Goal: Information Seeking & Learning: Check status

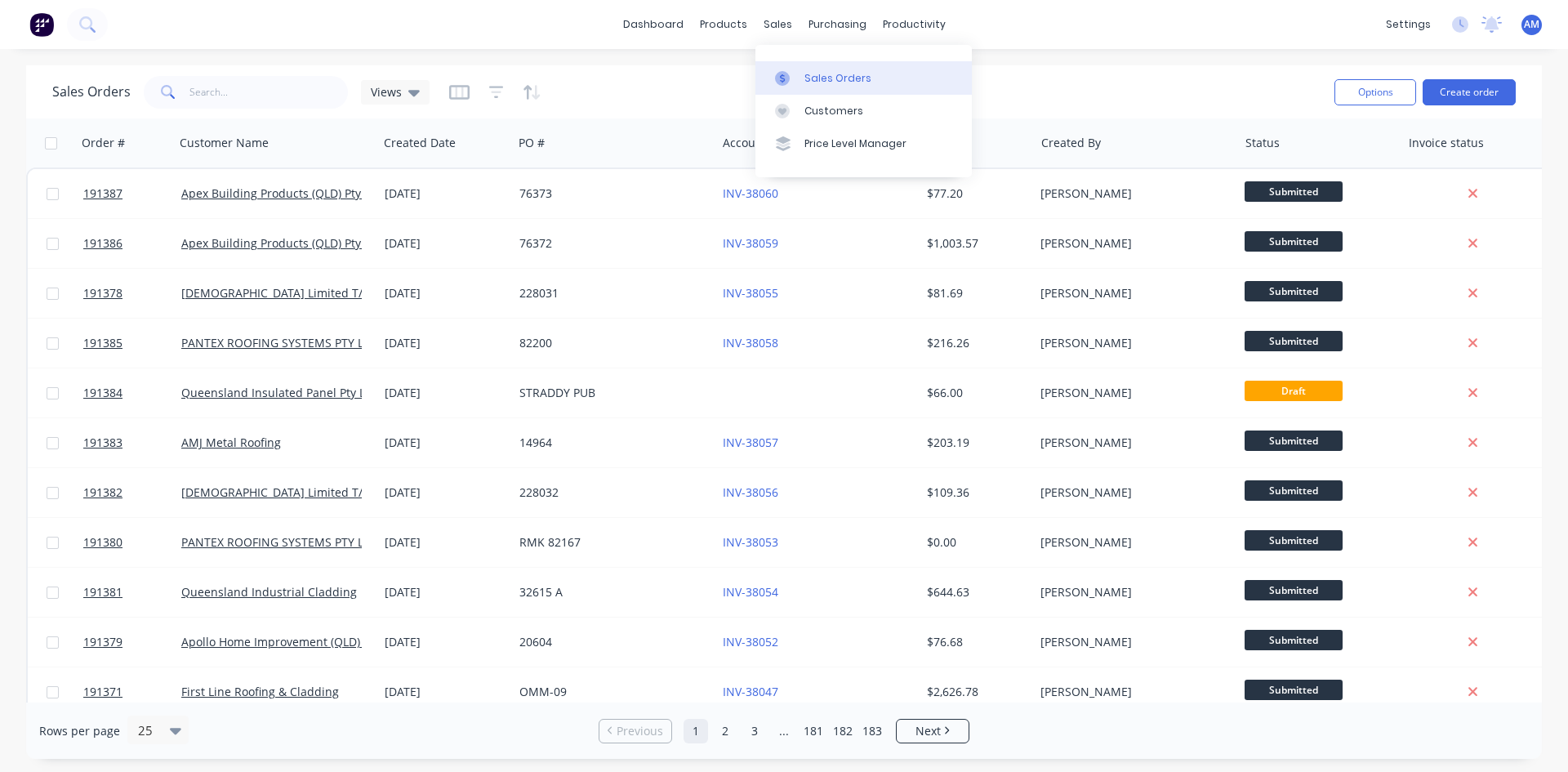
click at [795, 71] on div at bounding box center [787, 78] width 24 height 15
click at [694, 68] on div "Sales Orders Views Options Create order" at bounding box center [784, 91] width 1516 height 53
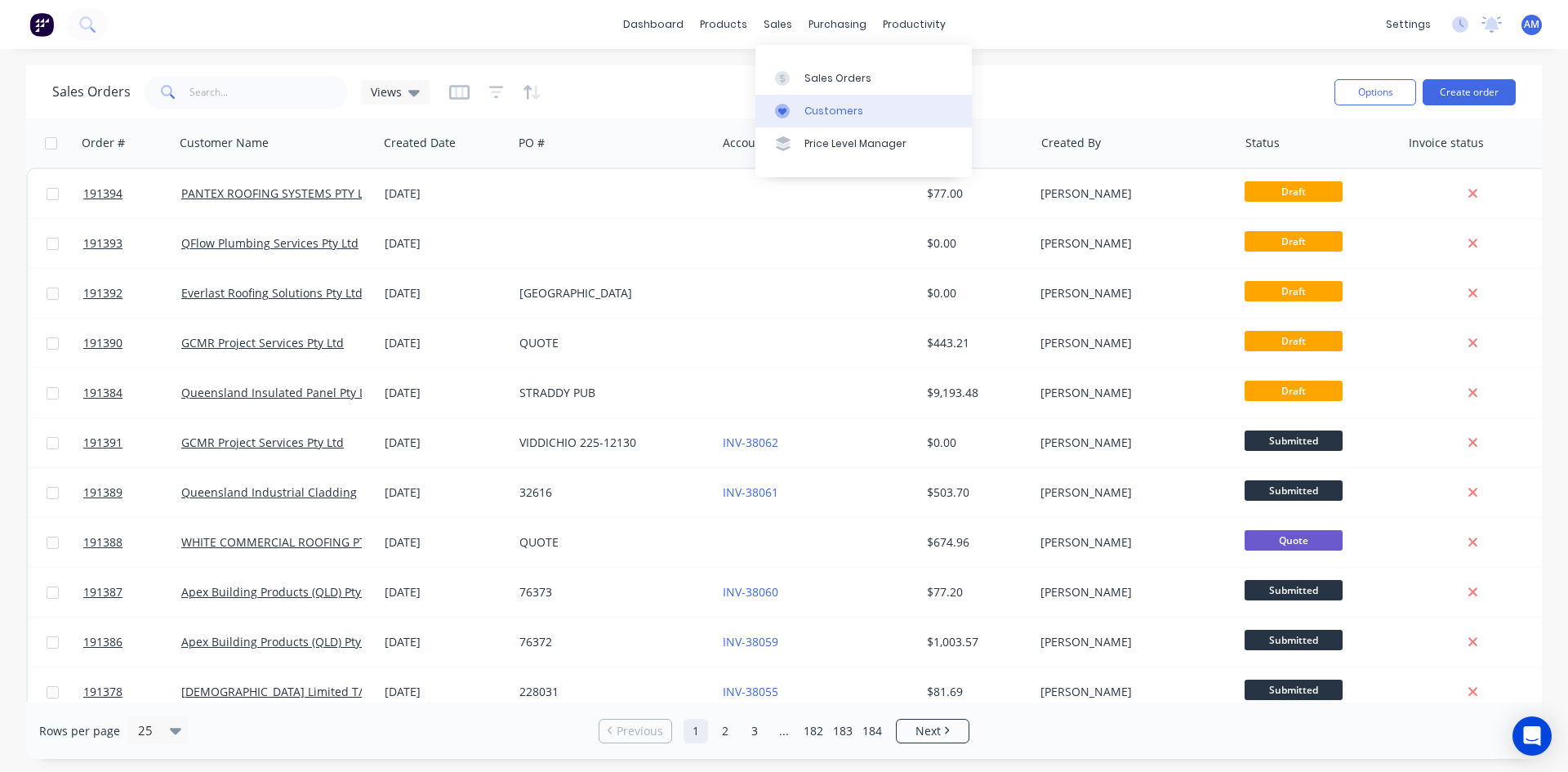
click at [840, 102] on link "Customers" at bounding box center [863, 111] width 216 height 33
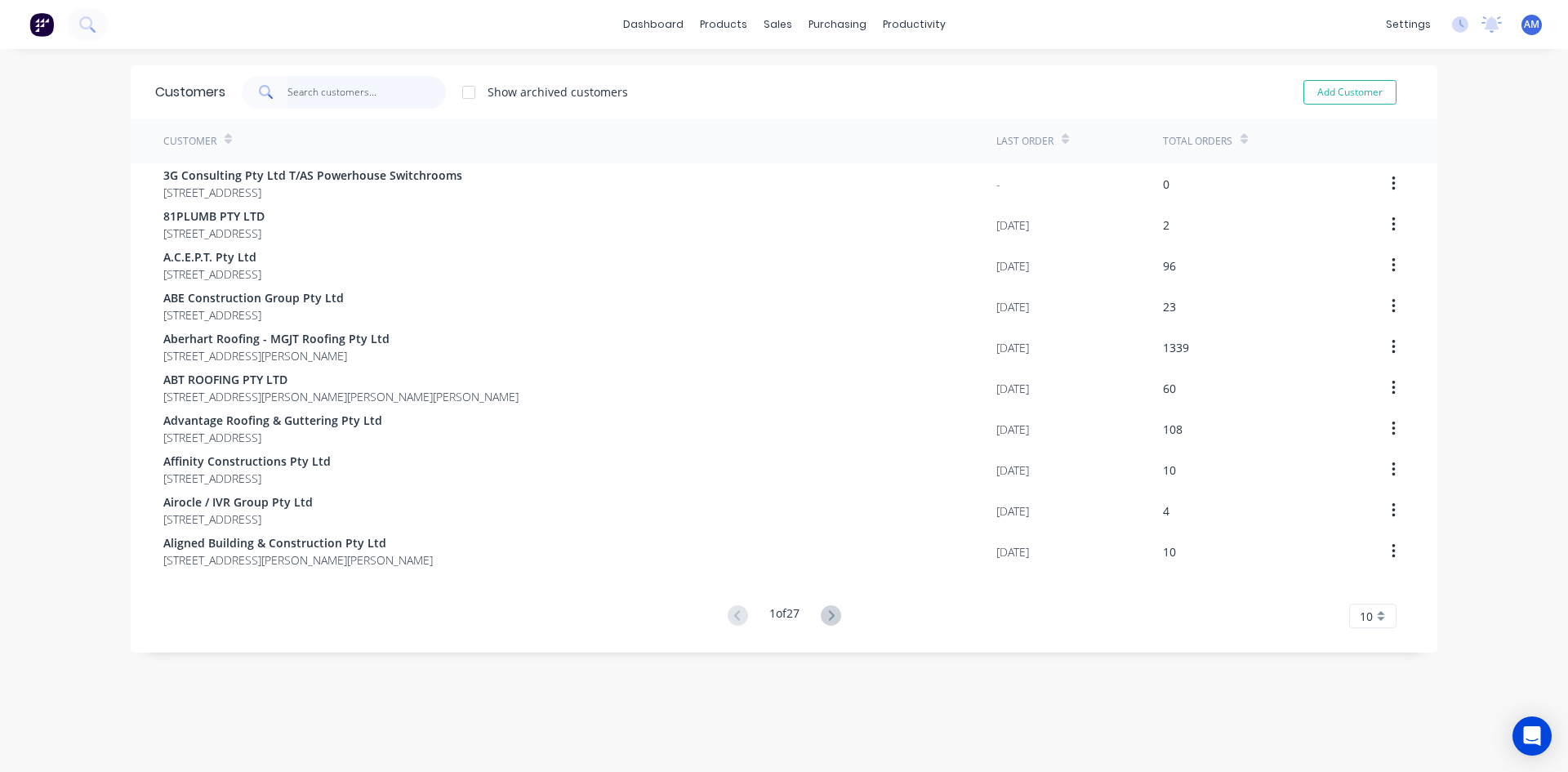
click at [368, 87] on input "text" at bounding box center [366, 91] width 159 height 33
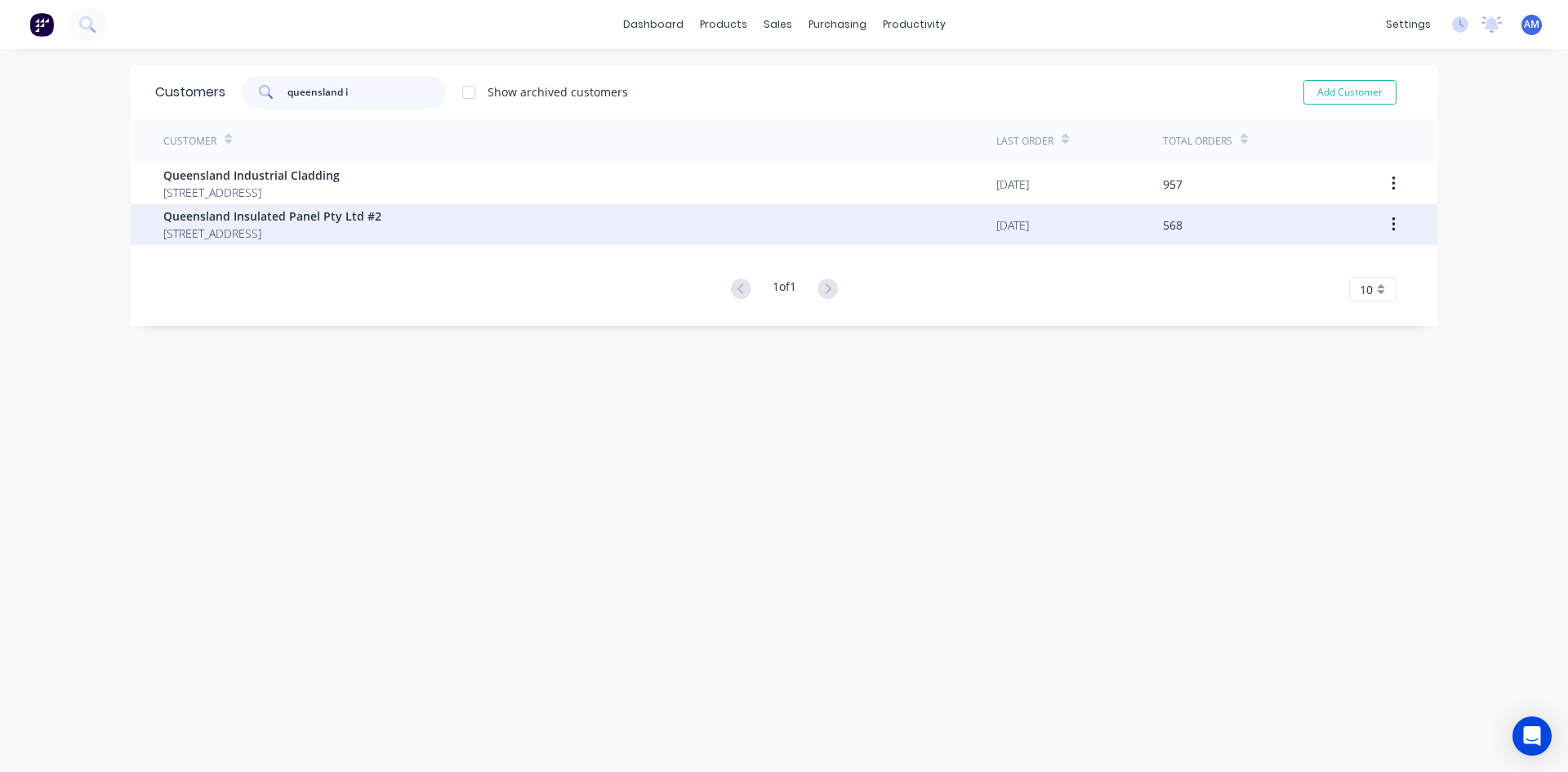
type input "queensland i"
click at [359, 227] on span "PO BOX 288 POINT LOOKOUT Queensland Australia 4183" at bounding box center [272, 233] width 218 height 17
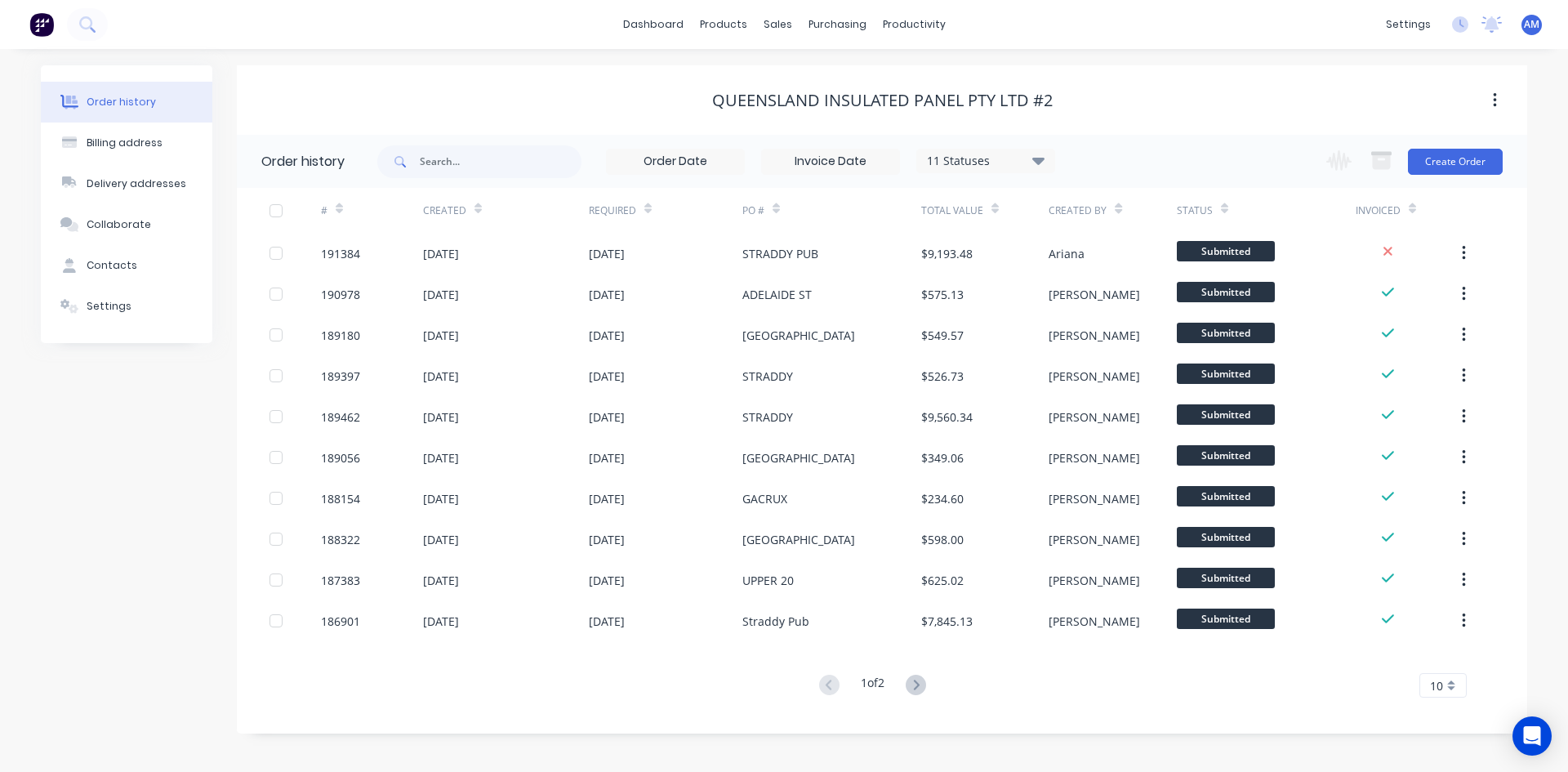
click at [887, 49] on div "Order history Billing address Delivery addresses Collaborate Contacts Settings …" at bounding box center [784, 410] width 1568 height 723
click at [795, 114] on div at bounding box center [787, 111] width 24 height 15
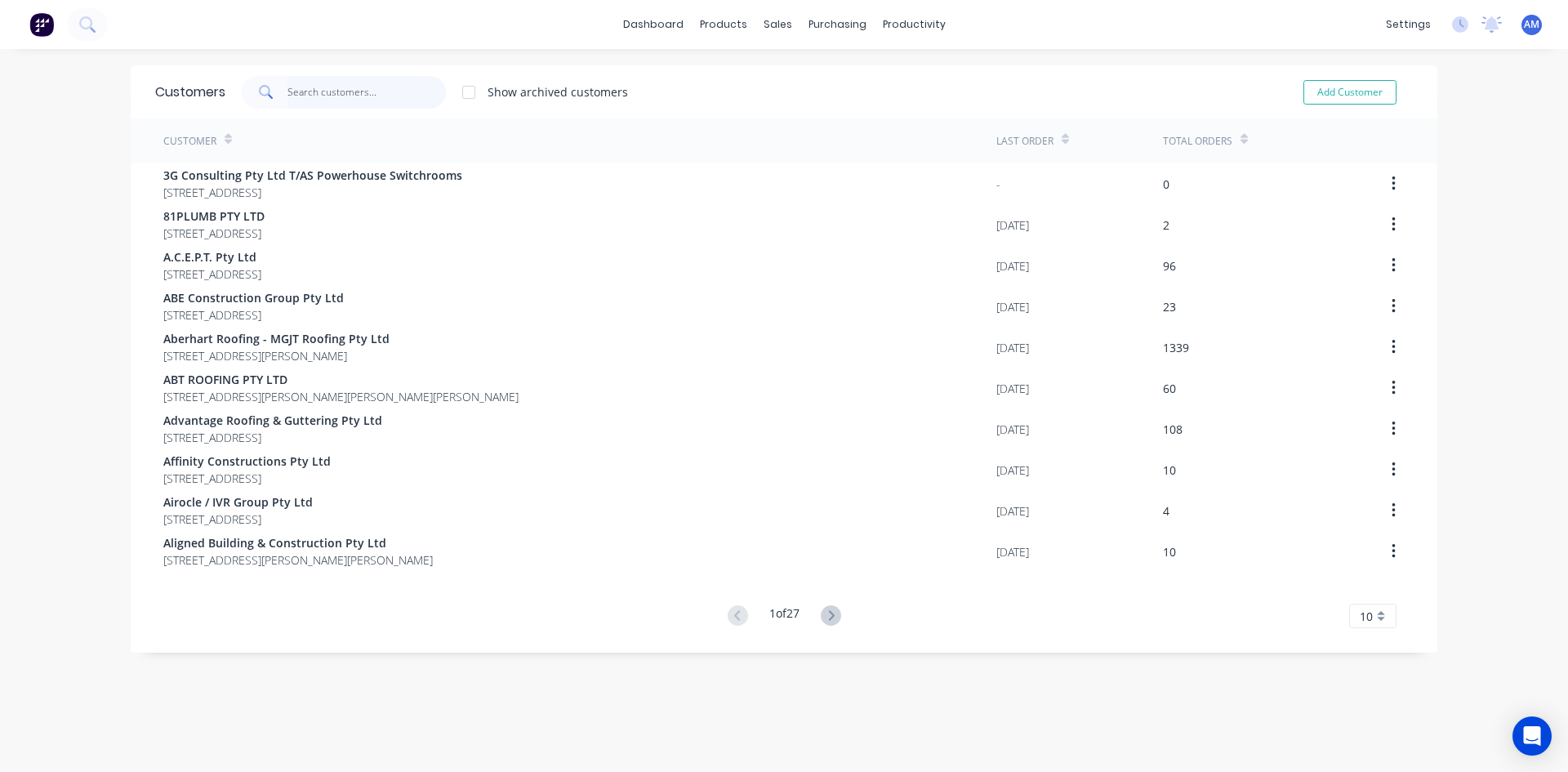
click at [318, 98] on input "text" at bounding box center [366, 91] width 159 height 33
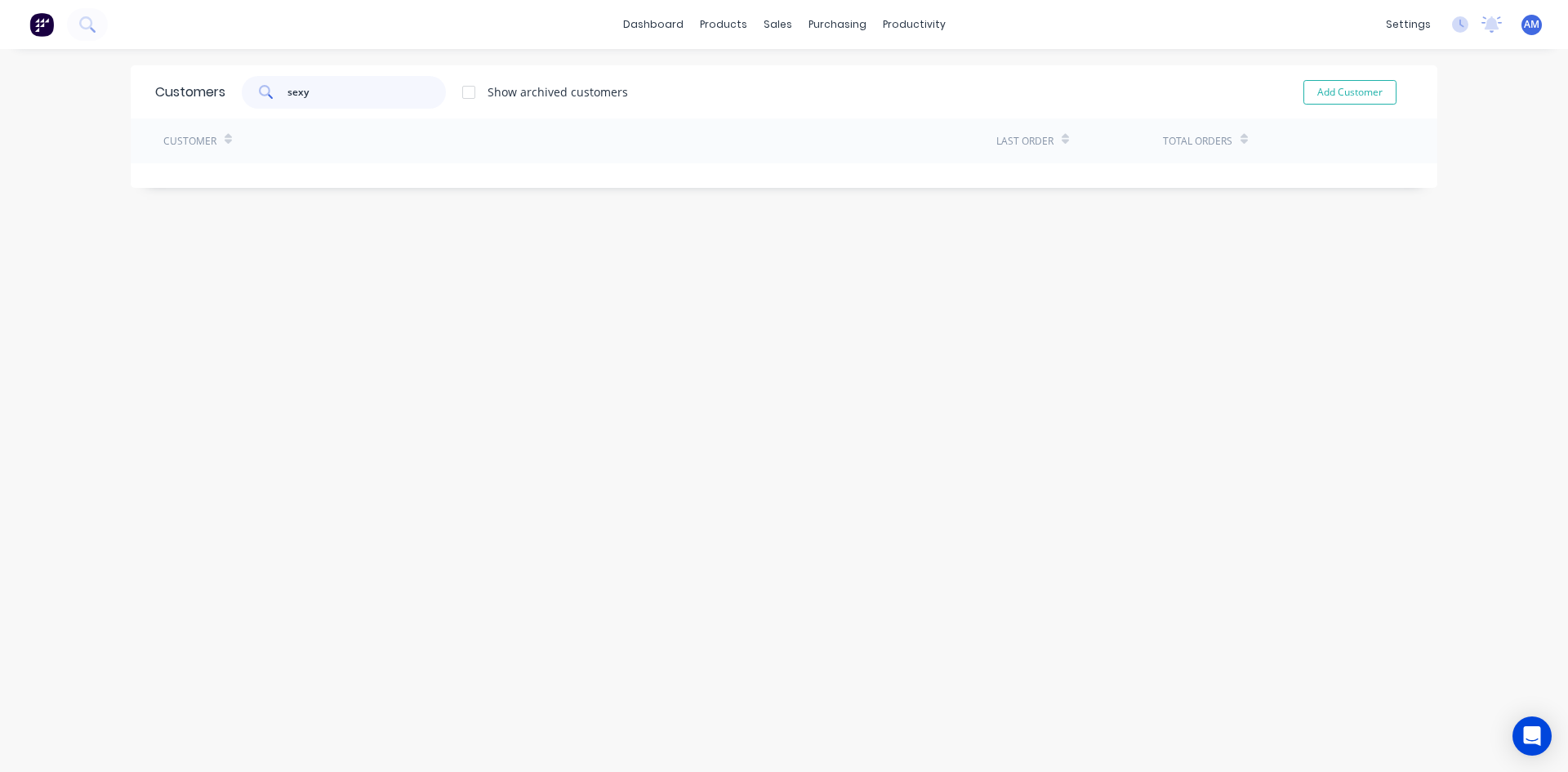
type input "sexy"
click at [464, 91] on div at bounding box center [468, 91] width 33 height 33
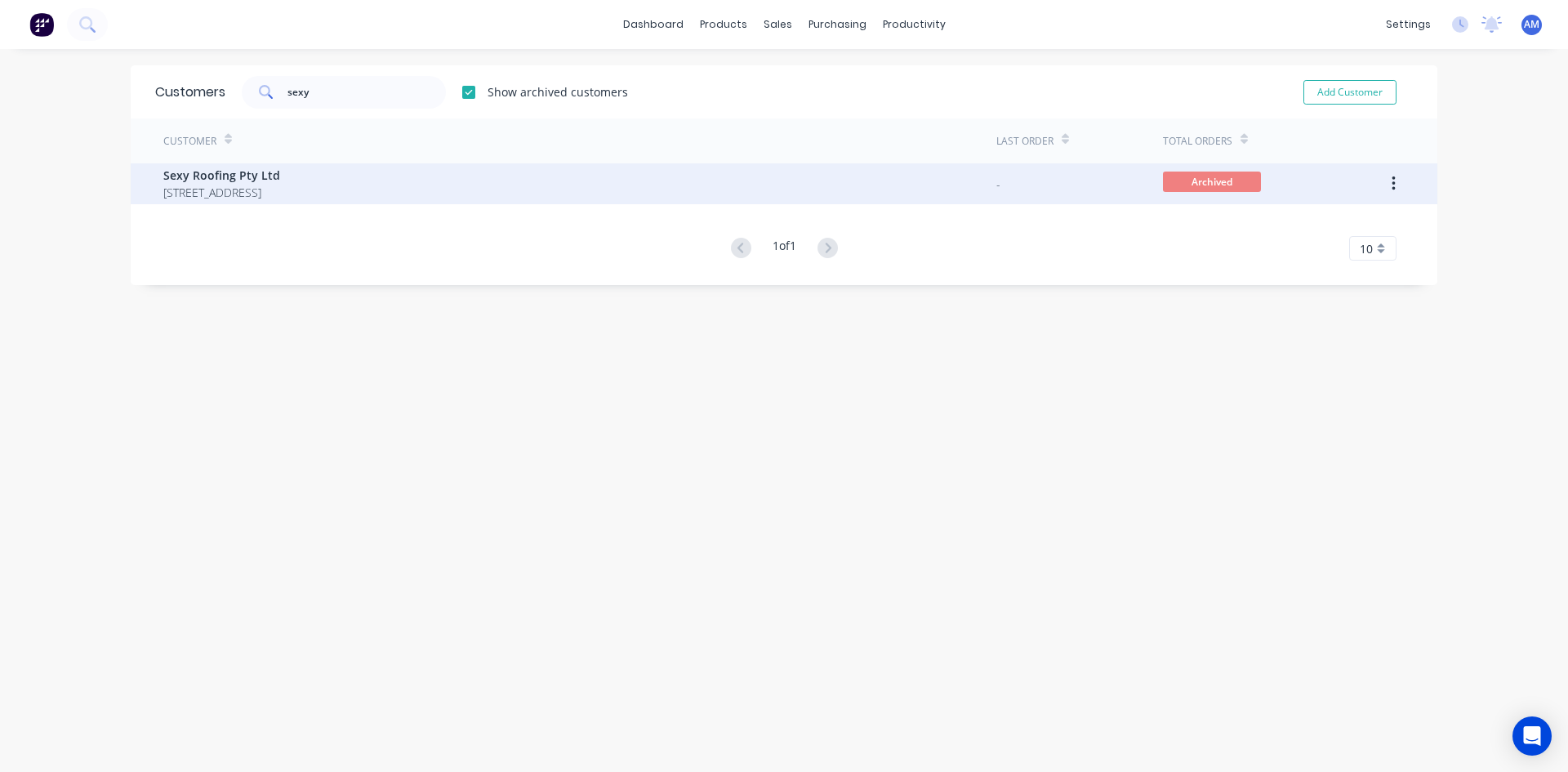
click at [280, 182] on span "Sexy Roofing Pty Ltd" at bounding box center [221, 175] width 117 height 17
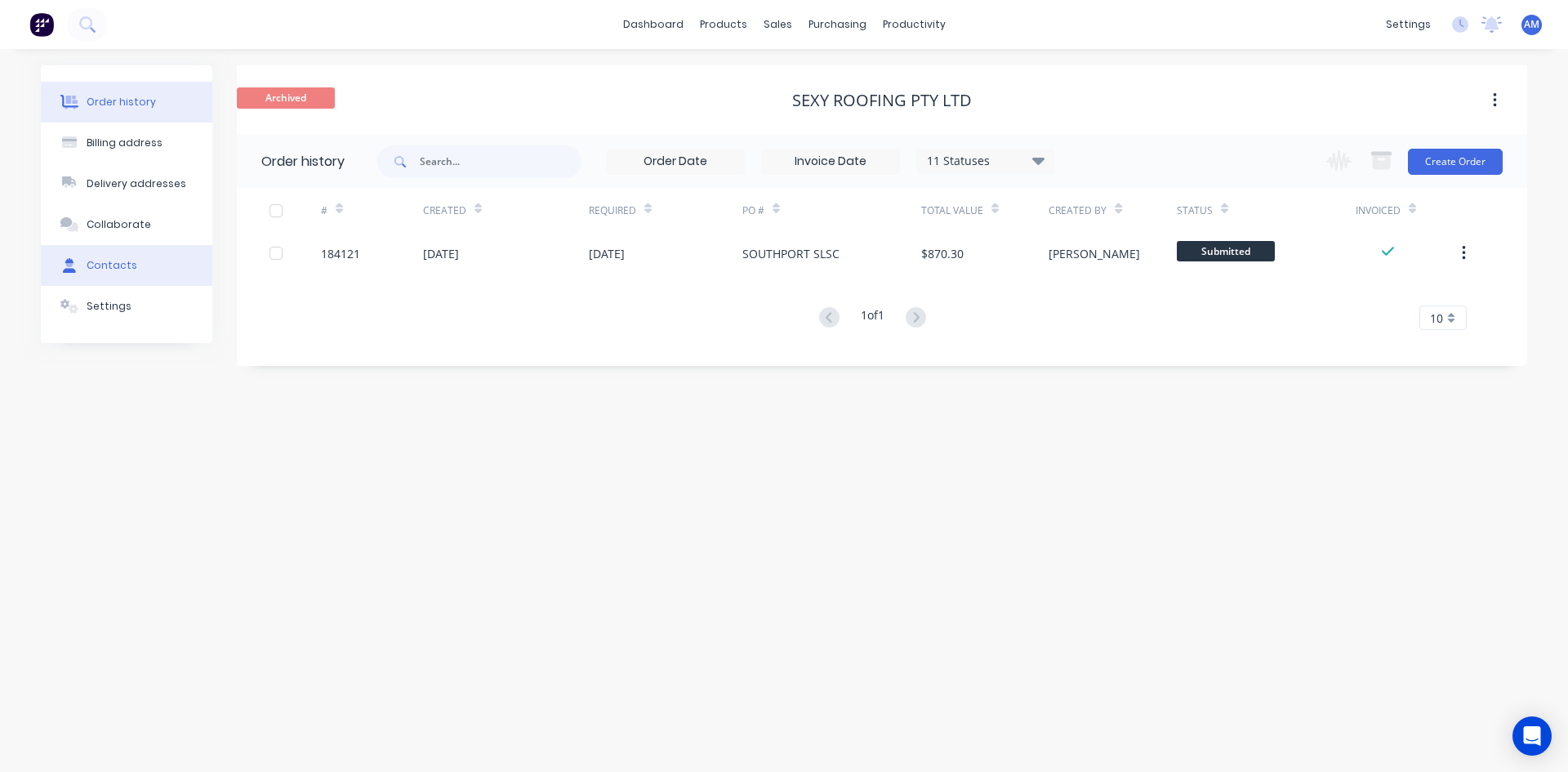
click at [103, 268] on div "Contacts" at bounding box center [112, 266] width 50 height 15
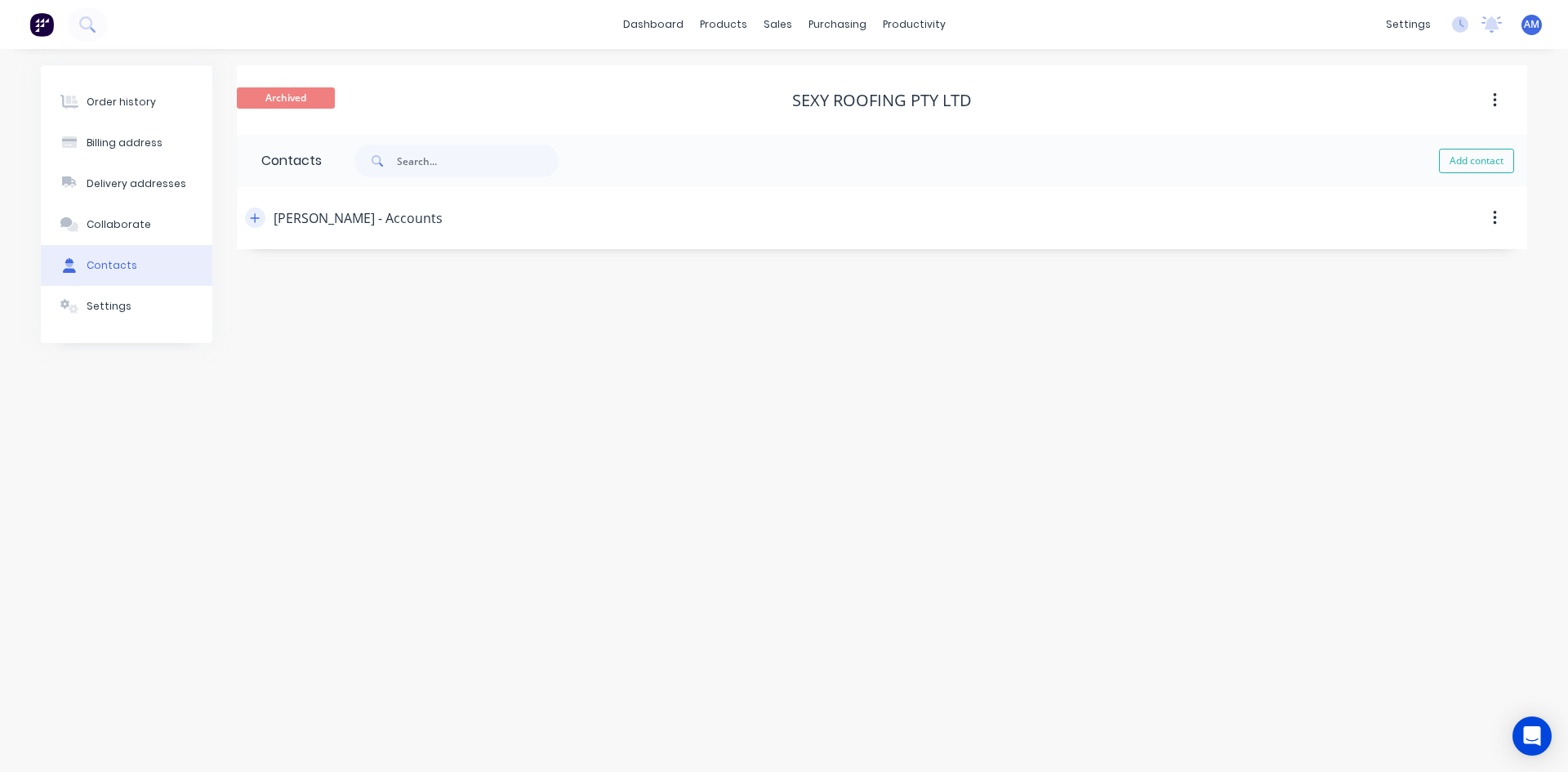
click at [254, 218] on icon "button" at bounding box center [255, 218] width 9 height 9
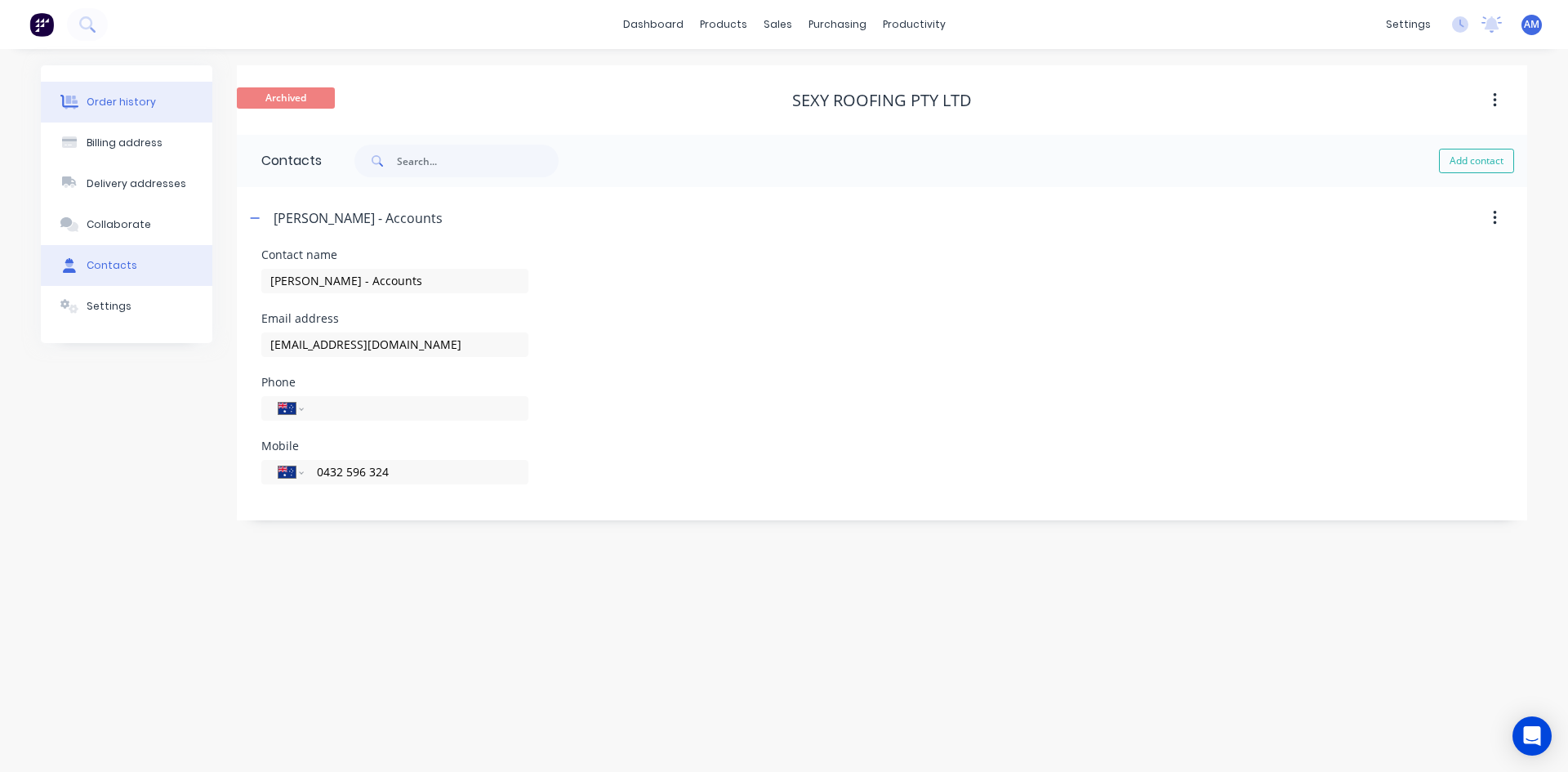
click at [135, 107] on div "Order history" at bounding box center [121, 103] width 69 height 15
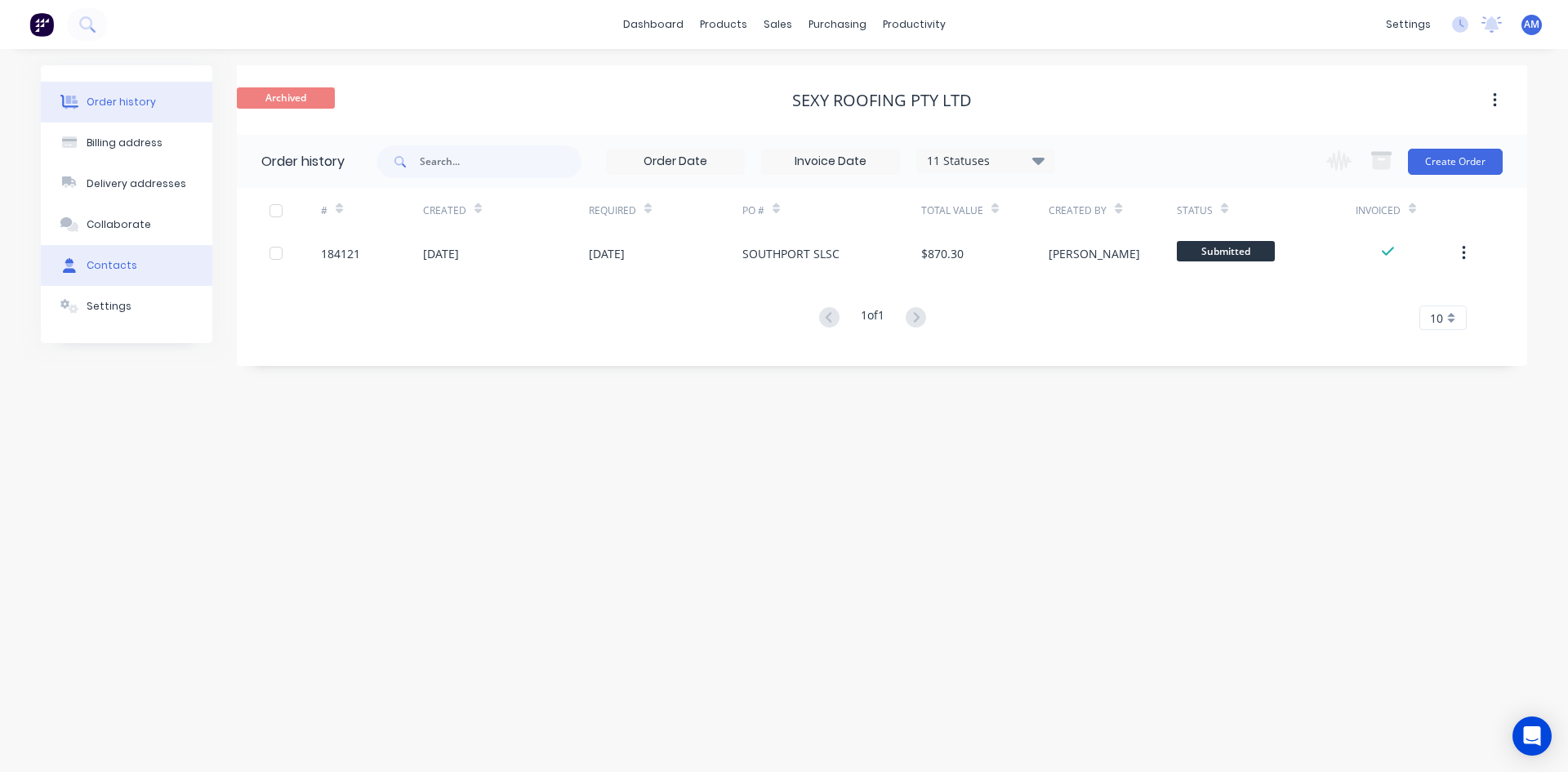
click at [138, 257] on button "Contacts" at bounding box center [127, 266] width 172 height 41
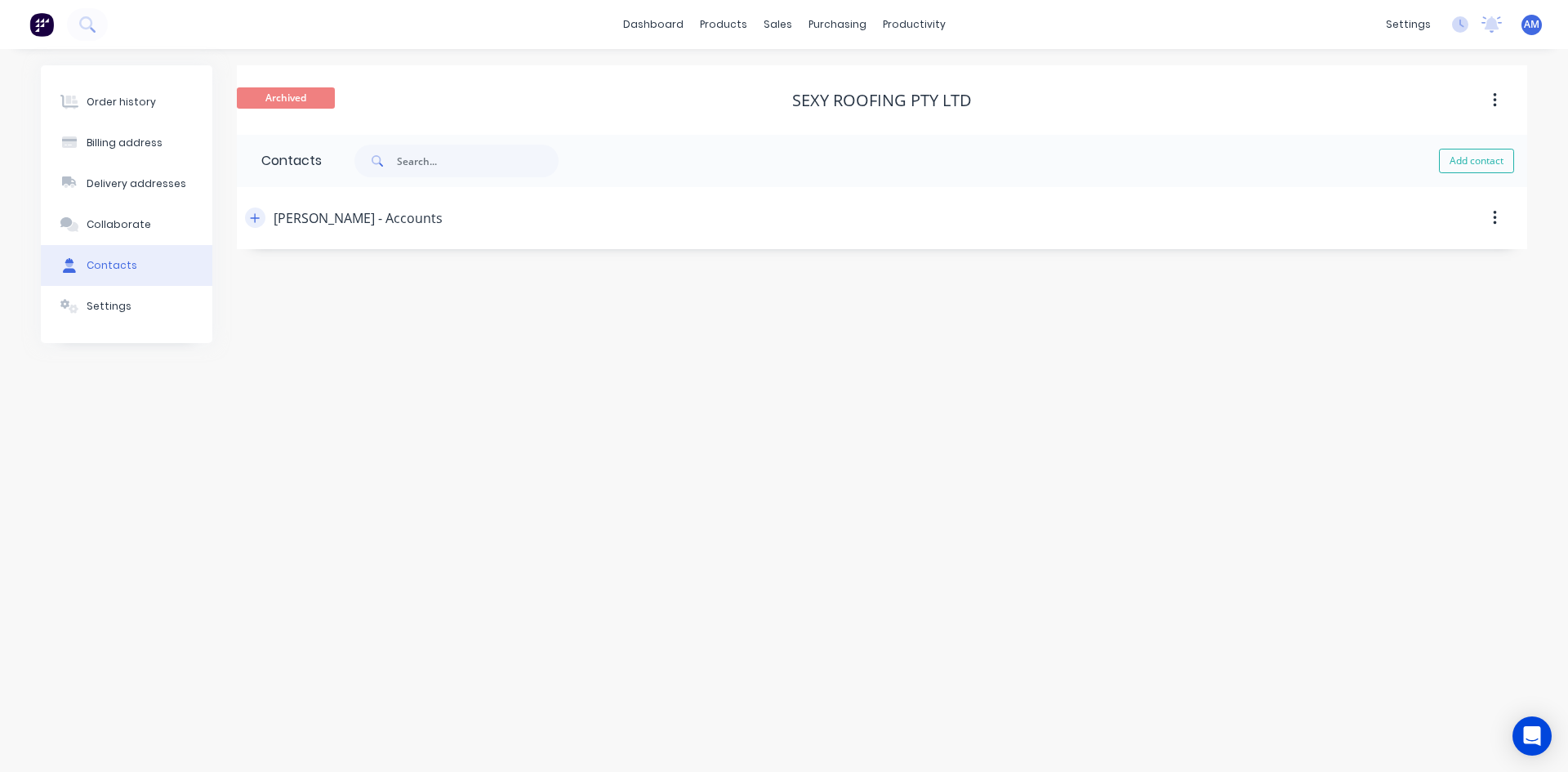
click at [255, 218] on icon "button" at bounding box center [255, 218] width 9 height 9
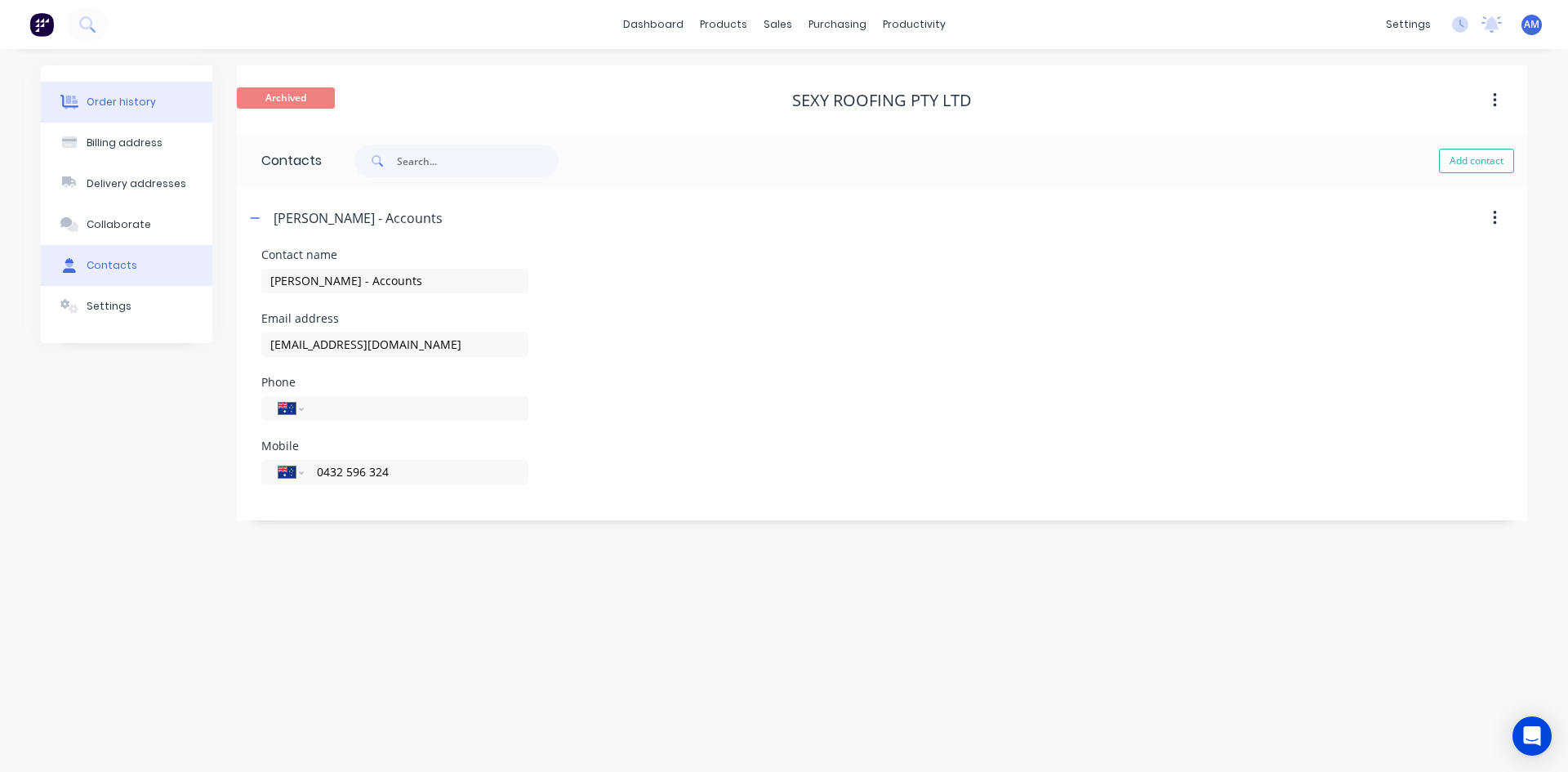
click at [104, 108] on div "Order history" at bounding box center [121, 103] width 69 height 15
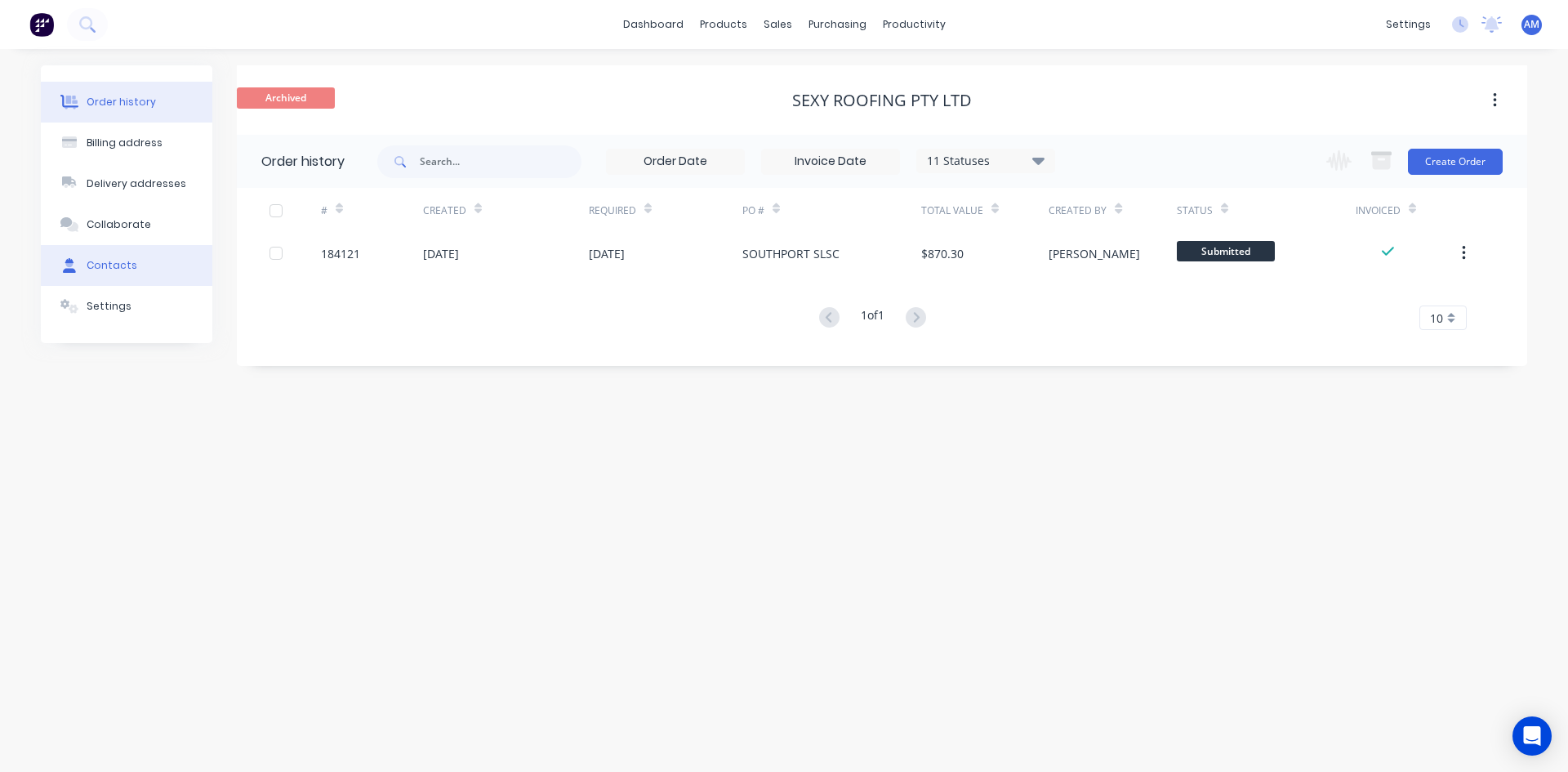
click at [99, 262] on div "Contacts" at bounding box center [112, 266] width 50 height 15
select select "AU"
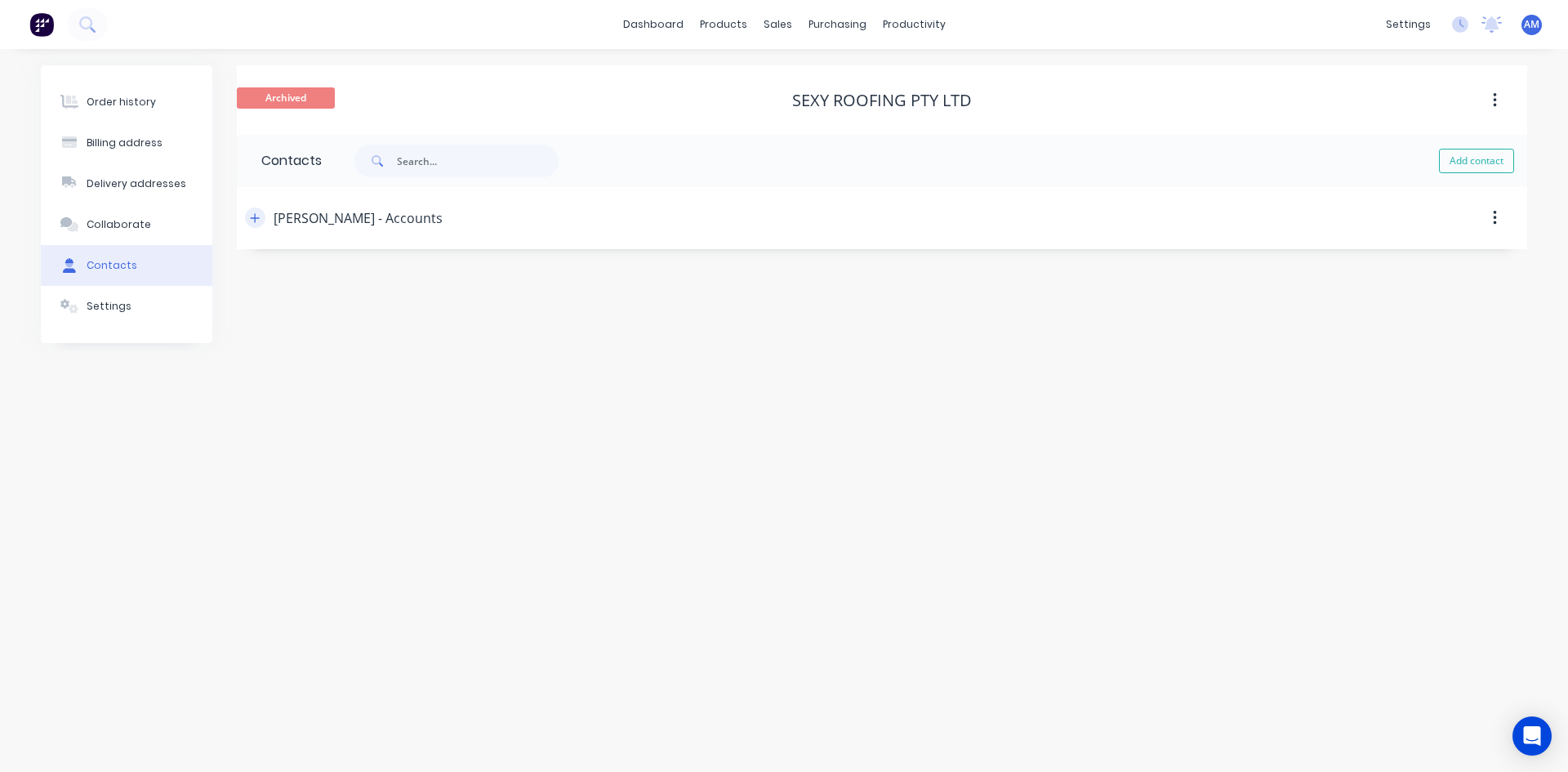
click at [250, 220] on icon "button" at bounding box center [254, 218] width 10 height 11
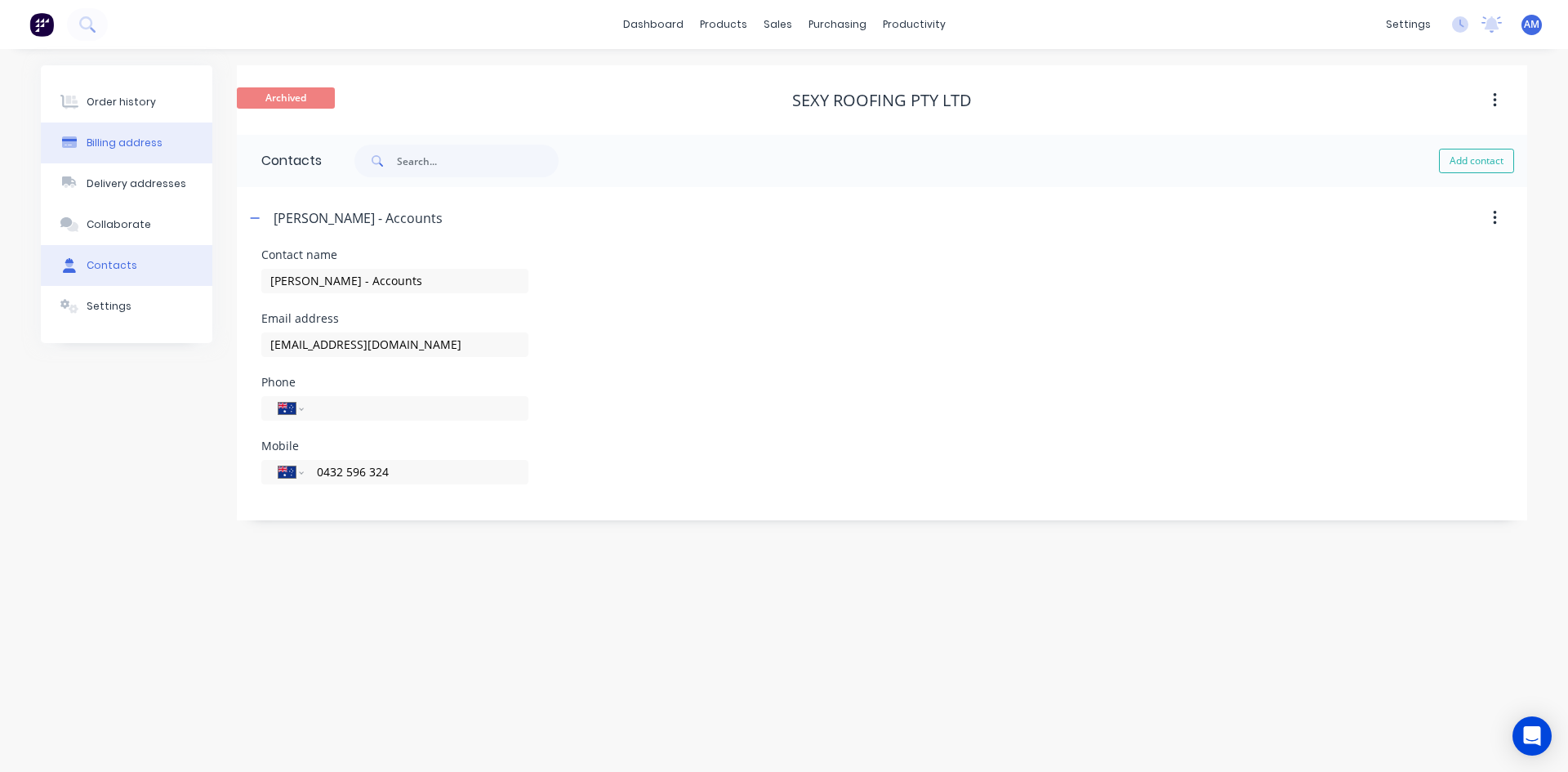
click at [168, 142] on button "Billing address" at bounding box center [127, 143] width 172 height 41
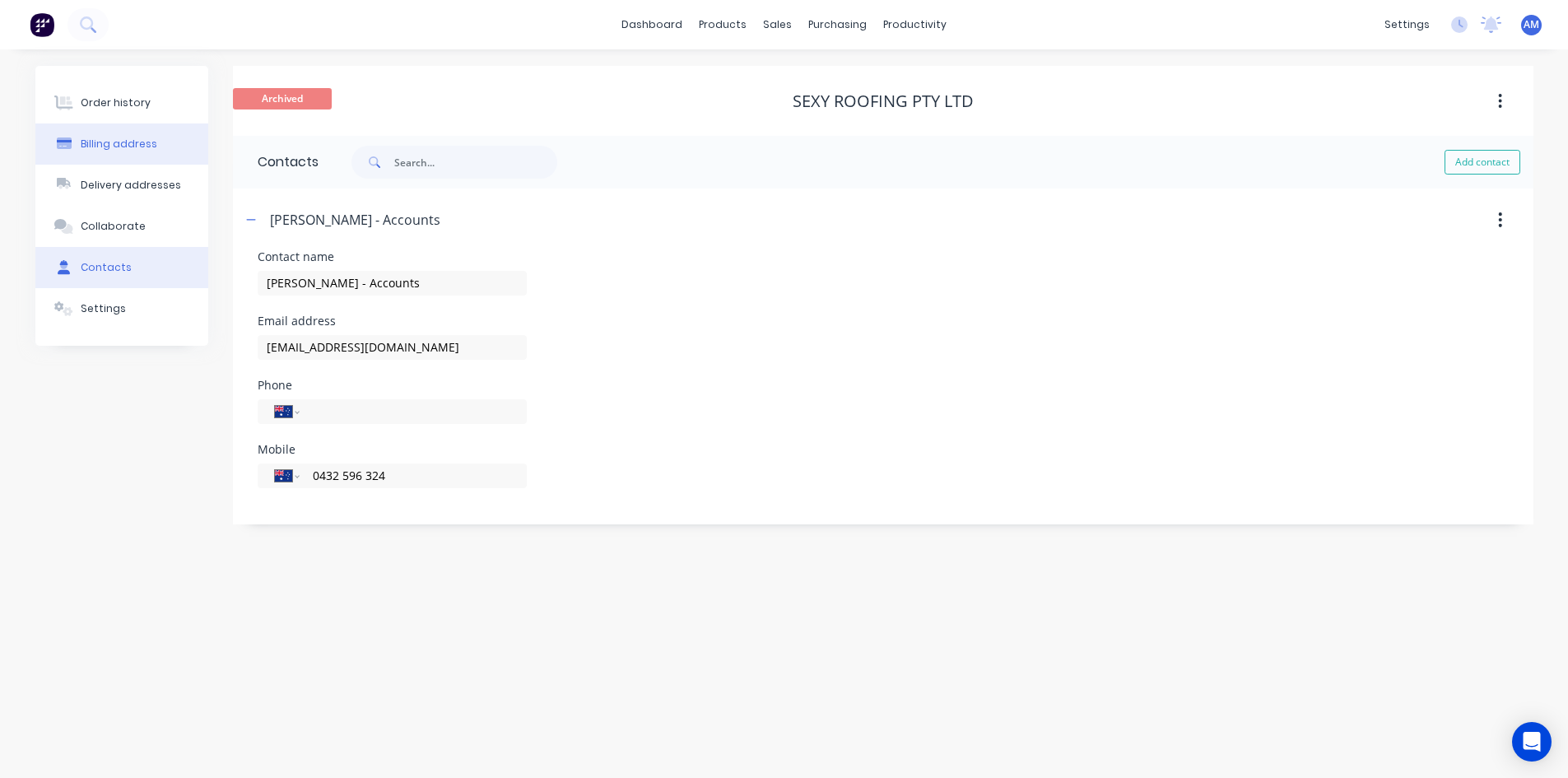
select select "AU"
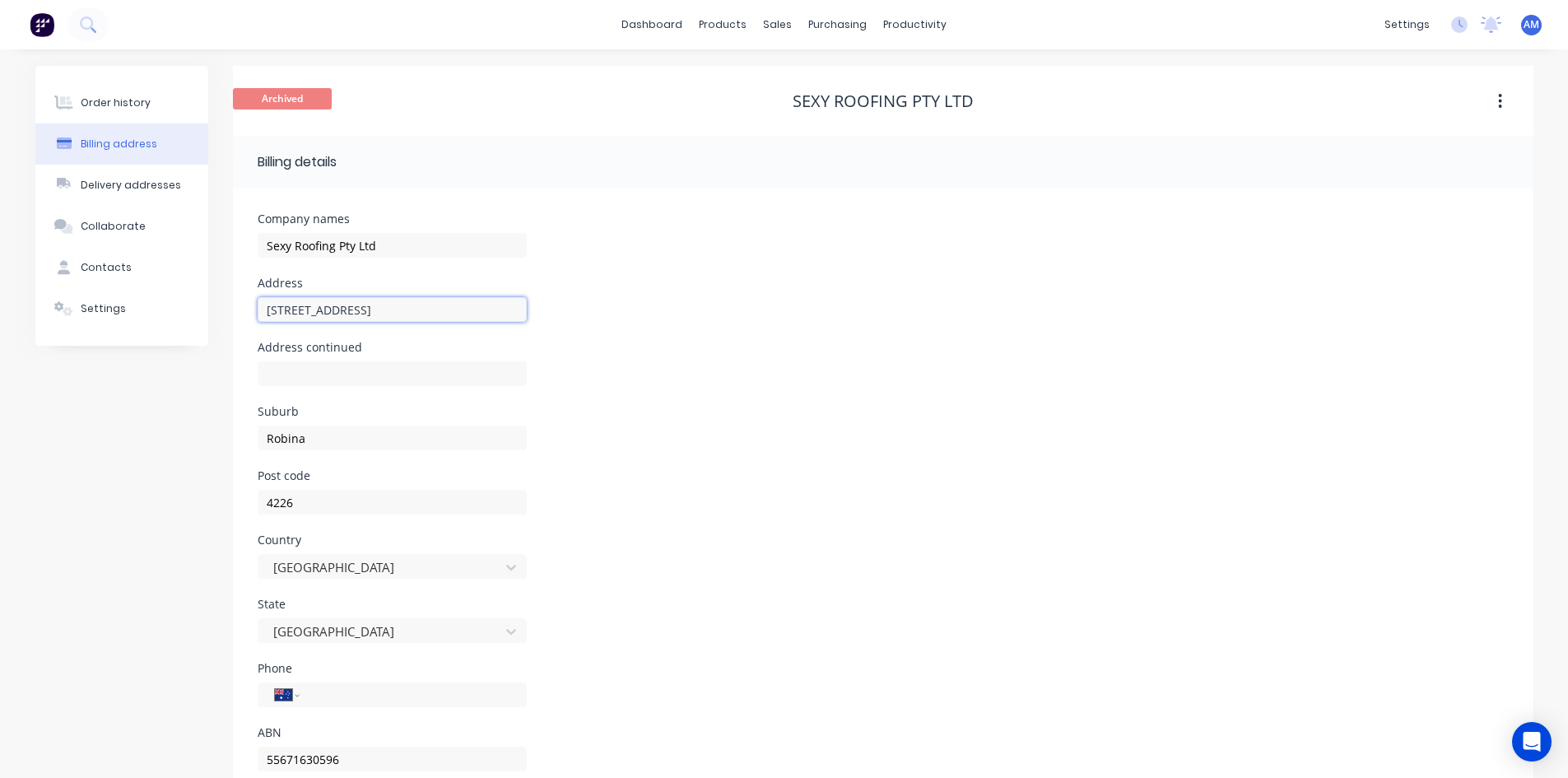
drag, startPoint x: 361, startPoint y: 308, endPoint x: 242, endPoint y: 305, distance: 119.0
click at [242, 305] on div "Company names Sexy Roofing Pty Ltd Address 22 Nardoo Street Address continued S…" at bounding box center [883, 498] width 1300 height 619
click at [823, 116] on div "Customers" at bounding box center [834, 112] width 59 height 15
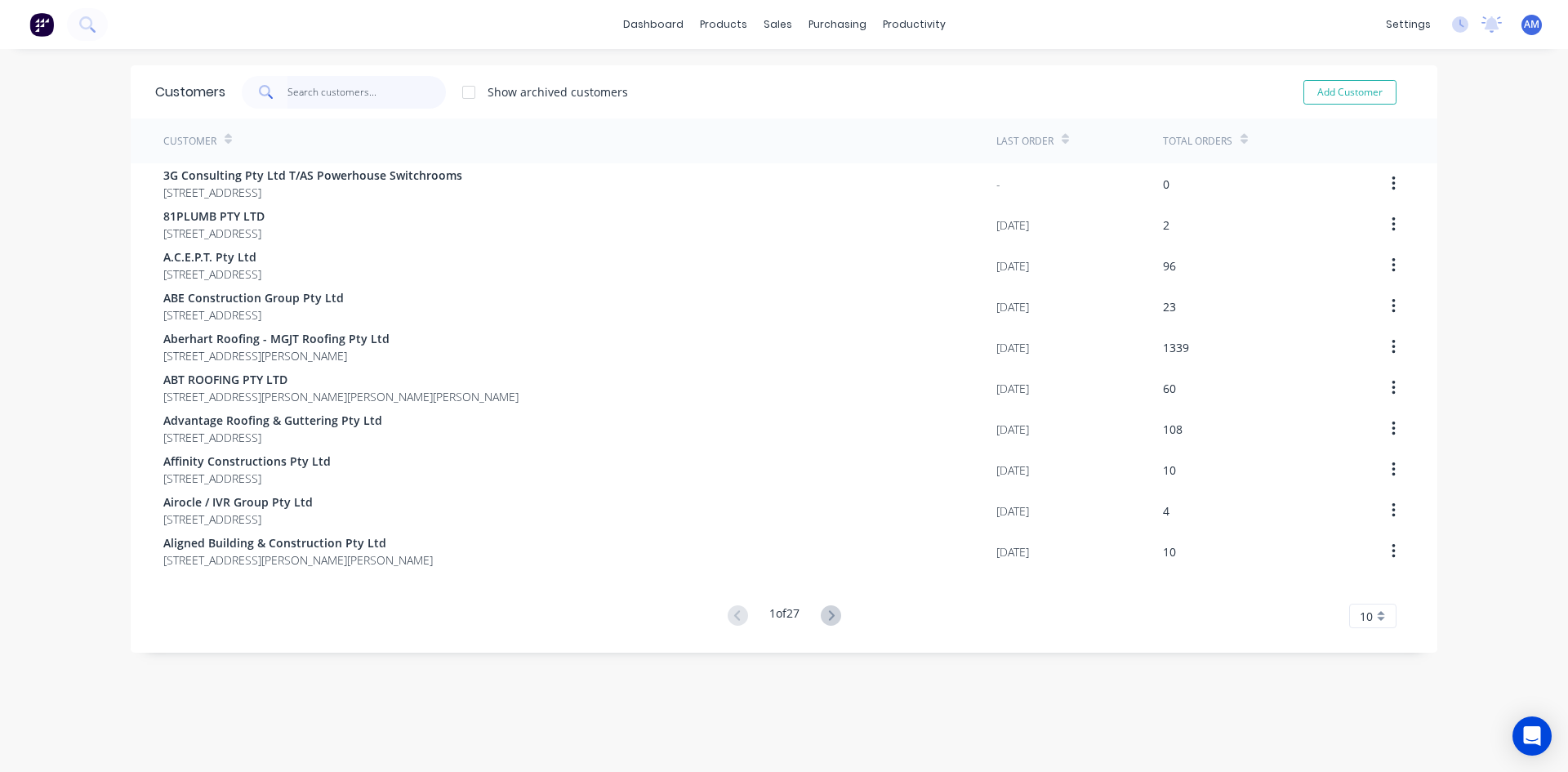
click at [323, 92] on input "text" at bounding box center [366, 91] width 159 height 33
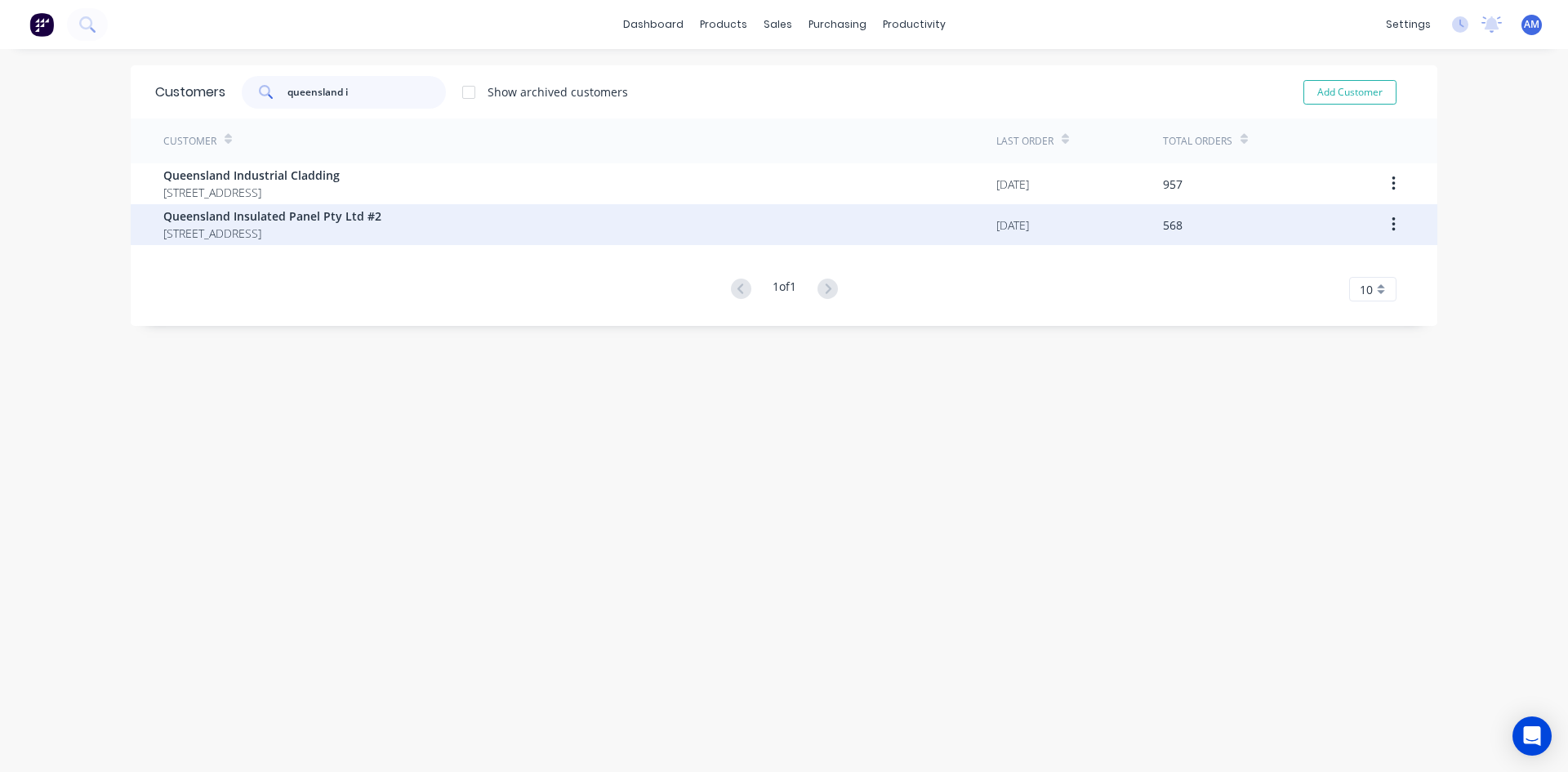
type input "queensland i"
click at [254, 233] on span "PO BOX 288 POINT LOOKOUT Queensland Australia 4183" at bounding box center [272, 233] width 218 height 17
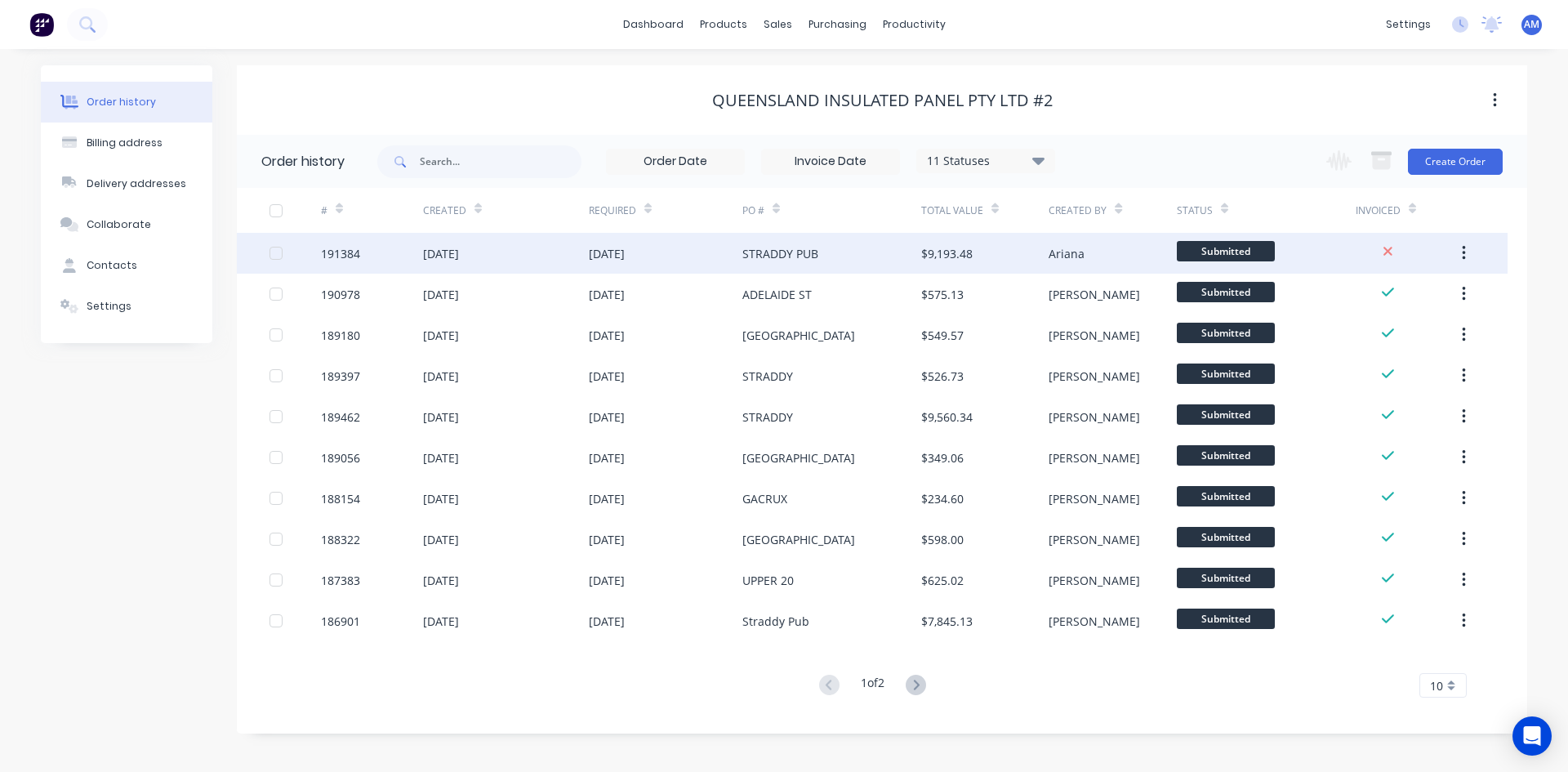
click at [946, 247] on div "$9,193.48" at bounding box center [946, 254] width 51 height 17
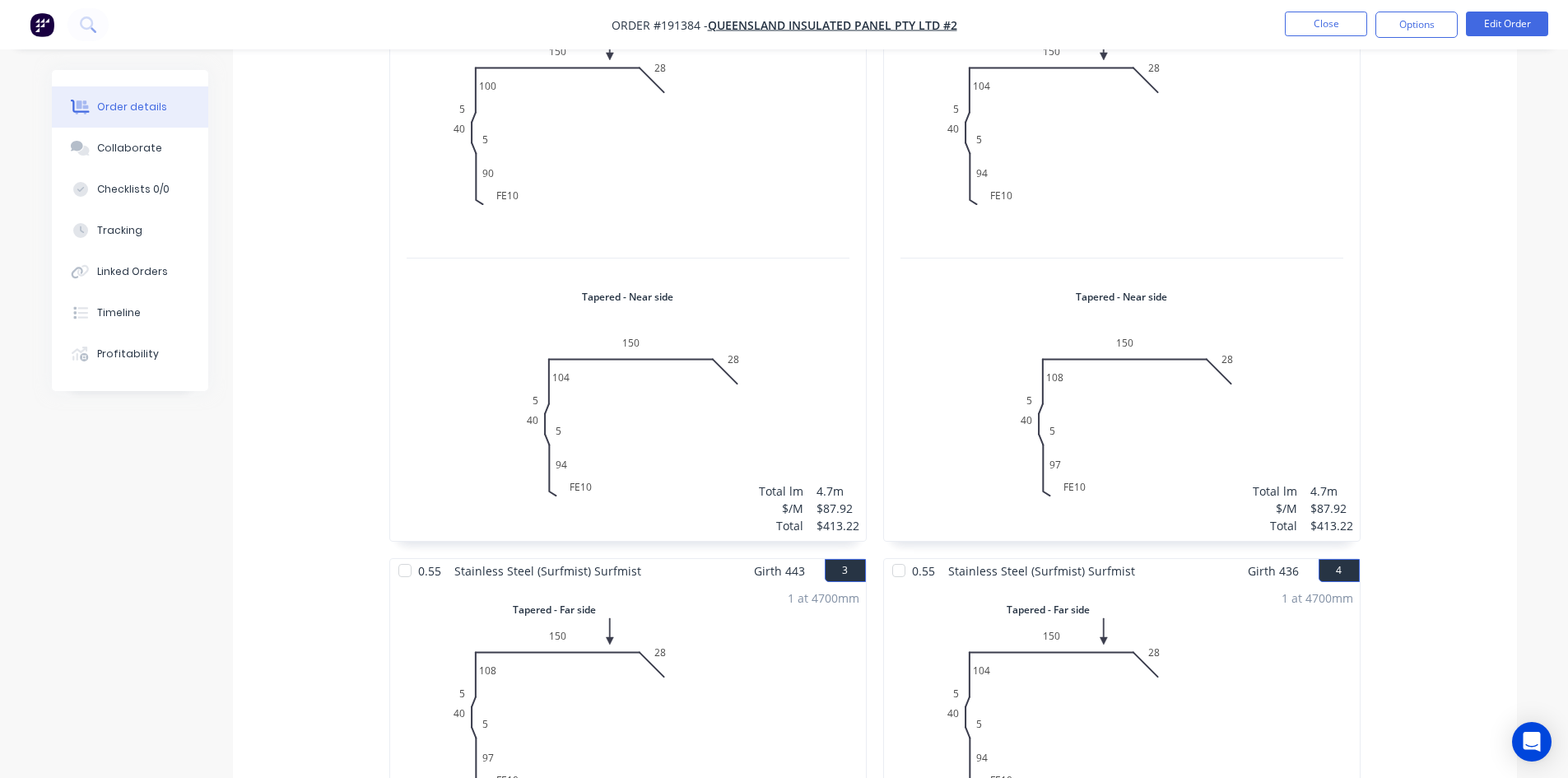
scroll to position [905, 0]
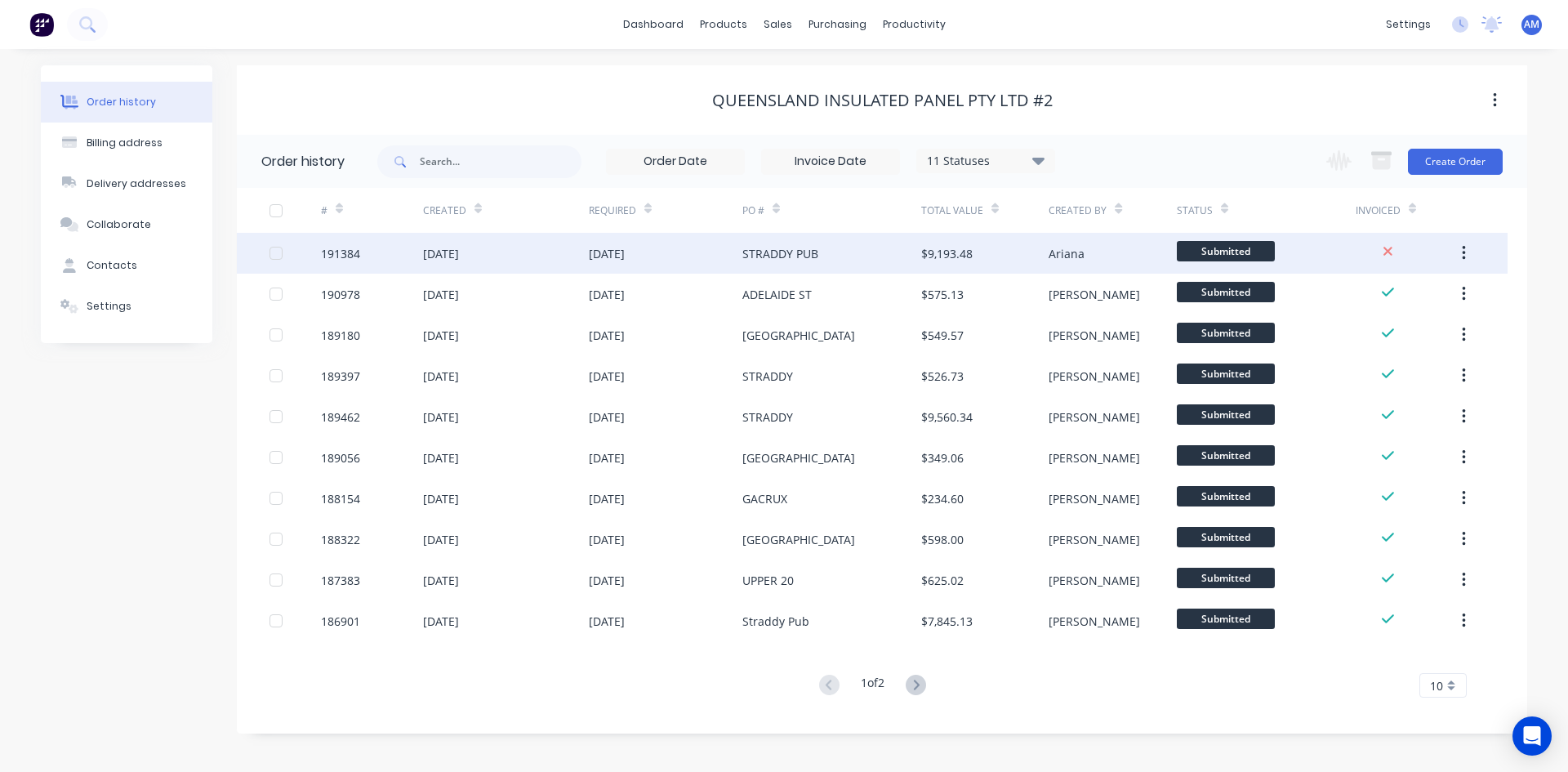
click at [764, 254] on div "STRADDY PUB" at bounding box center [779, 254] width 76 height 17
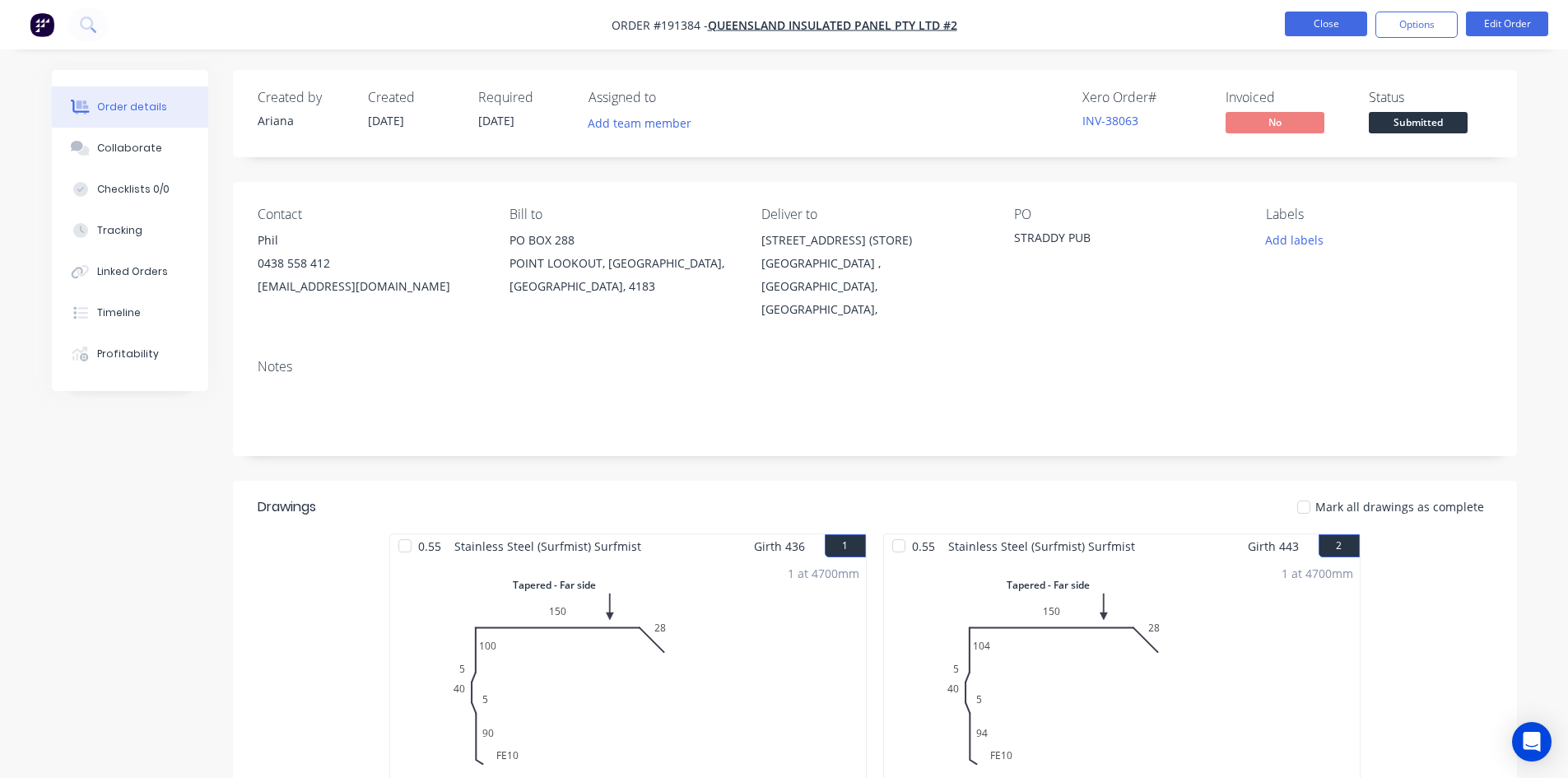
click at [1320, 25] on button "Close" at bounding box center [1326, 23] width 83 height 24
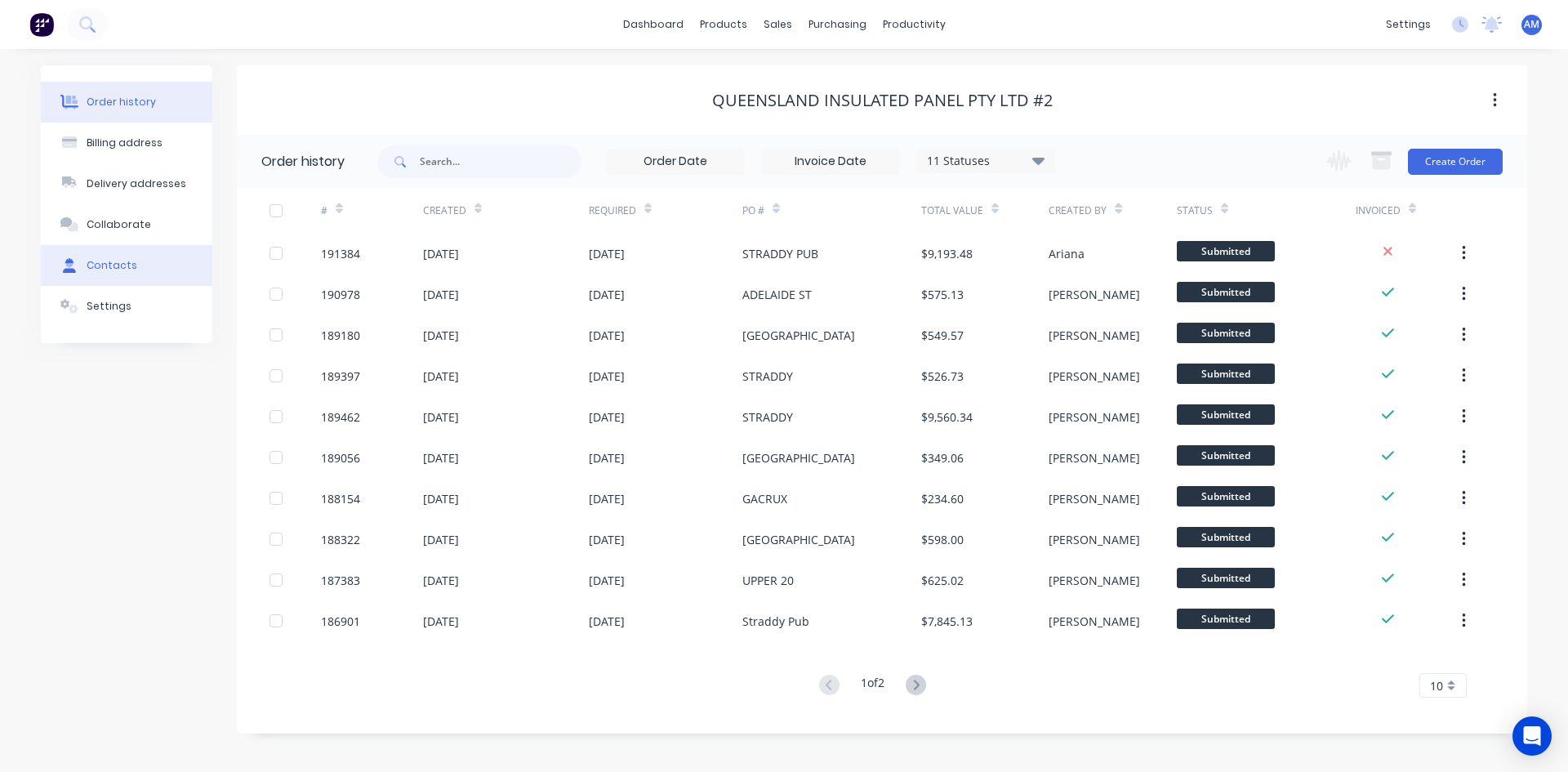
click at [134, 256] on button "Contacts" at bounding box center [127, 266] width 172 height 41
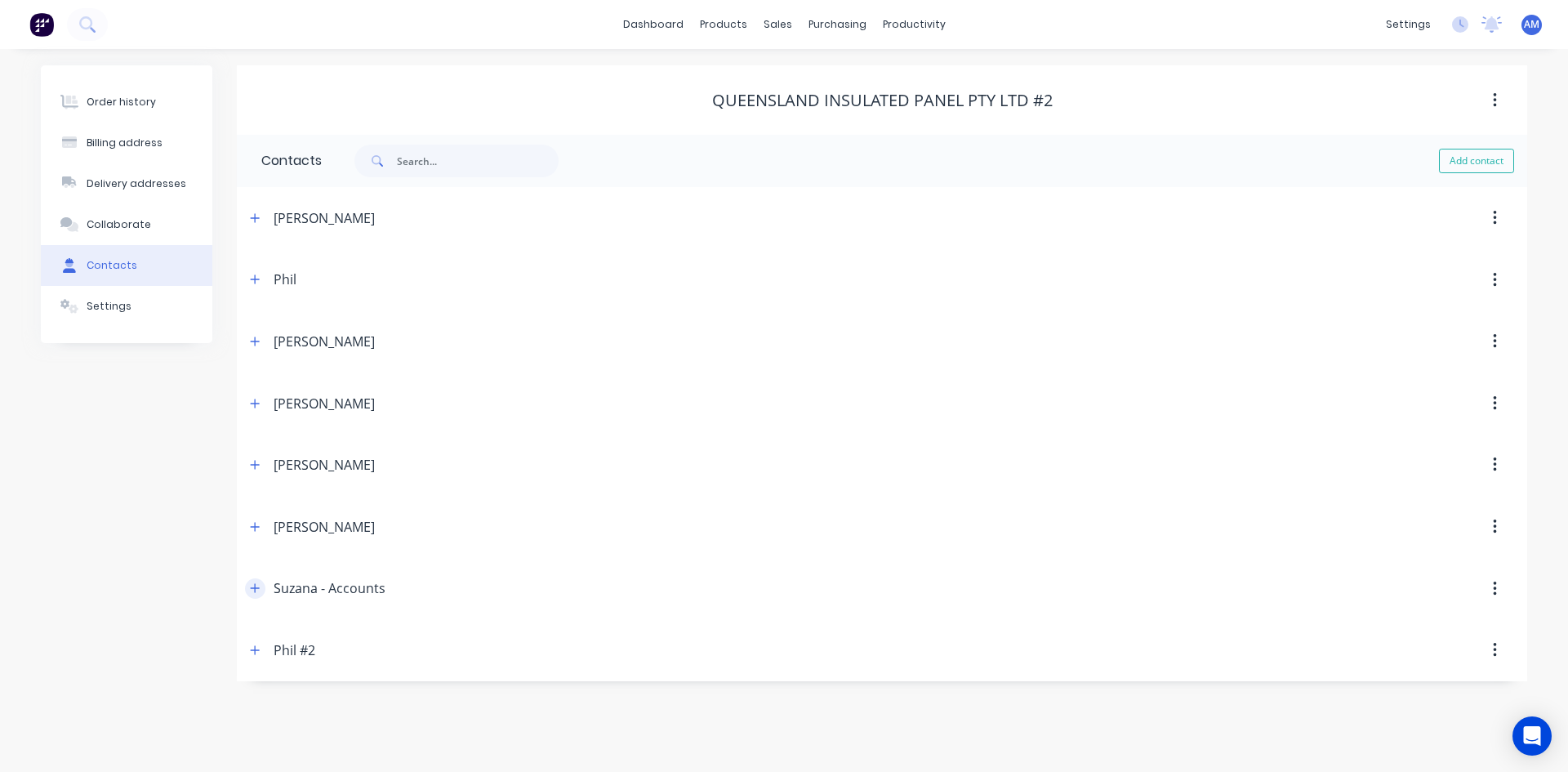
click at [254, 588] on icon "button" at bounding box center [255, 588] width 9 height 9
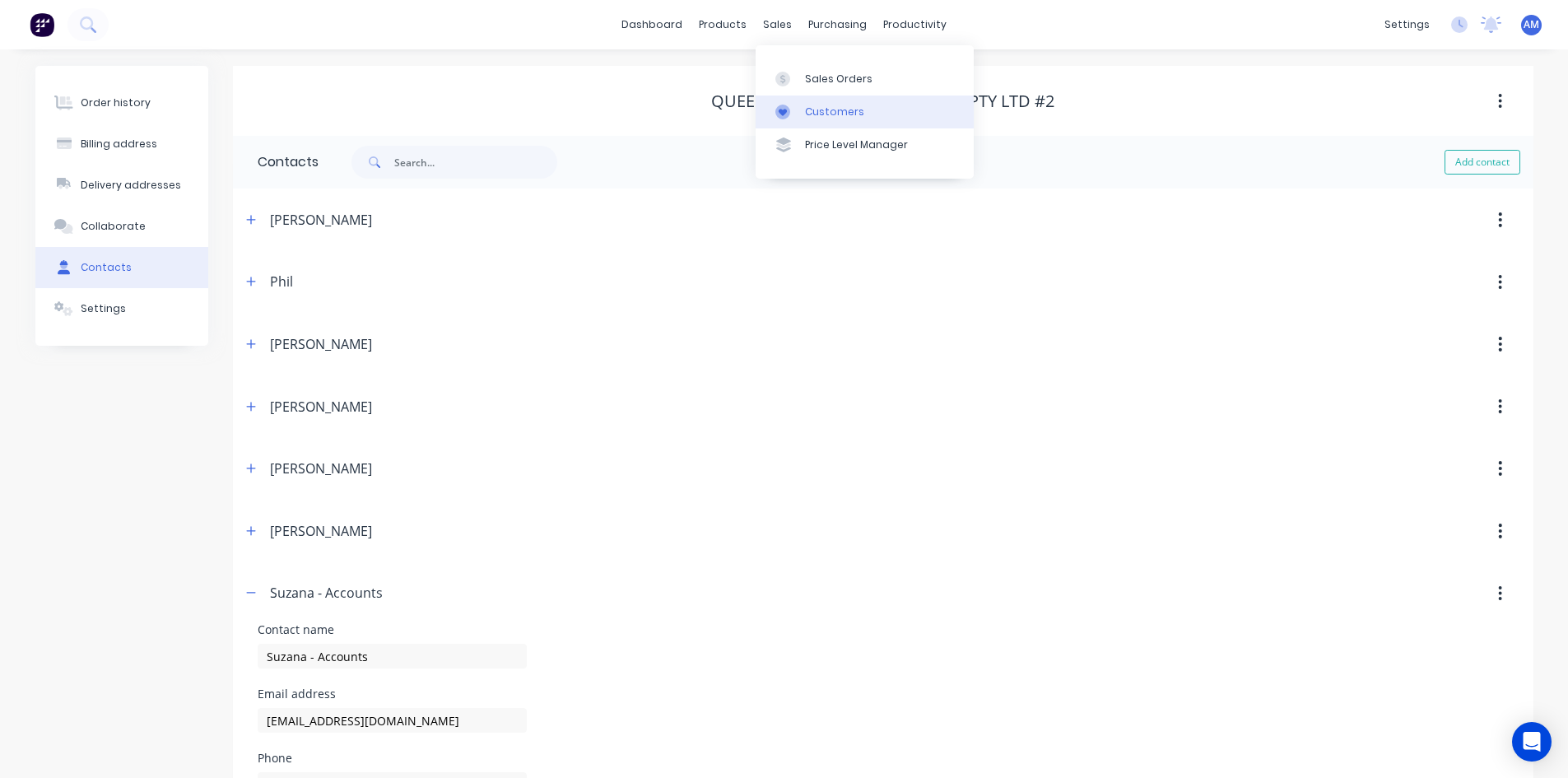
click at [815, 99] on link "Customers" at bounding box center [864, 112] width 218 height 33
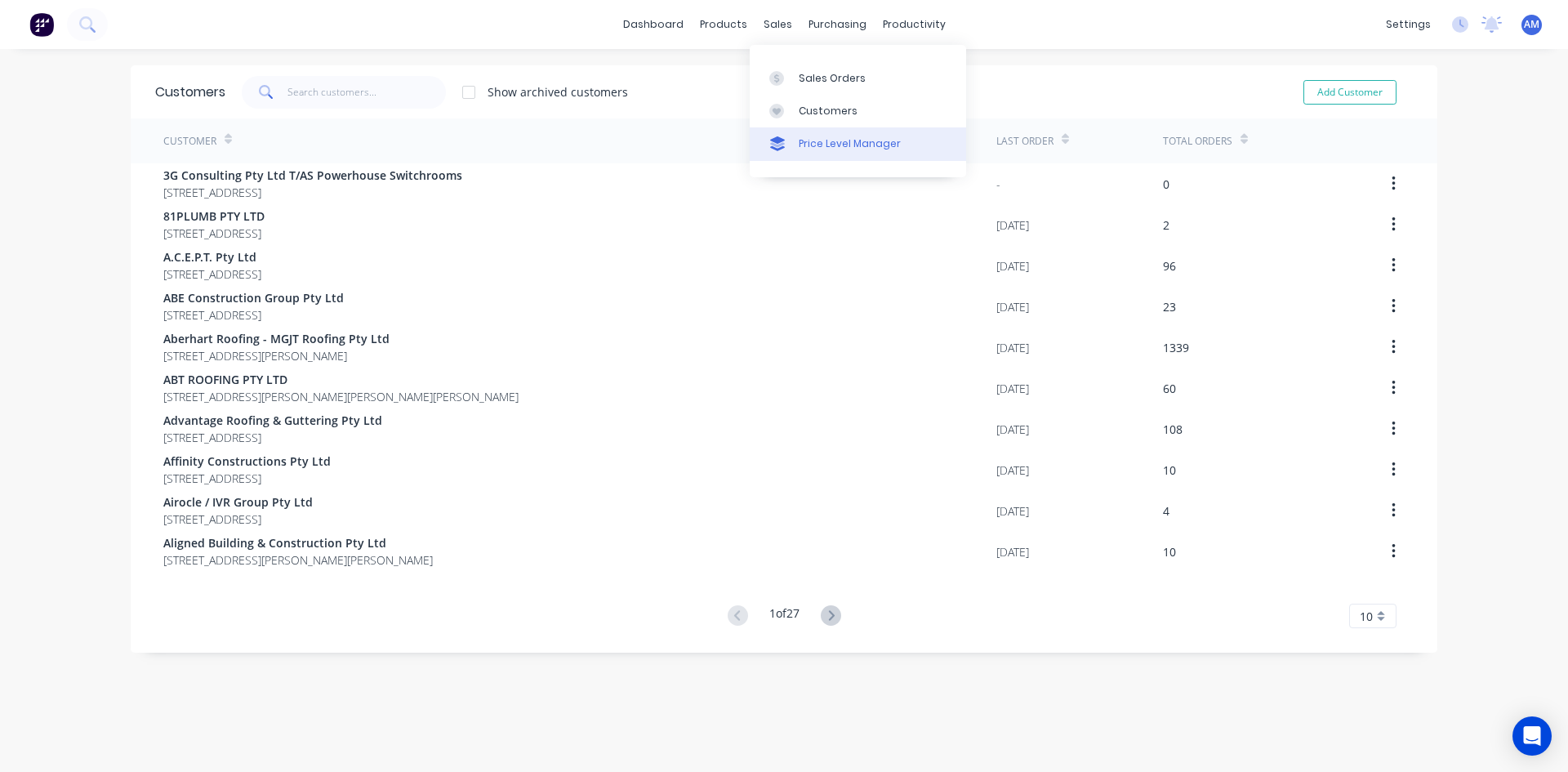
click at [814, 144] on div "Price Level Manager" at bounding box center [849, 144] width 102 height 15
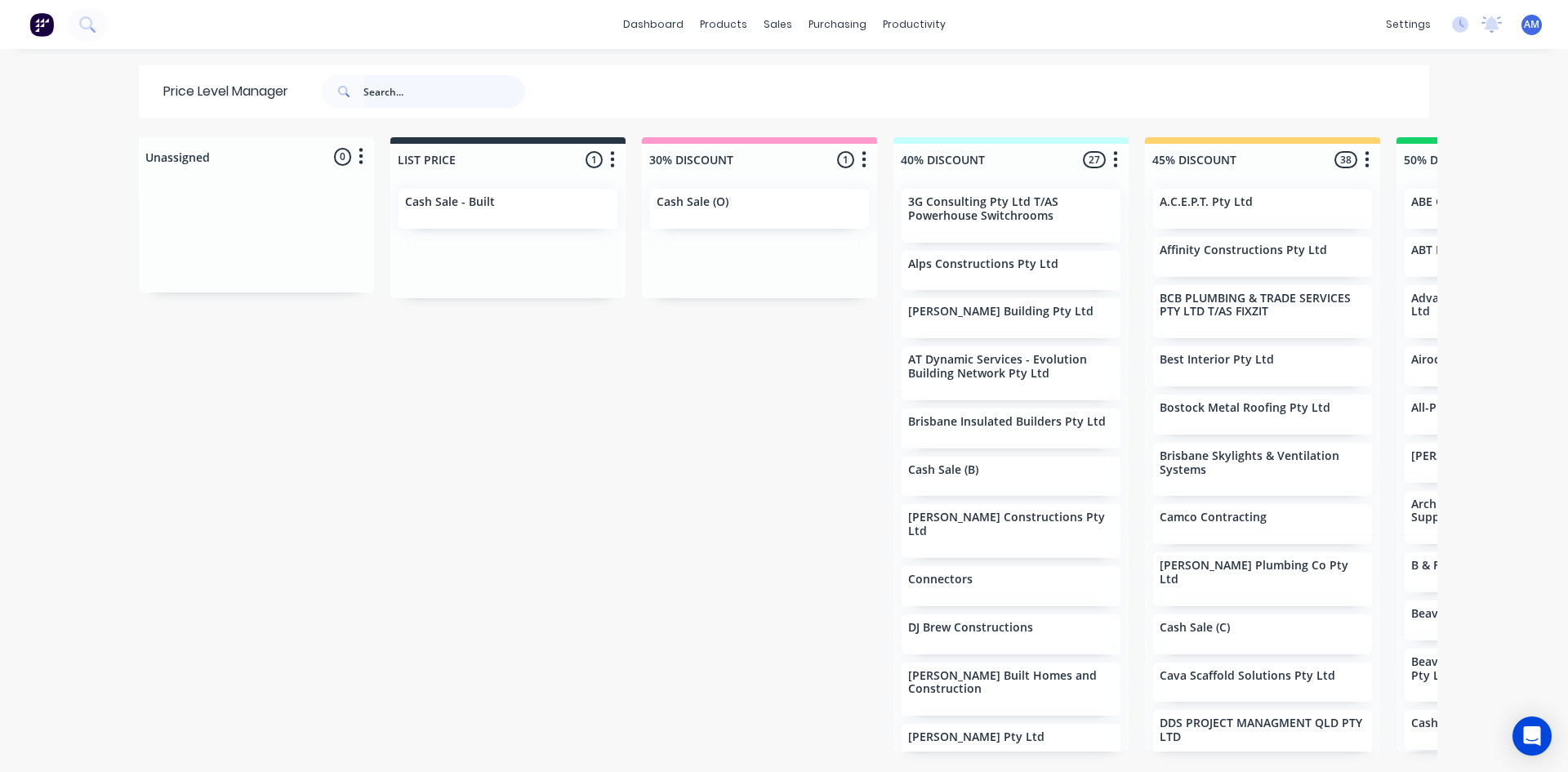
click at [433, 101] on input "text" at bounding box center [444, 91] width 161 height 33
type input "brastin"
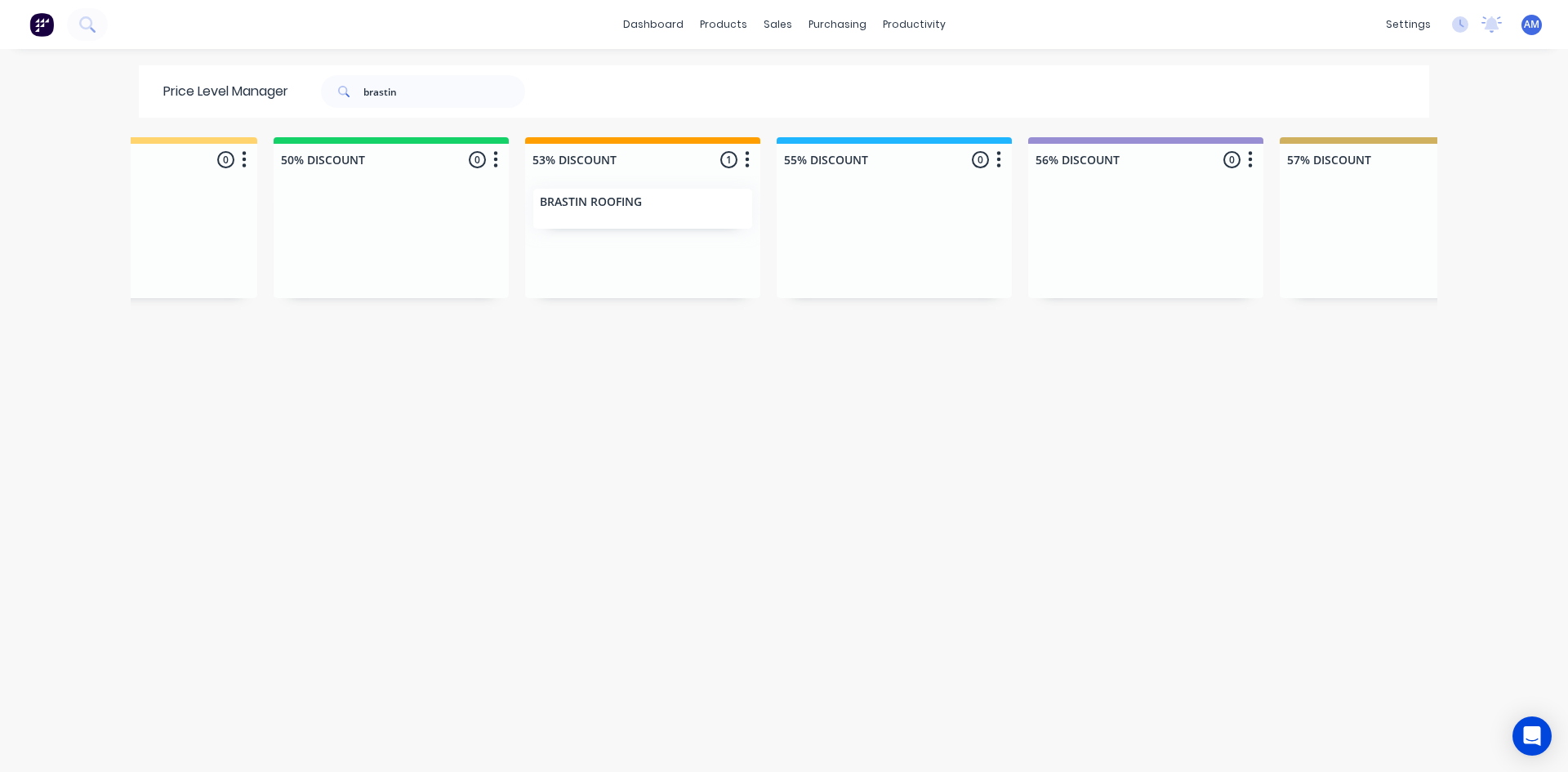
scroll to position [0, 1128]
drag, startPoint x: 409, startPoint y: 92, endPoint x: 280, endPoint y: 105, distance: 129.7
click at [280, 105] on div "Price Level Manager brastin" at bounding box center [352, 91] width 427 height 52
type input "H&L"
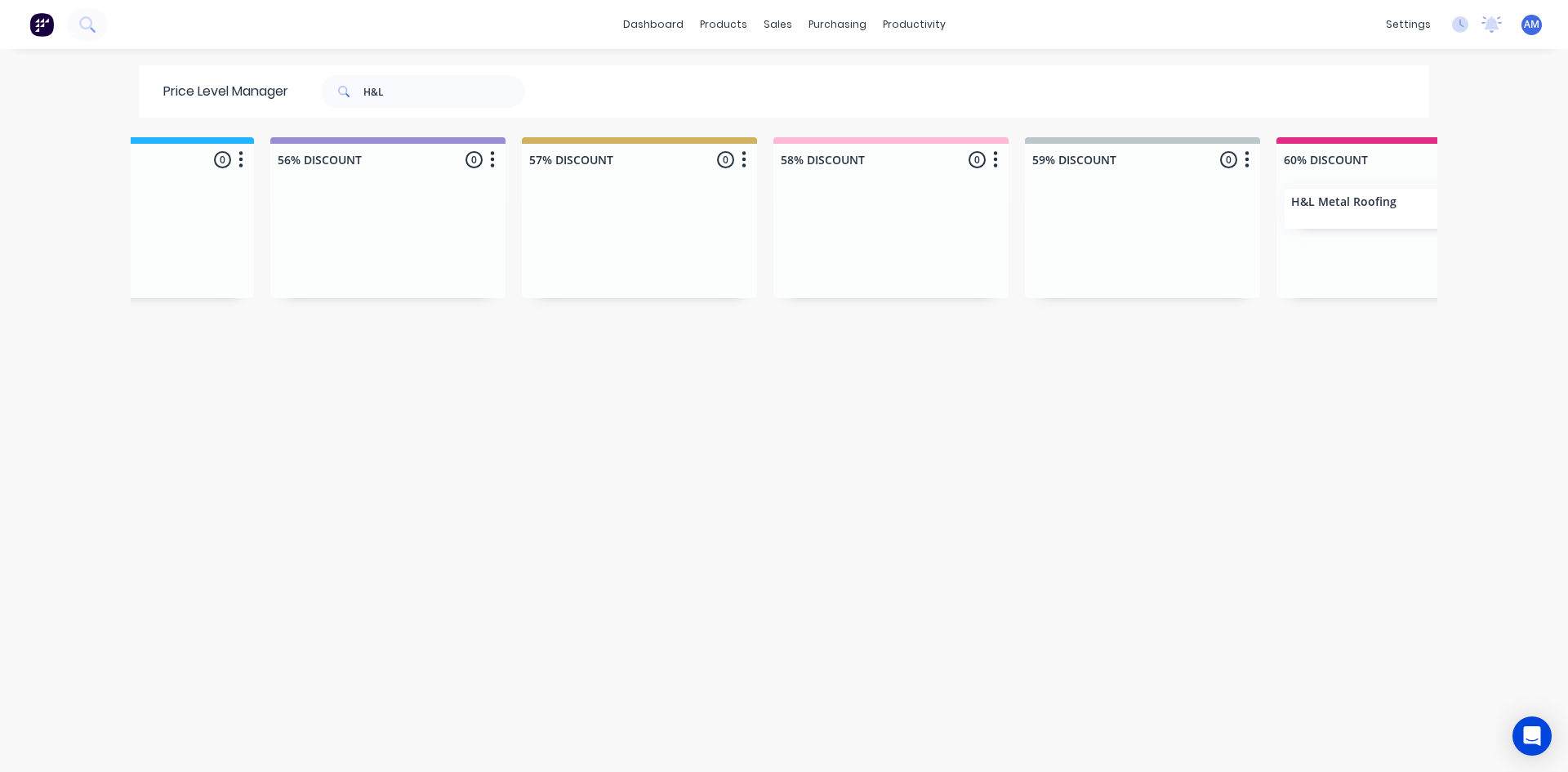
scroll to position [0, 2154]
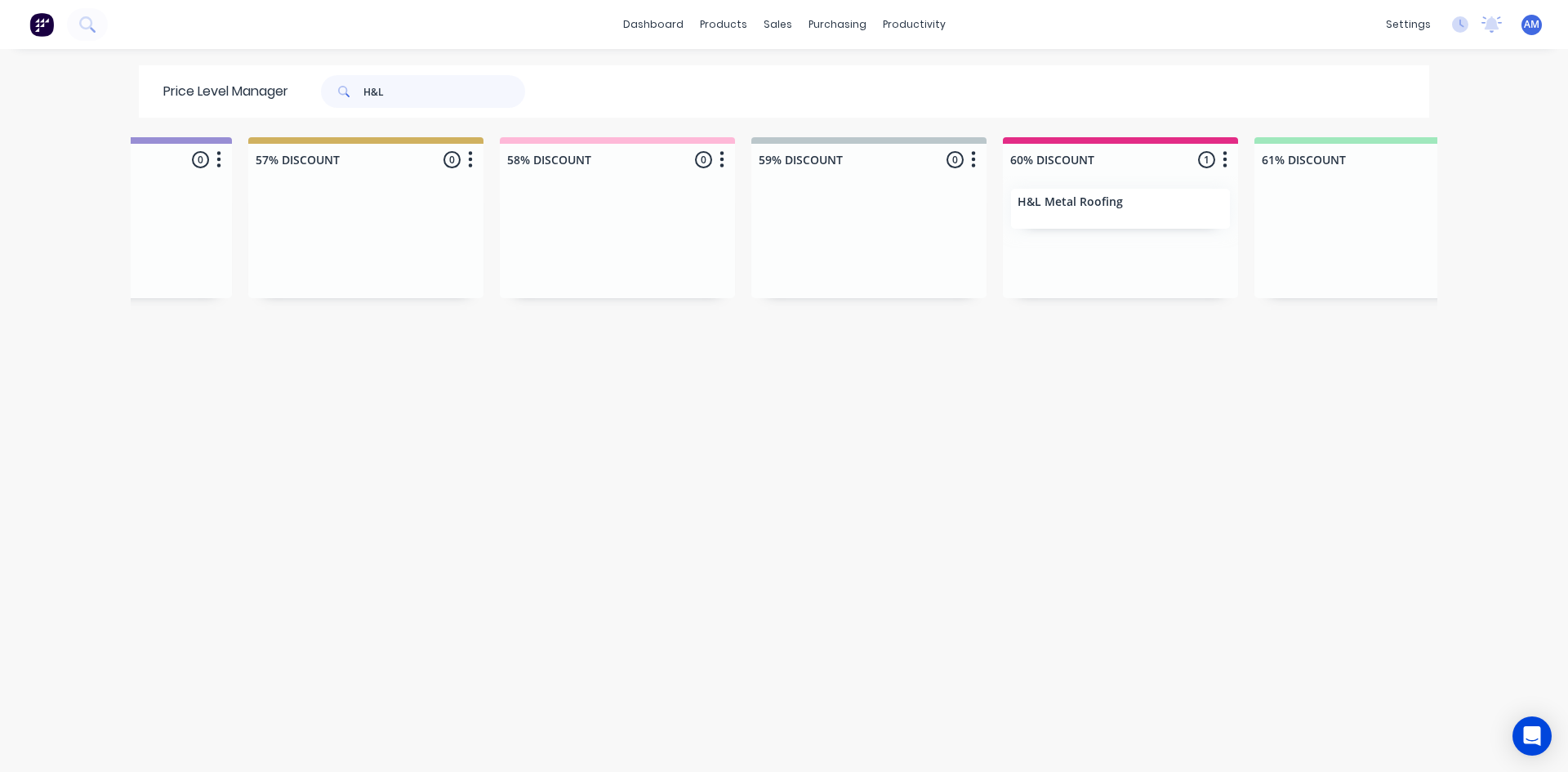
drag, startPoint x: 398, startPoint y: 98, endPoint x: 229, endPoint y: 102, distance: 169.0
click at [229, 98] on div "Price Level Manager H&L" at bounding box center [352, 91] width 427 height 52
type input "idec"
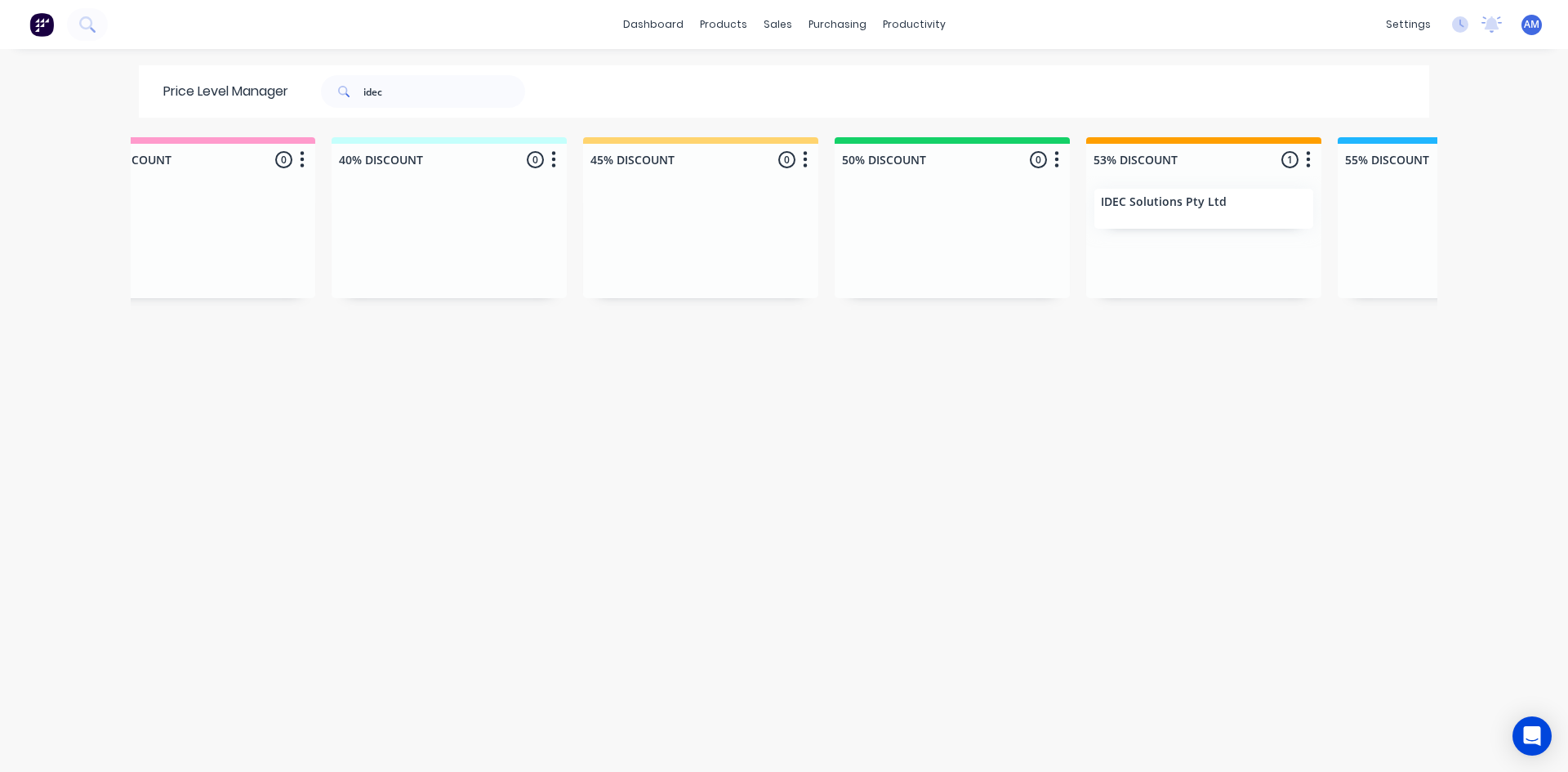
scroll to position [0, 777]
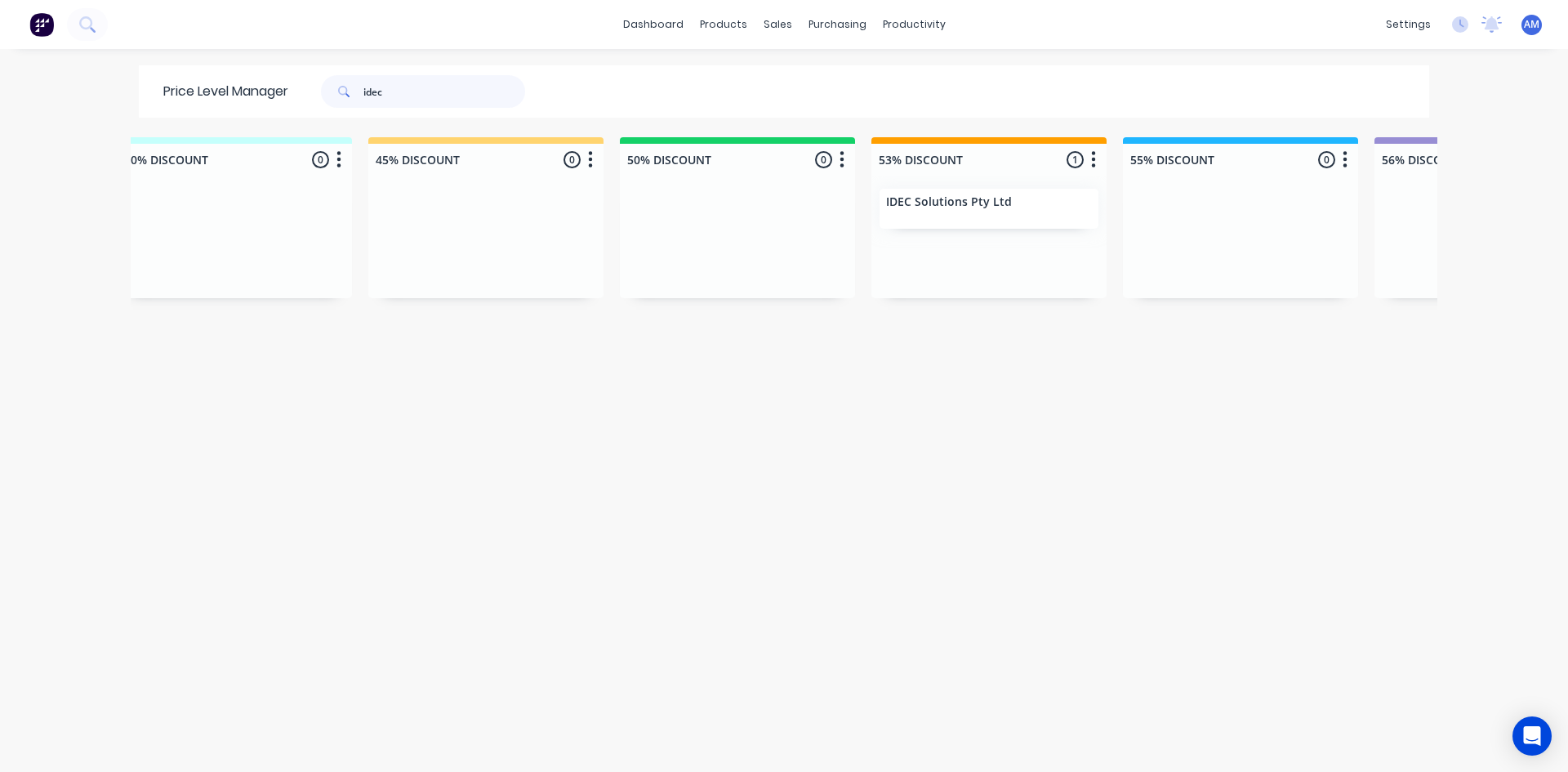
drag, startPoint x: 394, startPoint y: 84, endPoint x: 213, endPoint y: 98, distance: 181.5
click at [214, 95] on div "Price Level Manager idec" at bounding box center [352, 91] width 427 height 52
type input "my cladders"
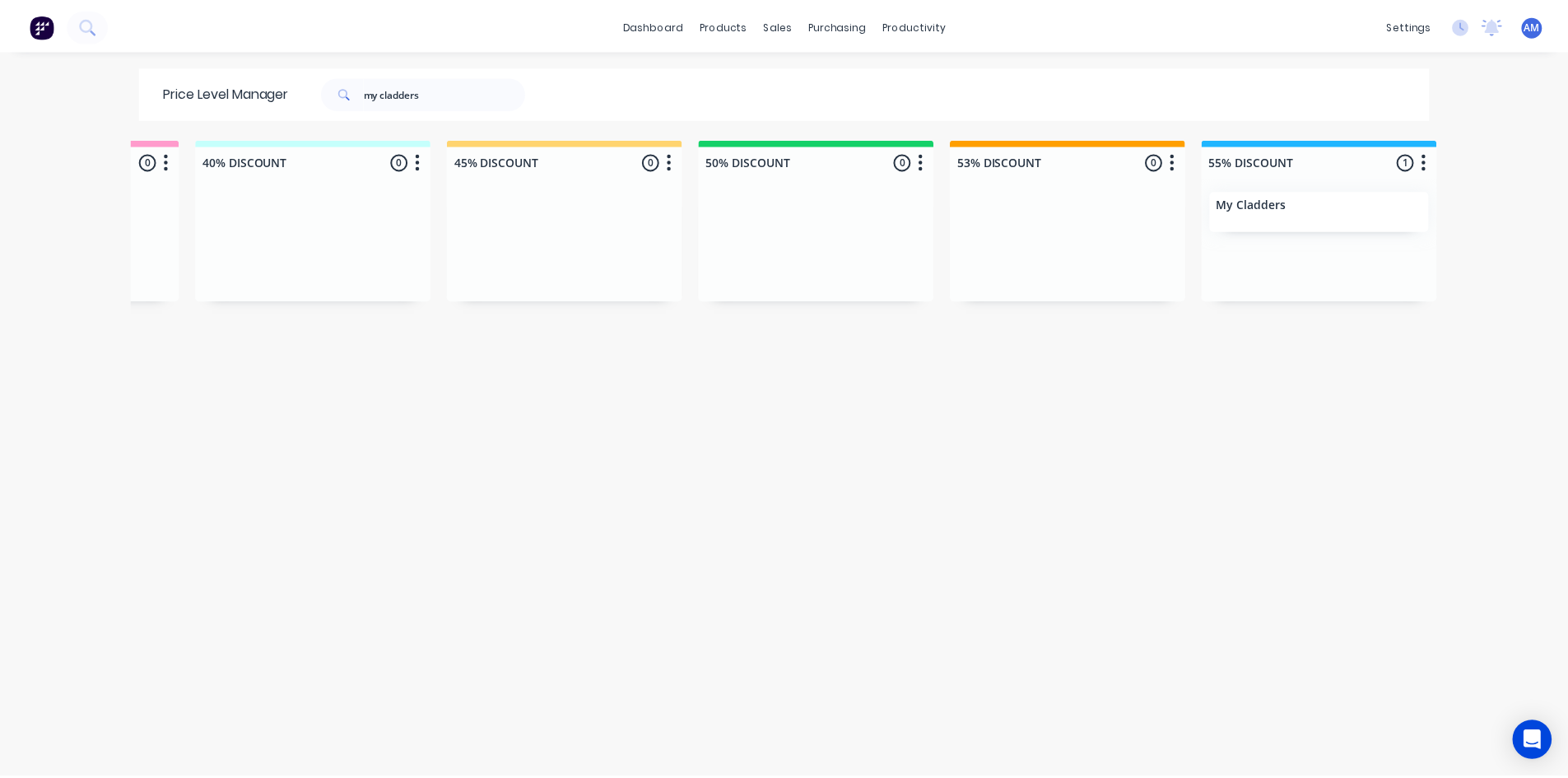
scroll to position [0, 1042]
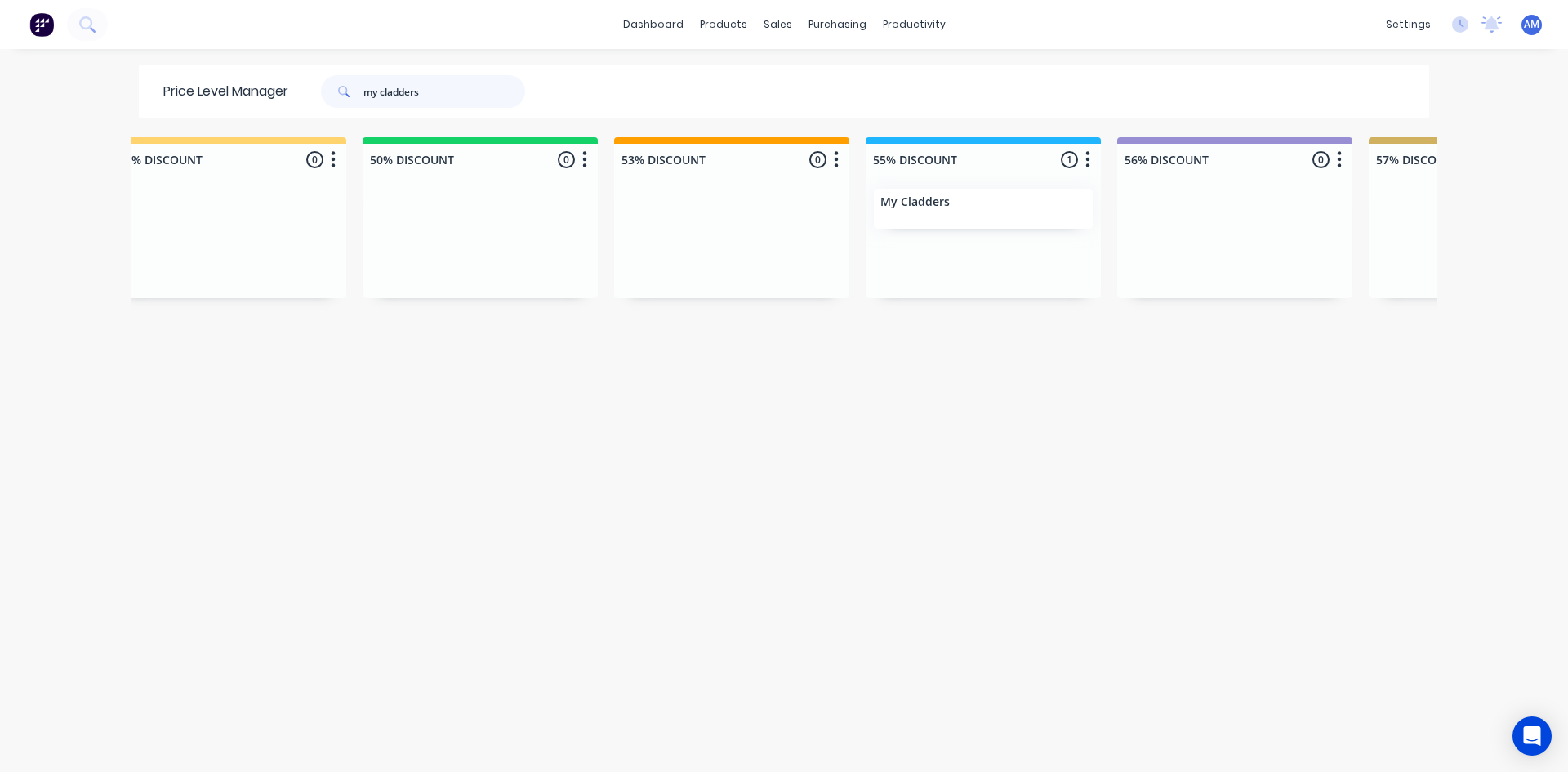
drag, startPoint x: 448, startPoint y: 90, endPoint x: 263, endPoint y: 115, distance: 186.7
click at [265, 109] on div "Price Level Manager my cladders" at bounding box center [352, 91] width 427 height 52
type input "superior"
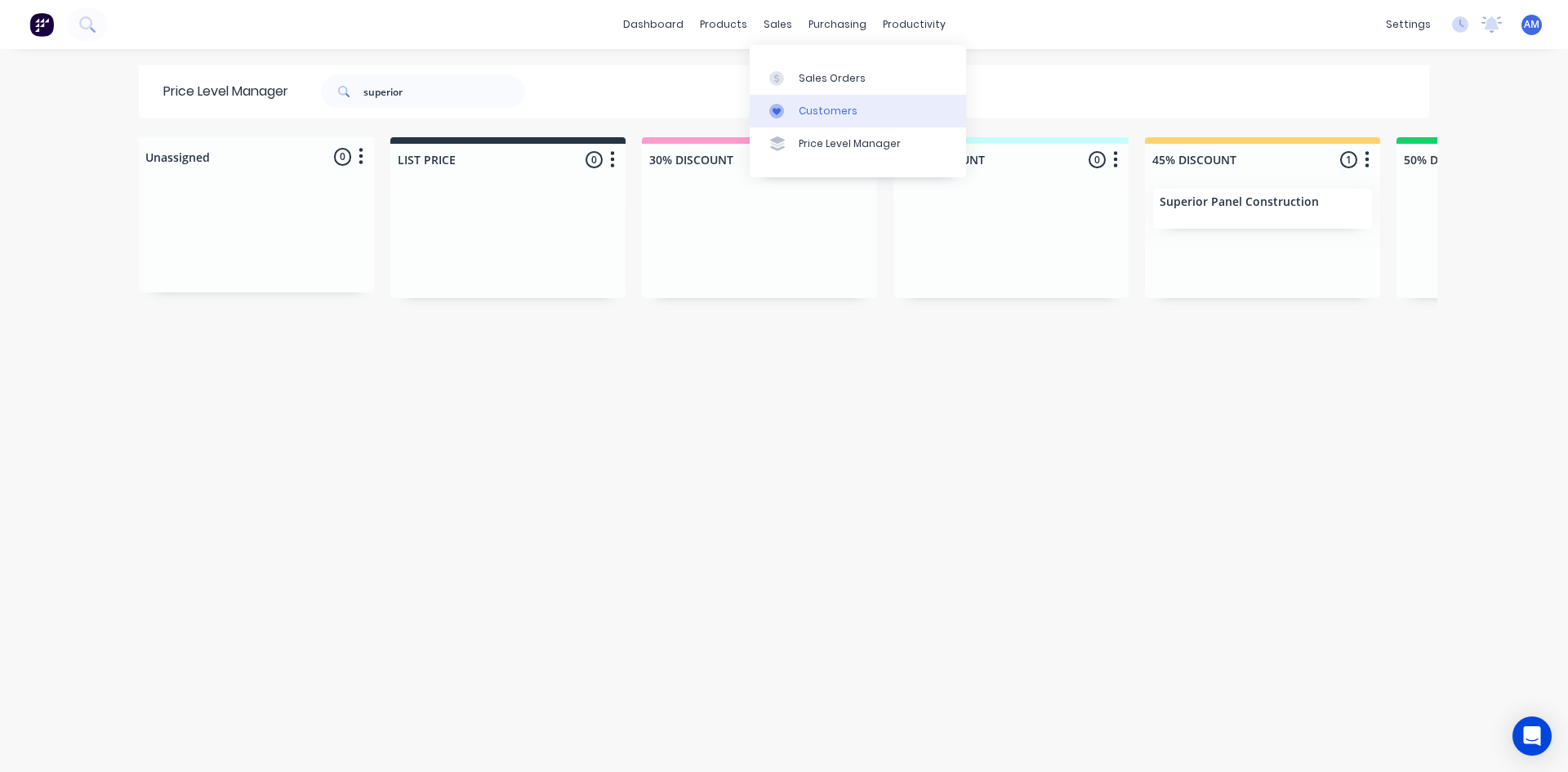
click at [807, 115] on div "Customers" at bounding box center [828, 111] width 59 height 15
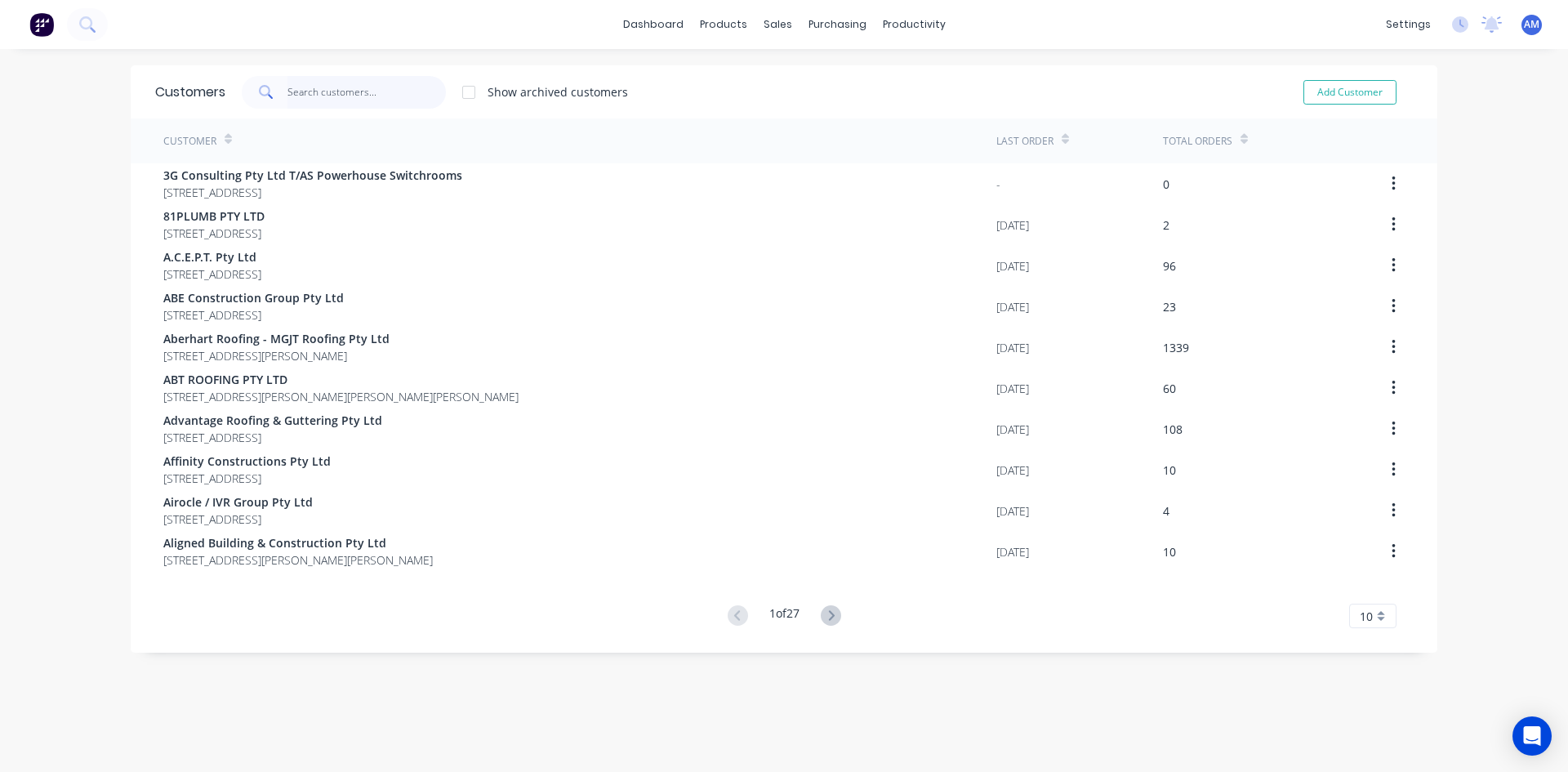
click at [357, 95] on input "text" at bounding box center [366, 91] width 159 height 33
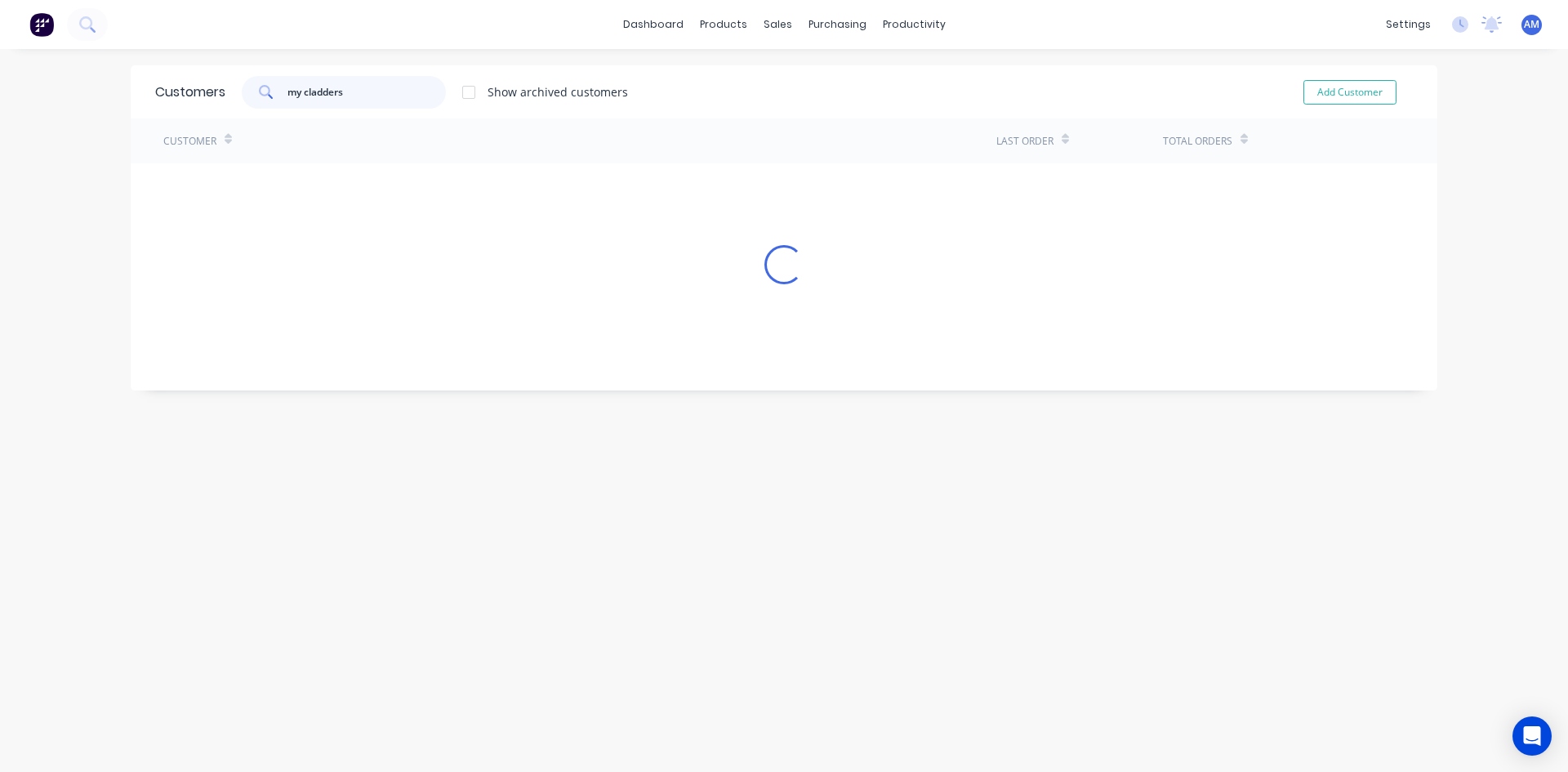
type input "my cladders"
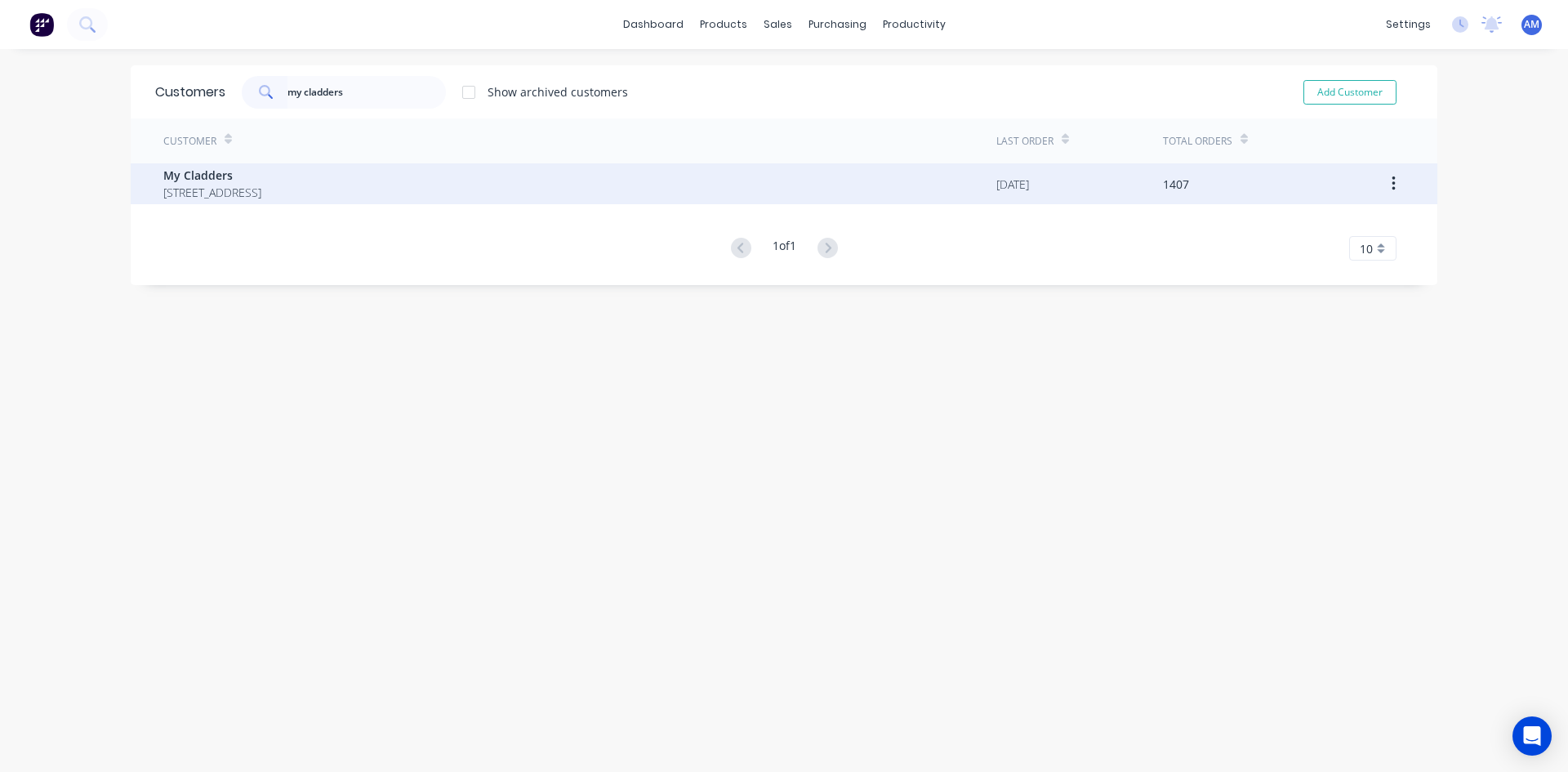
click at [261, 174] on span "My Cladders" at bounding box center [212, 175] width 98 height 17
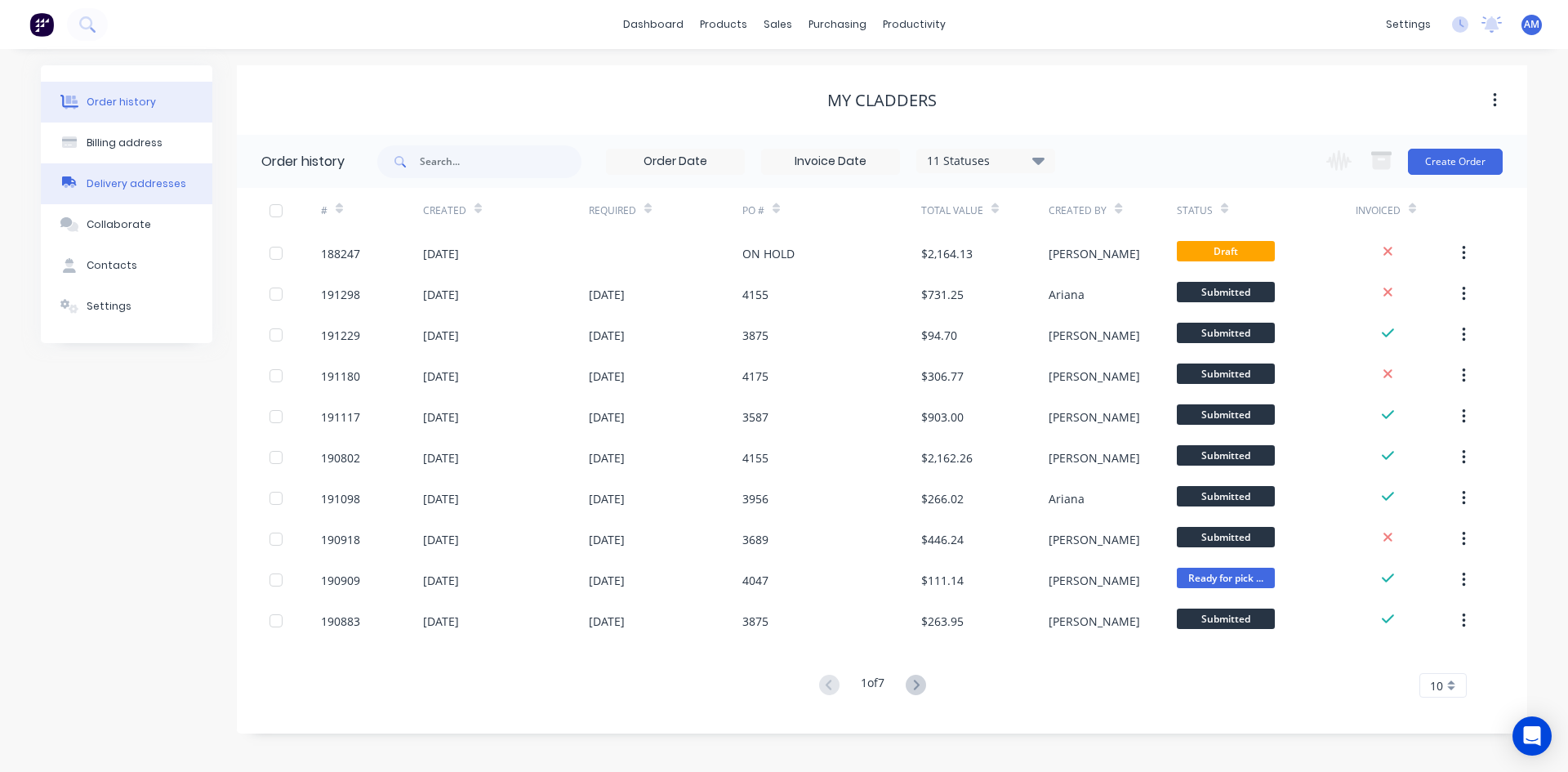
click at [118, 169] on button "Delivery addresses" at bounding box center [127, 184] width 172 height 41
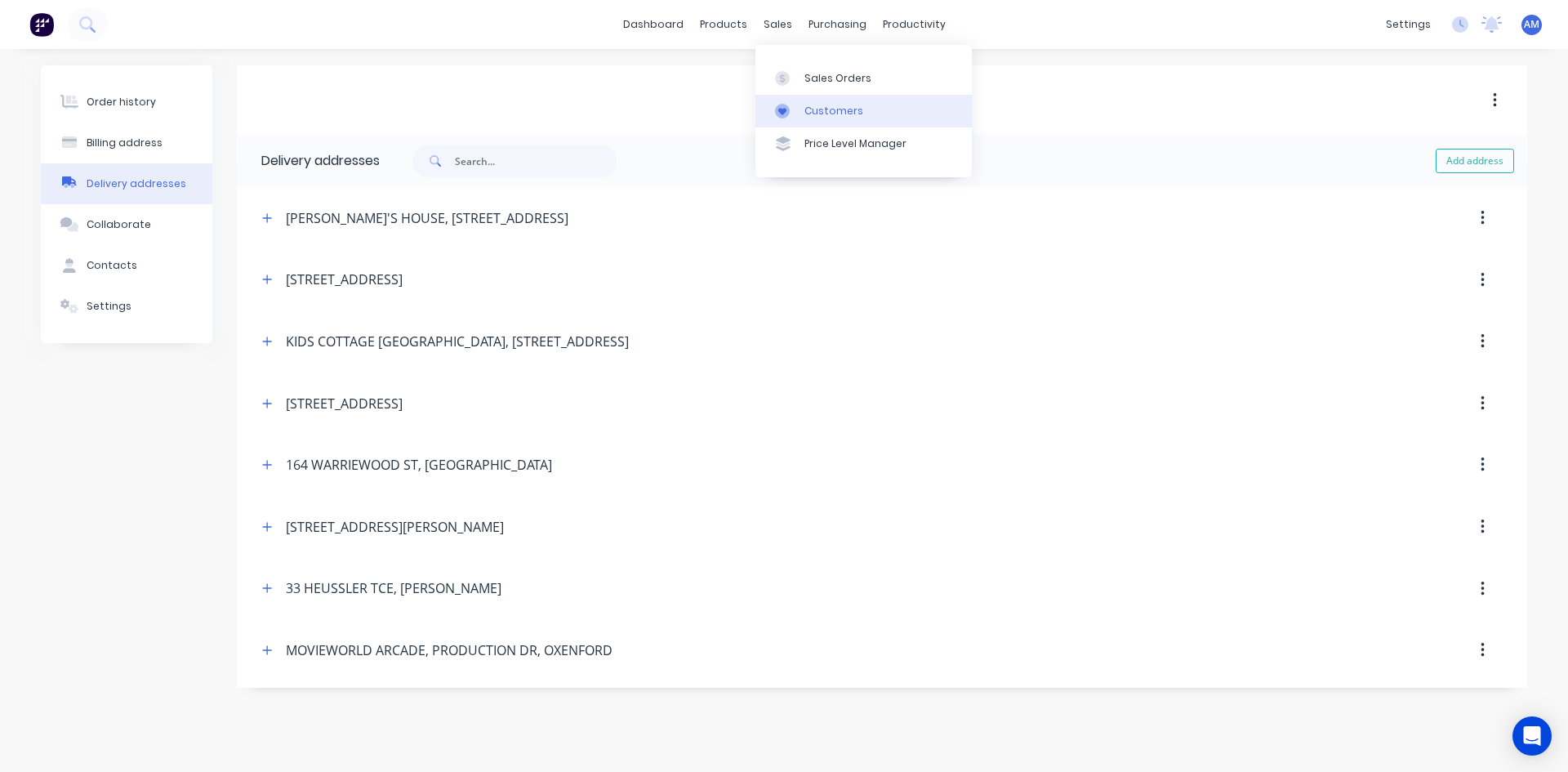
click at [820, 115] on div "Customers" at bounding box center [833, 111] width 59 height 15
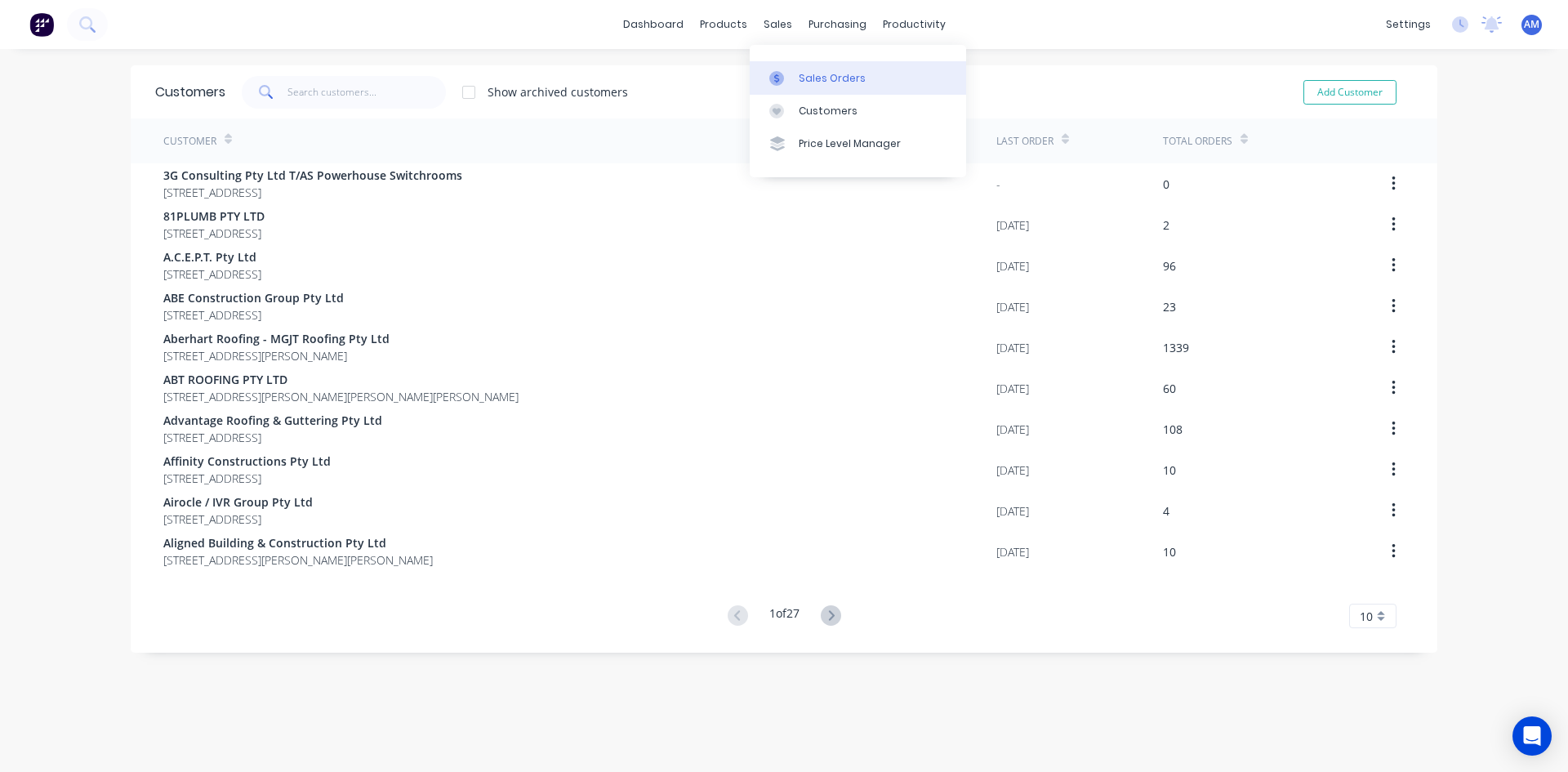
click at [807, 80] on div "Sales Orders" at bounding box center [832, 78] width 67 height 15
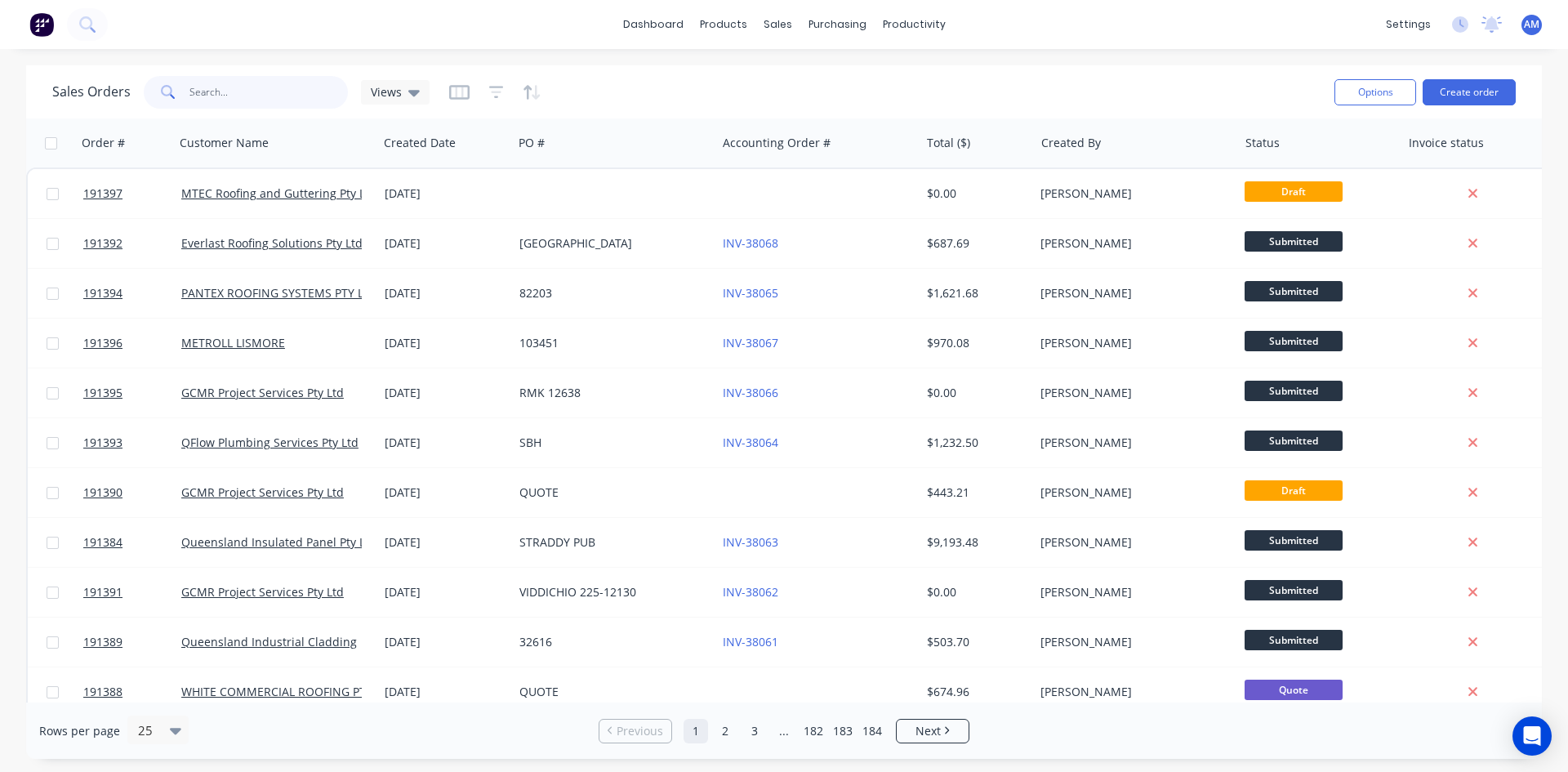
click at [200, 85] on input "text" at bounding box center [268, 91] width 159 height 33
type input "3"
type input "191247"
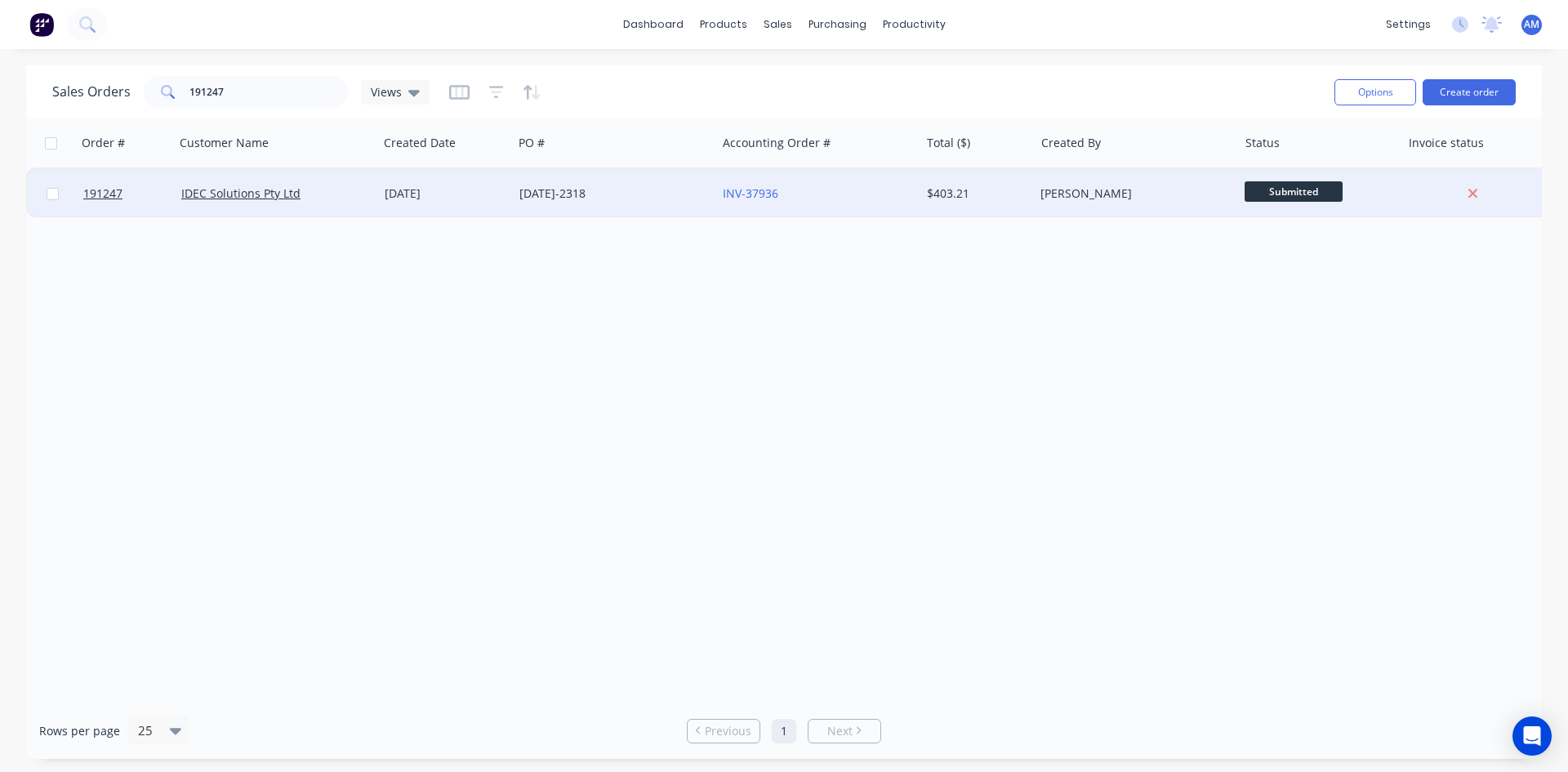
click at [814, 212] on div "INV-37936" at bounding box center [818, 193] width 203 height 49
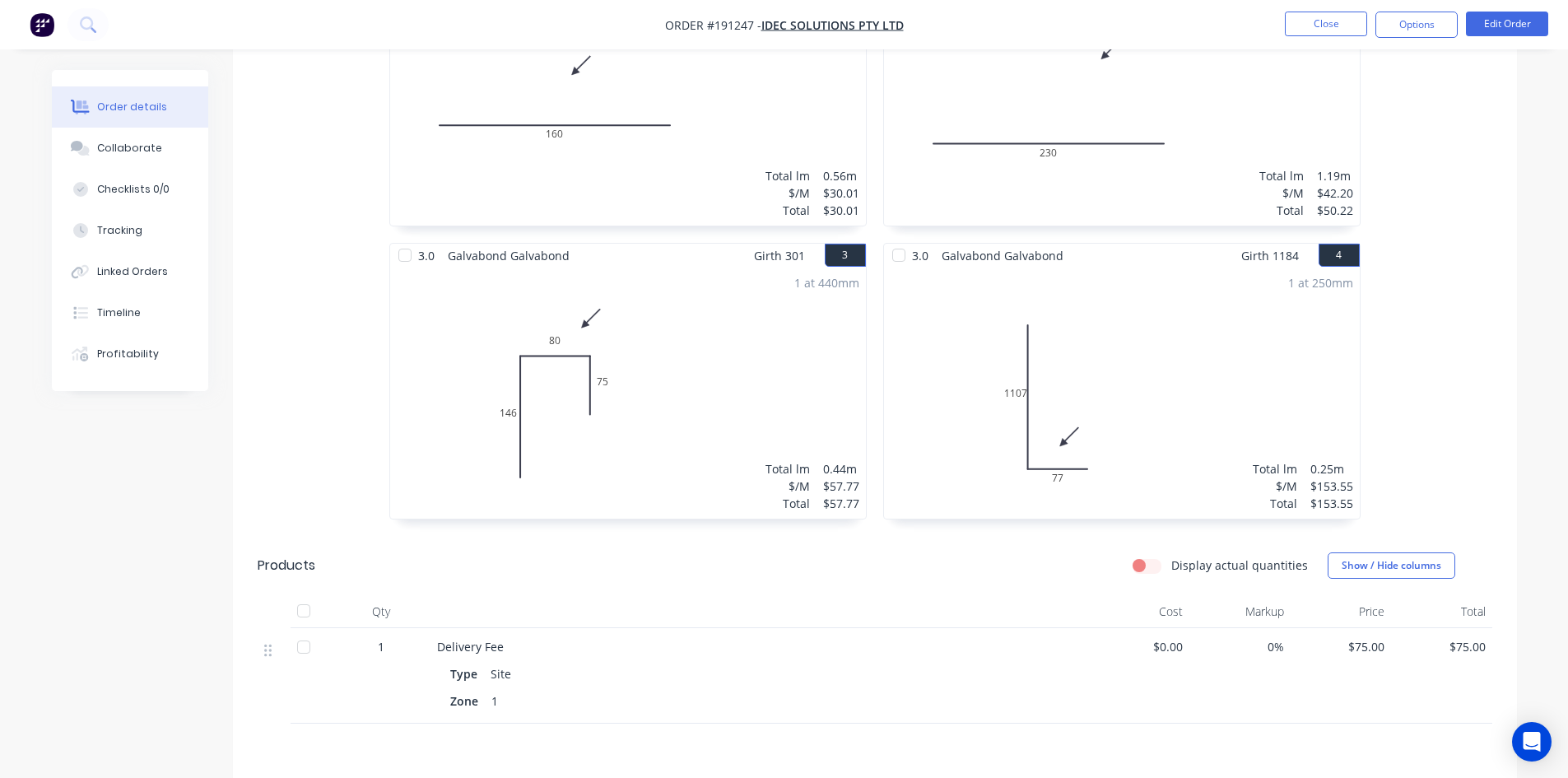
scroll to position [659, 0]
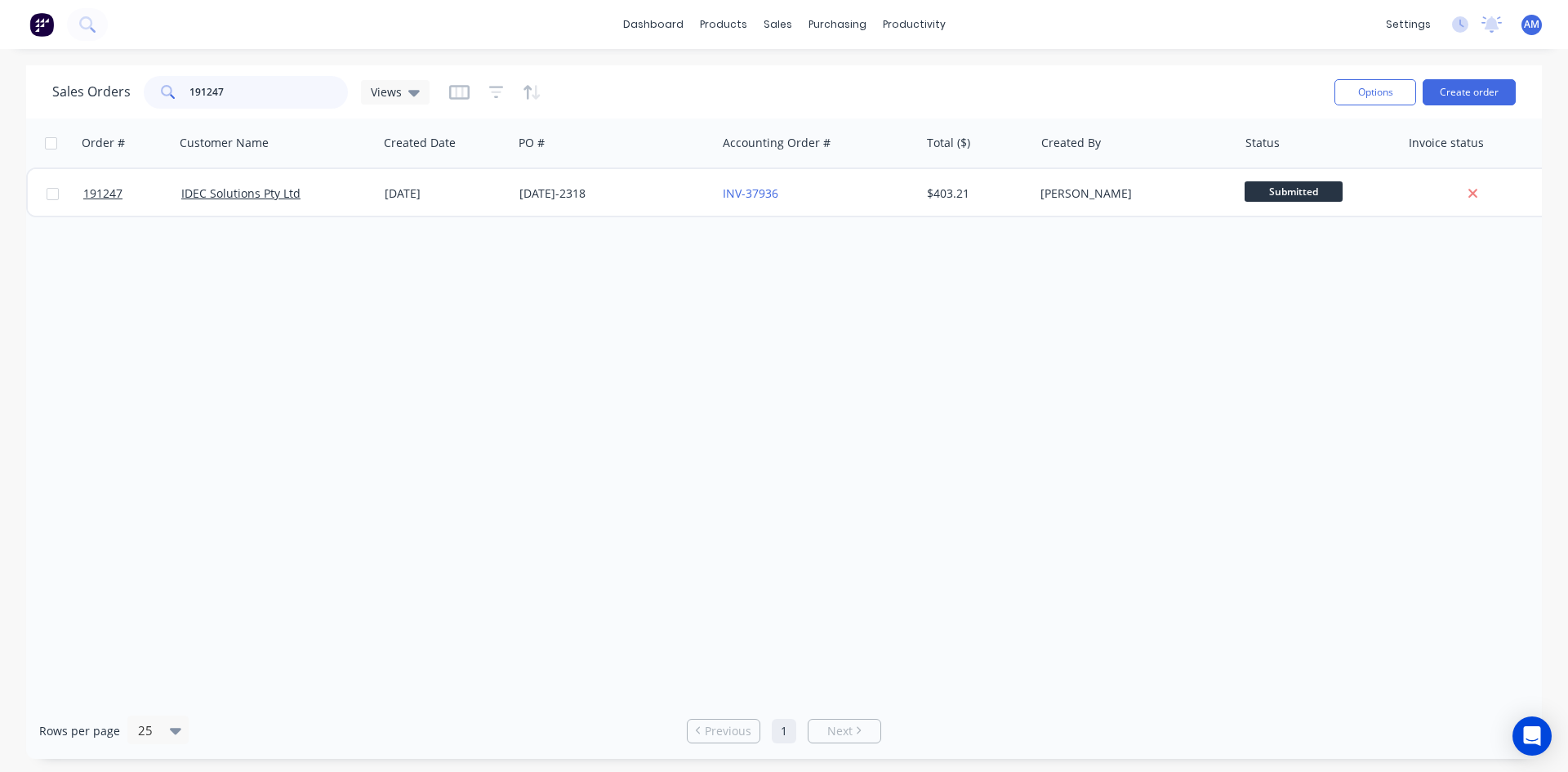
drag, startPoint x: 213, startPoint y: 90, endPoint x: 173, endPoint y: 94, distance: 40.2
click at [173, 94] on div "191247" at bounding box center [245, 91] width 204 height 33
click at [218, 84] on input "191247" at bounding box center [268, 91] width 159 height 33
drag, startPoint x: 225, startPoint y: 84, endPoint x: 186, endPoint y: 90, distance: 39.5
click at [186, 90] on div "191247" at bounding box center [245, 91] width 204 height 33
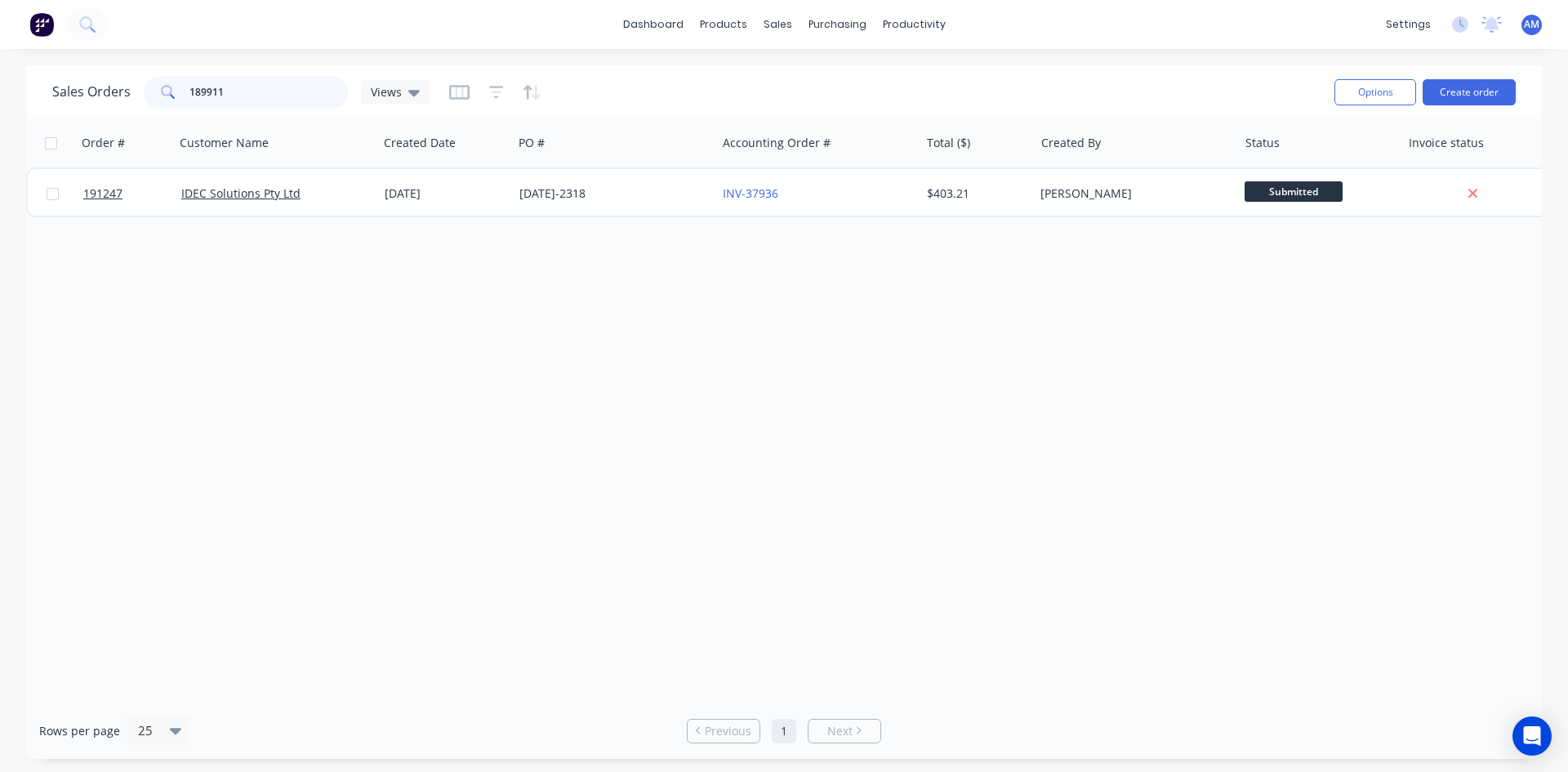
type input "189911"
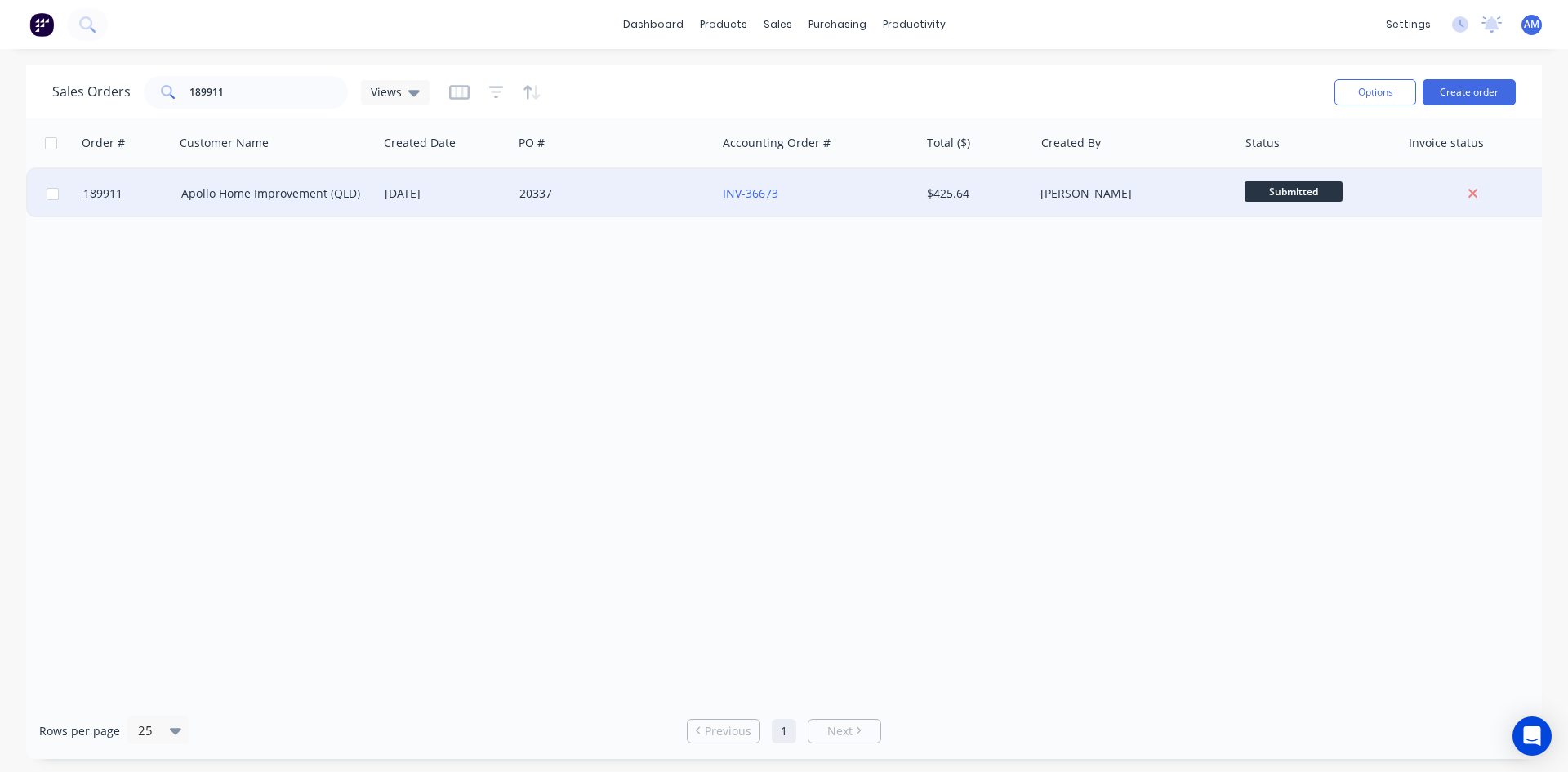
click at [585, 185] on div "20337" at bounding box center [614, 193] width 203 height 49
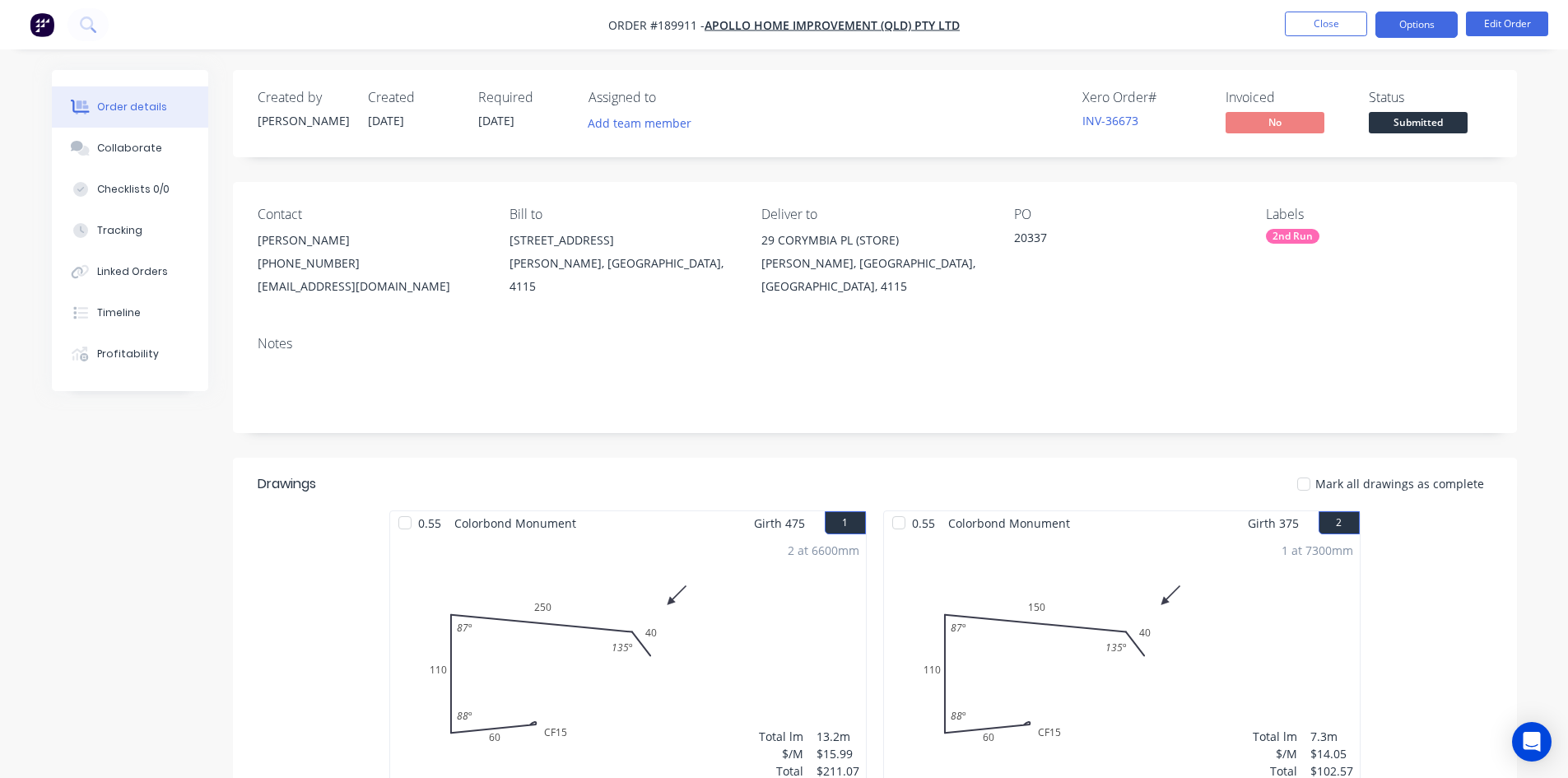
click at [1418, 22] on button "Options" at bounding box center [1417, 24] width 83 height 26
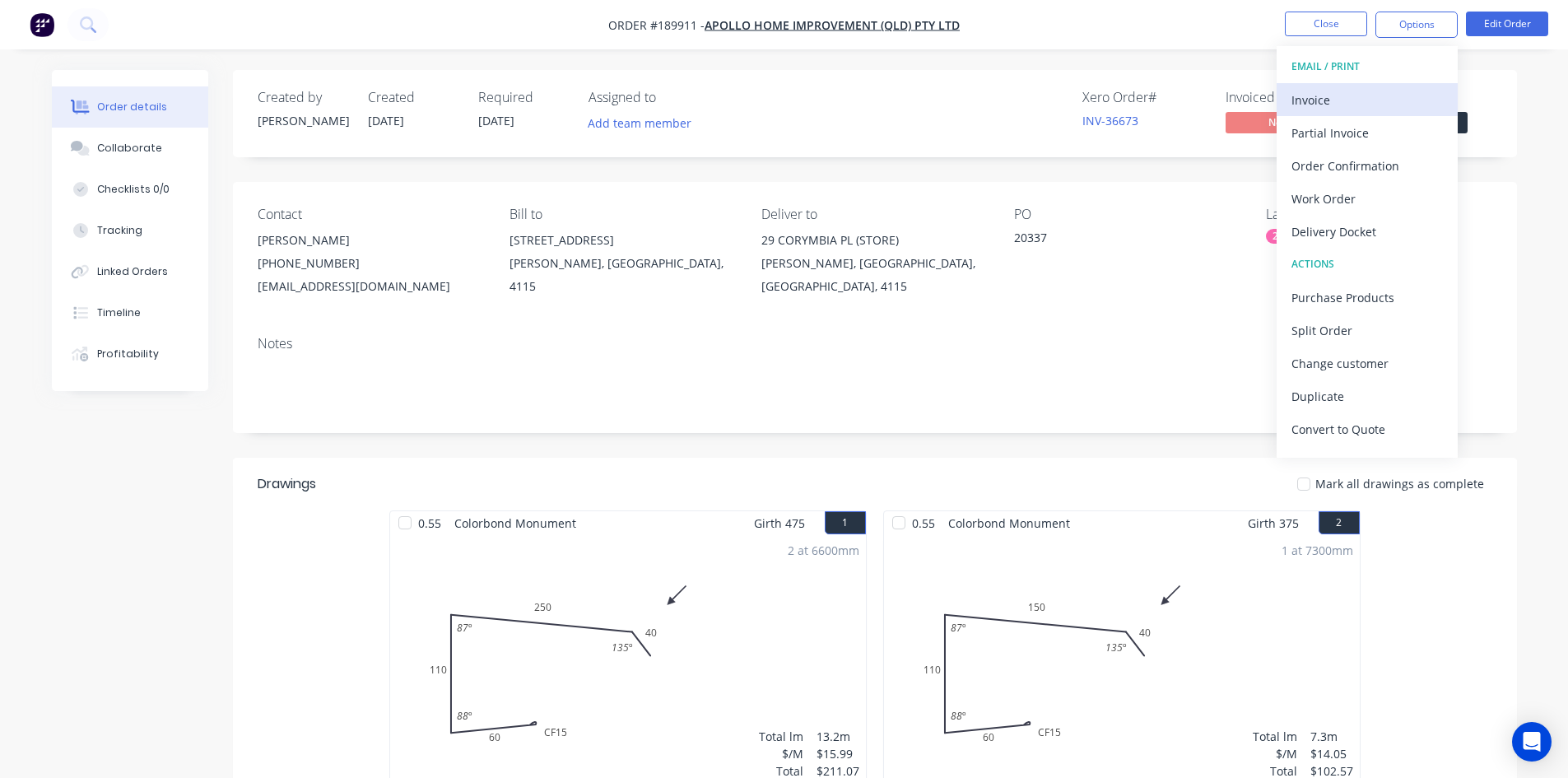
click at [1363, 98] on div "Invoice" at bounding box center [1366, 100] width 151 height 23
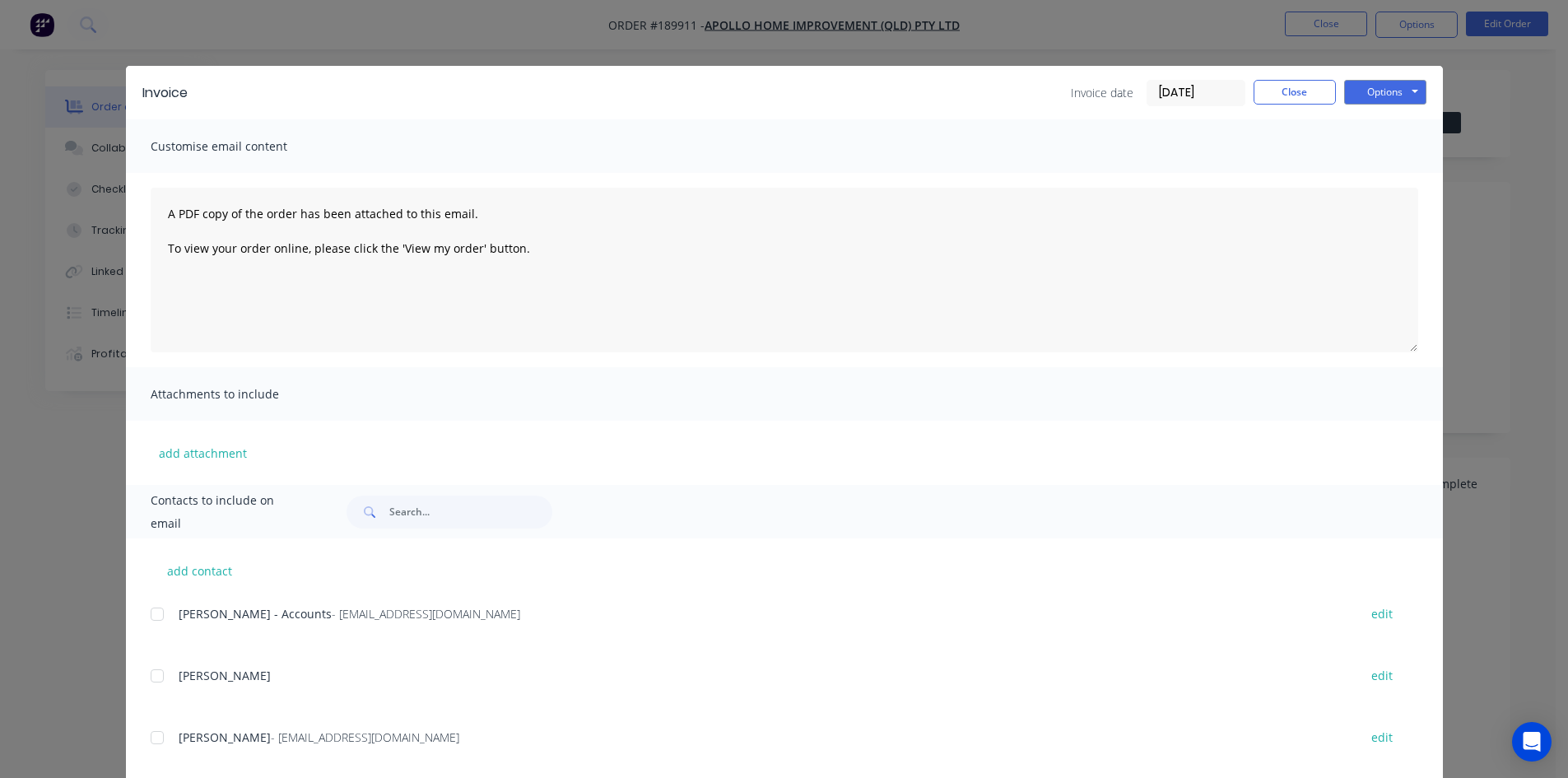
click at [149, 614] on div at bounding box center [157, 614] width 33 height 33
click at [1378, 90] on button "Options" at bounding box center [1385, 92] width 83 height 24
click at [1374, 185] on button "Email" at bounding box center [1396, 176] width 105 height 27
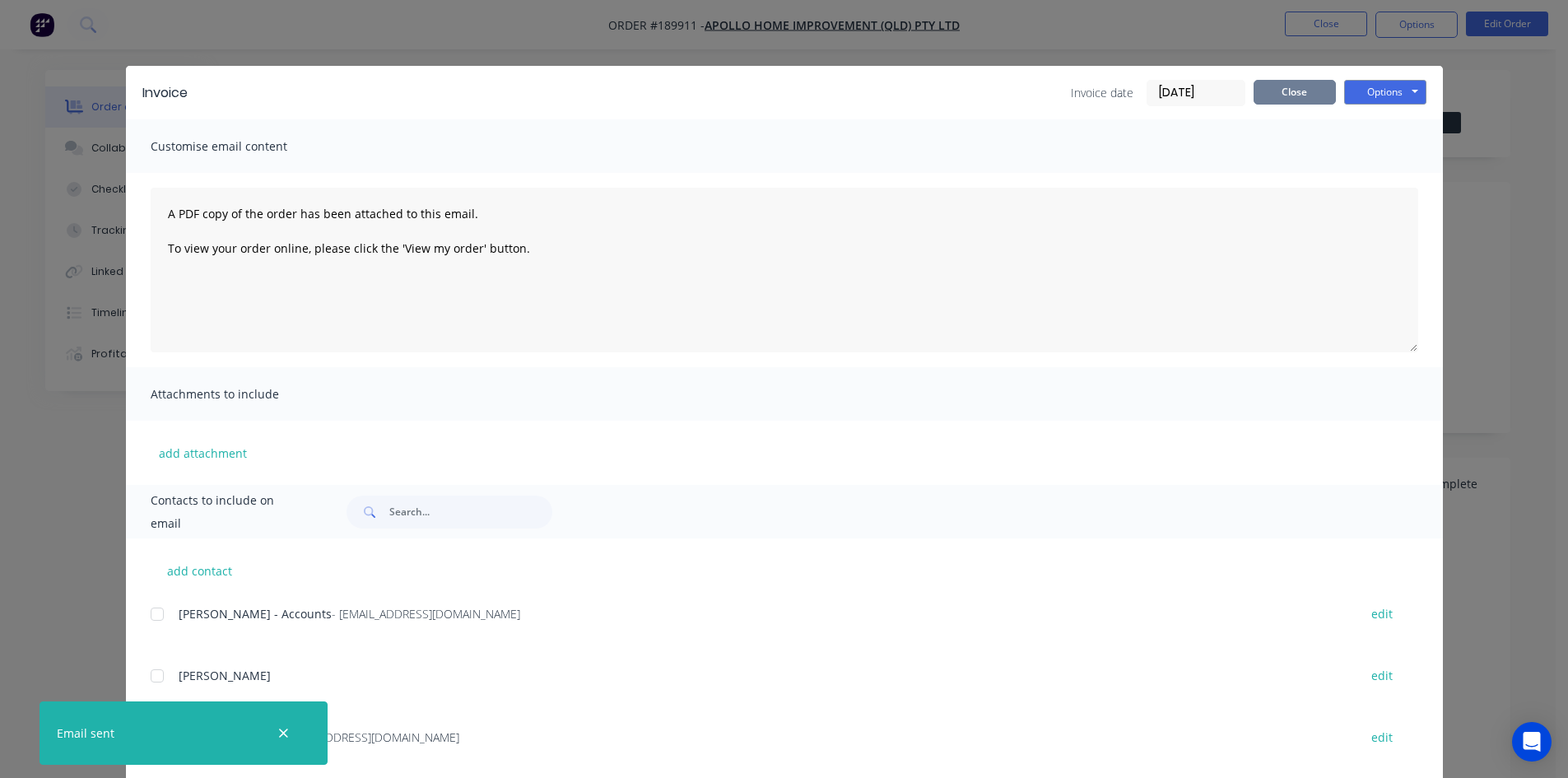
click at [1303, 97] on button "Close" at bounding box center [1295, 92] width 83 height 24
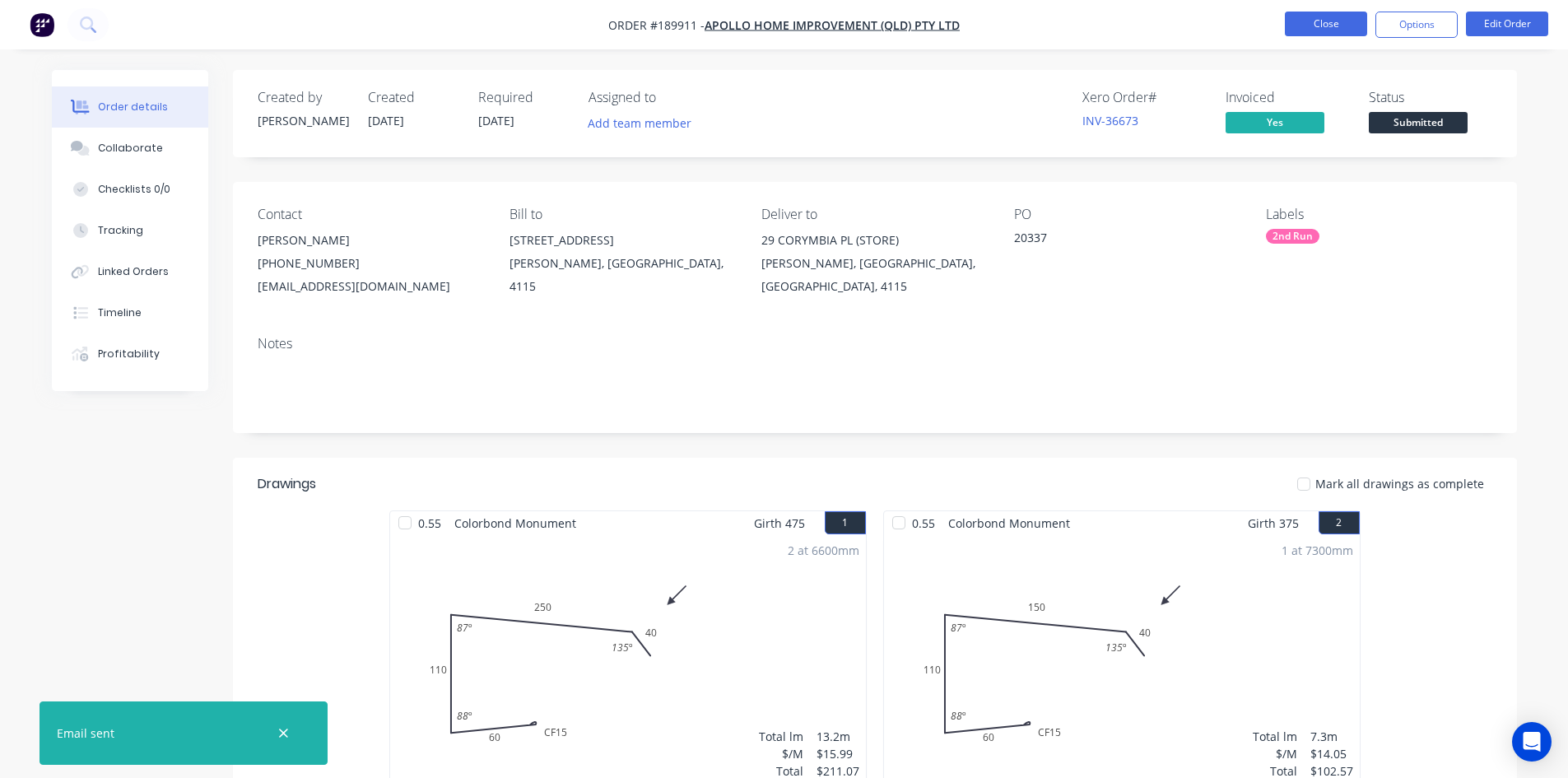
click at [1312, 32] on button "Close" at bounding box center [1326, 23] width 83 height 24
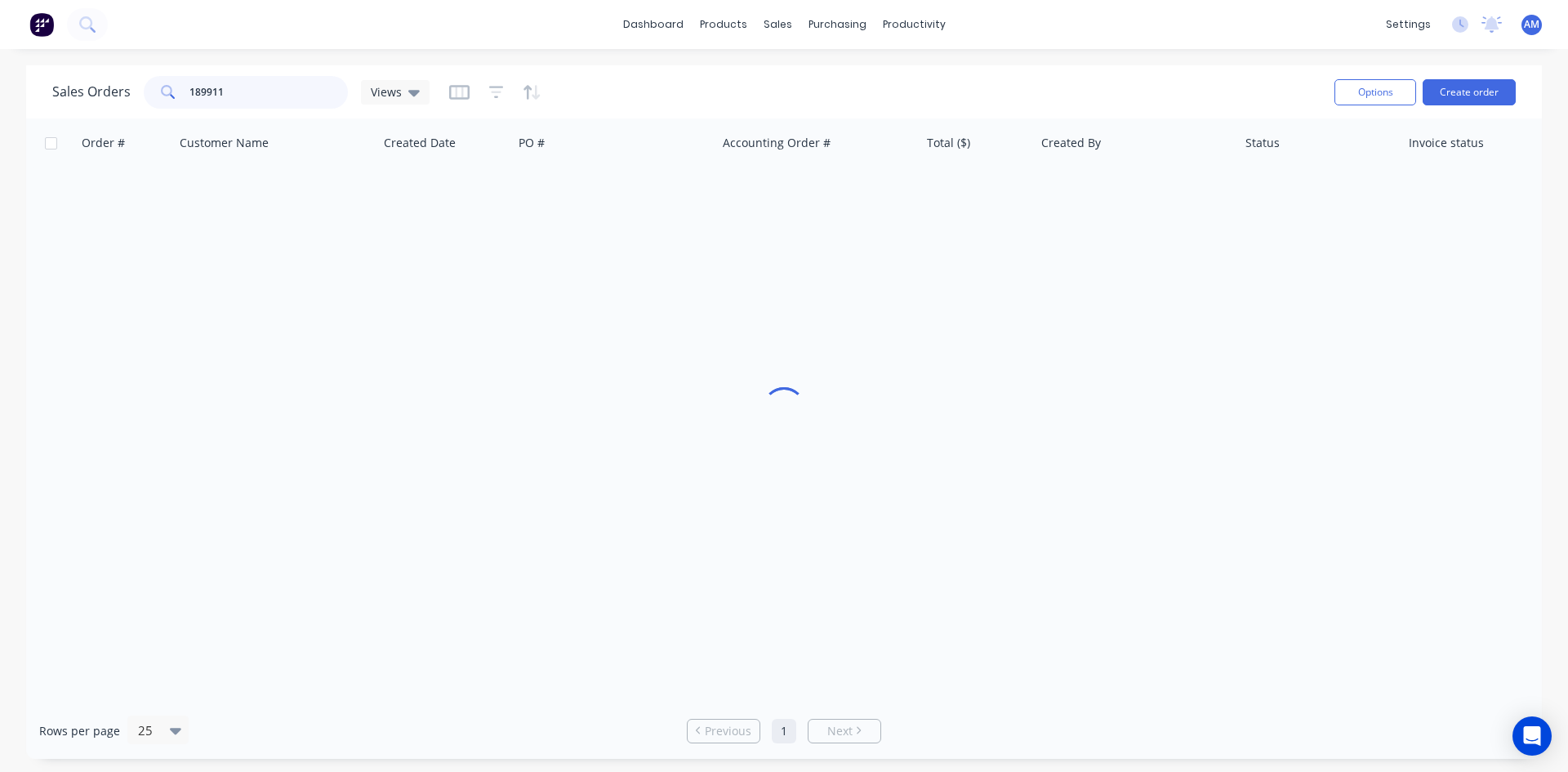
drag, startPoint x: 264, startPoint y: 93, endPoint x: 114, endPoint y: 78, distance: 150.7
click at [114, 78] on div "Sales Orders 189911 Views" at bounding box center [241, 91] width 378 height 33
type input "190570"
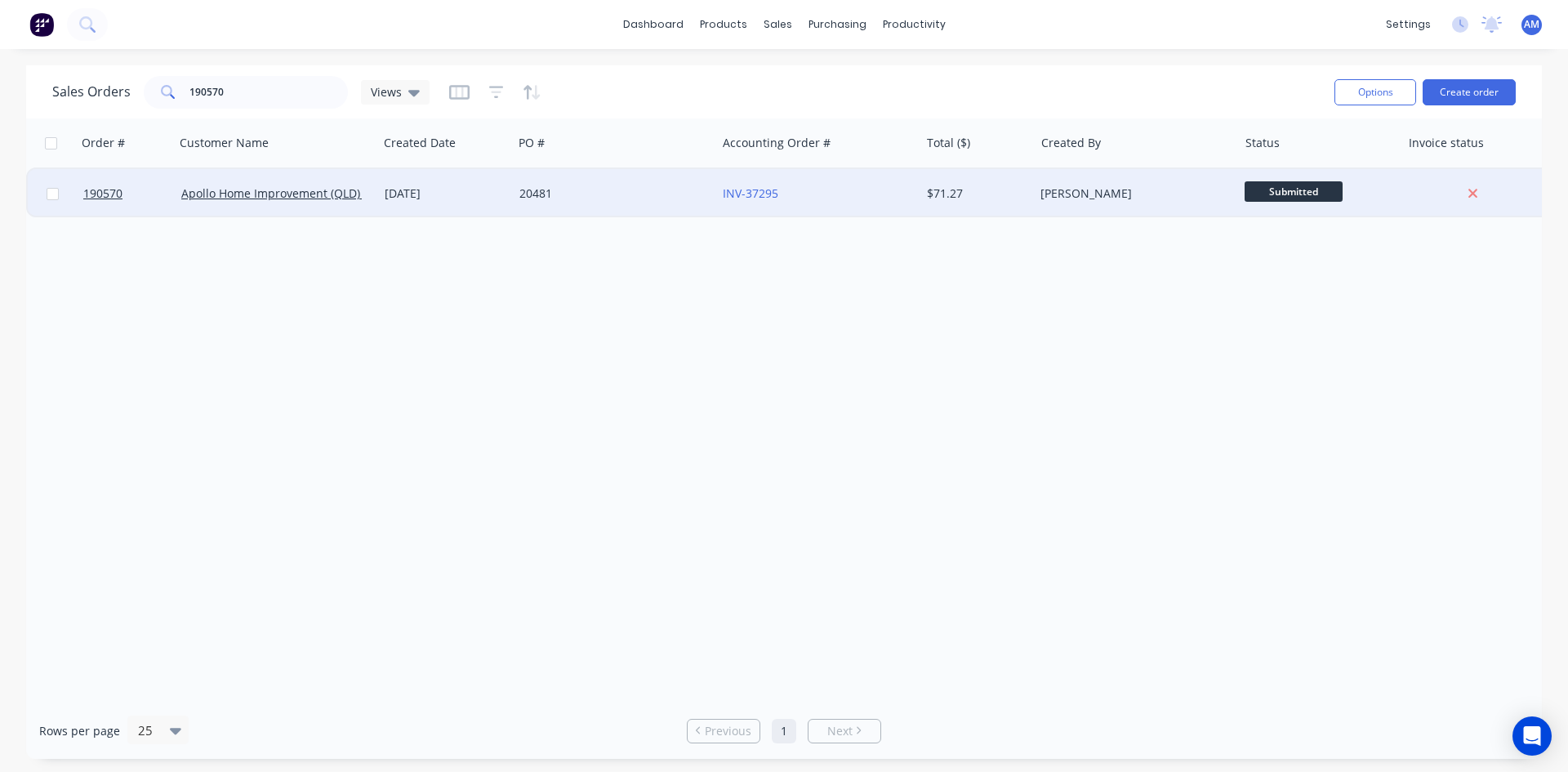
click at [601, 200] on div "20481" at bounding box center [610, 194] width 181 height 17
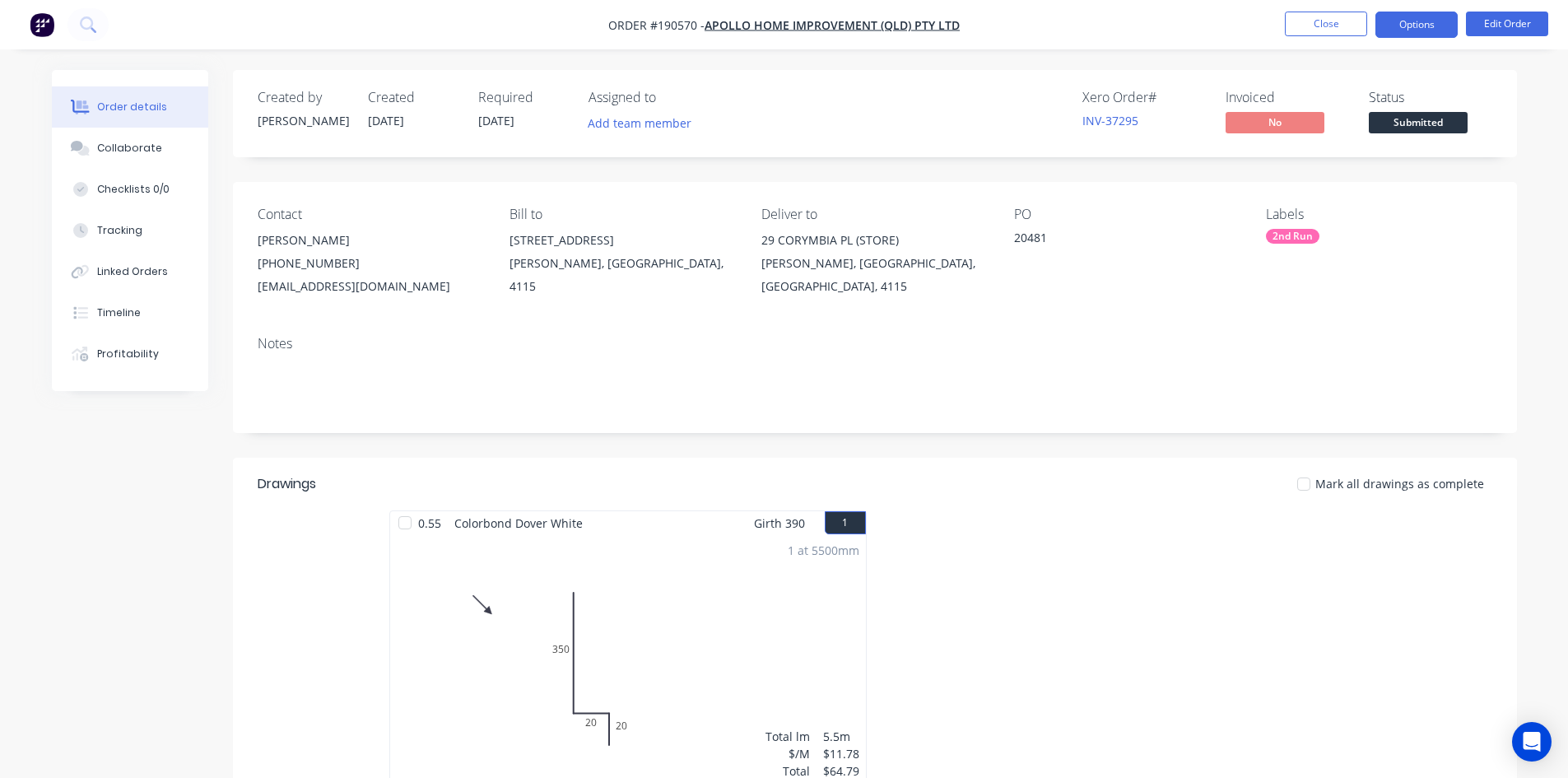
click at [1406, 21] on button "Options" at bounding box center [1417, 24] width 83 height 26
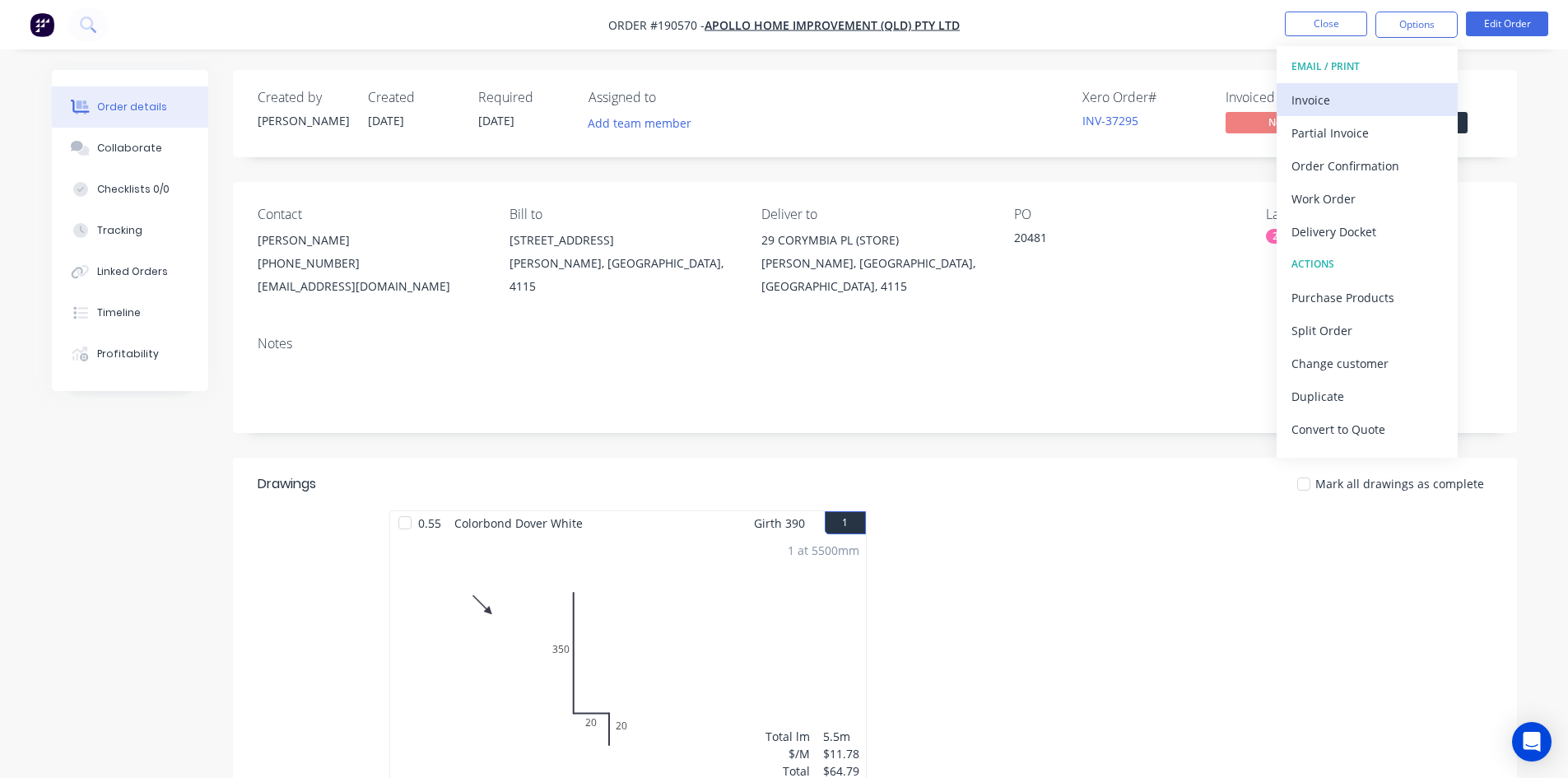
click at [1362, 88] on div "Invoice" at bounding box center [1366, 100] width 151 height 23
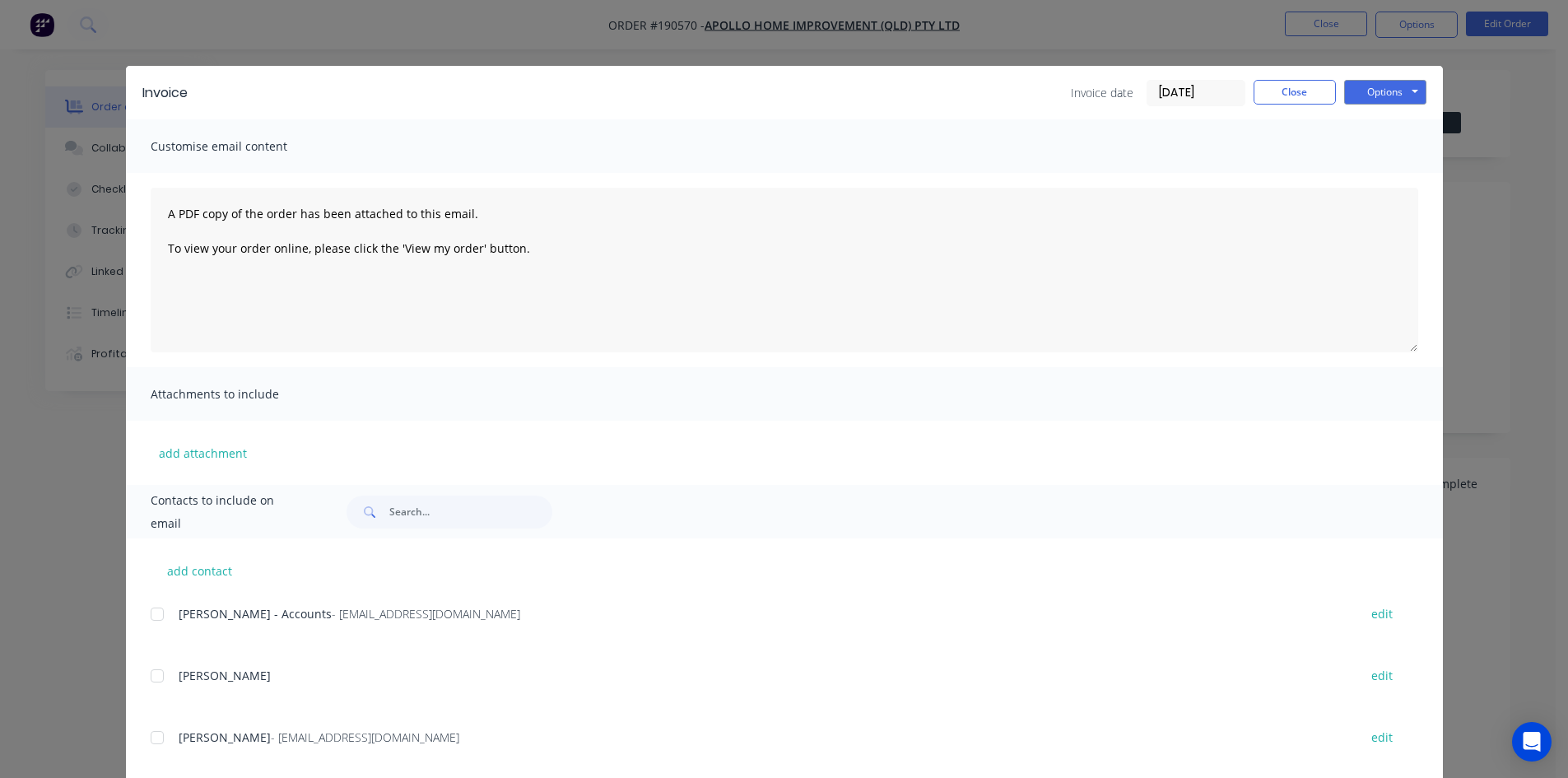
click at [150, 612] on div at bounding box center [157, 614] width 33 height 33
click at [1372, 94] on button "Options" at bounding box center [1385, 92] width 83 height 24
click at [1374, 176] on button "Email" at bounding box center [1396, 176] width 105 height 27
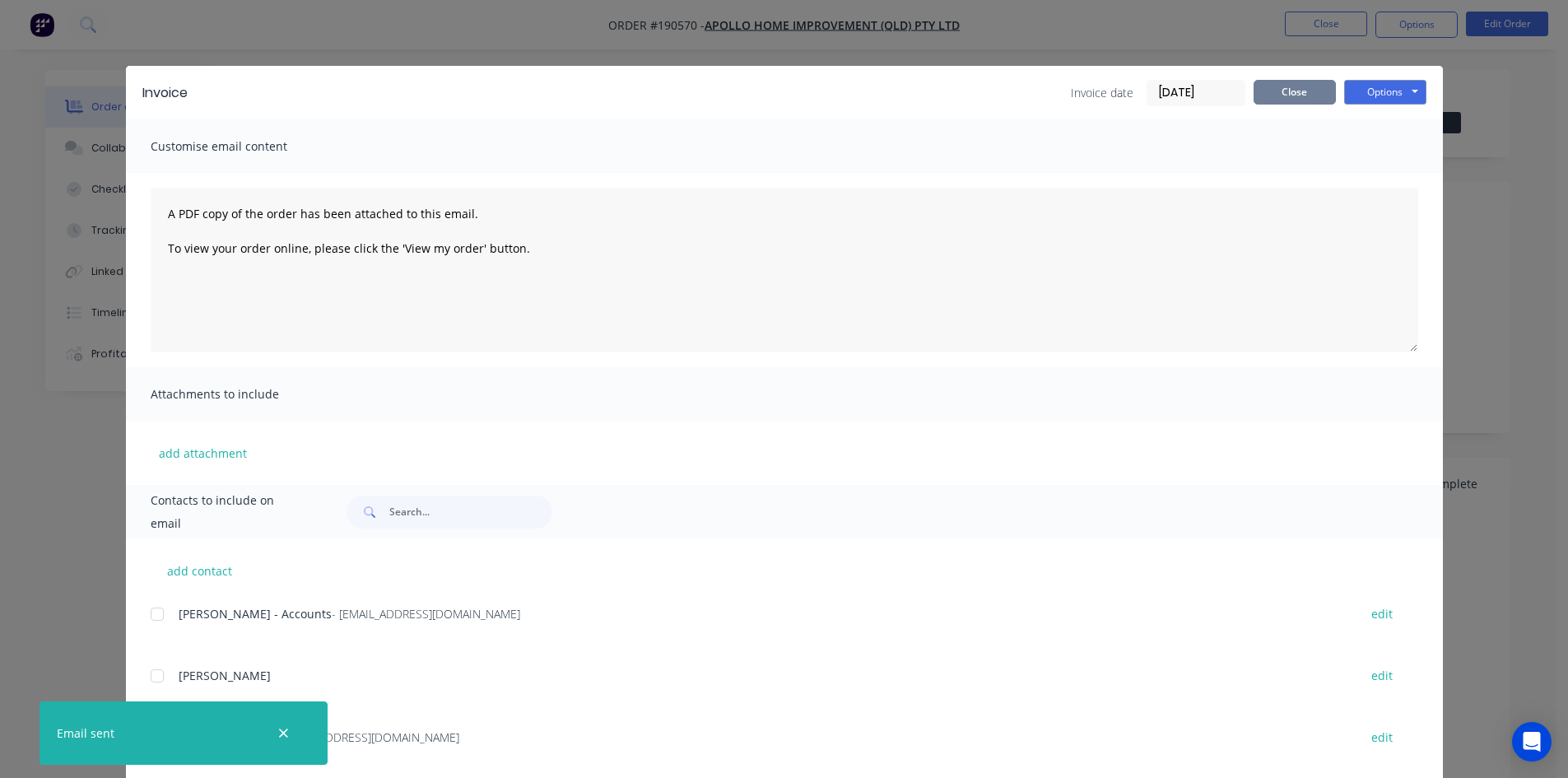
click at [1288, 102] on button "Close" at bounding box center [1295, 92] width 83 height 24
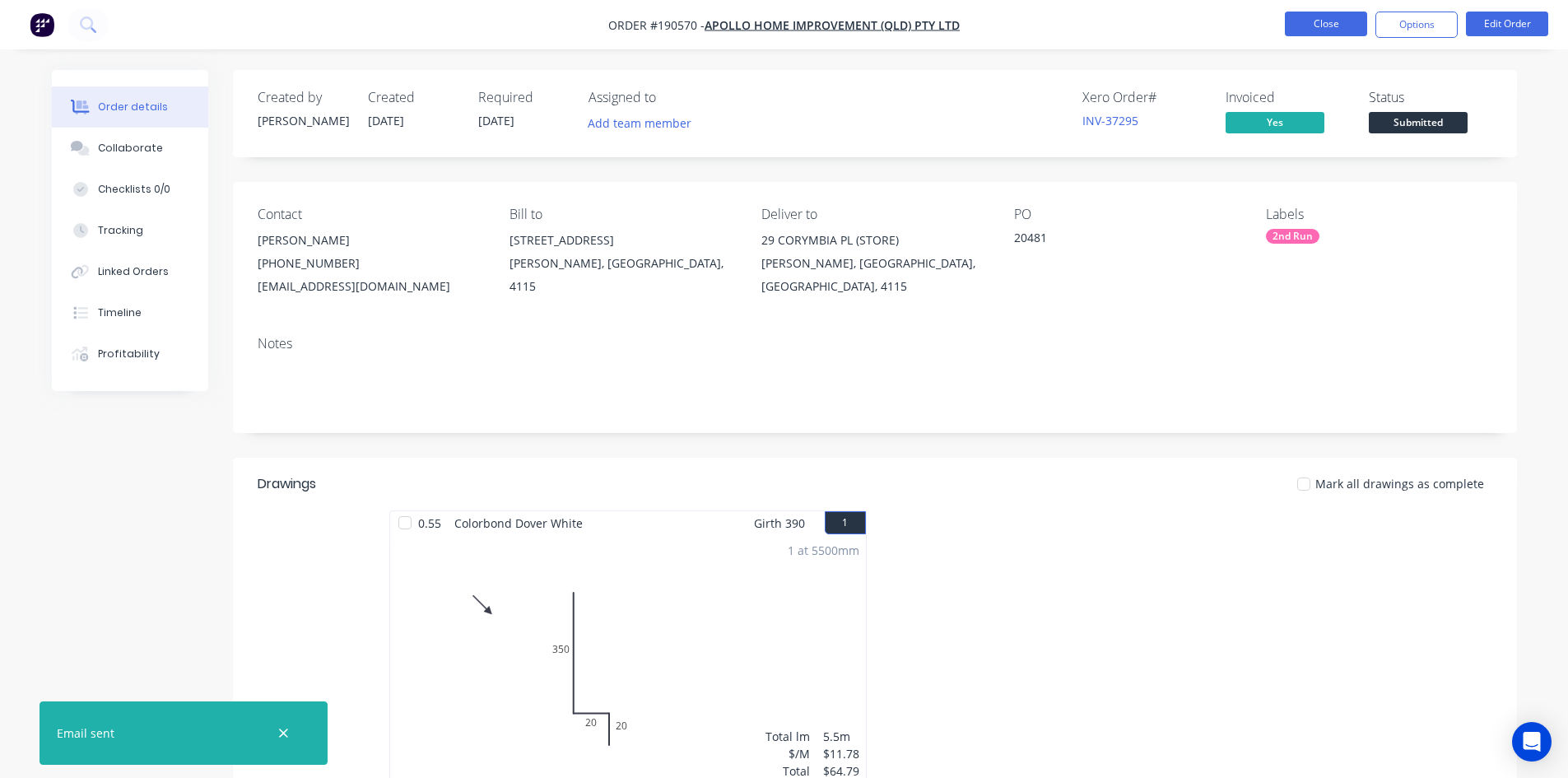
click at [1320, 26] on button "Close" at bounding box center [1326, 23] width 83 height 24
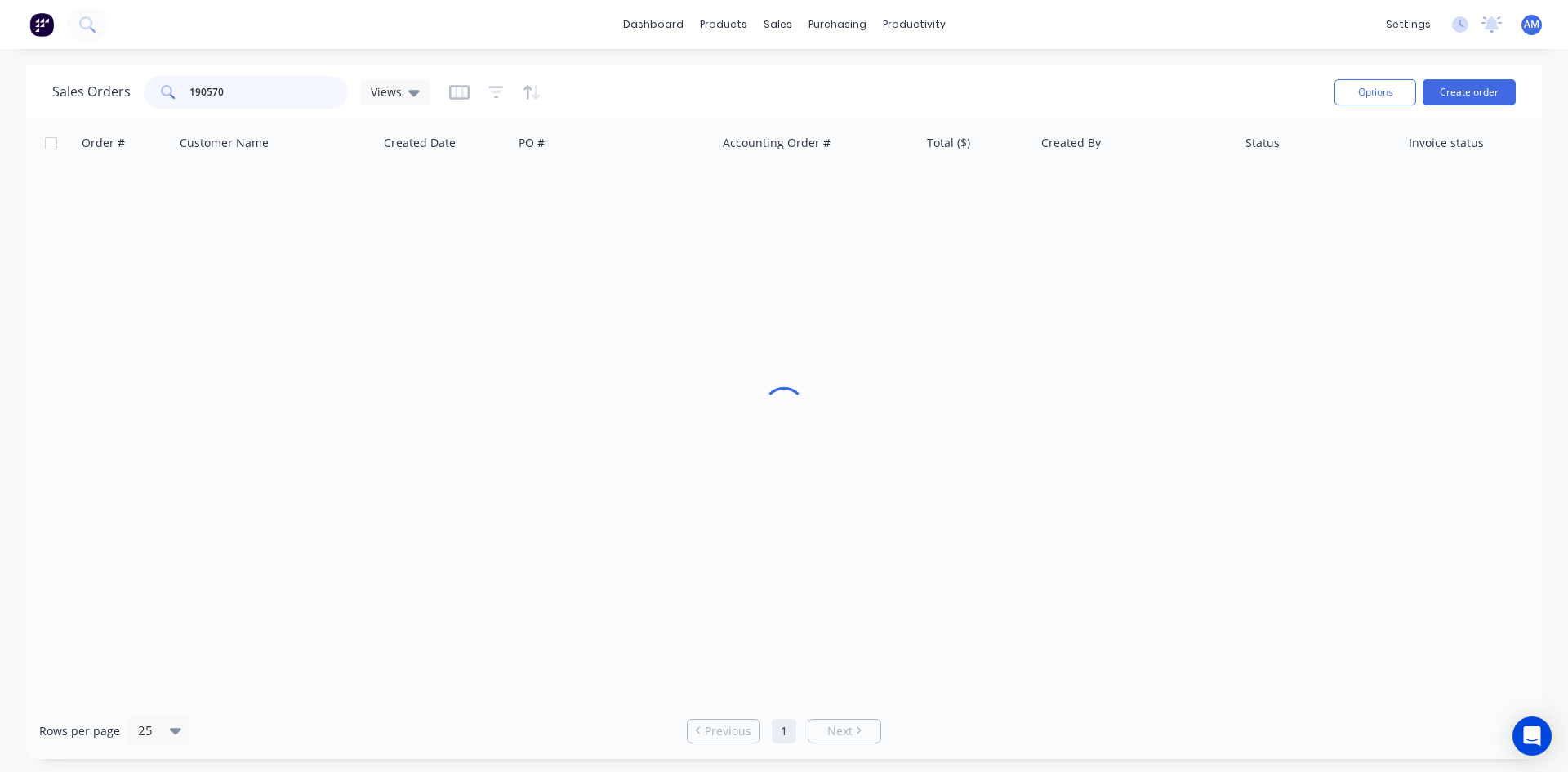
drag, startPoint x: 267, startPoint y: 82, endPoint x: 58, endPoint y: 89, distance: 209.1
click at [58, 89] on div "Sales Orders 190570 Views" at bounding box center [241, 91] width 378 height 33
type input "190578"
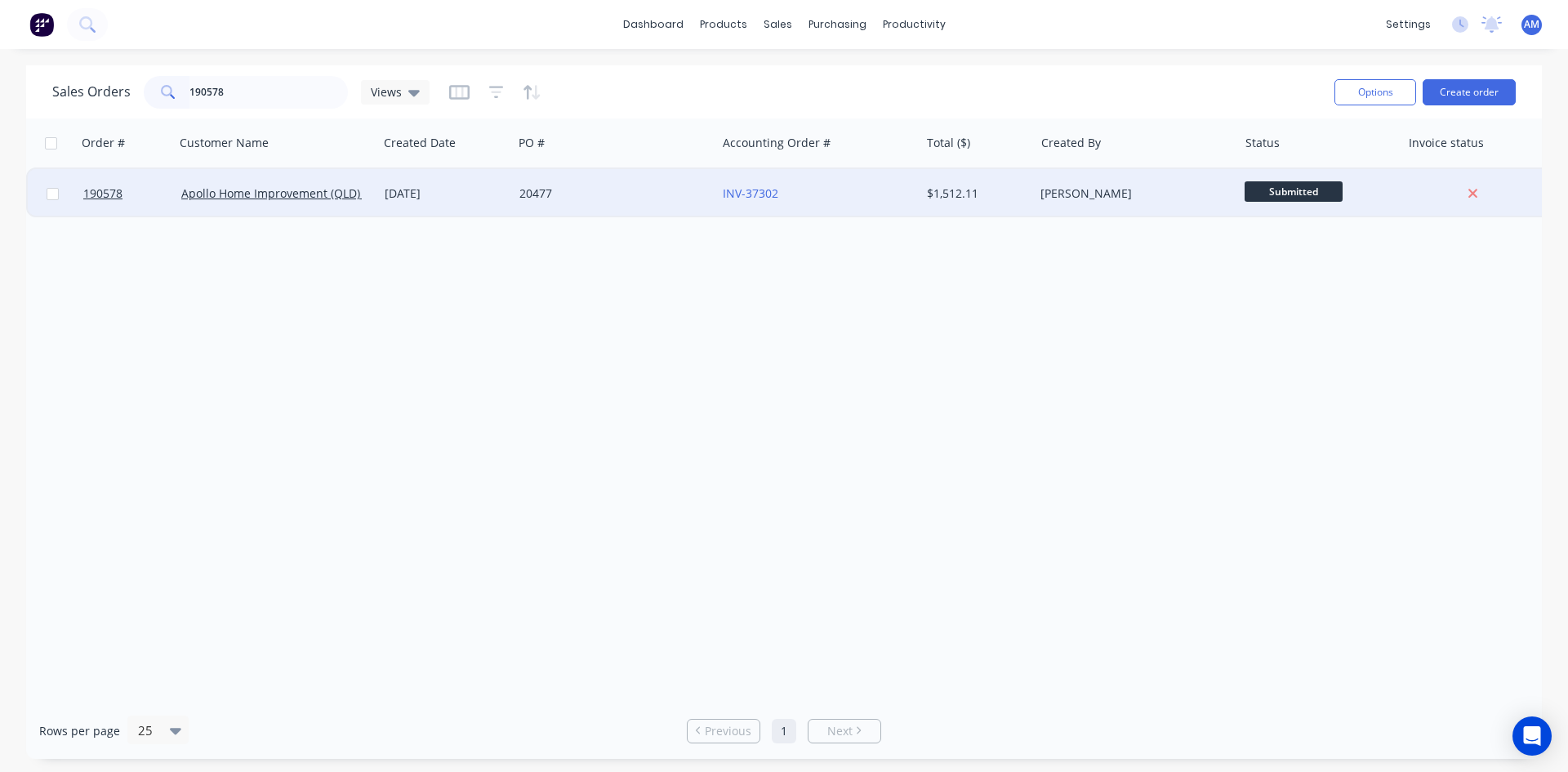
click at [832, 182] on div "INV-37302" at bounding box center [818, 193] width 203 height 49
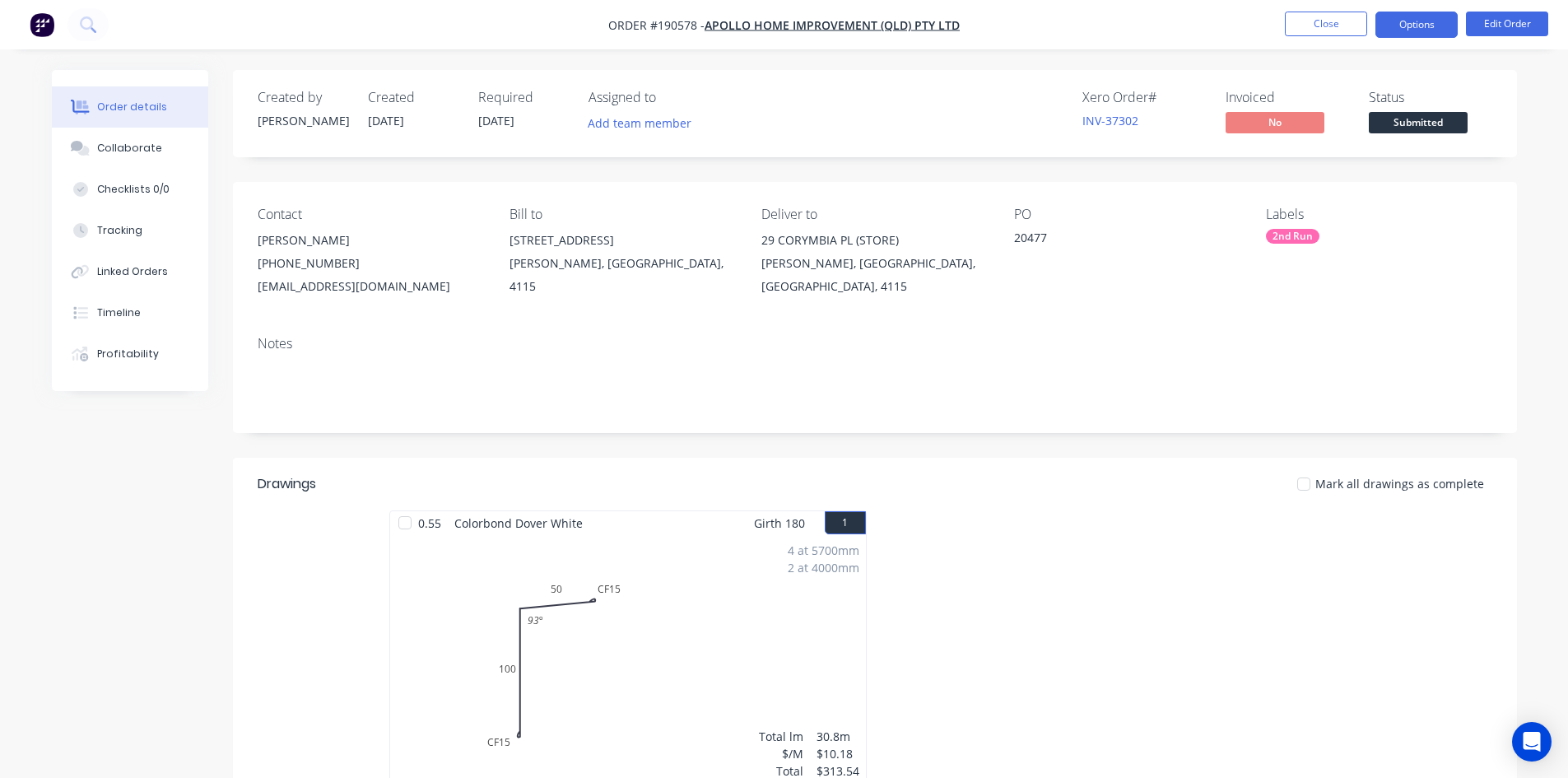
click at [1392, 23] on button "Options" at bounding box center [1417, 24] width 83 height 26
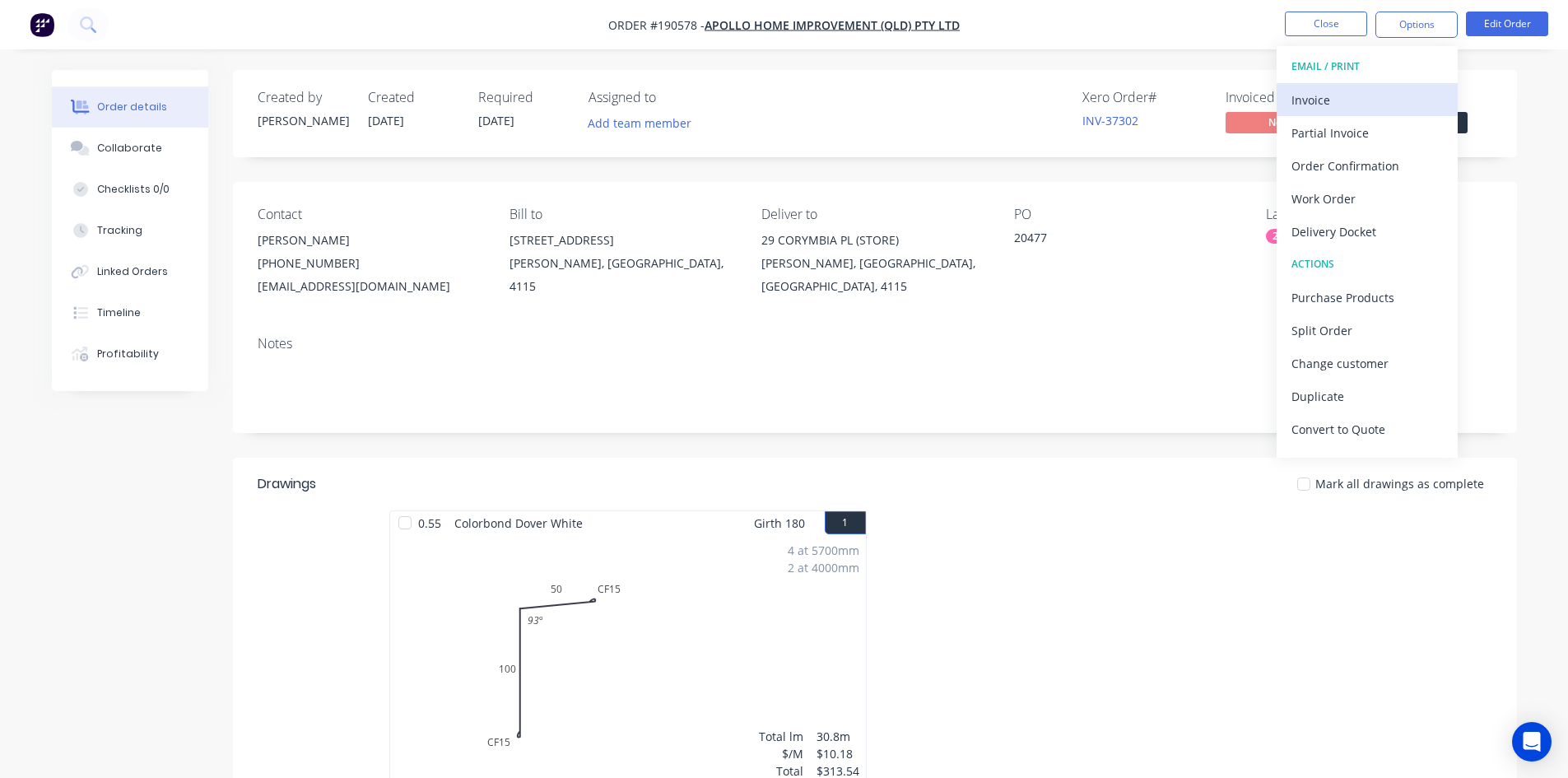
click at [1370, 88] on div "Invoice" at bounding box center [1366, 100] width 151 height 23
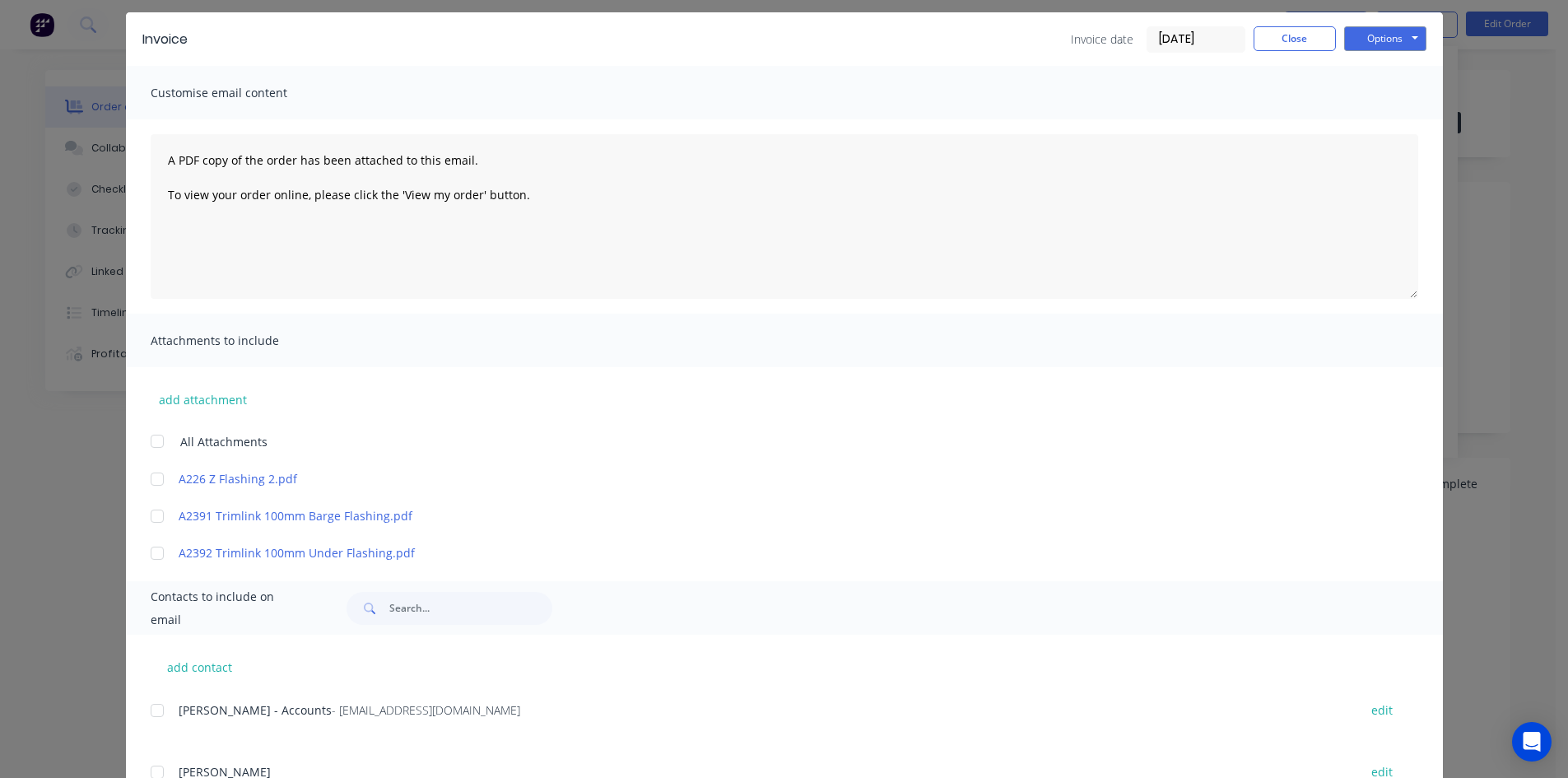
scroll to position [83, 0]
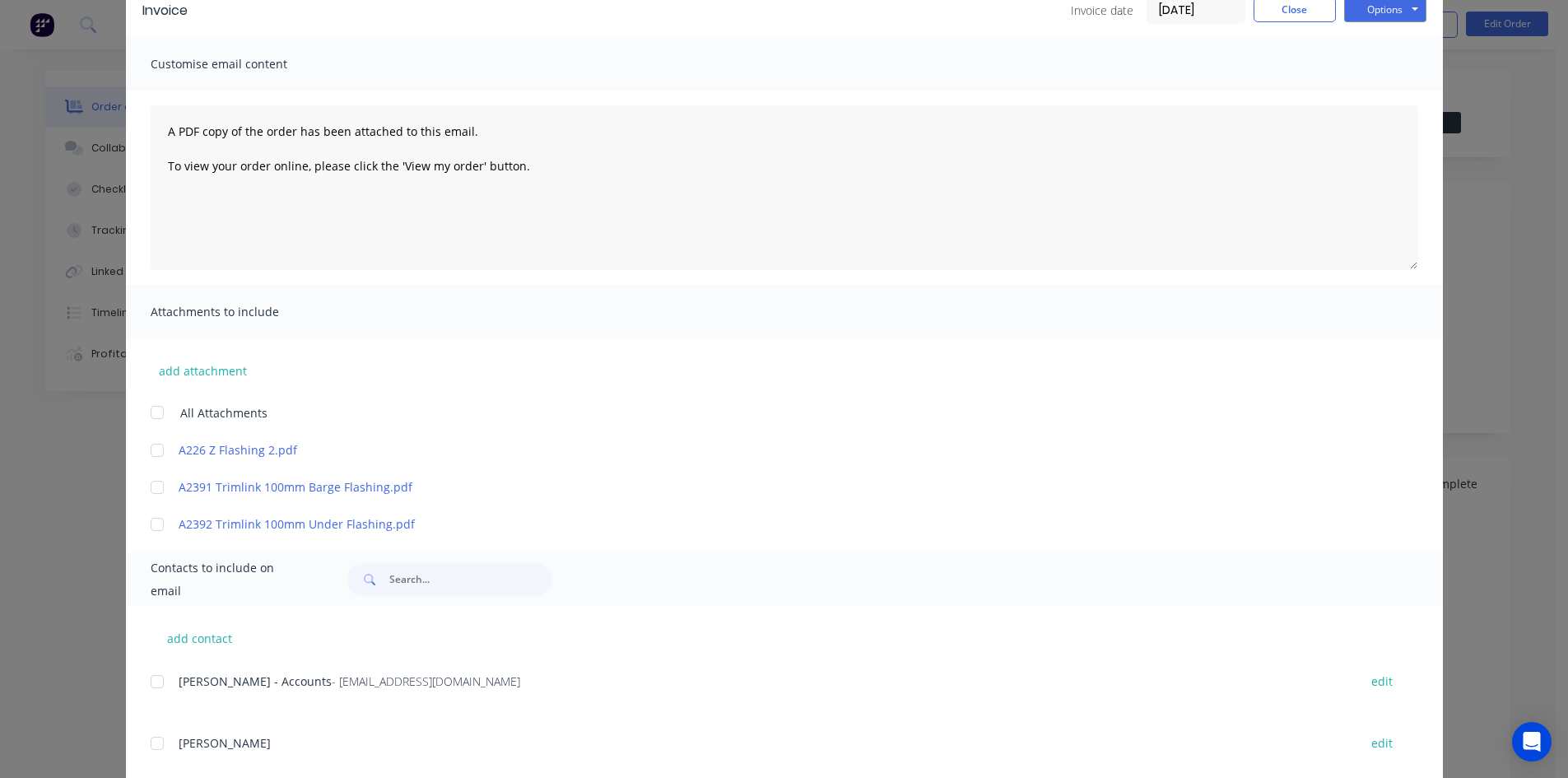
click at [155, 687] on div at bounding box center [157, 681] width 33 height 33
click at [1365, 16] on button "Options" at bounding box center [1385, 9] width 83 height 24
click at [1359, 93] on button "Email" at bounding box center [1396, 93] width 105 height 27
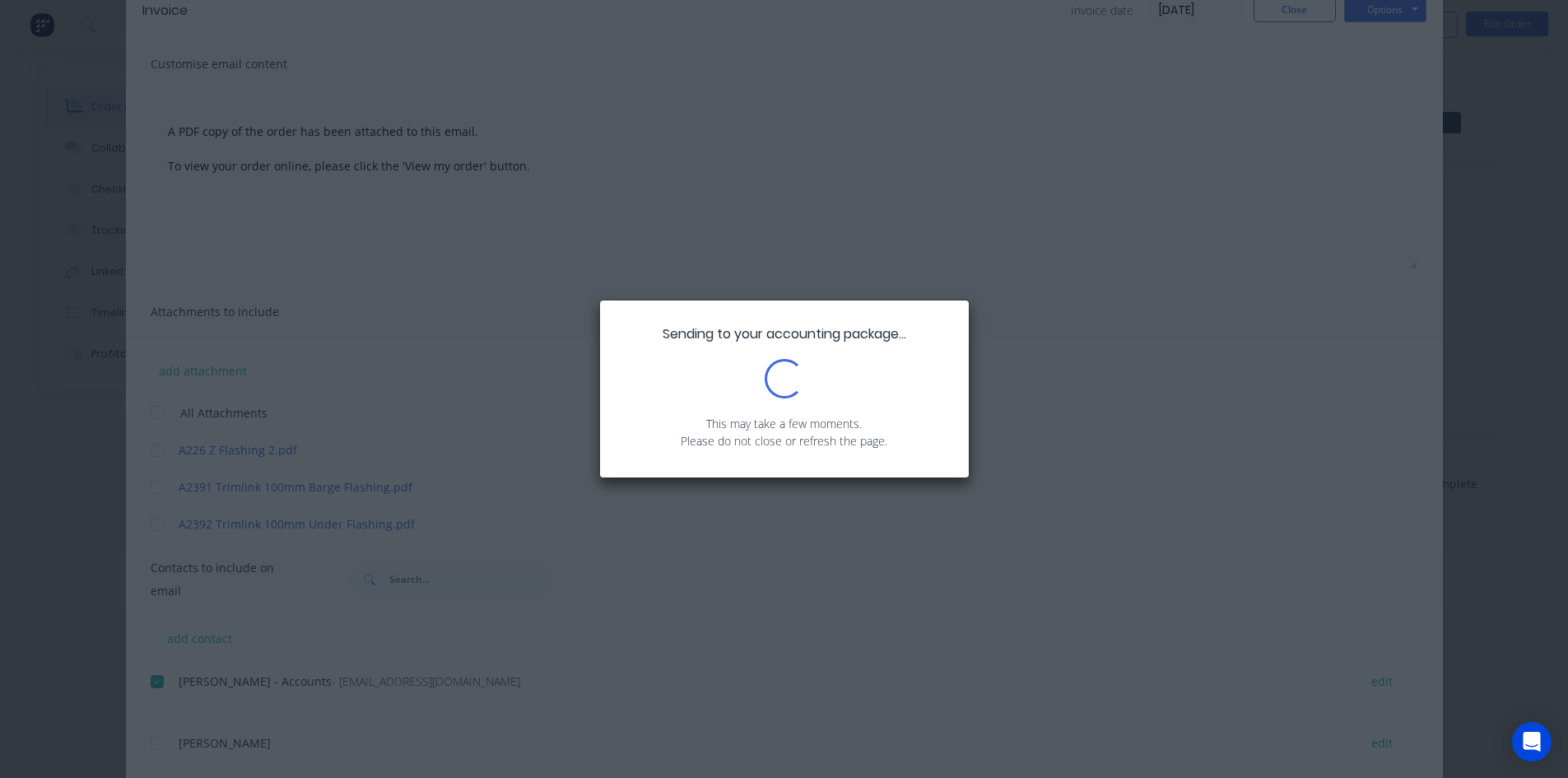
scroll to position [0, 0]
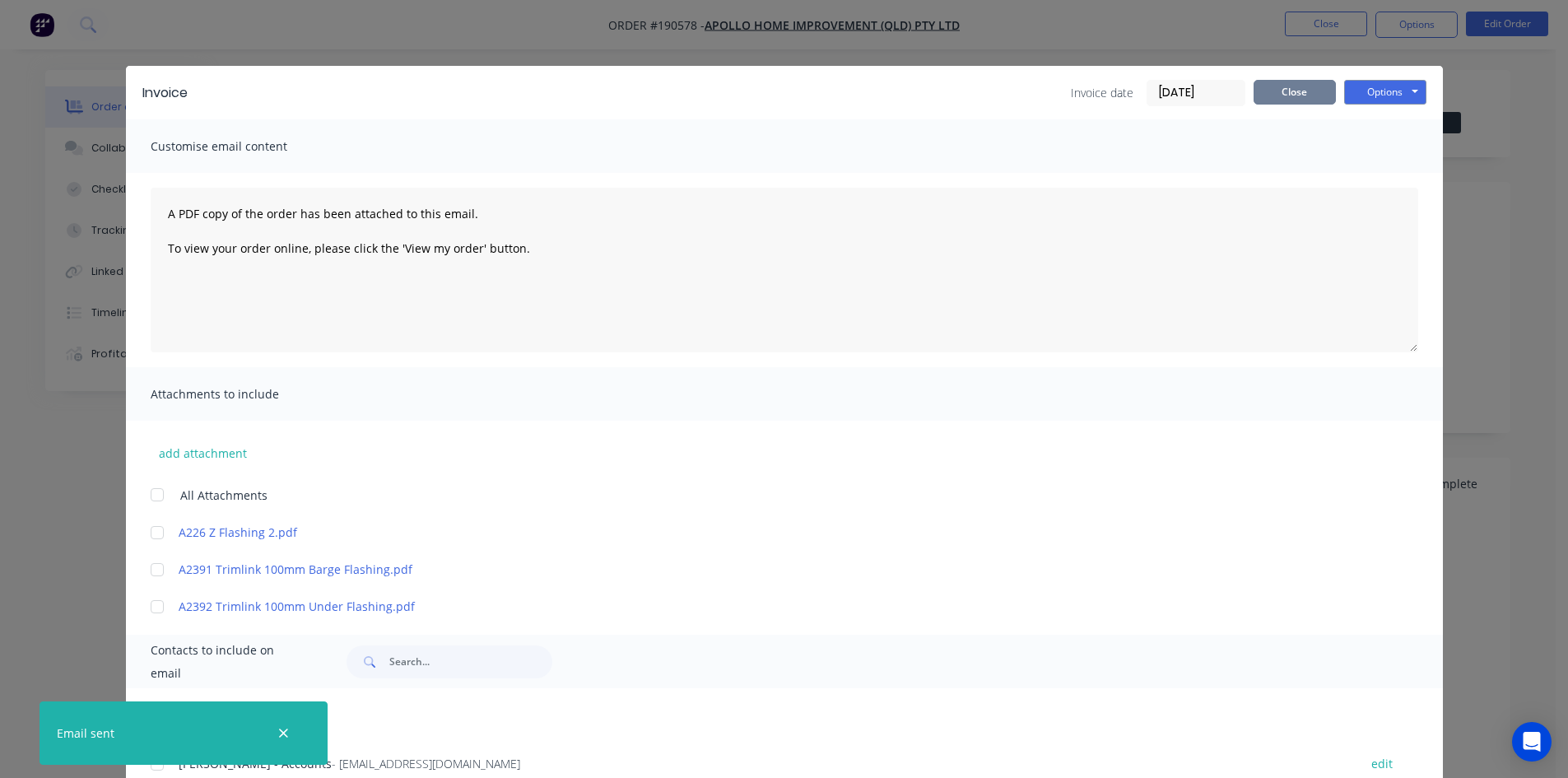
click at [1289, 89] on button "Close" at bounding box center [1295, 92] width 83 height 24
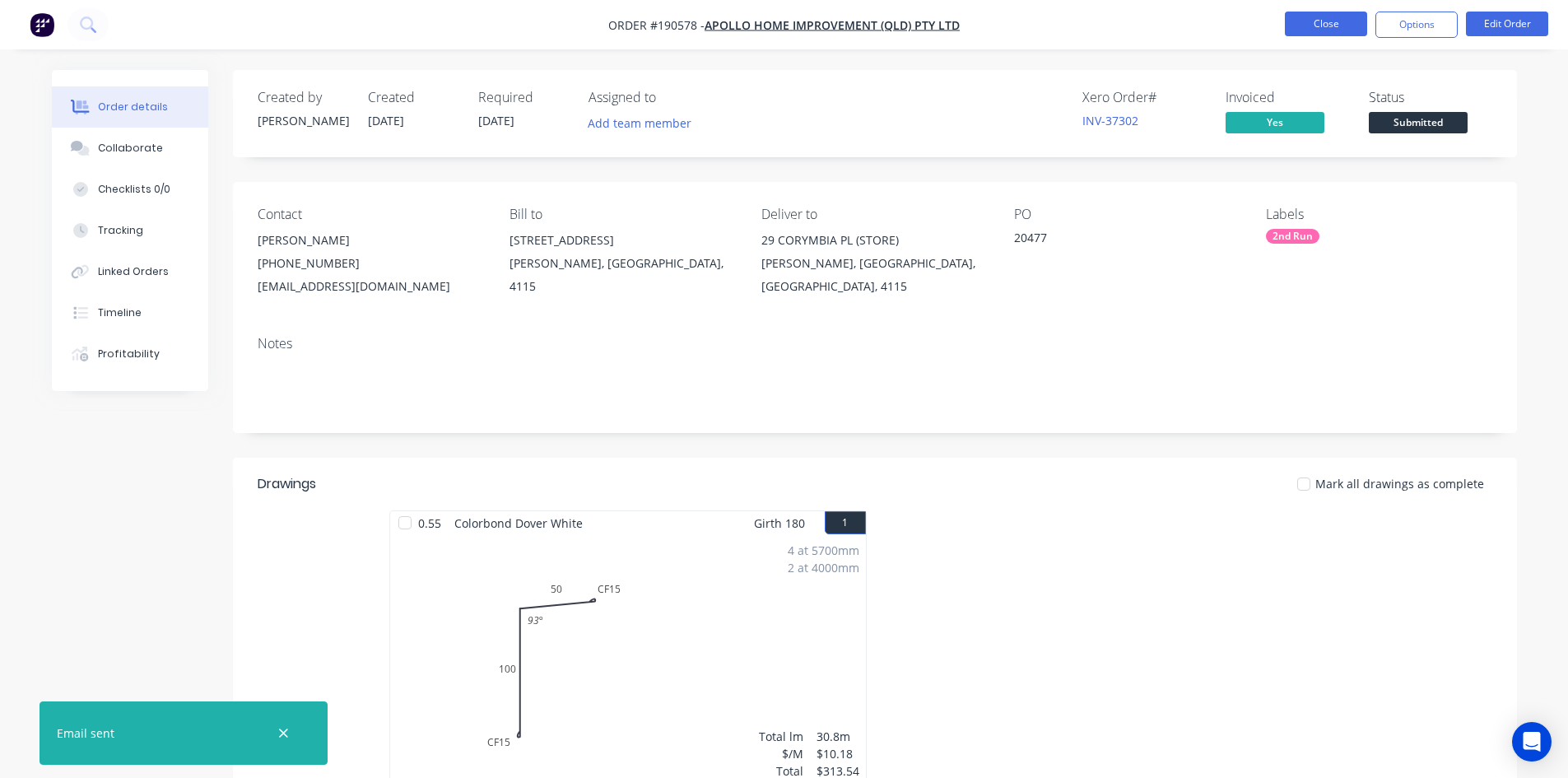
click at [1312, 33] on button "Close" at bounding box center [1326, 23] width 83 height 24
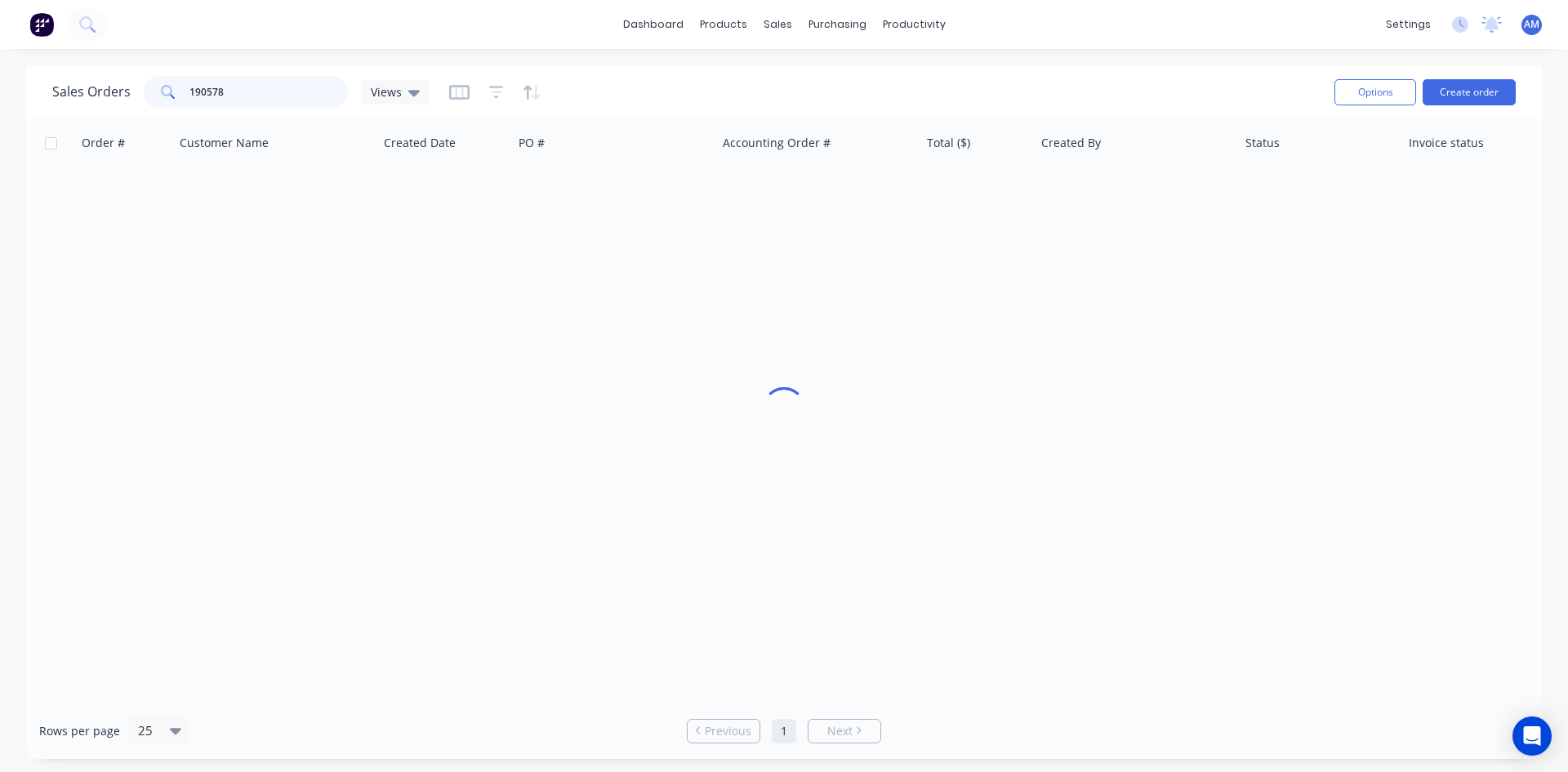
drag, startPoint x: 305, startPoint y: 97, endPoint x: 94, endPoint y: 93, distance: 211.0
click at [94, 93] on div "Sales Orders 190578 Views" at bounding box center [241, 91] width 378 height 33
type input "190213"
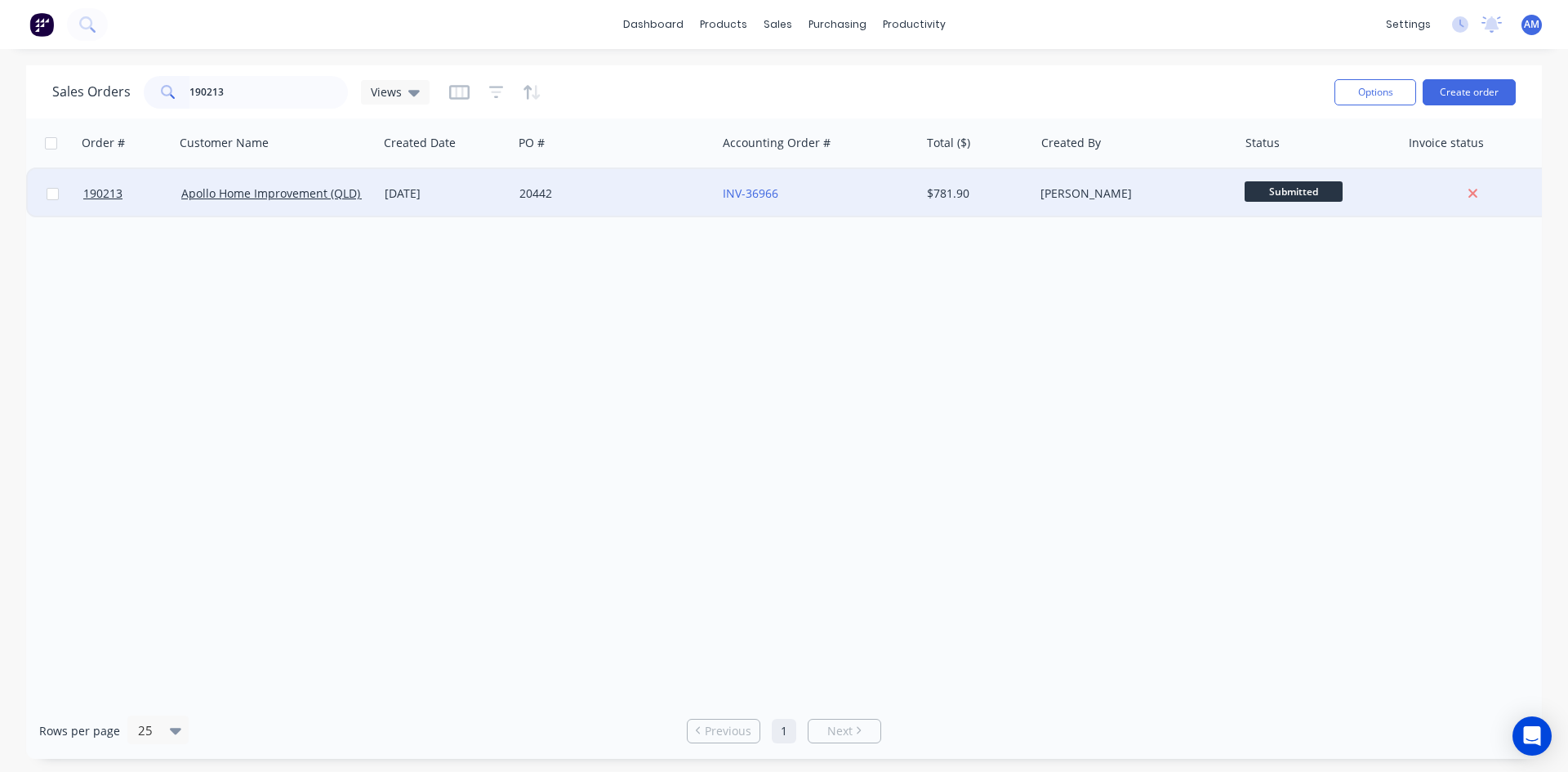
click at [640, 211] on div "20442" at bounding box center [614, 193] width 203 height 49
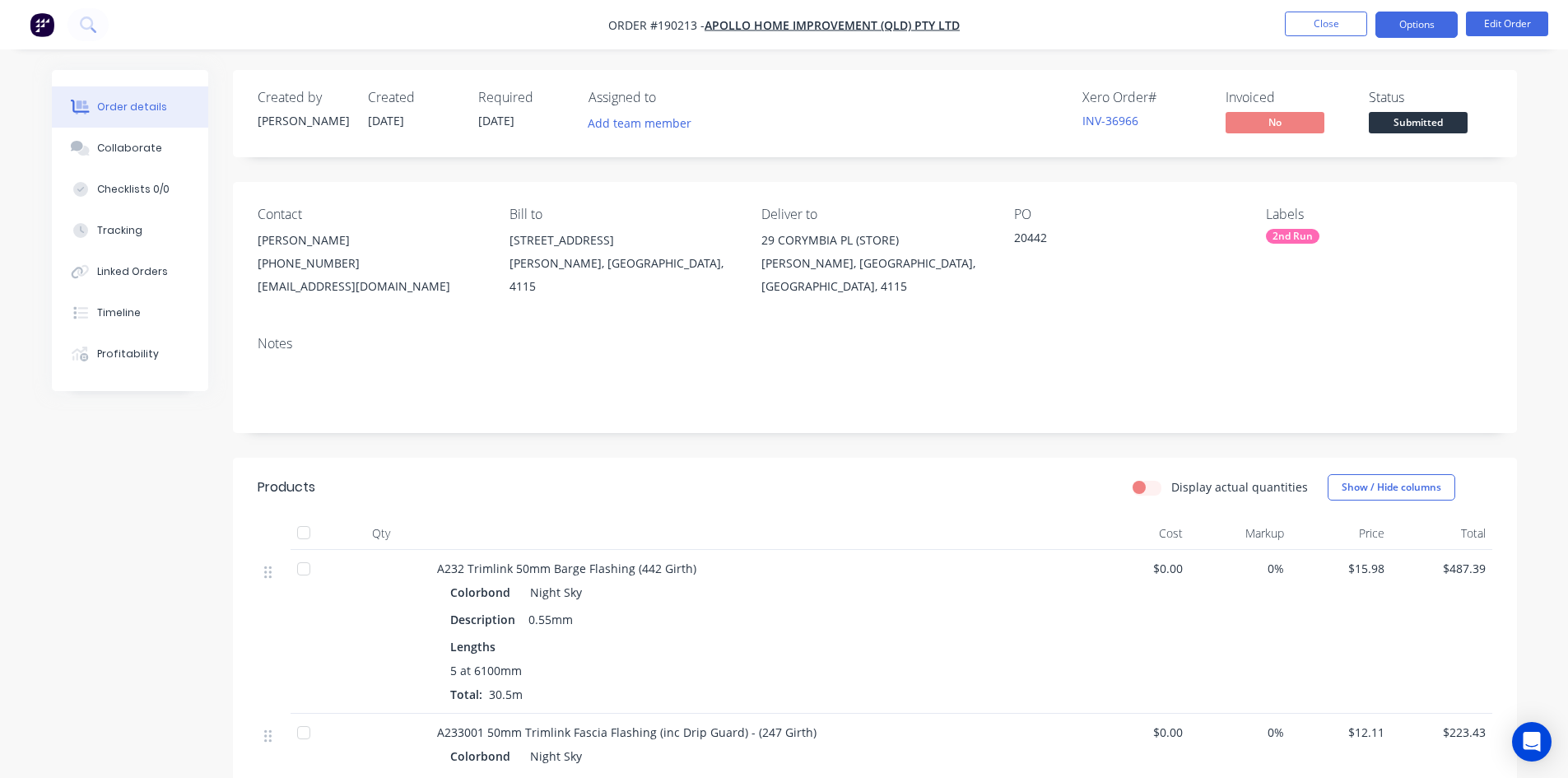
click at [1413, 24] on button "Options" at bounding box center [1417, 24] width 83 height 26
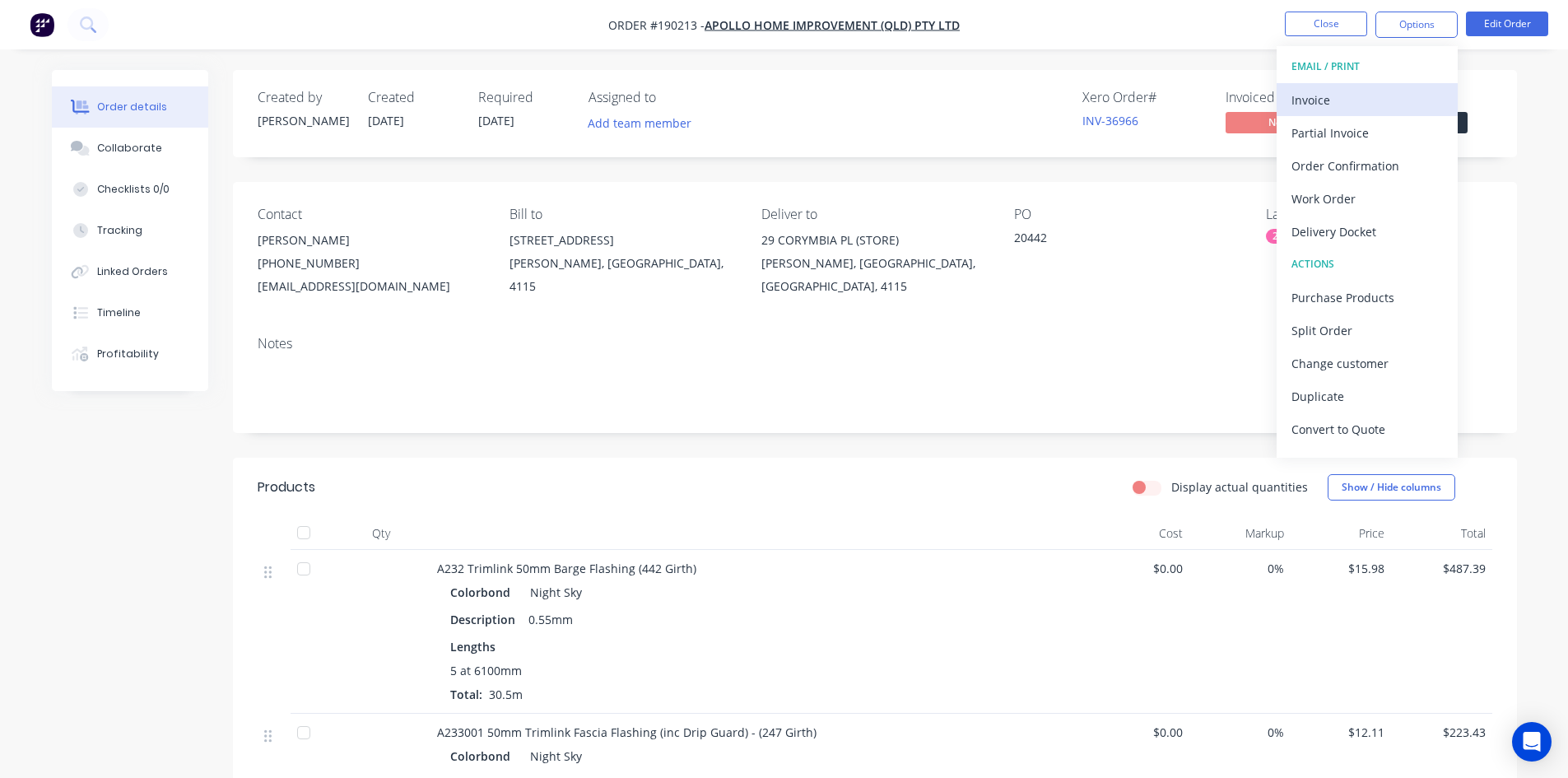
click at [1366, 99] on div "Invoice" at bounding box center [1366, 100] width 151 height 23
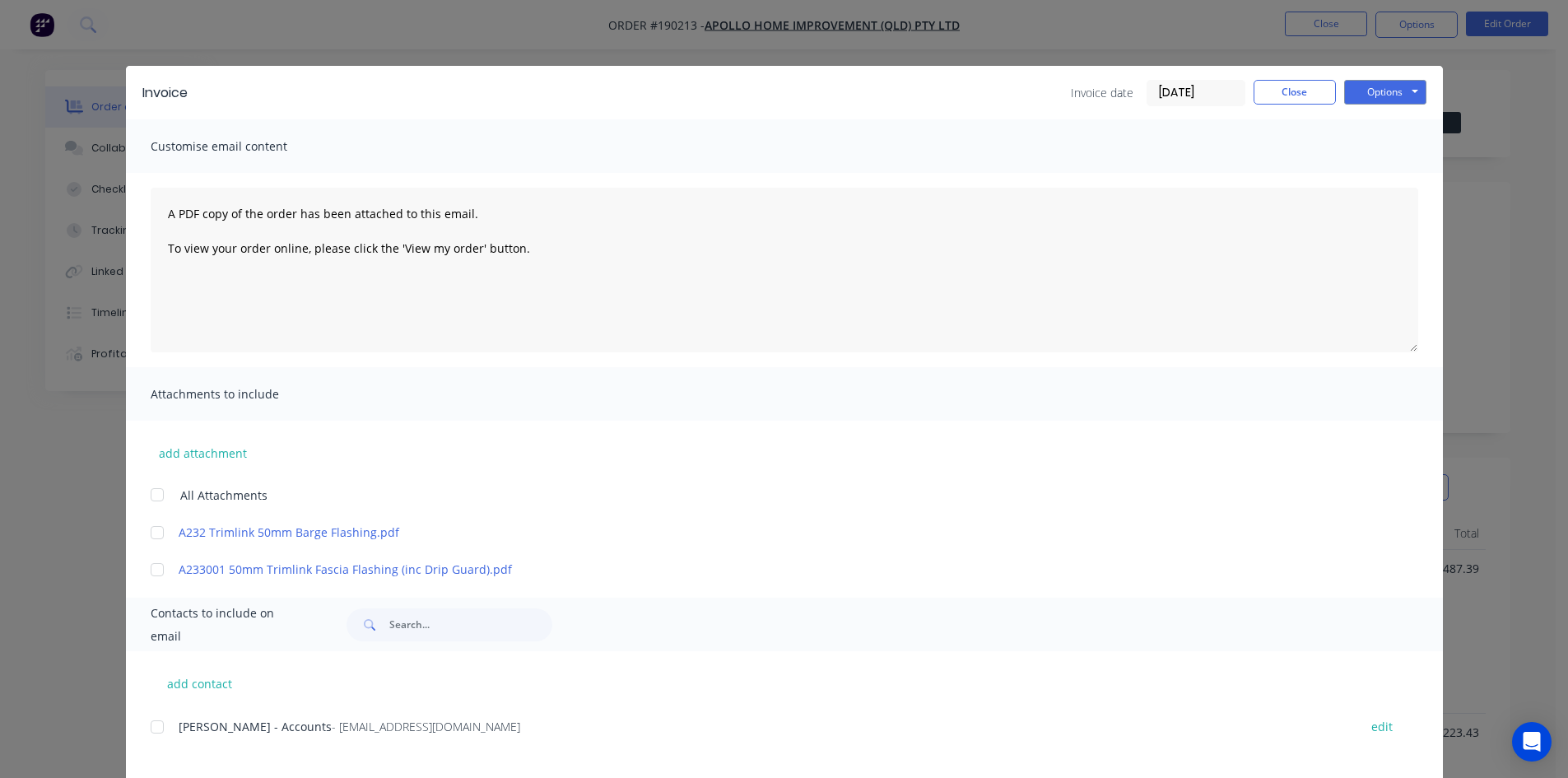
click at [154, 729] on div at bounding box center [157, 726] width 33 height 33
click at [1388, 86] on button "Options" at bounding box center [1385, 92] width 83 height 24
click at [1387, 170] on button "Email" at bounding box center [1396, 176] width 105 height 27
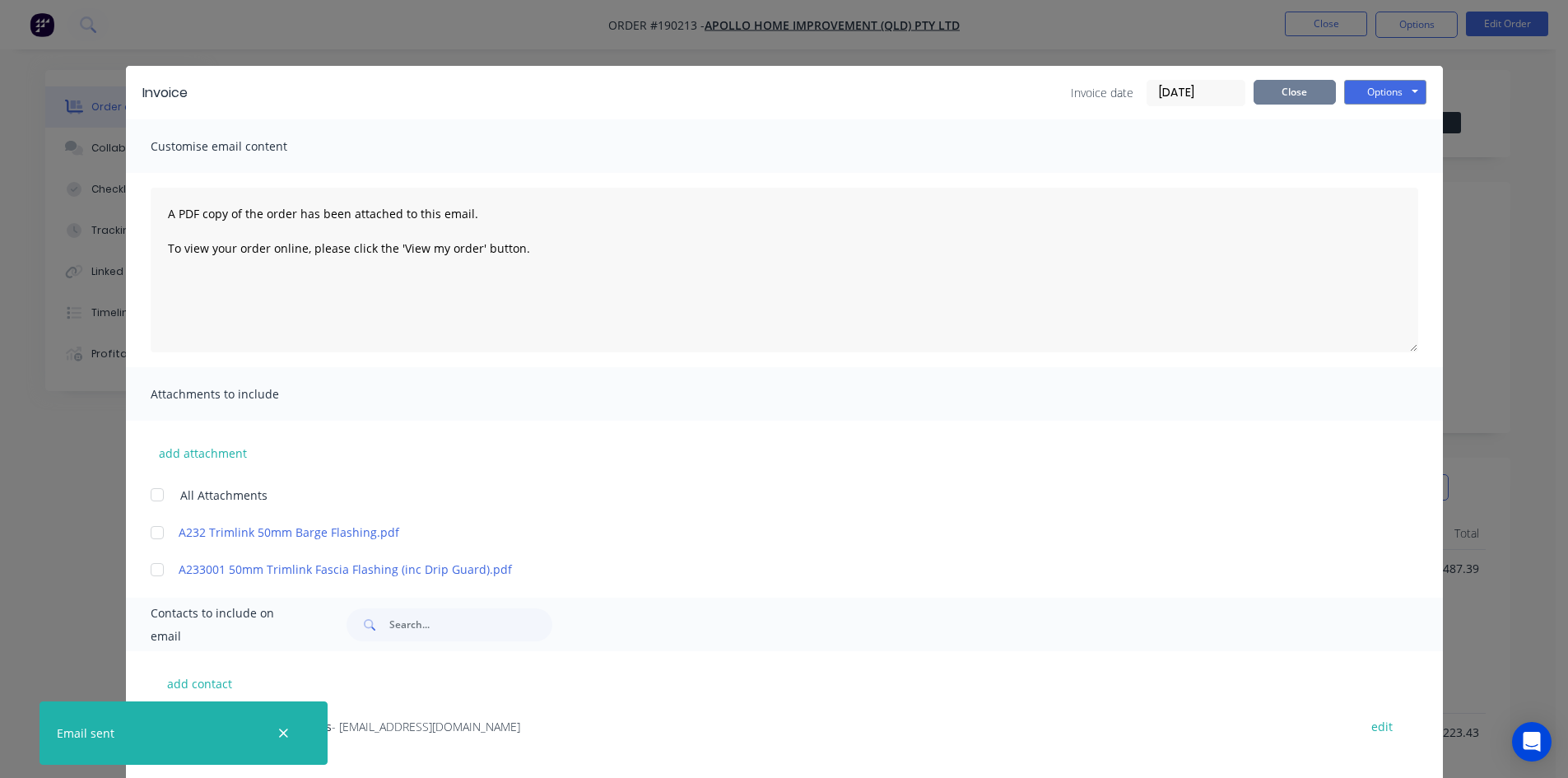
click at [1284, 96] on button "Close" at bounding box center [1295, 92] width 83 height 24
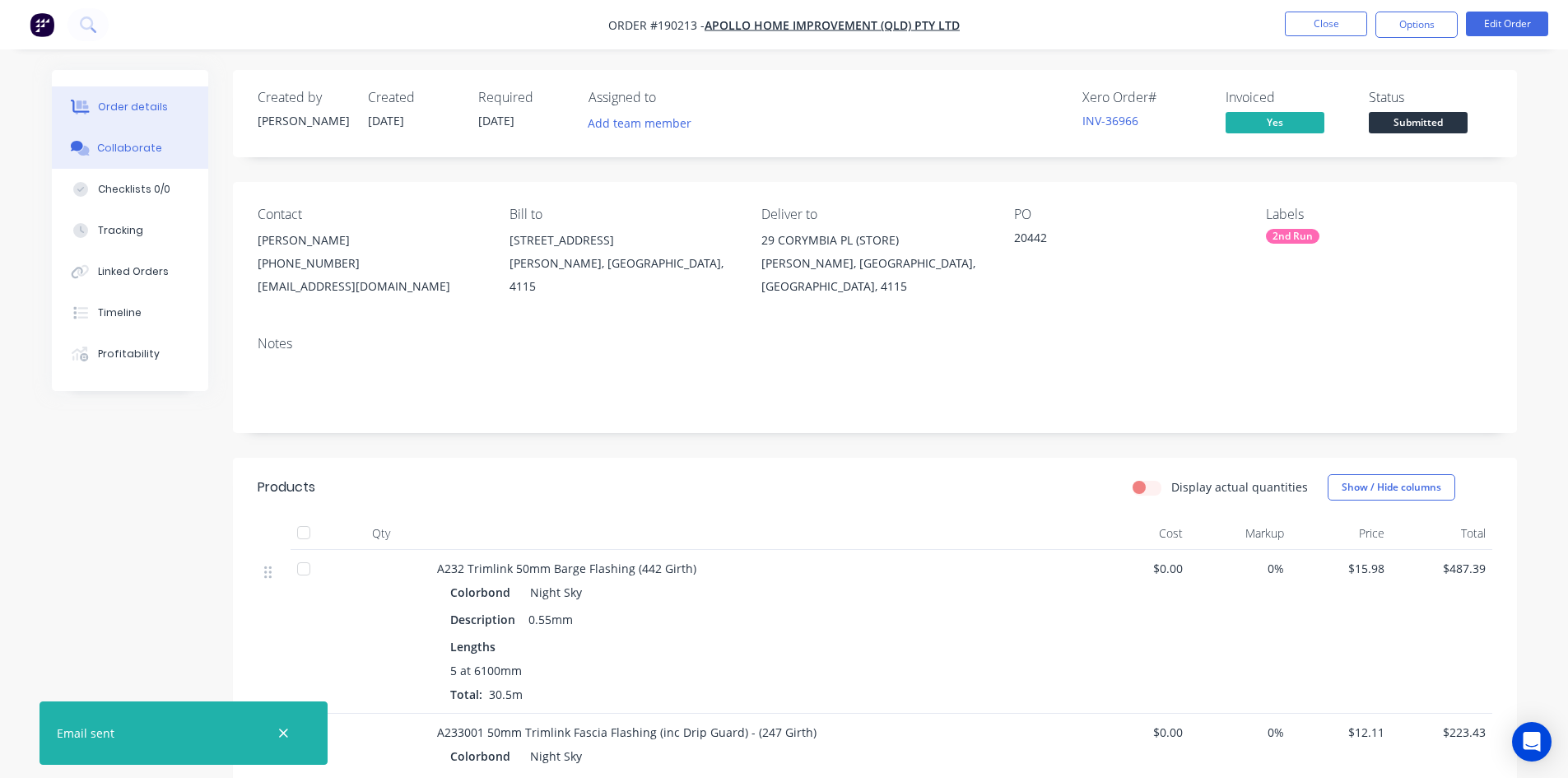
click at [161, 154] on button "Collaborate" at bounding box center [130, 148] width 156 height 41
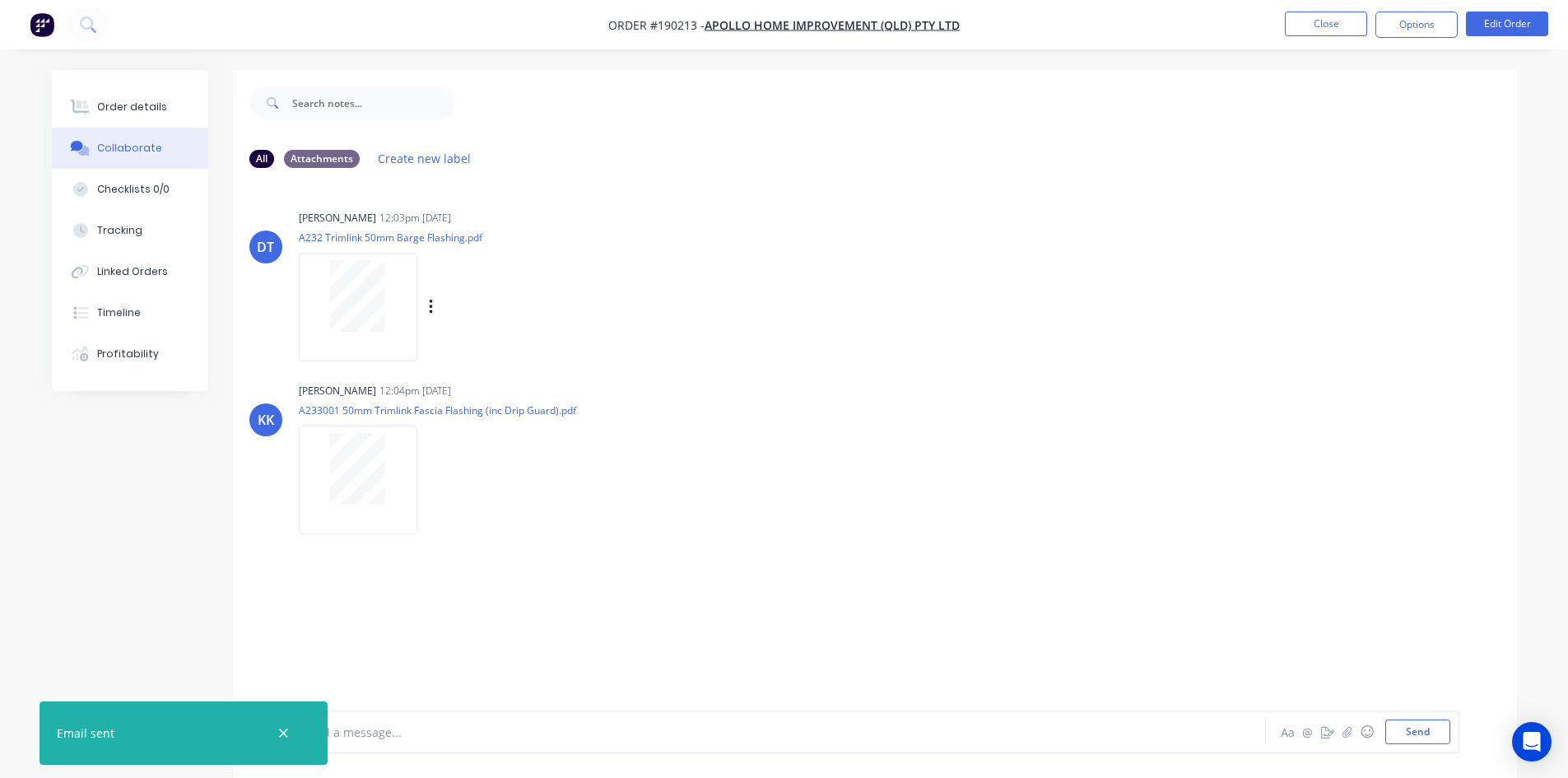
scroll to position [24, 0]
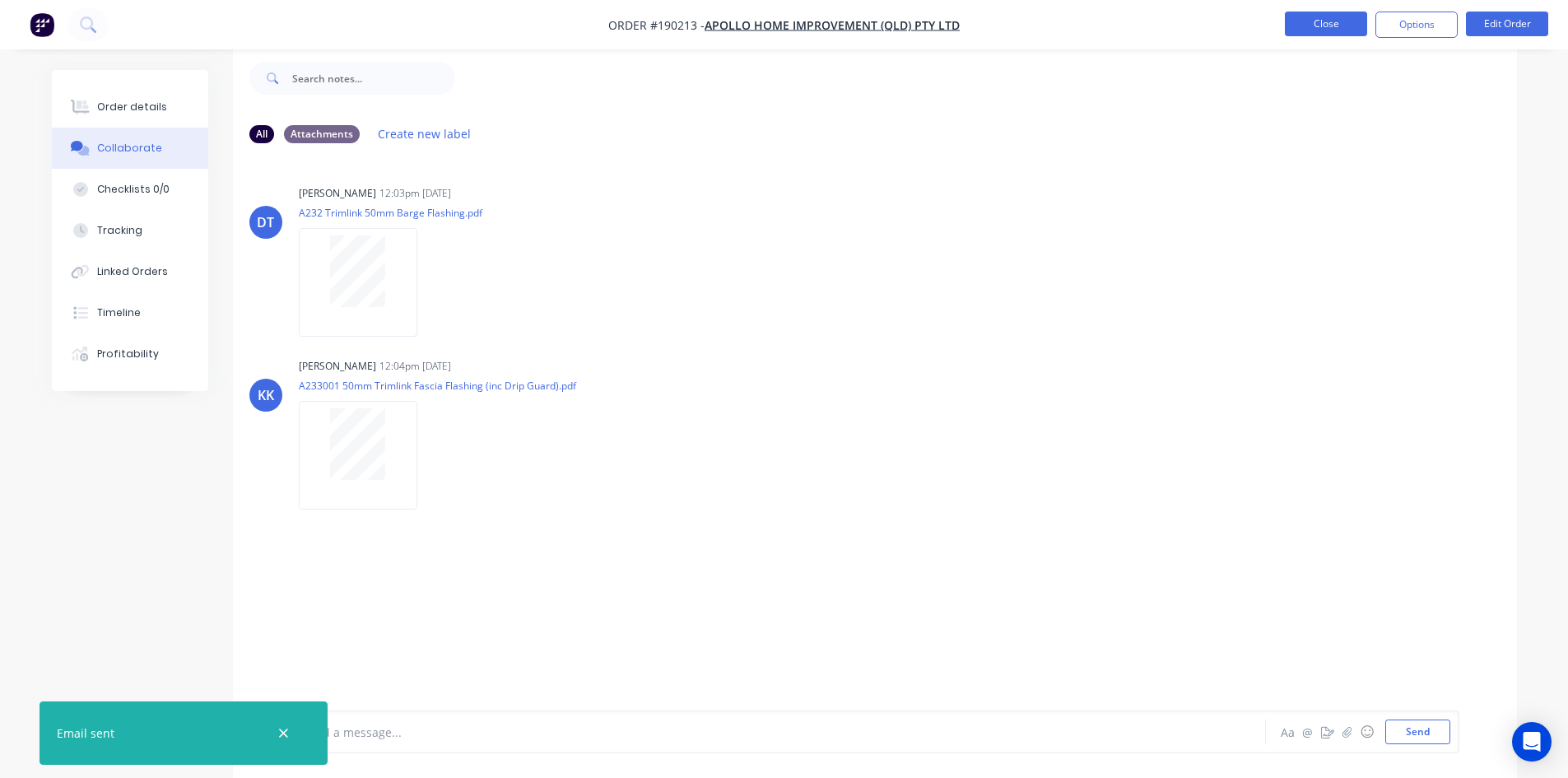
click at [1344, 25] on button "Close" at bounding box center [1326, 23] width 83 height 24
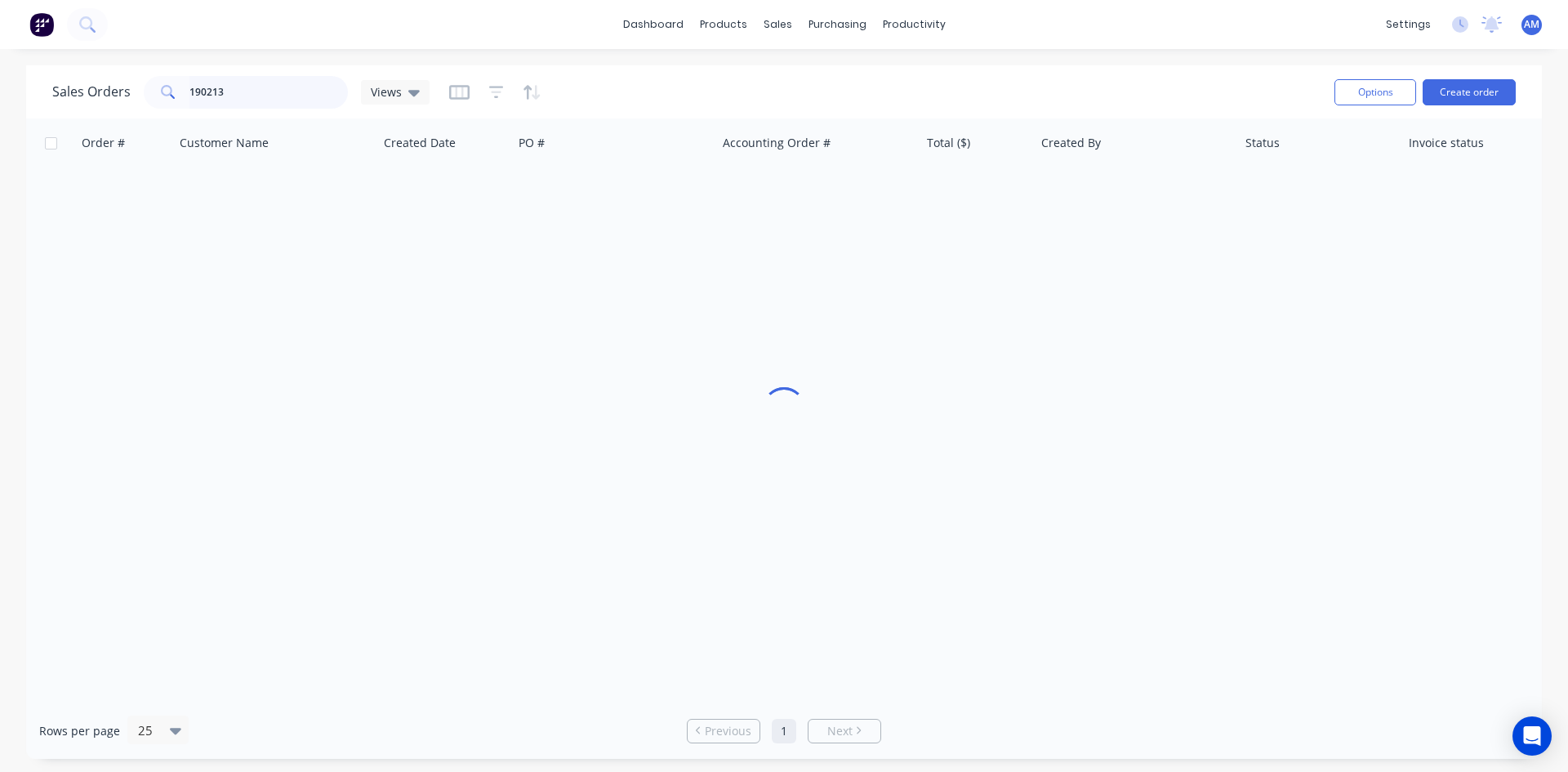
drag, startPoint x: 247, startPoint y: 90, endPoint x: 84, endPoint y: 102, distance: 163.4
click at [84, 102] on div "Sales Orders 190213 Views" at bounding box center [241, 91] width 378 height 33
type input "190333"
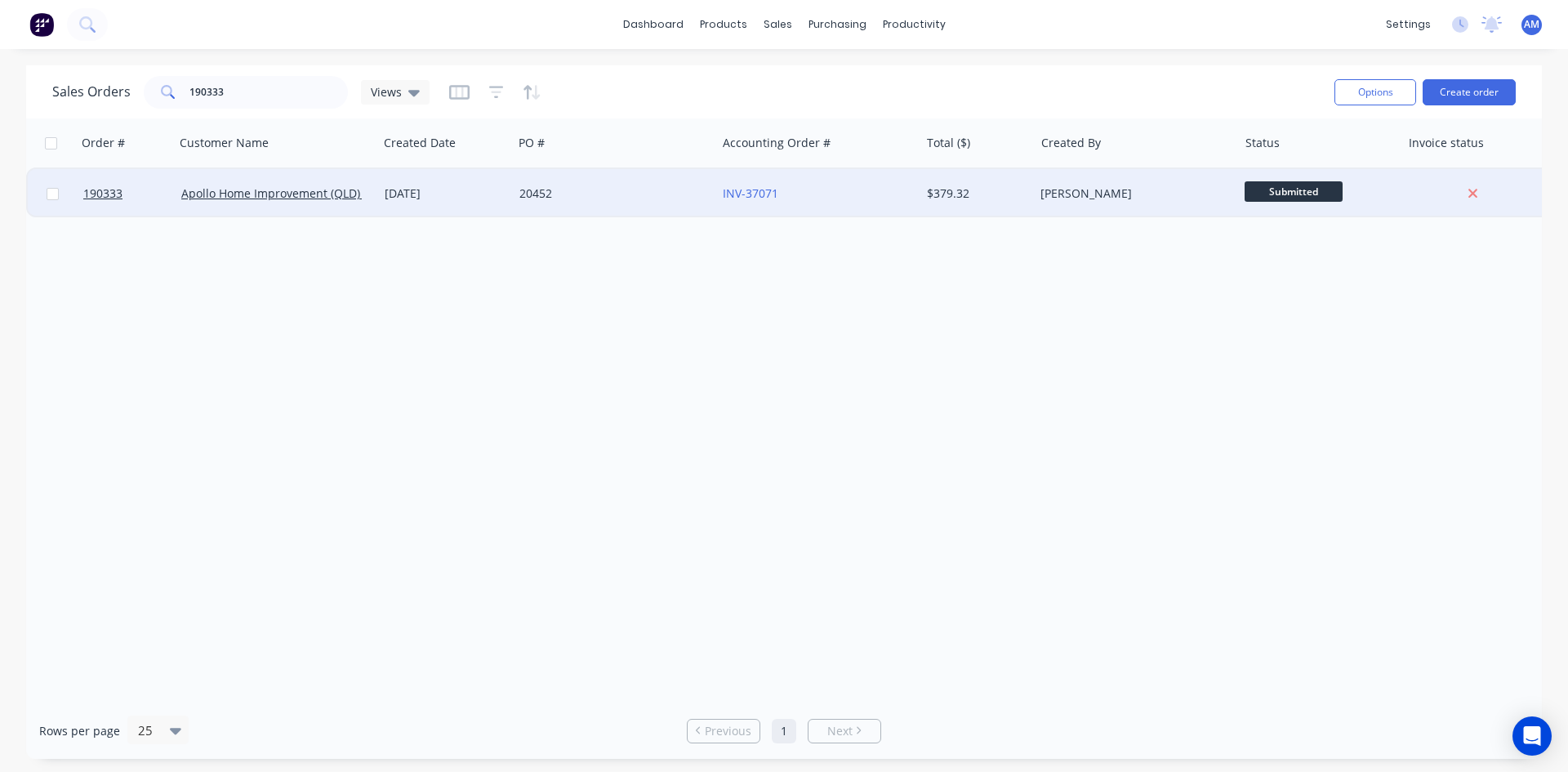
click at [584, 207] on div "20452" at bounding box center [614, 193] width 203 height 49
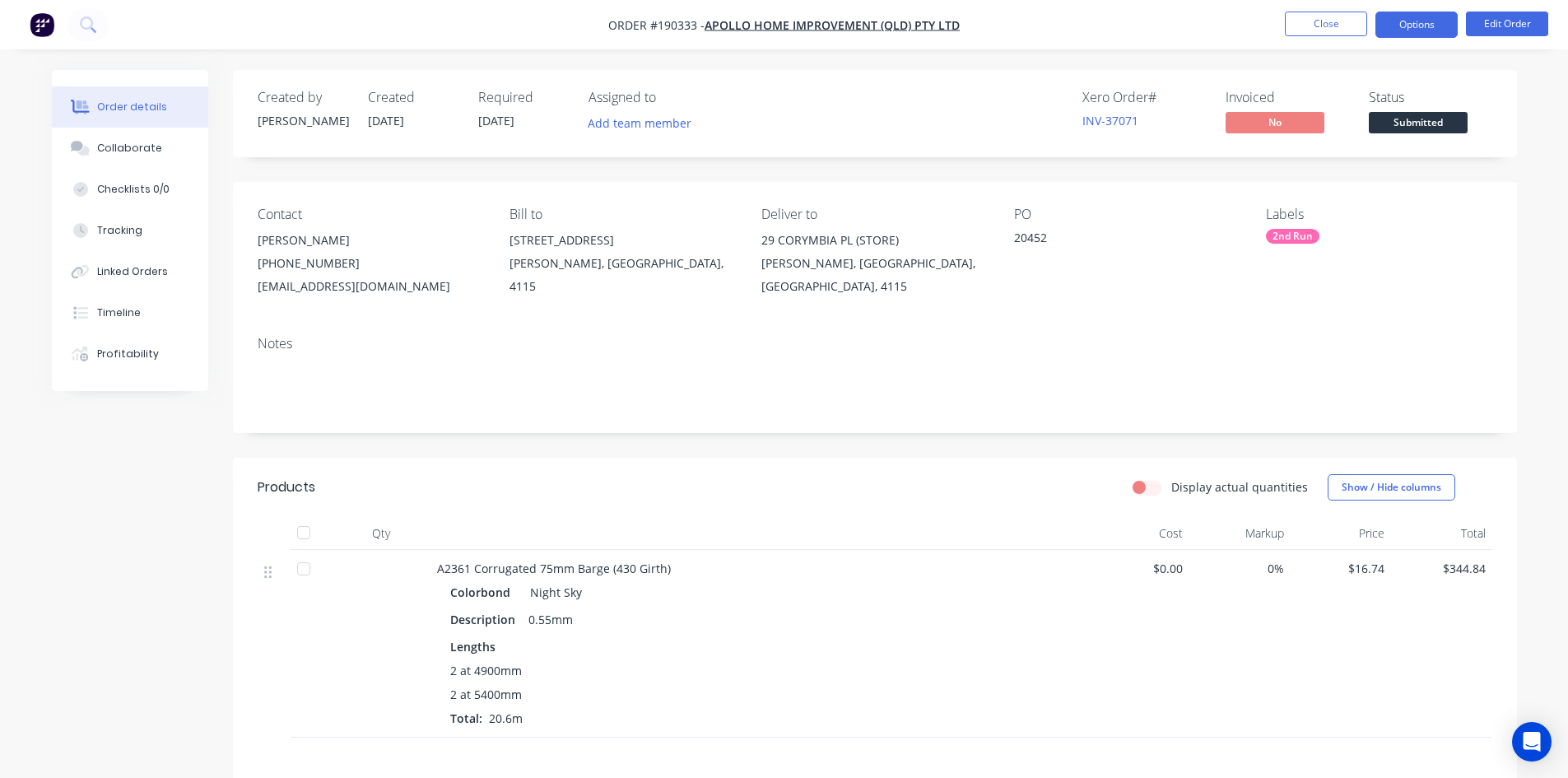
drag, startPoint x: 1417, startPoint y: 29, endPoint x: 1401, endPoint y: 37, distance: 17.9
click at [1417, 29] on button "Options" at bounding box center [1417, 24] width 83 height 26
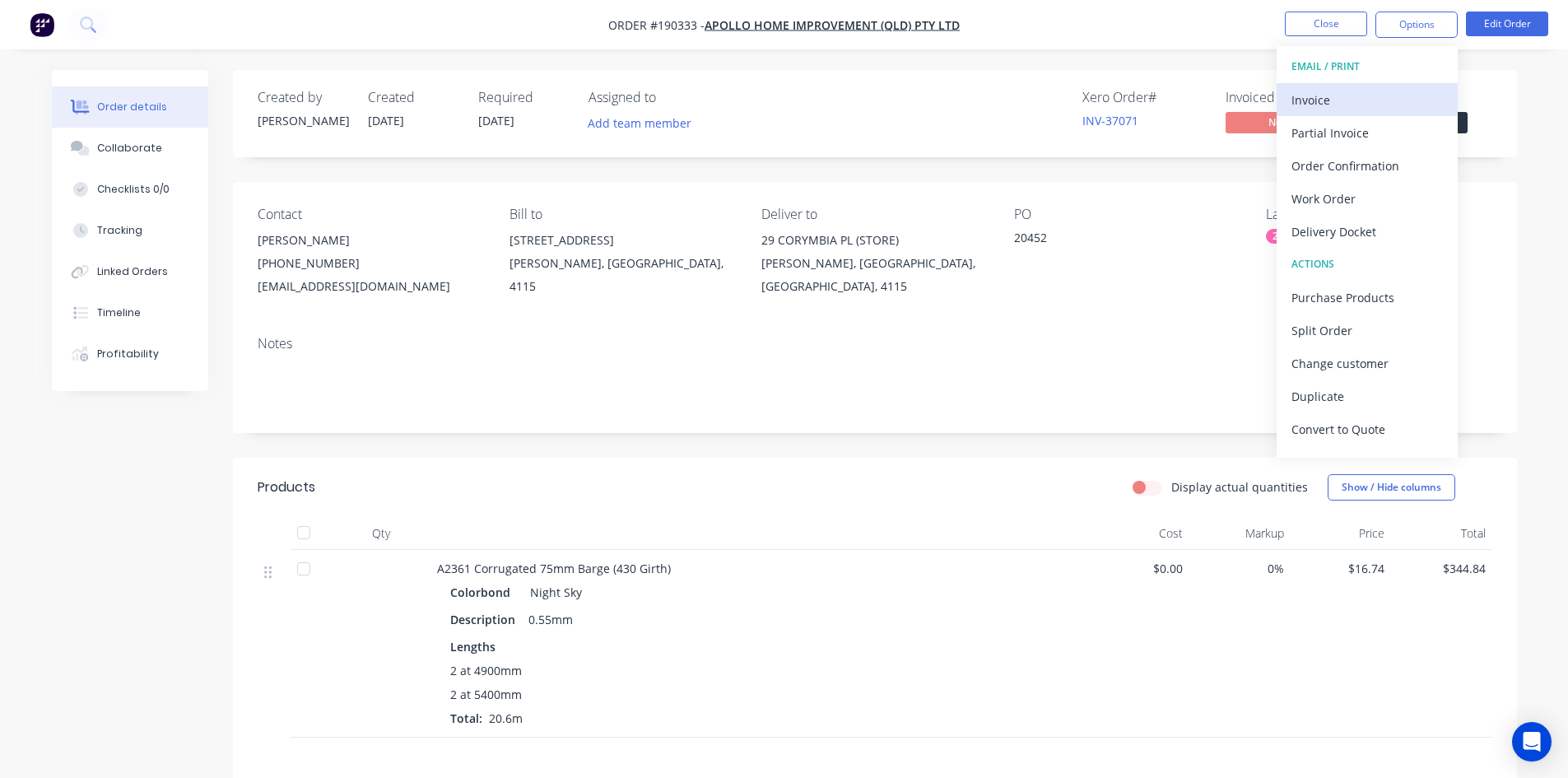
click at [1343, 102] on div "Invoice" at bounding box center [1366, 100] width 151 height 23
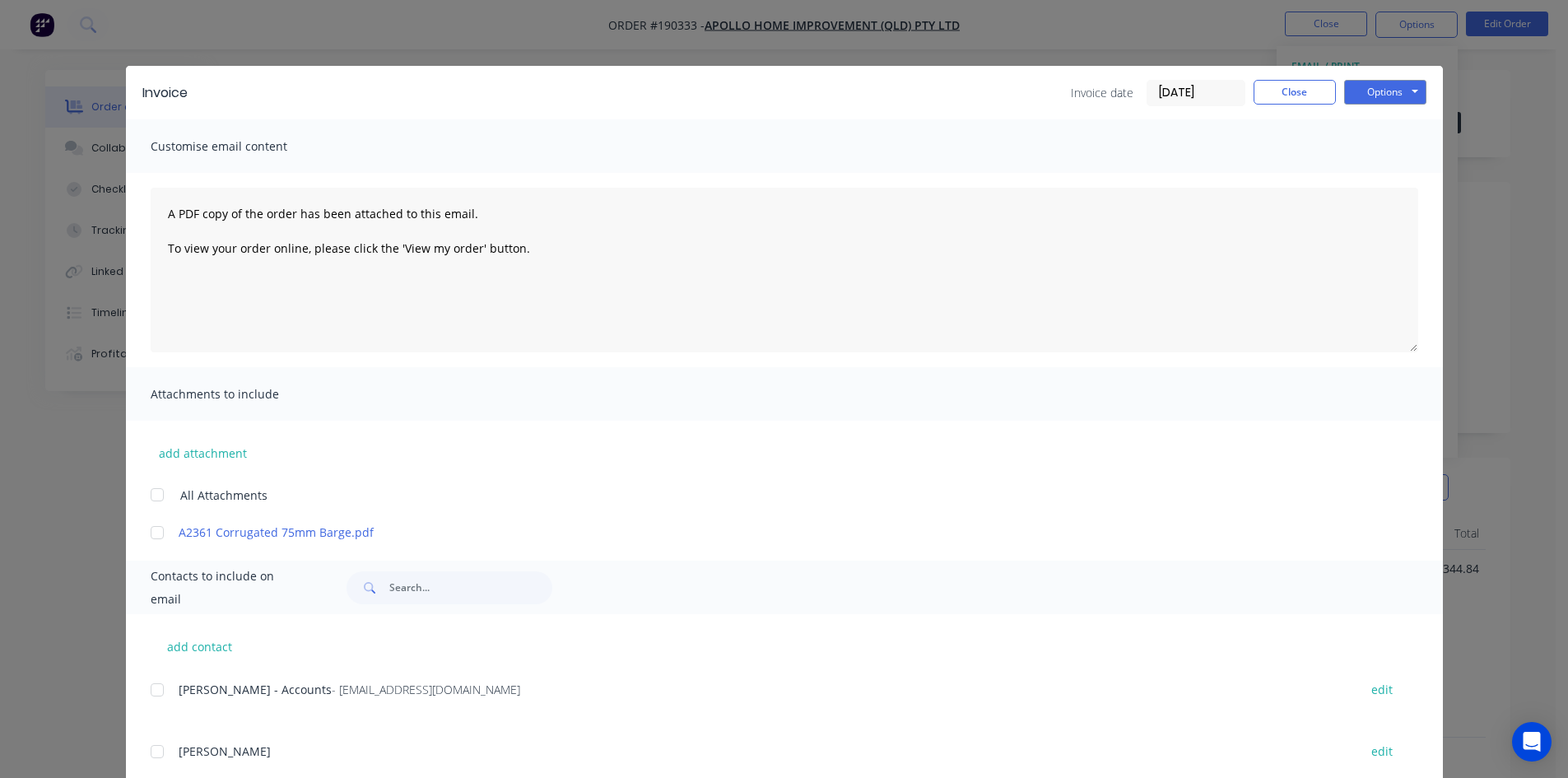
click at [152, 690] on div at bounding box center [157, 689] width 33 height 33
click at [1408, 91] on button "Options" at bounding box center [1385, 92] width 83 height 24
click at [1364, 175] on button "Email" at bounding box center [1396, 176] width 105 height 27
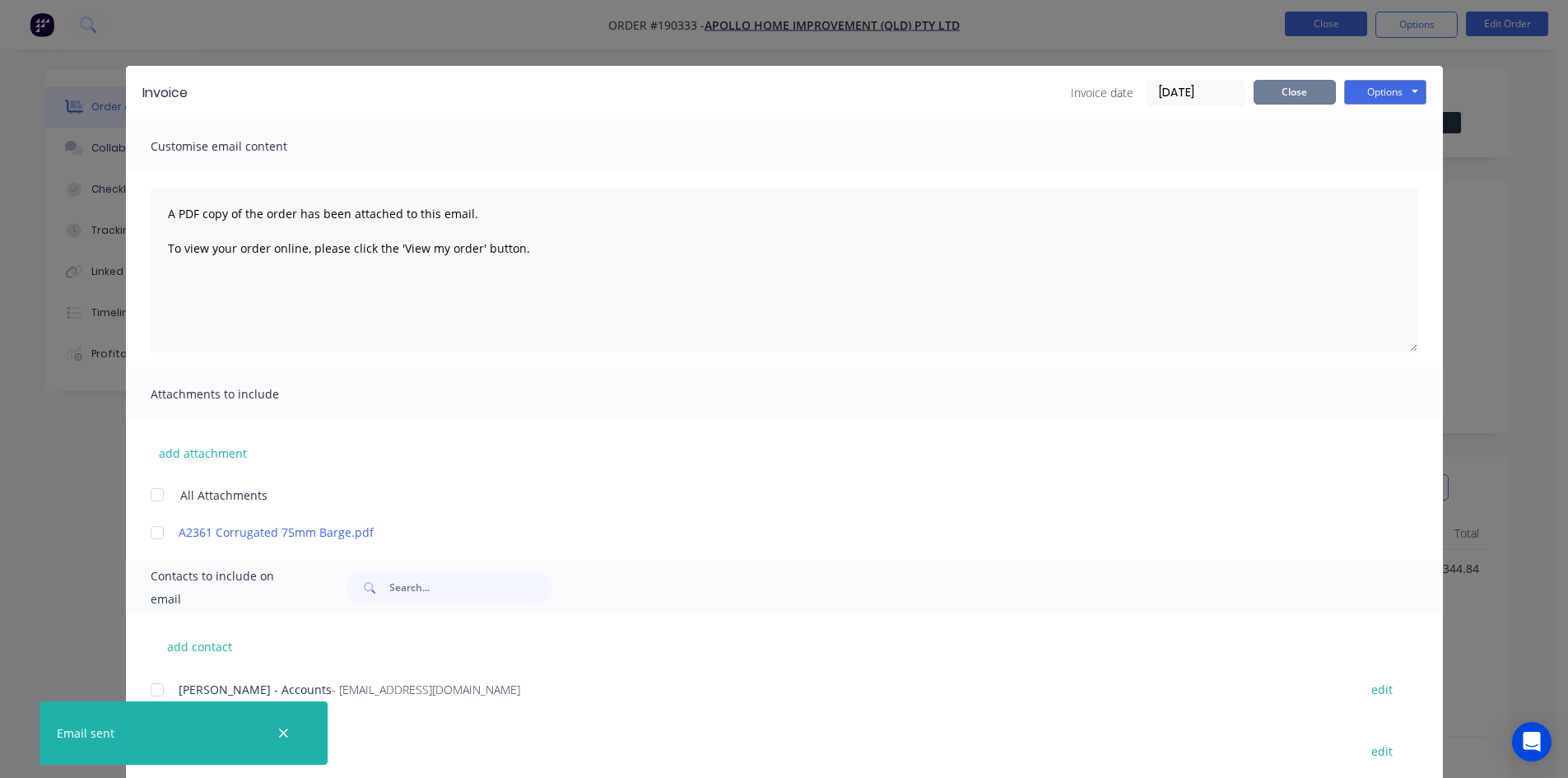
drag, startPoint x: 1322, startPoint y: 90, endPoint x: 1340, endPoint y: 36, distance: 56.9
click at [1322, 89] on button "Close" at bounding box center [1295, 92] width 83 height 24
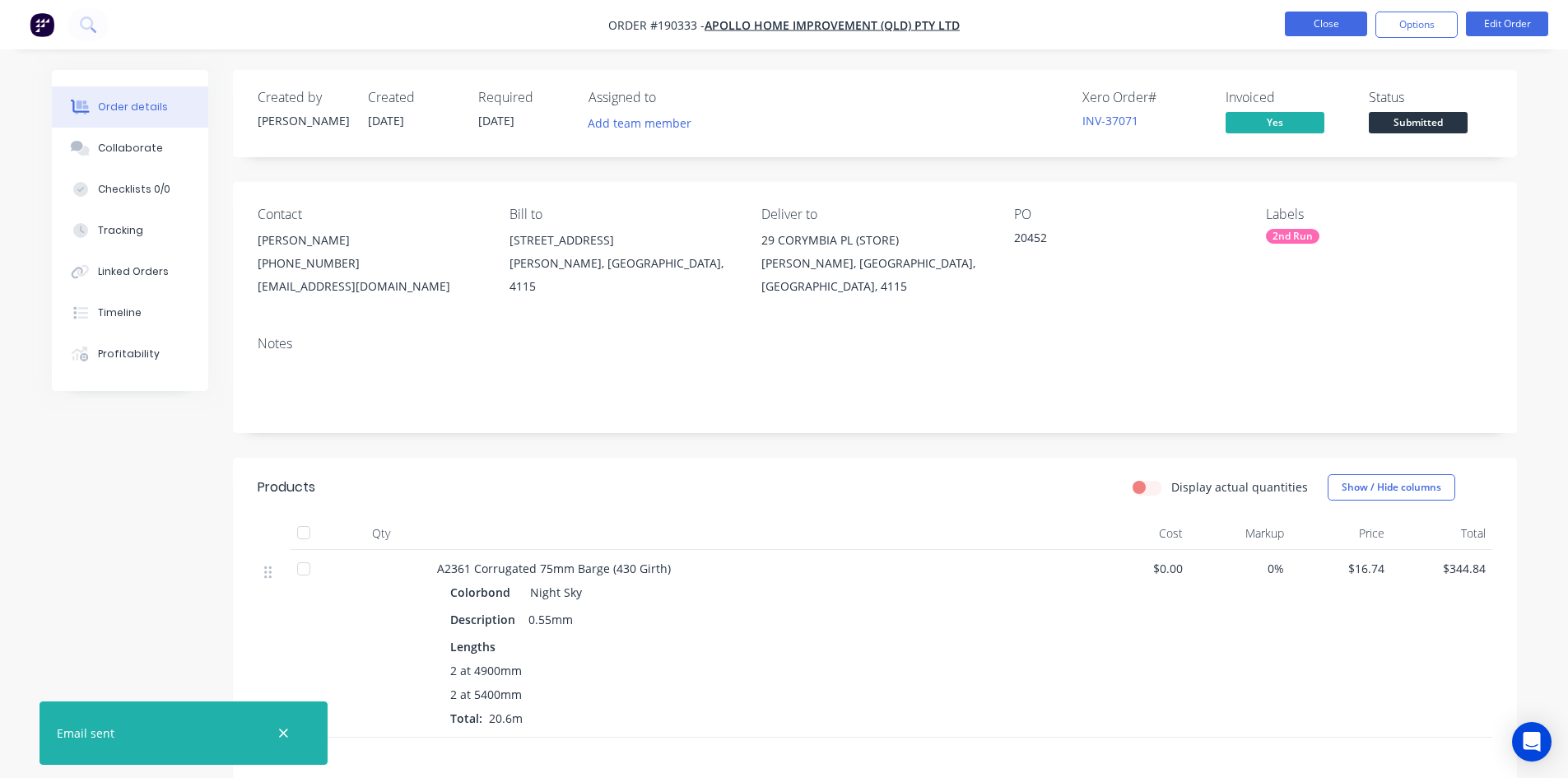
click at [1340, 30] on button "Close" at bounding box center [1326, 23] width 83 height 24
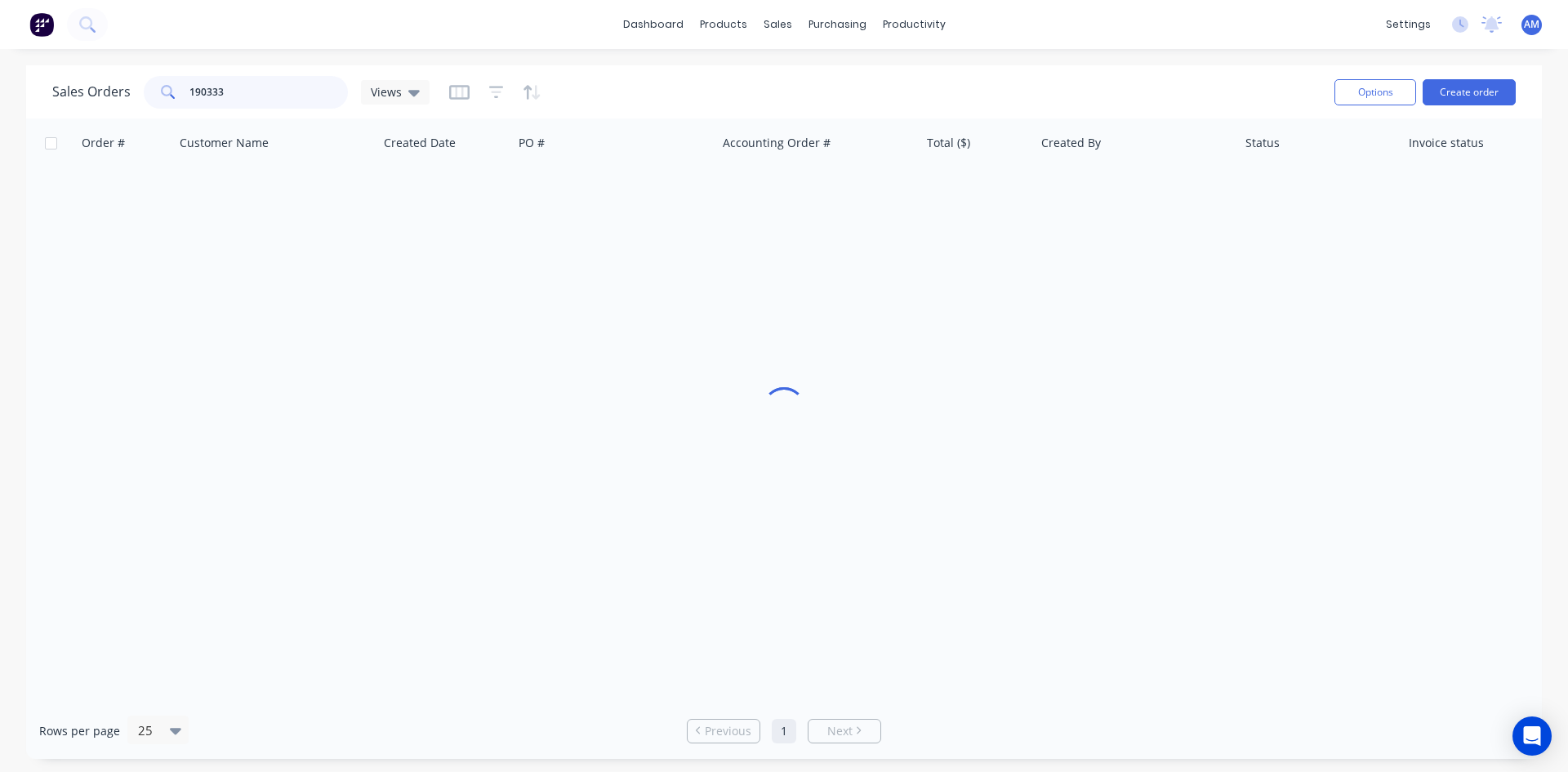
drag, startPoint x: 241, startPoint y: 97, endPoint x: 107, endPoint y: 89, distance: 134.2
click at [107, 89] on div "Sales Orders 190333 Views" at bounding box center [241, 91] width 378 height 33
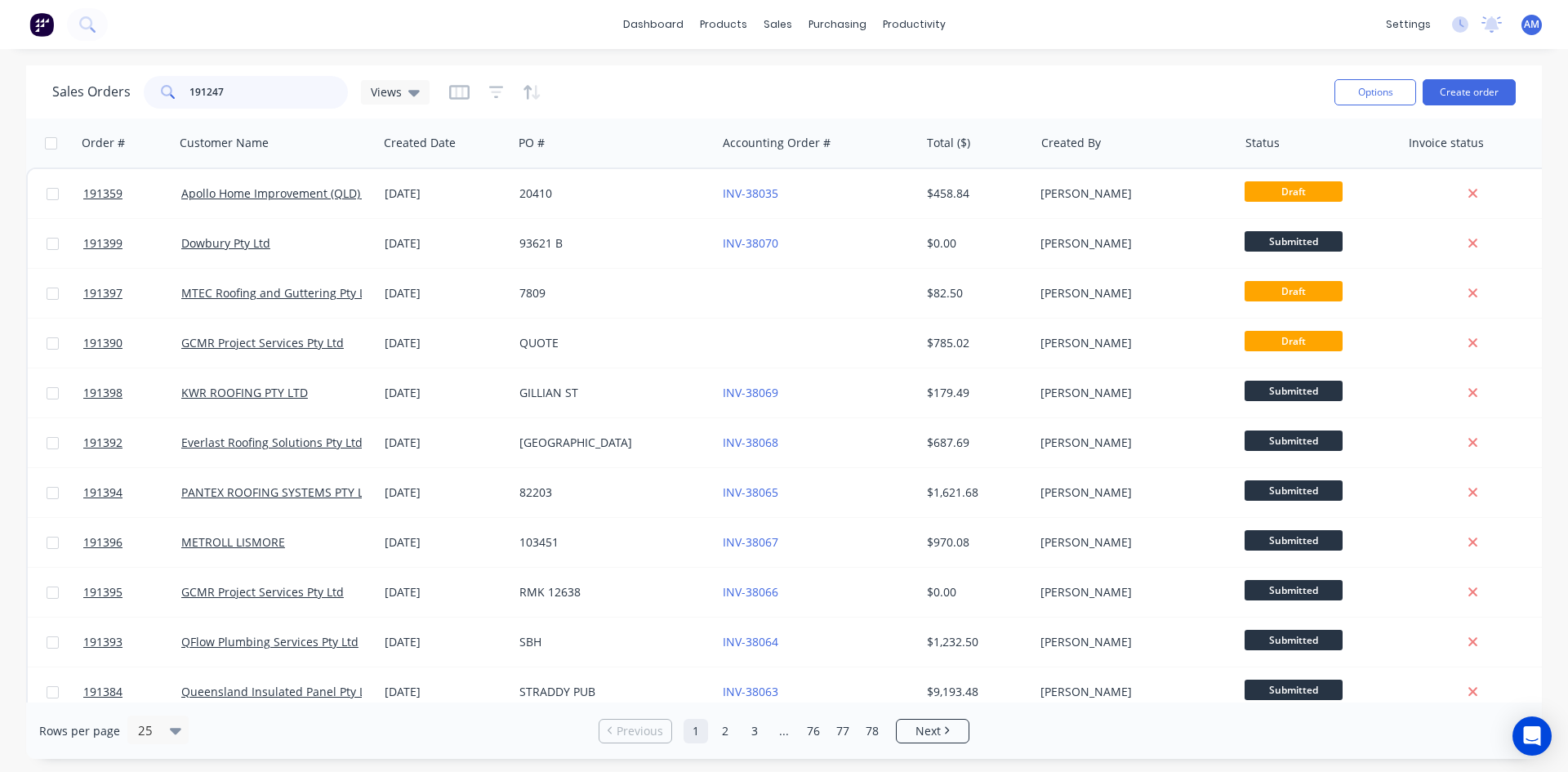
type input "191247"
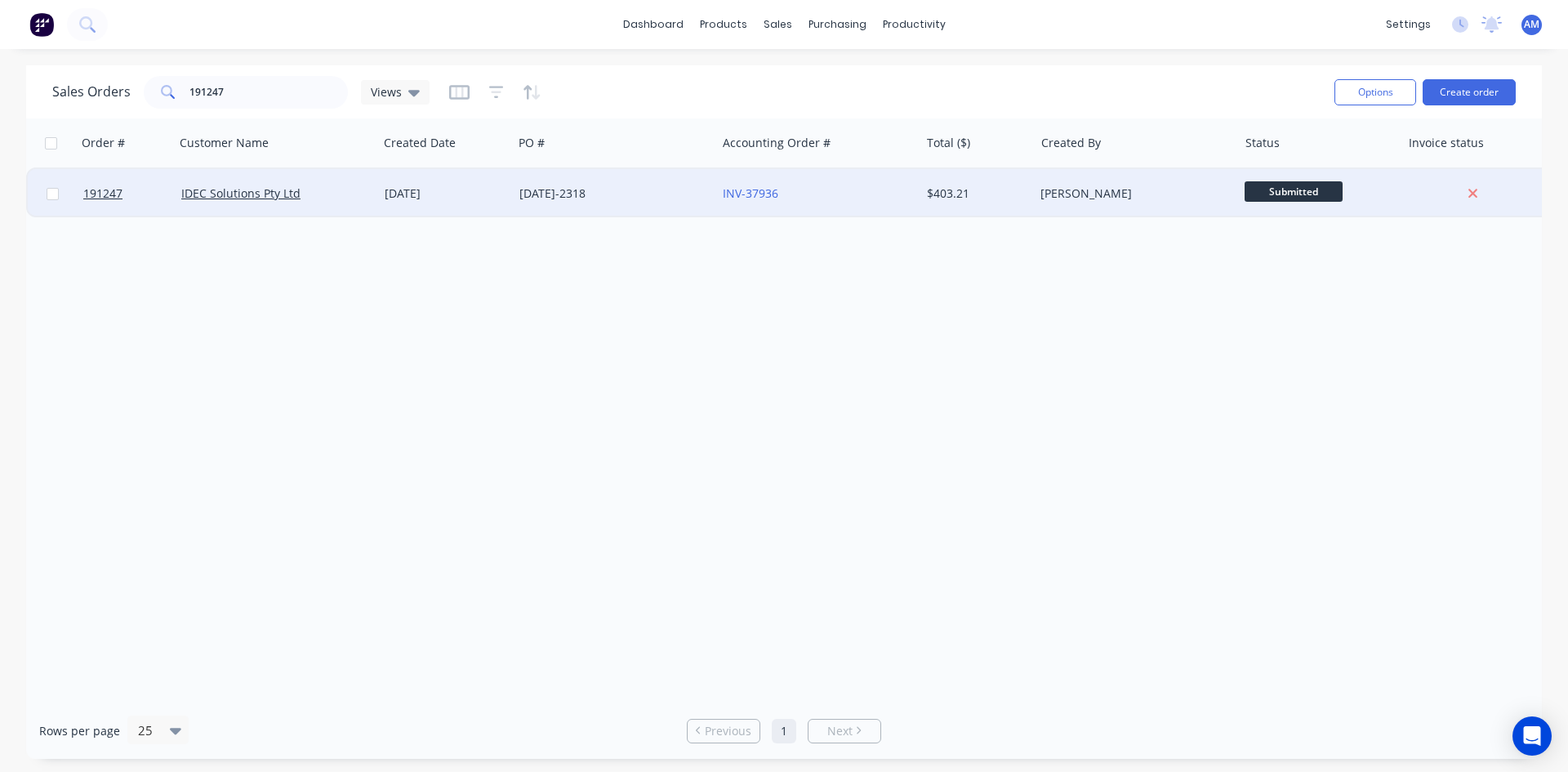
click at [667, 194] on div "1546-2318" at bounding box center [610, 194] width 181 height 17
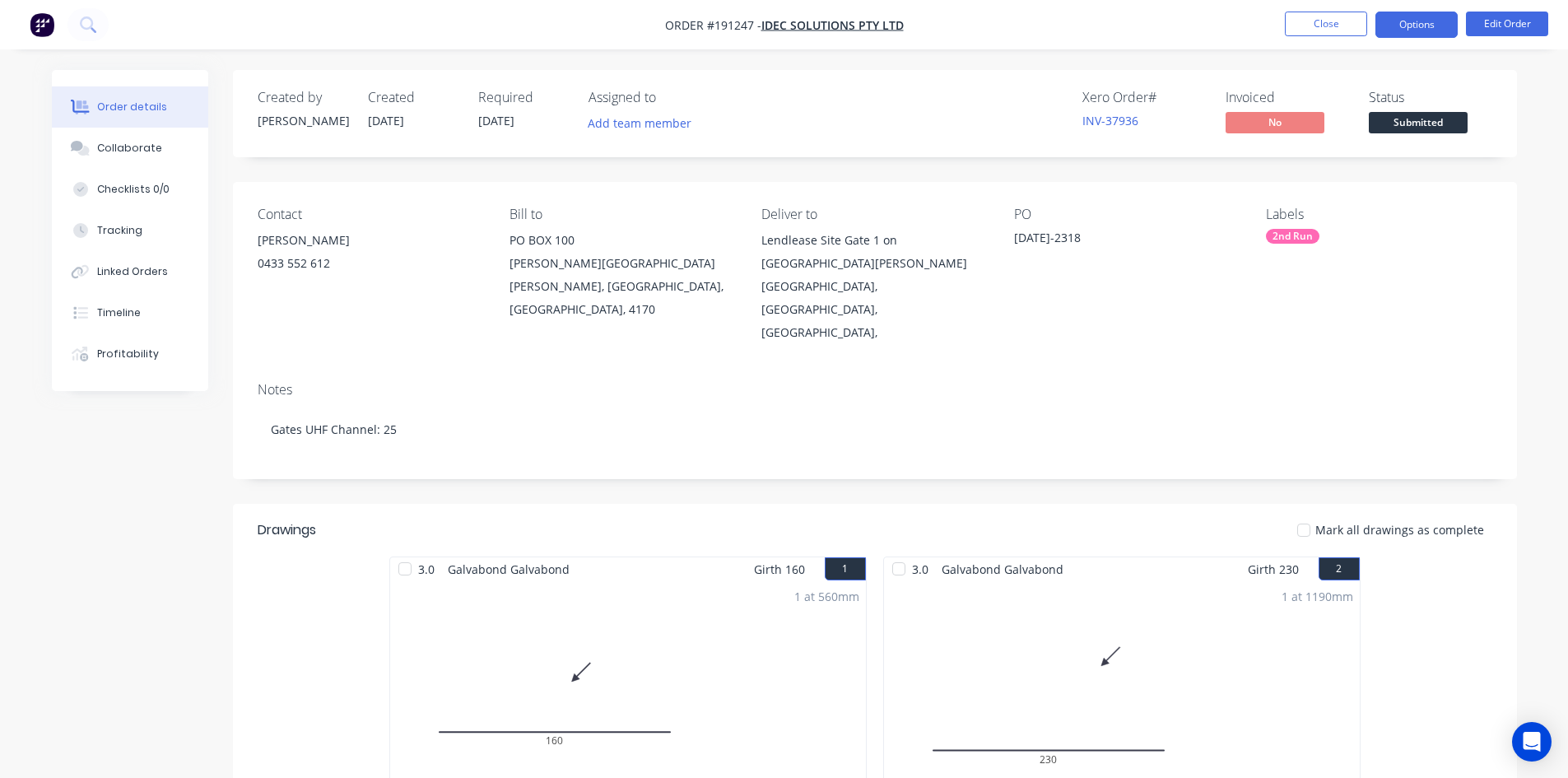
click at [1414, 21] on button "Options" at bounding box center [1417, 24] width 83 height 26
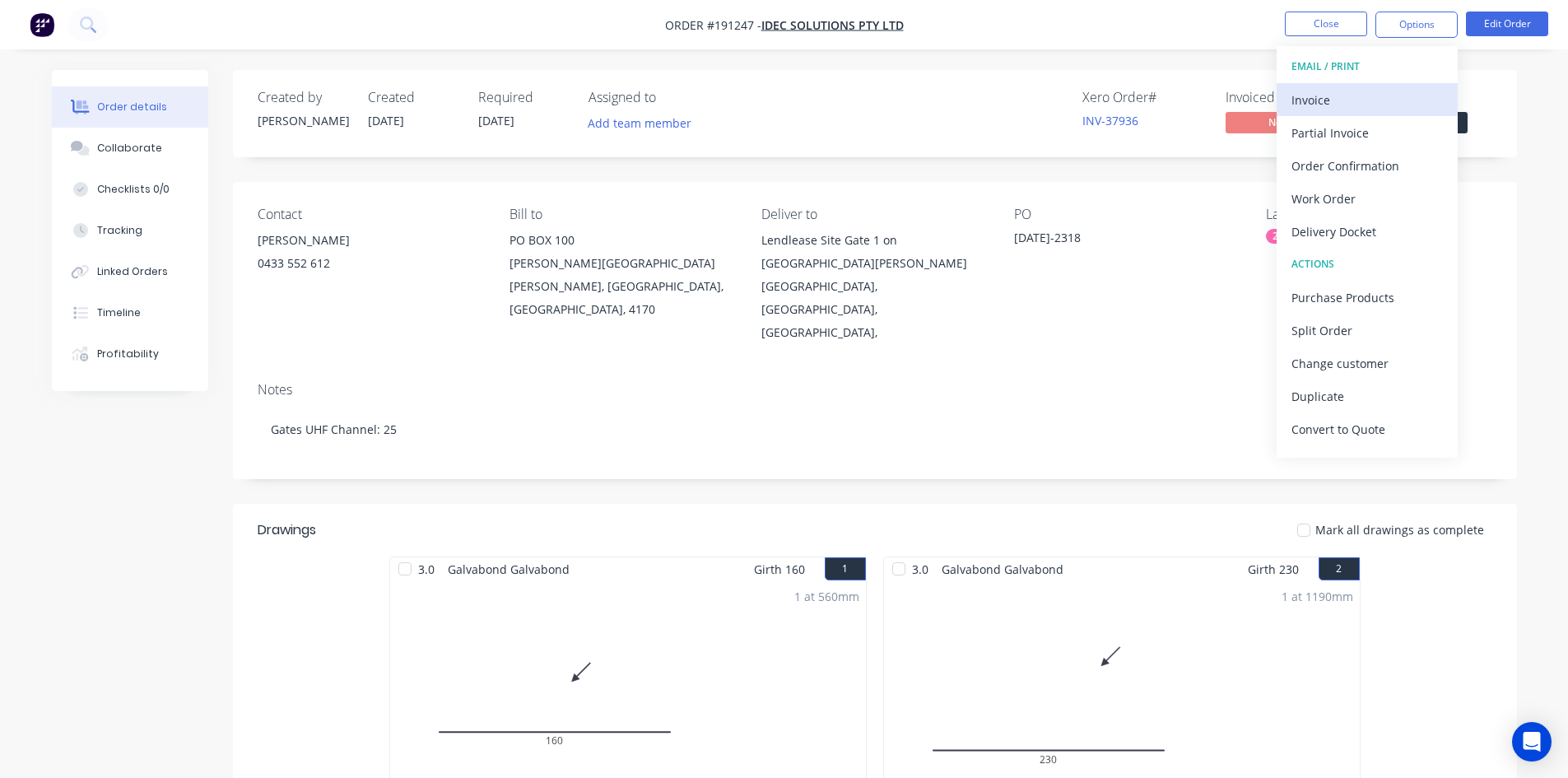
click at [1374, 88] on div "Invoice" at bounding box center [1366, 100] width 151 height 23
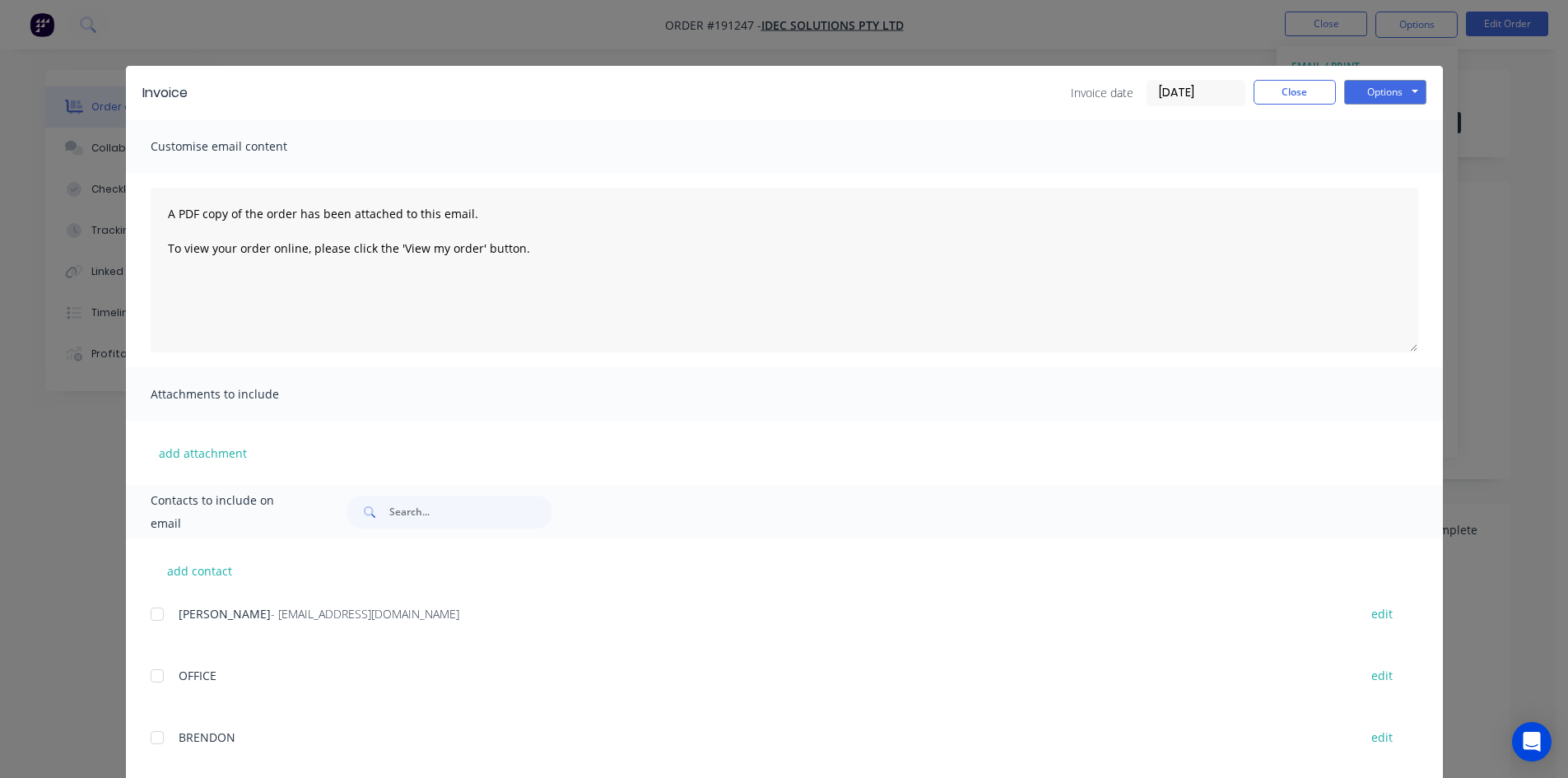
click at [149, 615] on div at bounding box center [157, 614] width 33 height 33
click at [1374, 89] on button "Options" at bounding box center [1385, 92] width 83 height 24
click at [1358, 182] on button "Email" at bounding box center [1396, 176] width 105 height 27
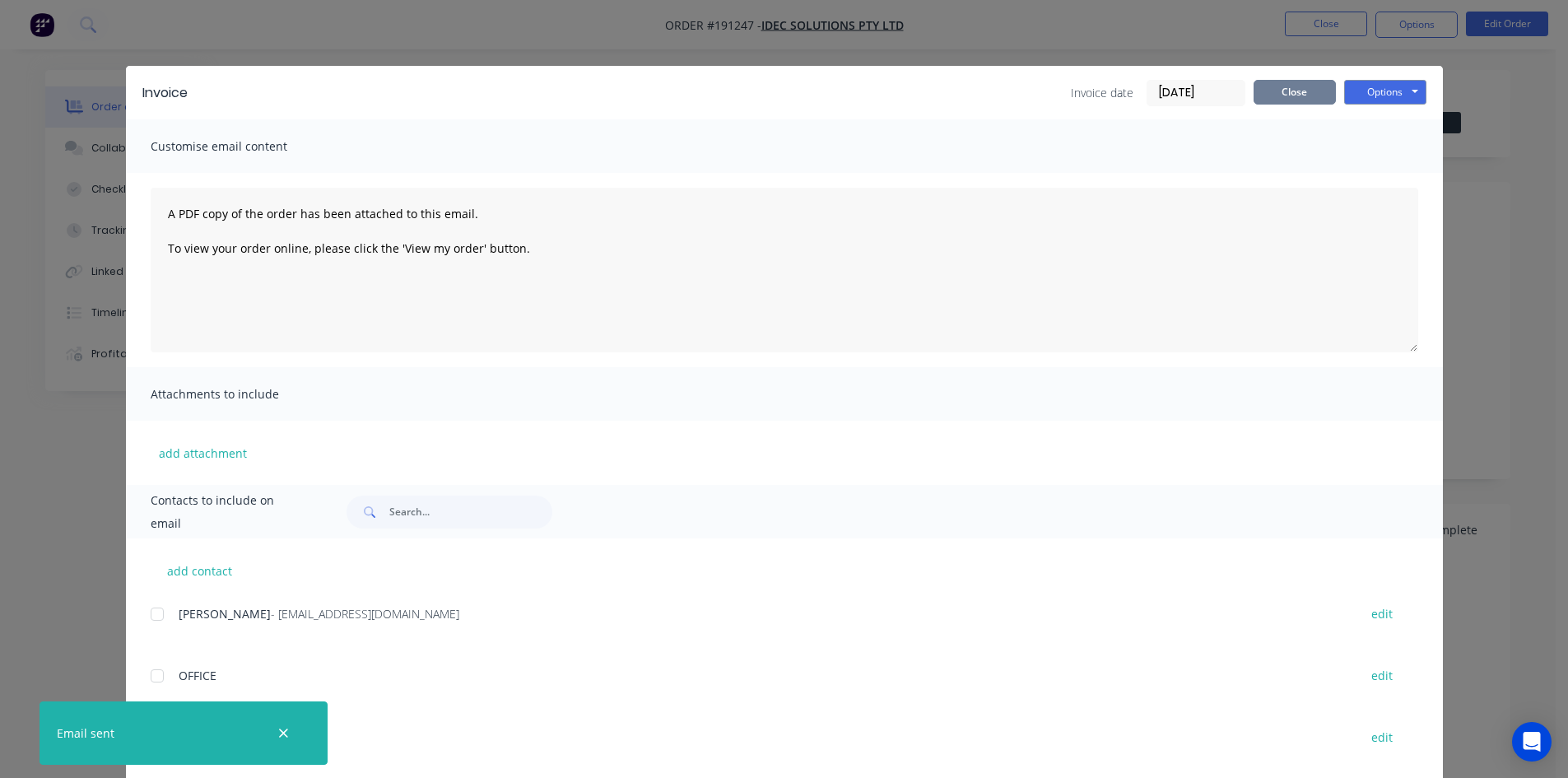
click at [1314, 95] on button "Close" at bounding box center [1295, 92] width 83 height 24
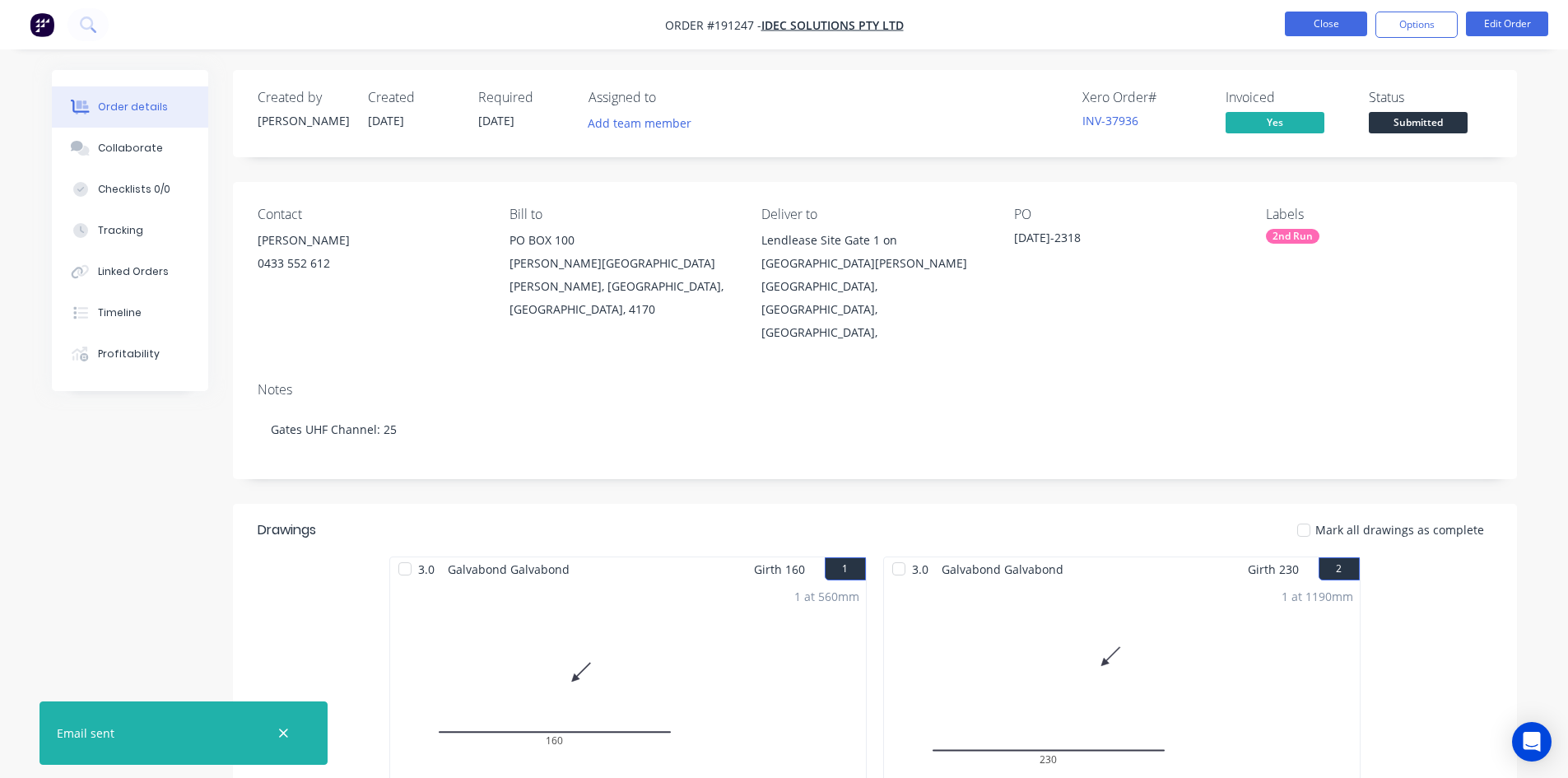
click at [1324, 26] on button "Close" at bounding box center [1326, 23] width 83 height 24
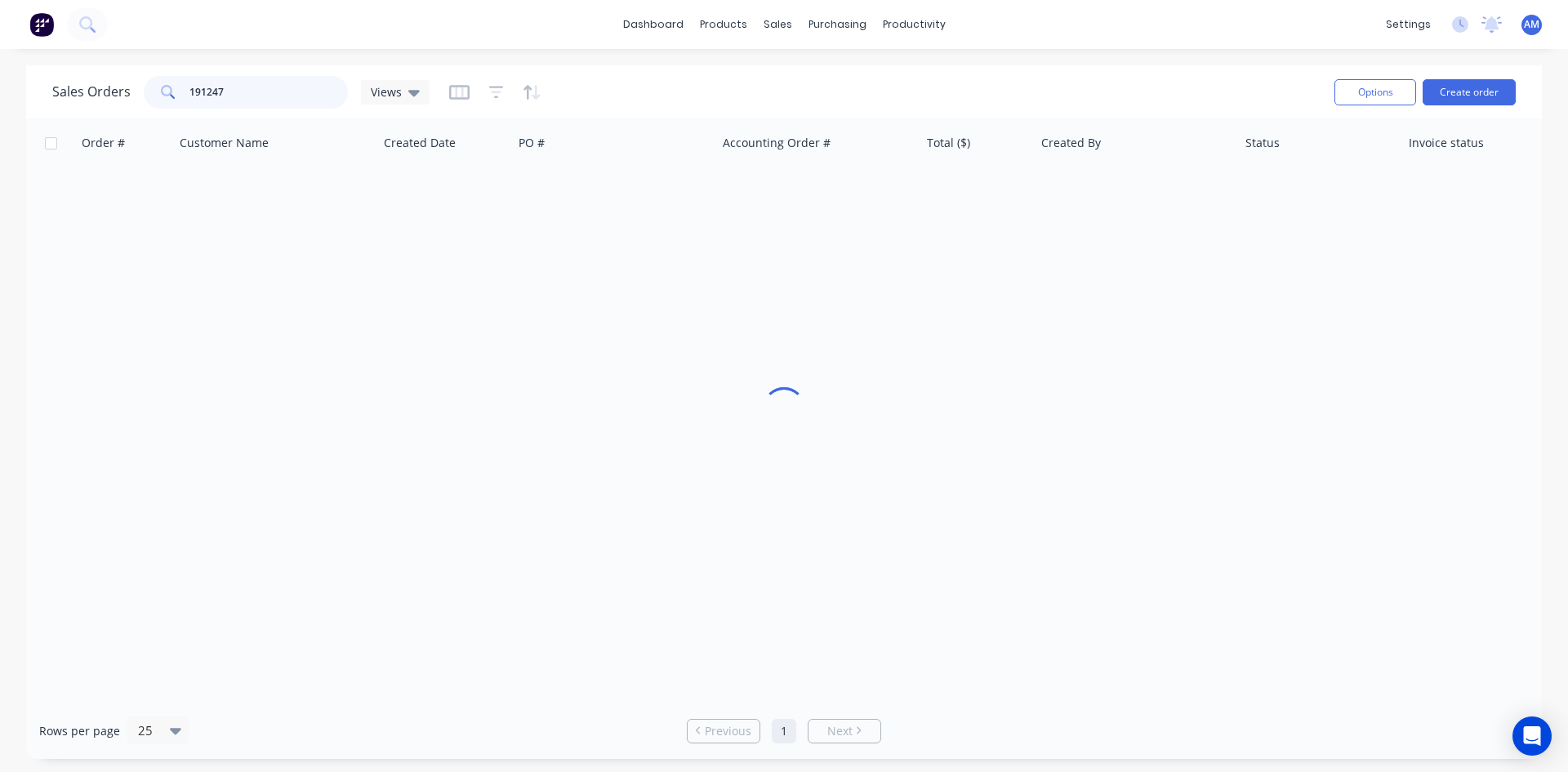
drag, startPoint x: 264, startPoint y: 95, endPoint x: 118, endPoint y: 87, distance: 146.2
click at [118, 87] on div "Sales Orders 191247 Views" at bounding box center [241, 91] width 378 height 33
type input "191180"
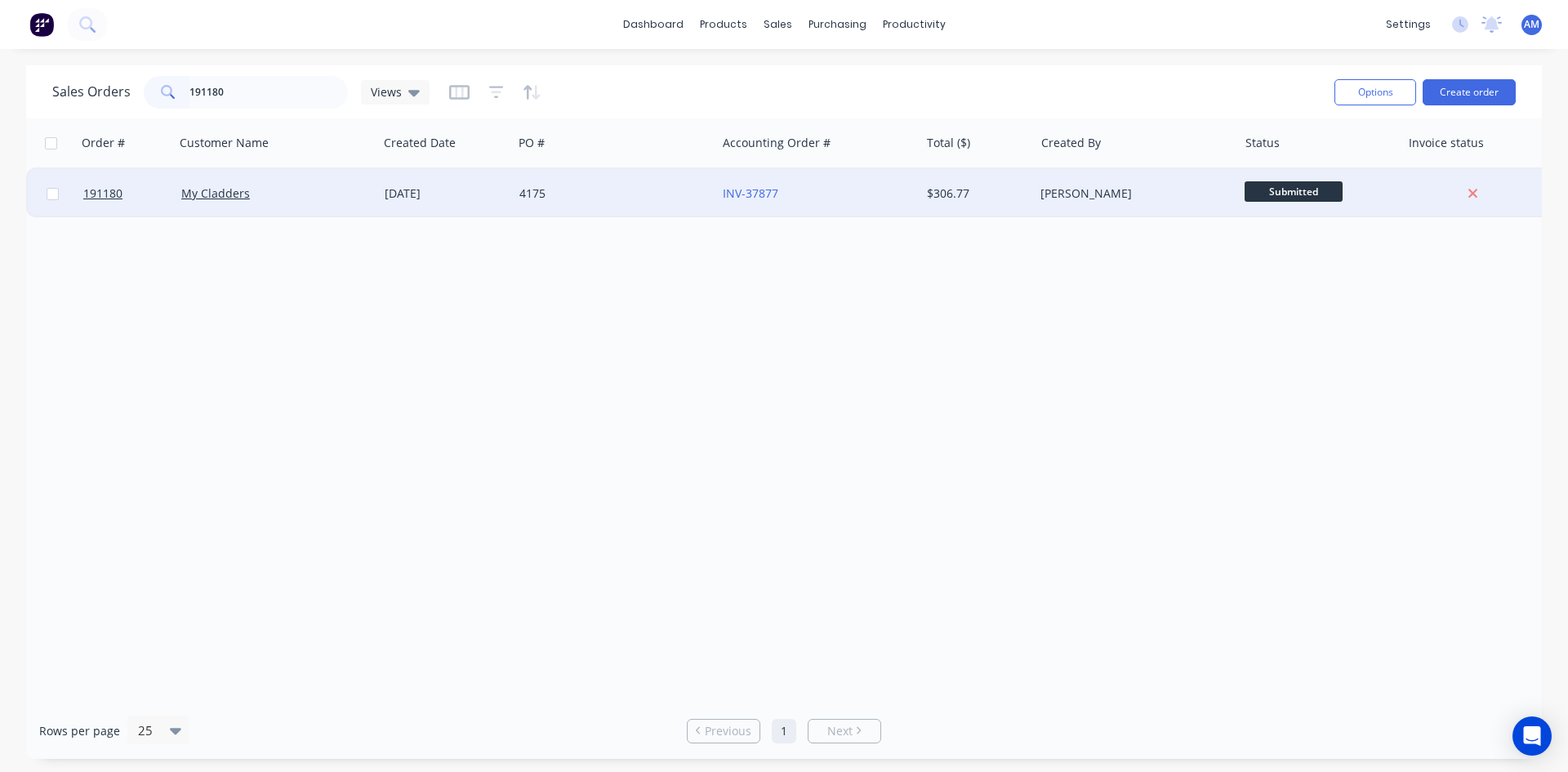
click at [846, 201] on div "INV-37877" at bounding box center [818, 193] width 203 height 49
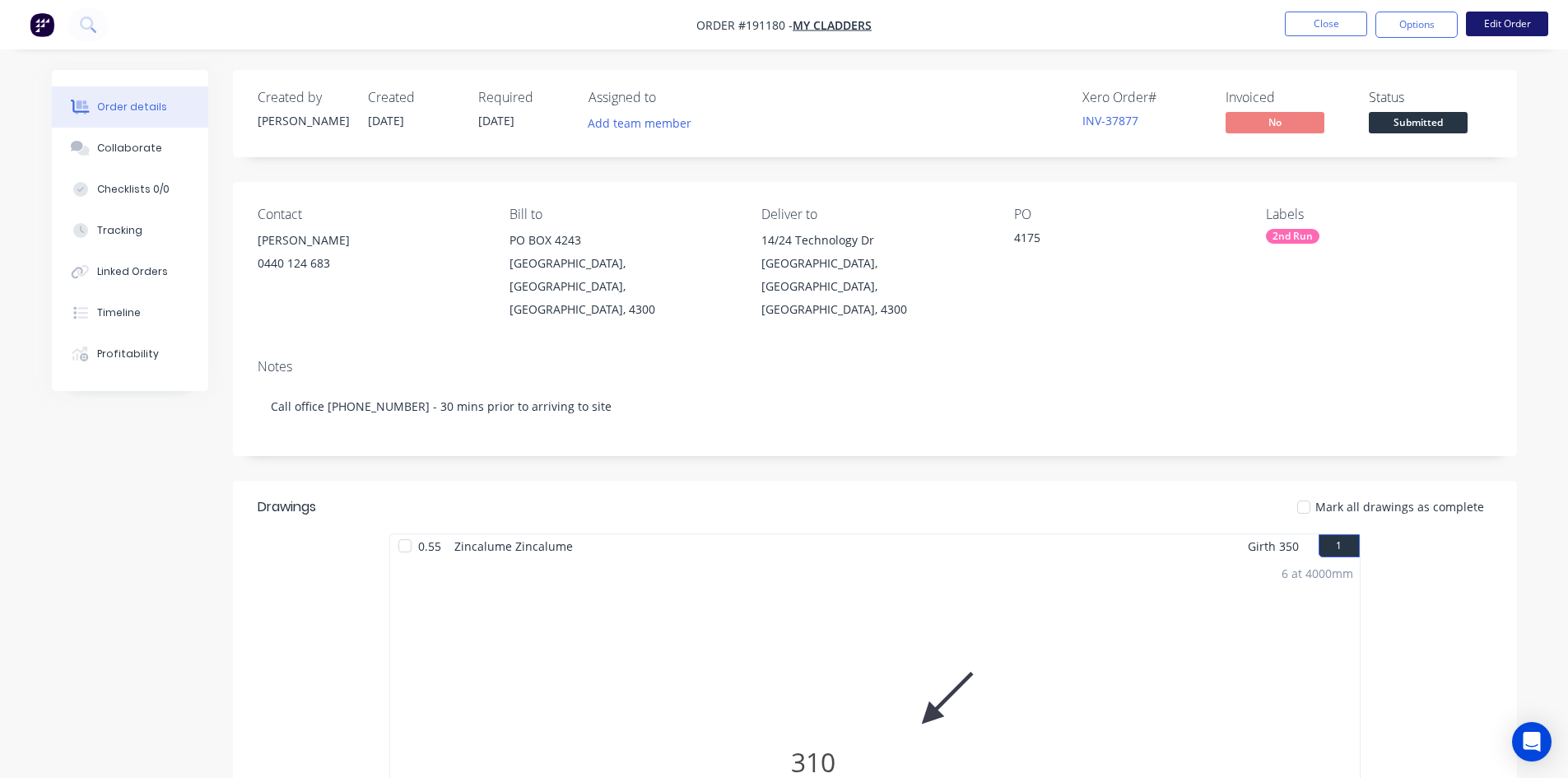
click at [1500, 24] on button "Edit Order" at bounding box center [1507, 23] width 83 height 24
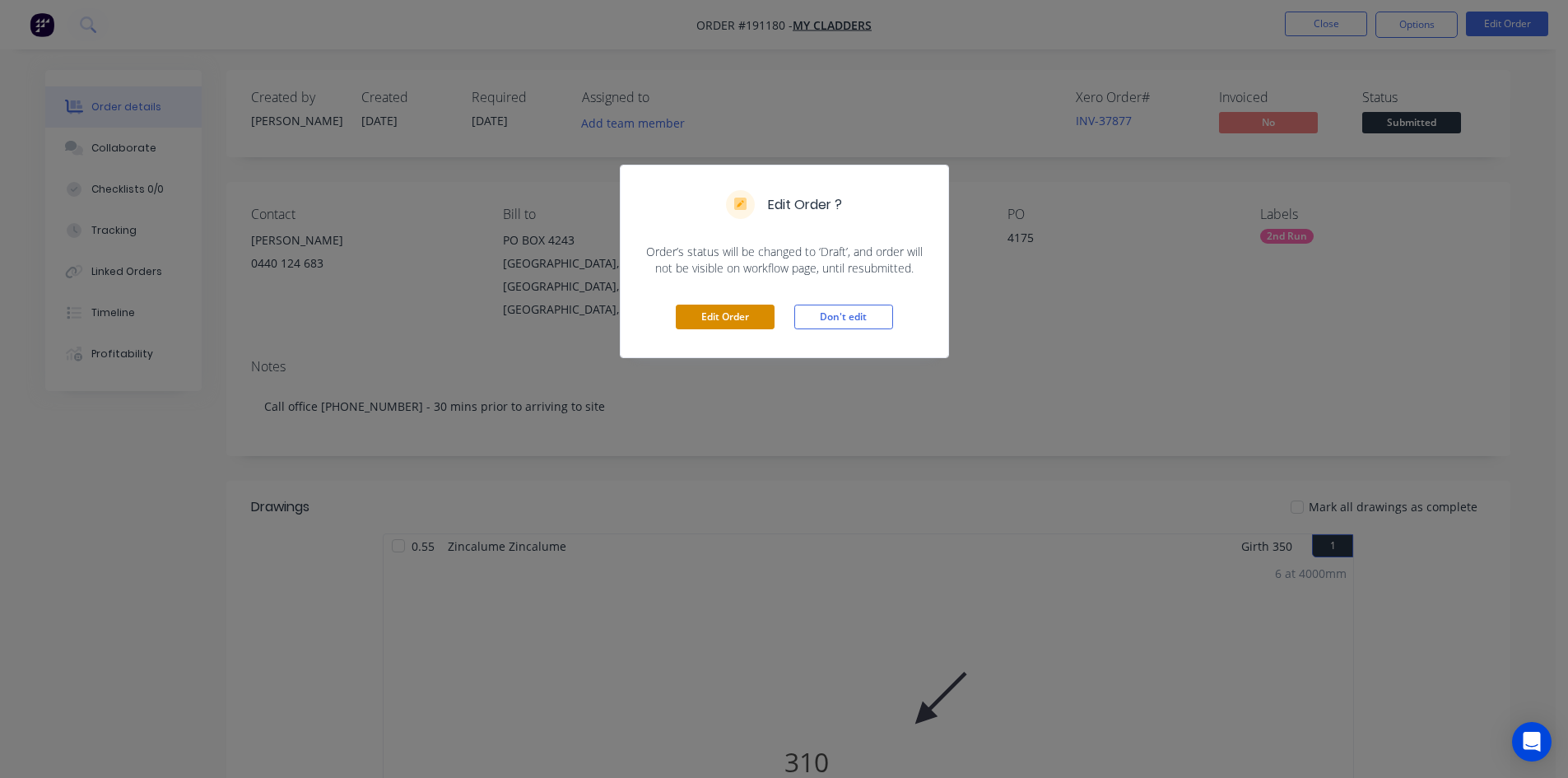
click at [715, 321] on button "Edit Order" at bounding box center [724, 317] width 99 height 24
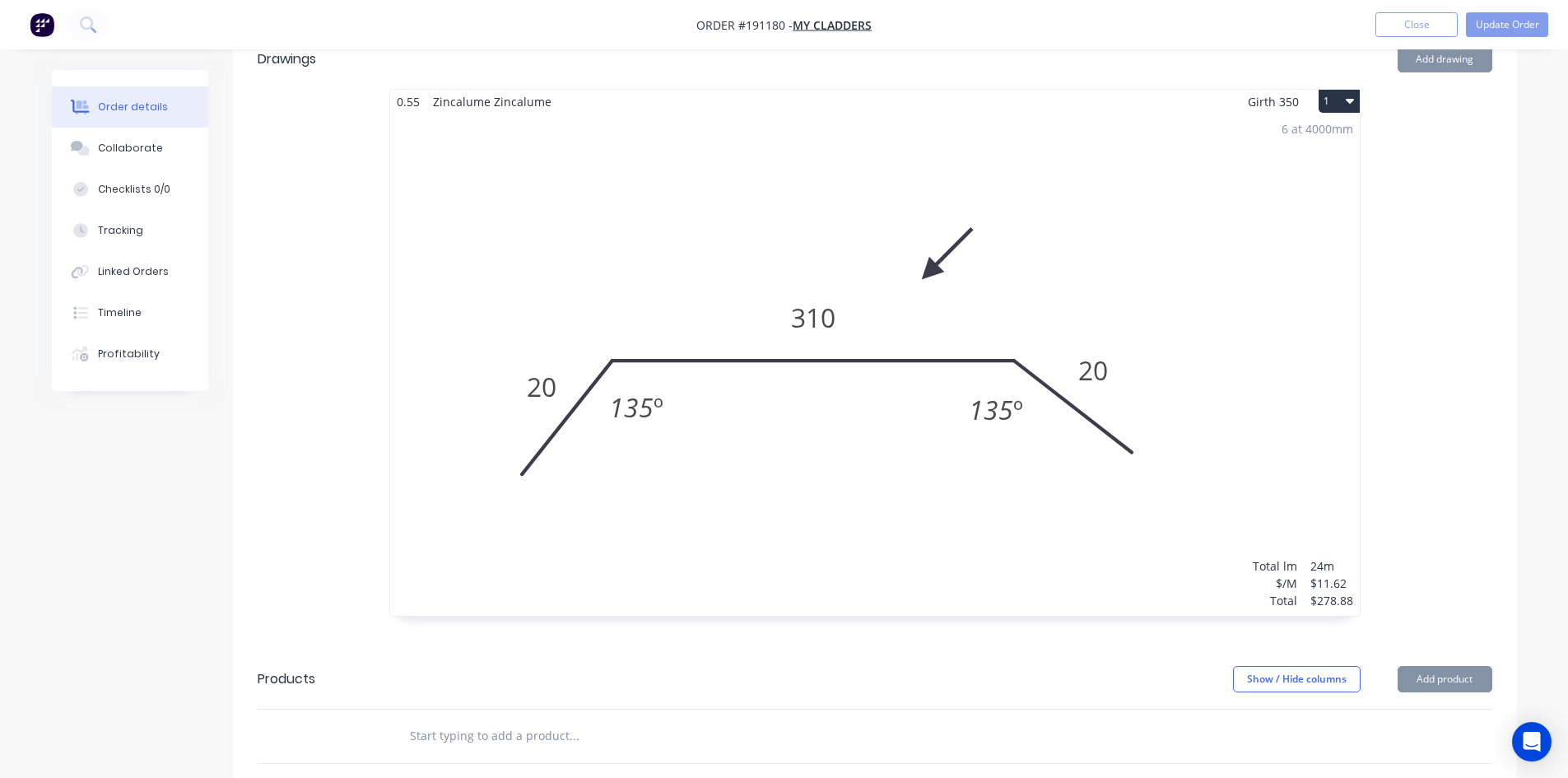
scroll to position [494, 0]
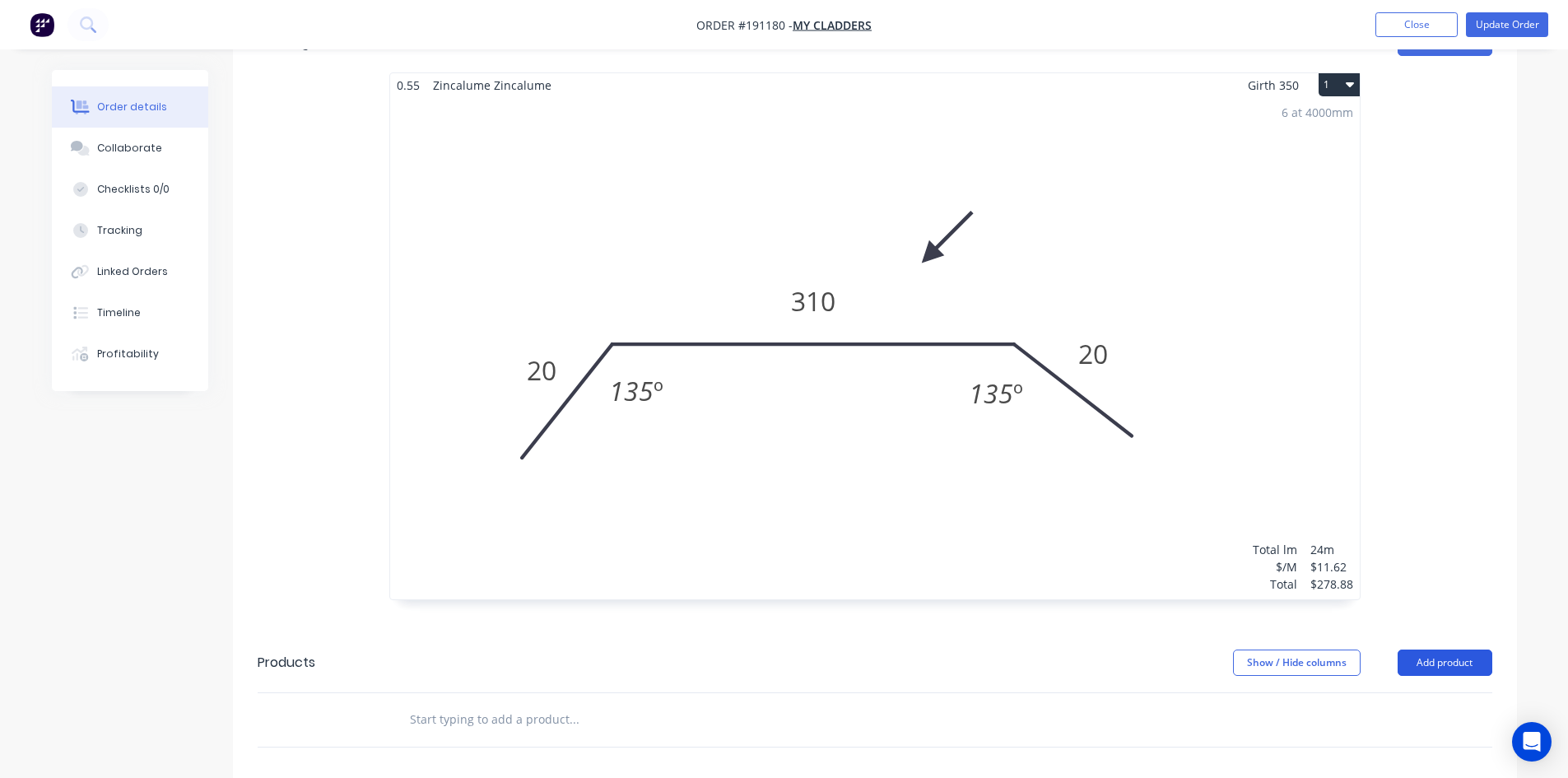
click at [1452, 649] on button "Add product" at bounding box center [1444, 662] width 95 height 26
click at [1406, 692] on div "Product catalogue" at bounding box center [1413, 704] width 127 height 23
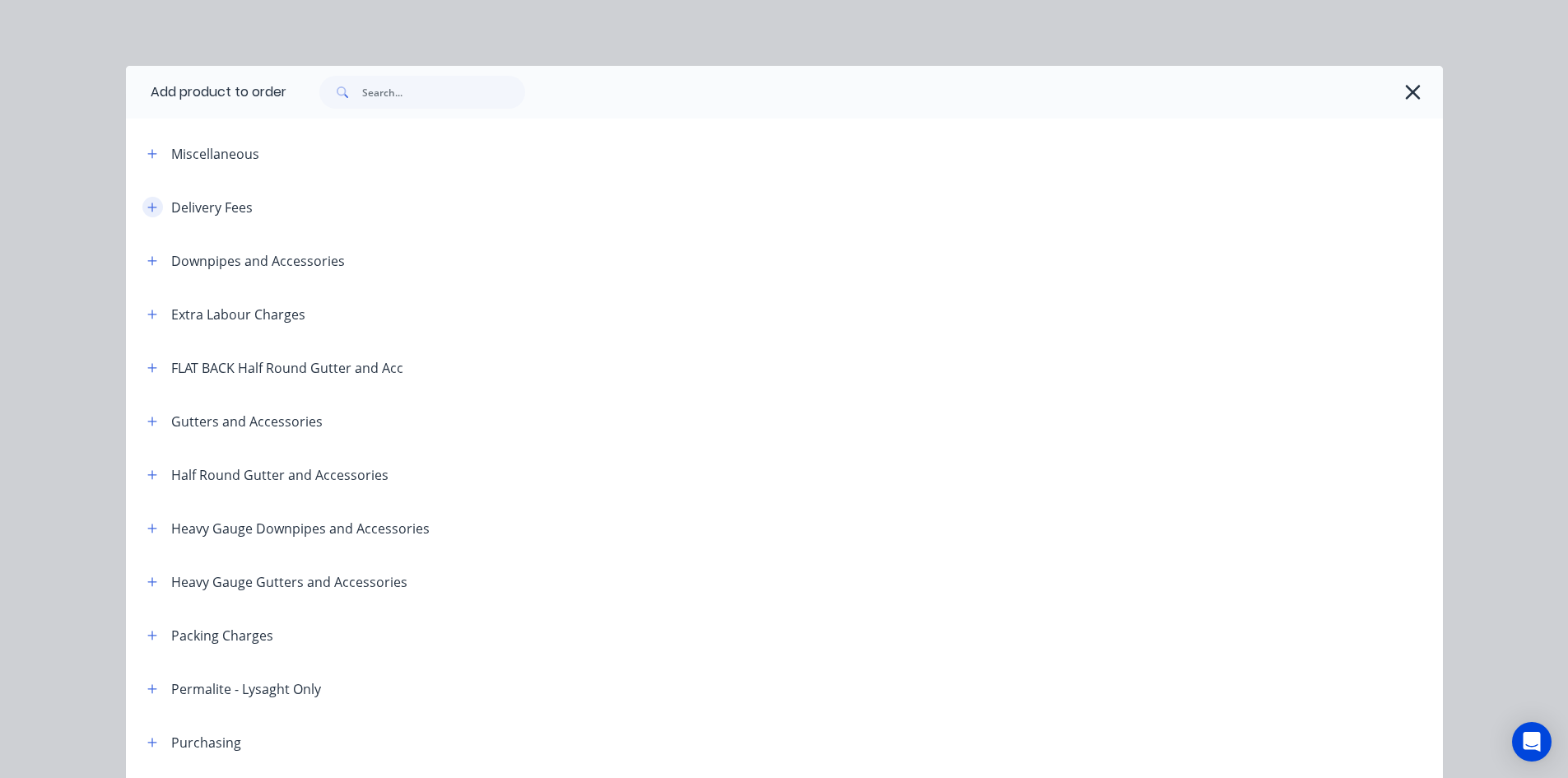
click at [149, 209] on icon "button" at bounding box center [152, 208] width 10 height 11
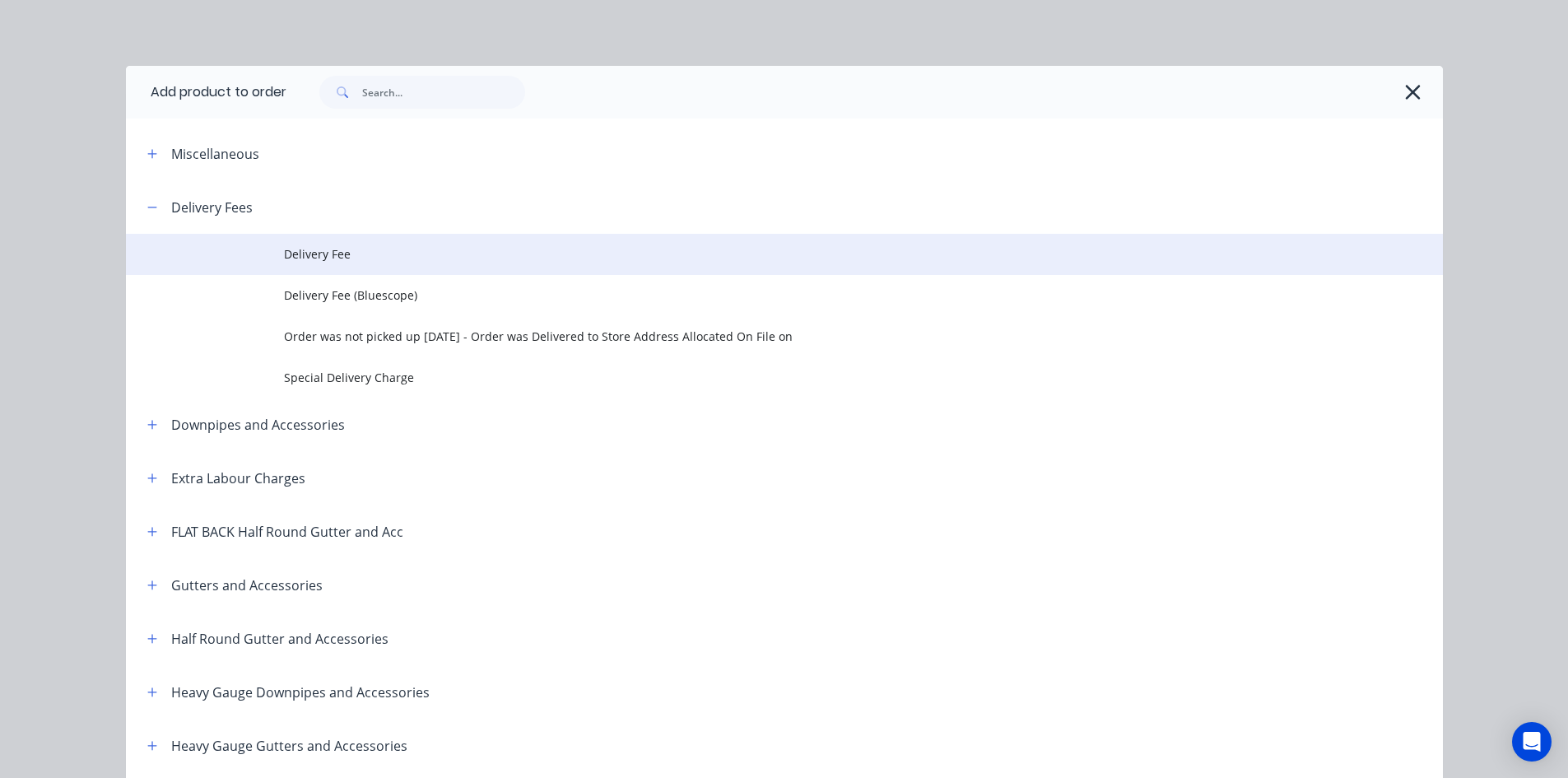
click at [362, 251] on span "Delivery Fee" at bounding box center [747, 254] width 926 height 17
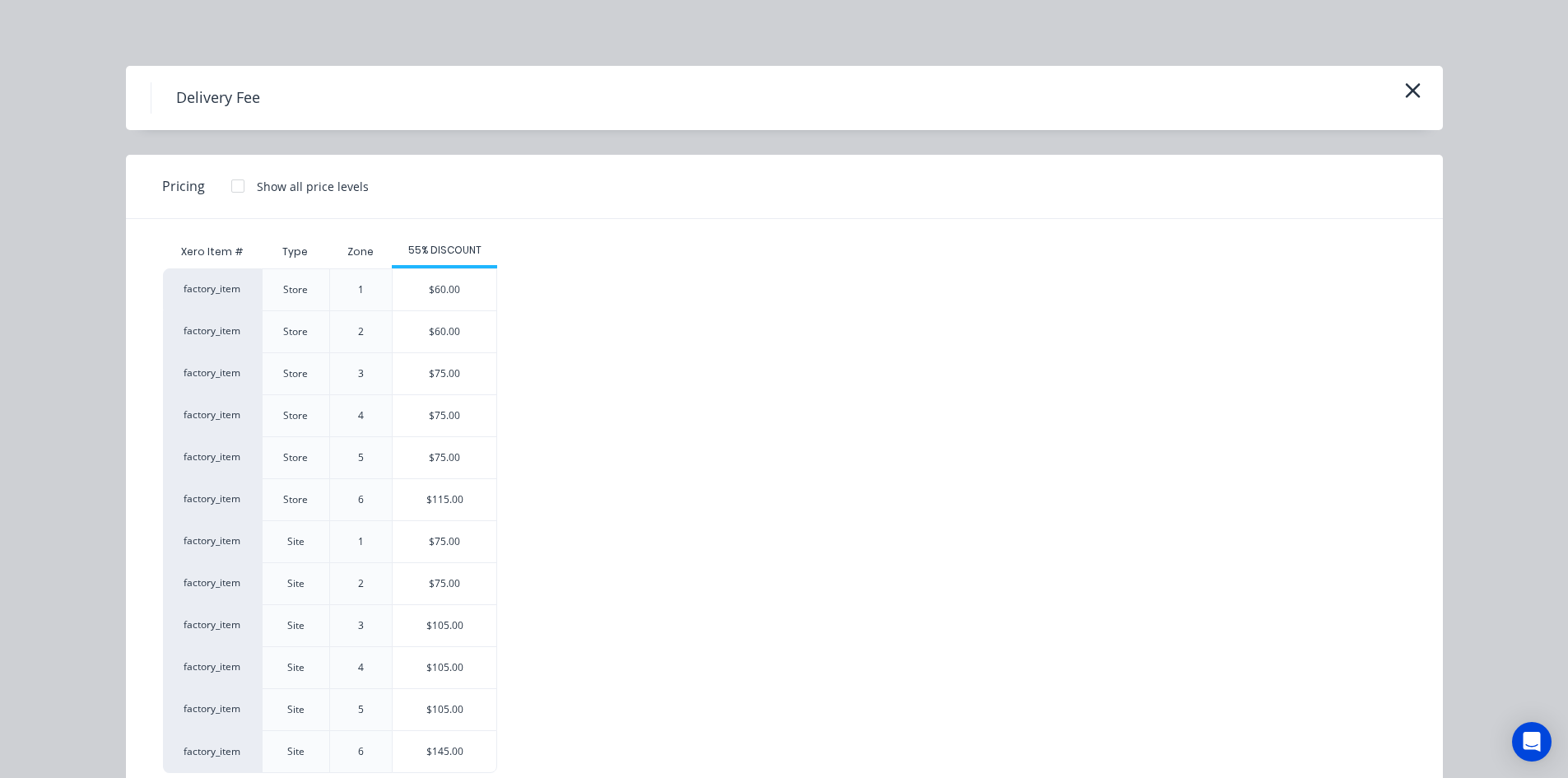
drag, startPoint x: 454, startPoint y: 295, endPoint x: 483, endPoint y: 295, distance: 29.0
click at [454, 295] on div "$60.00" at bounding box center [444, 289] width 103 height 41
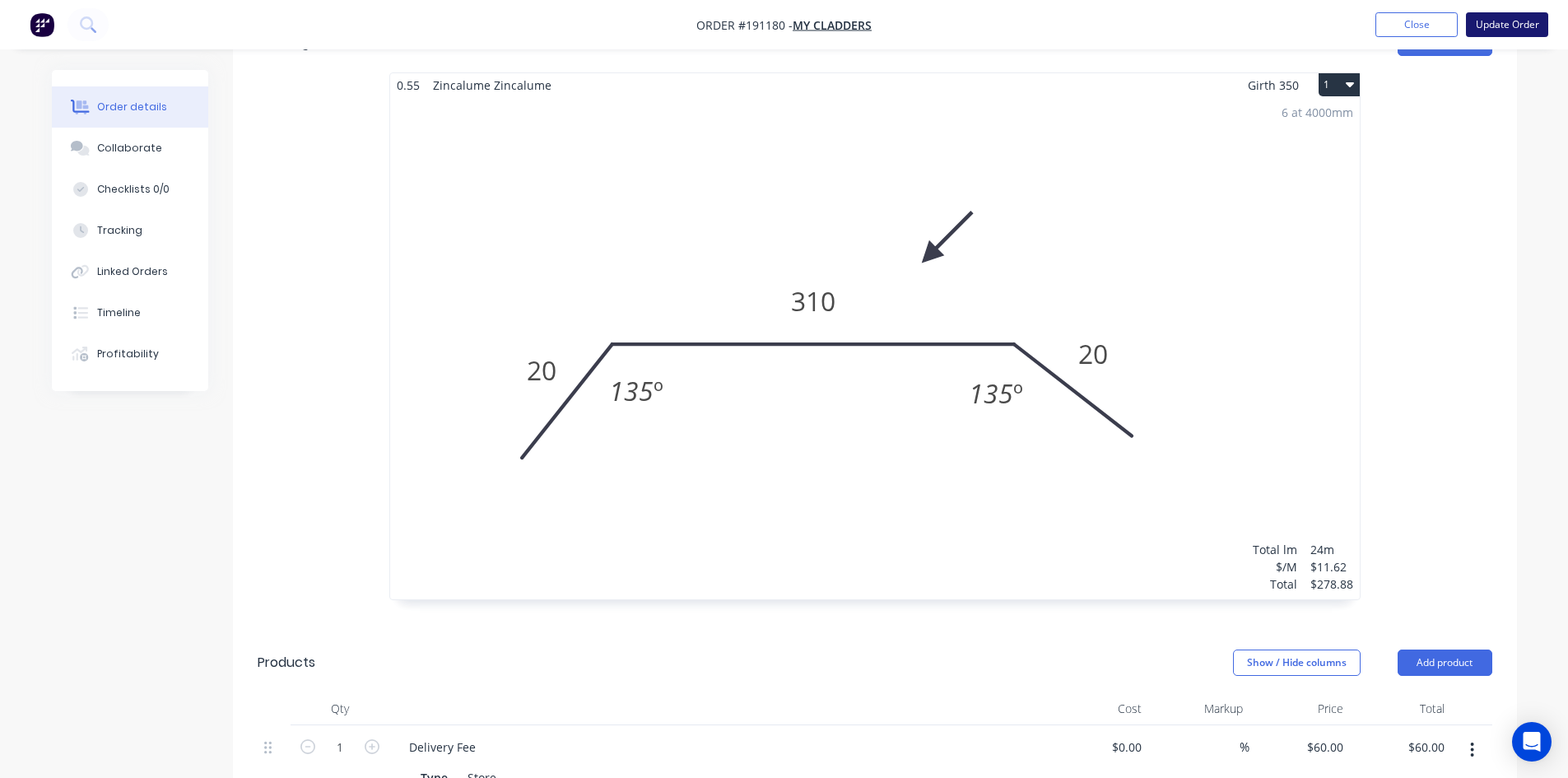
click at [1532, 23] on button "Update Order" at bounding box center [1507, 24] width 83 height 24
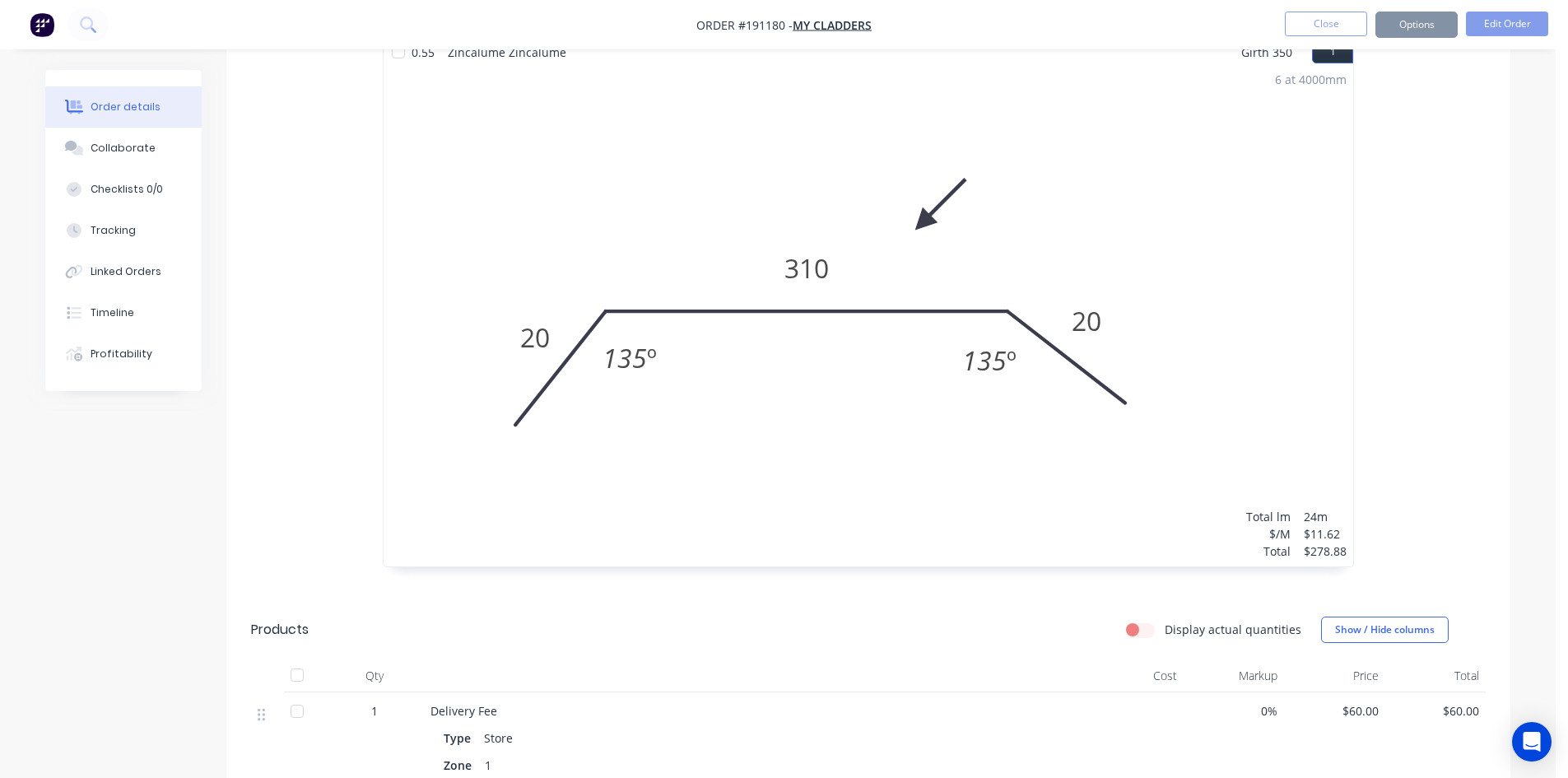
scroll to position [0, 0]
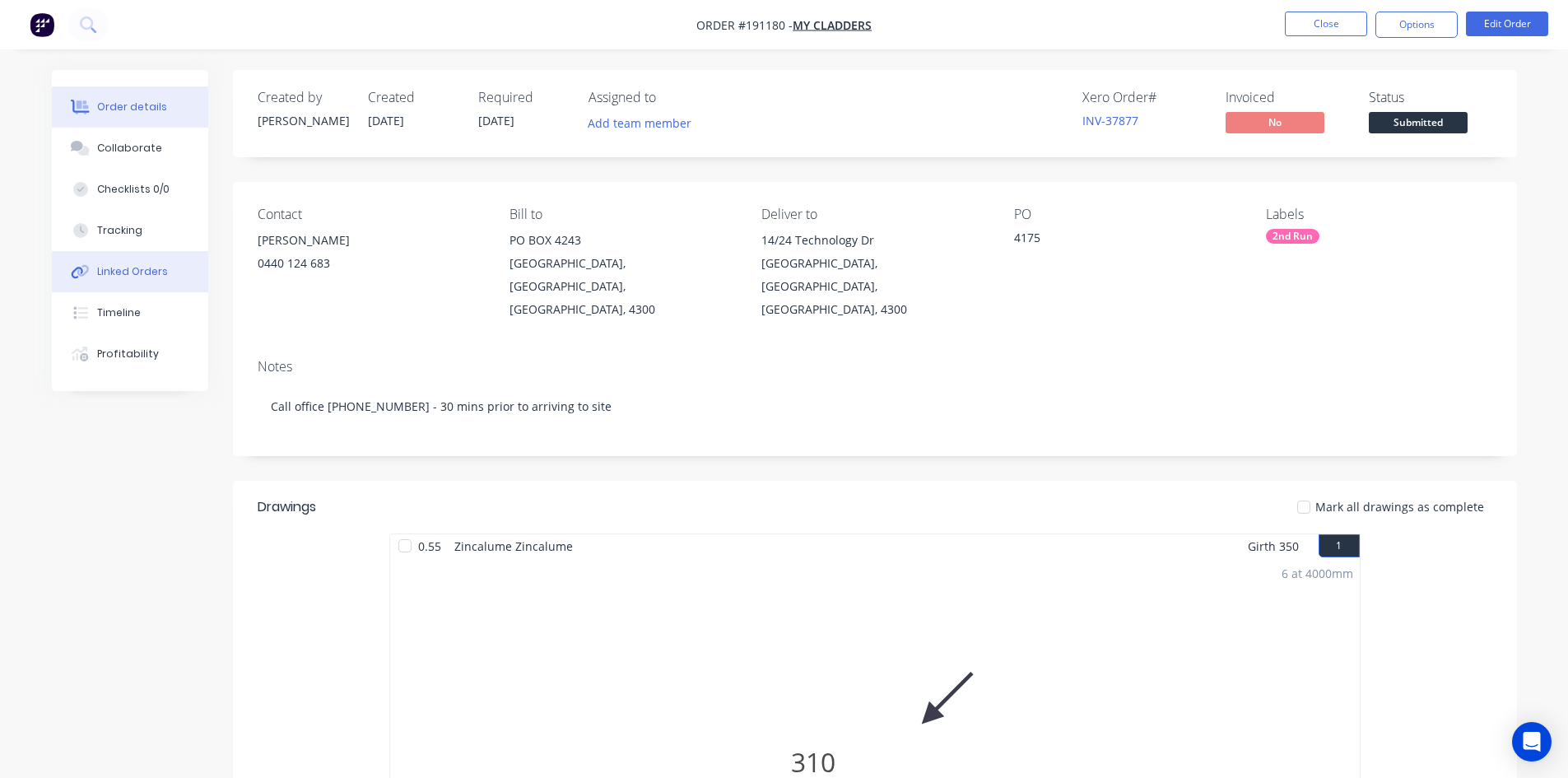
click at [161, 265] on div "Linked Orders" at bounding box center [132, 272] width 70 height 15
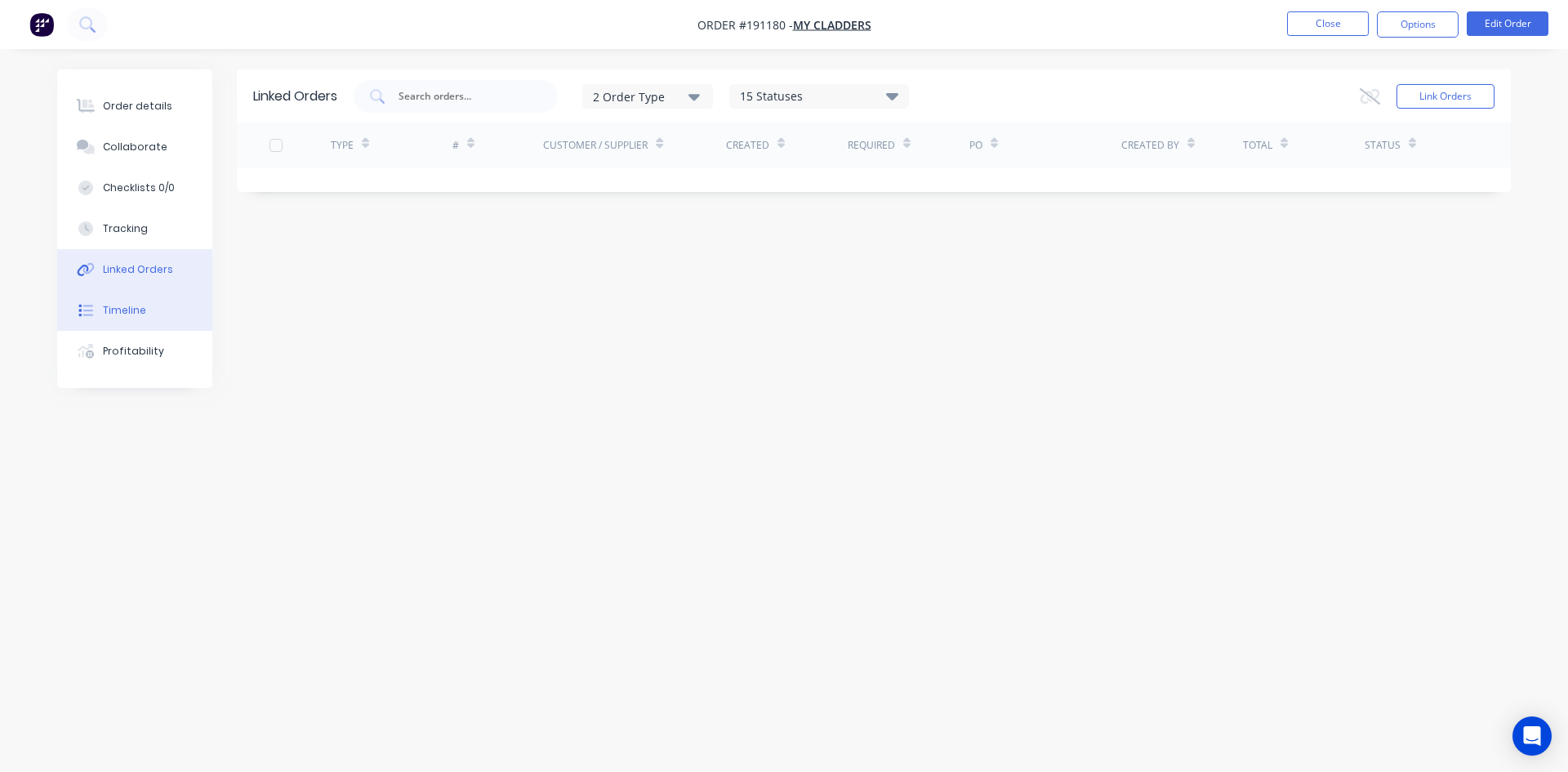
click at [135, 308] on div "Timeline" at bounding box center [124, 310] width 43 height 15
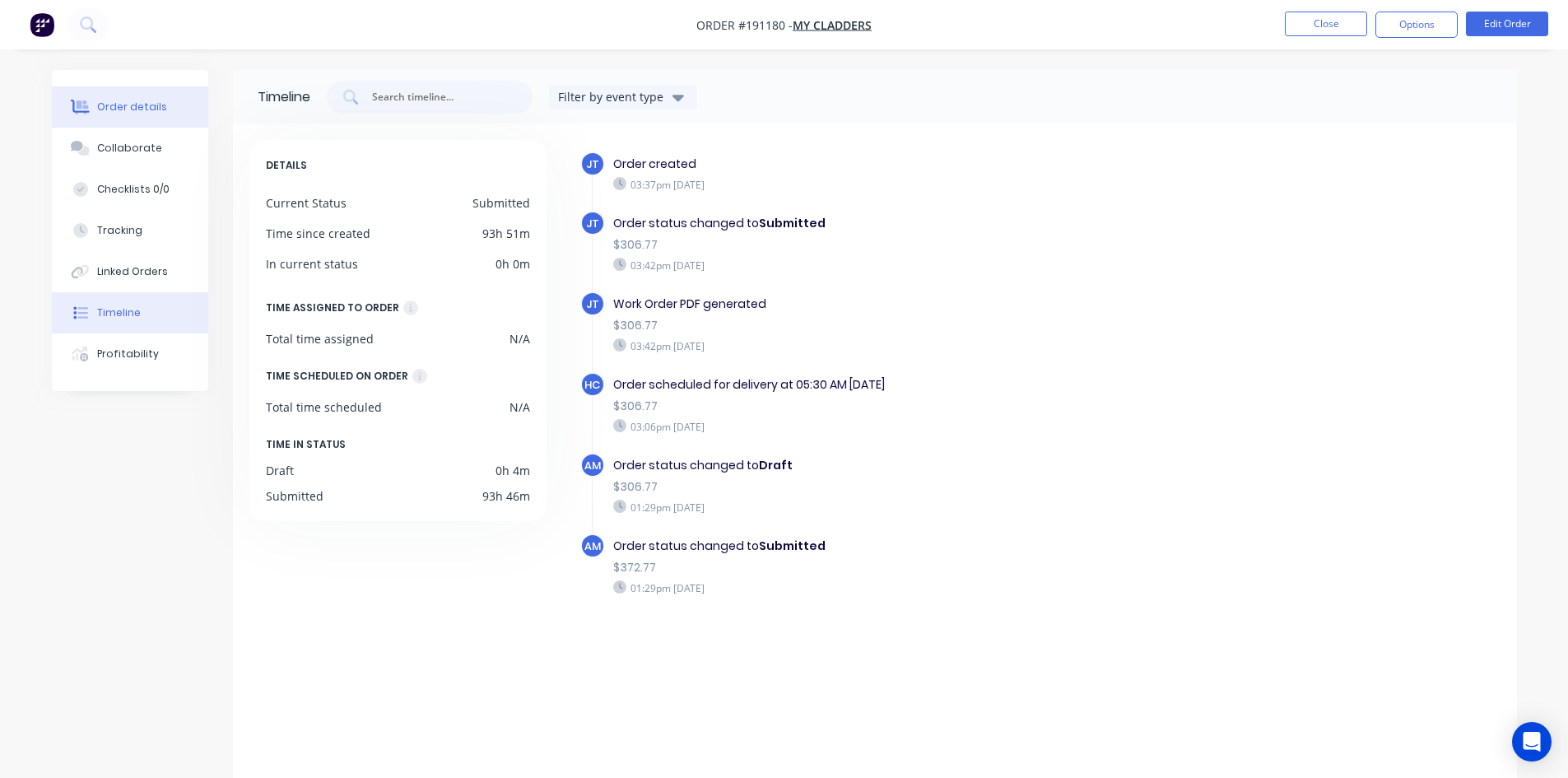
click at [148, 105] on div "Order details" at bounding box center [132, 107] width 70 height 15
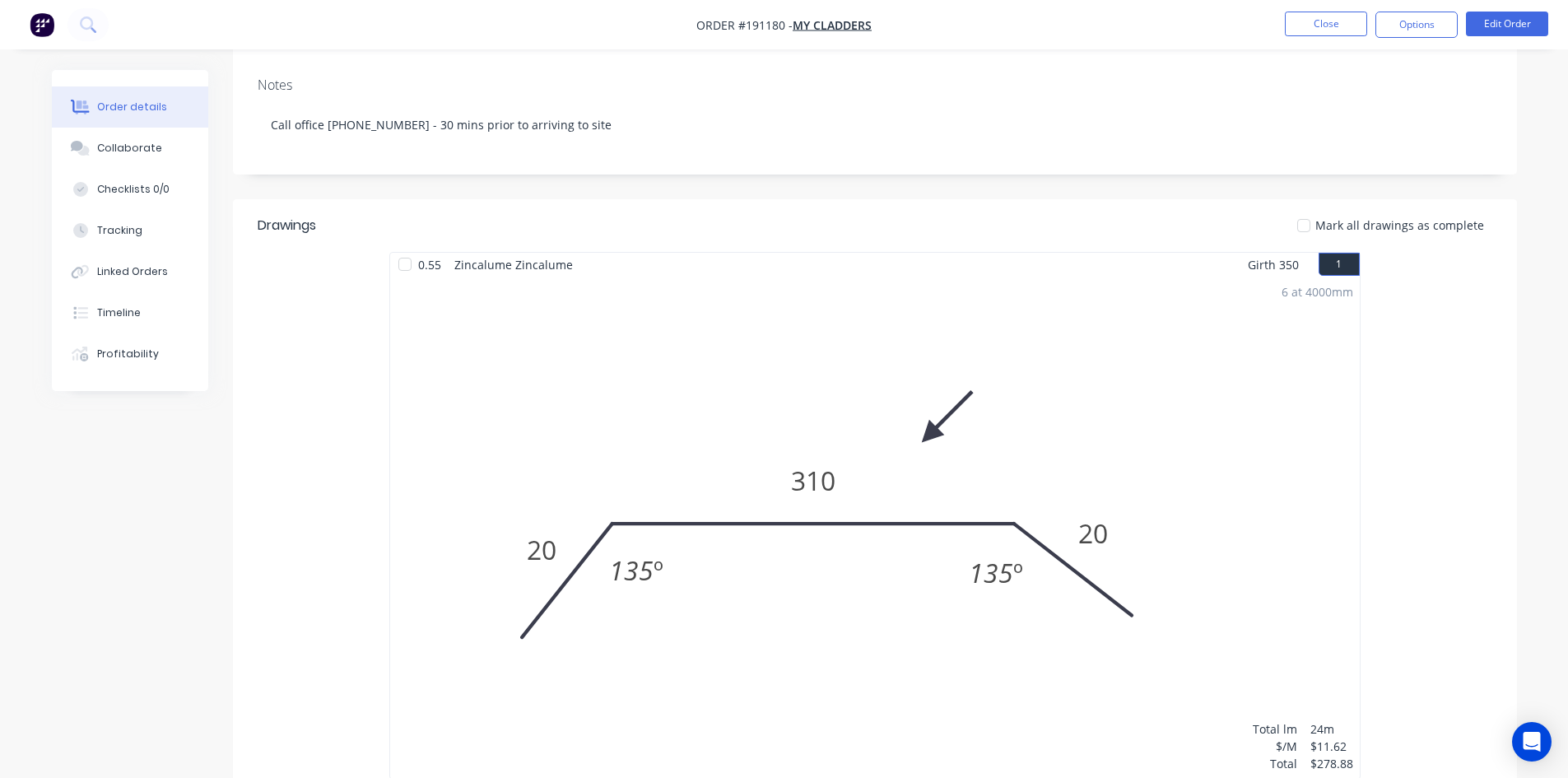
scroll to position [197, 0]
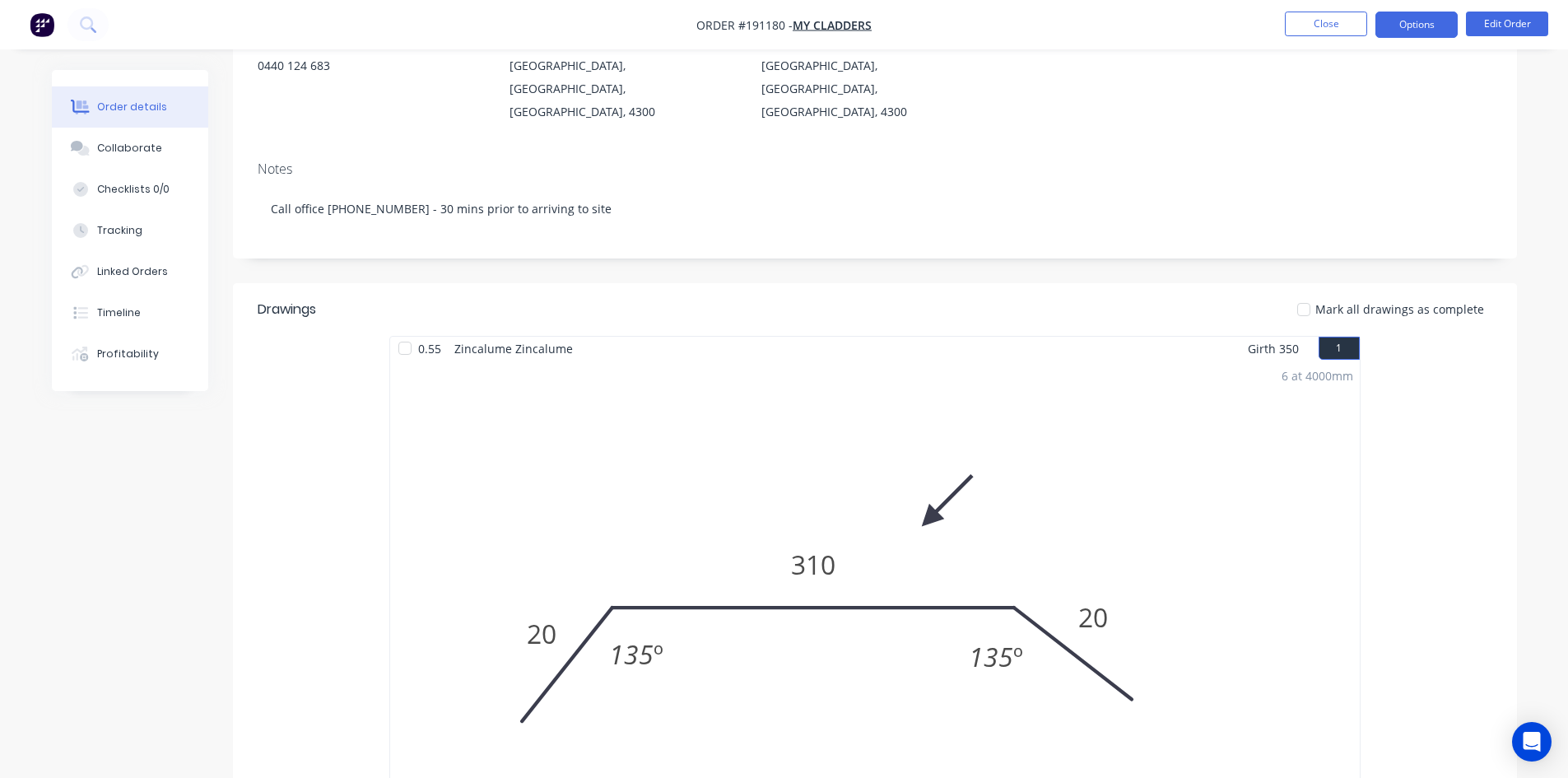
click at [1421, 23] on button "Options" at bounding box center [1417, 24] width 83 height 26
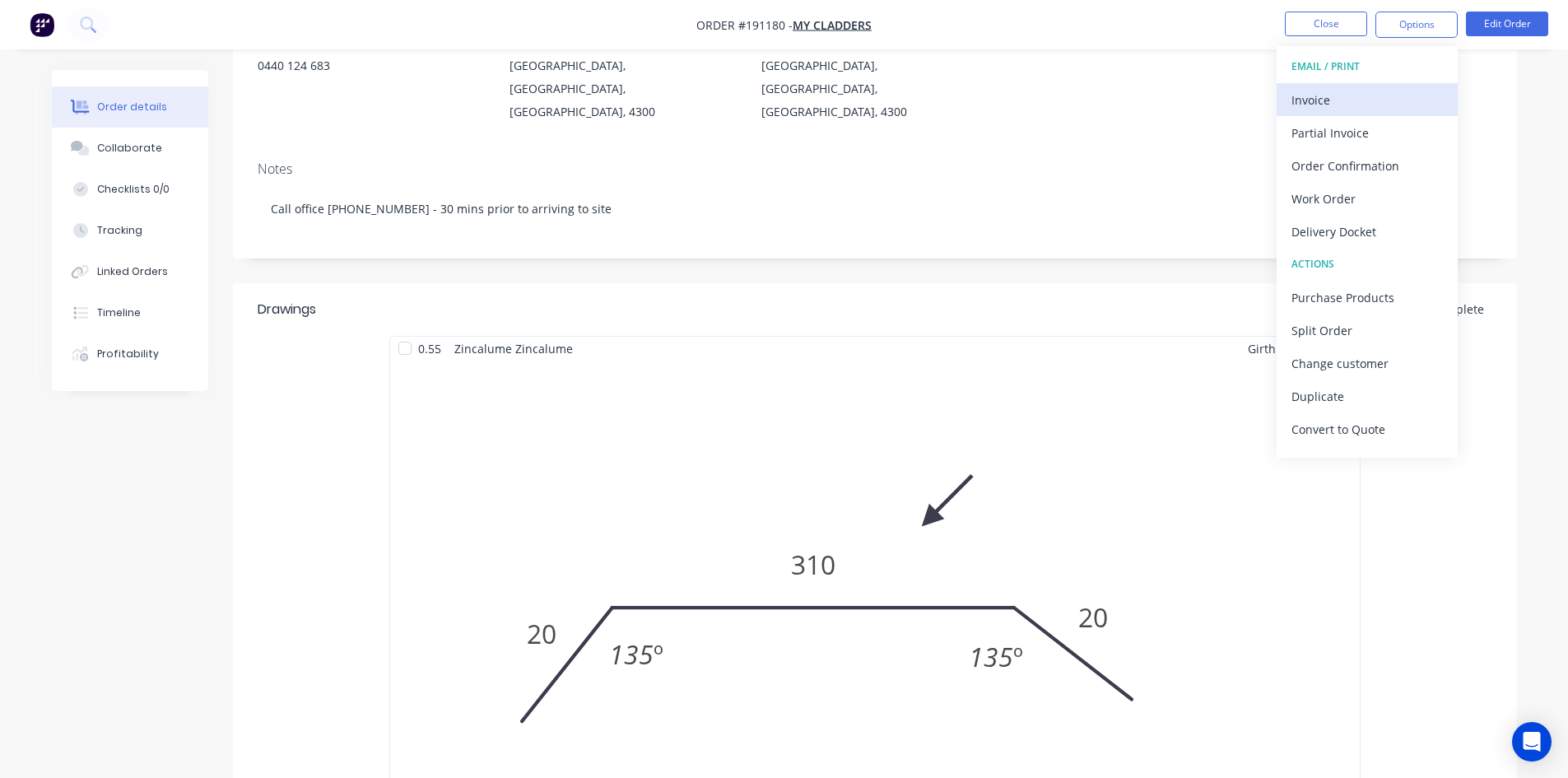
click at [1375, 95] on div "Invoice" at bounding box center [1366, 100] width 151 height 23
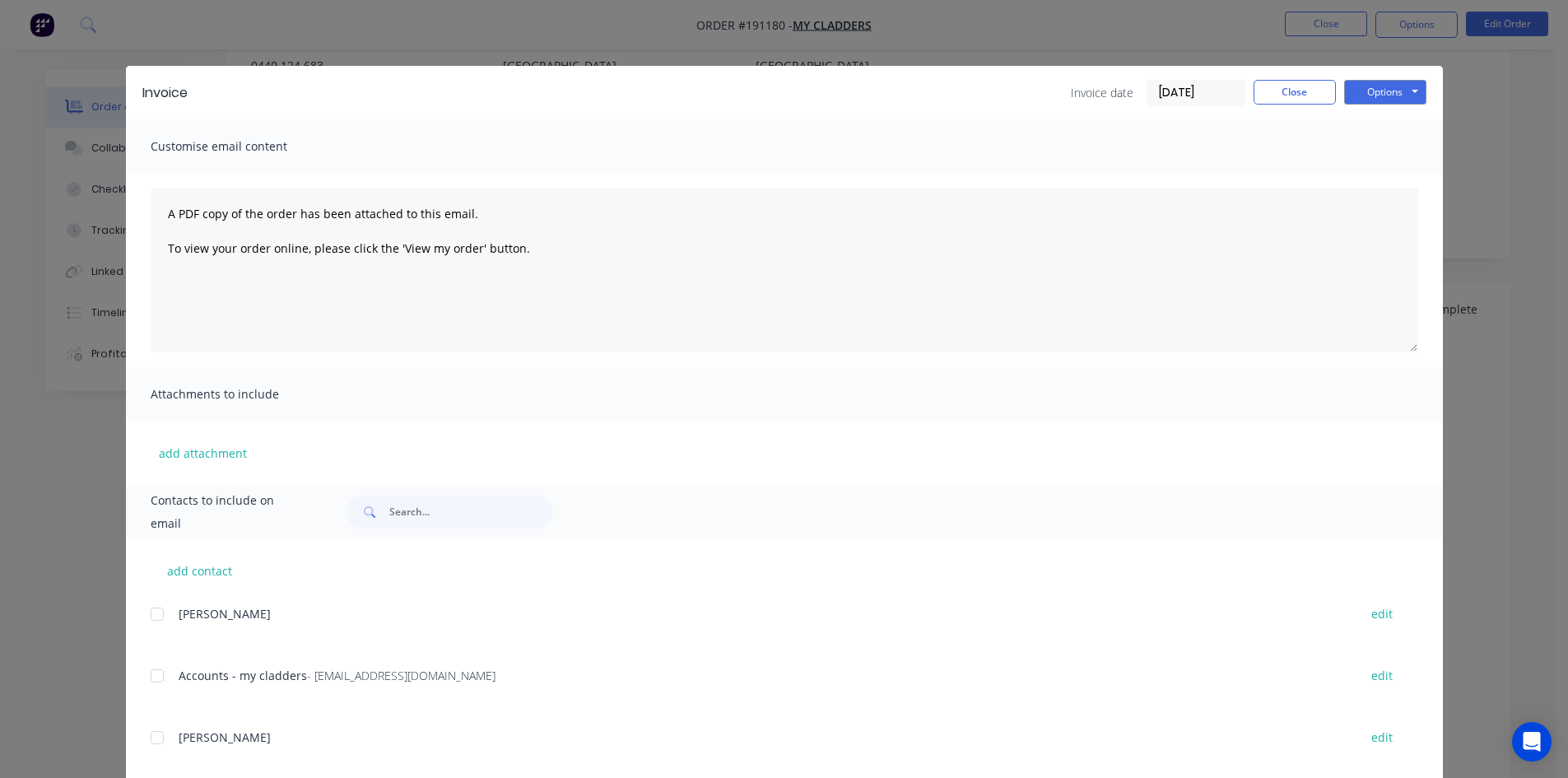
click at [149, 673] on div at bounding box center [157, 676] width 33 height 33
click at [1355, 88] on button "Options" at bounding box center [1385, 92] width 83 height 24
click at [1372, 184] on button "Email" at bounding box center [1396, 176] width 105 height 27
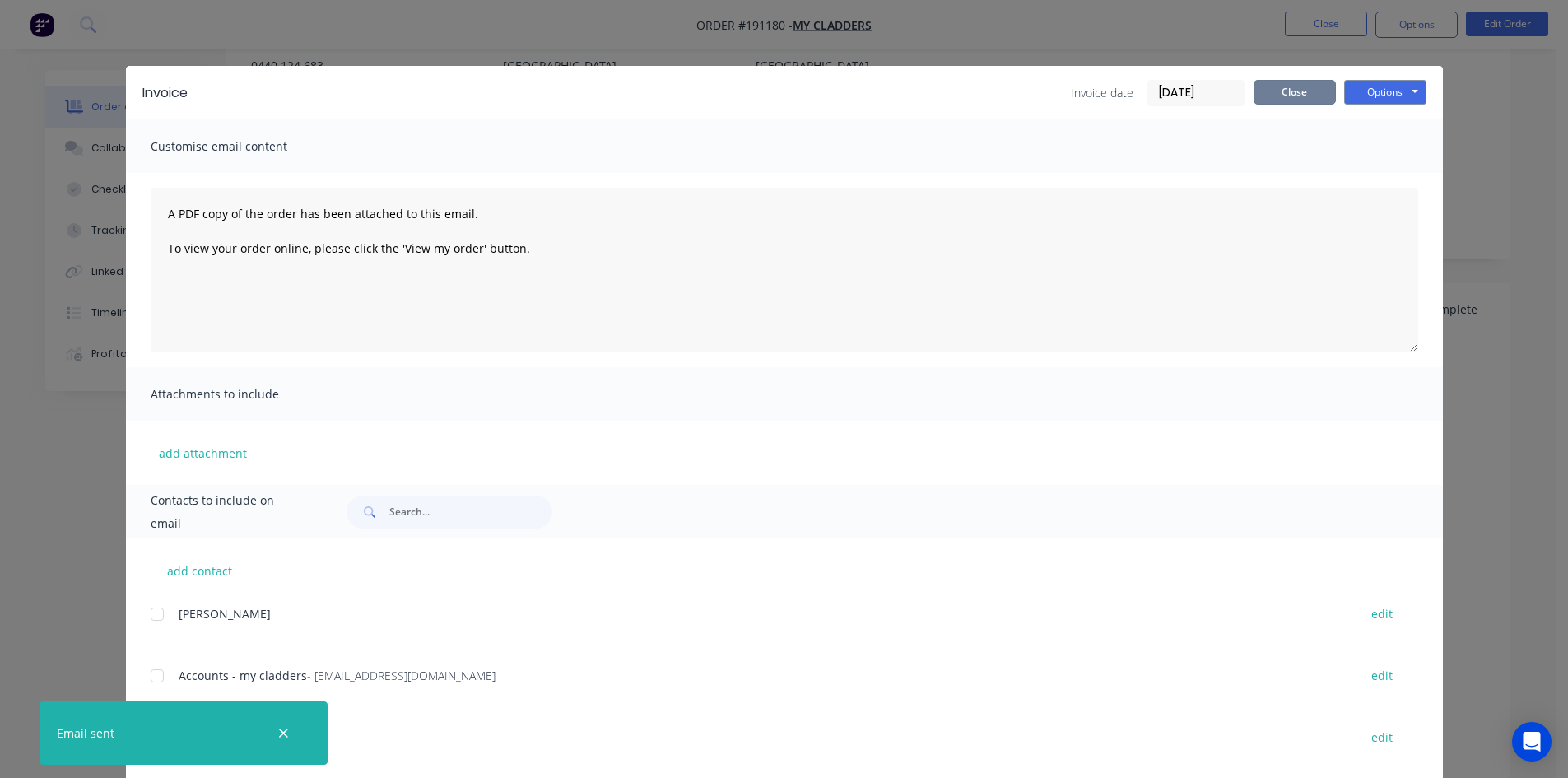
click at [1299, 88] on button "Close" at bounding box center [1295, 92] width 83 height 24
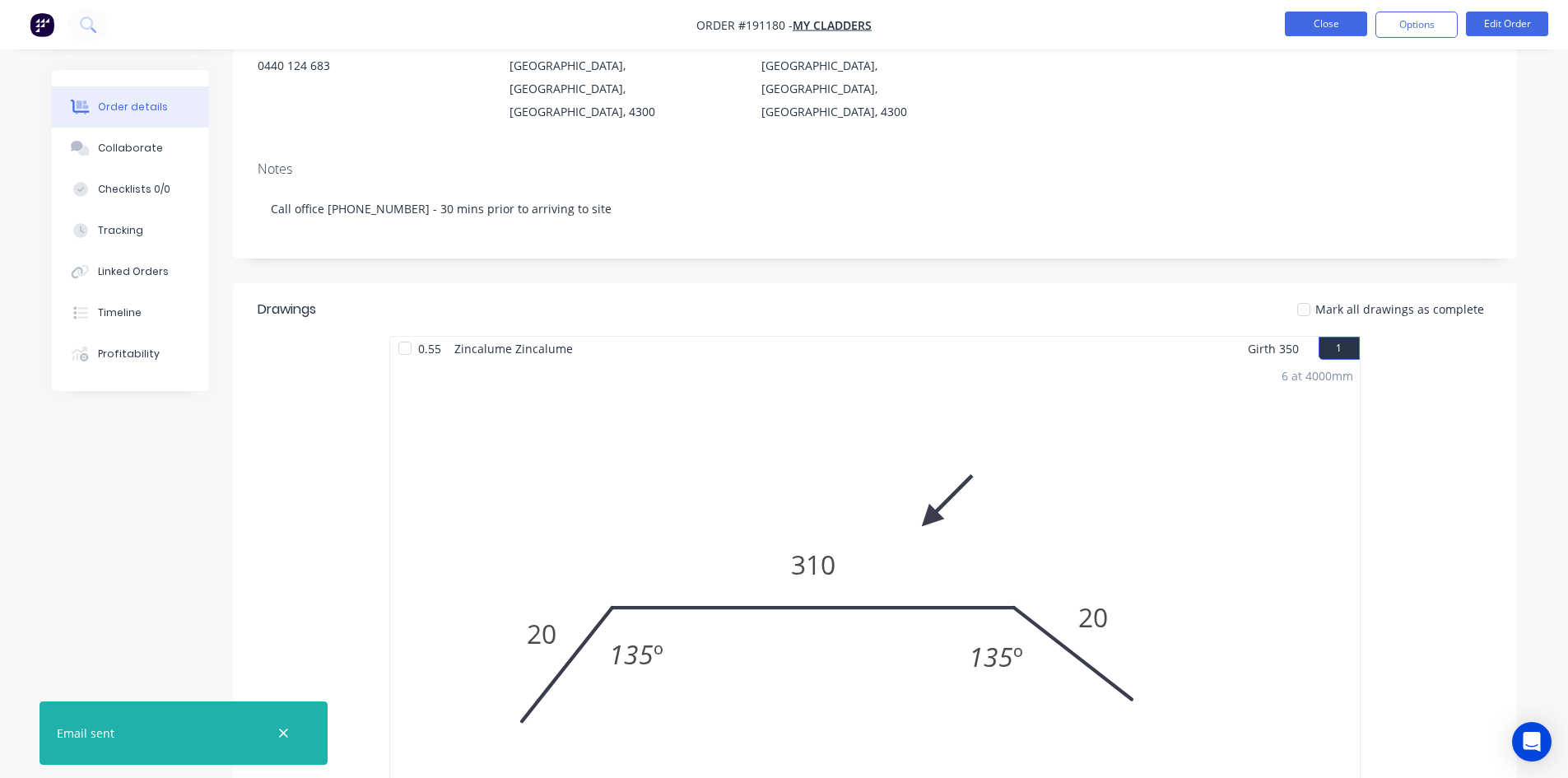
click at [1321, 19] on button "Close" at bounding box center [1326, 23] width 83 height 24
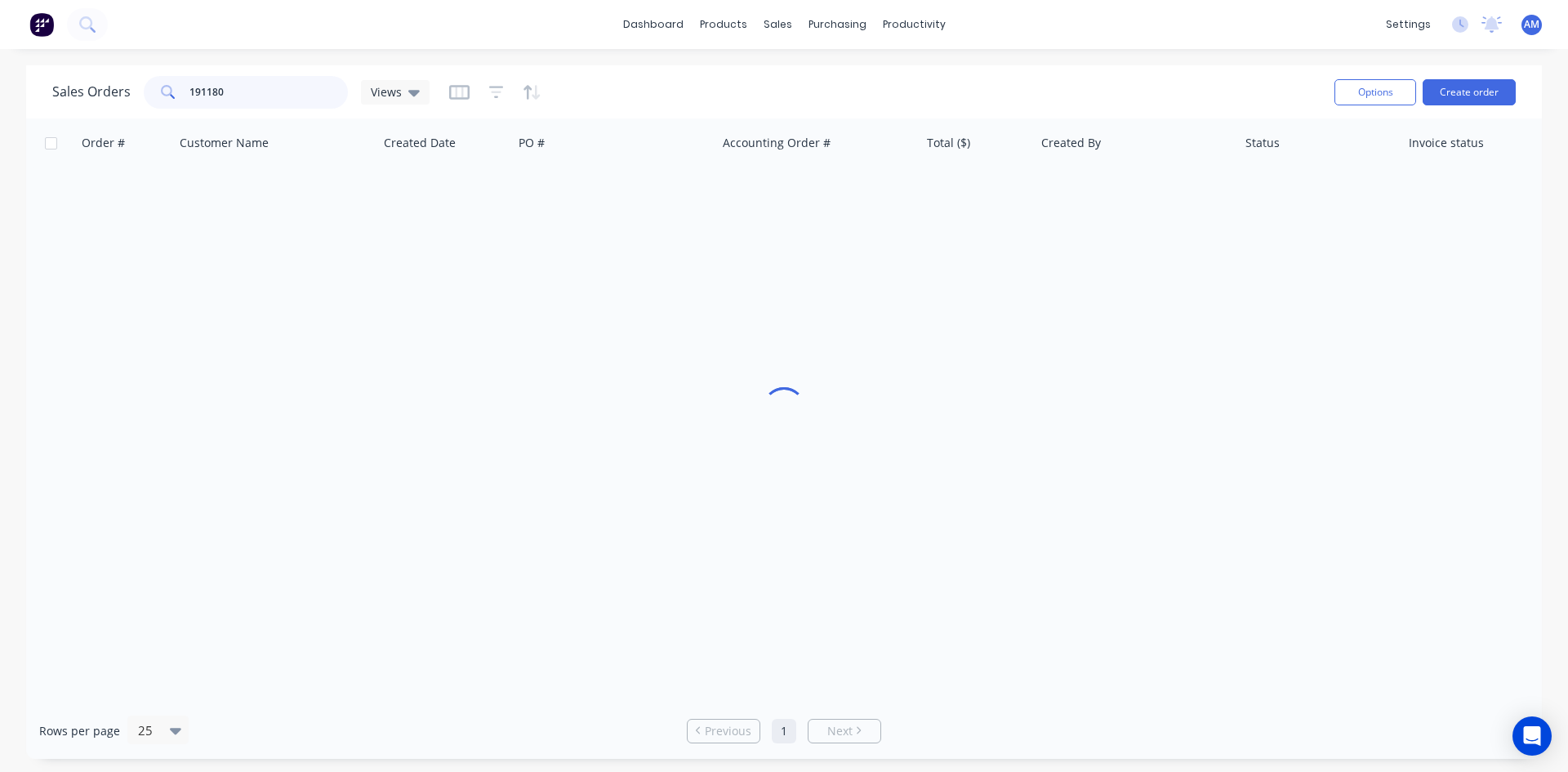
drag, startPoint x: 241, startPoint y: 98, endPoint x: 138, endPoint y: 95, distance: 103.0
click at [138, 95] on div "Sales Orders 191180 Views" at bounding box center [241, 91] width 378 height 33
type input "191309"
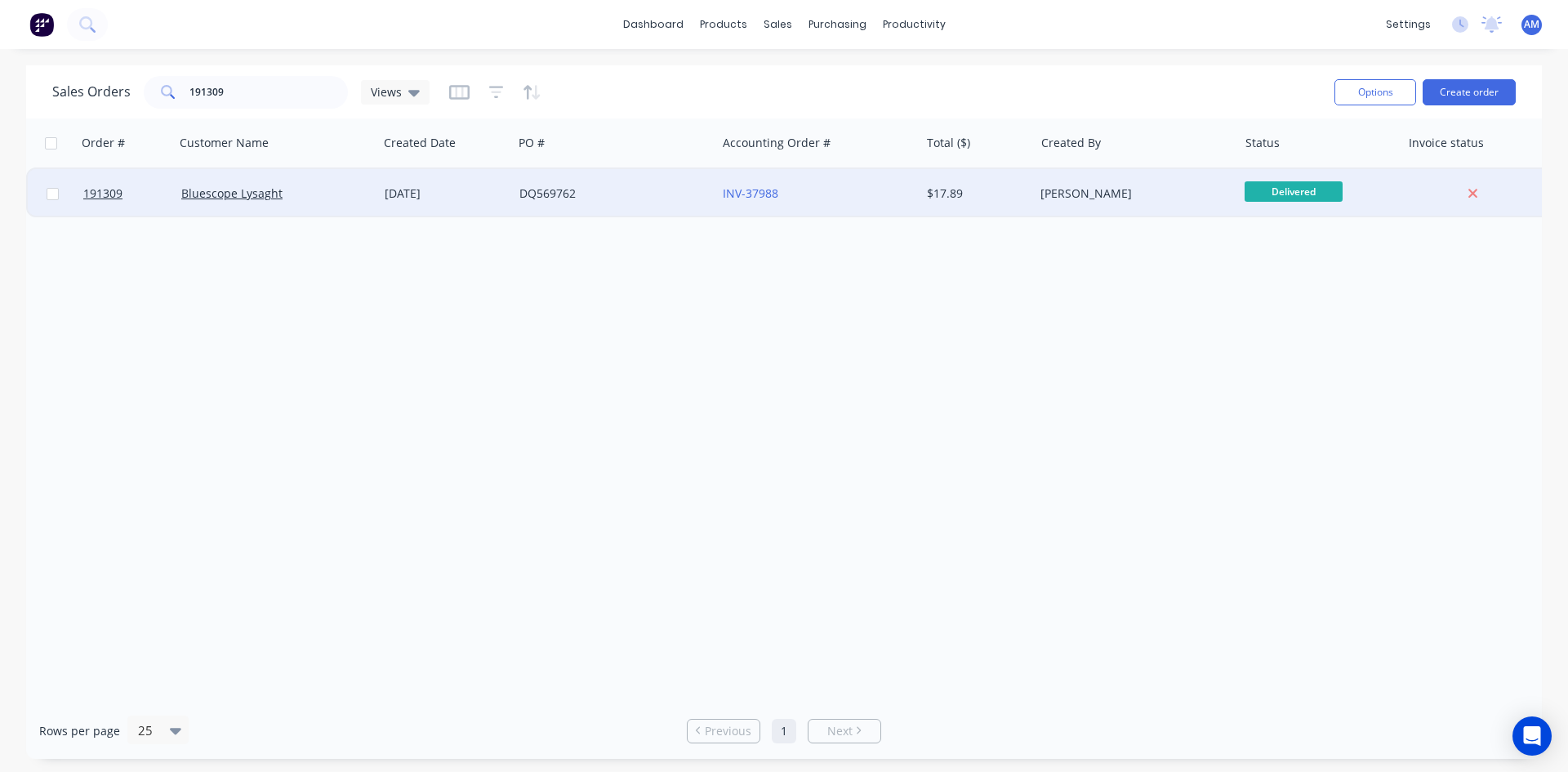
click at [831, 210] on div "INV-37988" at bounding box center [818, 193] width 203 height 49
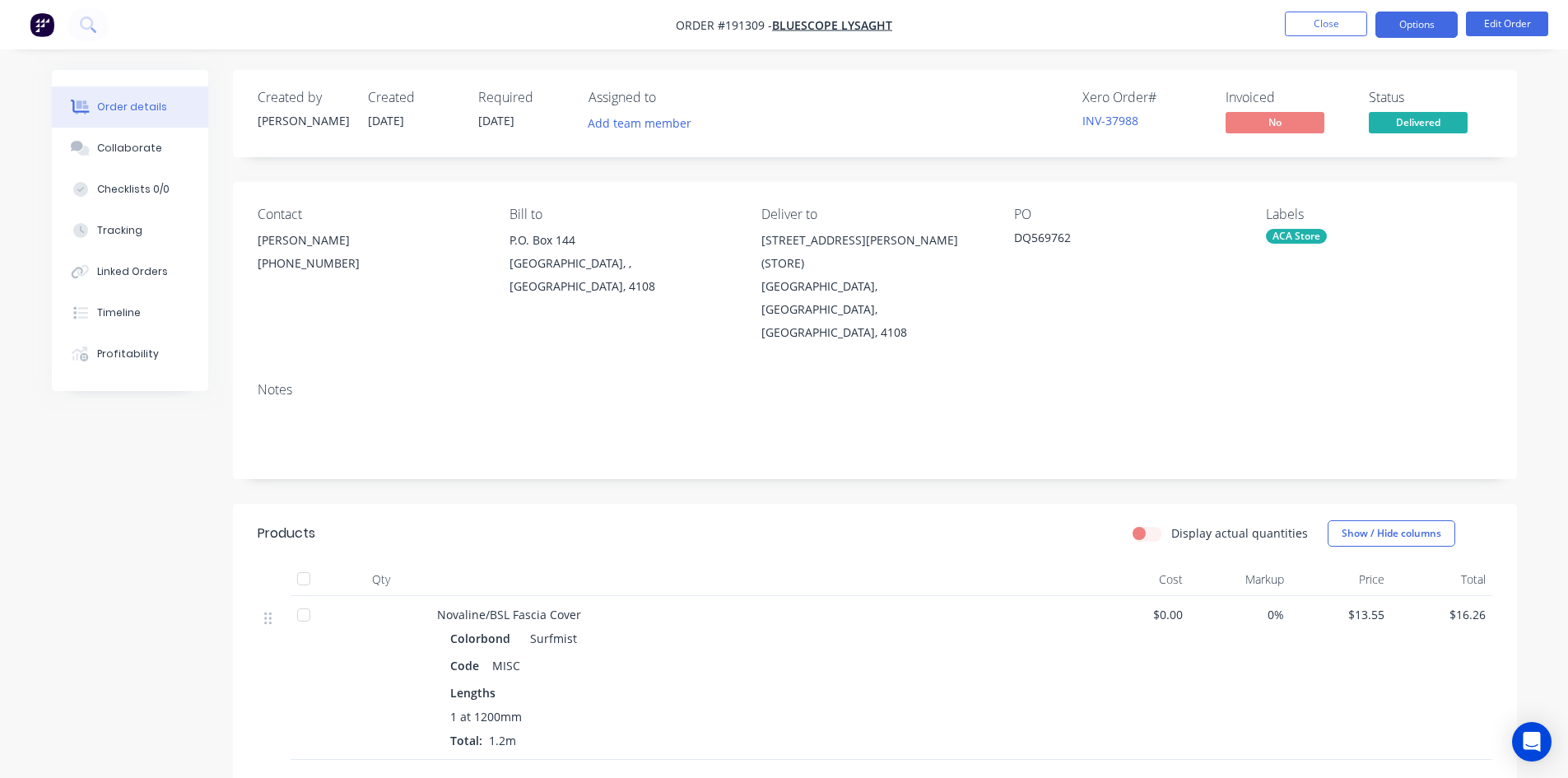
click at [1395, 27] on button "Options" at bounding box center [1417, 24] width 83 height 26
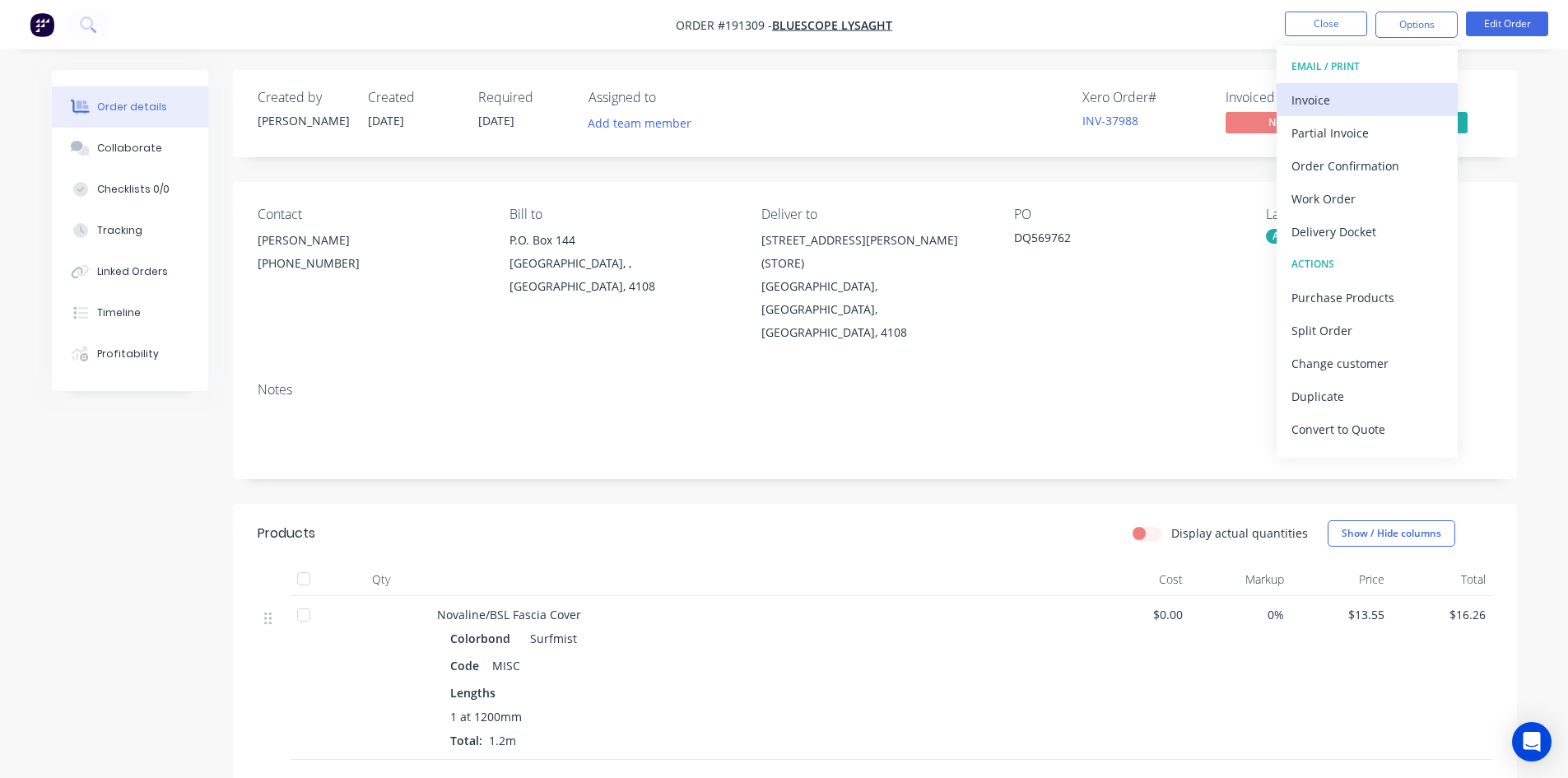
click at [1385, 95] on div "Invoice" at bounding box center [1366, 100] width 151 height 23
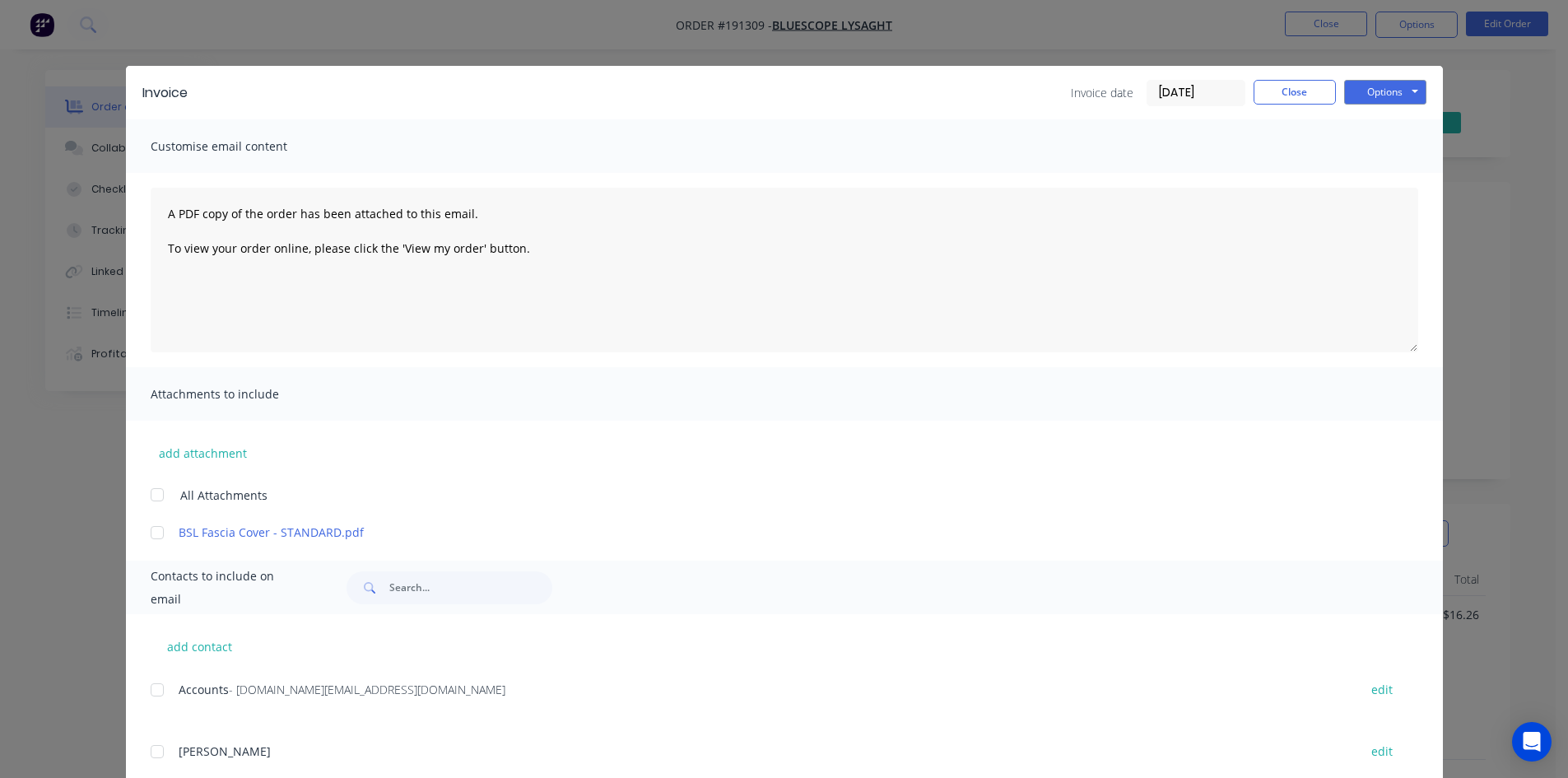
click at [151, 686] on div at bounding box center [157, 689] width 33 height 33
click at [1369, 100] on button "Options" at bounding box center [1385, 92] width 83 height 24
click at [1363, 165] on button "Email" at bounding box center [1396, 176] width 105 height 27
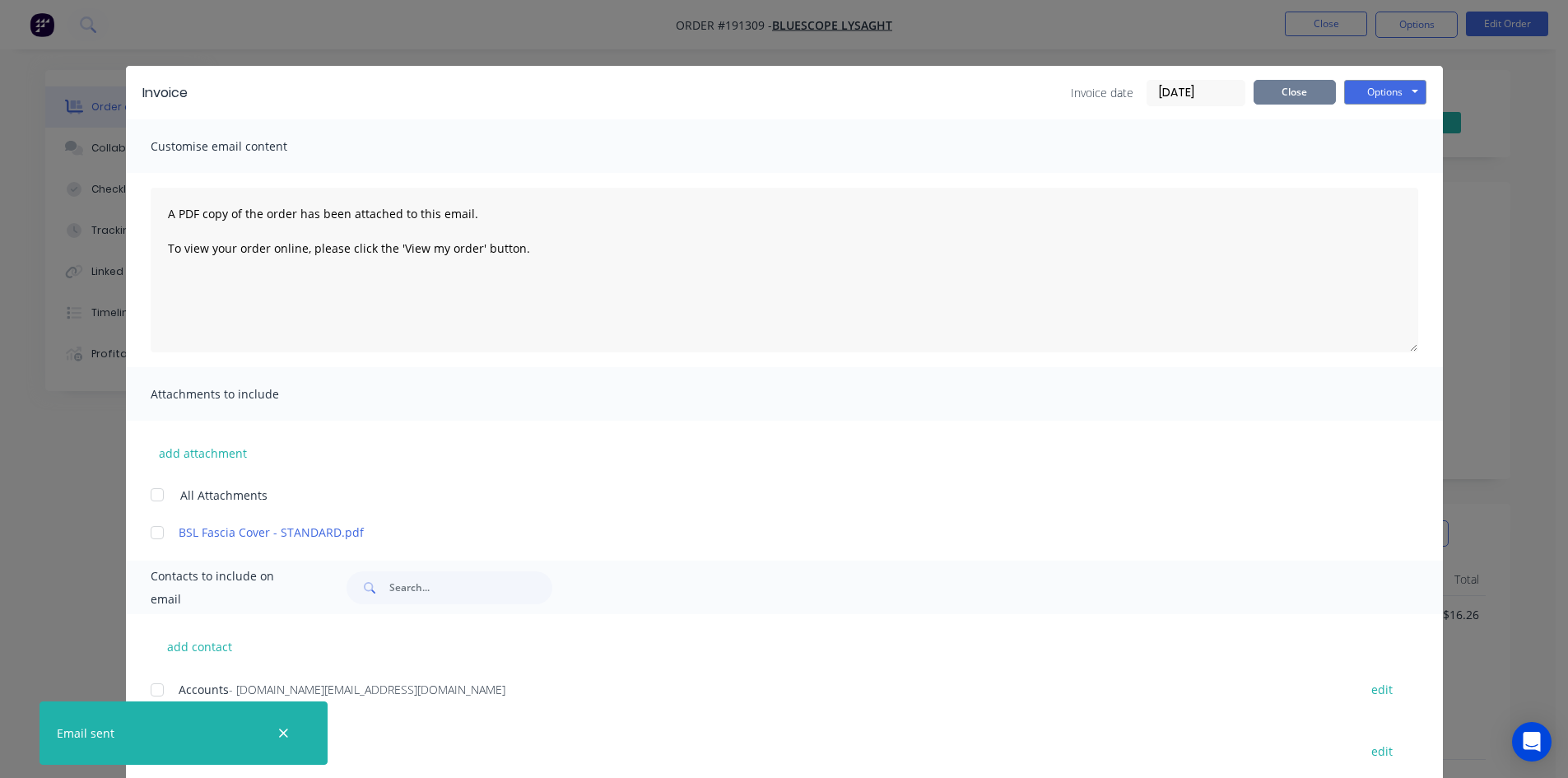
click at [1315, 100] on button "Close" at bounding box center [1295, 92] width 83 height 24
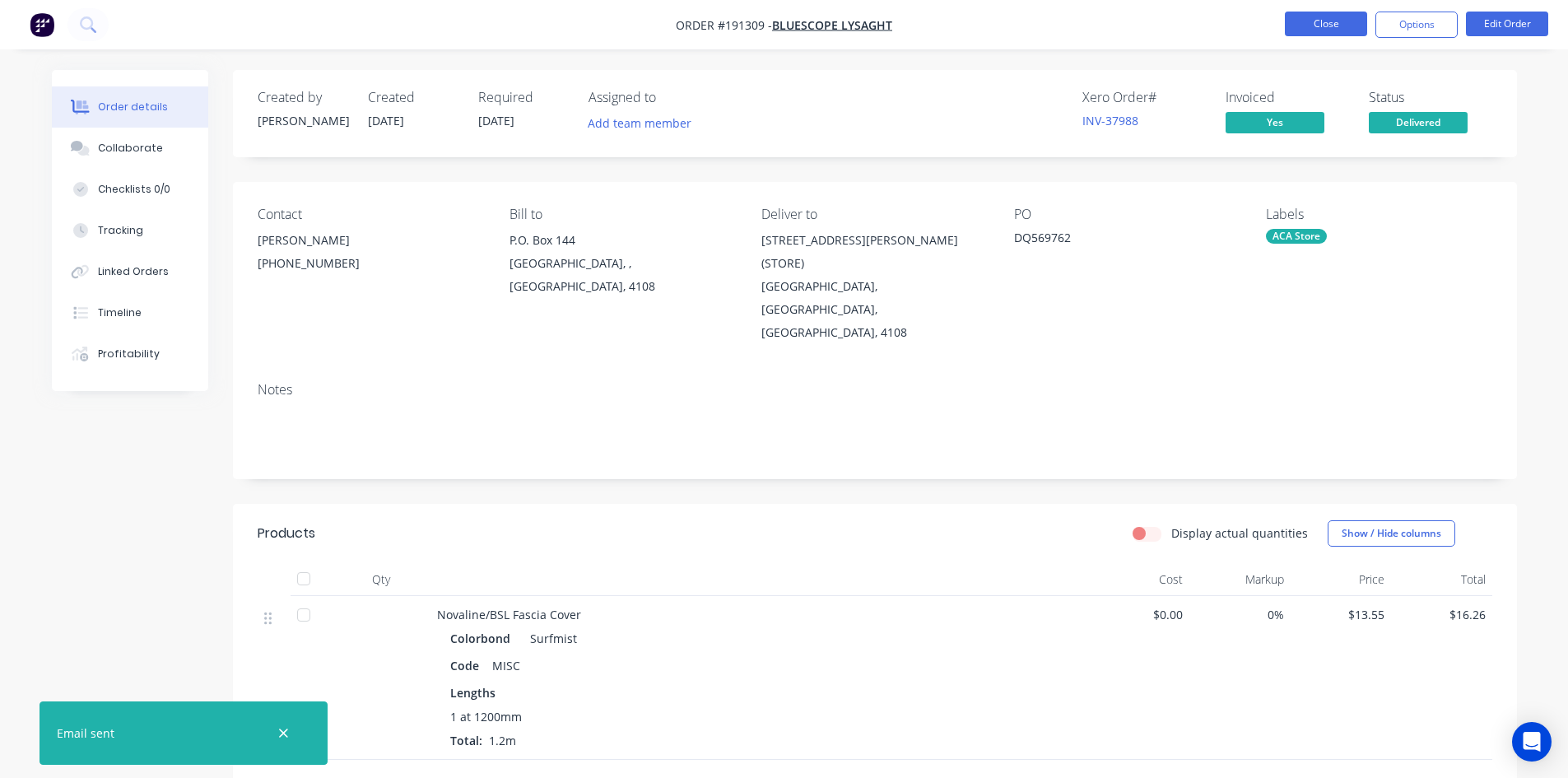
click at [1321, 23] on button "Close" at bounding box center [1326, 23] width 83 height 24
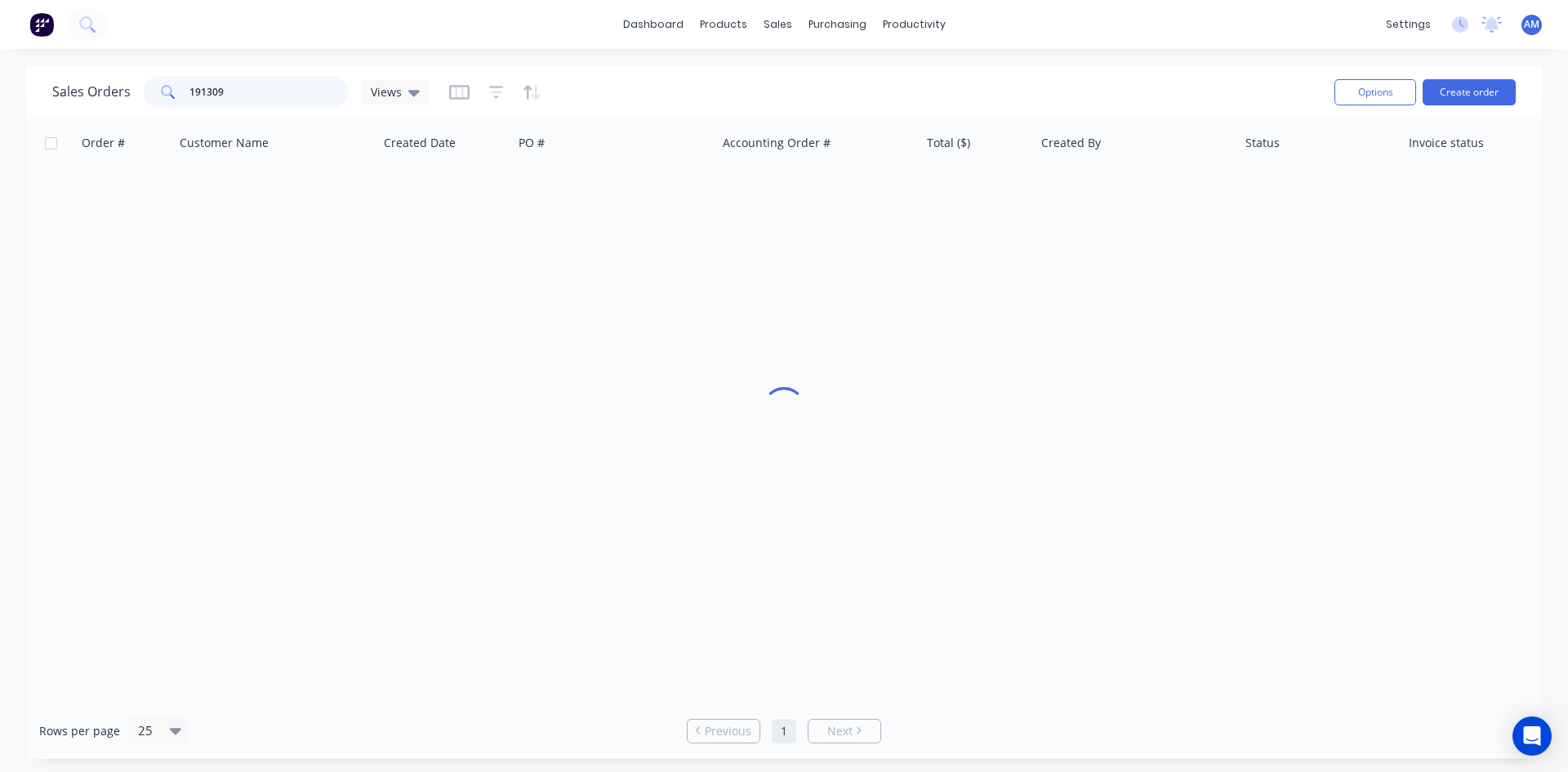
drag, startPoint x: 247, startPoint y: 92, endPoint x: 249, endPoint y: 82, distance: 10.2
click at [147, 91] on div "191309" at bounding box center [245, 91] width 204 height 33
type input "191308"
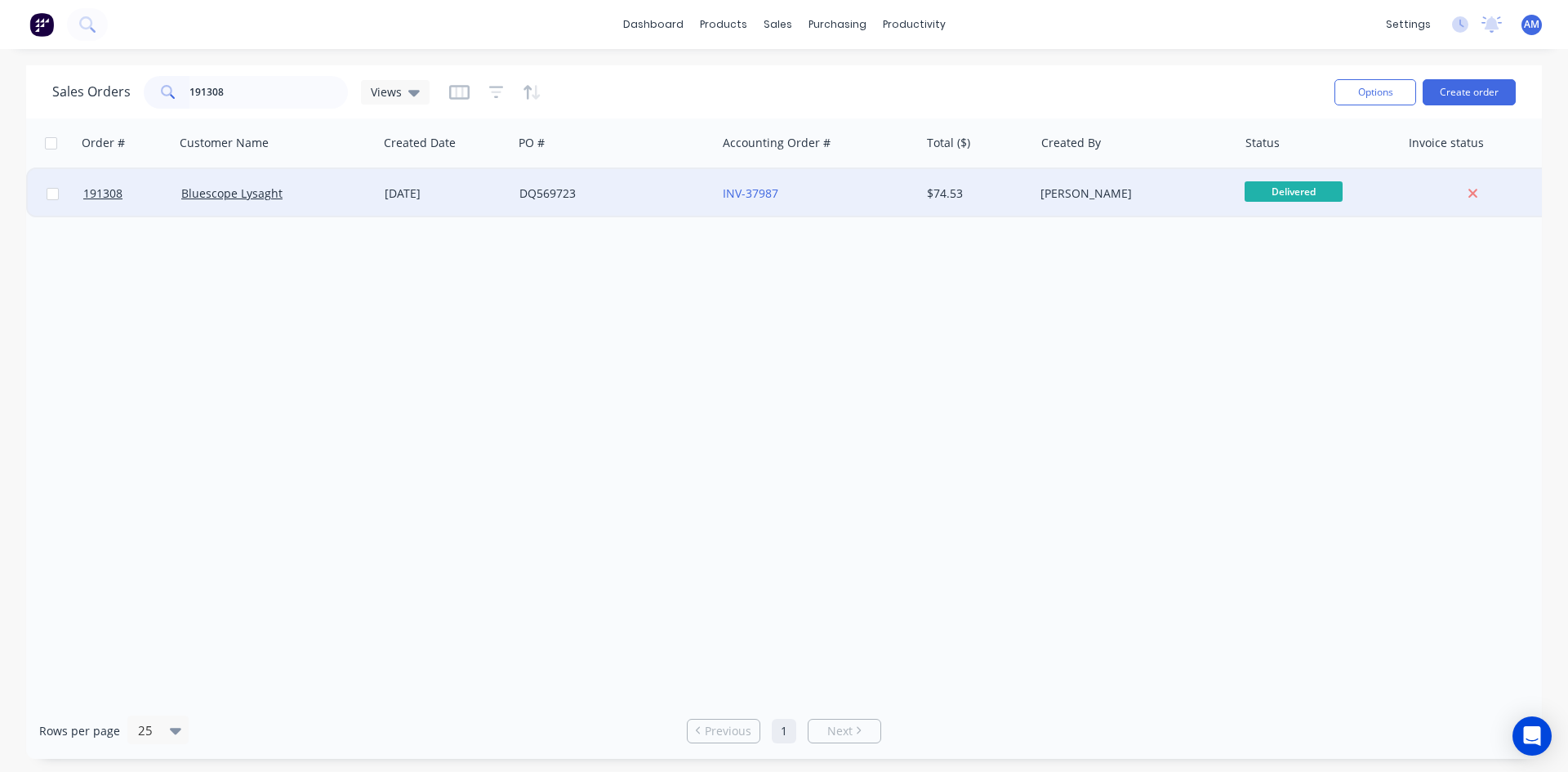
click at [811, 186] on div "INV-37987" at bounding box center [813, 194] width 181 height 17
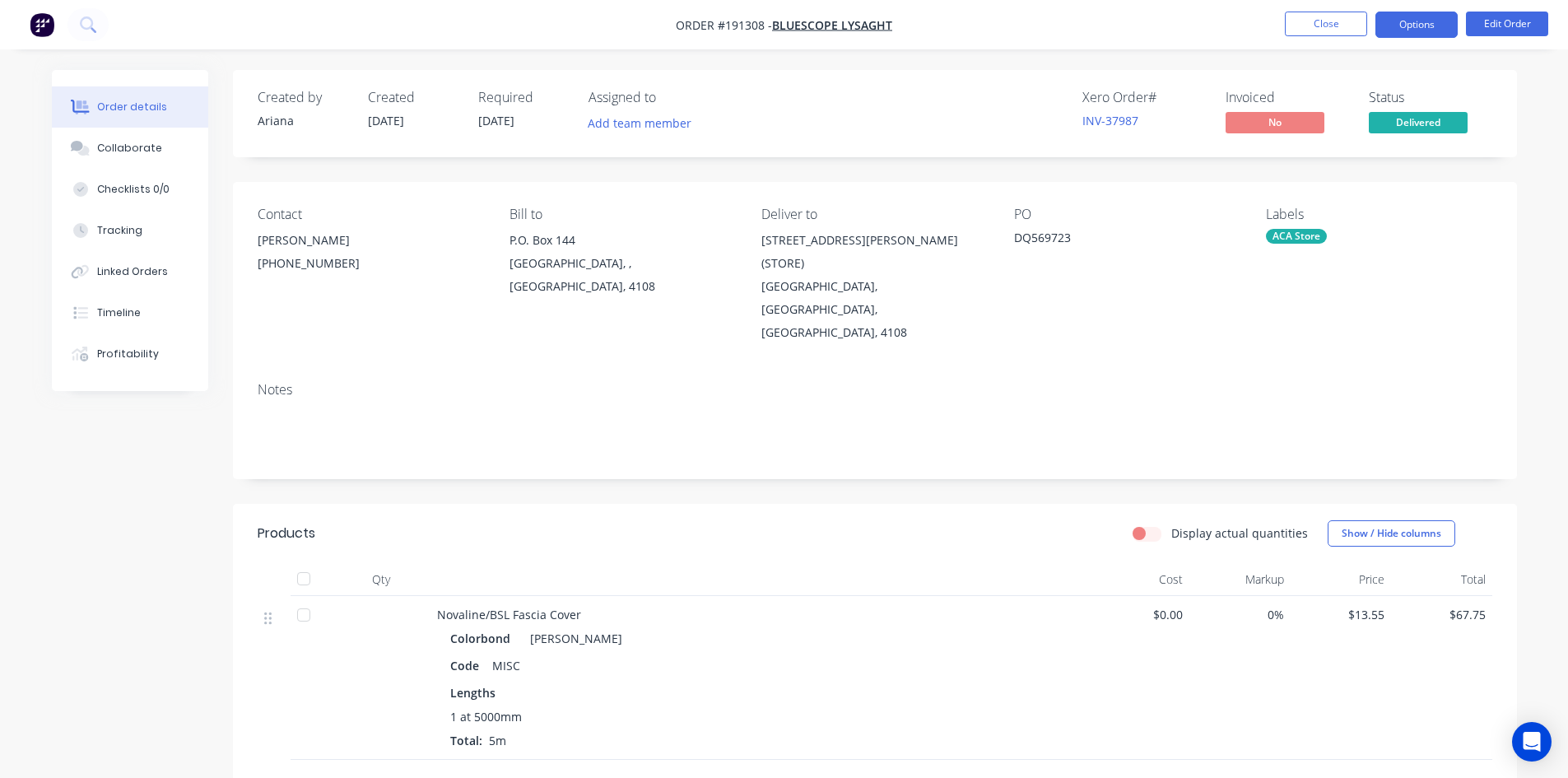
click at [1408, 29] on button "Options" at bounding box center [1417, 24] width 83 height 26
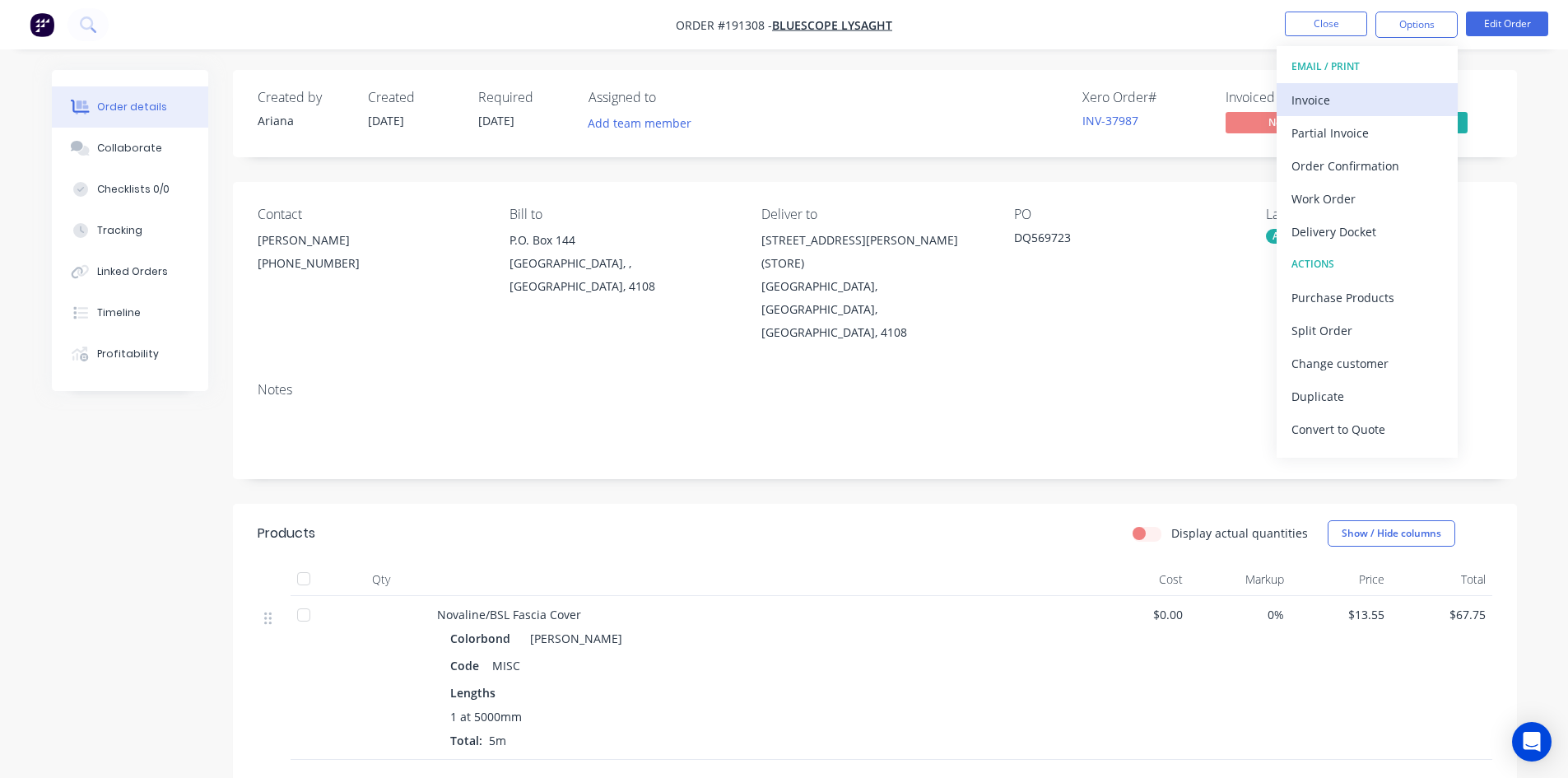
click at [1373, 88] on div "Invoice" at bounding box center [1366, 100] width 151 height 23
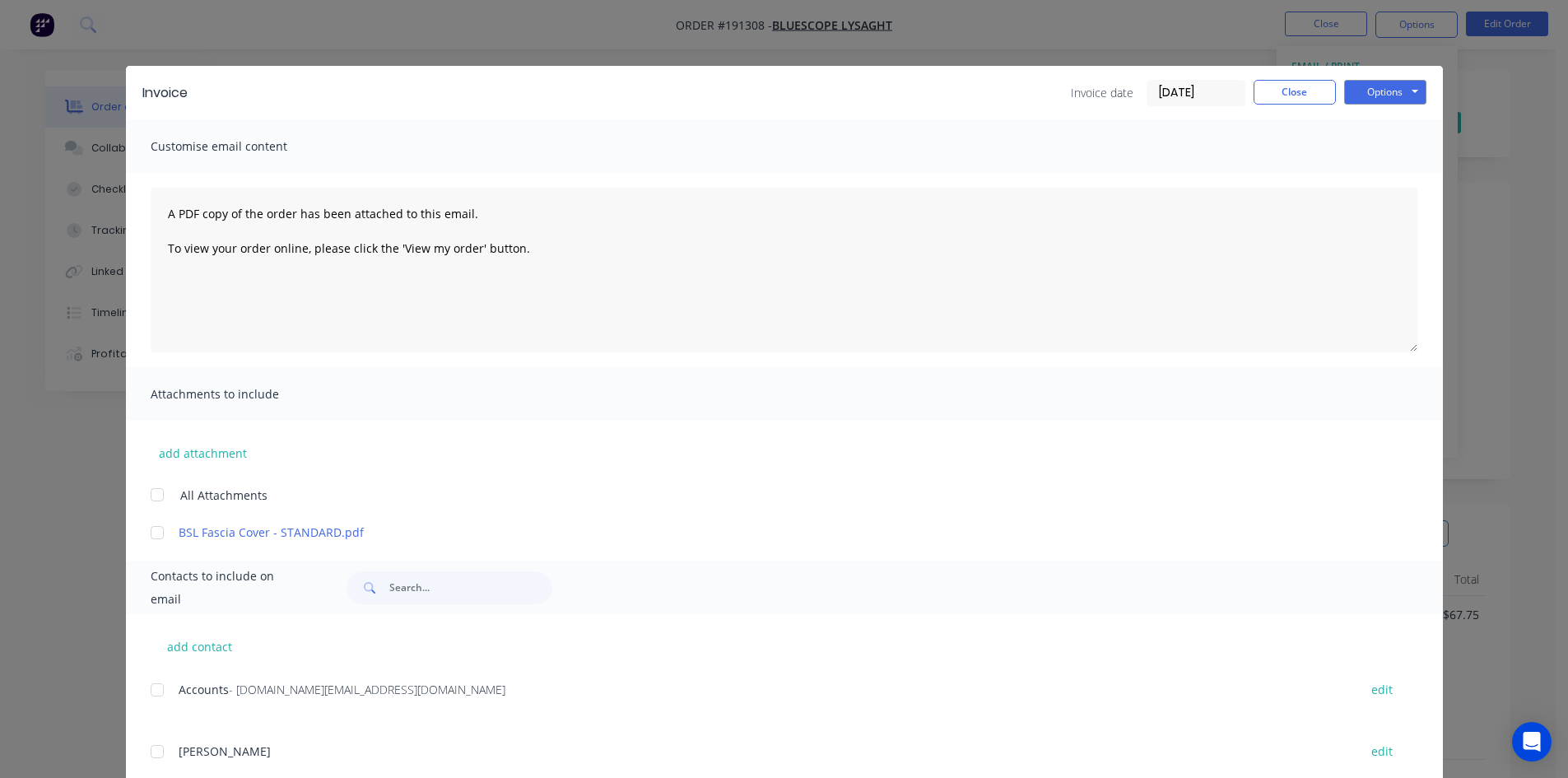
click at [146, 692] on div at bounding box center [157, 689] width 33 height 33
click at [1362, 89] on button "Options" at bounding box center [1385, 92] width 83 height 24
click at [1356, 165] on button "Email" at bounding box center [1396, 176] width 105 height 27
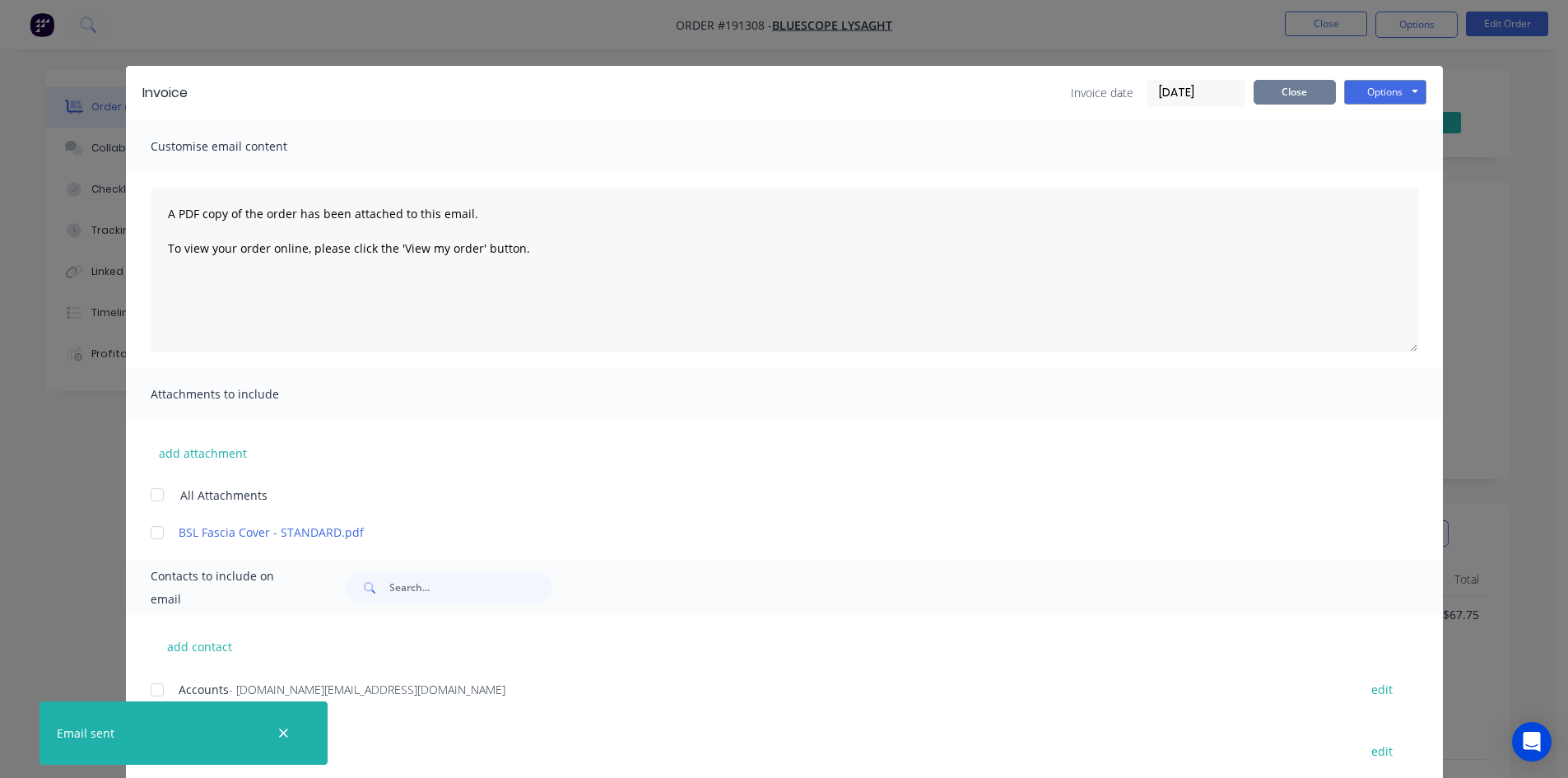
click at [1299, 86] on button "Close" at bounding box center [1295, 92] width 83 height 24
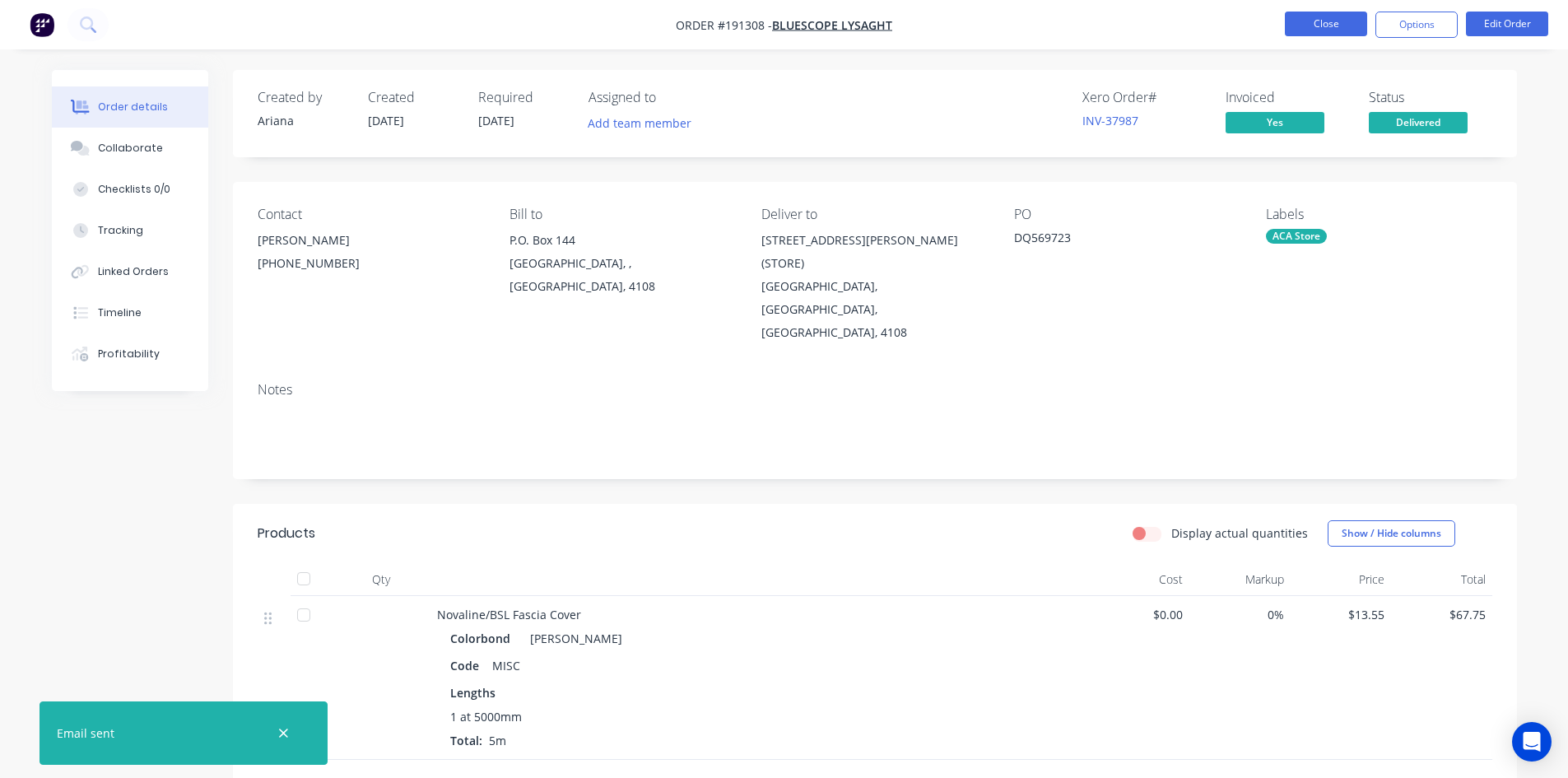
click at [1328, 31] on button "Close" at bounding box center [1326, 23] width 83 height 24
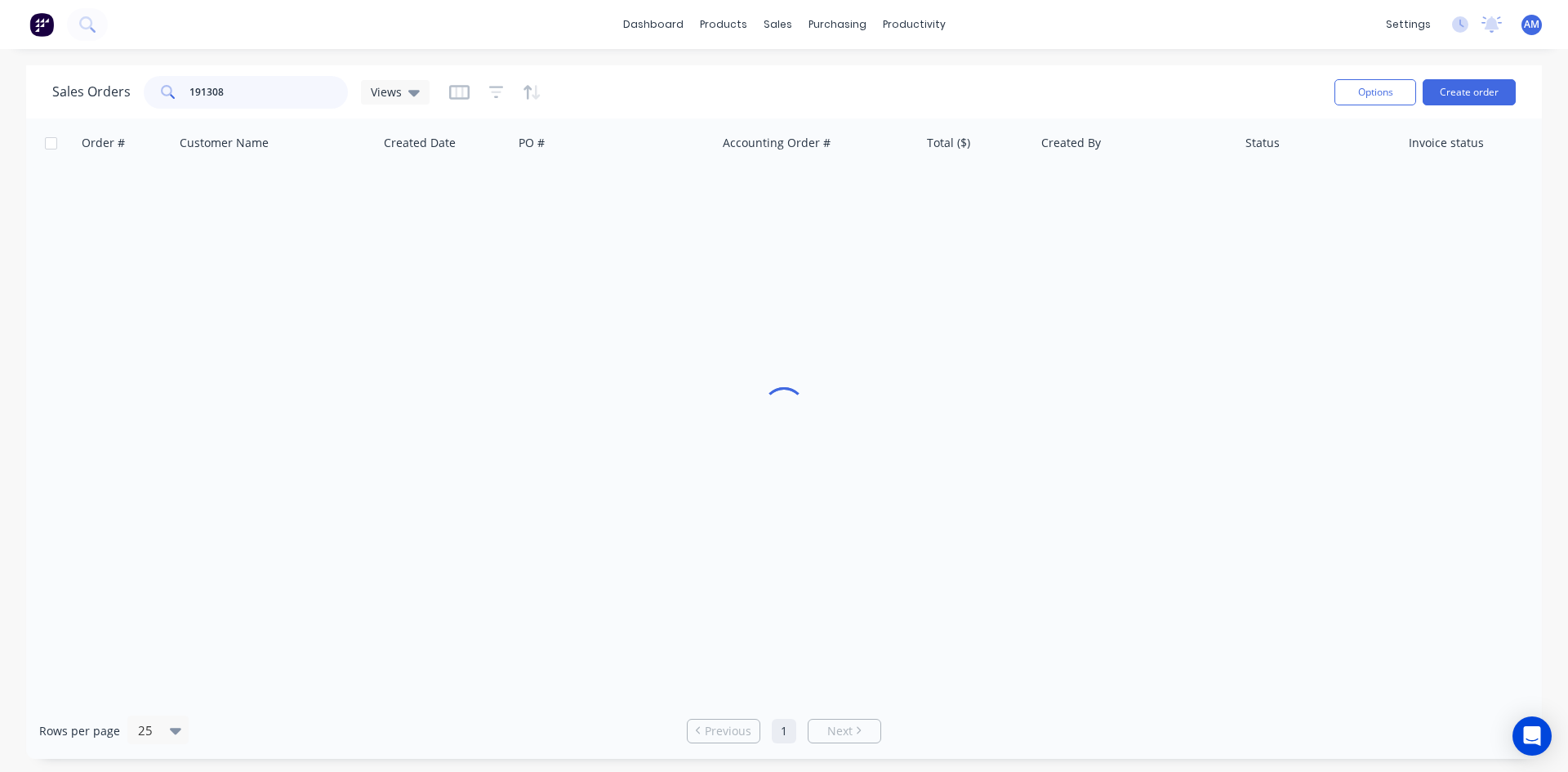
drag, startPoint x: 225, startPoint y: 95, endPoint x: 146, endPoint y: 94, distance: 79.0
click at [146, 94] on div "191308" at bounding box center [245, 91] width 204 height 33
type input "191320"
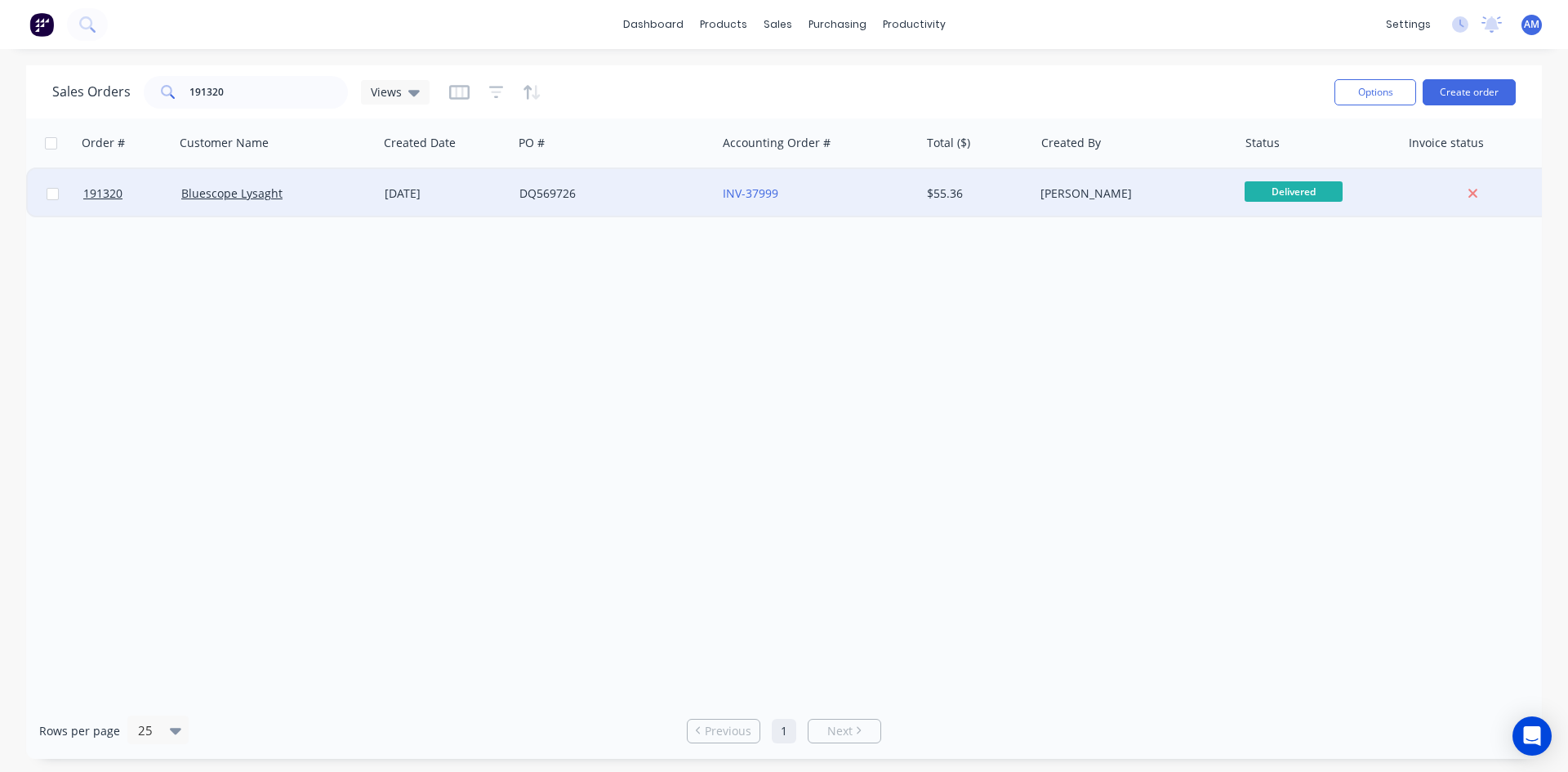
click at [669, 208] on div "DQ569726" at bounding box center [614, 193] width 203 height 49
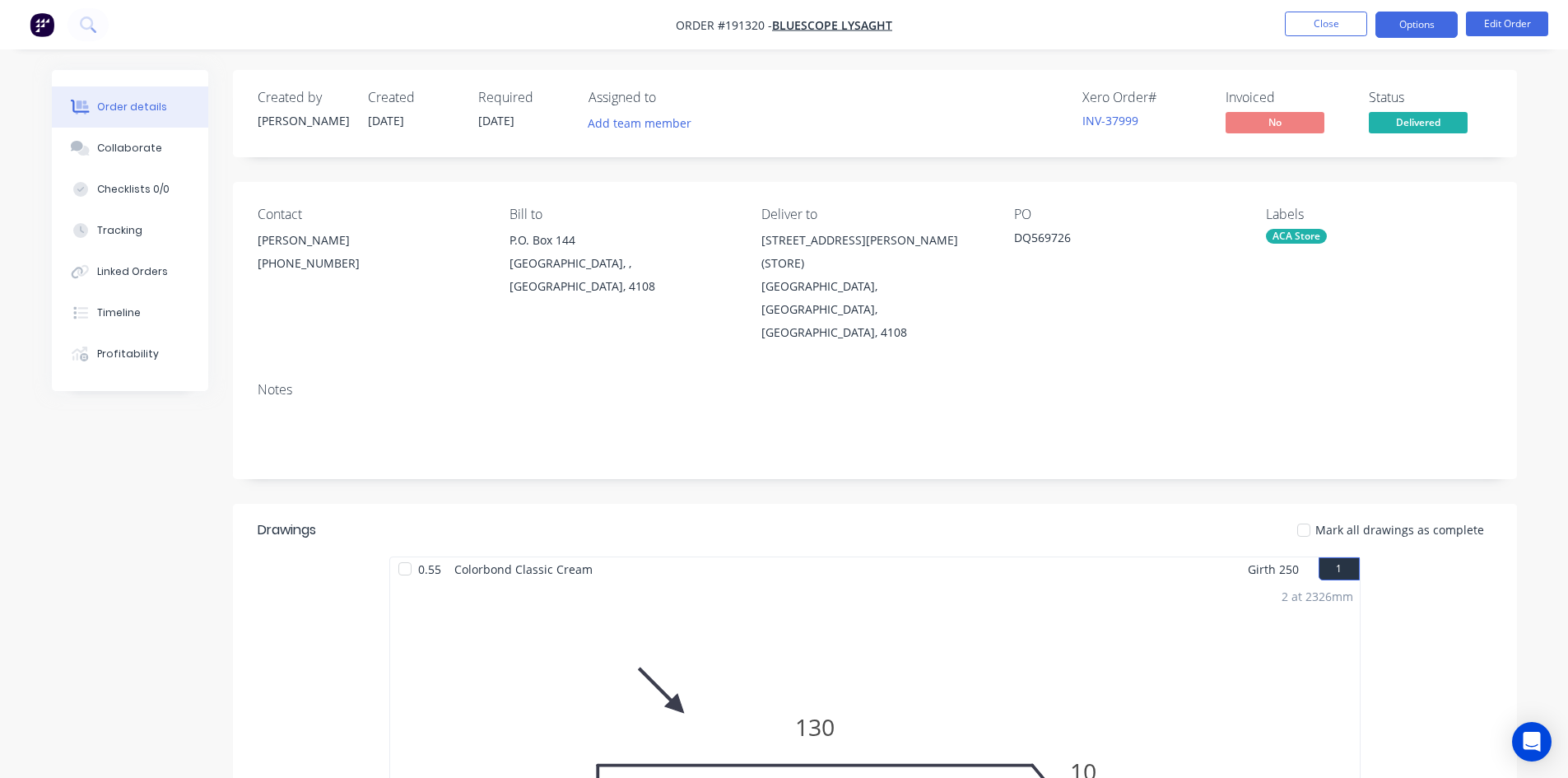
click at [1421, 21] on button "Options" at bounding box center [1417, 24] width 83 height 26
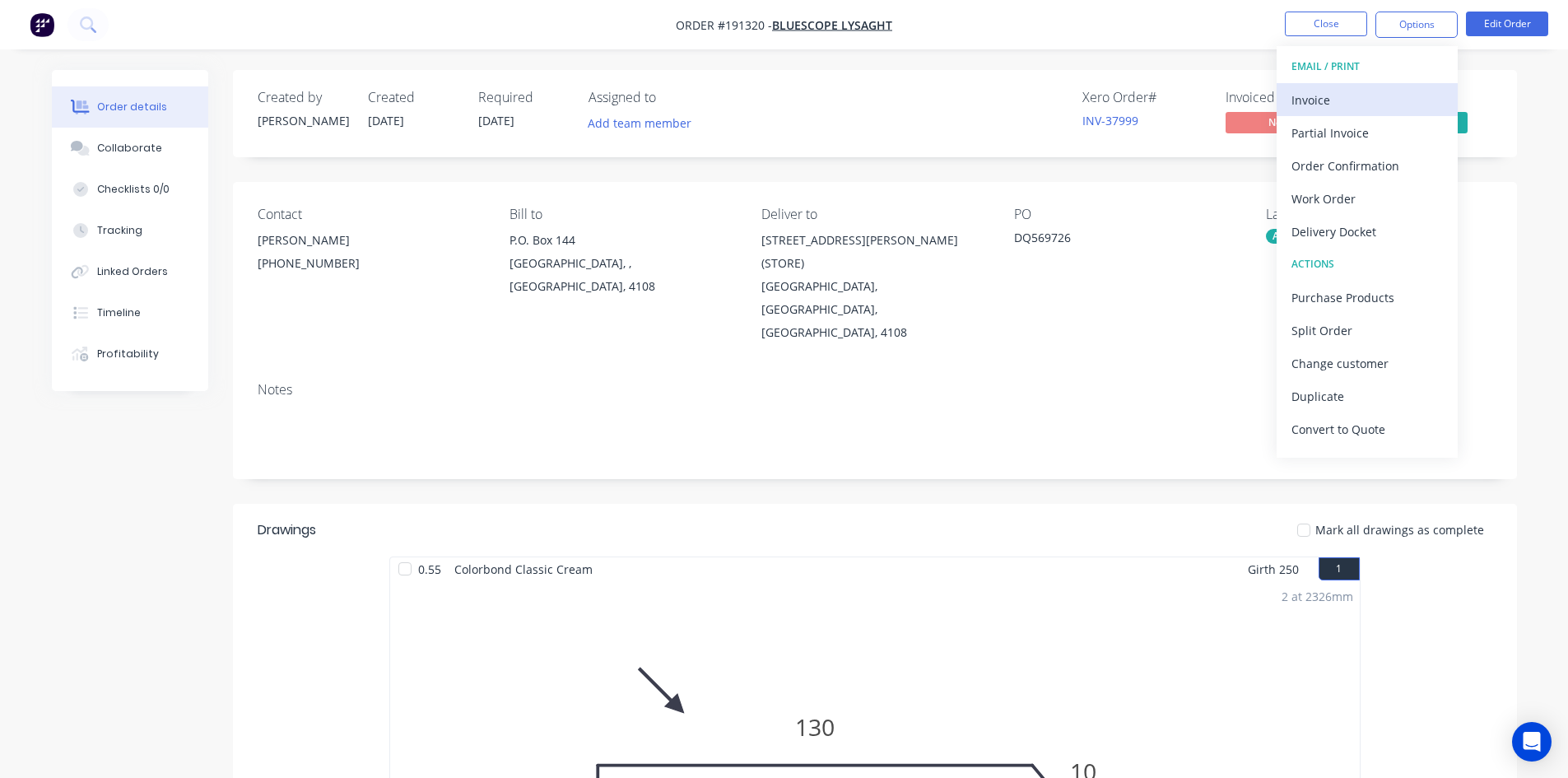
click at [1377, 91] on div "Invoice" at bounding box center [1366, 100] width 151 height 23
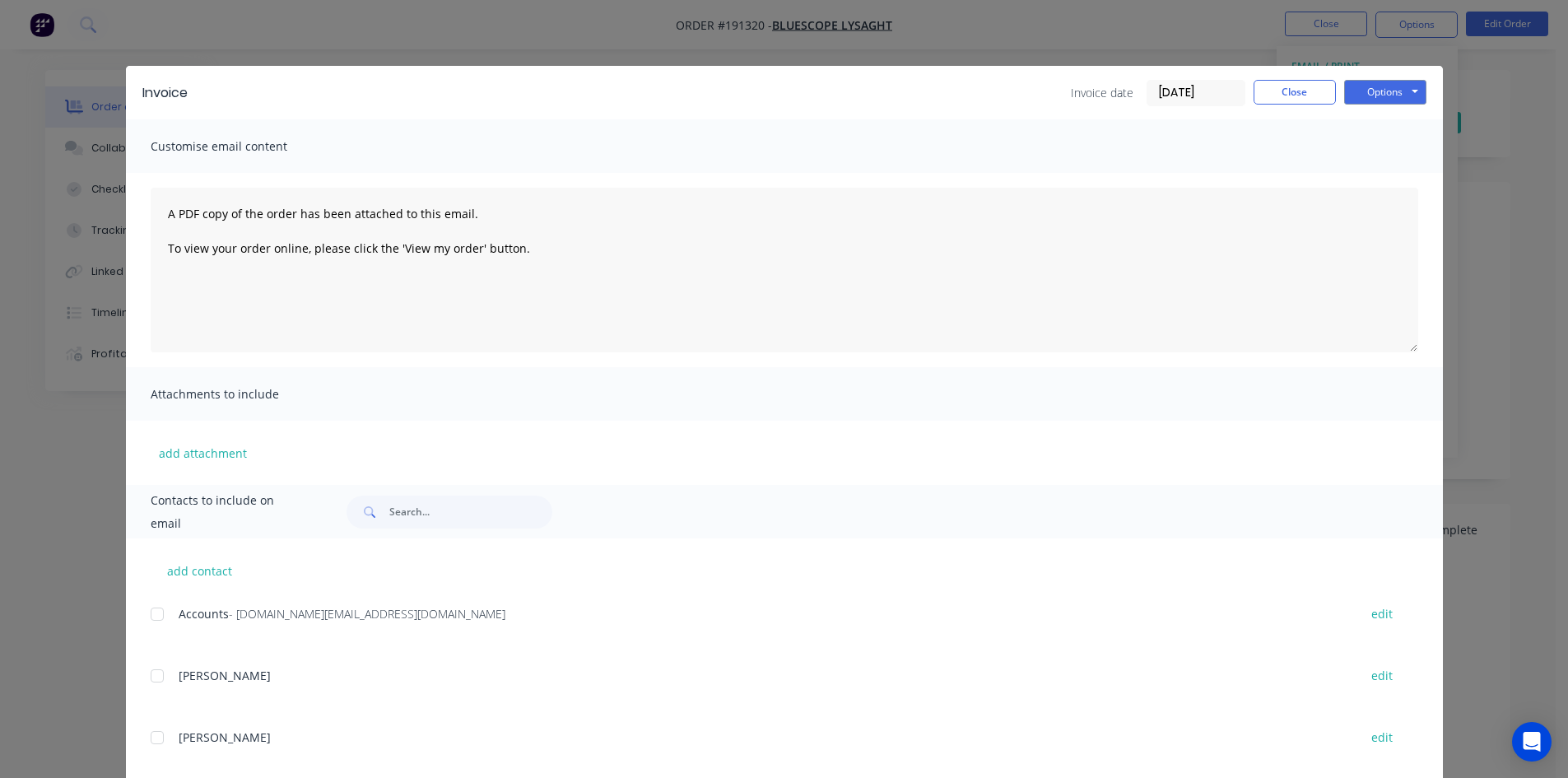
click at [147, 617] on div at bounding box center [157, 614] width 33 height 33
click at [1382, 96] on button "Options" at bounding box center [1385, 92] width 83 height 24
click at [1382, 183] on button "Email" at bounding box center [1396, 176] width 105 height 27
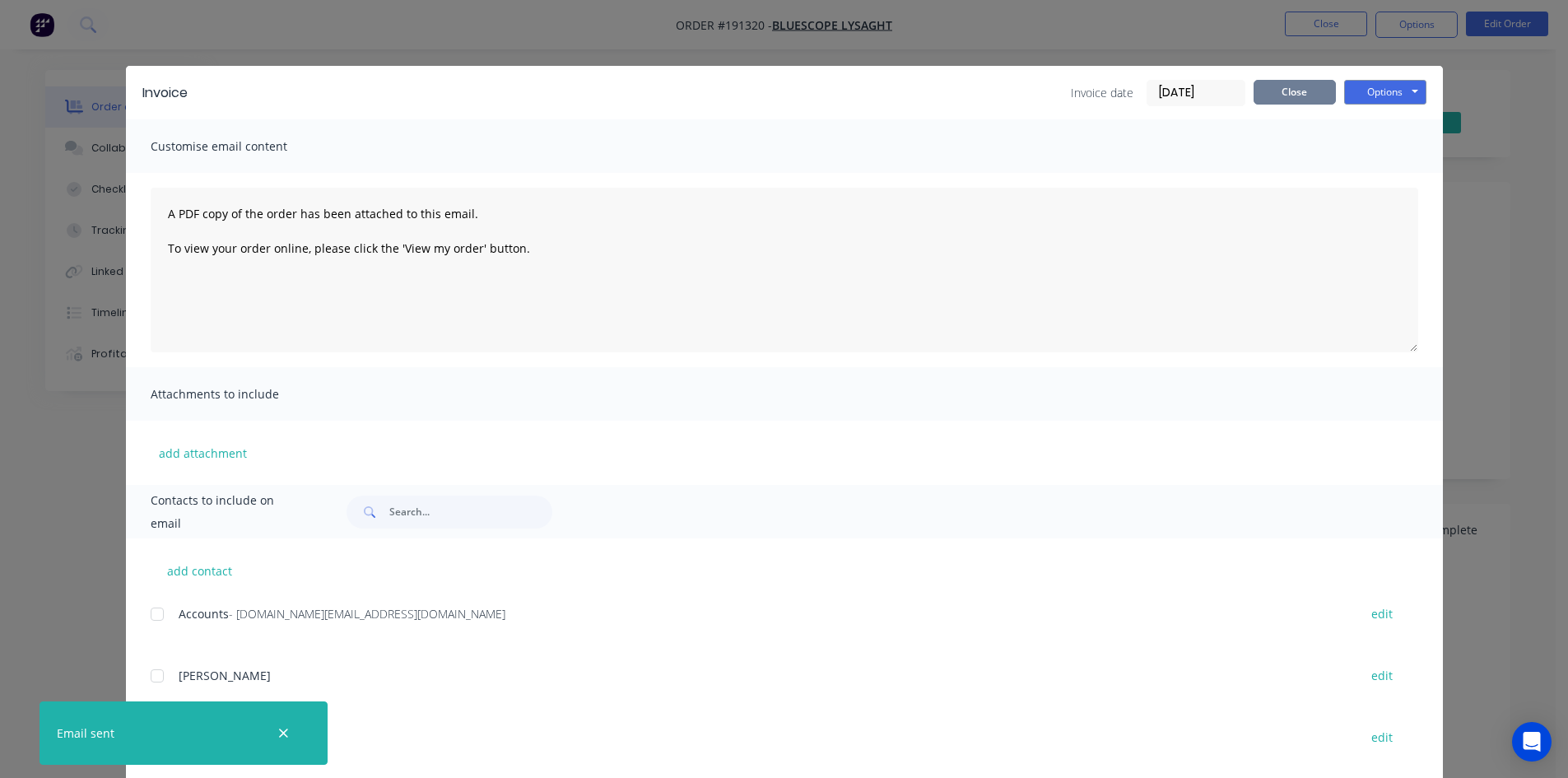
click at [1308, 94] on button "Close" at bounding box center [1295, 92] width 83 height 24
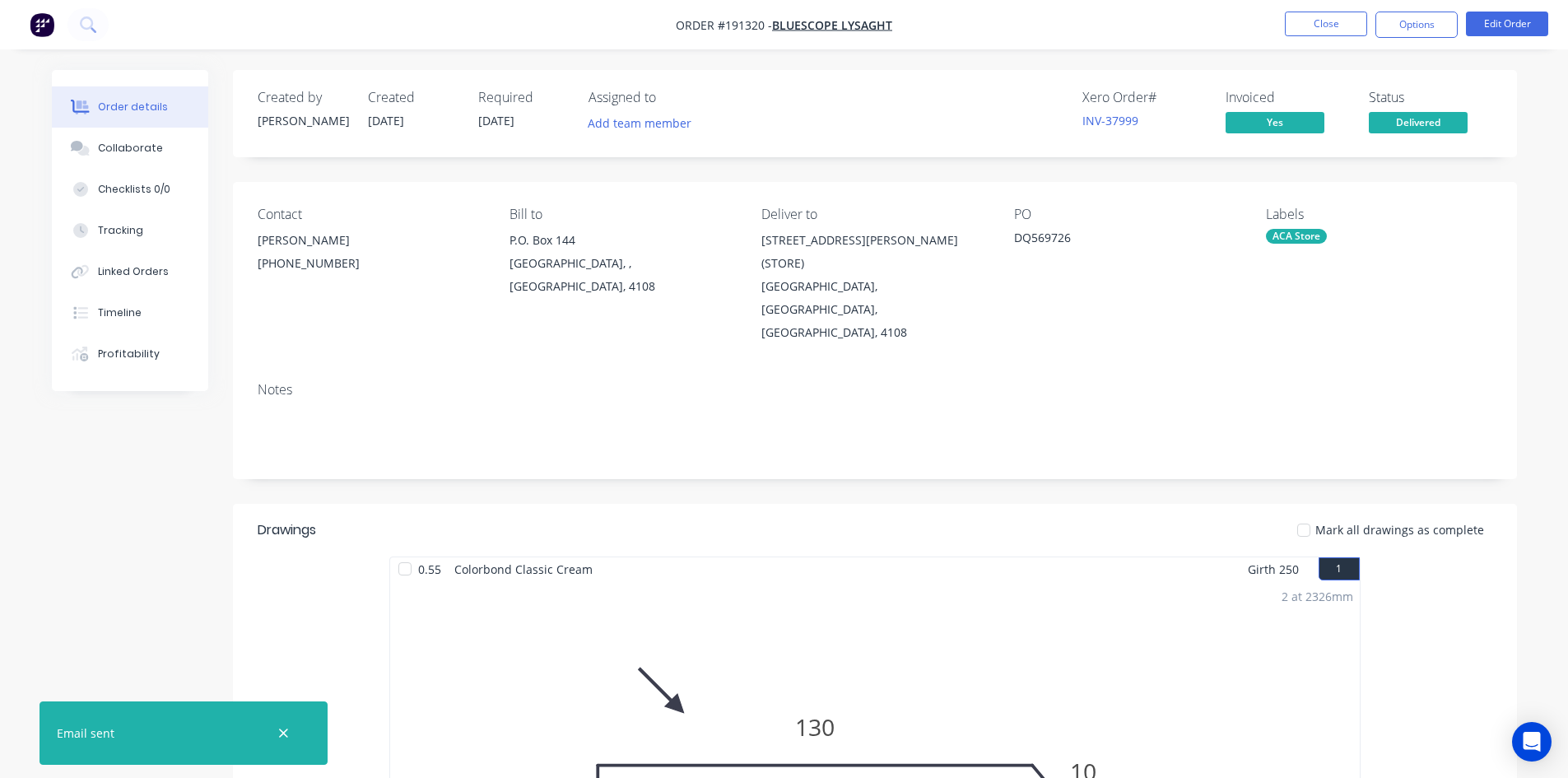
click at [1317, 37] on li "Close" at bounding box center [1326, 24] width 83 height 26
click at [1307, 26] on button "Close" at bounding box center [1326, 23] width 83 height 24
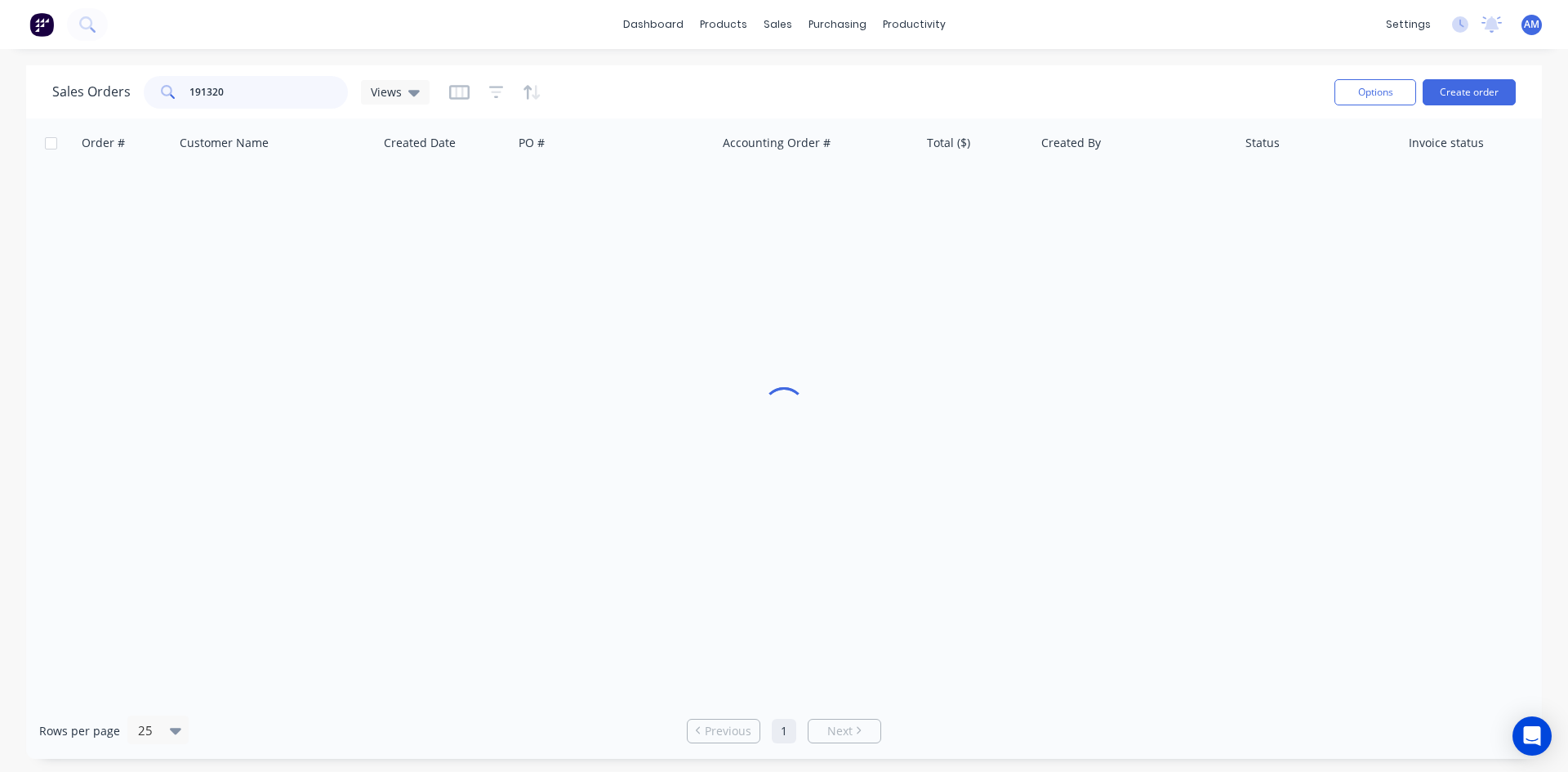
drag, startPoint x: 235, startPoint y: 90, endPoint x: 103, endPoint y: 80, distance: 132.4
click at [106, 87] on div "Sales Orders 191320 Views" at bounding box center [241, 91] width 378 height 33
type input "191264"
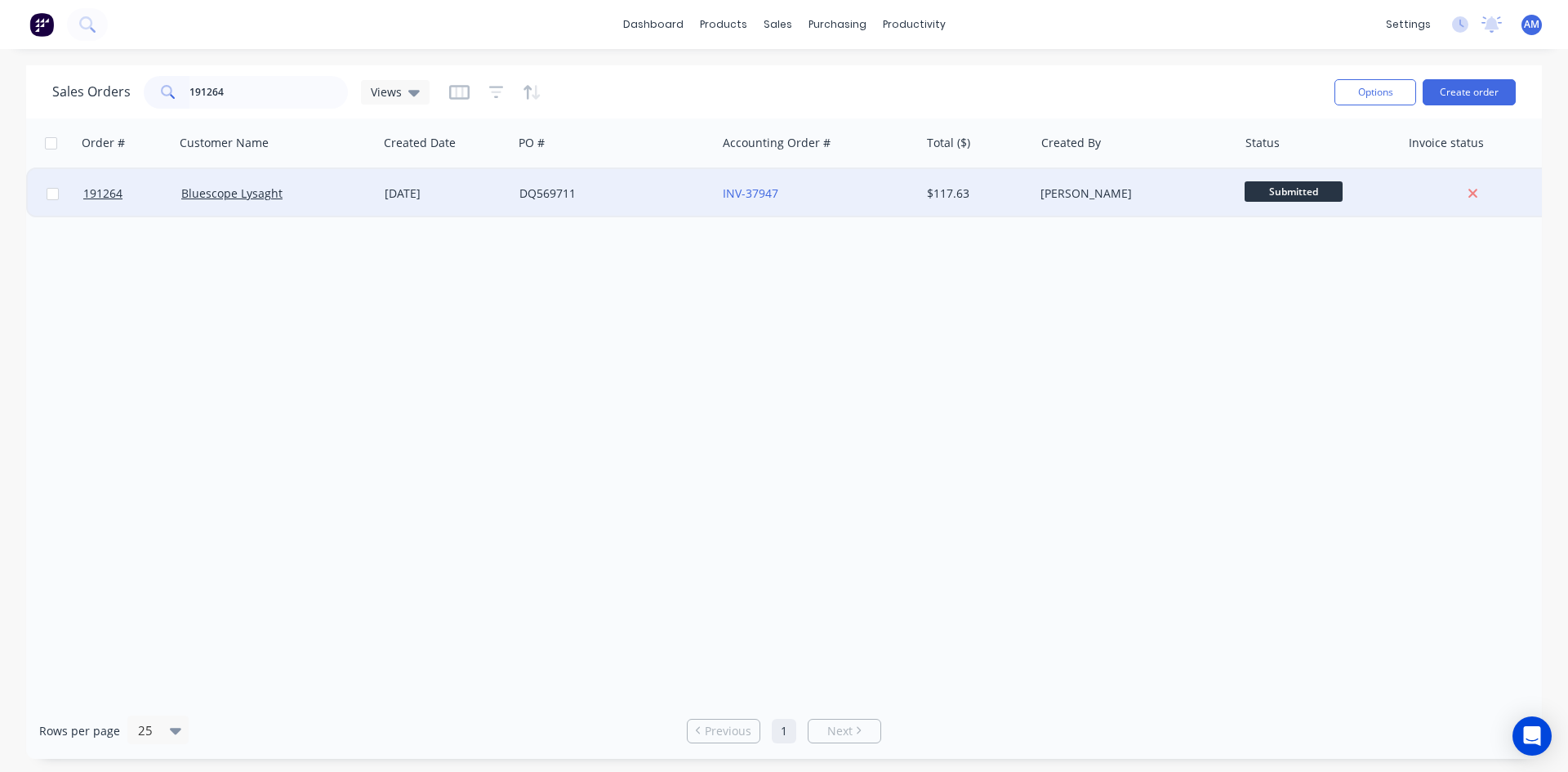
click at [598, 200] on div "DQ569711" at bounding box center [610, 194] width 181 height 17
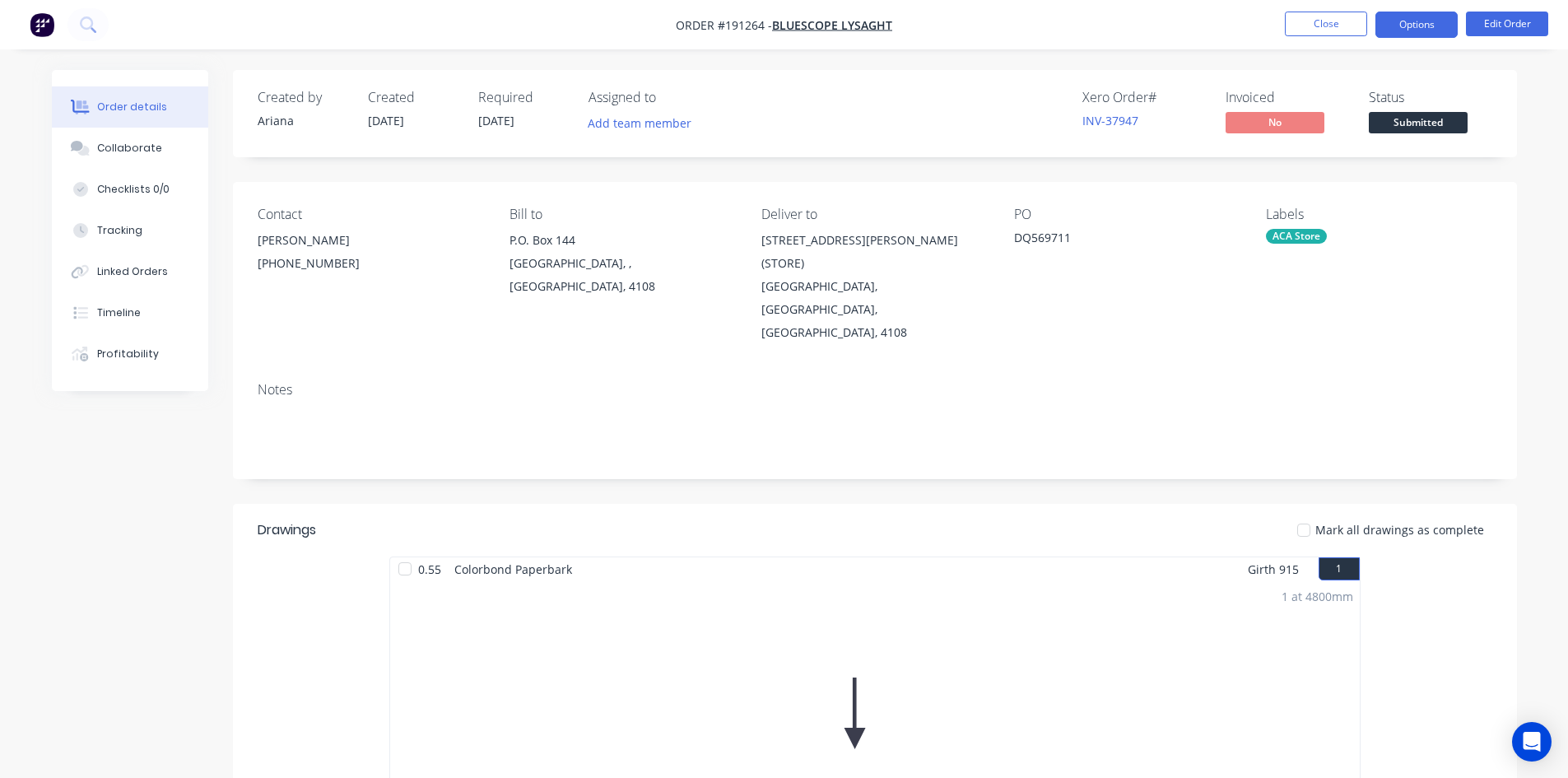
click at [1413, 28] on button "Options" at bounding box center [1417, 24] width 83 height 26
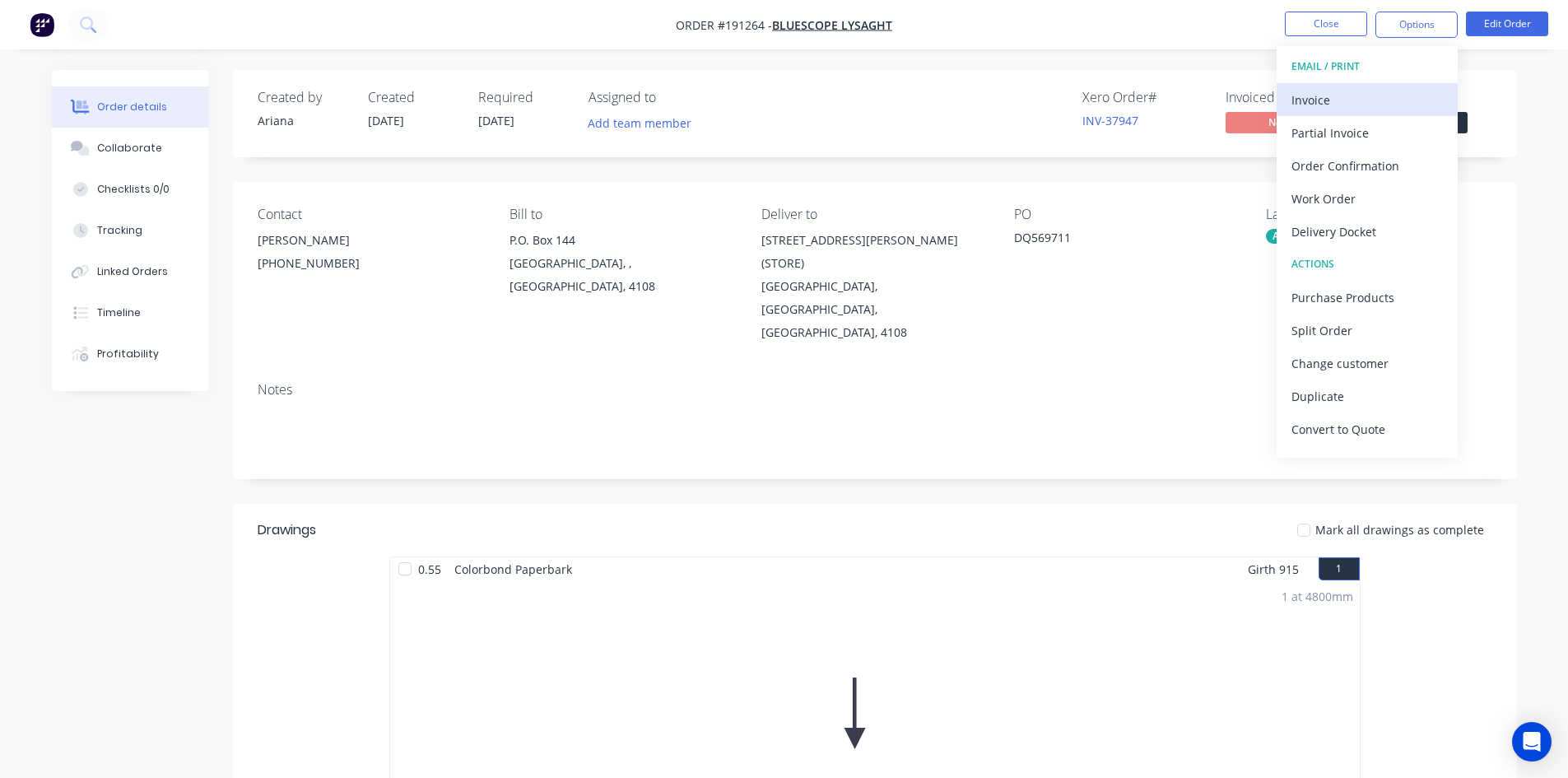
click at [1373, 94] on div "Invoice" at bounding box center [1366, 100] width 151 height 23
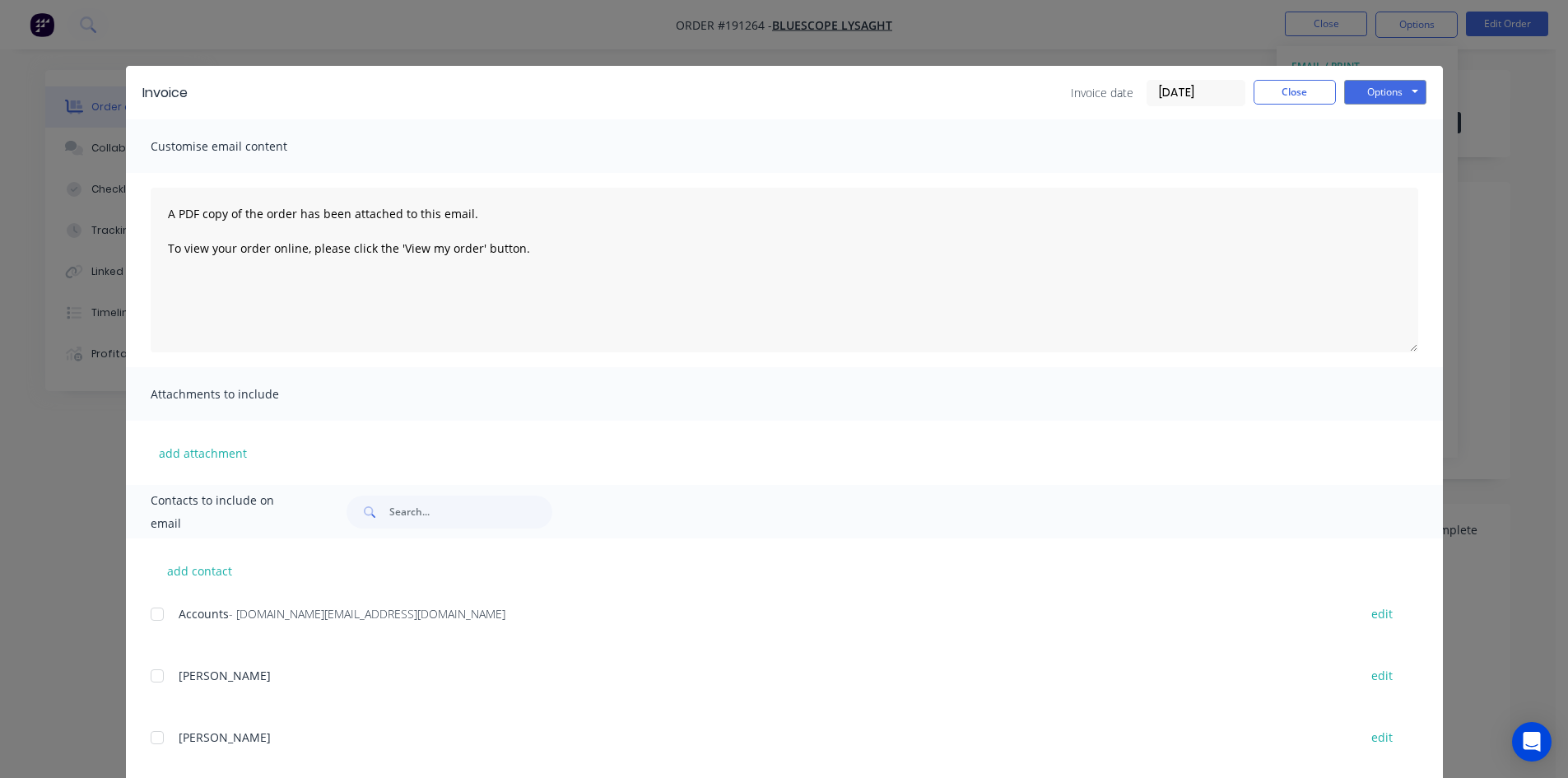
click at [156, 613] on div at bounding box center [157, 614] width 33 height 33
click at [1401, 92] on button "Options" at bounding box center [1385, 92] width 83 height 24
click at [1393, 166] on button "Email" at bounding box center [1396, 176] width 105 height 27
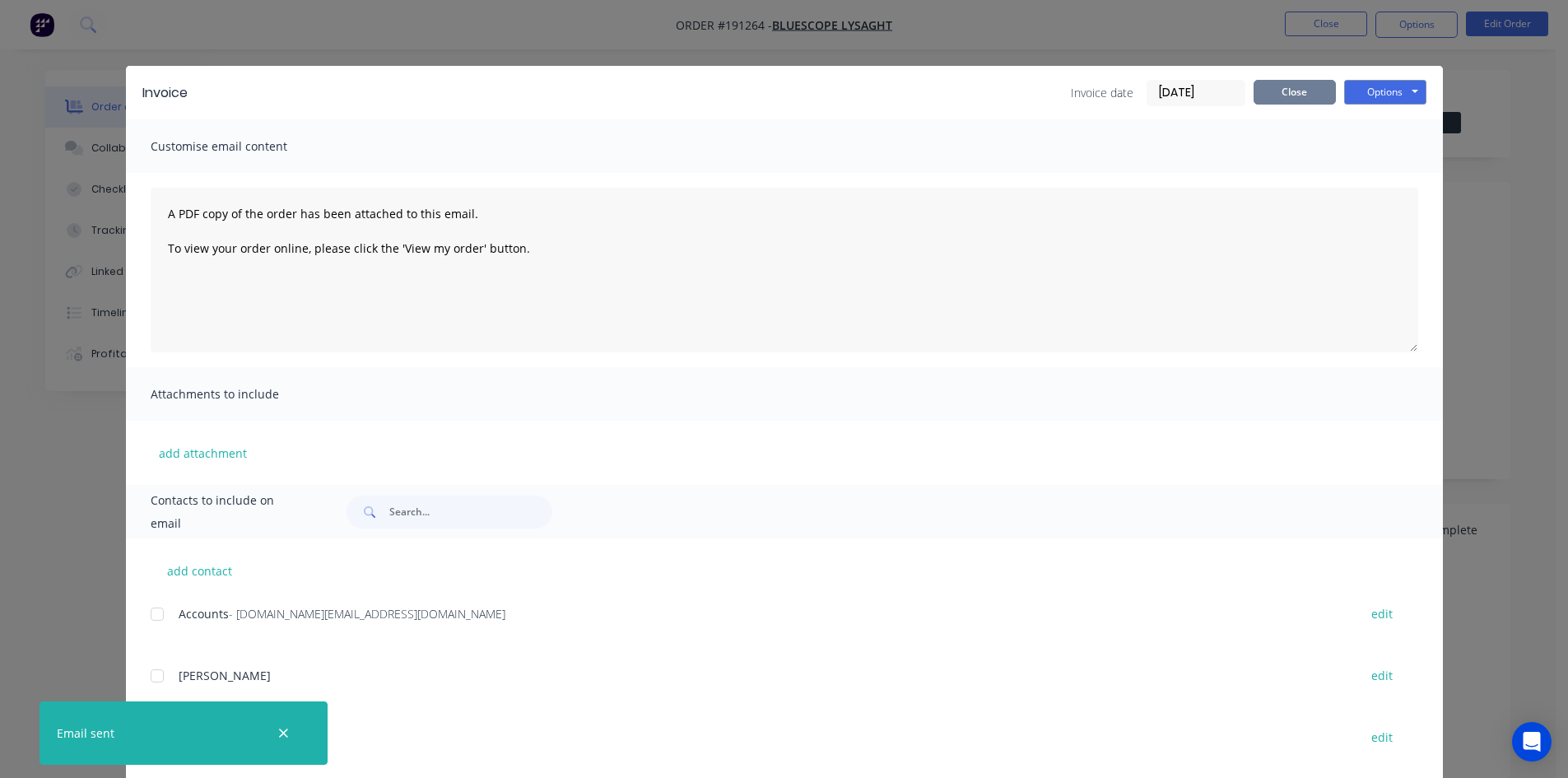
click at [1285, 102] on button "Close" at bounding box center [1295, 92] width 83 height 24
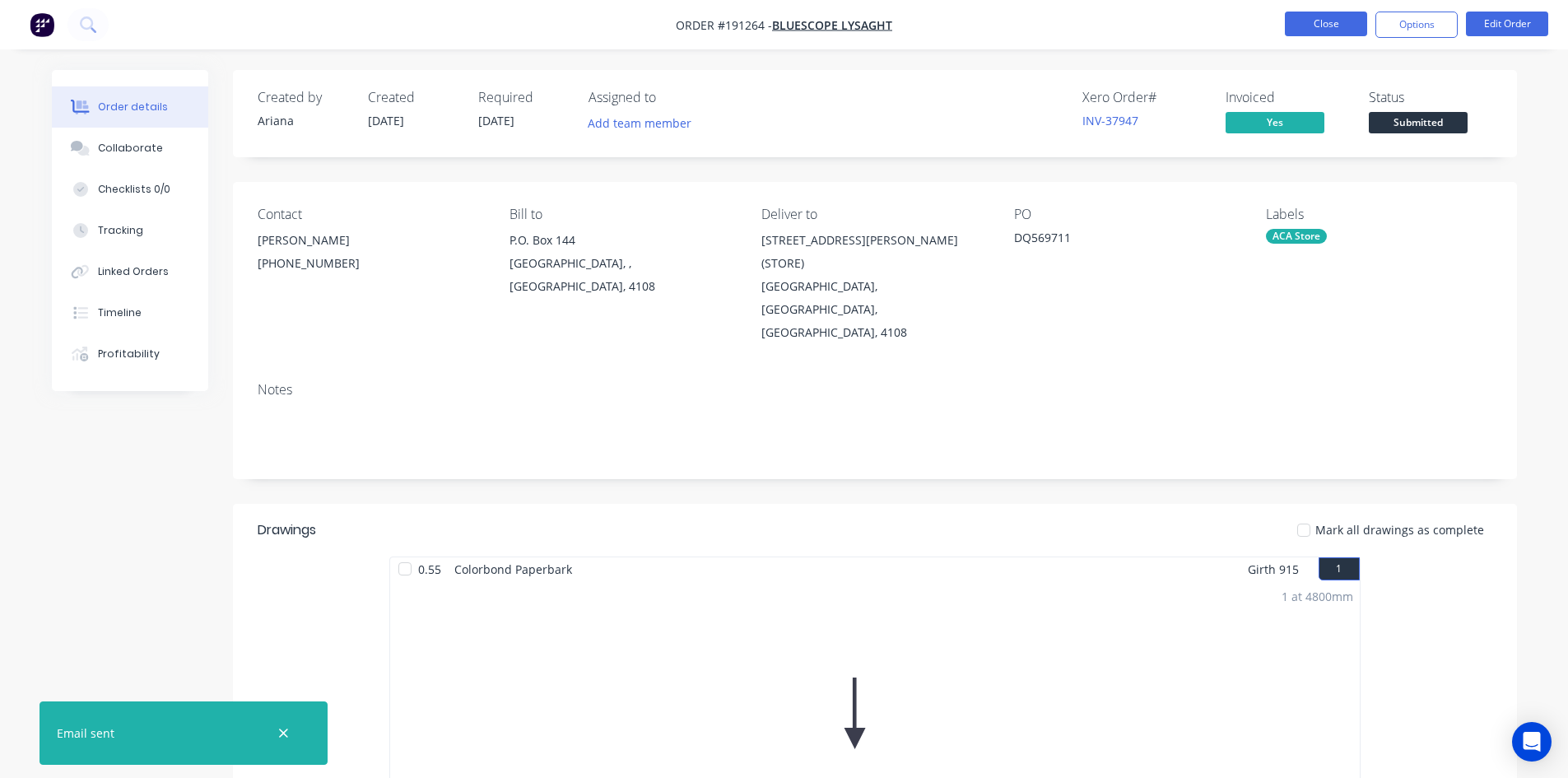
click at [1317, 30] on button "Close" at bounding box center [1326, 23] width 83 height 24
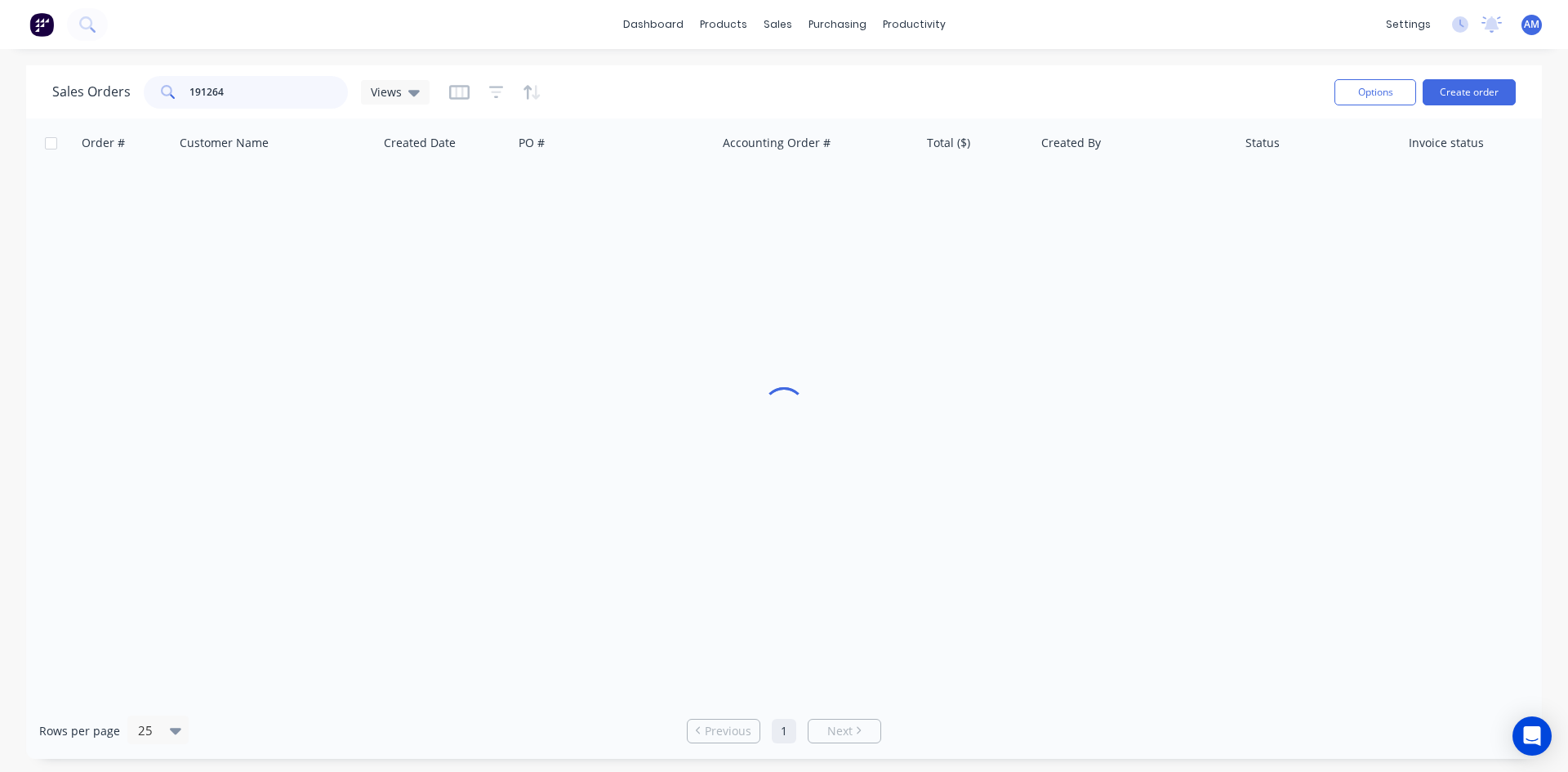
drag, startPoint x: 243, startPoint y: 84, endPoint x: 108, endPoint y: 82, distance: 135.0
click at [108, 82] on div "Sales Orders 191264 Views" at bounding box center [241, 91] width 378 height 33
type input "191204"
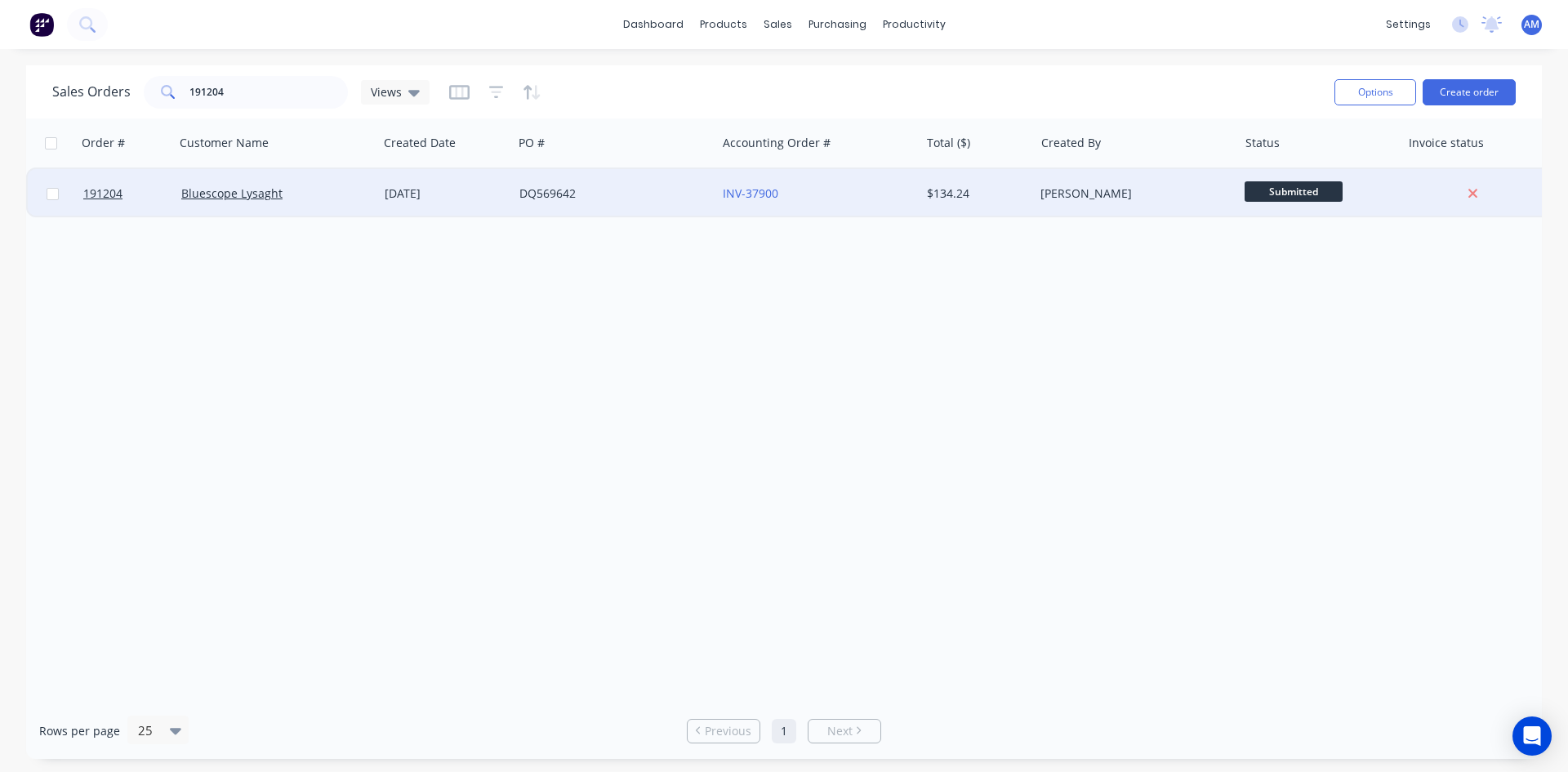
click at [598, 194] on div "DQ569642" at bounding box center [610, 194] width 181 height 17
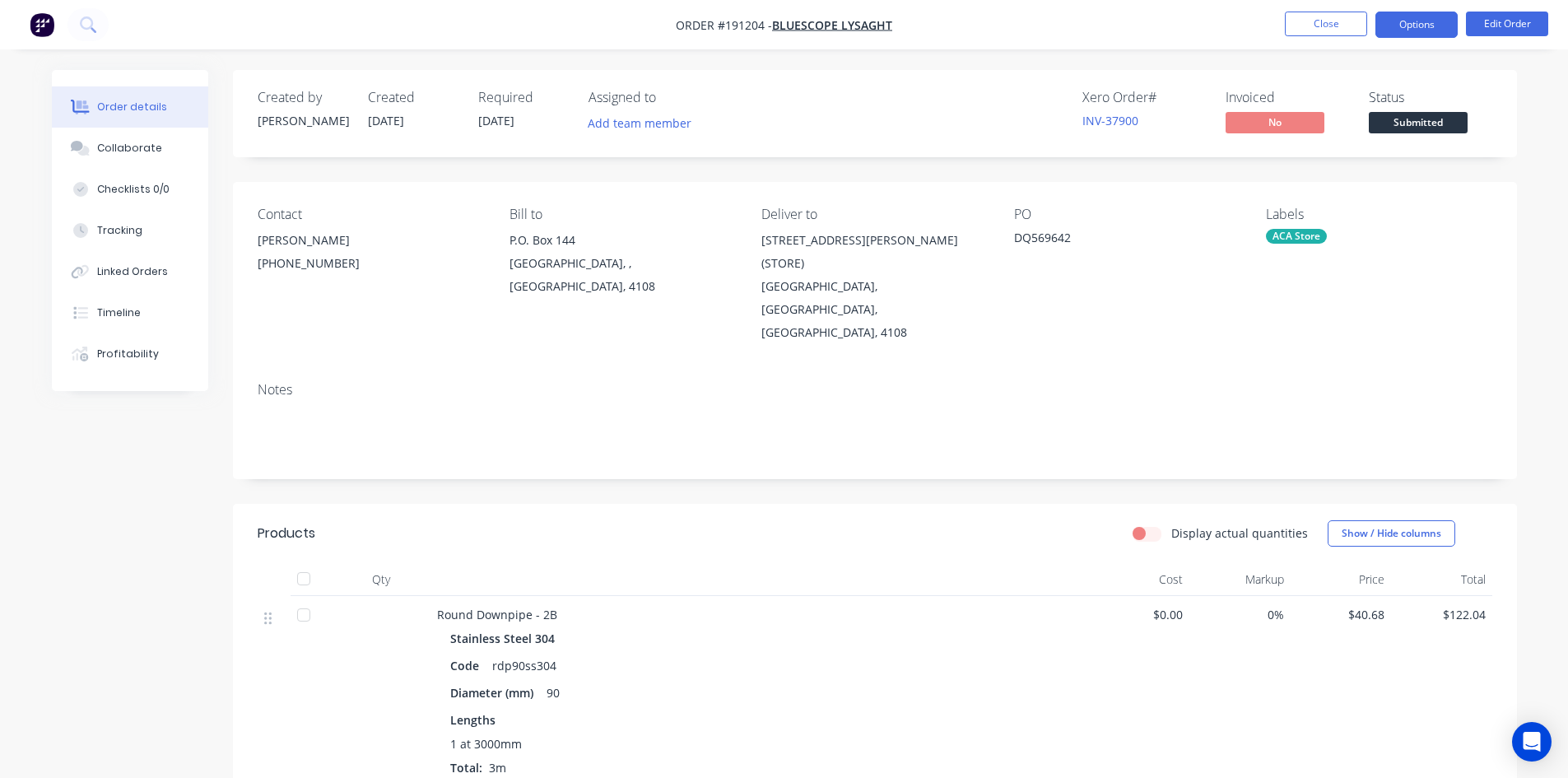
click at [1416, 19] on button "Options" at bounding box center [1417, 24] width 83 height 26
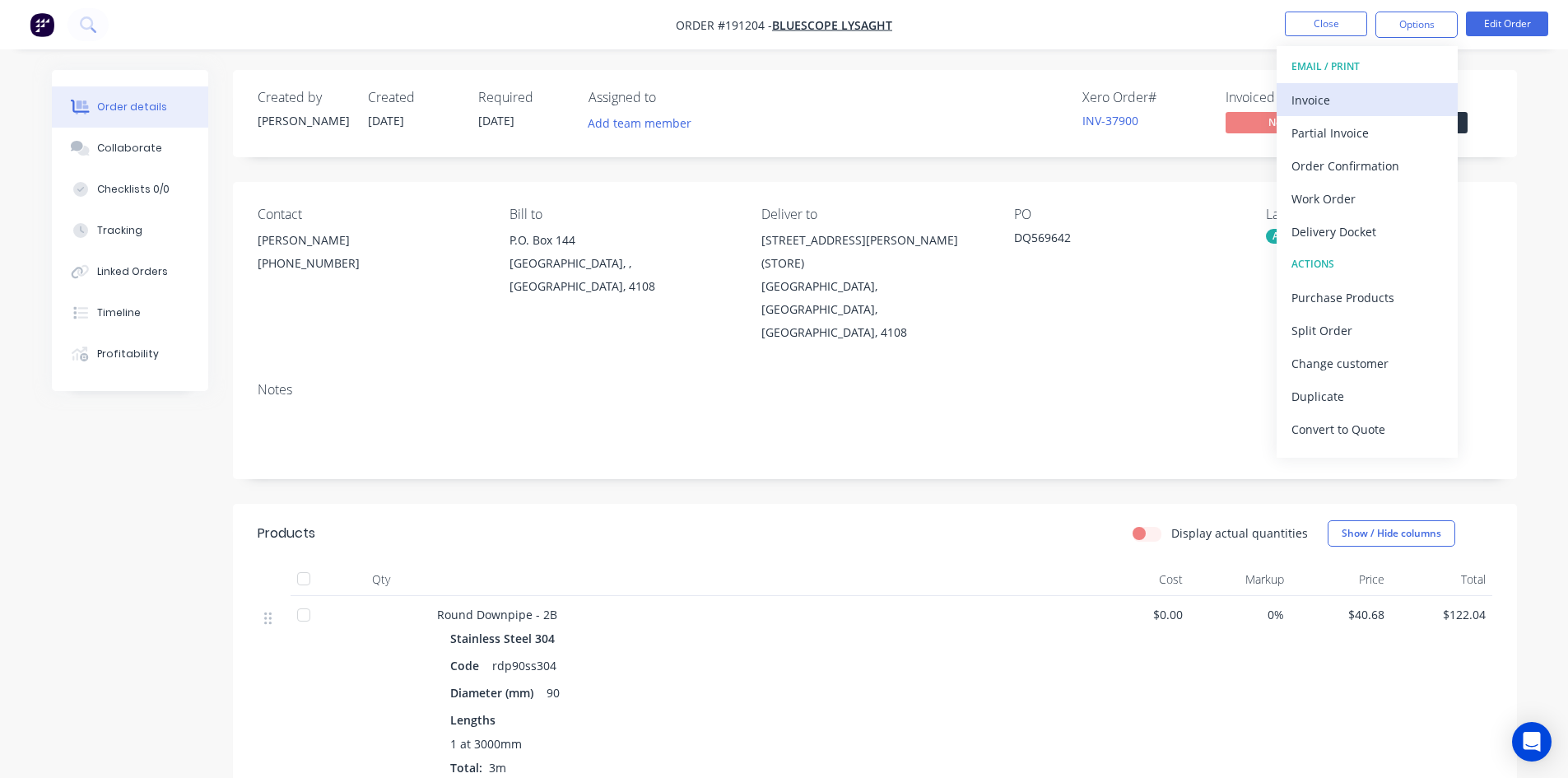
click at [1401, 91] on div "Invoice" at bounding box center [1366, 100] width 151 height 23
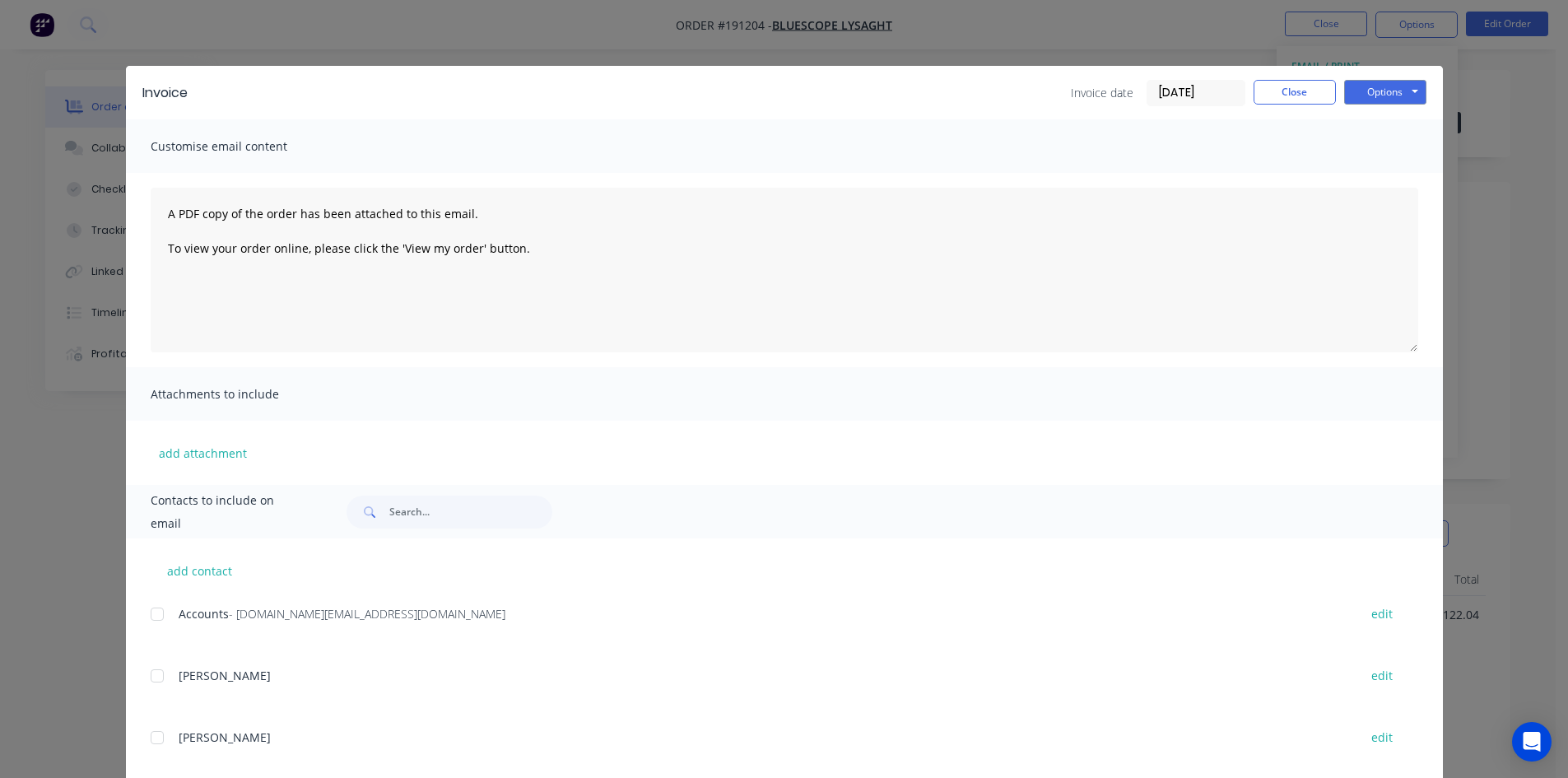
click at [156, 620] on div at bounding box center [157, 614] width 33 height 33
click at [1374, 96] on button "Options" at bounding box center [1385, 92] width 83 height 24
click at [1379, 163] on button "Email" at bounding box center [1396, 176] width 105 height 27
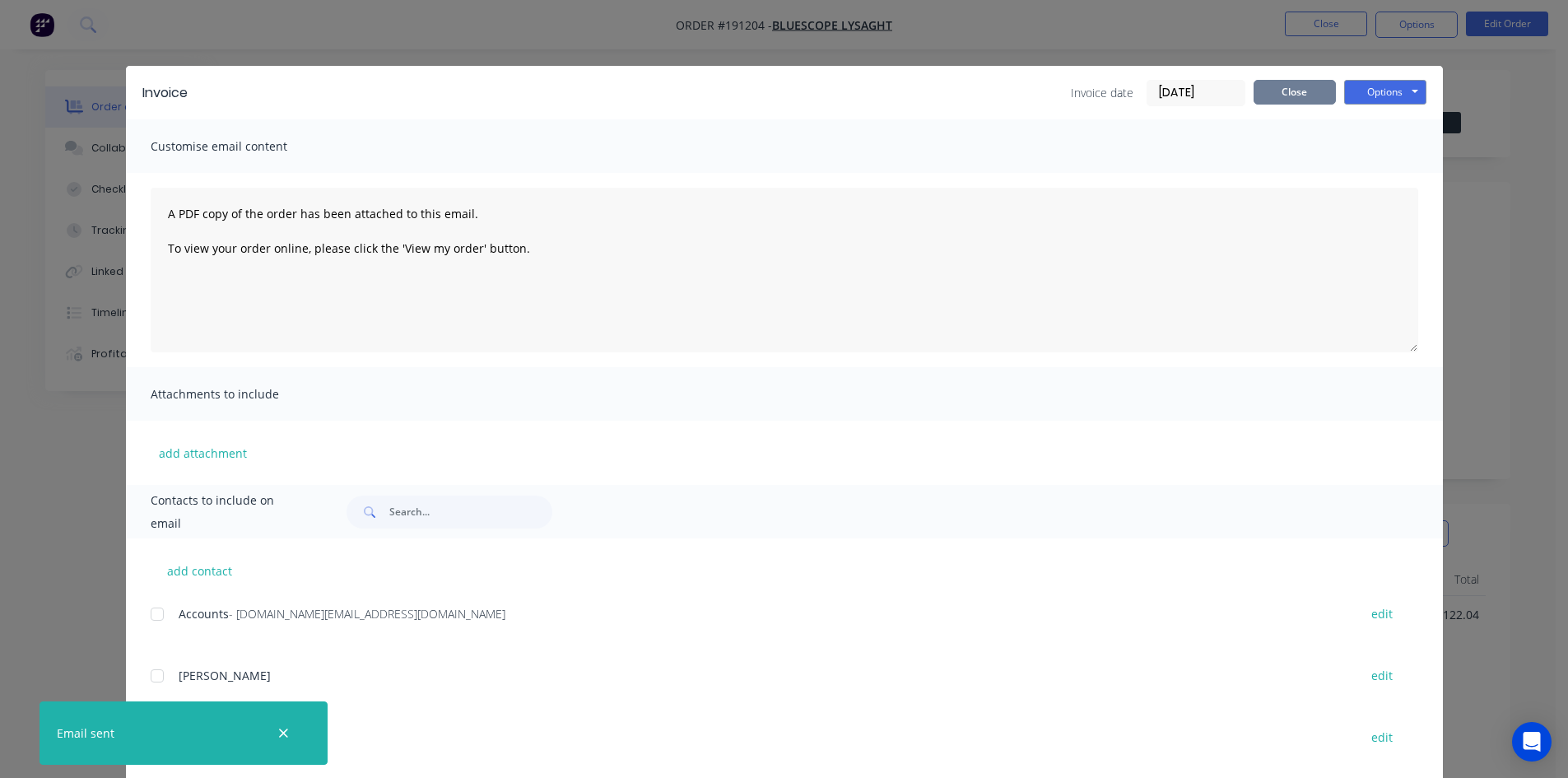
click at [1309, 97] on button "Close" at bounding box center [1295, 92] width 83 height 24
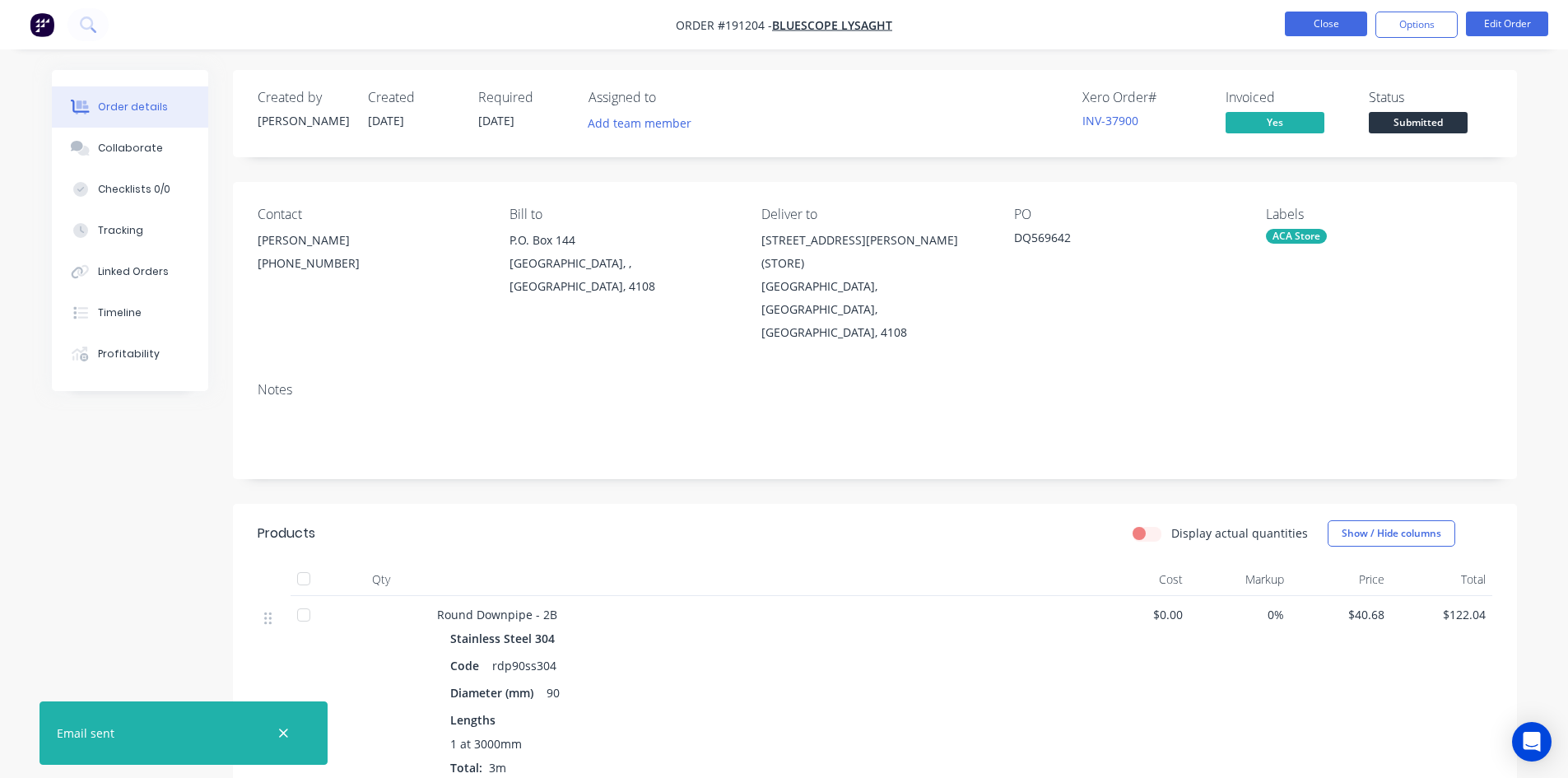
click at [1333, 20] on button "Close" at bounding box center [1326, 23] width 83 height 24
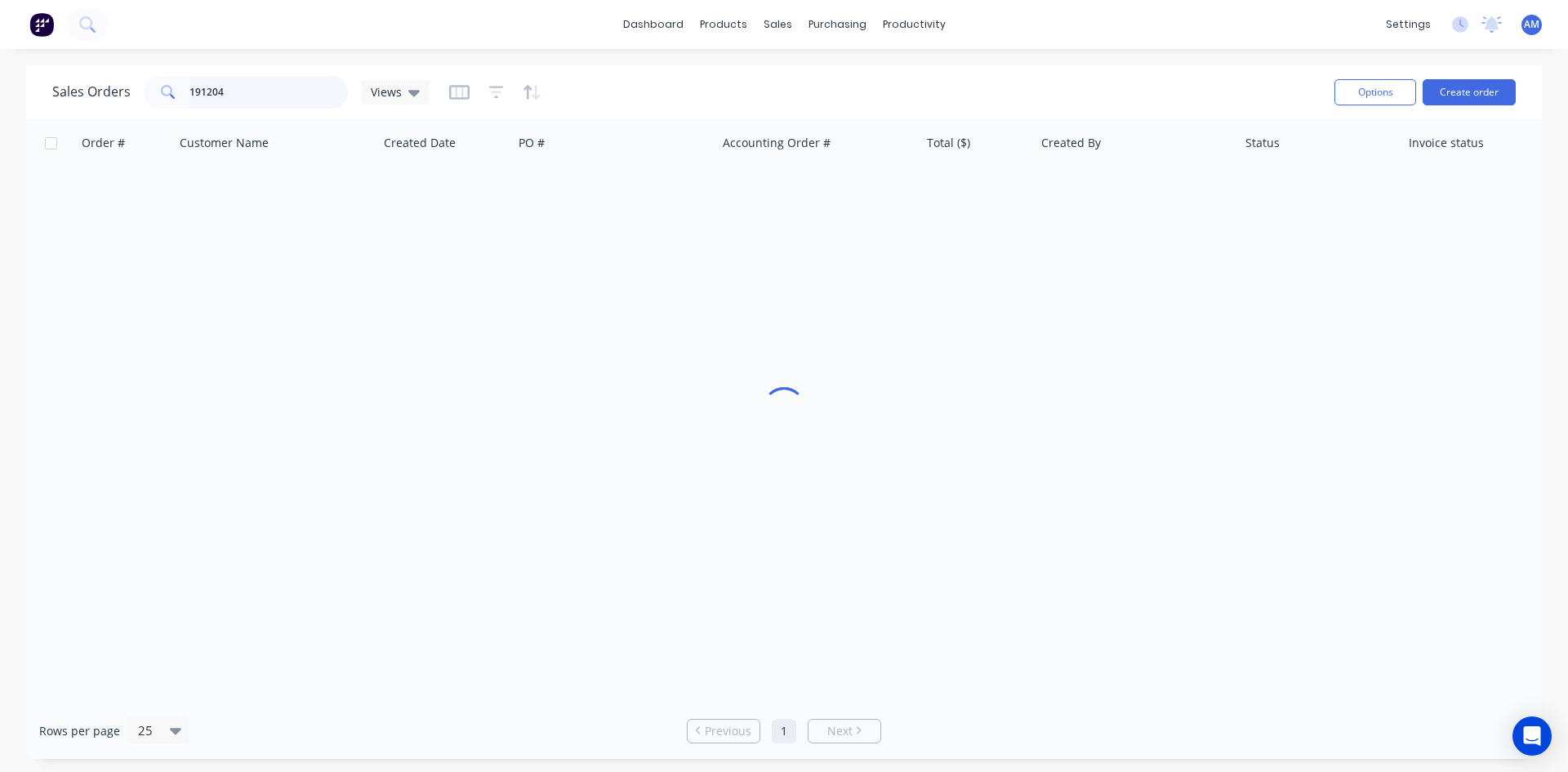
click at [124, 84] on div "Sales Orders 191204 Views" at bounding box center [241, 91] width 378 height 33
type input "191104"
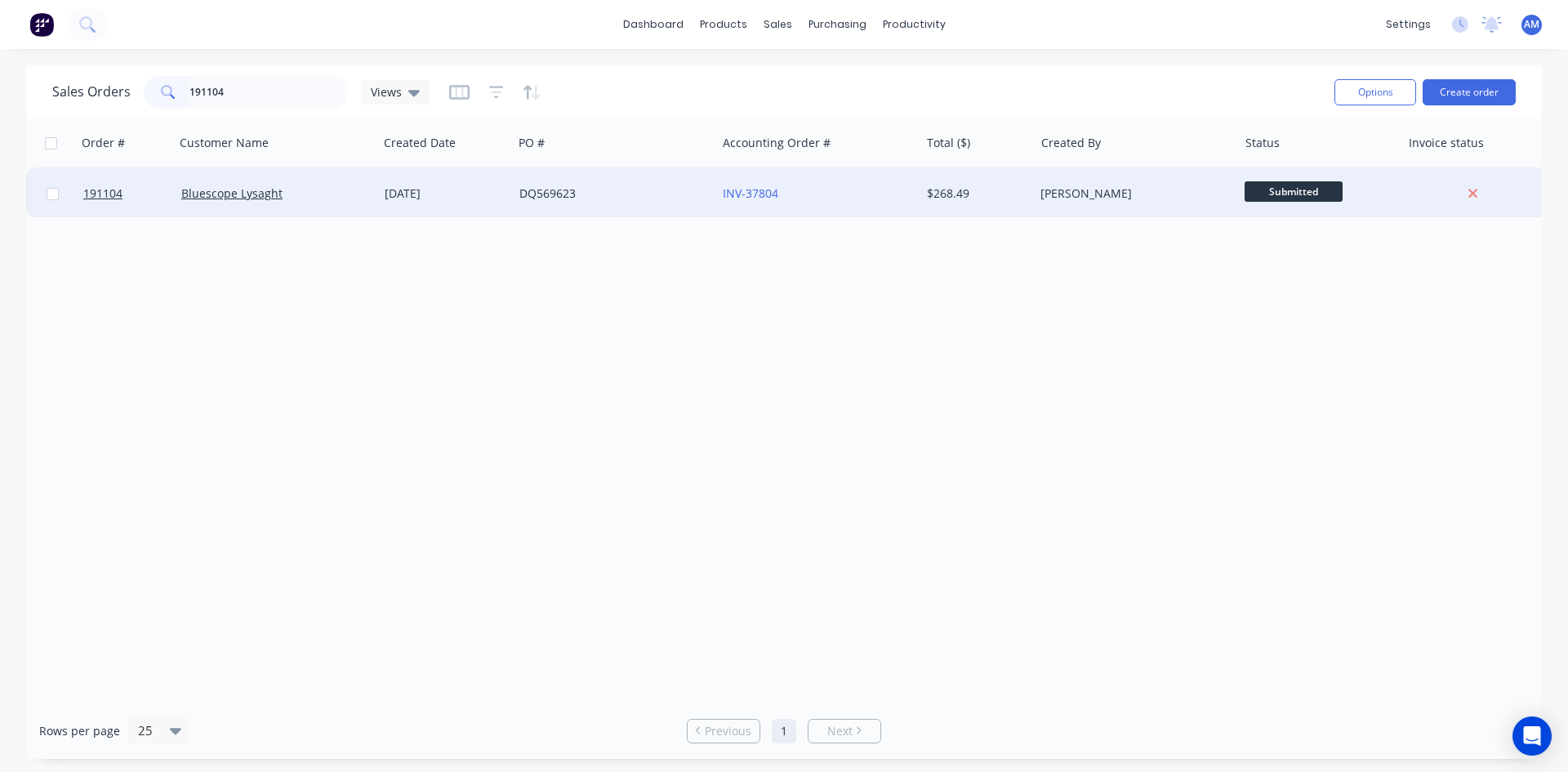
click at [609, 205] on div "DQ569623" at bounding box center [614, 193] width 203 height 49
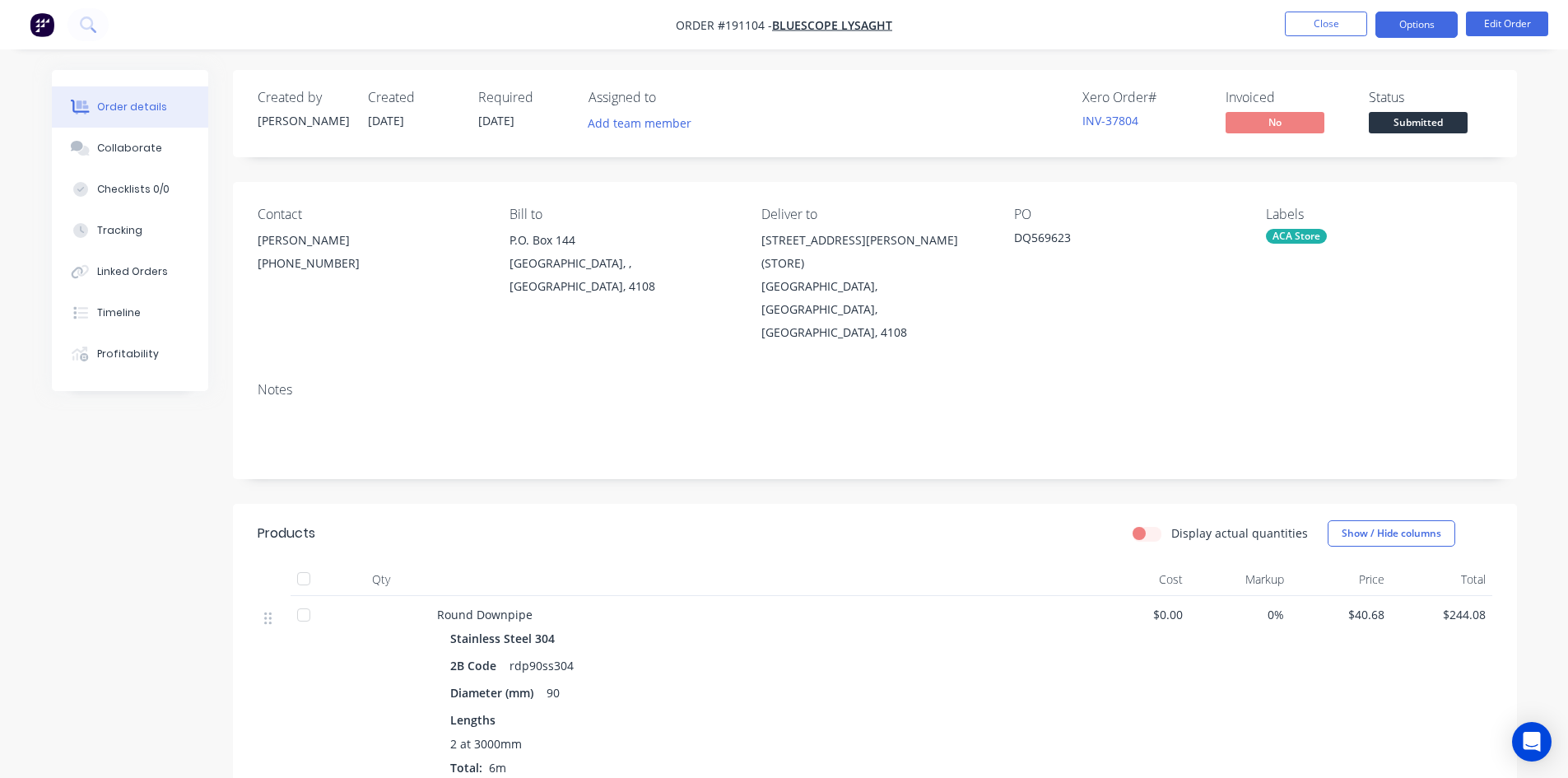
click at [1409, 30] on button "Options" at bounding box center [1417, 24] width 83 height 26
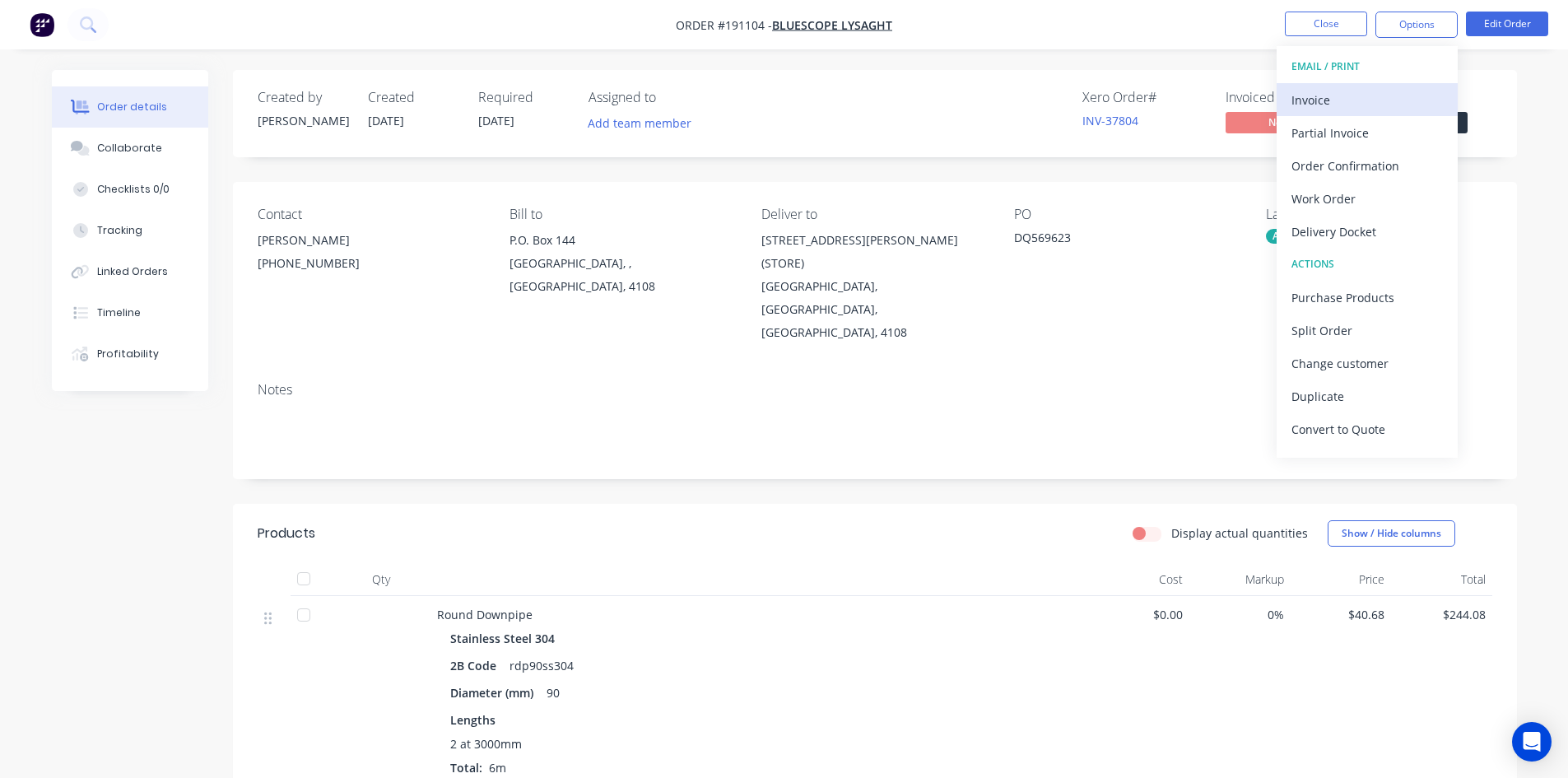
click at [1389, 98] on div "Invoice" at bounding box center [1366, 100] width 151 height 23
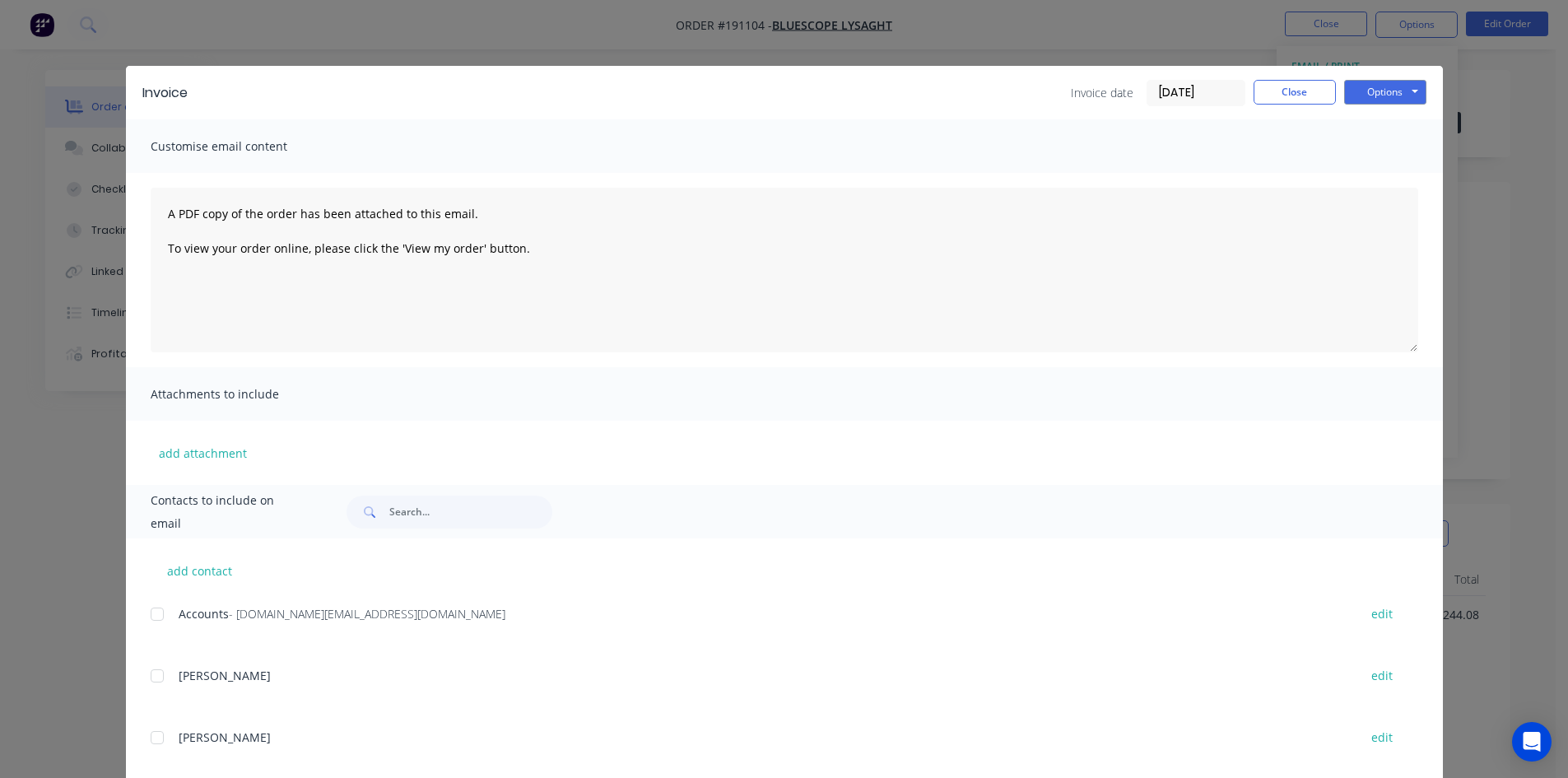
click at [147, 615] on div at bounding box center [157, 614] width 33 height 33
click at [1391, 89] on button "Options" at bounding box center [1385, 92] width 83 height 24
click at [1381, 172] on button "Email" at bounding box center [1396, 176] width 105 height 27
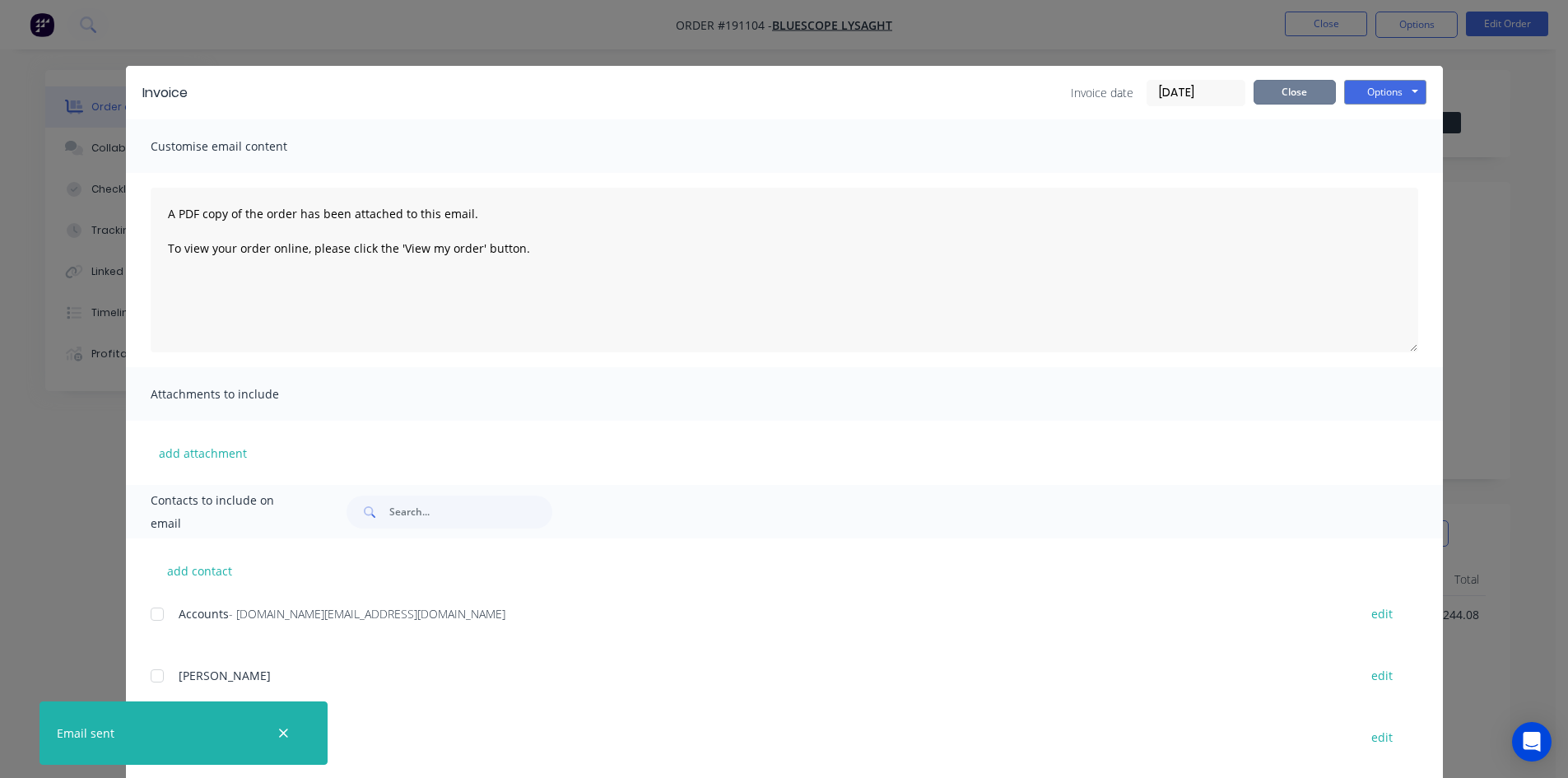
drag, startPoint x: 1321, startPoint y: 93, endPoint x: 1323, endPoint y: 45, distance: 48.0
click at [1321, 90] on button "Close" at bounding box center [1295, 92] width 83 height 24
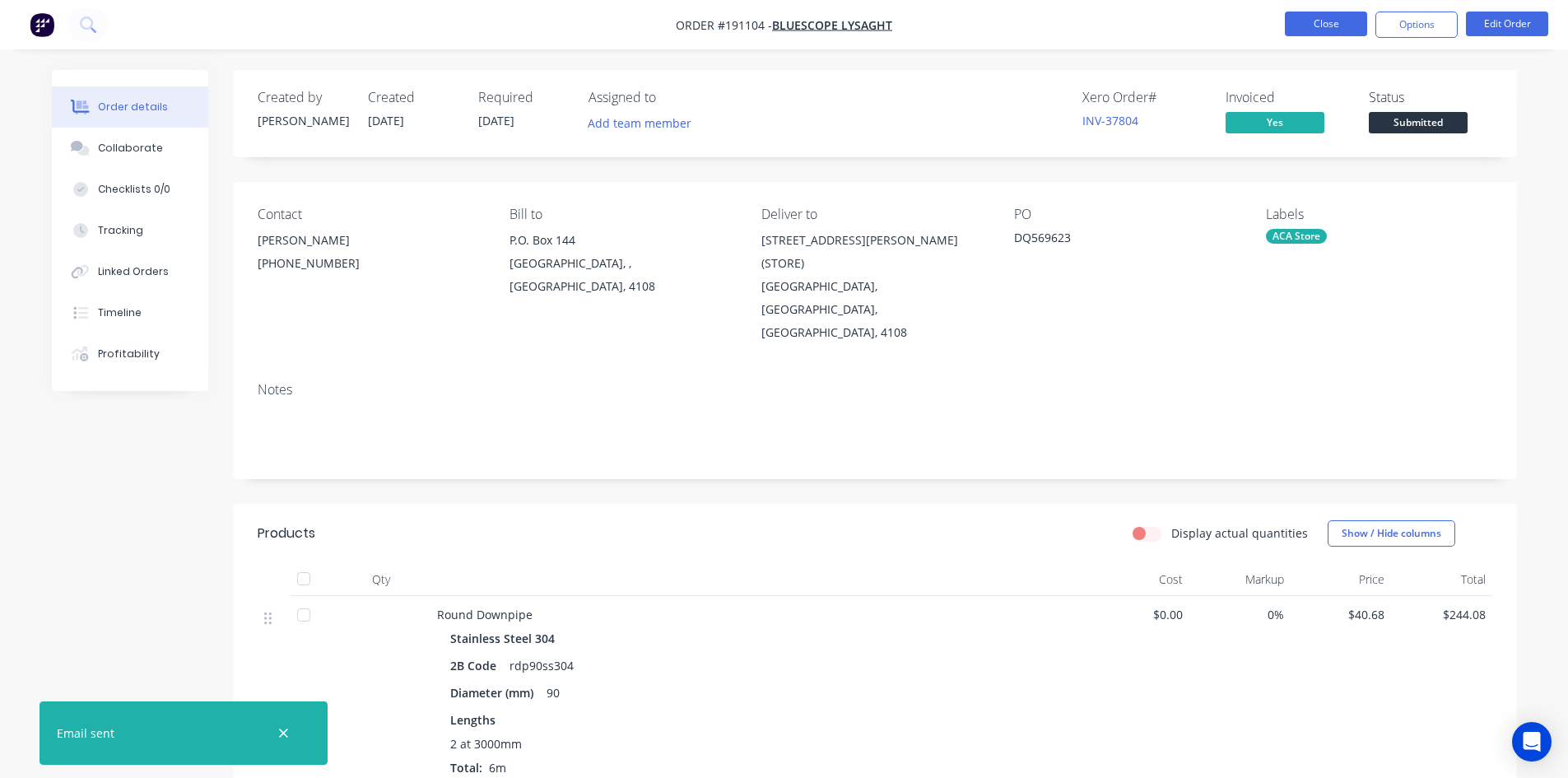
click at [1324, 21] on button "Close" at bounding box center [1326, 23] width 83 height 24
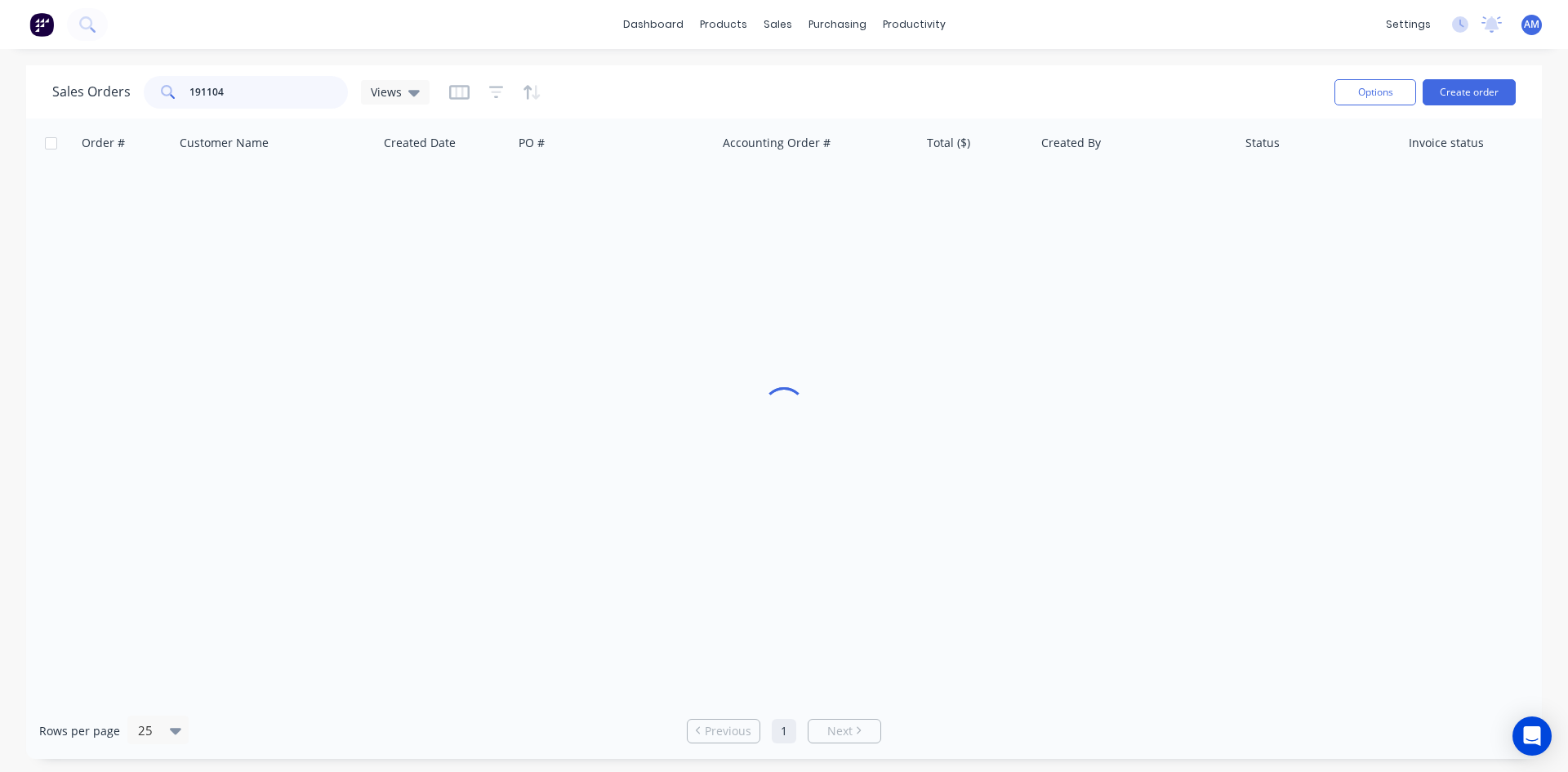
drag, startPoint x: 276, startPoint y: 93, endPoint x: 150, endPoint y: 86, distance: 126.2
click at [152, 89] on div "191104" at bounding box center [245, 91] width 204 height 33
type input "1"
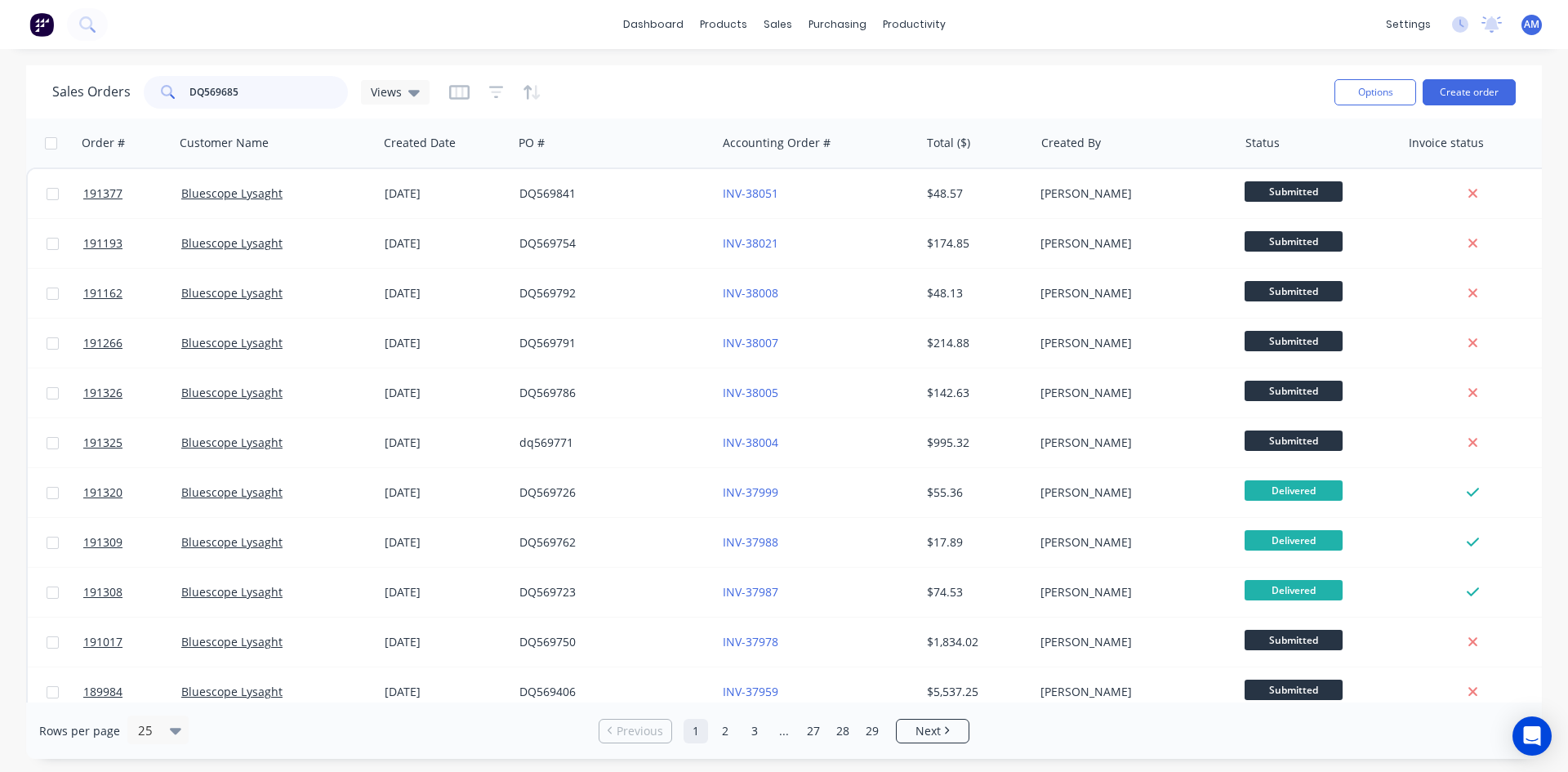
type input "DQ569685"
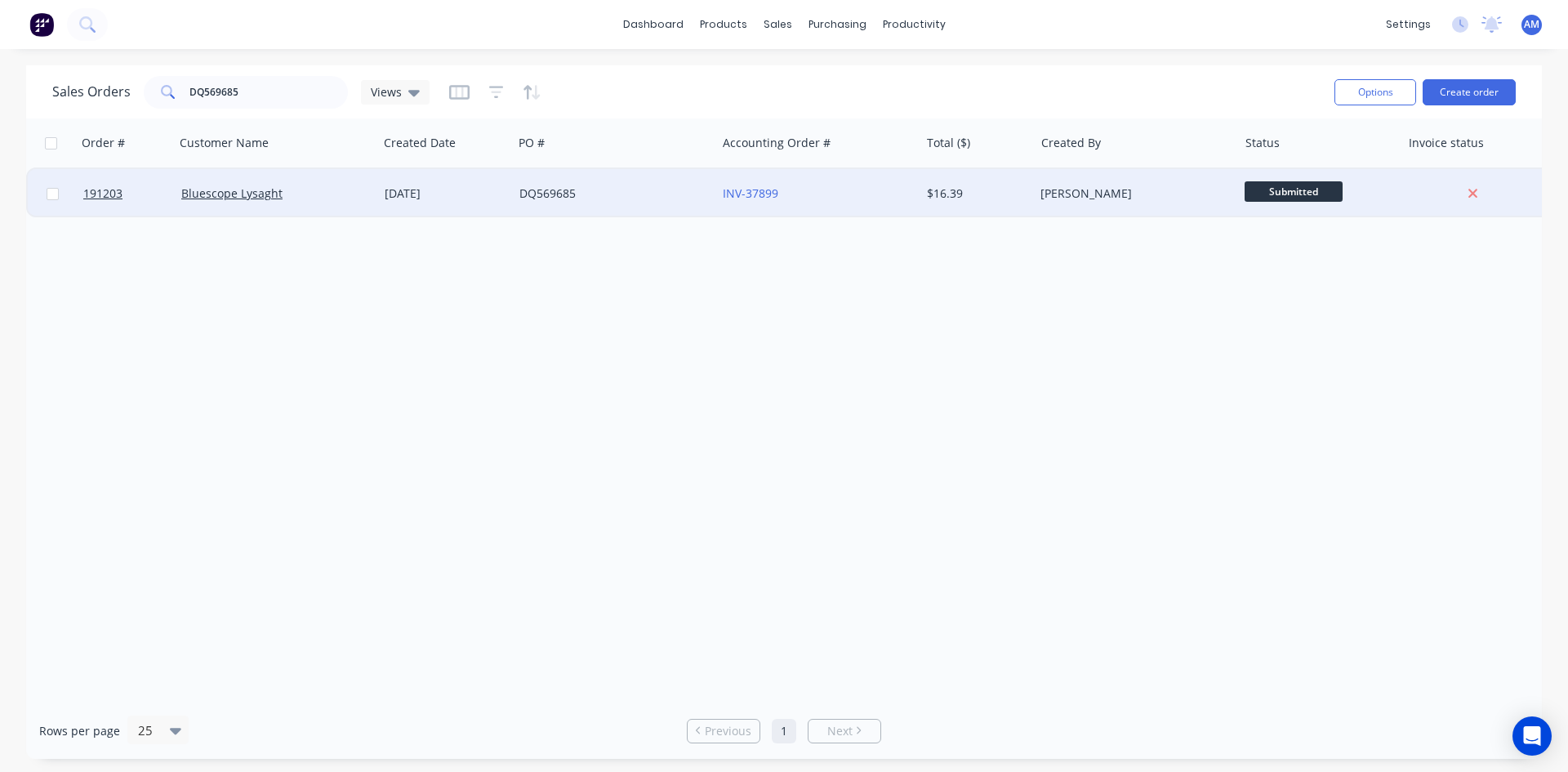
click at [836, 202] on div "INV-37899" at bounding box center [818, 193] width 203 height 49
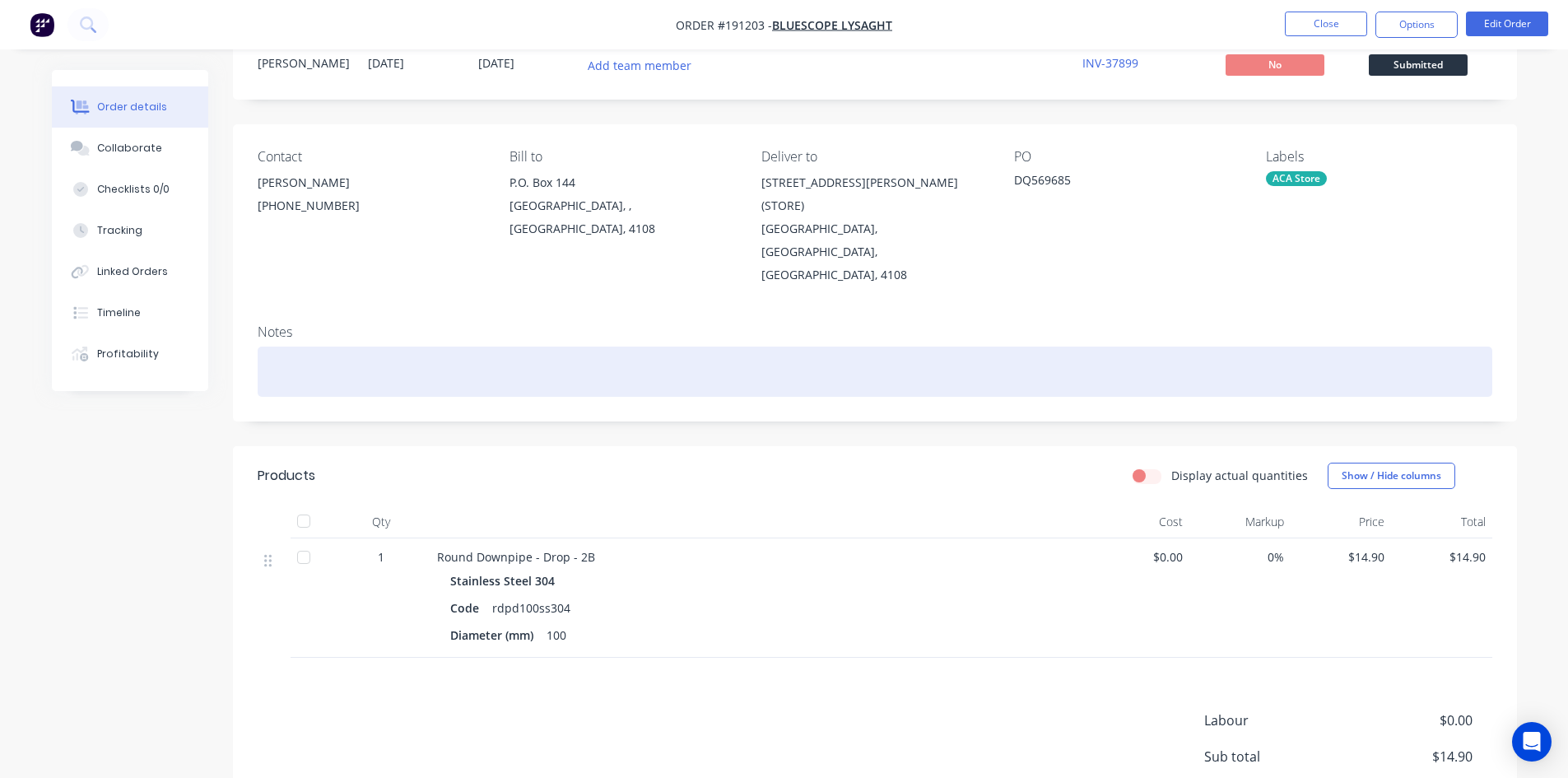
scroll to position [184, 0]
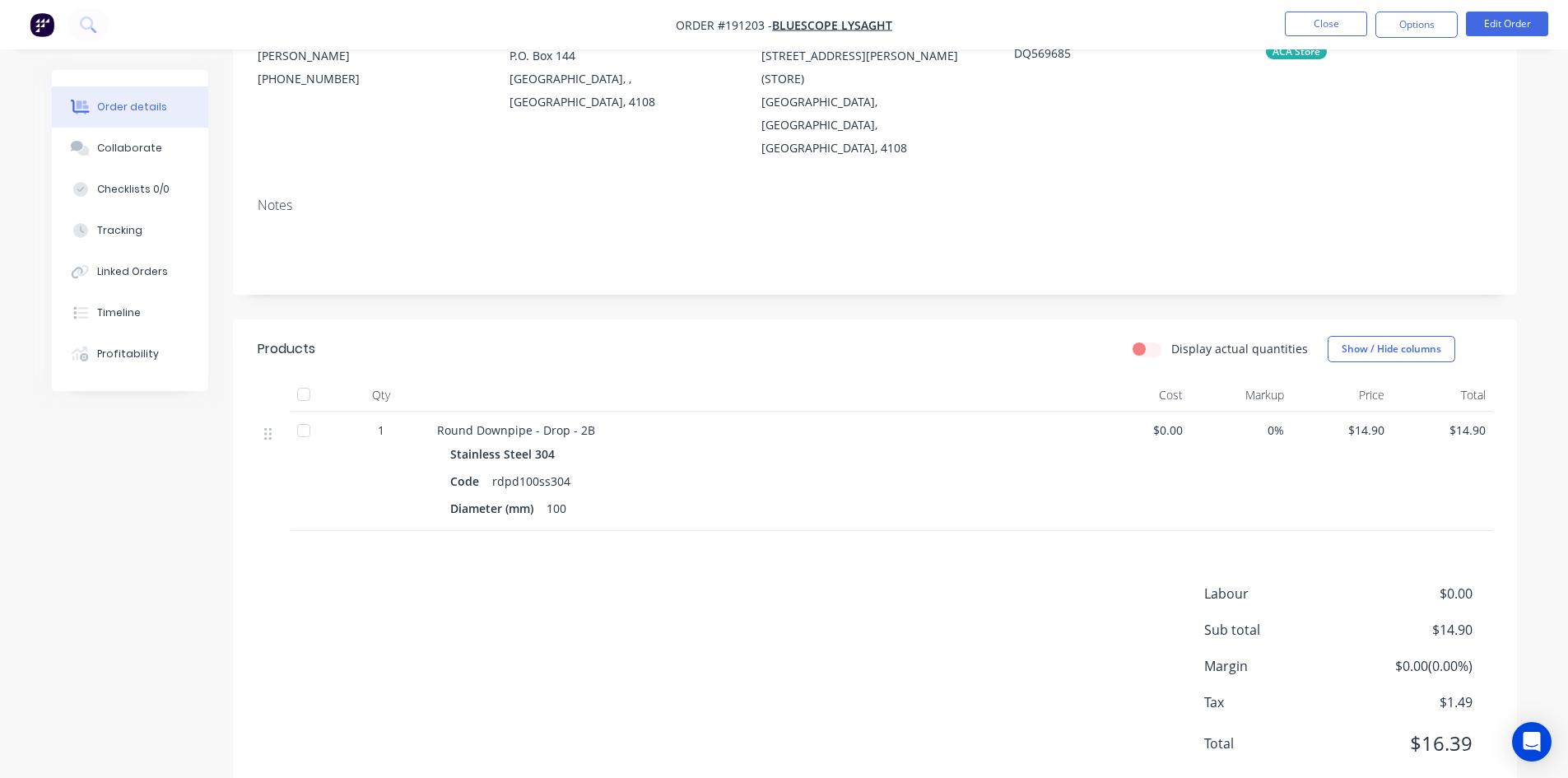
click at [1425, 10] on nav "Order #191203 - Bluescope Lysaght Close Options Edit Order" at bounding box center [784, 24] width 1568 height 50
click at [1427, 24] on button "Options" at bounding box center [1417, 24] width 83 height 26
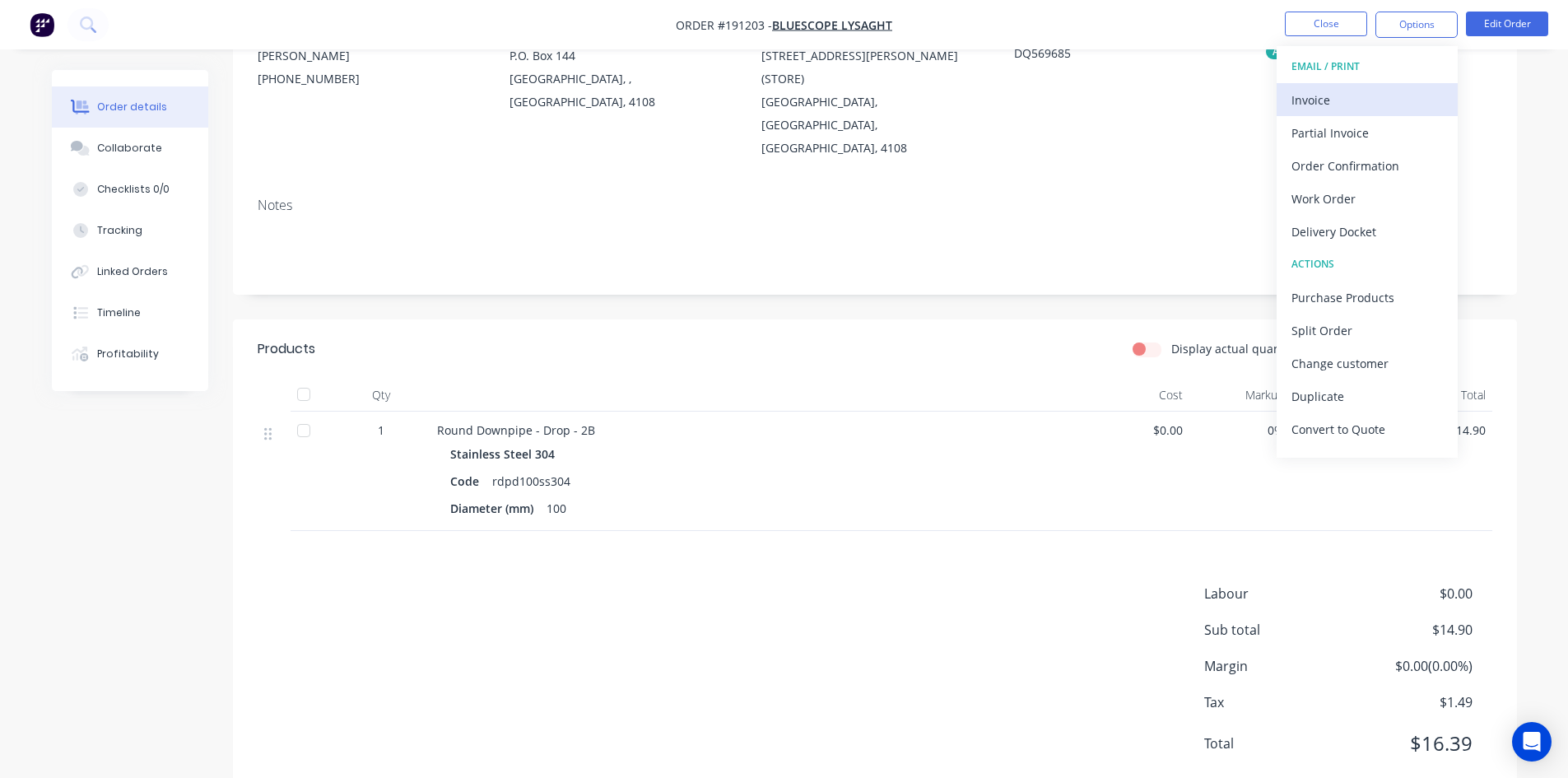
click at [1398, 92] on div "Invoice" at bounding box center [1366, 100] width 151 height 23
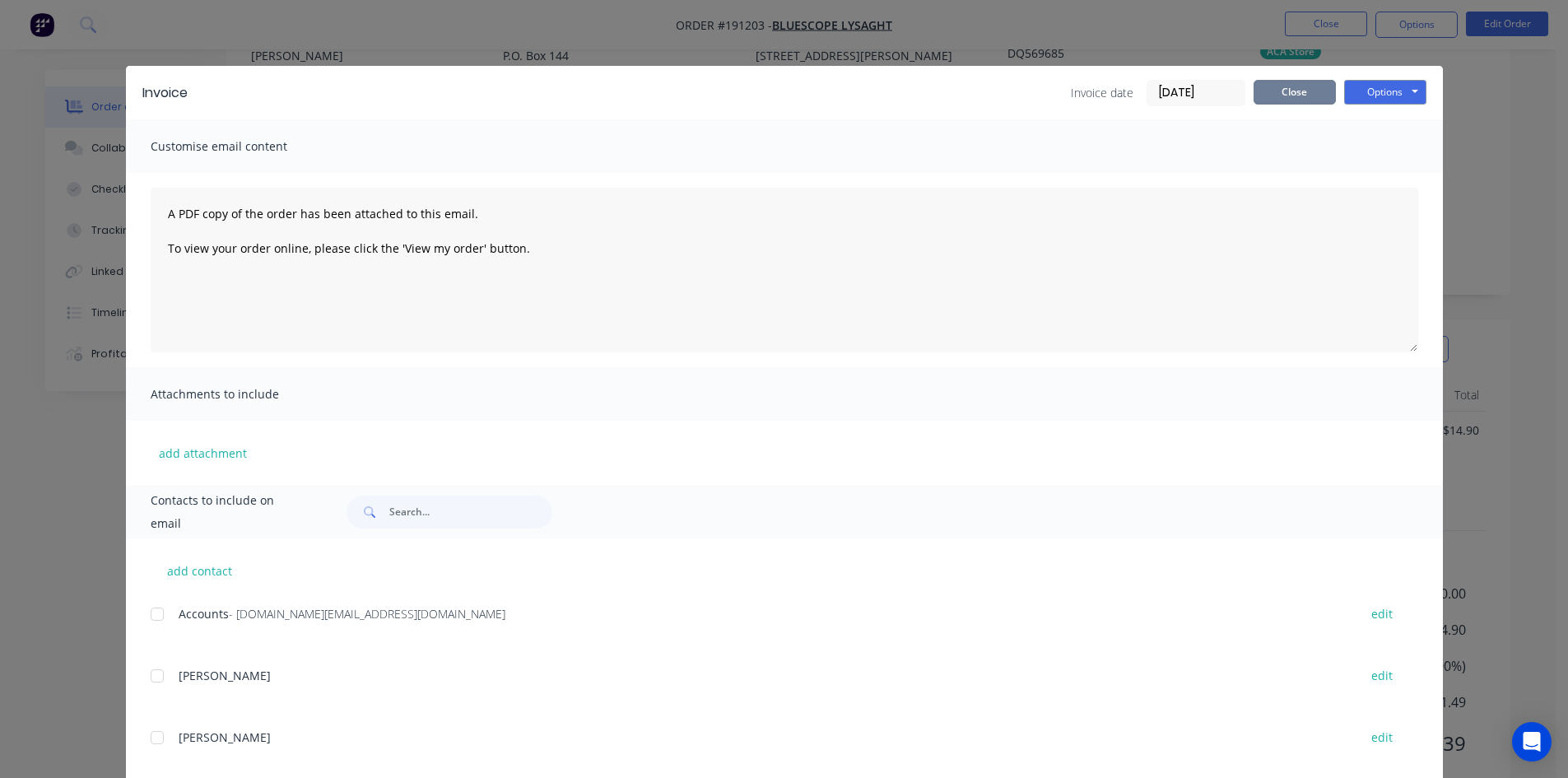
click at [1317, 89] on button "Close" at bounding box center [1295, 92] width 83 height 24
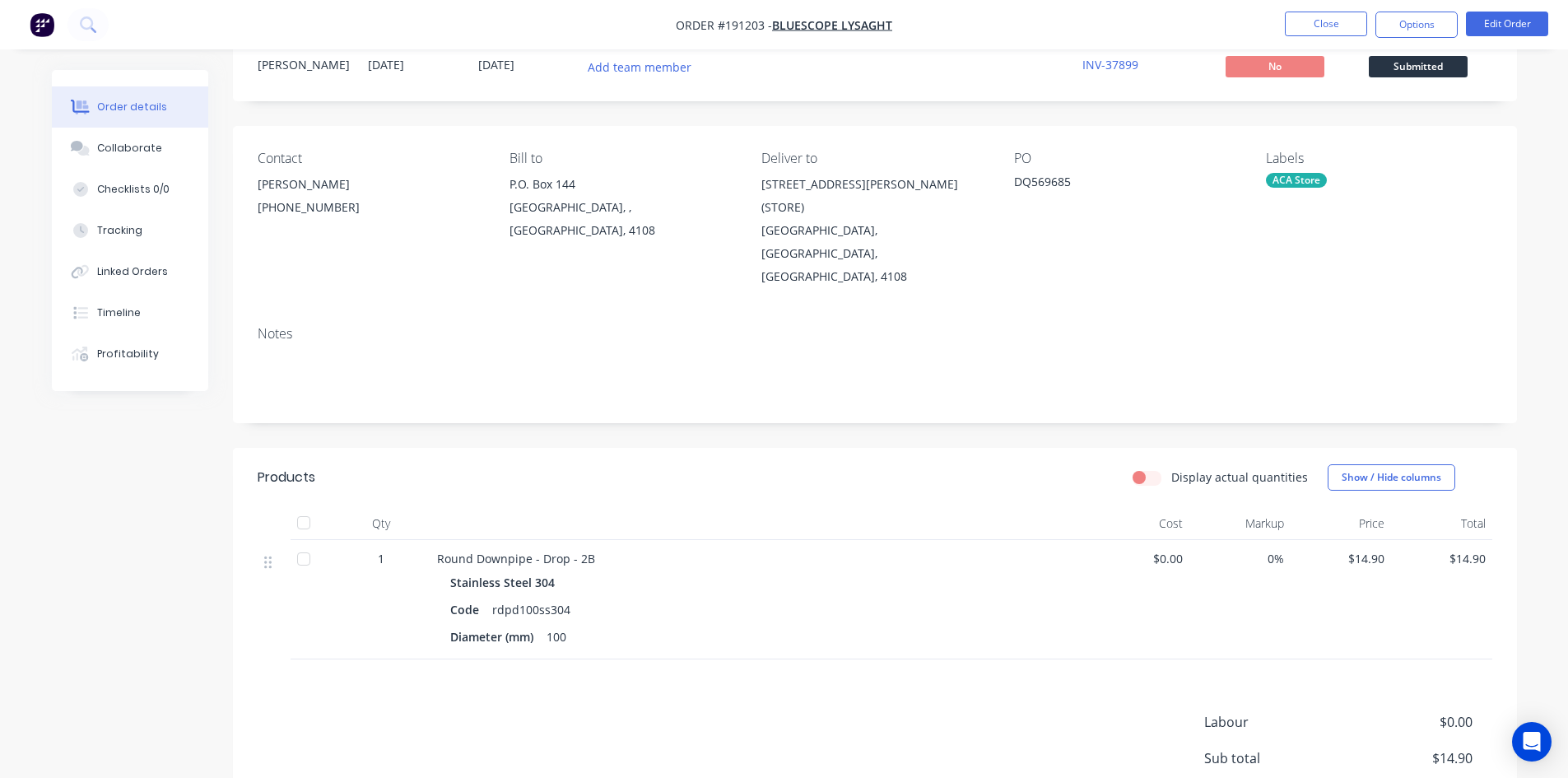
scroll to position [20, 0]
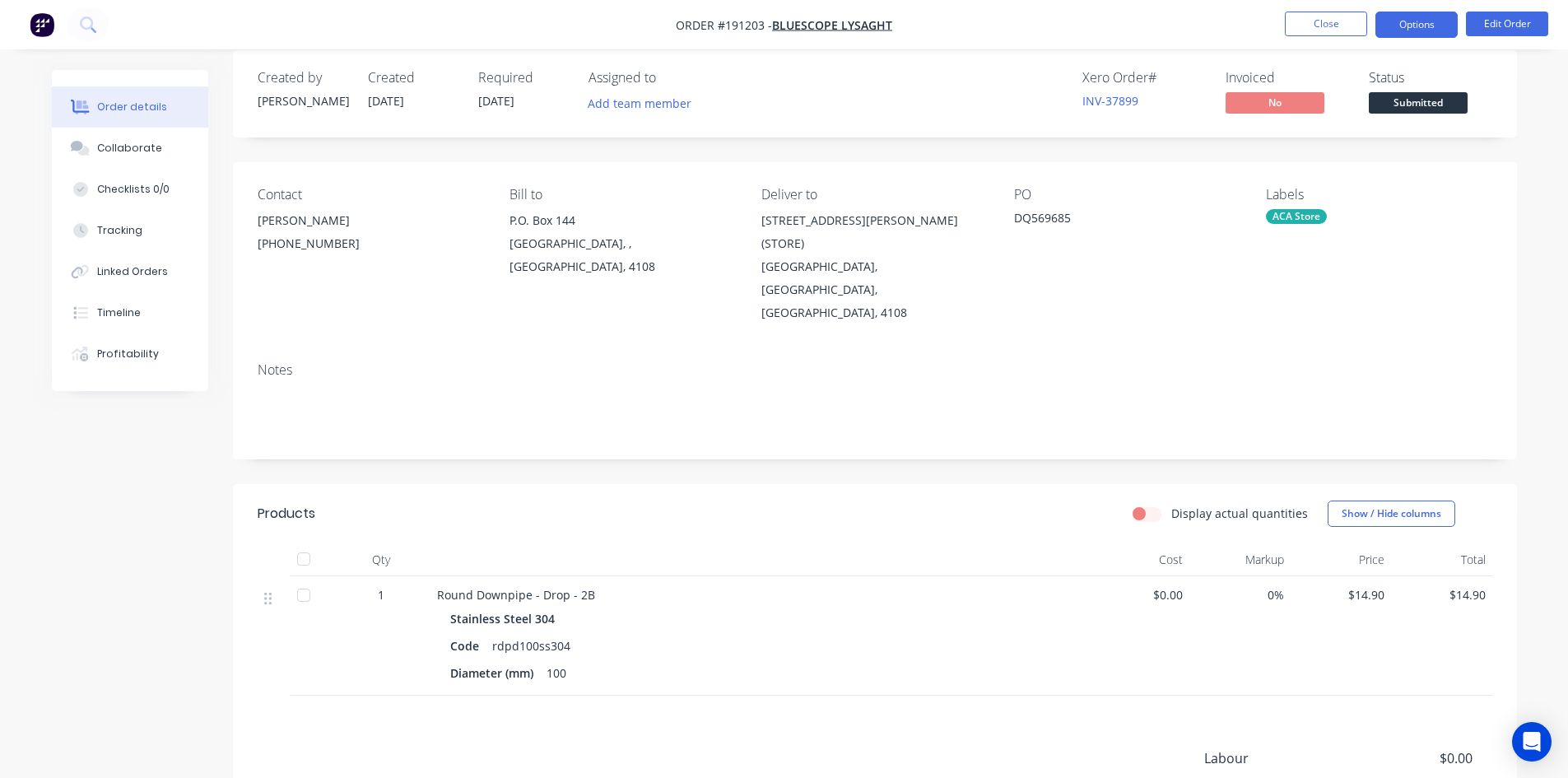
click at [1397, 28] on button "Options" at bounding box center [1417, 24] width 83 height 26
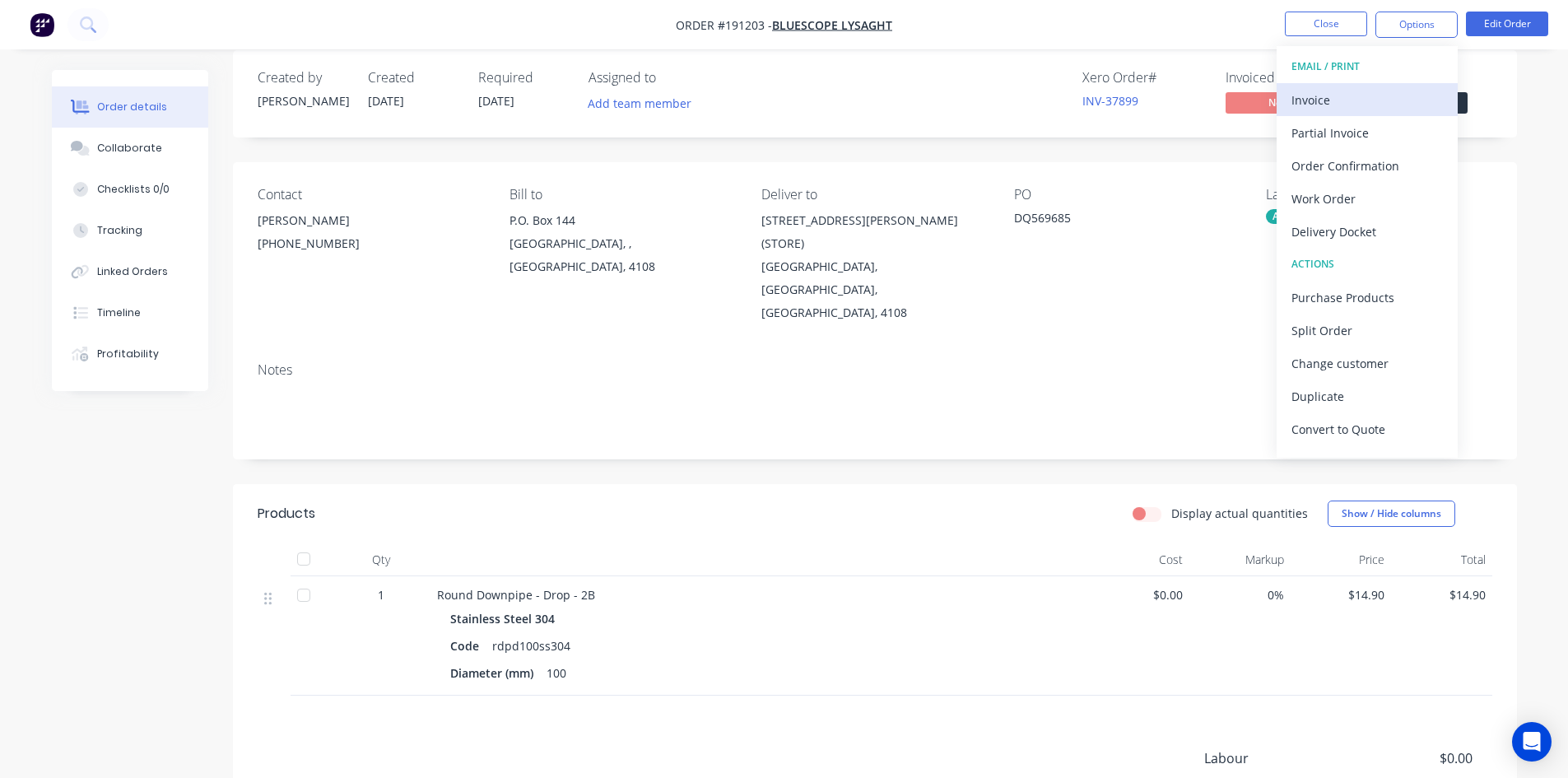
click at [1390, 89] on div "Invoice" at bounding box center [1366, 100] width 151 height 23
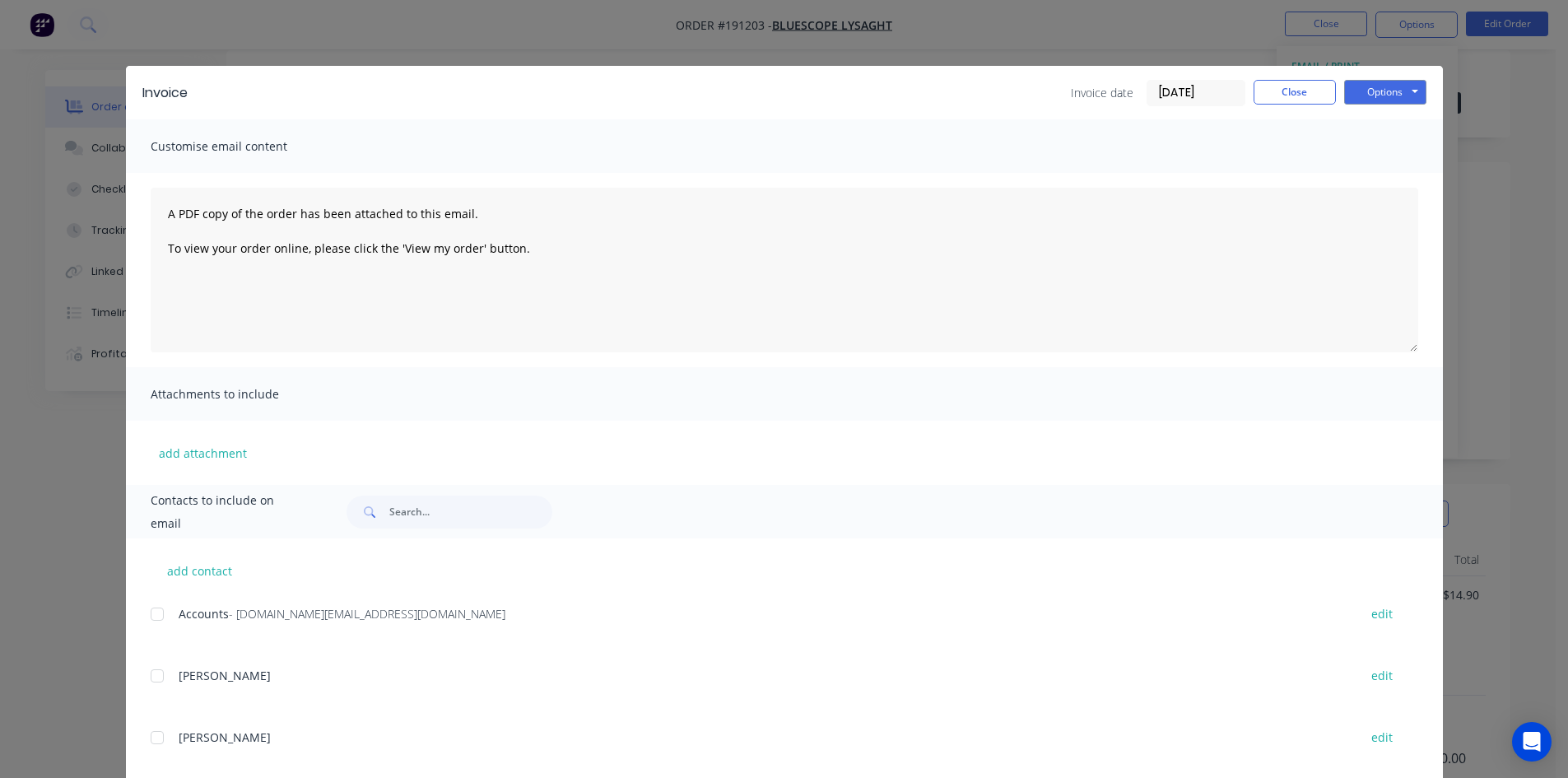
click at [149, 612] on div at bounding box center [157, 614] width 33 height 33
click at [1383, 94] on button "Options" at bounding box center [1385, 92] width 83 height 24
click at [1362, 177] on button "Email" at bounding box center [1396, 176] width 105 height 27
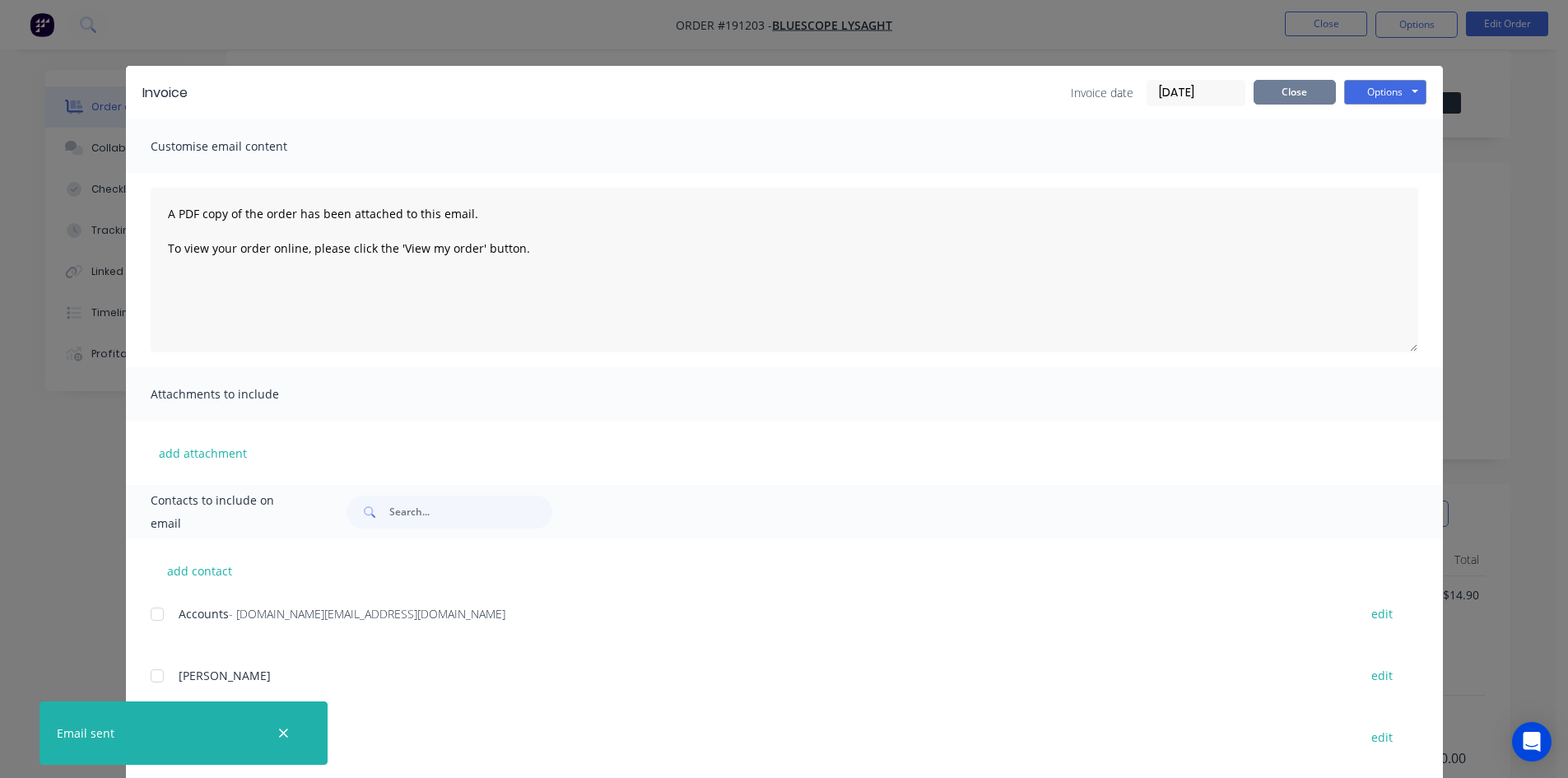
click at [1312, 91] on button "Close" at bounding box center [1295, 92] width 83 height 24
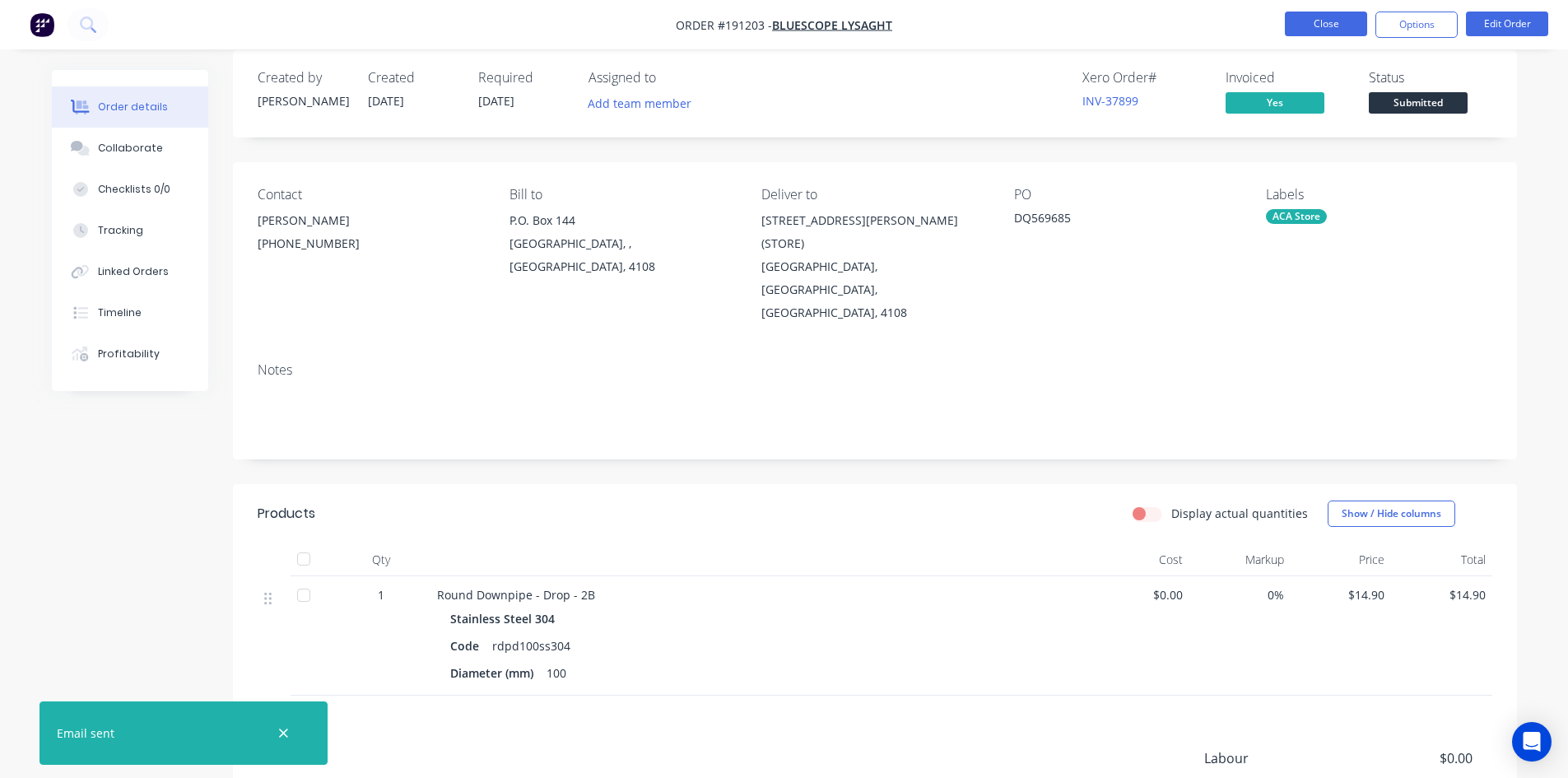
click at [1326, 11] on button "Close" at bounding box center [1326, 23] width 83 height 24
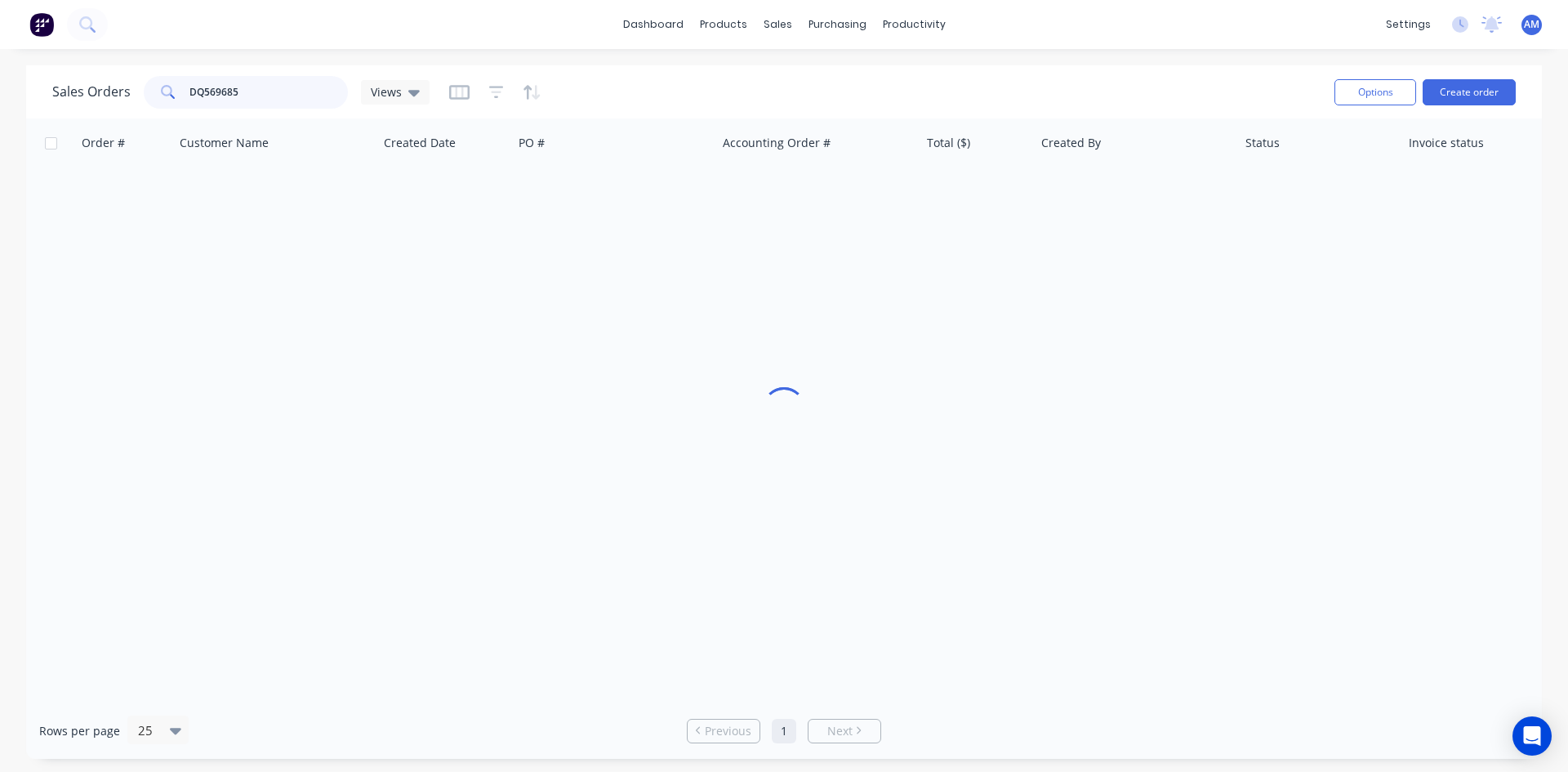
drag, startPoint x: 254, startPoint y: 84, endPoint x: 117, endPoint y: 85, distance: 137.0
click at [117, 85] on div "Sales Orders DQ569685 Views" at bounding box center [241, 91] width 378 height 33
type input "190914"
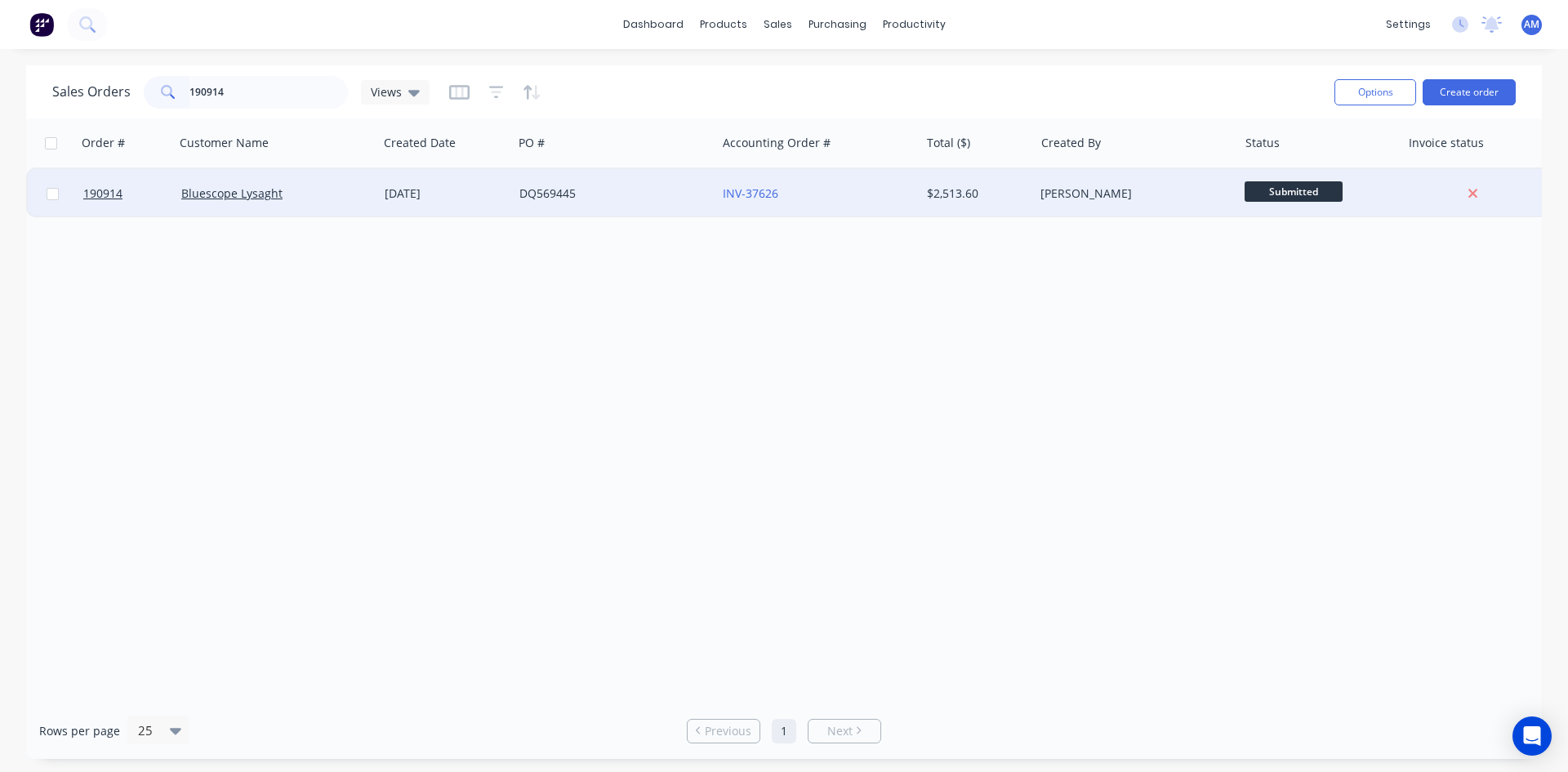
click at [804, 207] on div "INV-37626" at bounding box center [818, 193] width 203 height 49
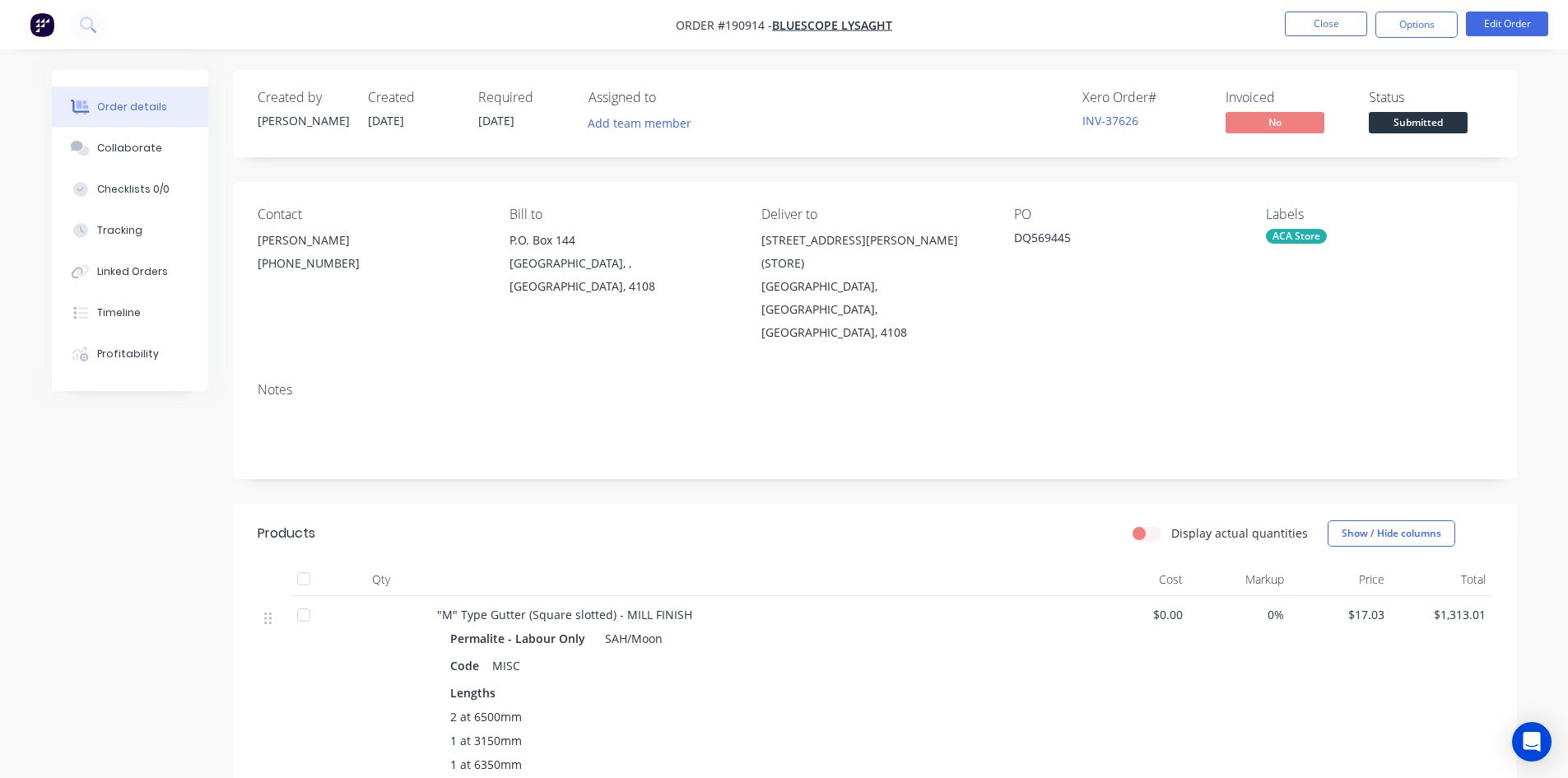
click at [1415, 34] on button "Options" at bounding box center [1417, 24] width 83 height 26
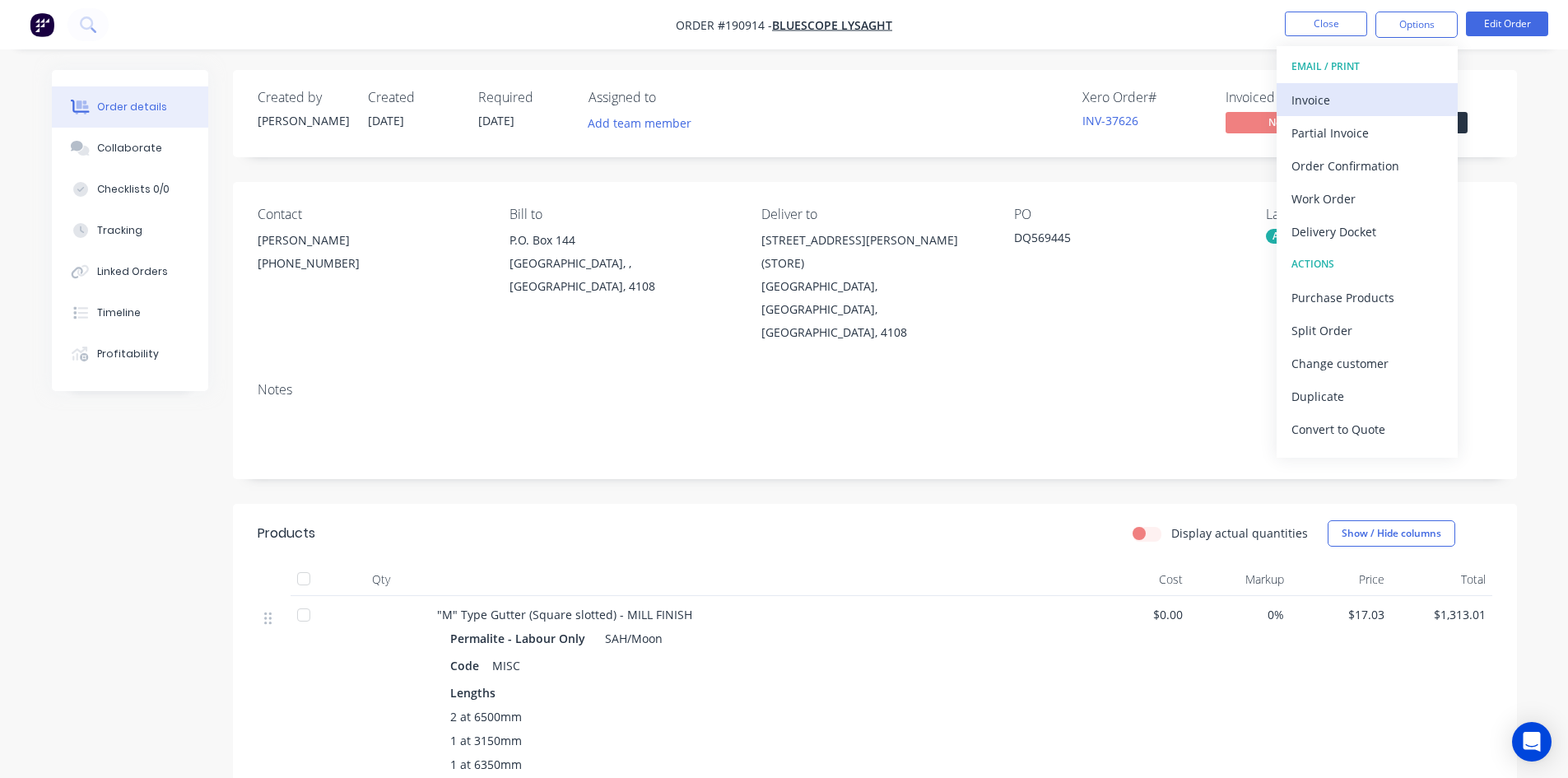
click at [1381, 99] on div "Invoice" at bounding box center [1366, 100] width 151 height 23
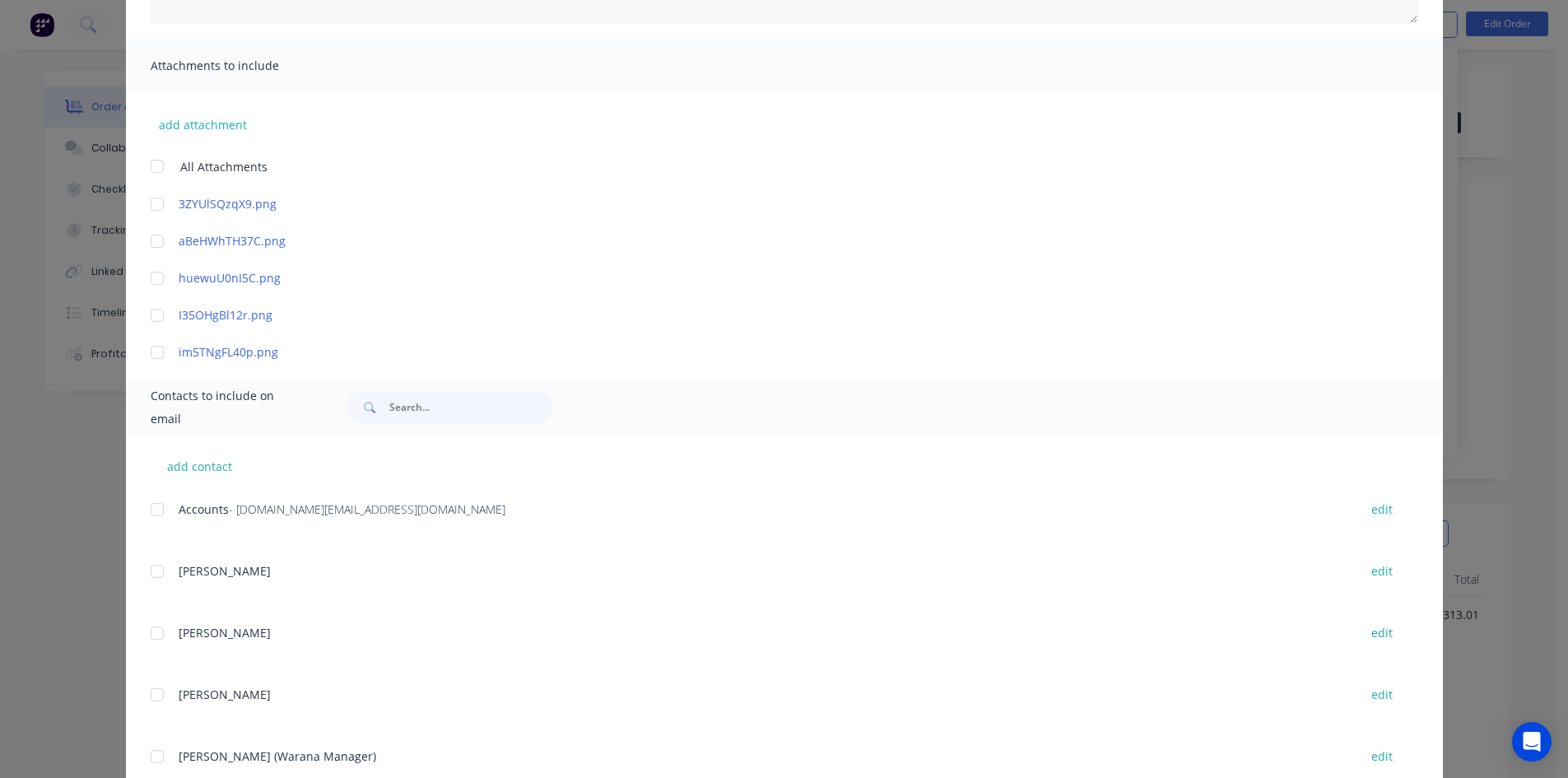
scroll to position [329, 0]
click at [147, 507] on div at bounding box center [157, 508] width 33 height 33
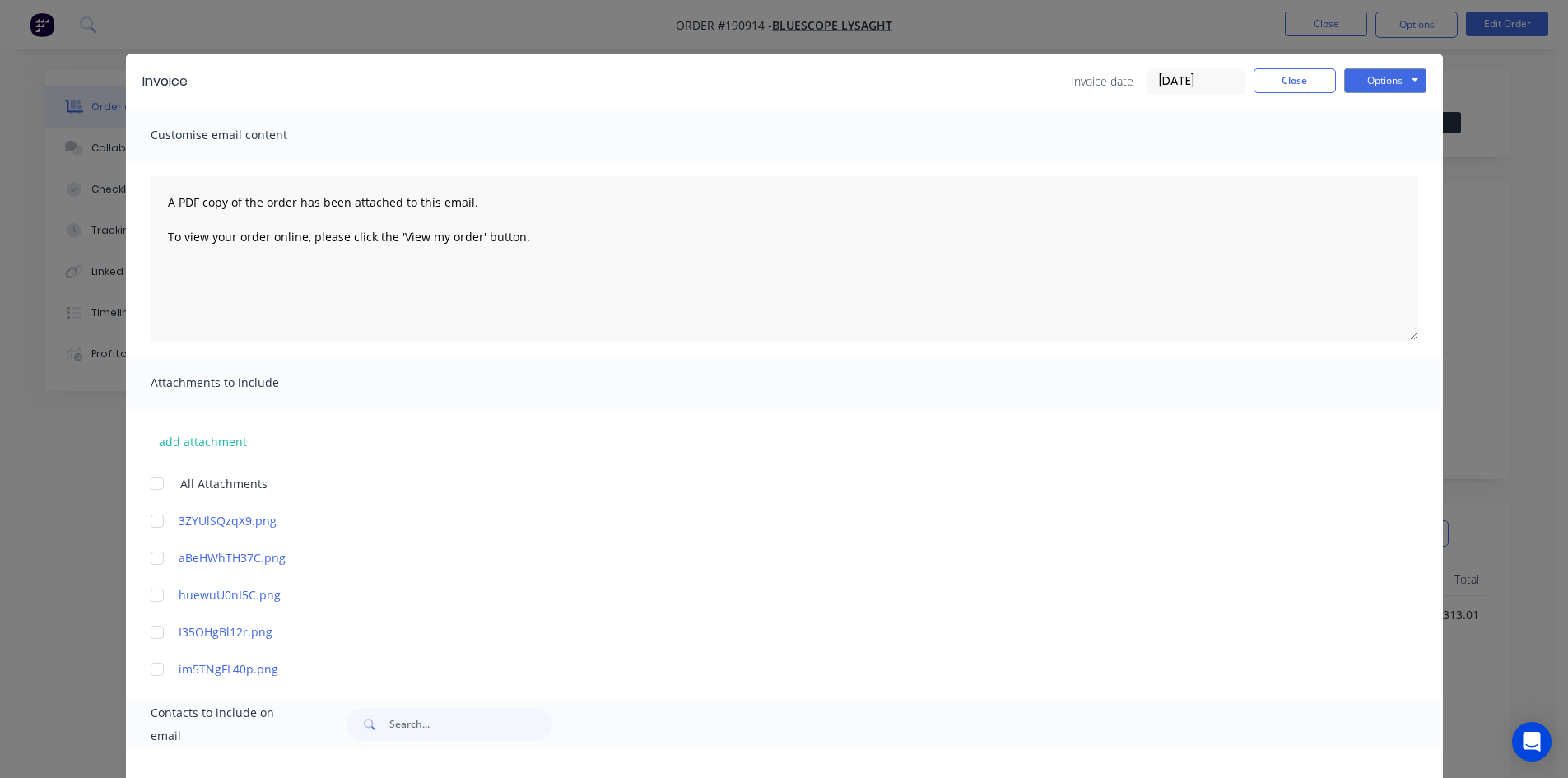
scroll to position [0, 0]
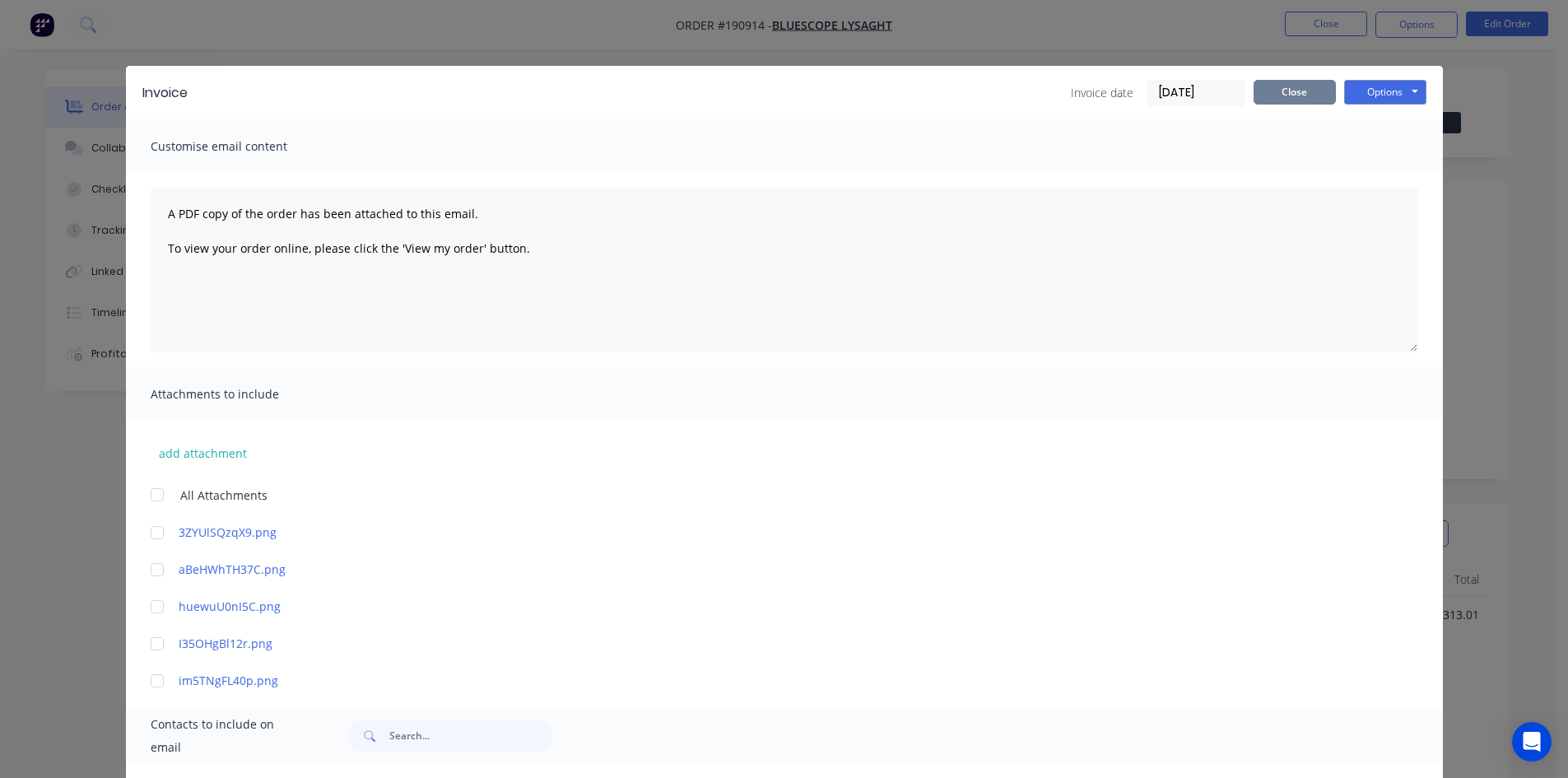
click at [1289, 100] on button "Close" at bounding box center [1295, 92] width 83 height 24
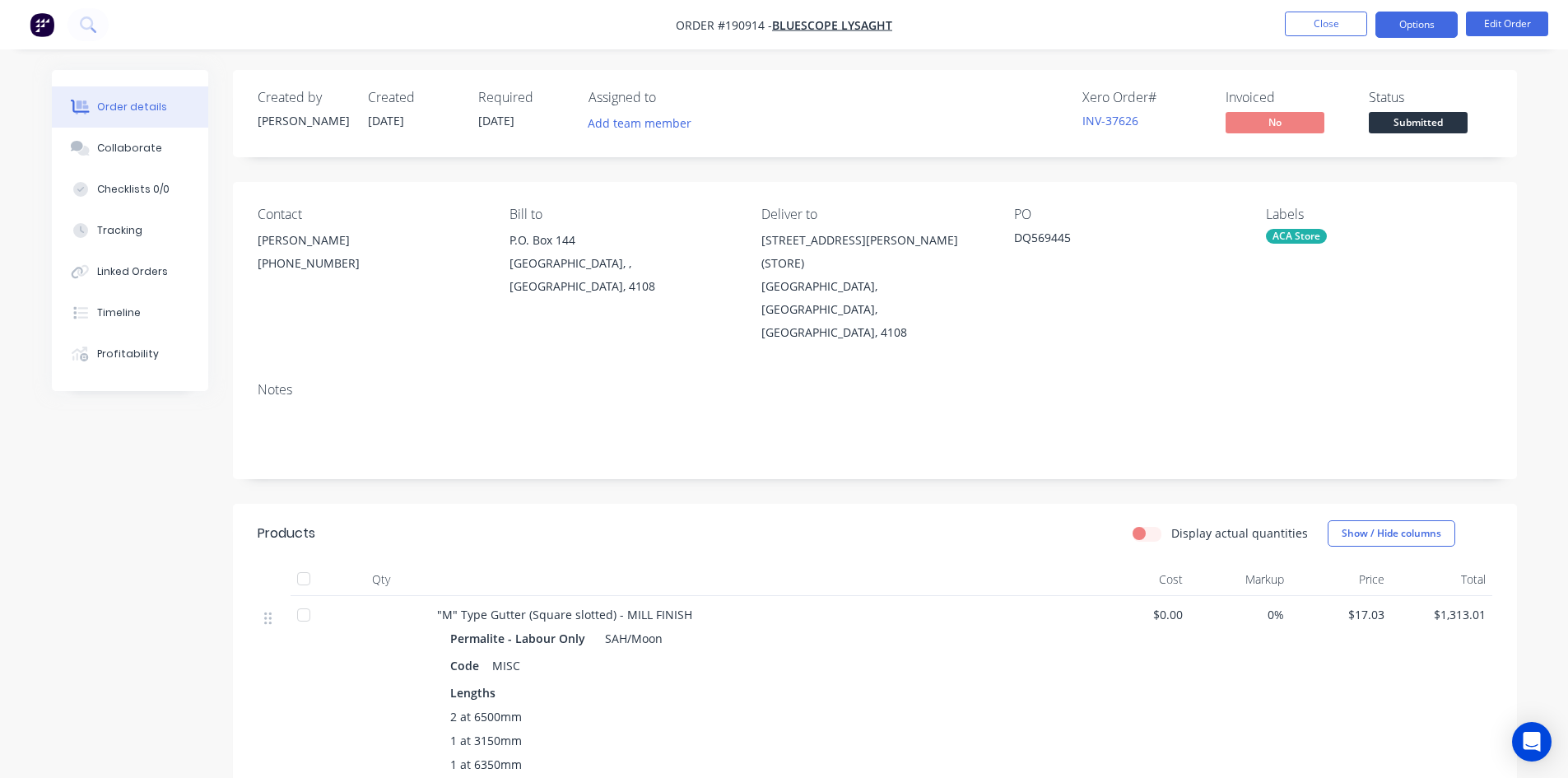
click at [1411, 27] on button "Options" at bounding box center [1417, 24] width 83 height 26
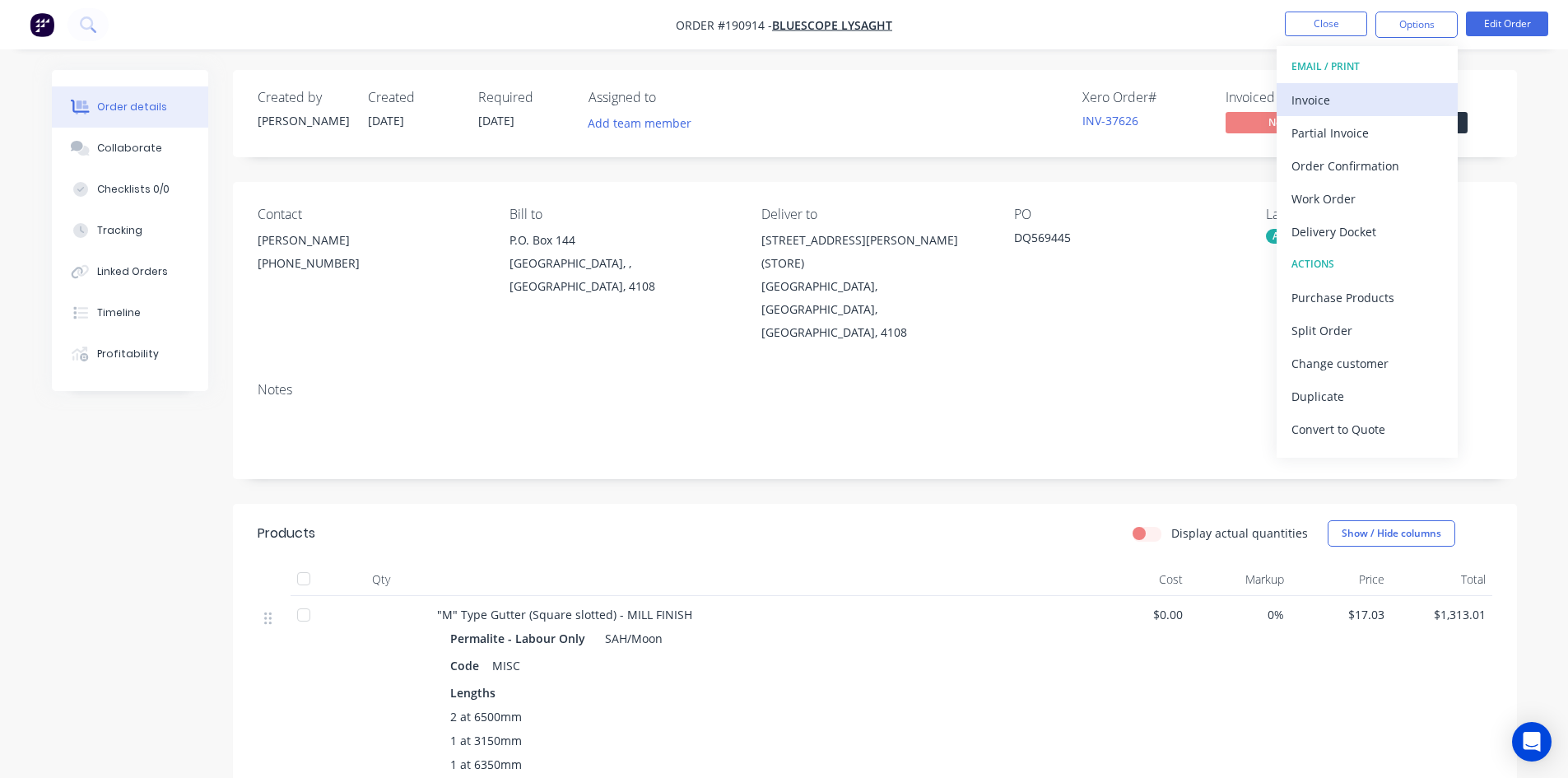
click at [1395, 92] on div "Invoice" at bounding box center [1366, 100] width 151 height 23
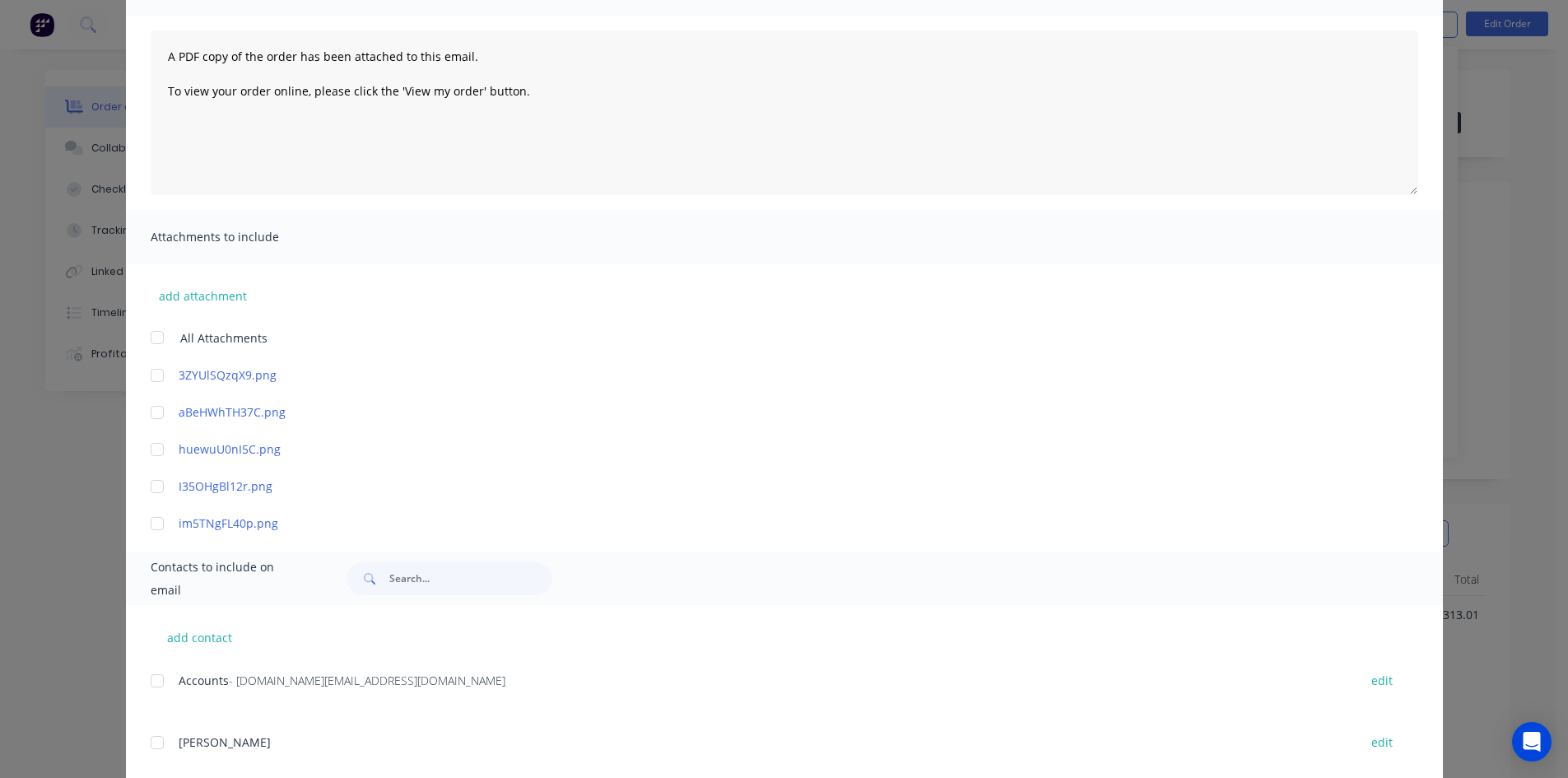
scroll to position [164, 0]
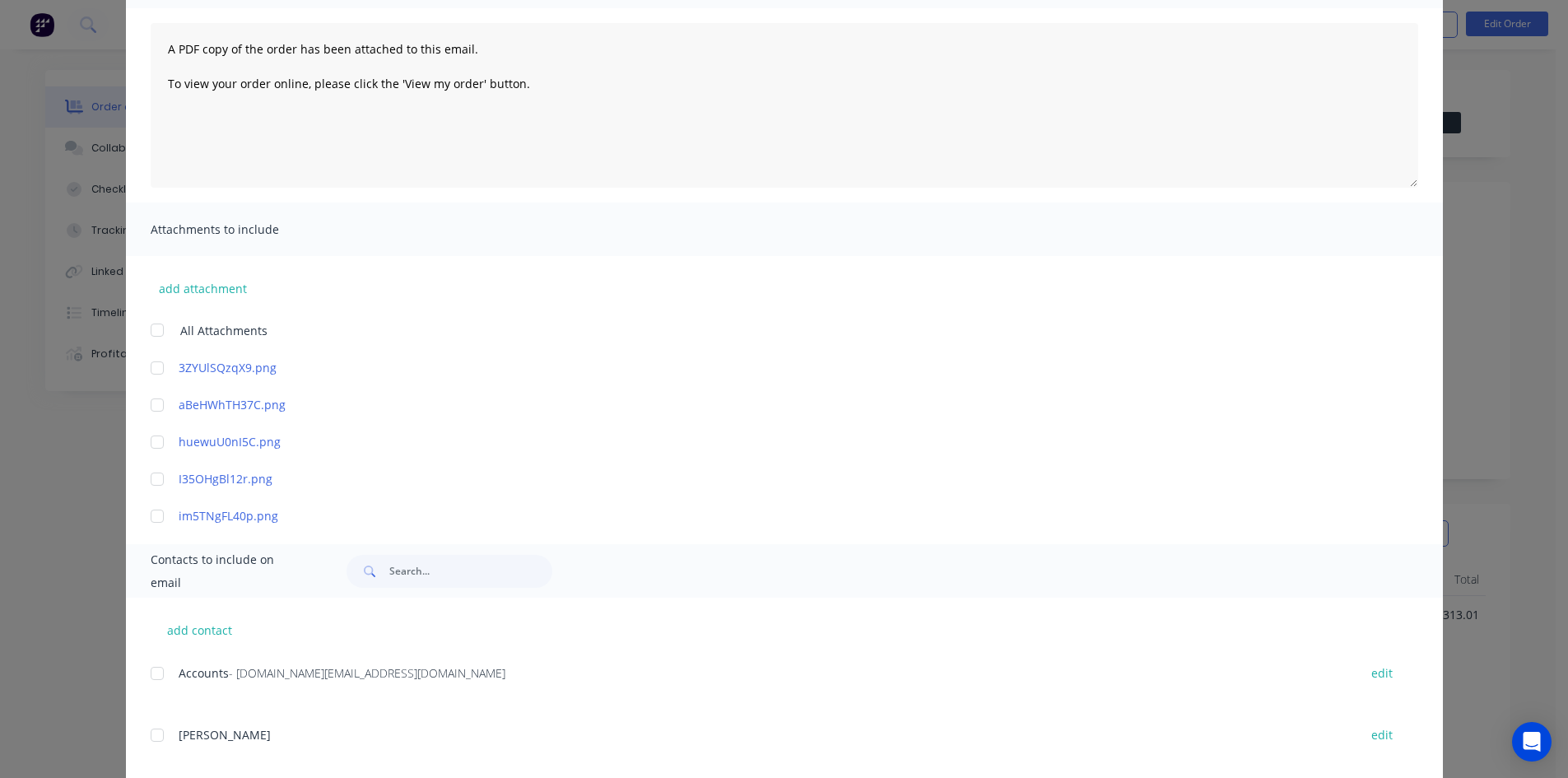
click at [152, 672] on div at bounding box center [157, 673] width 33 height 33
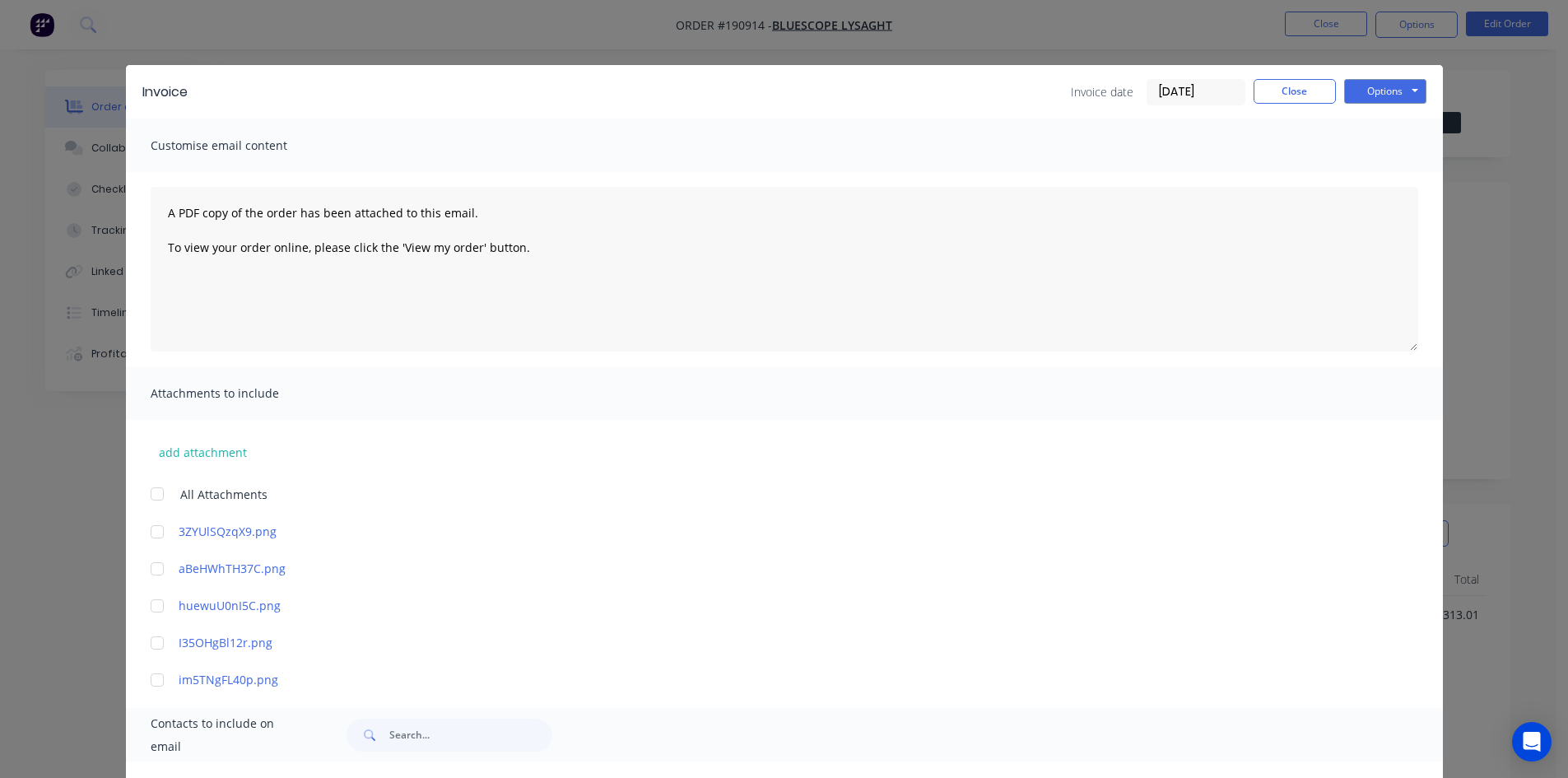
scroll to position [0, 0]
click at [1389, 93] on button "Options" at bounding box center [1385, 92] width 83 height 24
click at [1387, 171] on button "Email" at bounding box center [1396, 176] width 105 height 27
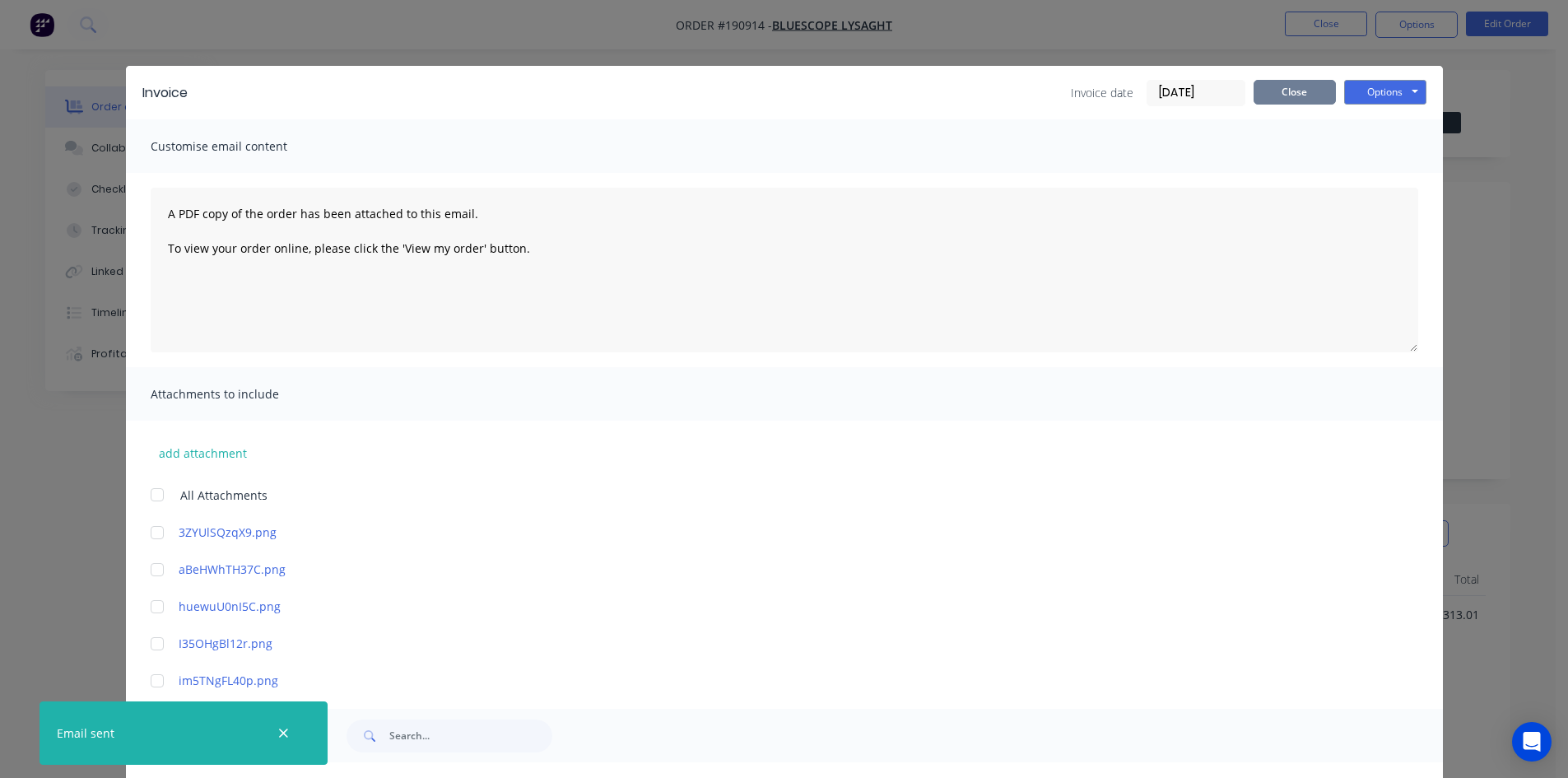
click at [1281, 84] on button "Close" at bounding box center [1295, 92] width 83 height 24
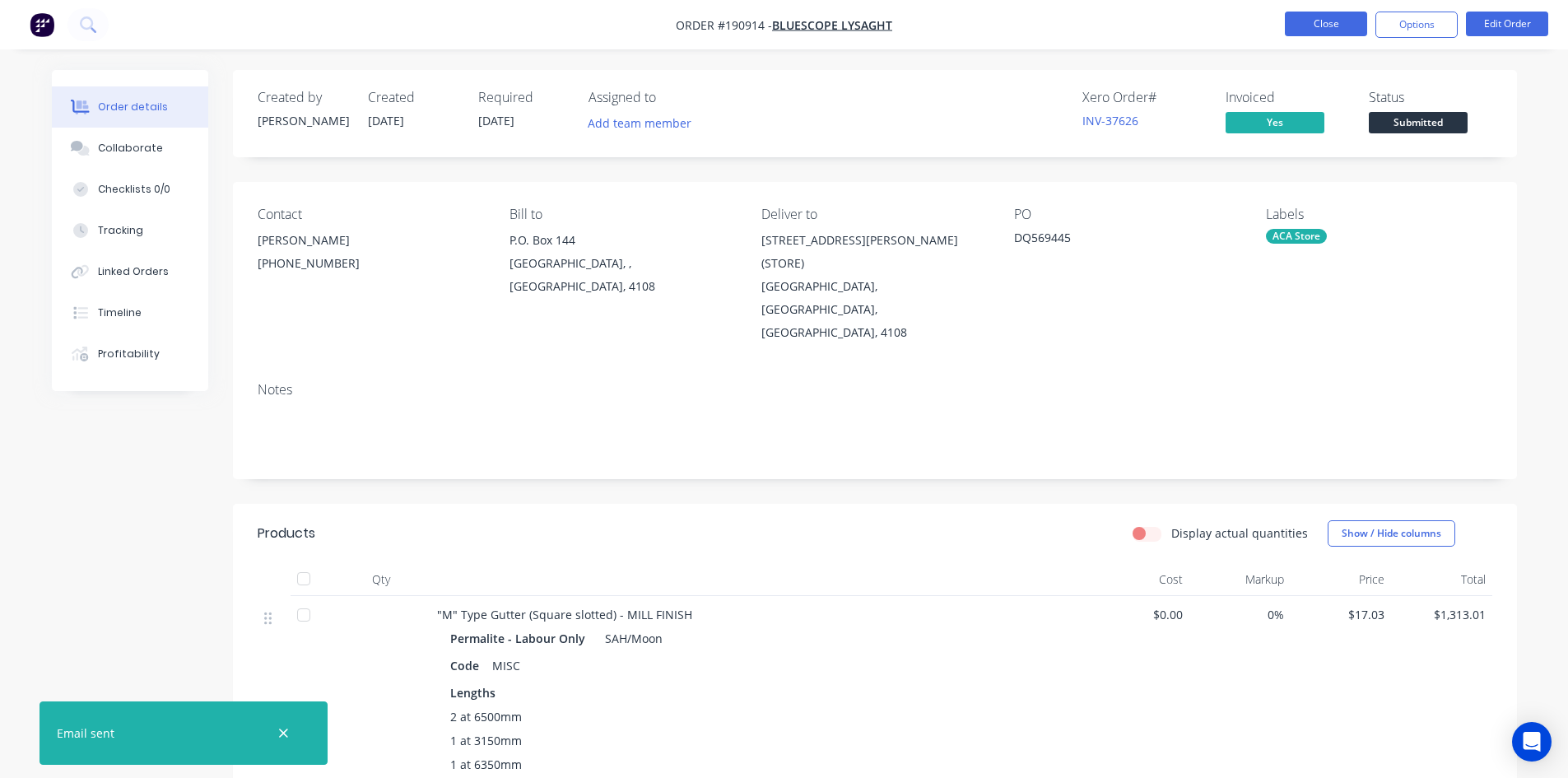
click at [1316, 30] on button "Close" at bounding box center [1326, 23] width 83 height 24
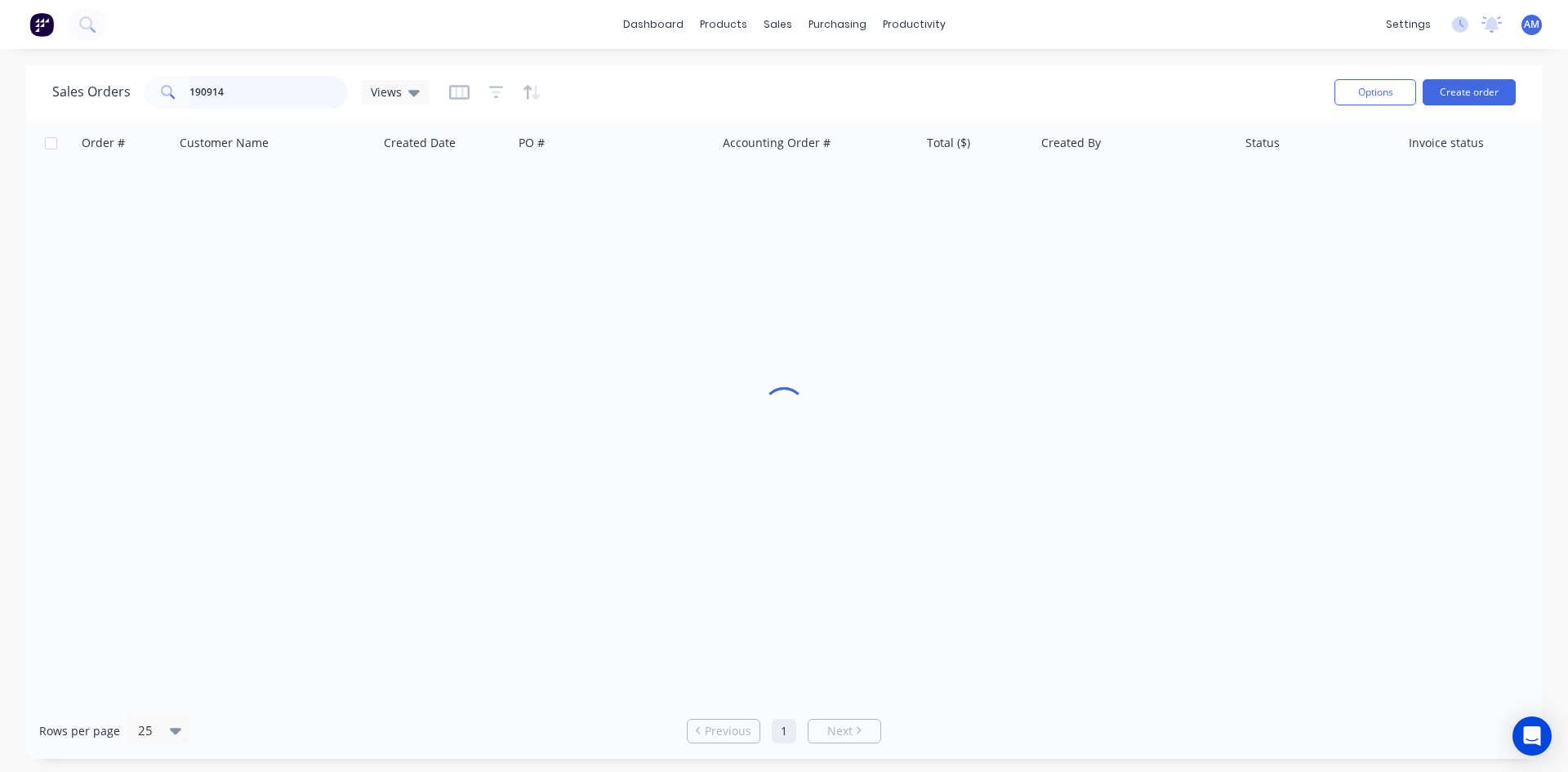
drag, startPoint x: 273, startPoint y: 99, endPoint x: 73, endPoint y: 81, distance: 200.8
click at [74, 81] on div "Sales Orders 190914 Views" at bounding box center [241, 91] width 378 height 33
type input "190662"
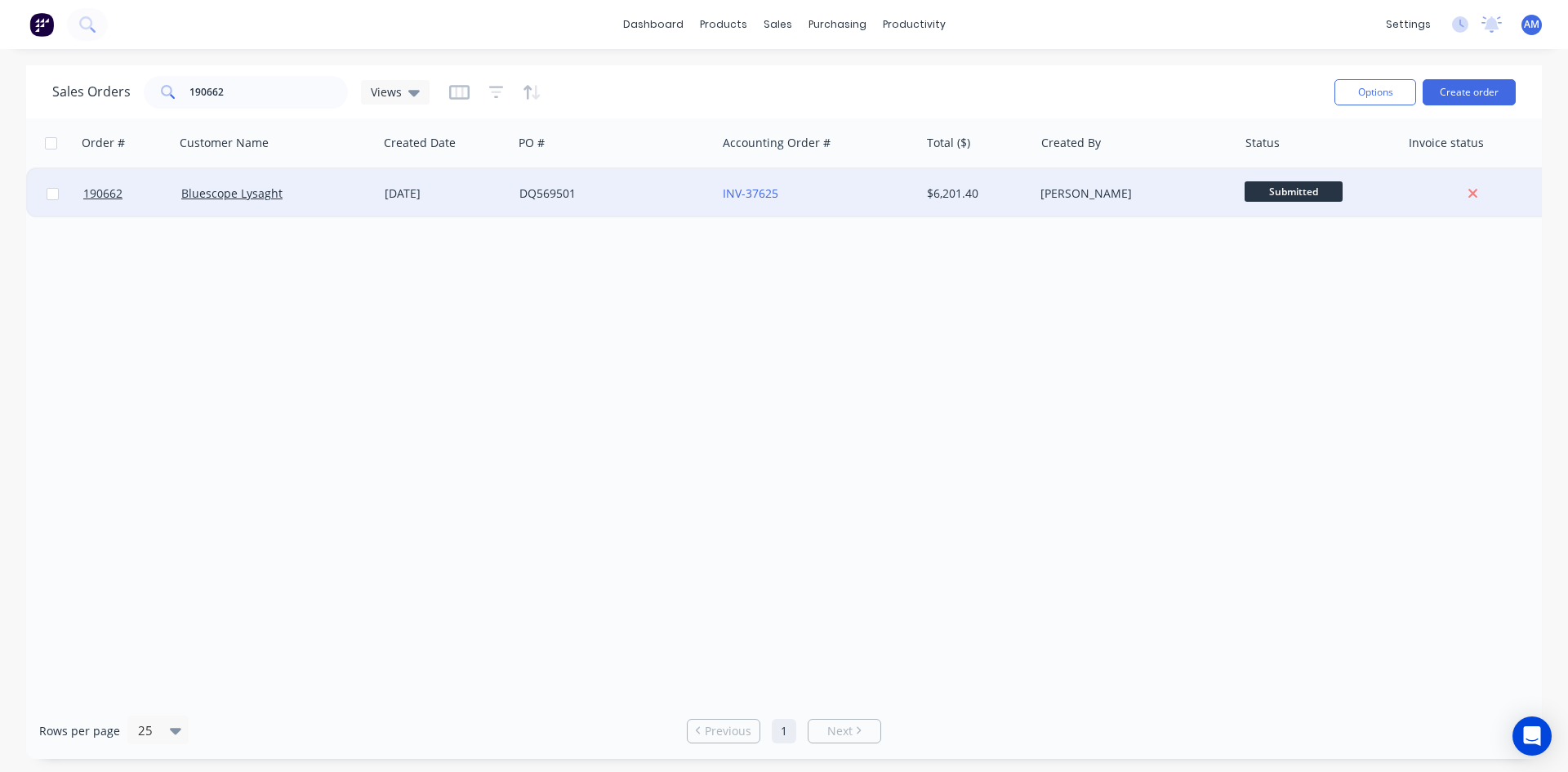
click at [596, 192] on div "DQ569501" at bounding box center [610, 194] width 181 height 17
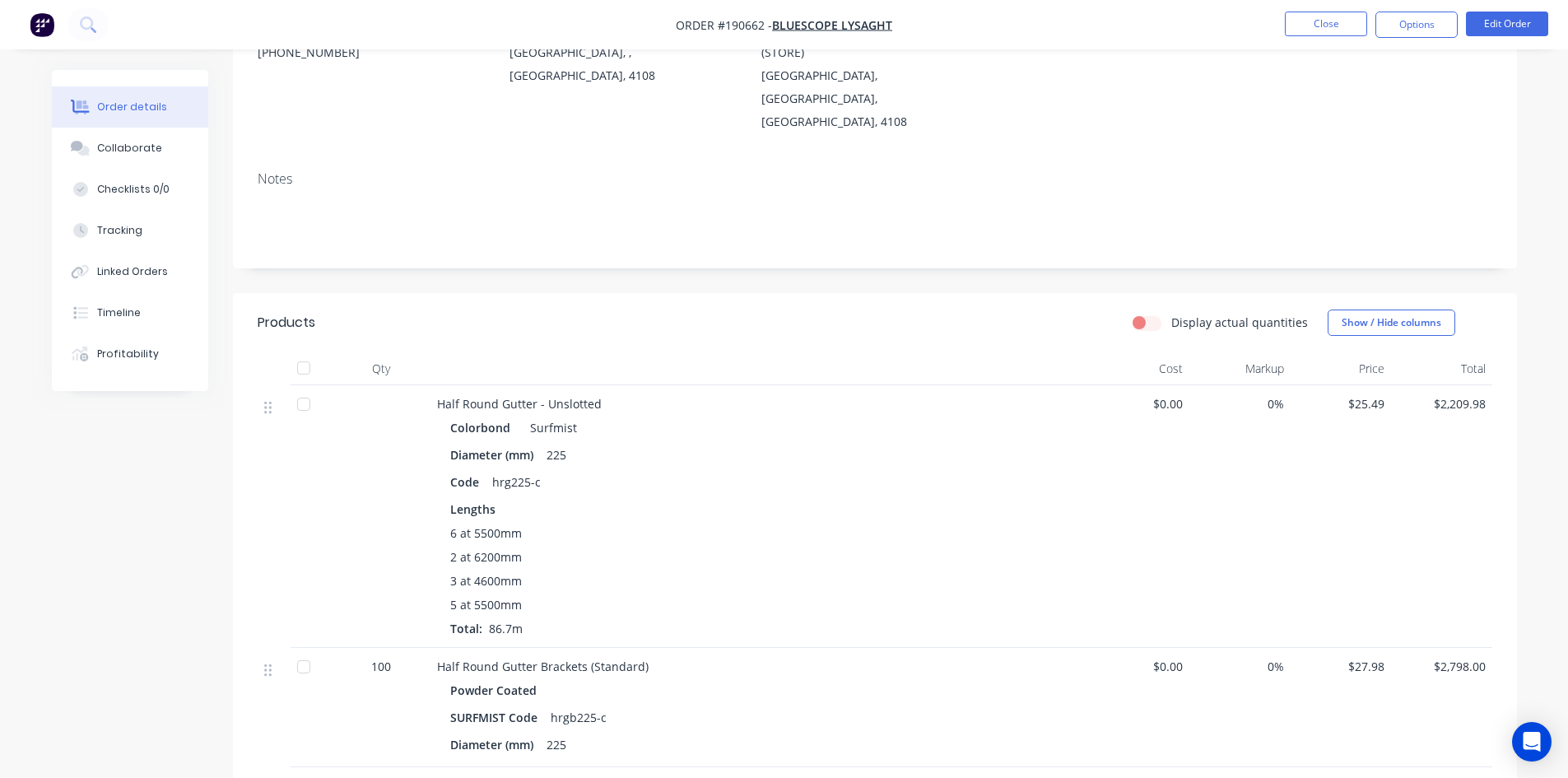
scroll to position [164, 0]
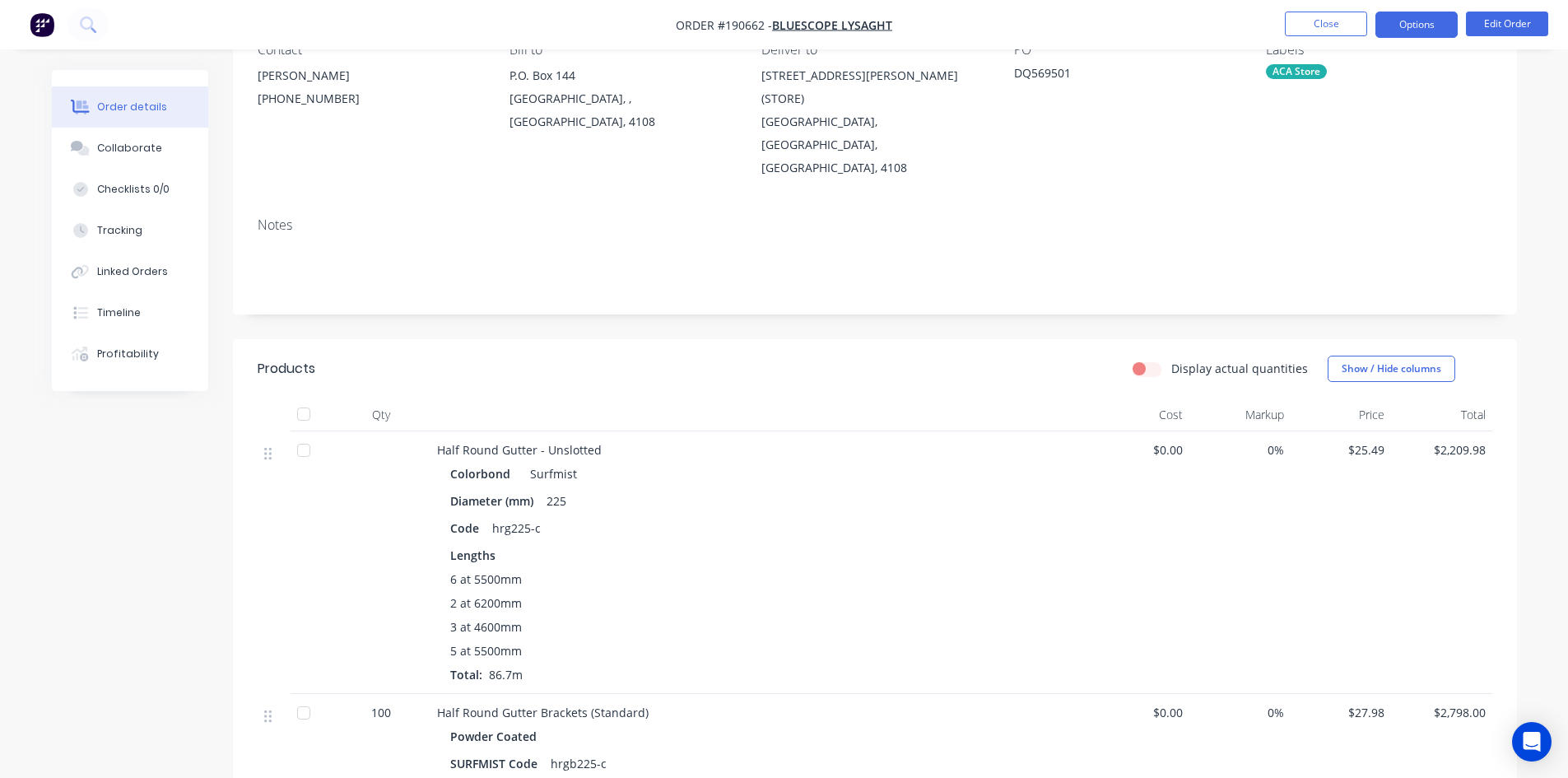
click at [1408, 31] on button "Options" at bounding box center [1417, 24] width 83 height 26
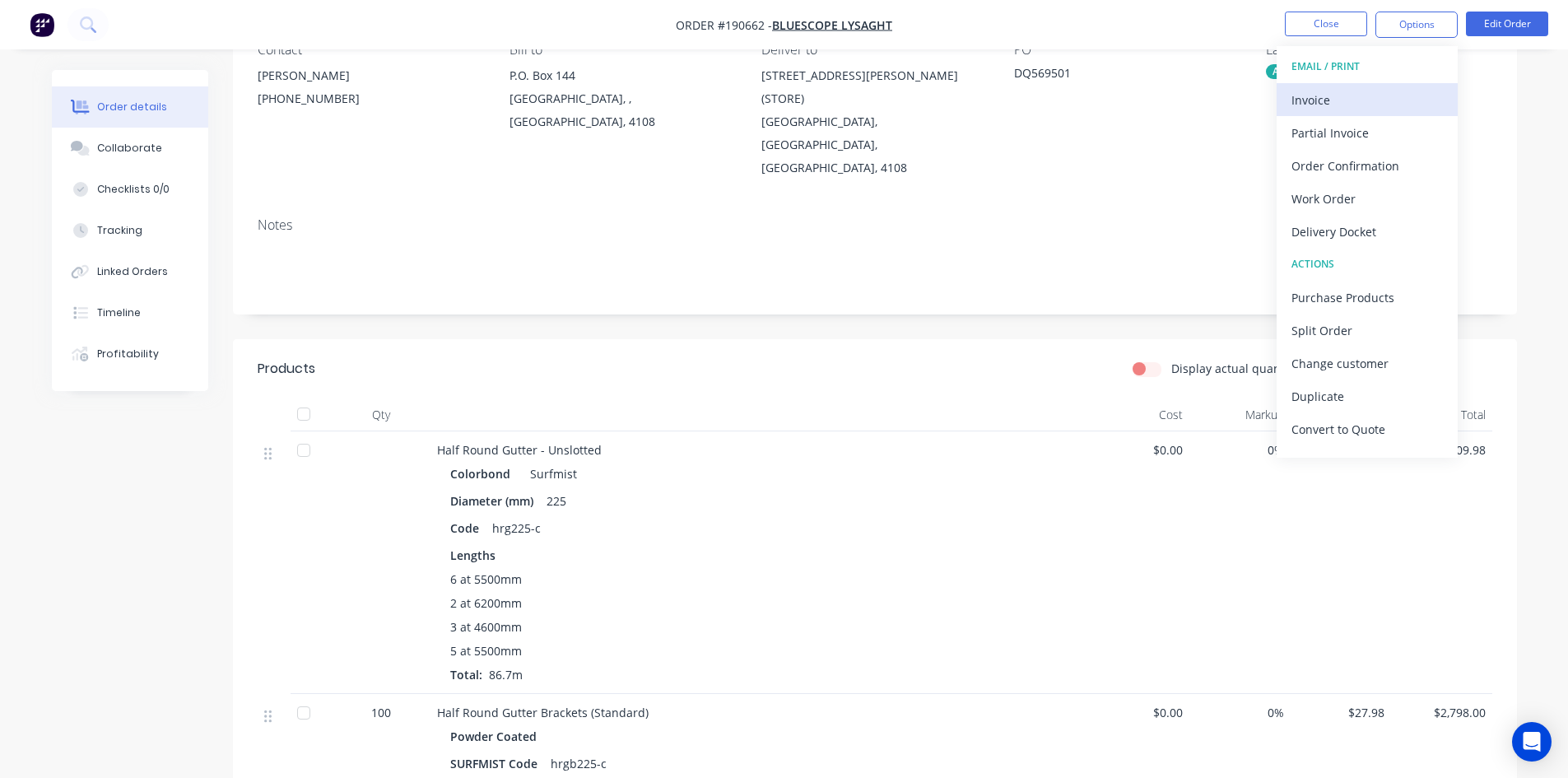
click at [1379, 98] on div "Invoice" at bounding box center [1366, 100] width 151 height 23
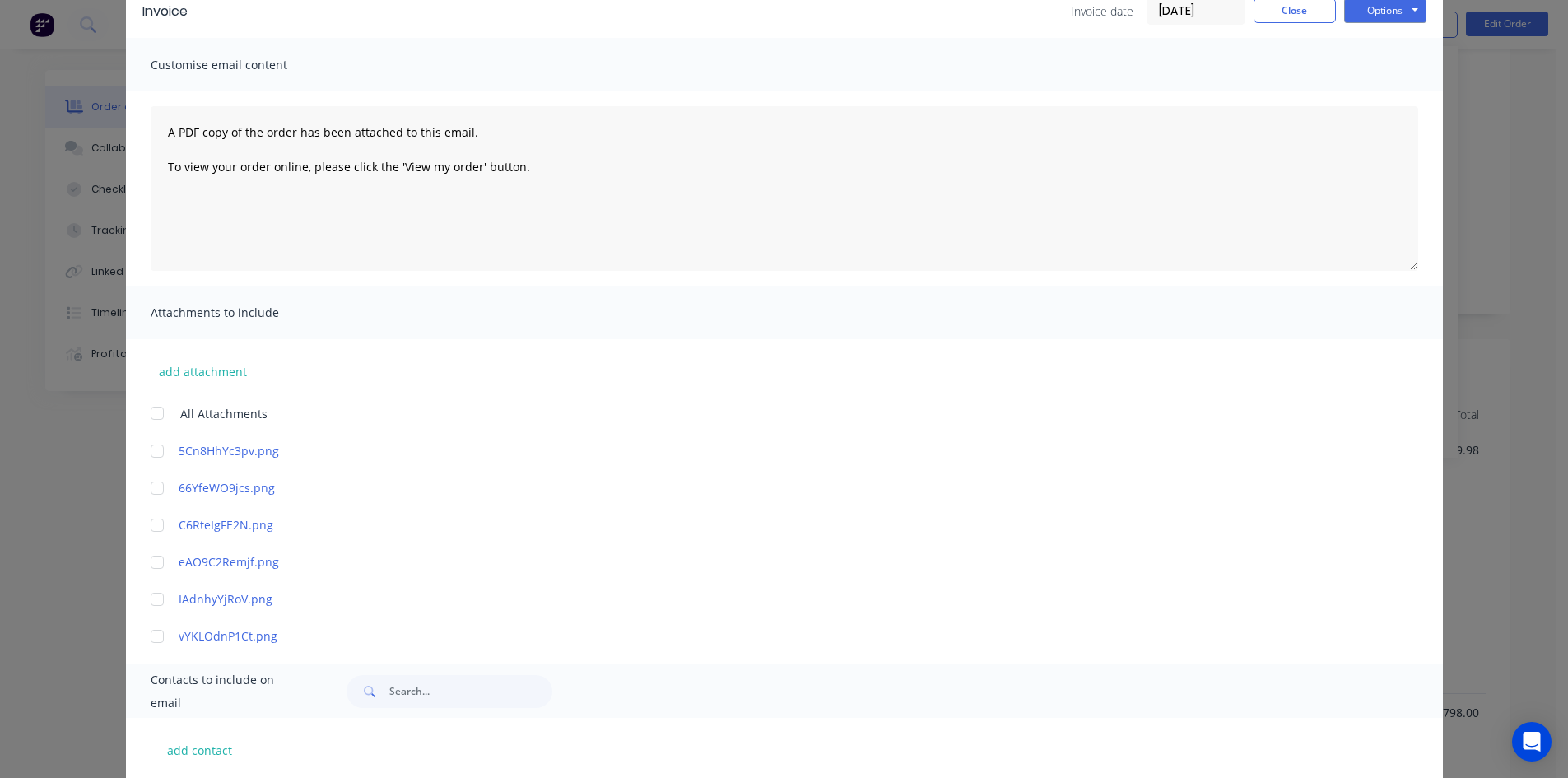
scroll to position [247, 0]
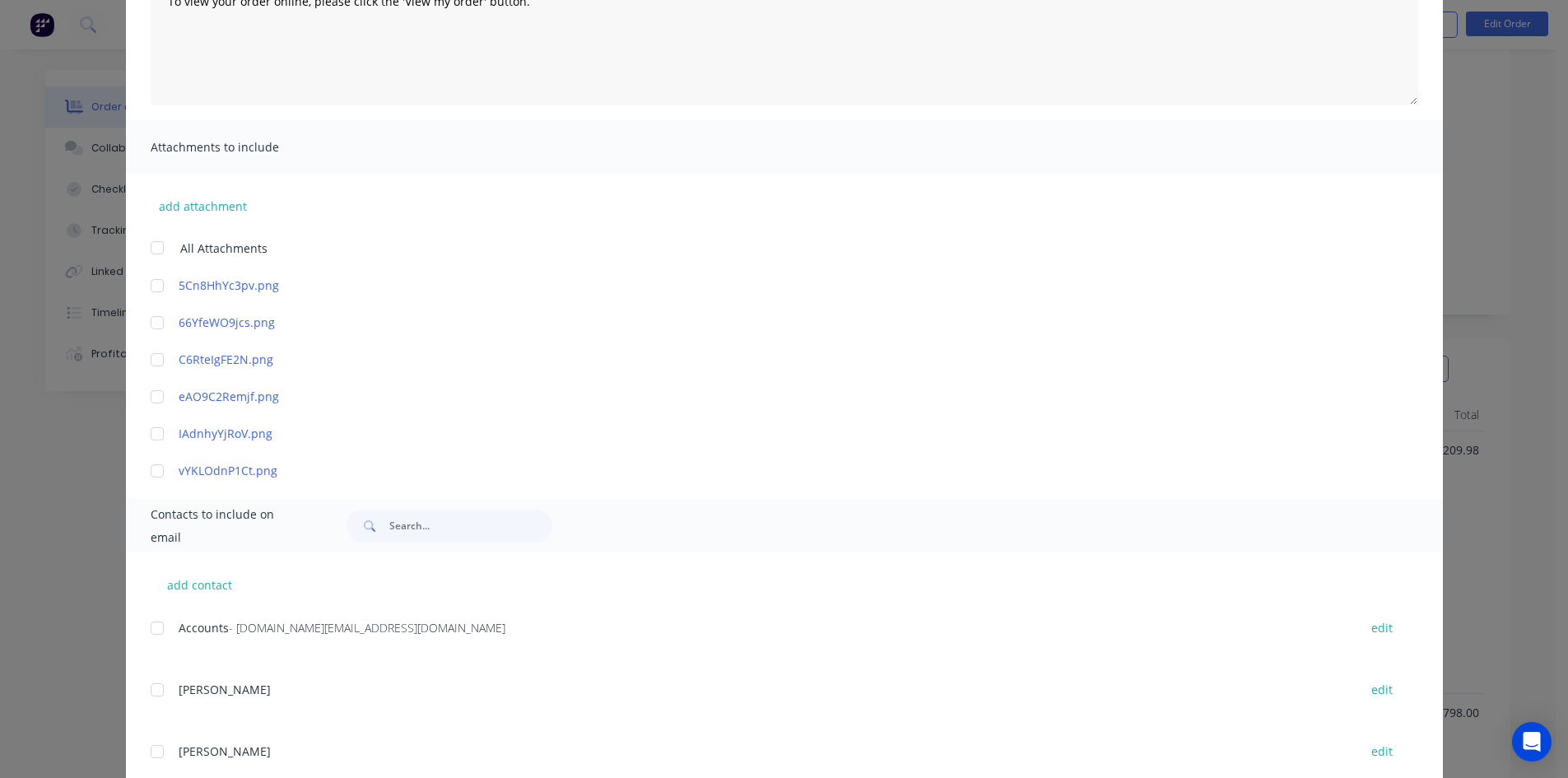
click at [156, 625] on div at bounding box center [157, 628] width 33 height 33
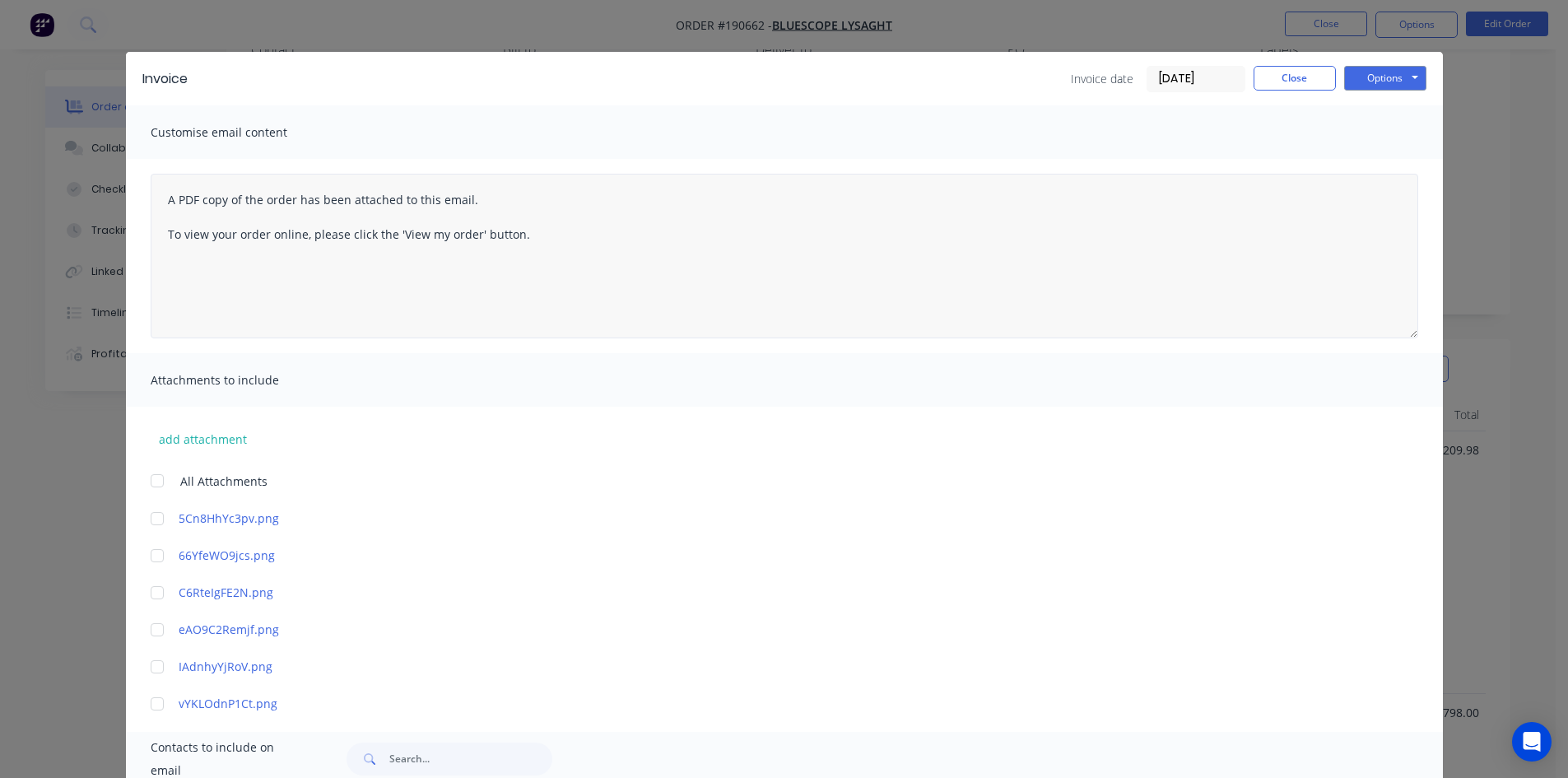
scroll to position [0, 0]
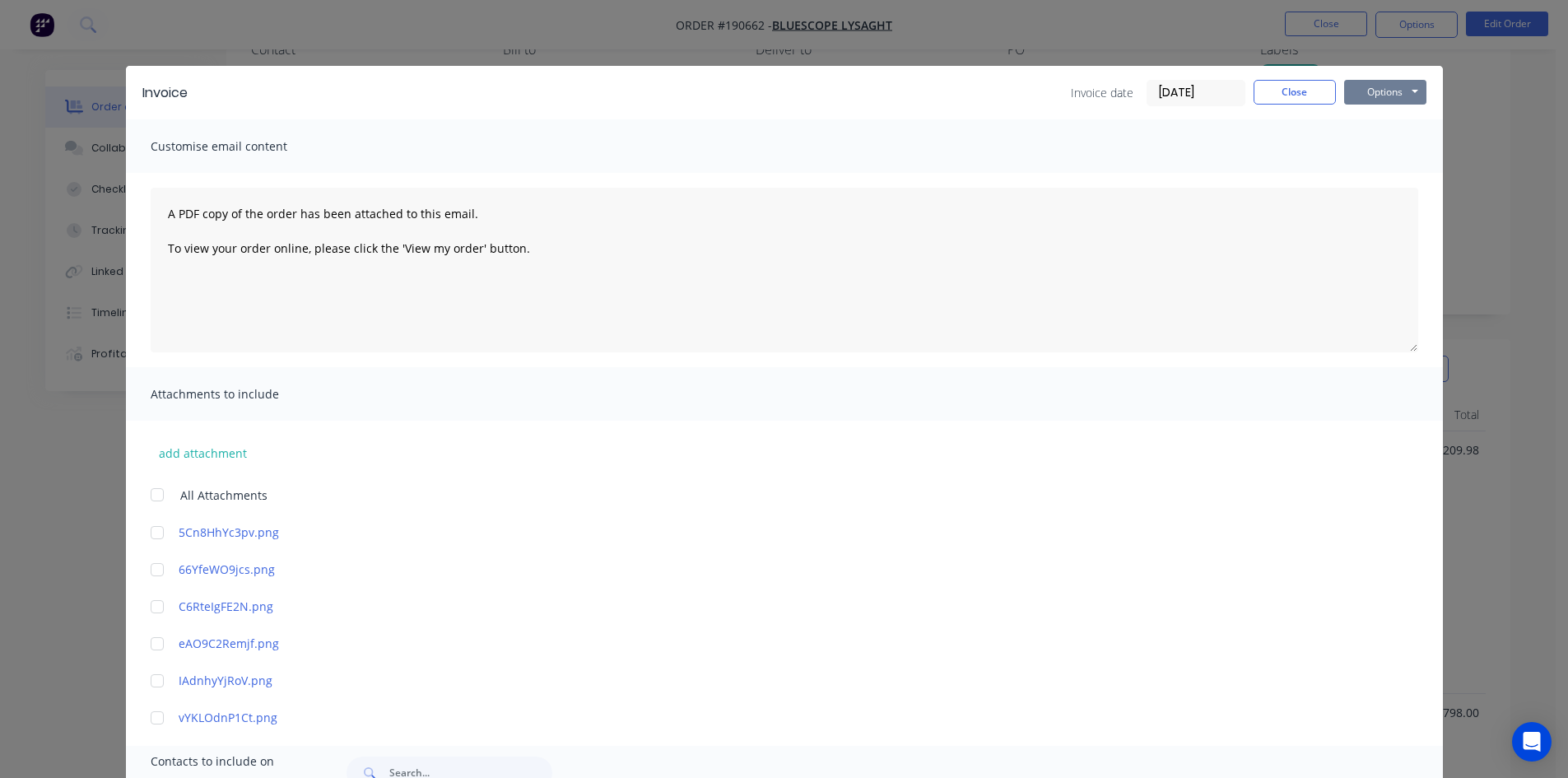
click at [1397, 98] on button "Options" at bounding box center [1385, 92] width 83 height 24
click at [1392, 171] on button "Email" at bounding box center [1396, 176] width 105 height 27
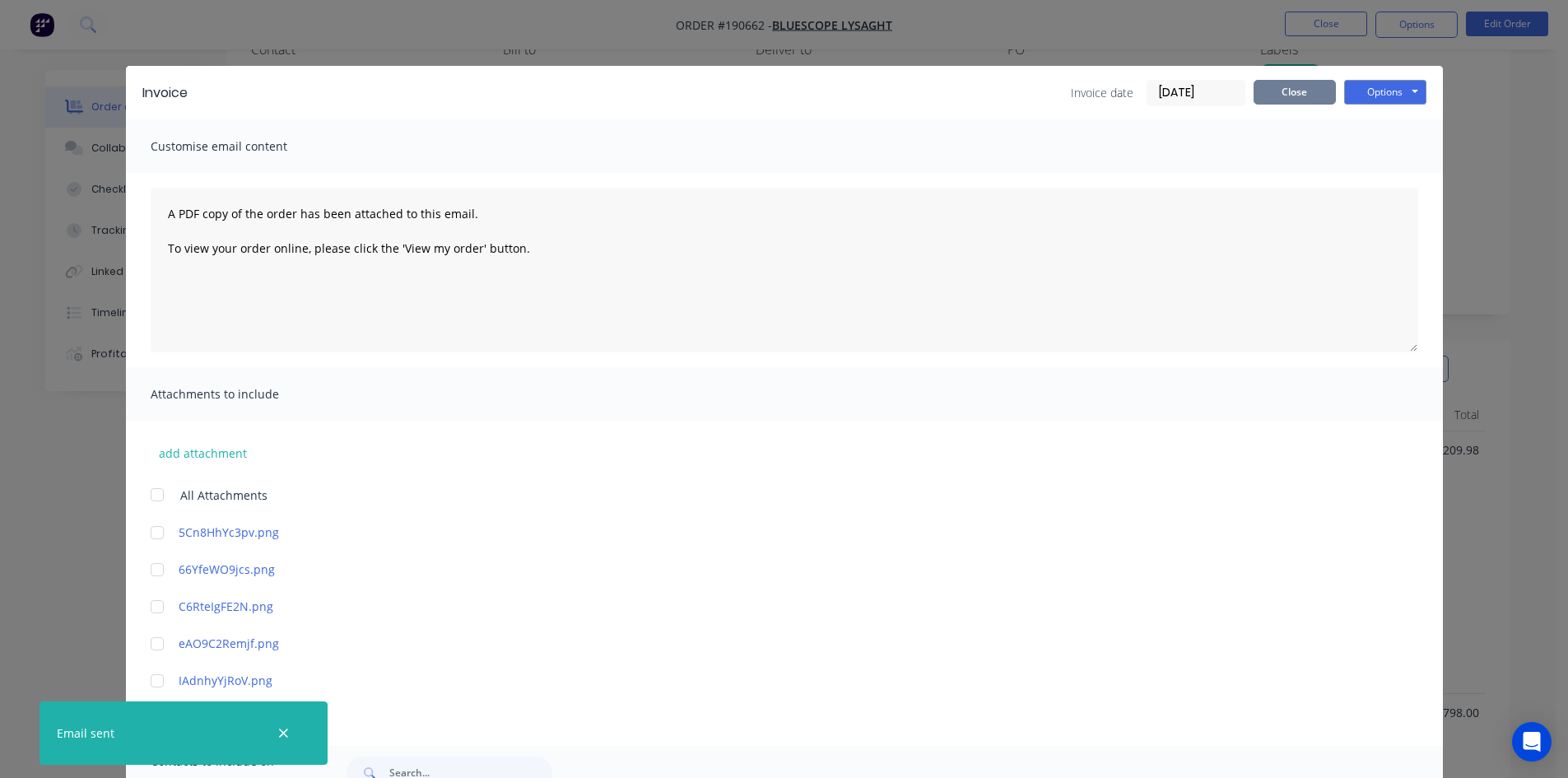
click at [1324, 90] on button "Close" at bounding box center [1295, 92] width 83 height 24
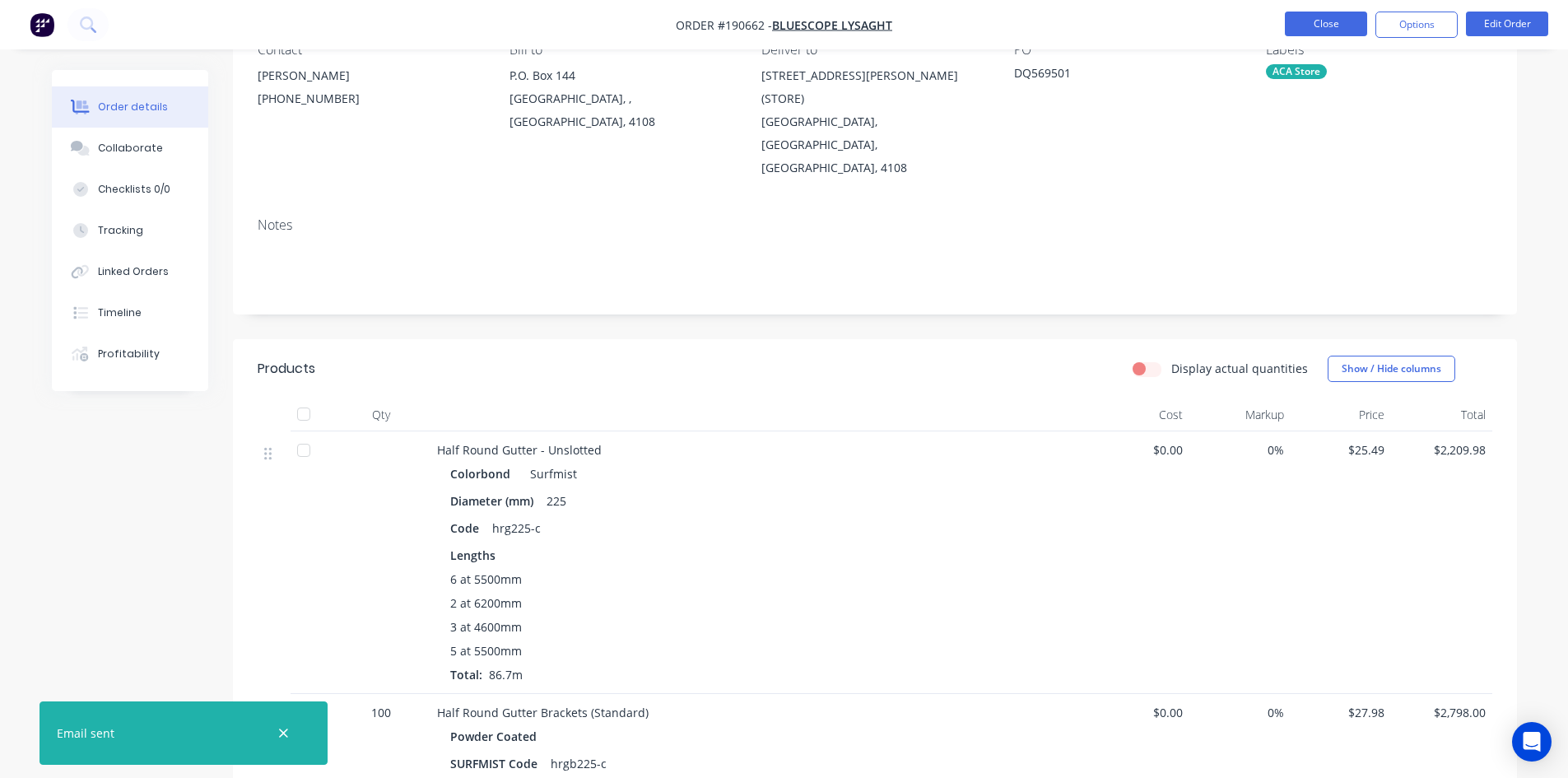
click at [1314, 28] on button "Close" at bounding box center [1326, 23] width 83 height 24
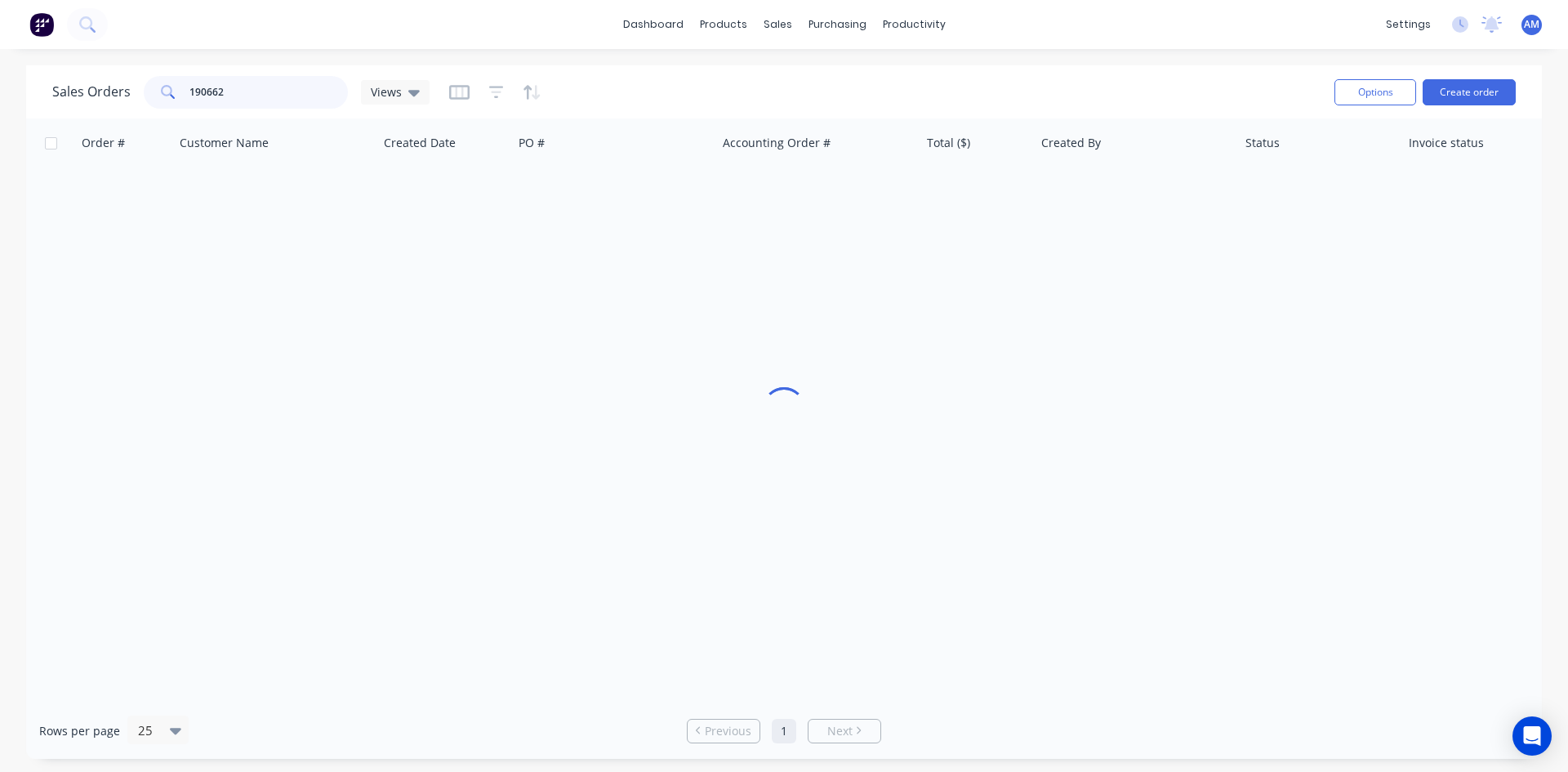
drag, startPoint x: 260, startPoint y: 90, endPoint x: 112, endPoint y: 96, distance: 148.1
click at [112, 96] on div "Sales Orders 190662 Views" at bounding box center [241, 91] width 378 height 33
type input "191053"
click at [847, 201] on div "INV-37757" at bounding box center [818, 193] width 203 height 49
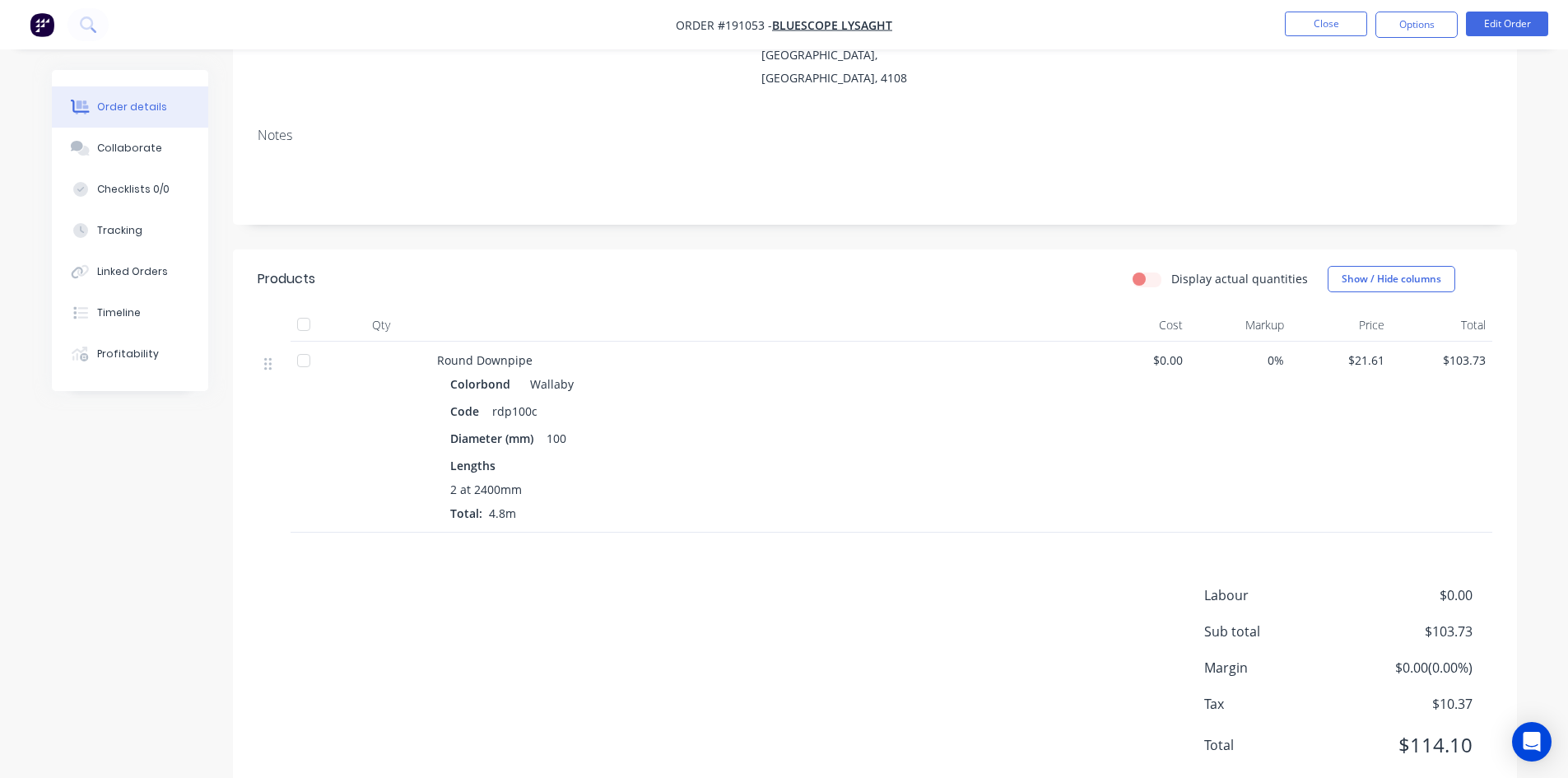
scroll to position [256, 0]
click at [1415, 23] on button "Options" at bounding box center [1417, 24] width 83 height 26
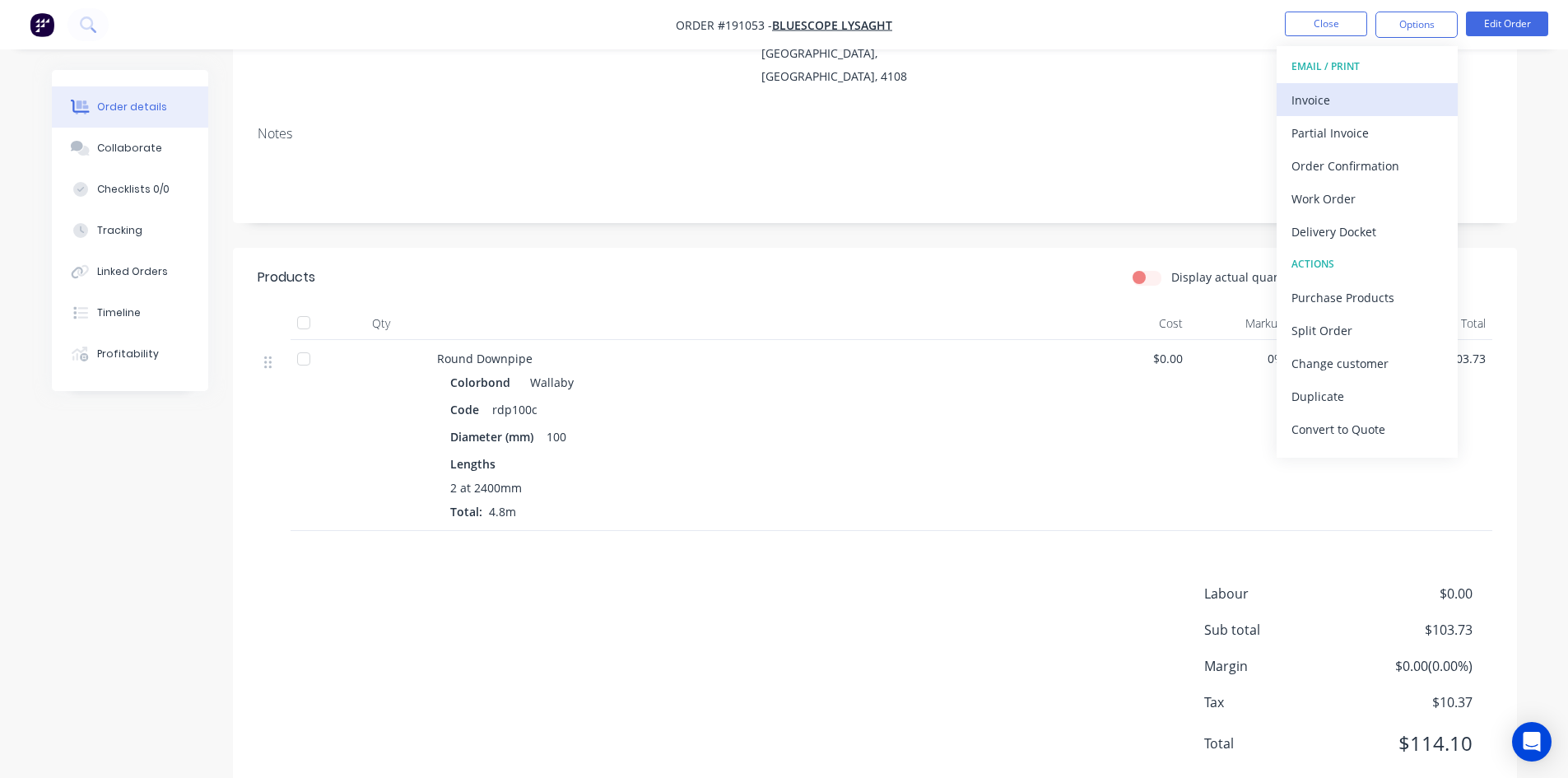
click at [1378, 93] on div "Invoice" at bounding box center [1366, 100] width 151 height 23
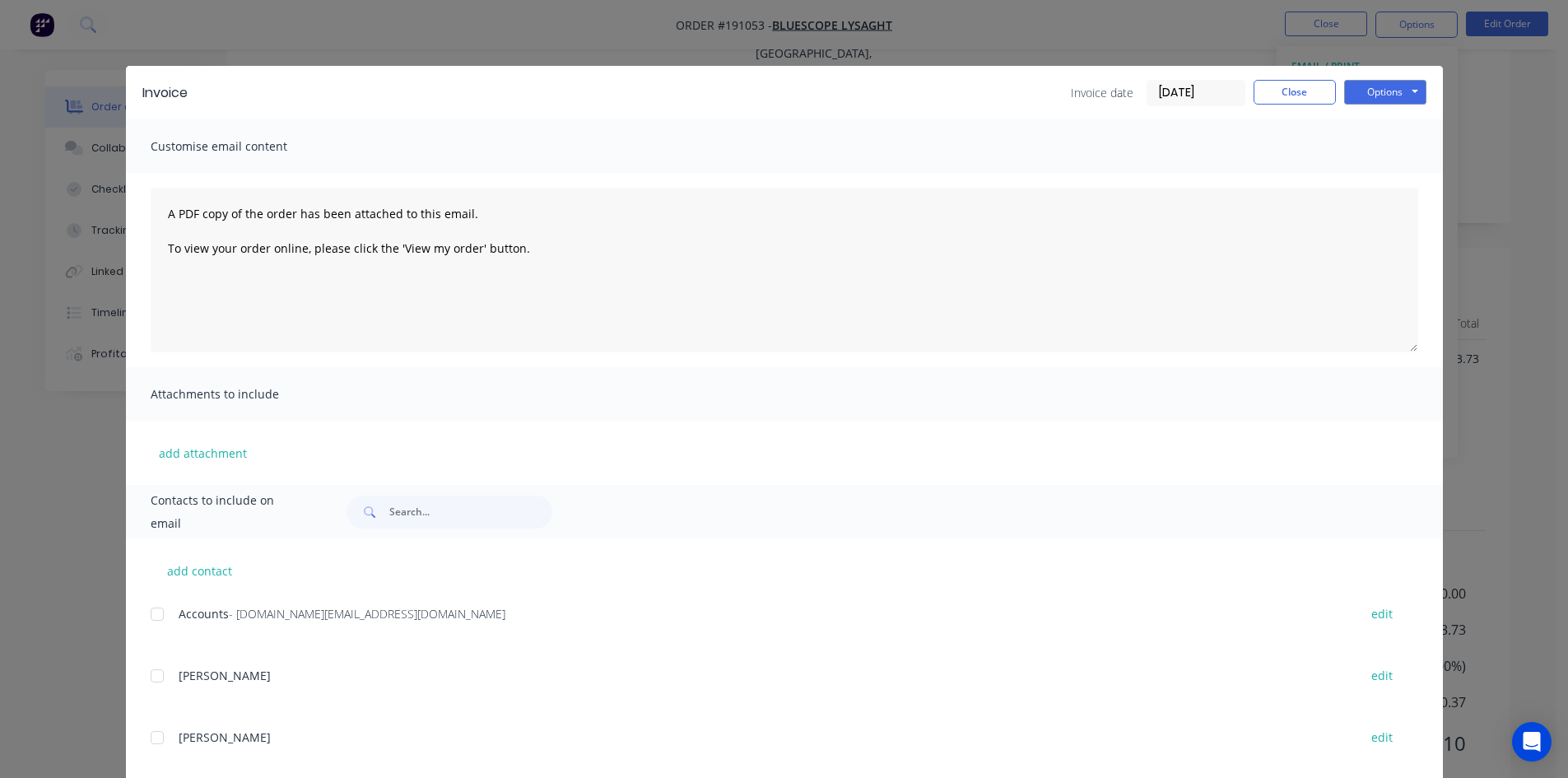
click at [155, 616] on div at bounding box center [157, 614] width 33 height 33
click at [1383, 91] on button "Options" at bounding box center [1385, 92] width 83 height 24
click at [1393, 170] on button "Email" at bounding box center [1396, 176] width 105 height 27
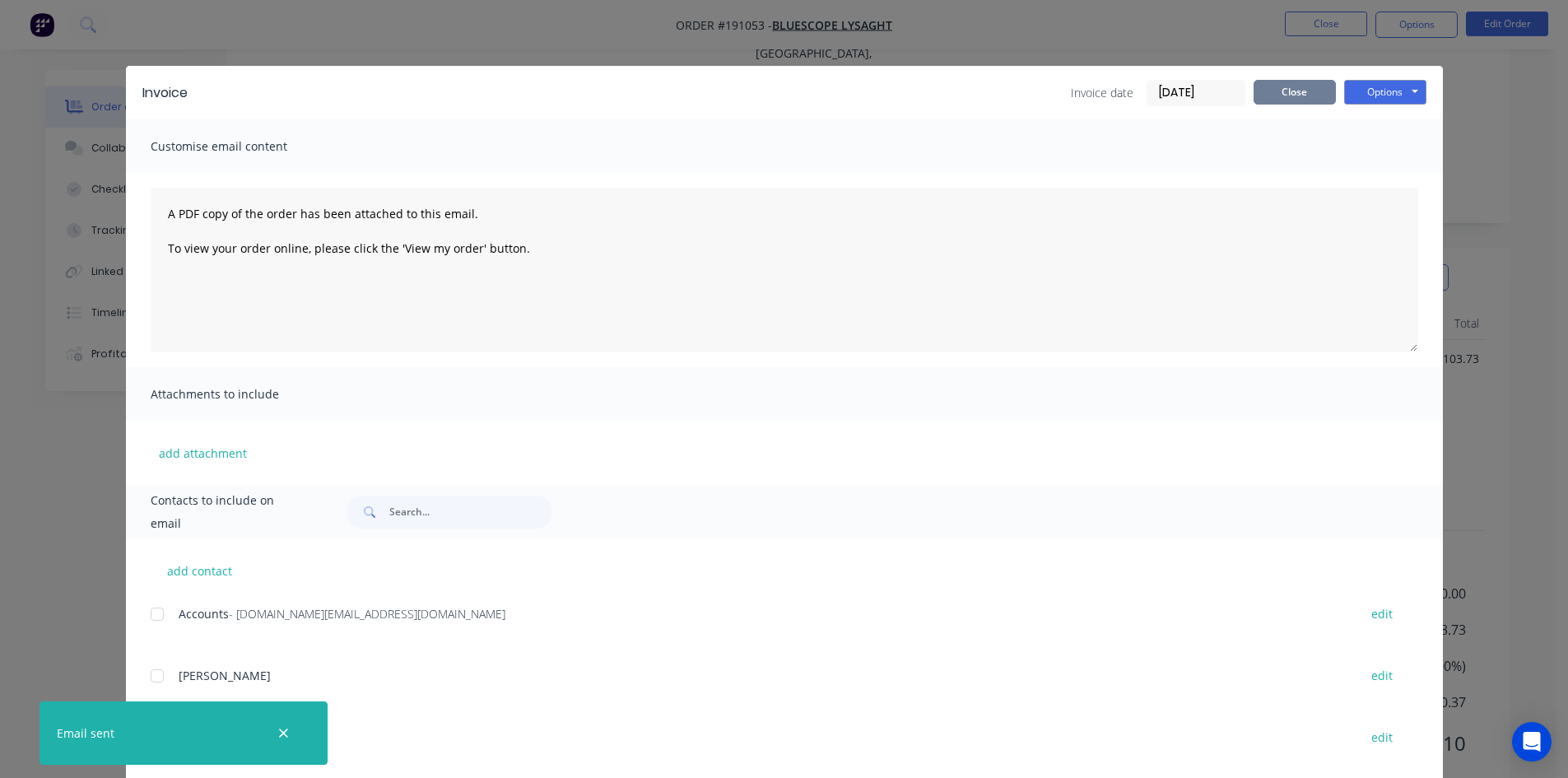
click at [1308, 85] on button "Close" at bounding box center [1295, 92] width 83 height 24
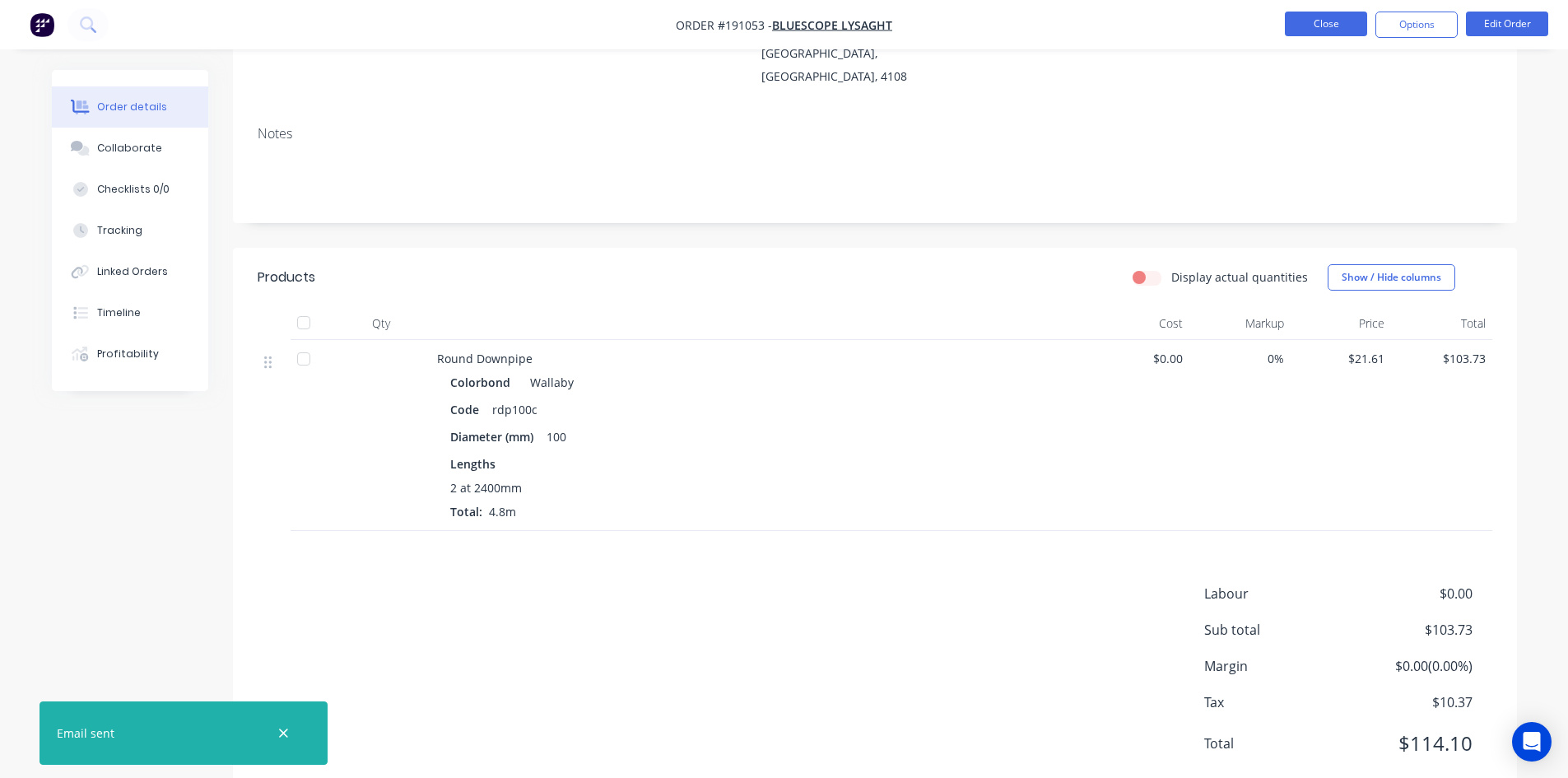
click at [1333, 26] on button "Close" at bounding box center [1326, 23] width 83 height 24
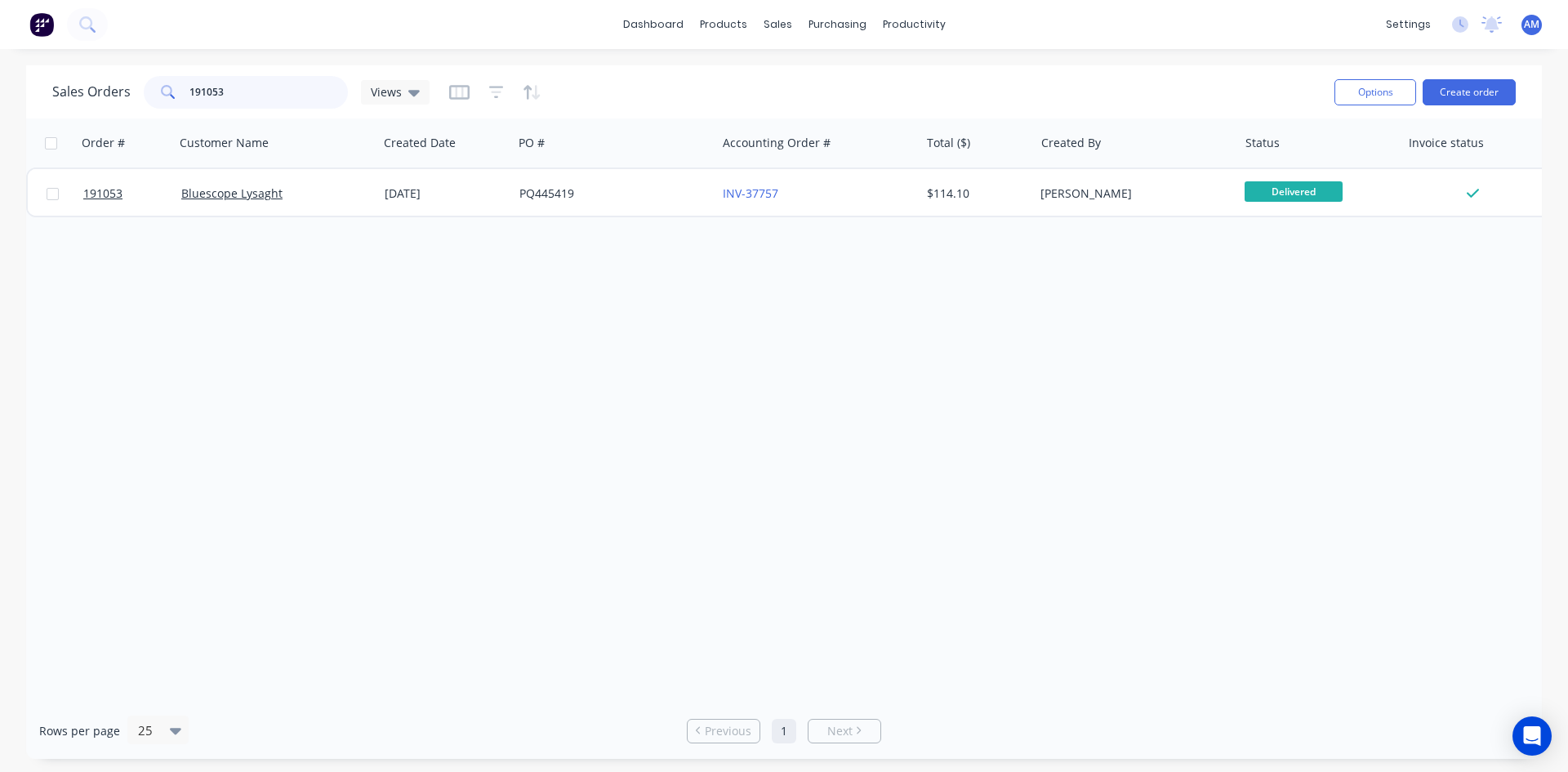
drag, startPoint x: 286, startPoint y: 95, endPoint x: 192, endPoint y: 98, distance: 94.0
click at [192, 98] on input "191053" at bounding box center [268, 91] width 159 height 33
type input "190430"
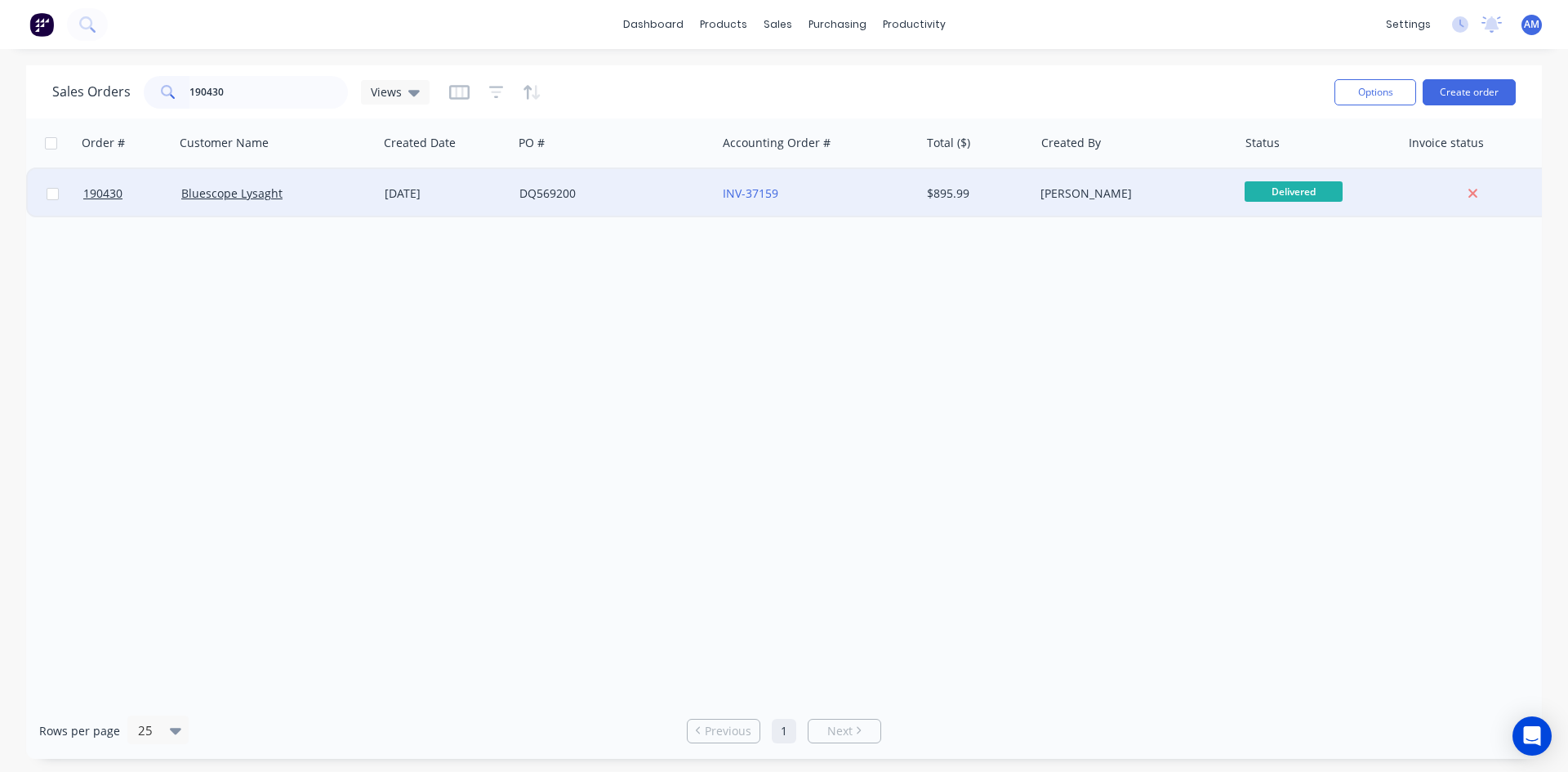
click at [669, 204] on div "DQ569200" at bounding box center [614, 193] width 203 height 49
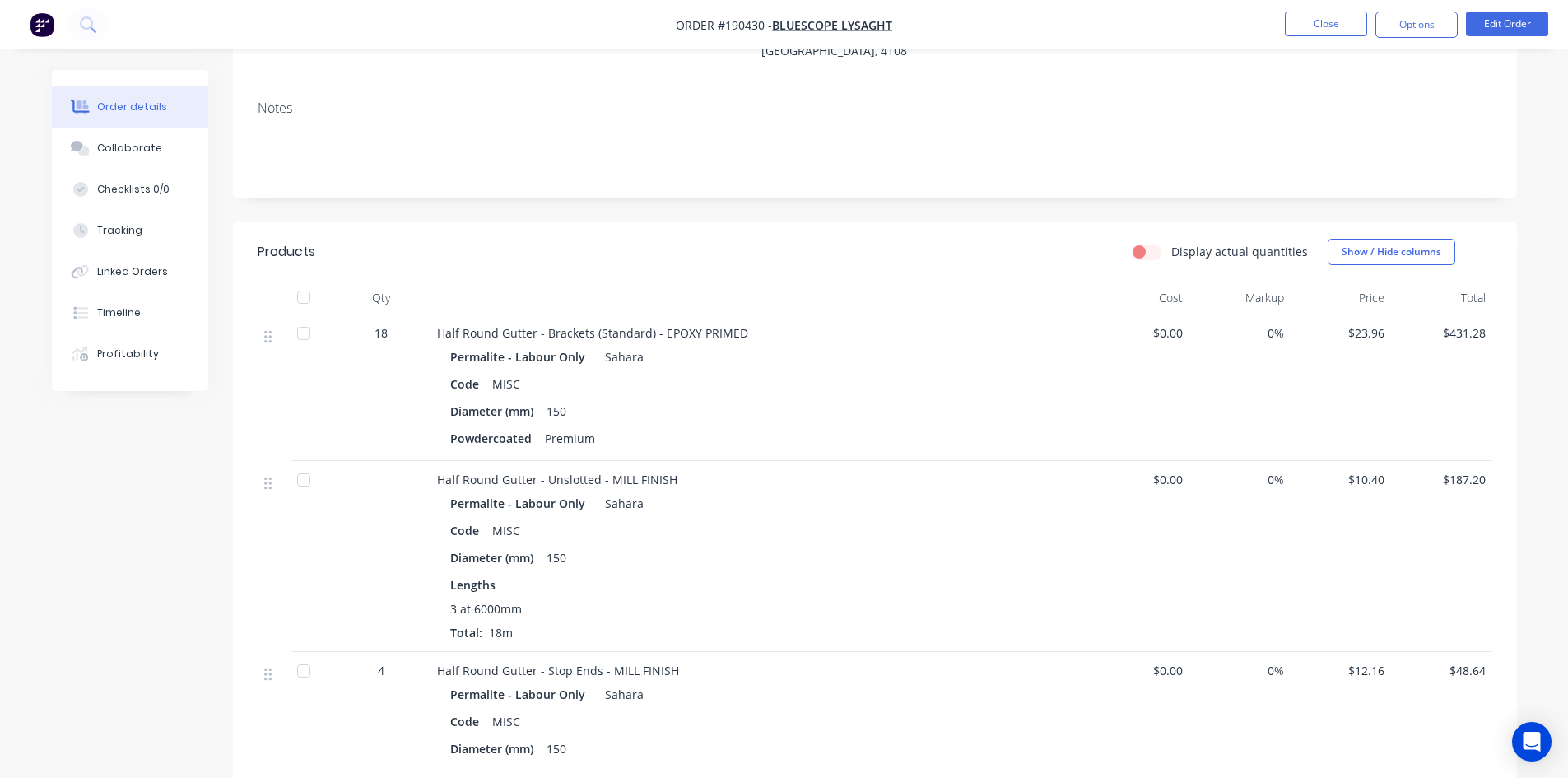
scroll to position [242, 0]
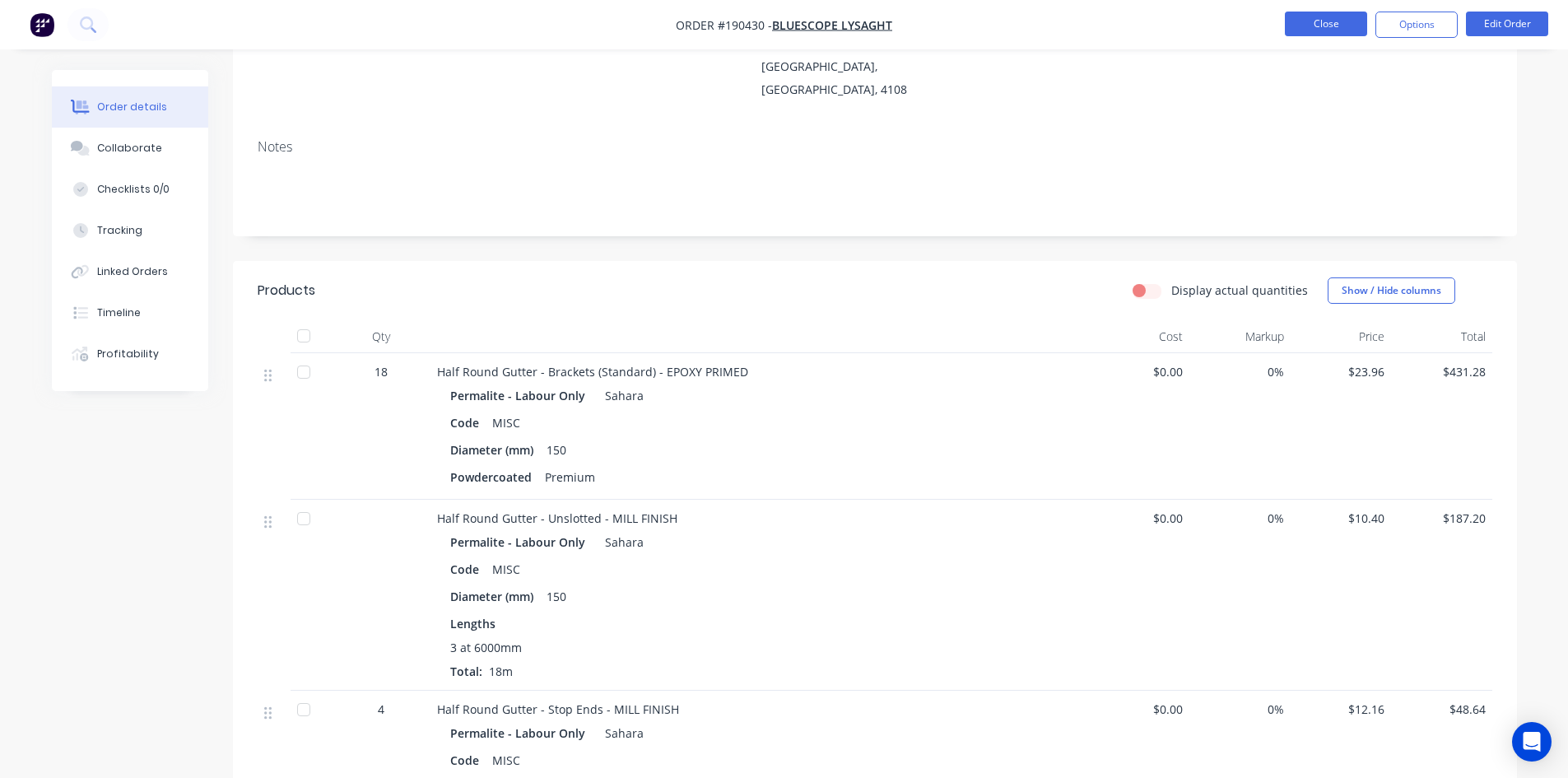
click at [1296, 33] on button "Close" at bounding box center [1326, 23] width 83 height 24
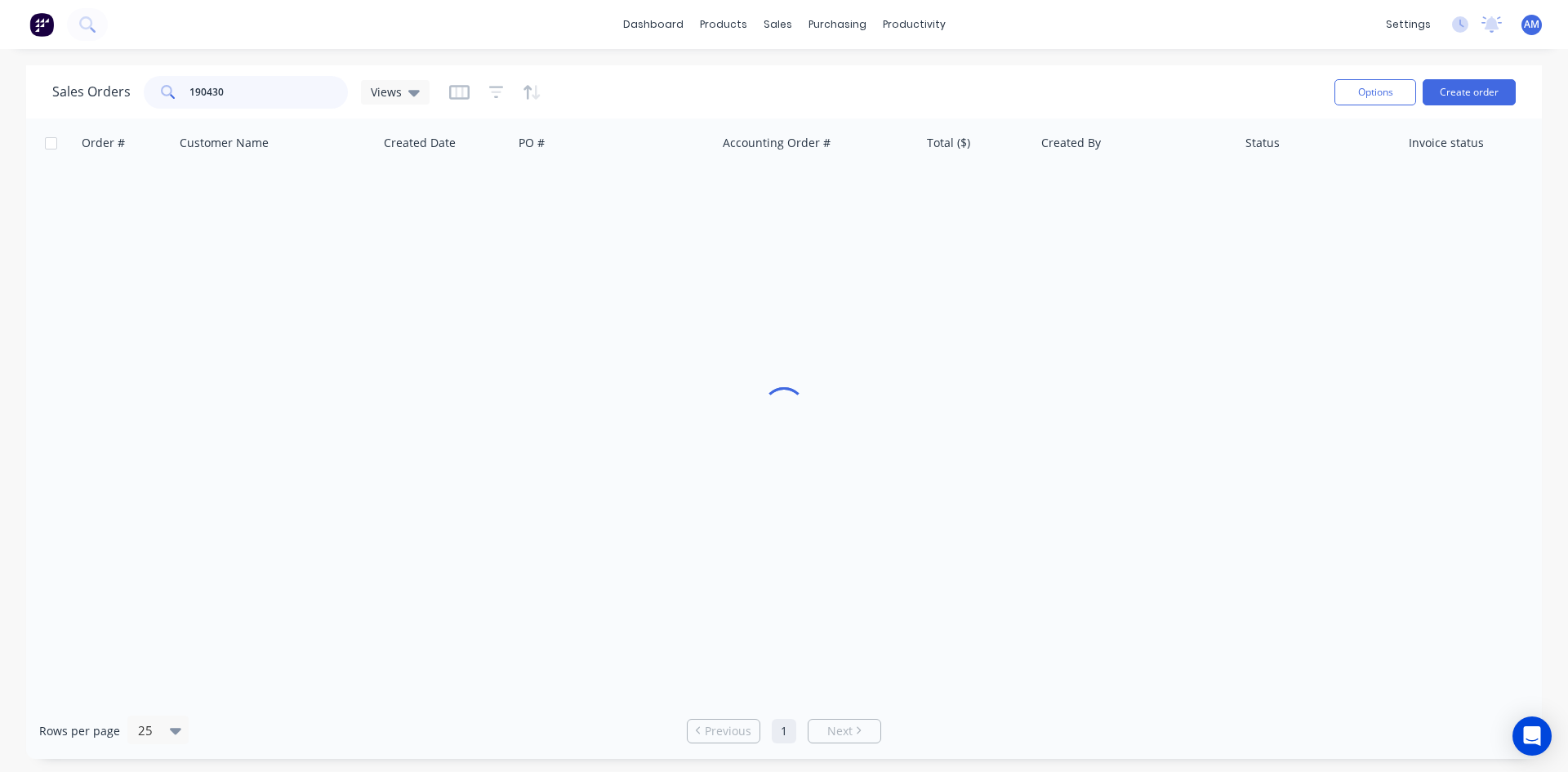
drag, startPoint x: 228, startPoint y: 95, endPoint x: 158, endPoint y: 89, distance: 70.3
click at [159, 89] on div "190430" at bounding box center [245, 91] width 204 height 33
type input "190557"
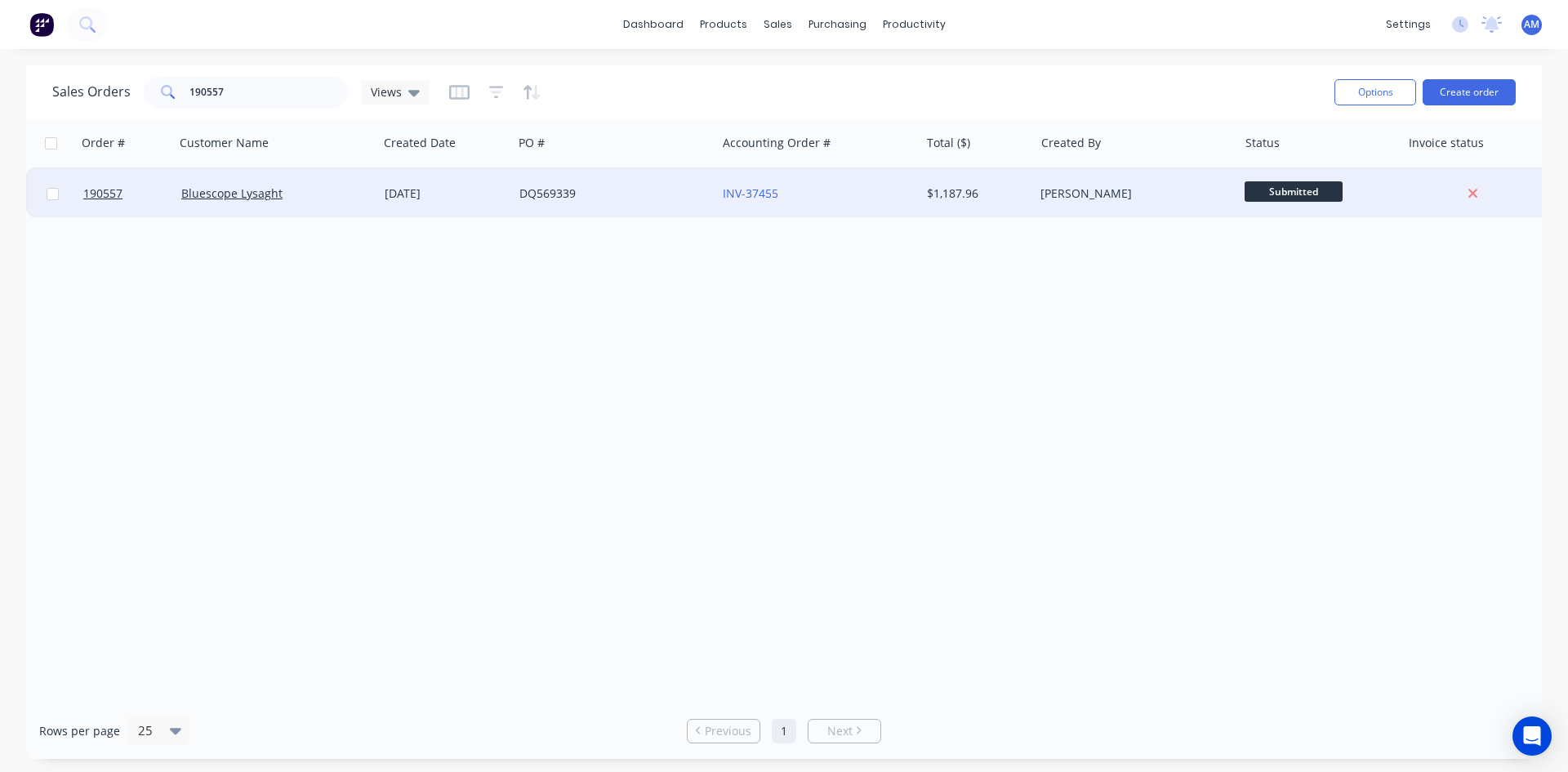
click at [595, 211] on div "DQ569339" at bounding box center [614, 193] width 203 height 49
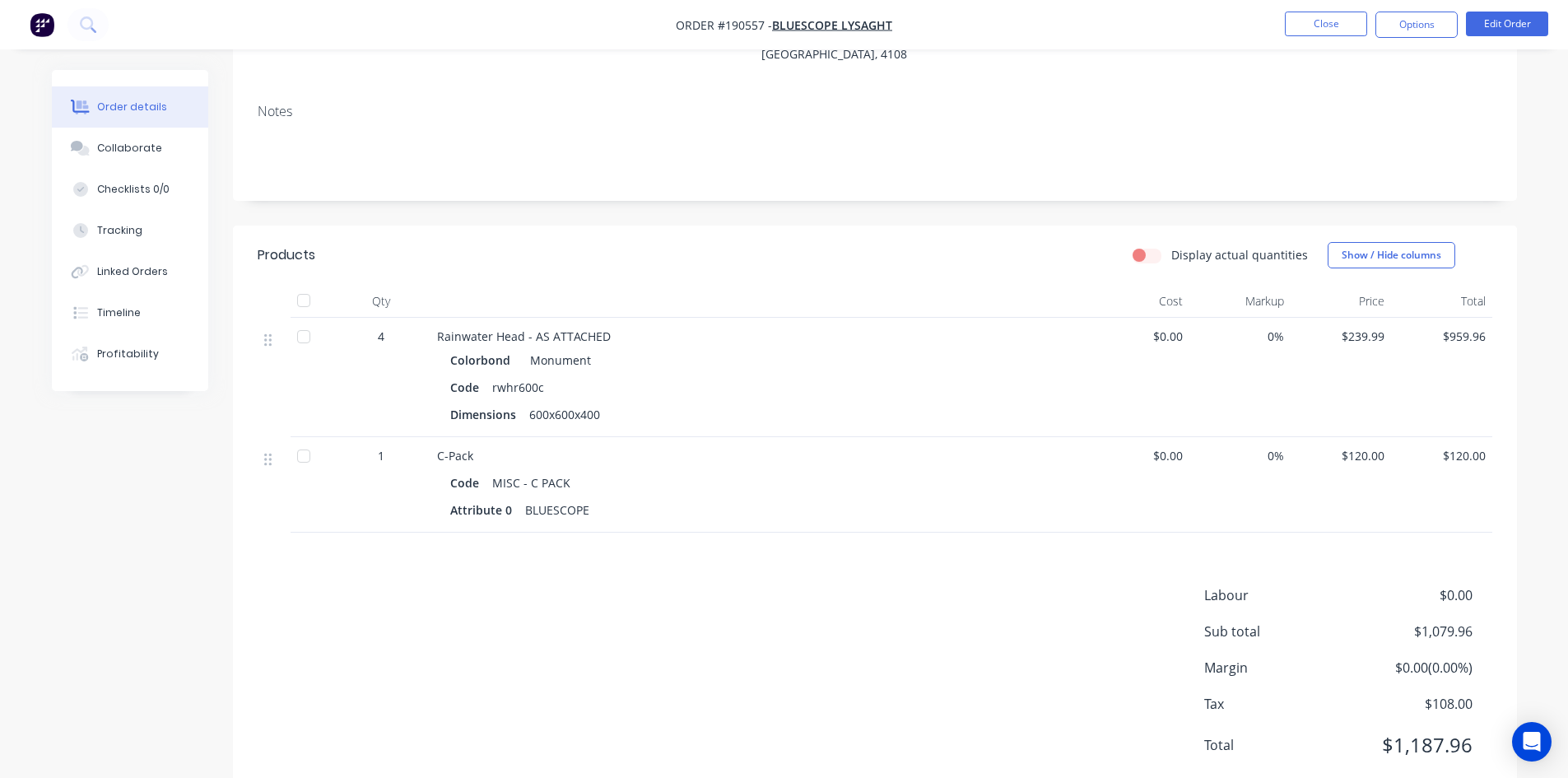
scroll to position [280, 0]
click at [1422, 25] on button "Options" at bounding box center [1417, 24] width 83 height 26
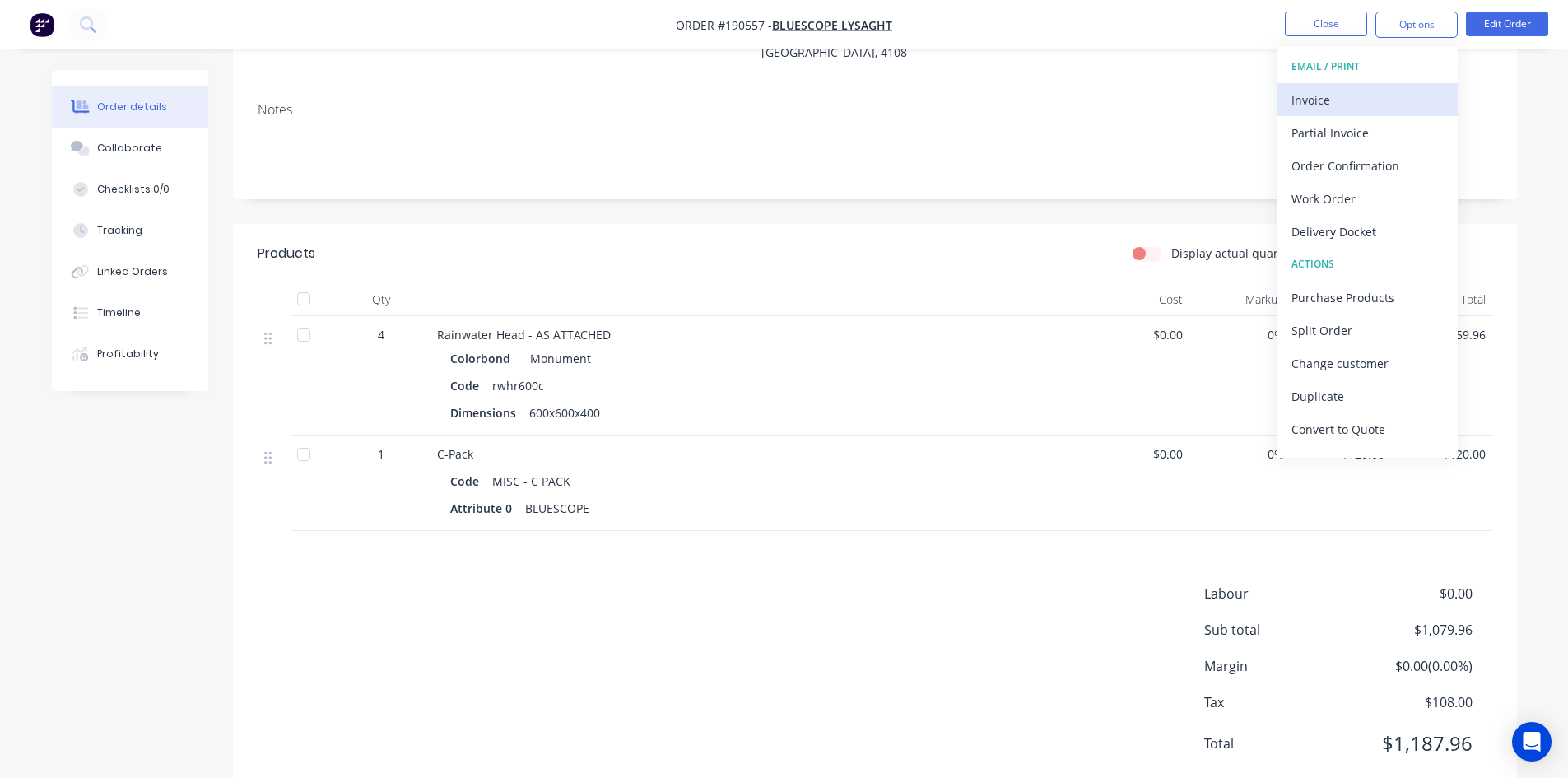
click at [1396, 97] on div "Invoice" at bounding box center [1366, 100] width 151 height 23
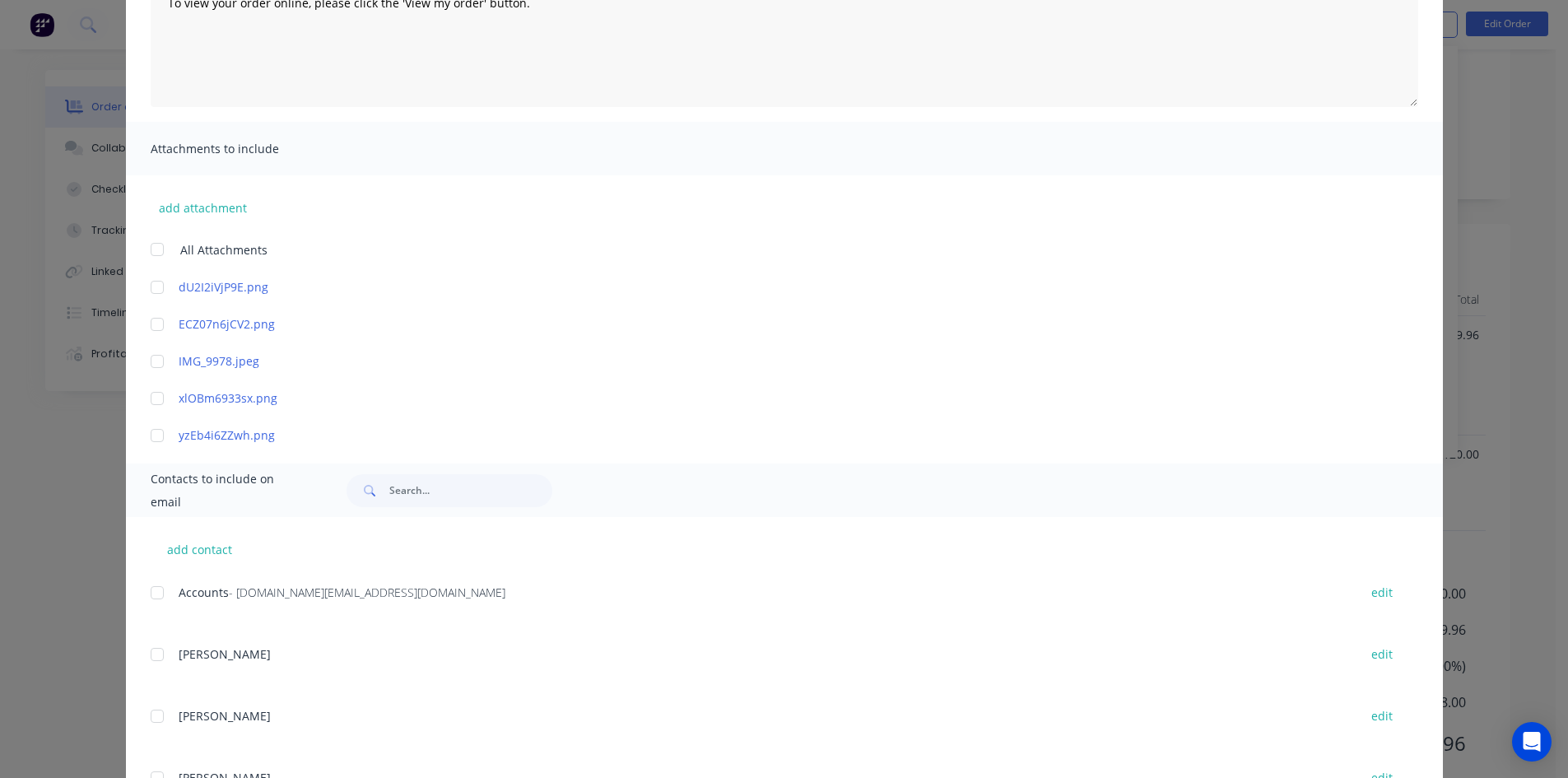
scroll to position [247, 0]
click at [155, 584] on div at bounding box center [157, 590] width 33 height 33
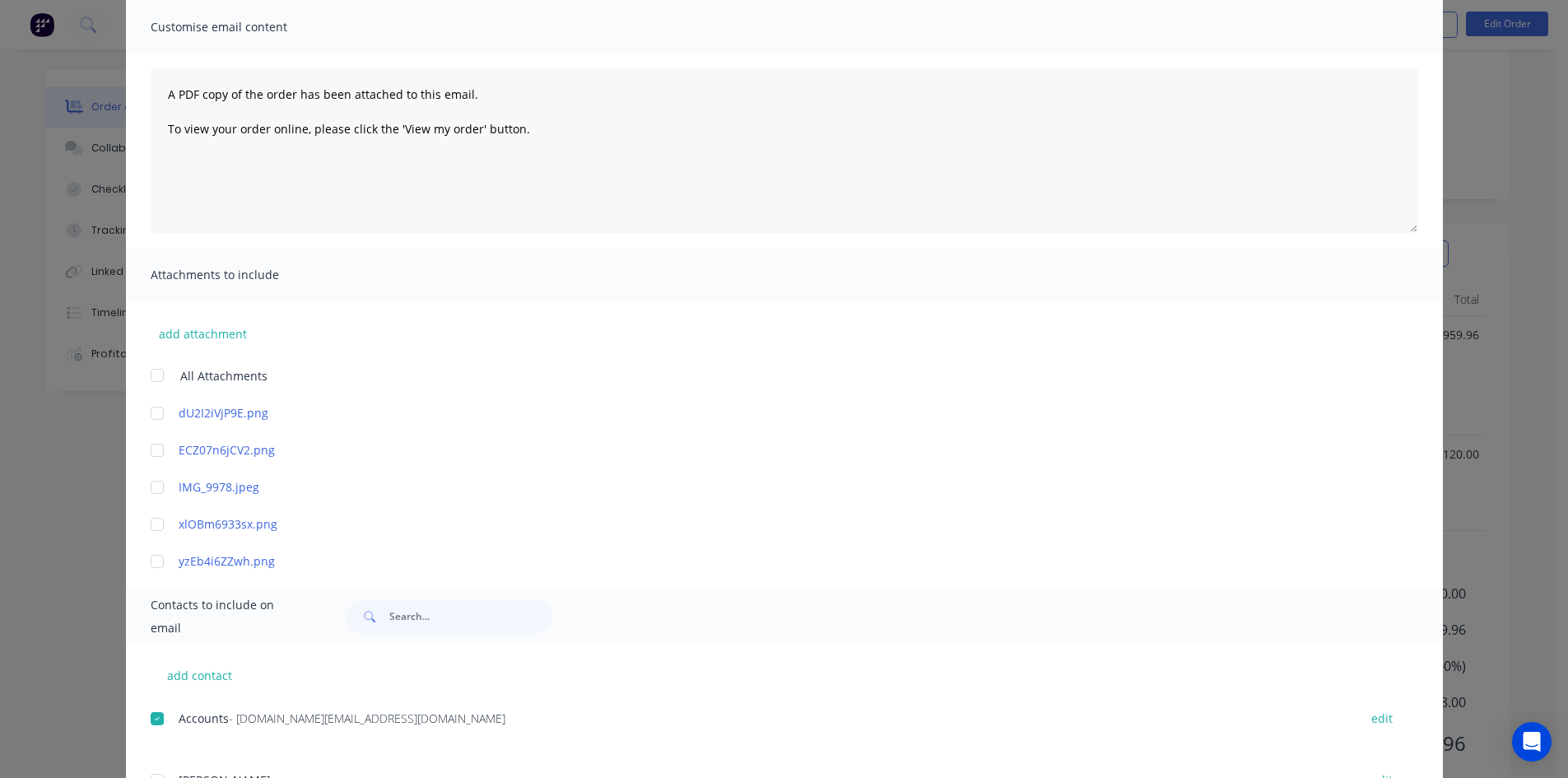
scroll to position [0, 0]
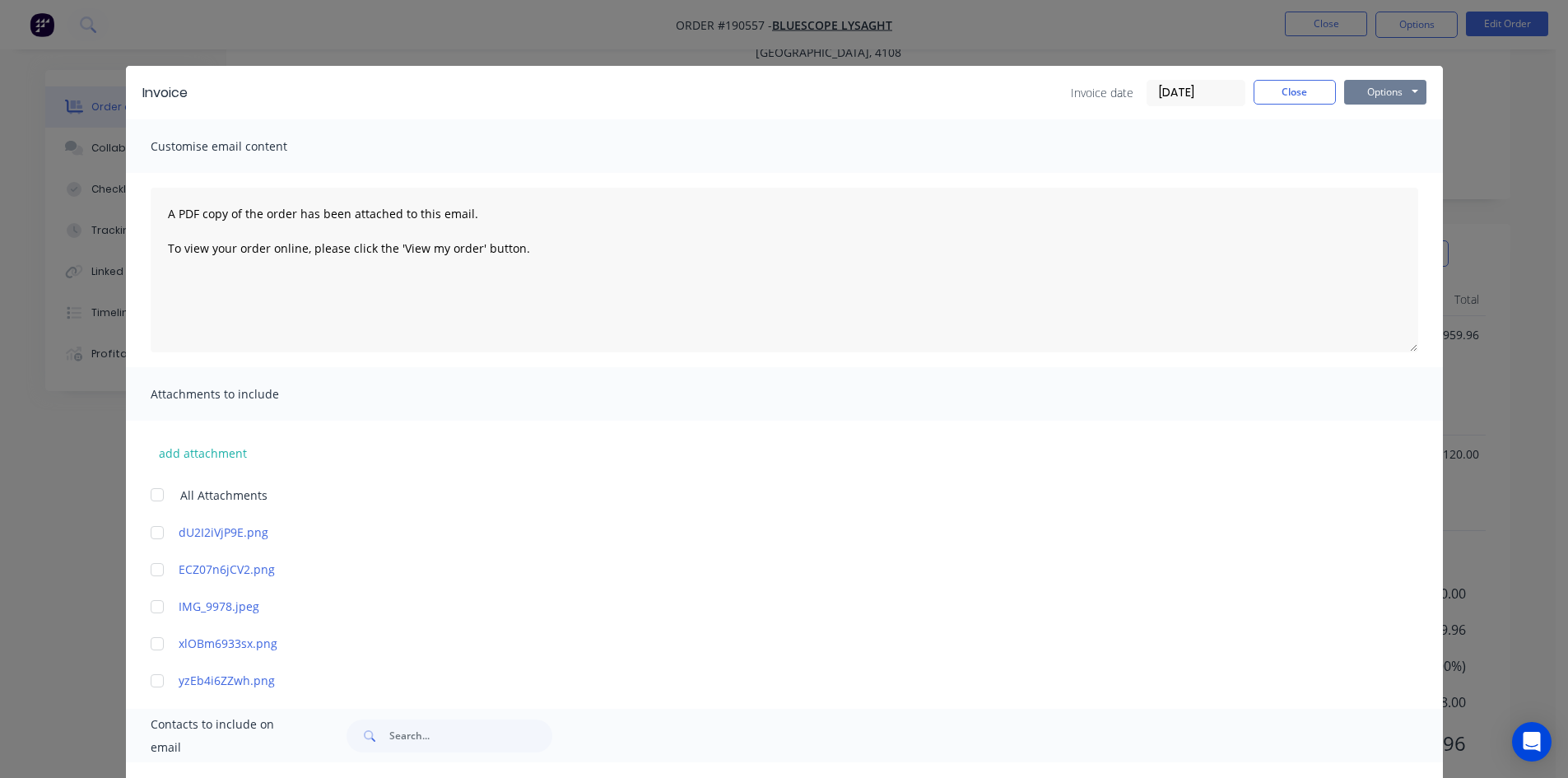
click at [1374, 88] on button "Options" at bounding box center [1385, 92] width 83 height 24
click at [1379, 171] on button "Email" at bounding box center [1396, 176] width 105 height 27
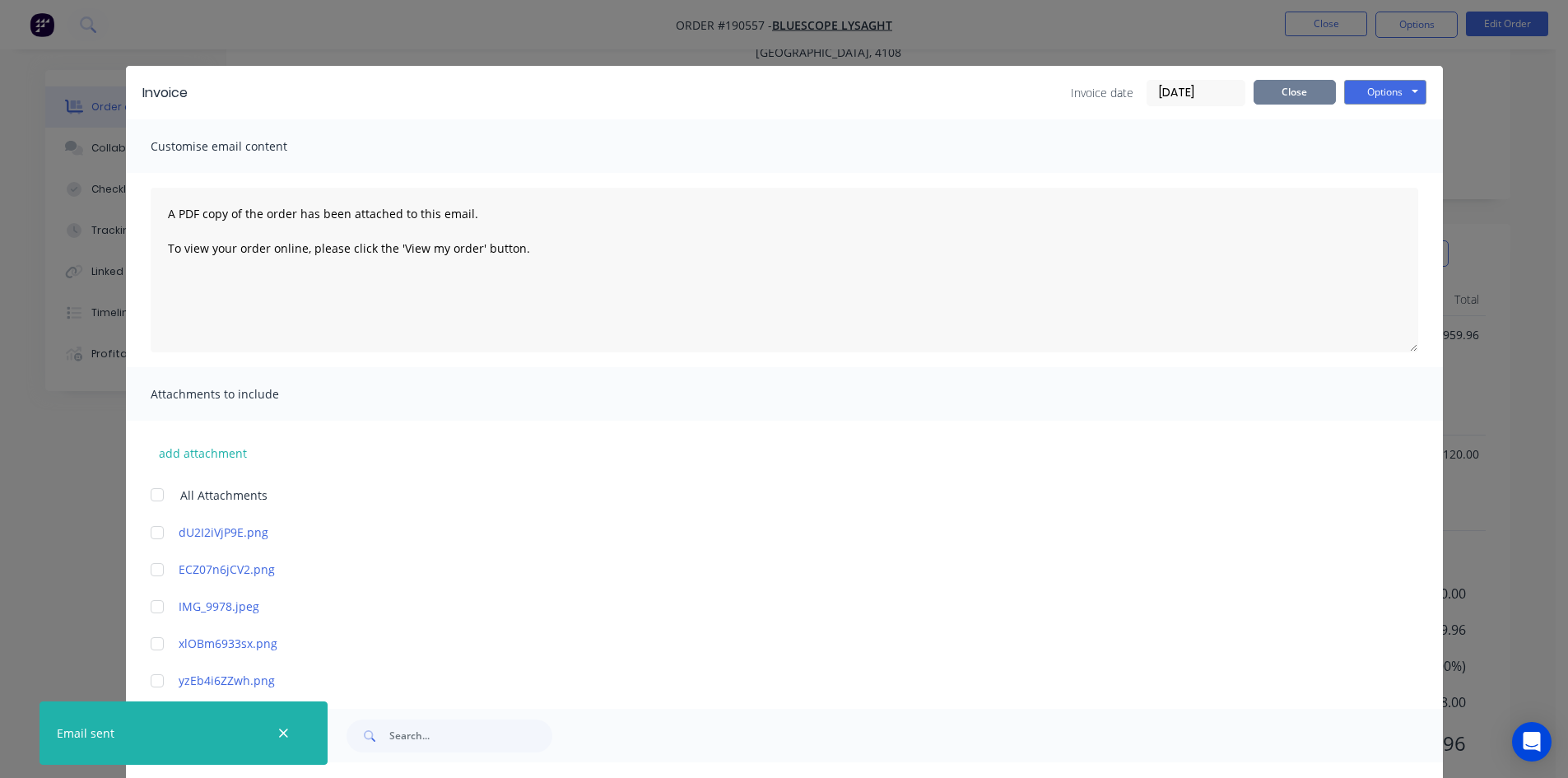
click at [1301, 89] on button "Close" at bounding box center [1295, 92] width 83 height 24
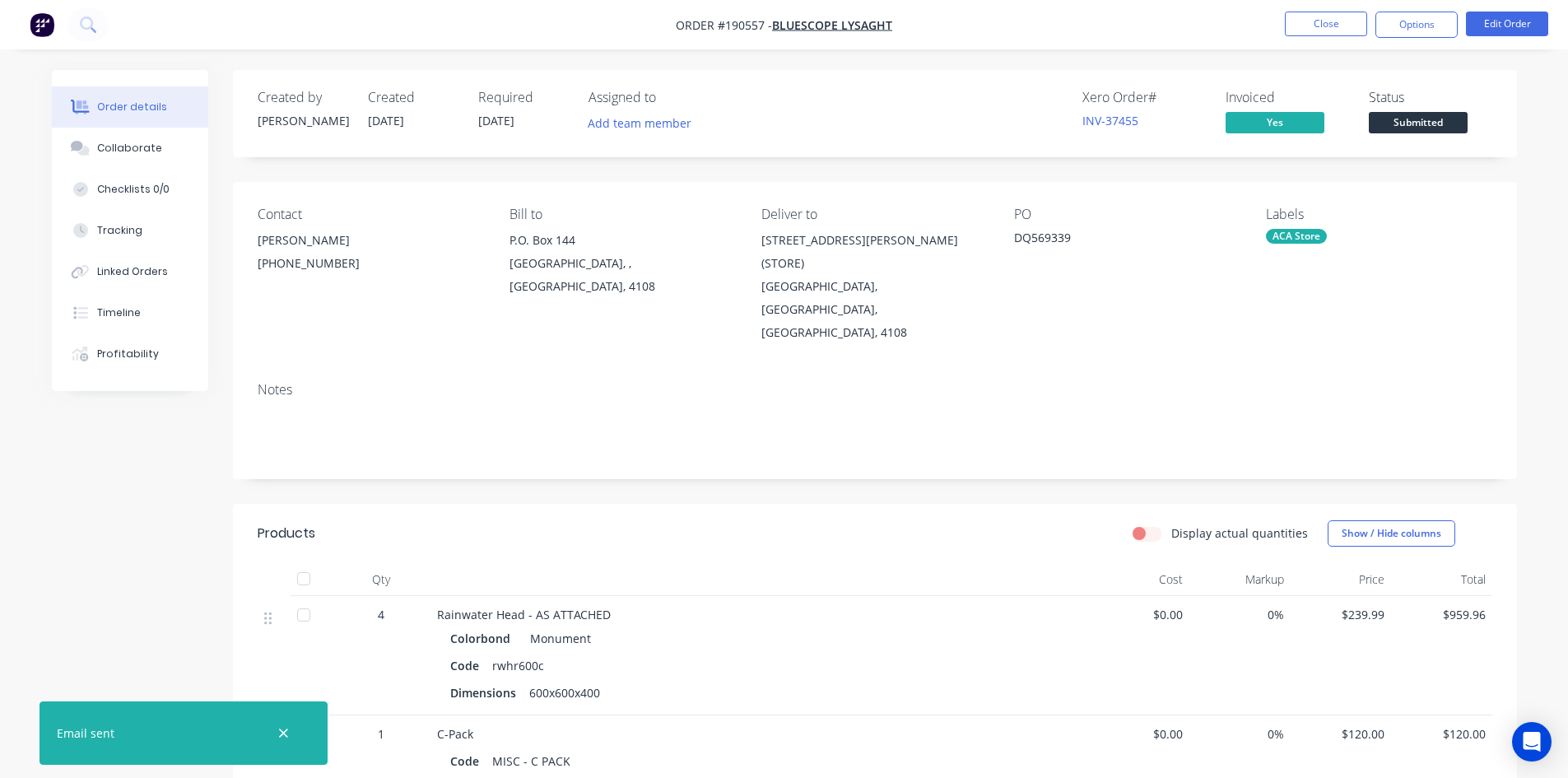
click at [1313, 10] on nav "Order #190557 - Bluescope Lysaght Close Options Edit Order" at bounding box center [784, 24] width 1568 height 50
click at [1309, 24] on button "Close" at bounding box center [1326, 23] width 83 height 24
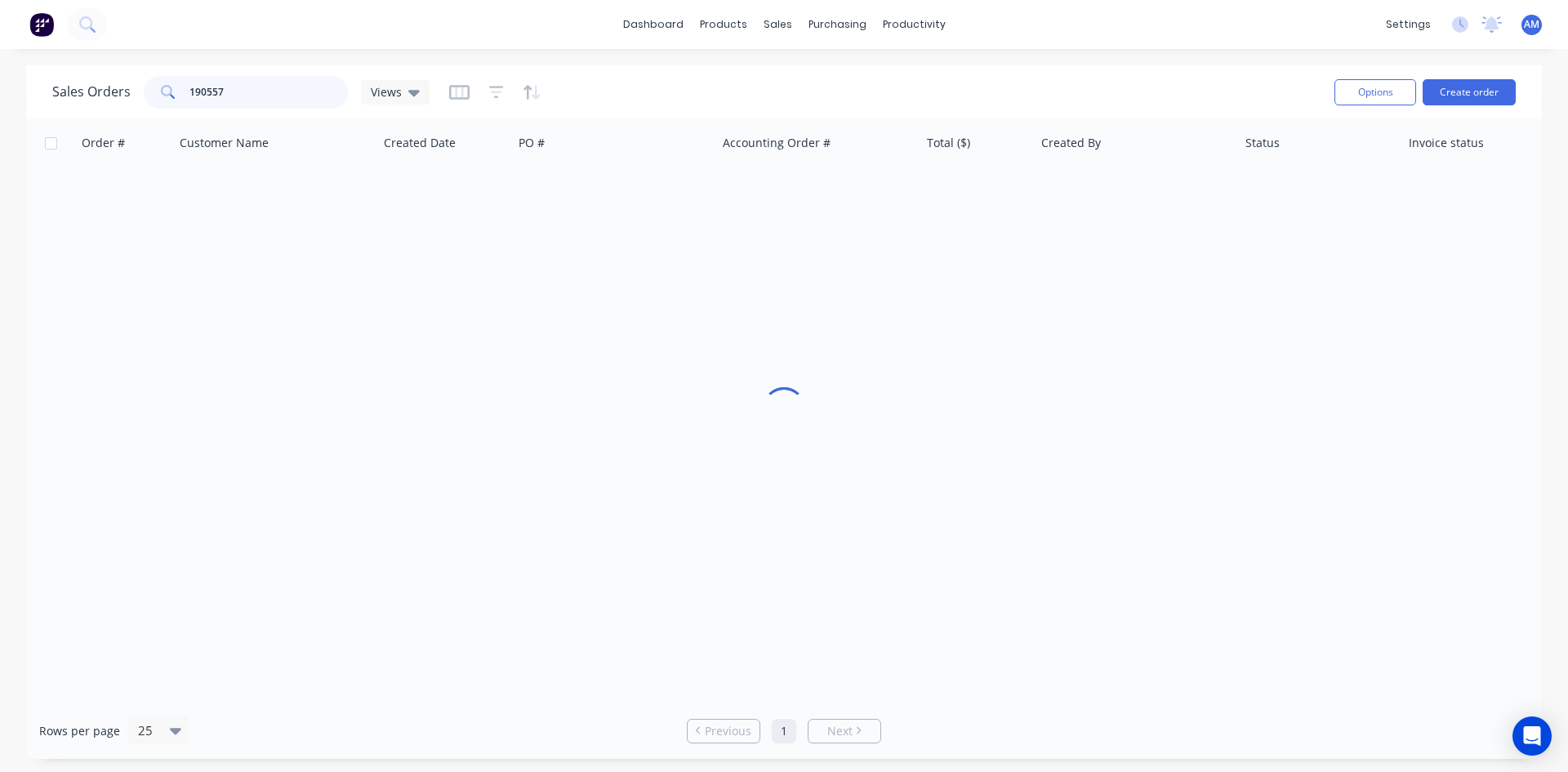
drag, startPoint x: 241, startPoint y: 95, endPoint x: 136, endPoint y: 88, distance: 105.2
click at [136, 88] on div "Sales Orders 190557 Views" at bounding box center [241, 91] width 378 height 33
type input "190432"
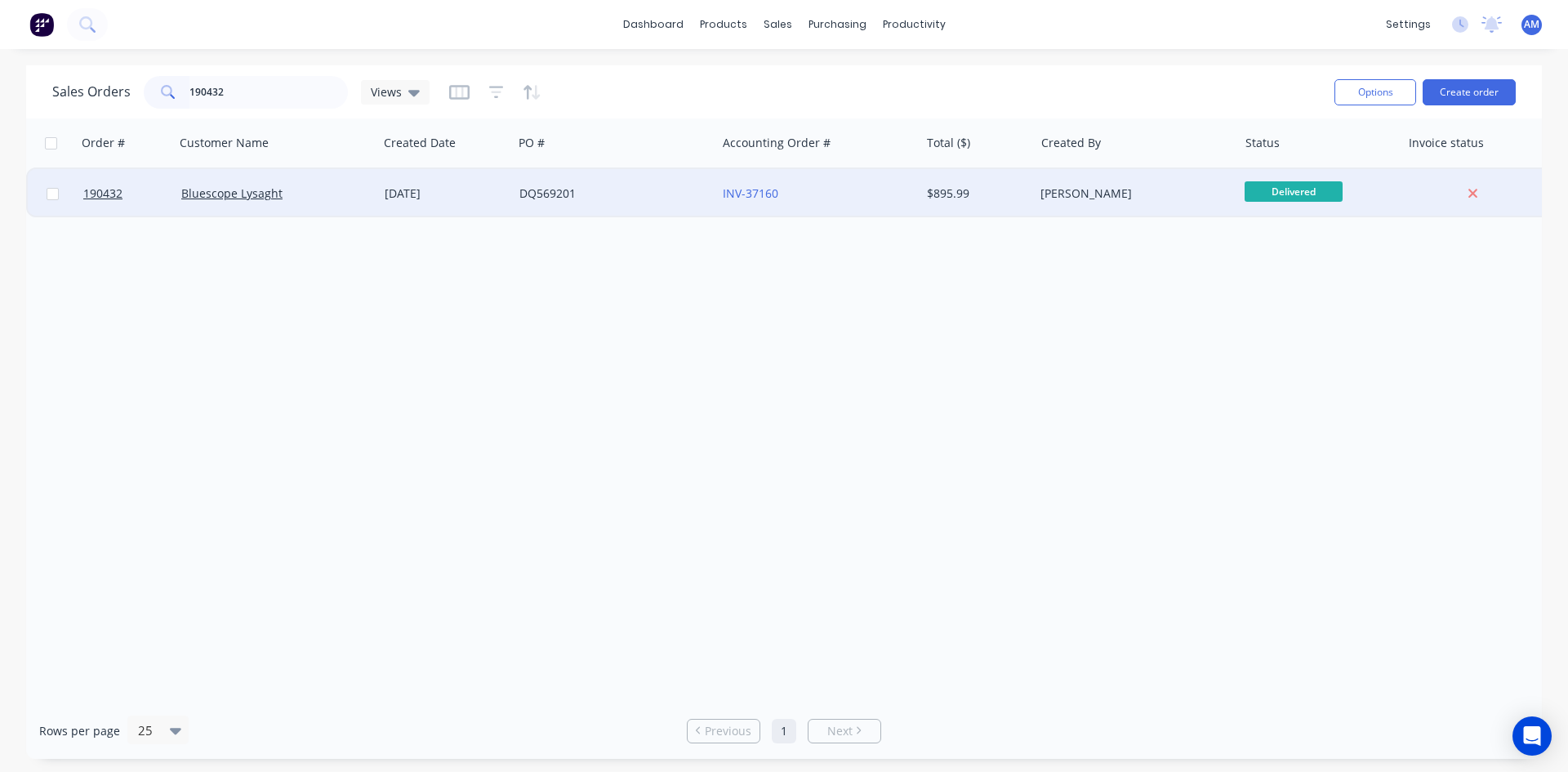
click at [790, 196] on div "INV-37160" at bounding box center [813, 194] width 181 height 17
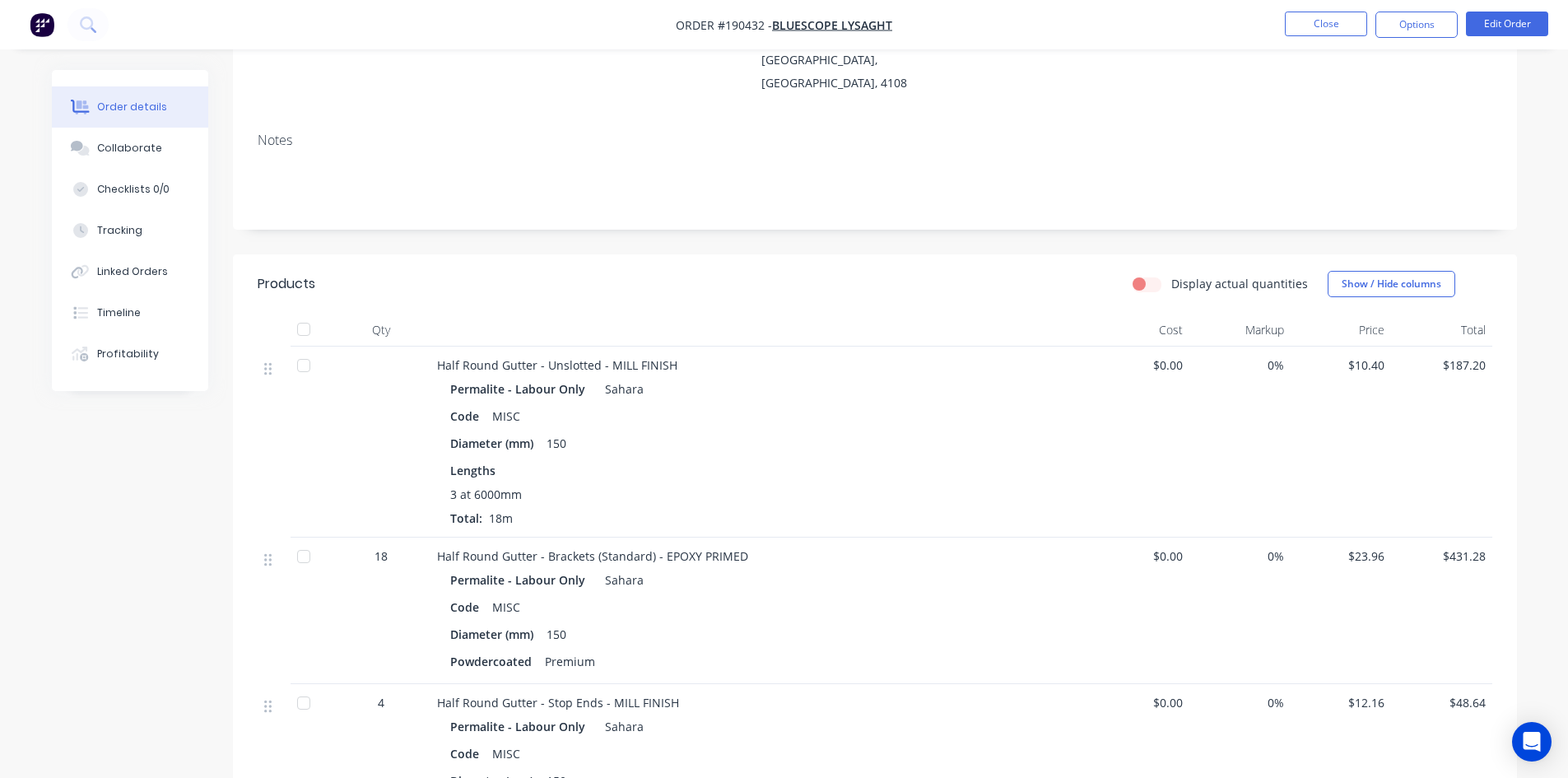
scroll to position [242, 0]
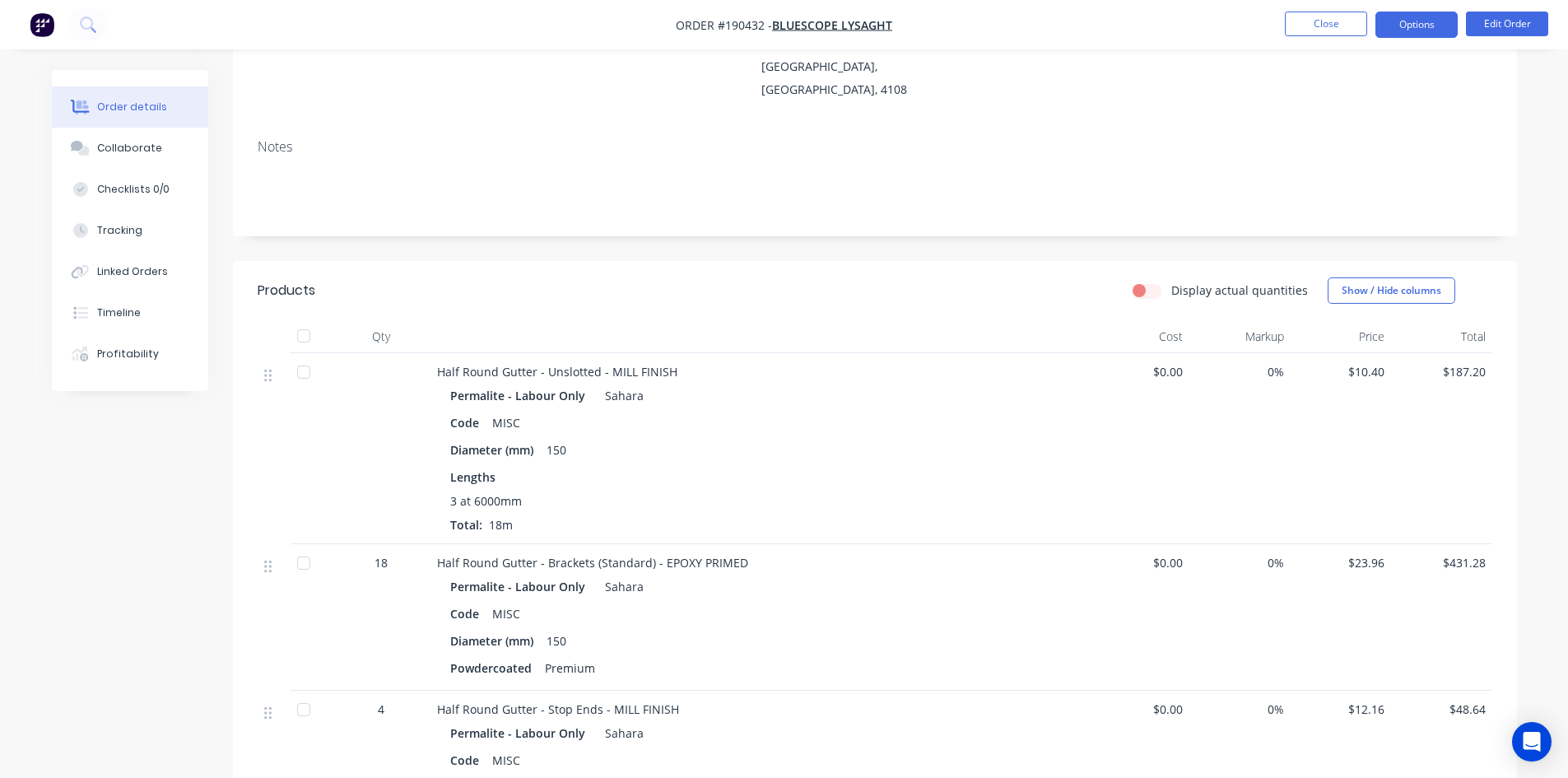
click at [1417, 27] on button "Options" at bounding box center [1417, 24] width 83 height 26
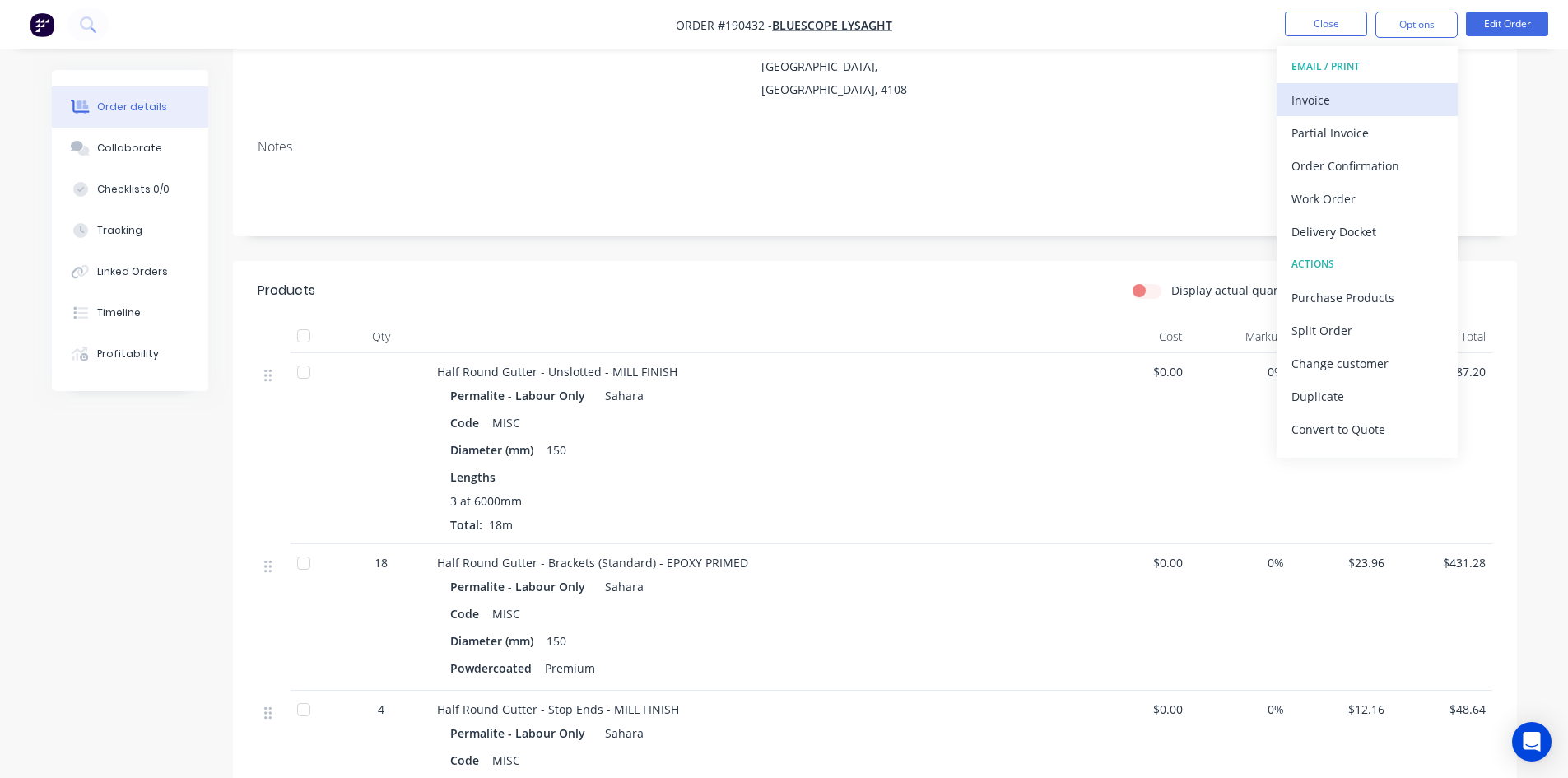
click at [1393, 91] on div "Invoice" at bounding box center [1366, 100] width 151 height 23
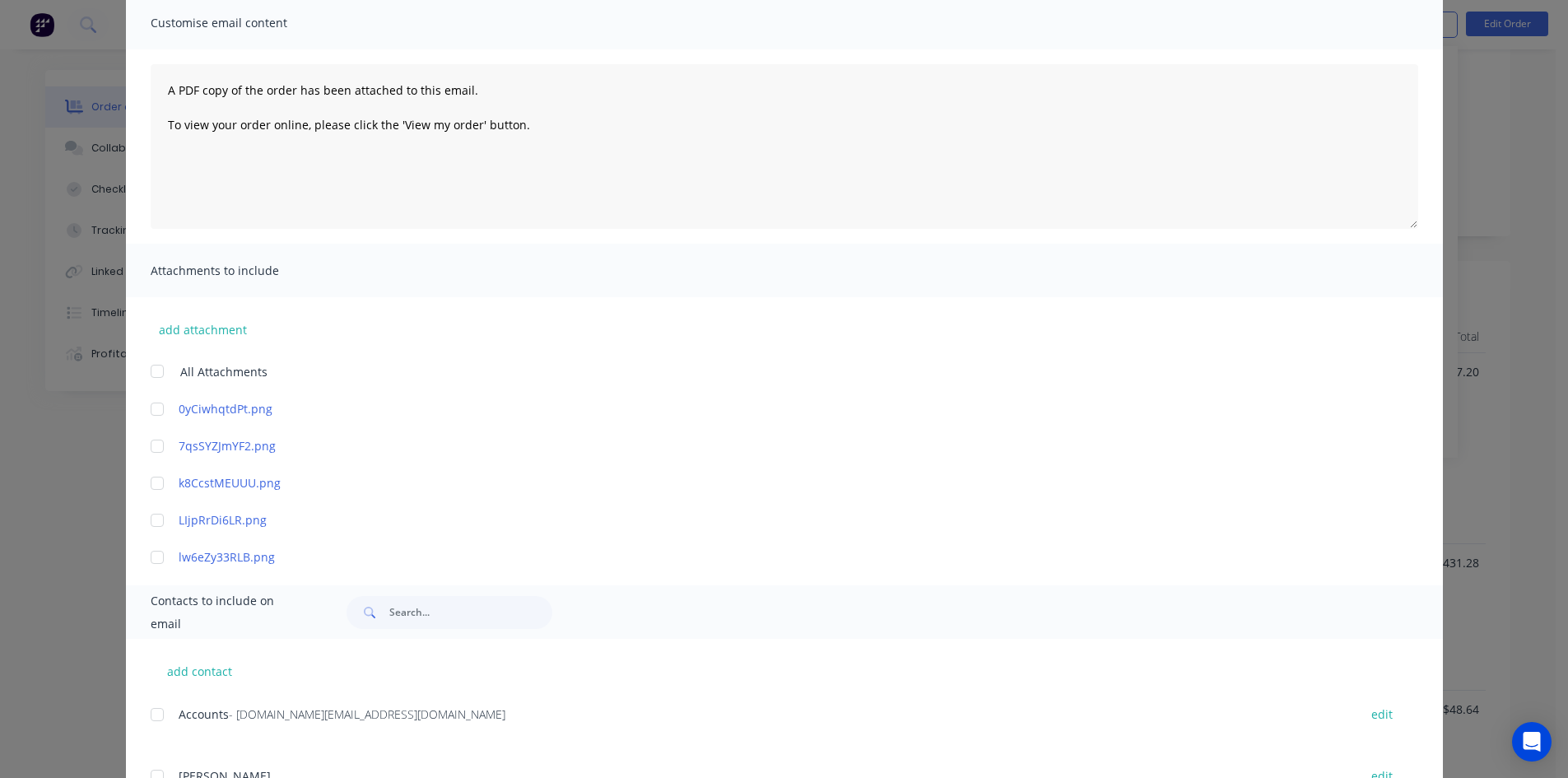
scroll to position [247, 0]
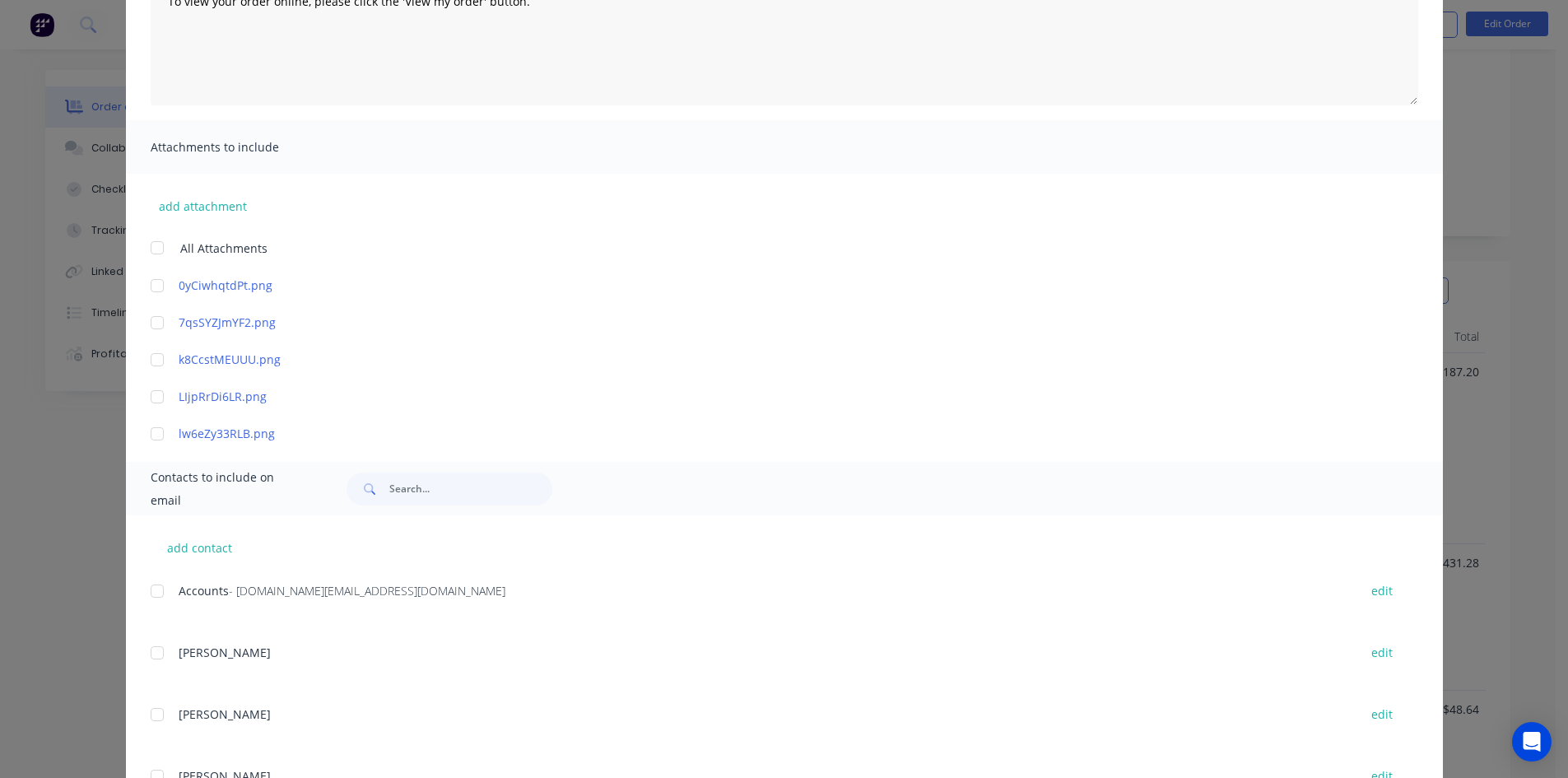
drag, startPoint x: 150, startPoint y: 586, endPoint x: 162, endPoint y: 585, distance: 12.0
click at [150, 587] on div at bounding box center [157, 590] width 33 height 33
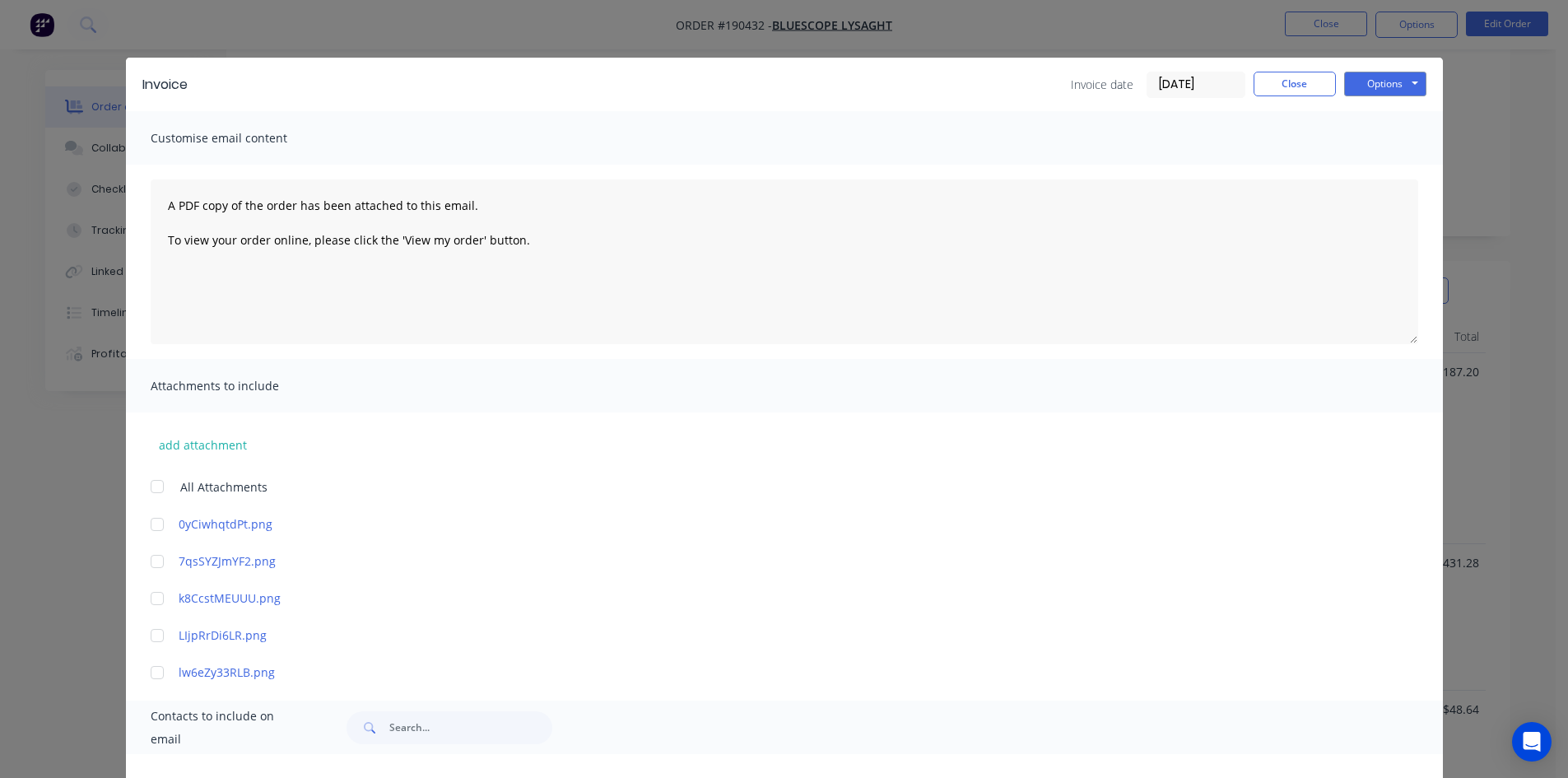
scroll to position [0, 0]
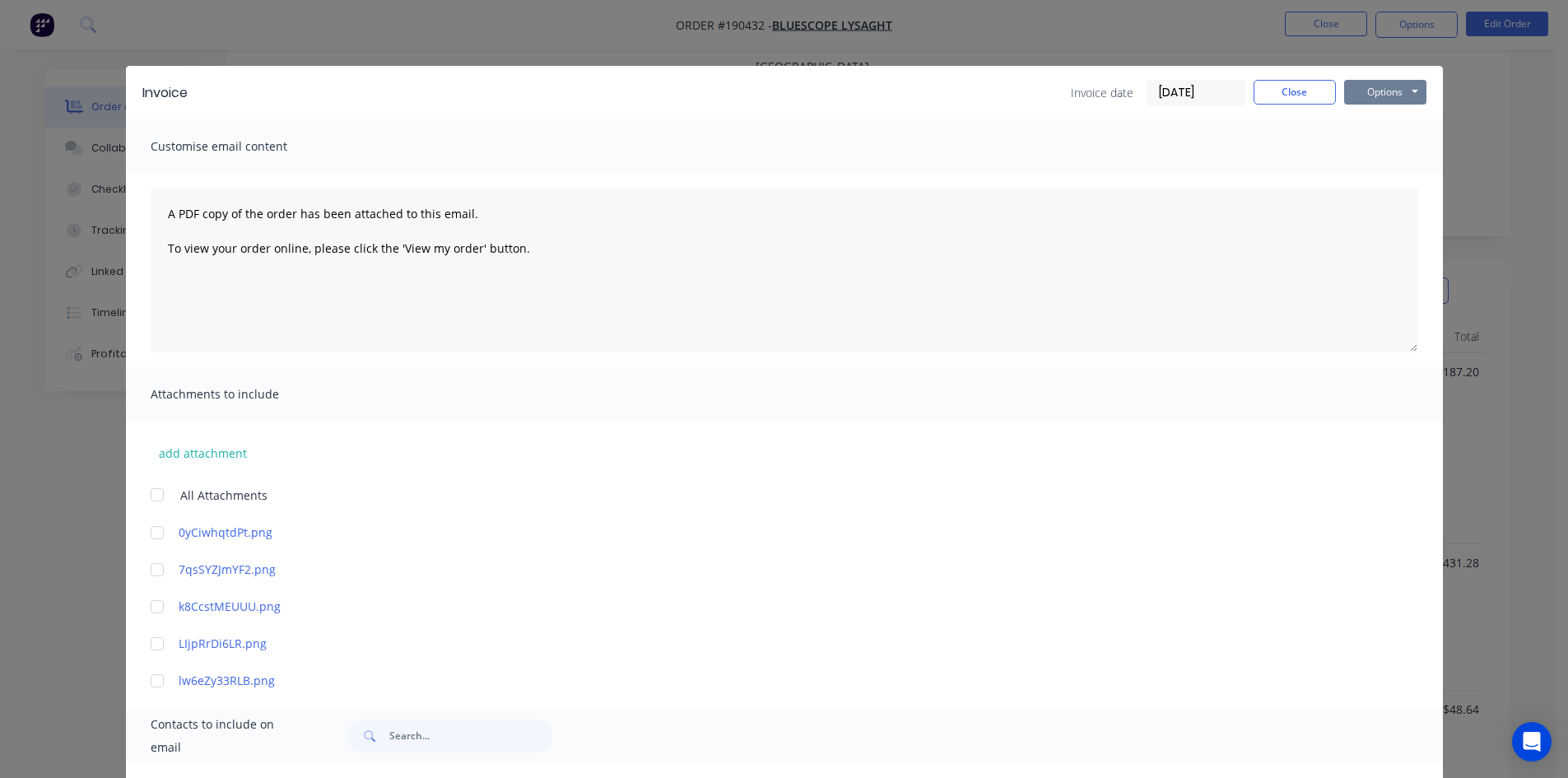
click at [1389, 96] on button "Options" at bounding box center [1385, 92] width 83 height 24
click at [1375, 174] on button "Email" at bounding box center [1396, 176] width 105 height 27
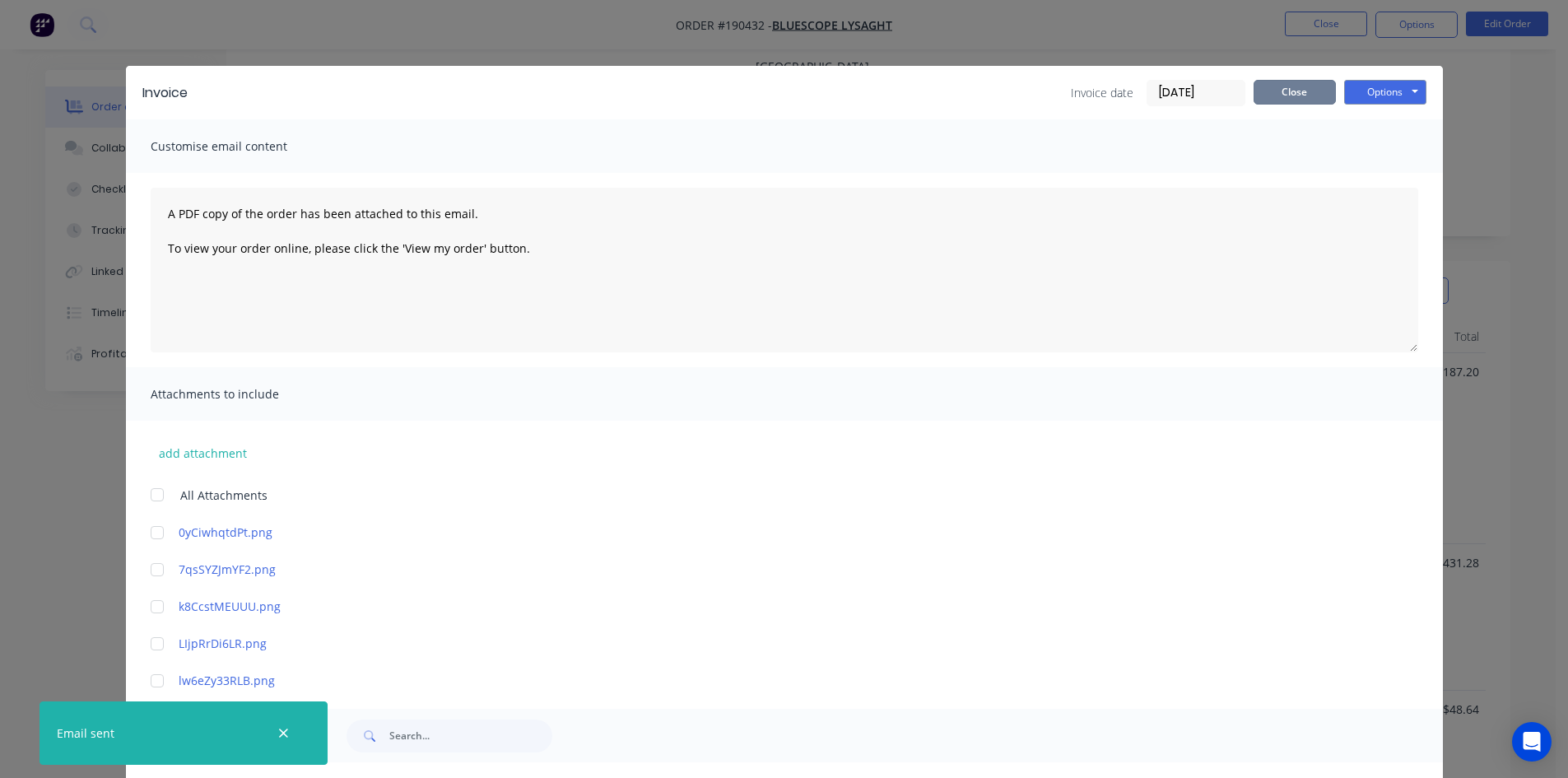
click at [1305, 93] on button "Close" at bounding box center [1295, 92] width 83 height 24
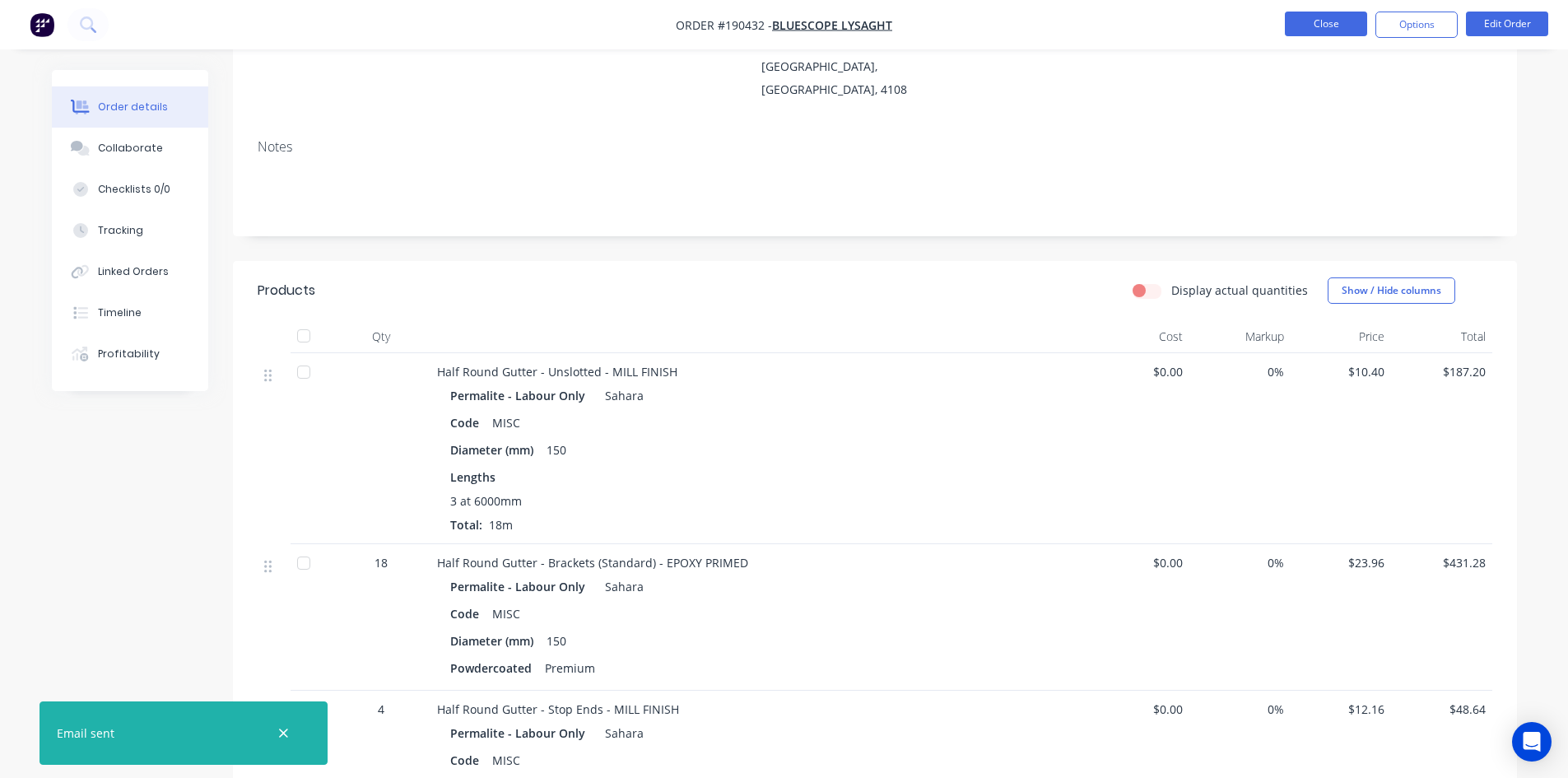
click at [1342, 23] on button "Close" at bounding box center [1326, 23] width 83 height 24
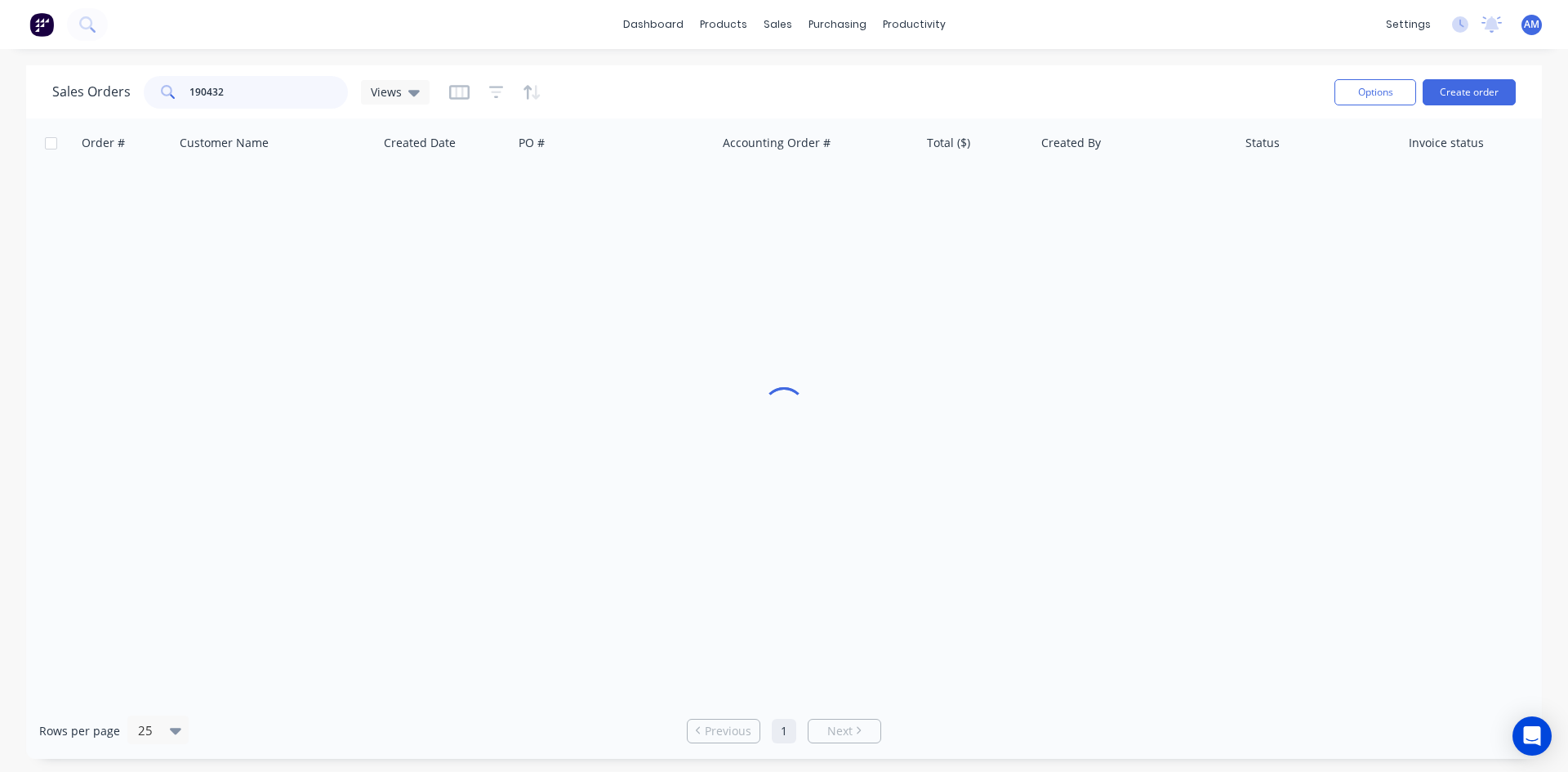
drag, startPoint x: 193, startPoint y: 83, endPoint x: 119, endPoint y: 84, distance: 74.0
click at [122, 84] on div "Sales Orders 190432 Views" at bounding box center [241, 91] width 378 height 33
type input "190612"
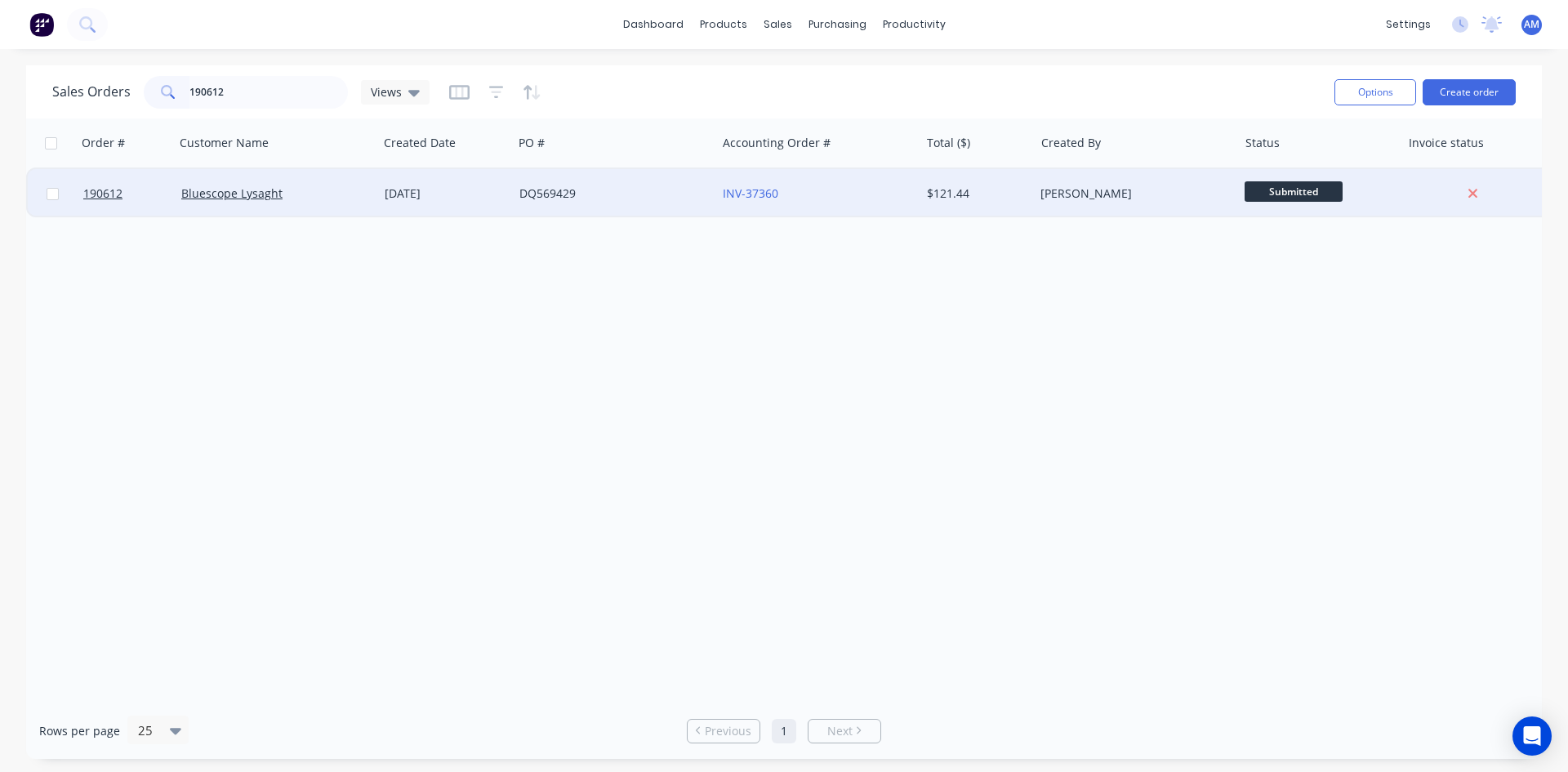
click at [661, 208] on div "DQ569429" at bounding box center [614, 193] width 203 height 49
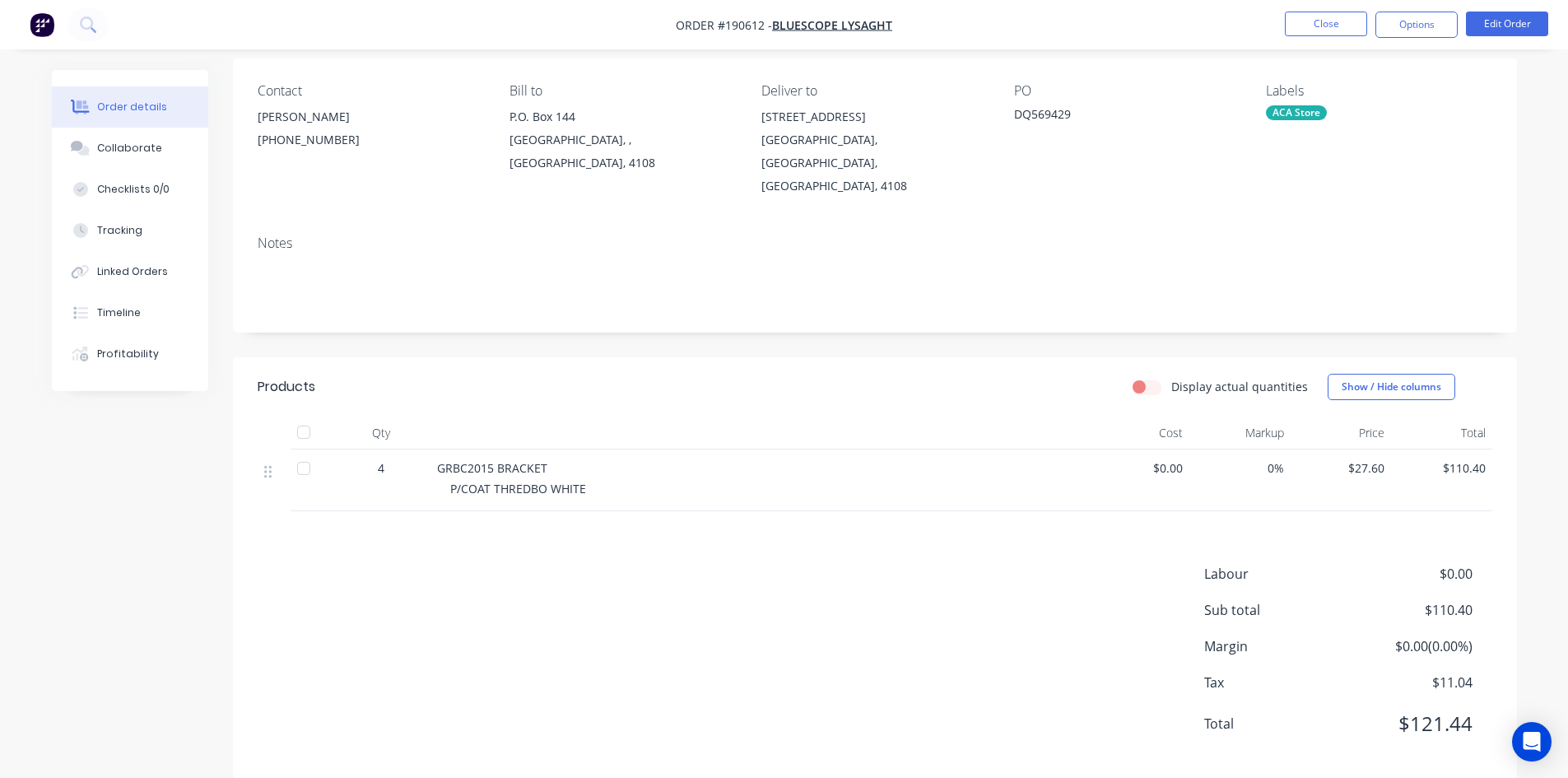
scroll to position [127, 0]
click at [1421, 22] on button "Options" at bounding box center [1417, 24] width 83 height 26
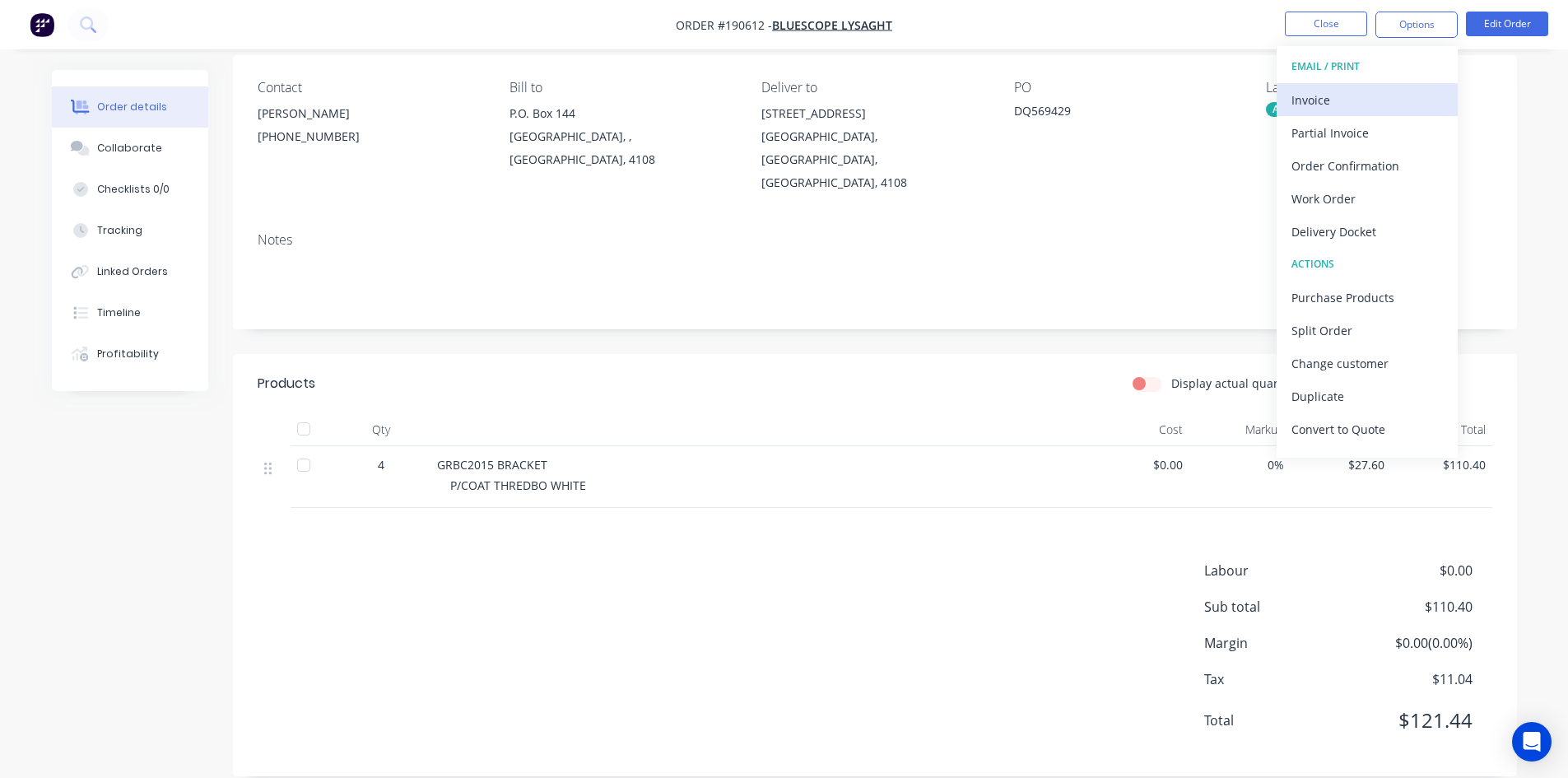
click at [1389, 91] on div "Invoice" at bounding box center [1366, 100] width 151 height 23
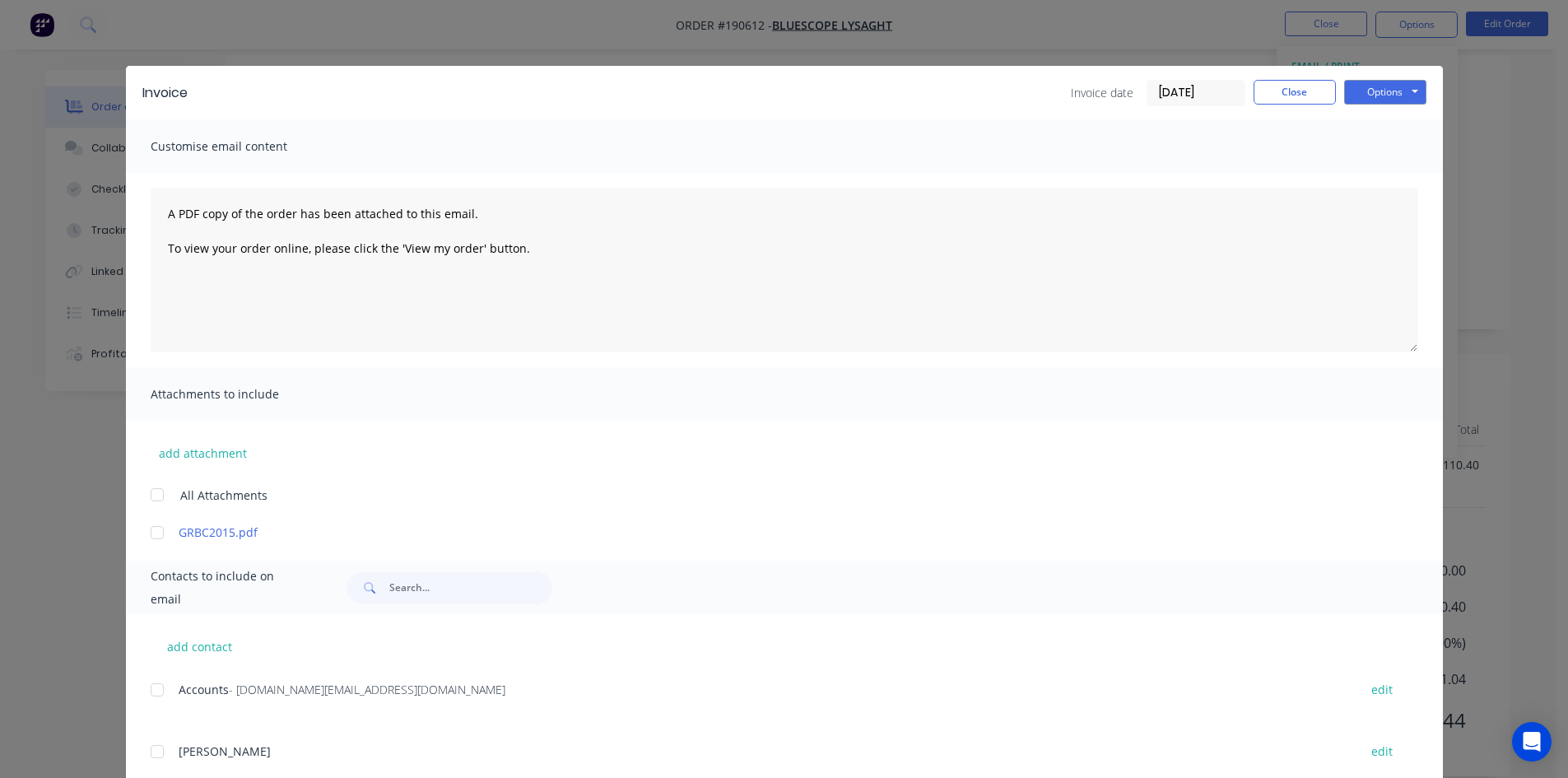
click at [149, 692] on div at bounding box center [157, 689] width 33 height 33
click at [1387, 82] on button "Options" at bounding box center [1385, 92] width 83 height 24
click at [1375, 176] on button "Email" at bounding box center [1396, 176] width 105 height 27
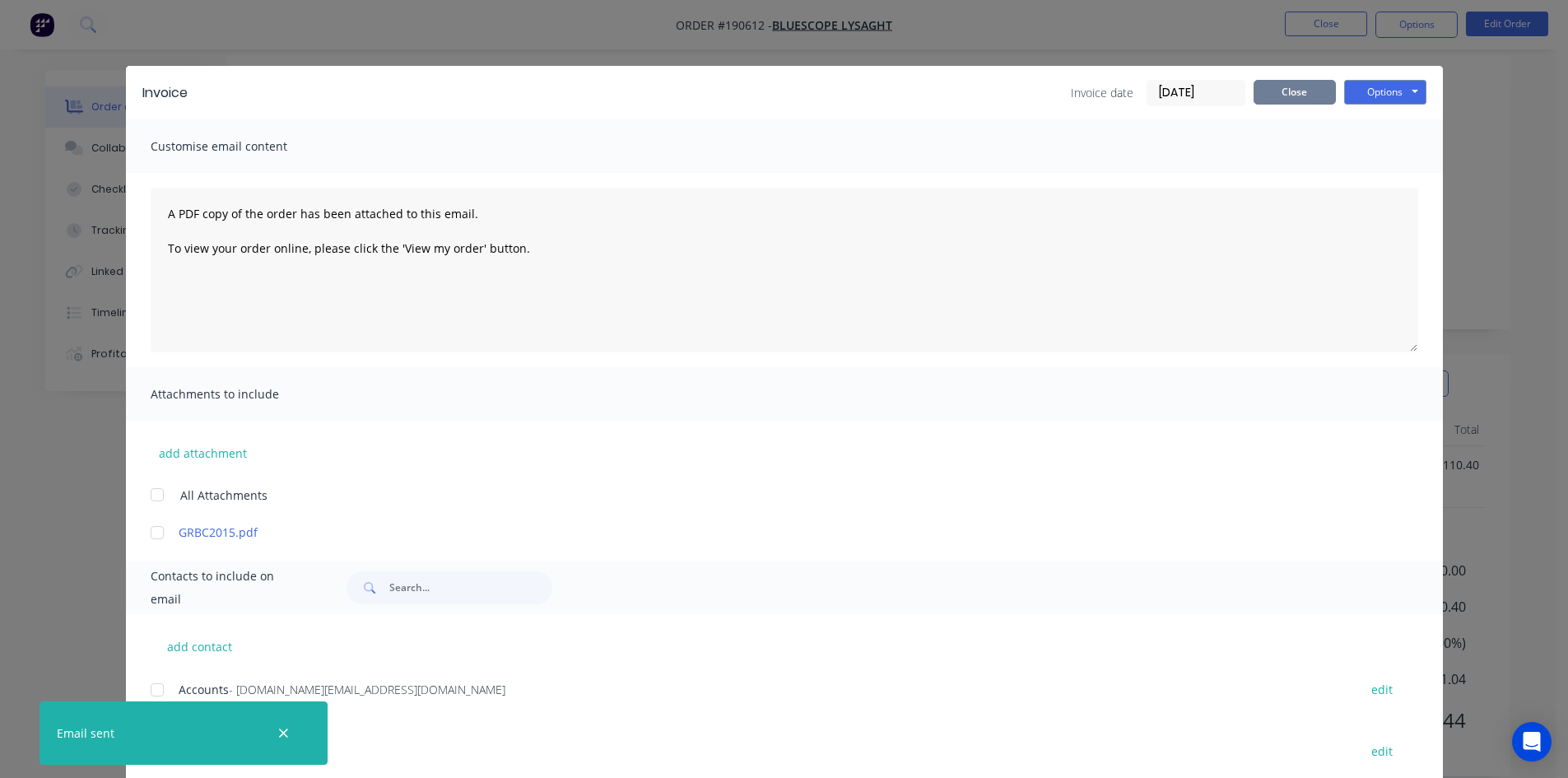
click at [1302, 98] on button "Close" at bounding box center [1295, 92] width 83 height 24
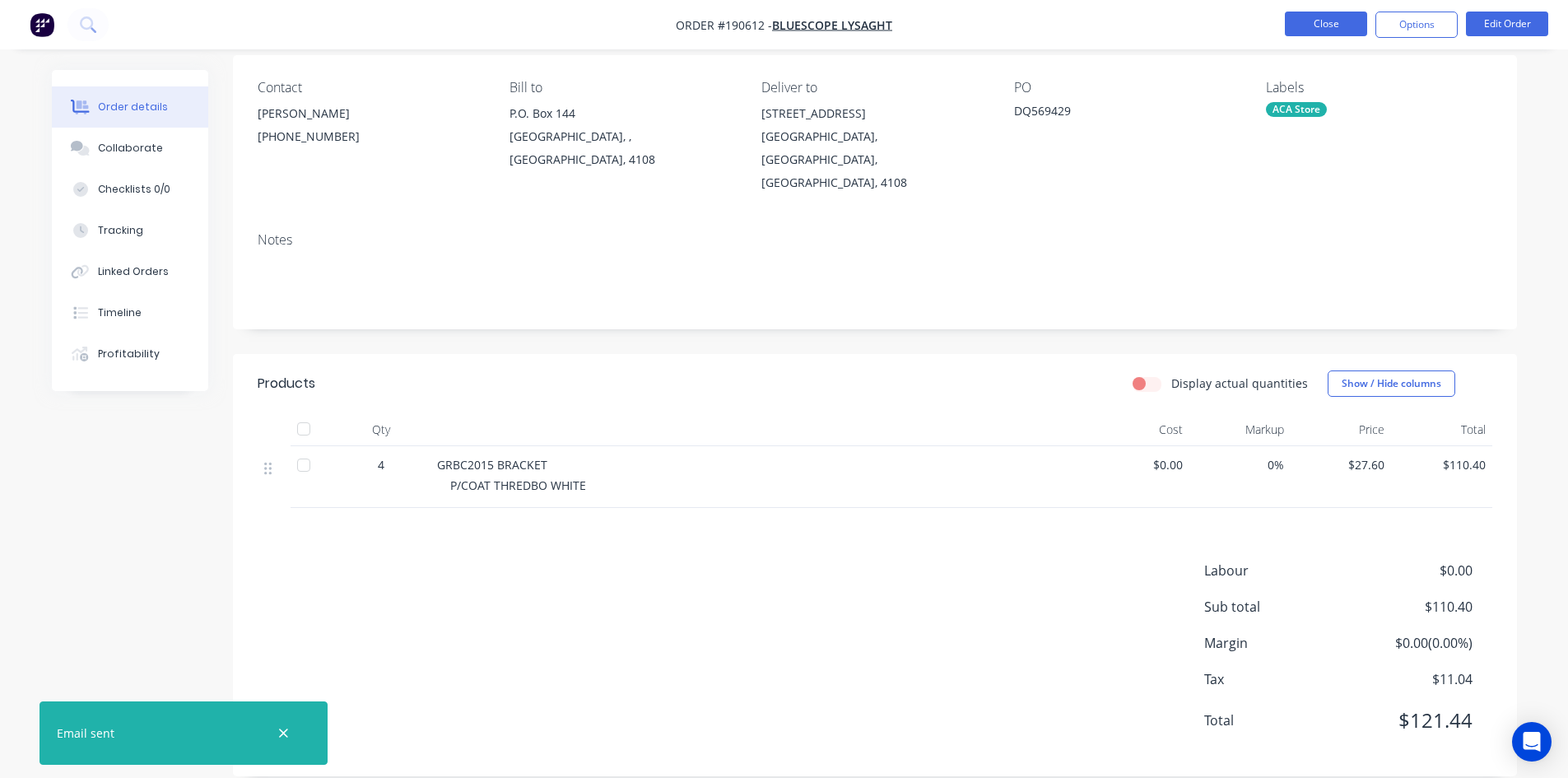
click at [1324, 30] on button "Close" at bounding box center [1326, 23] width 83 height 24
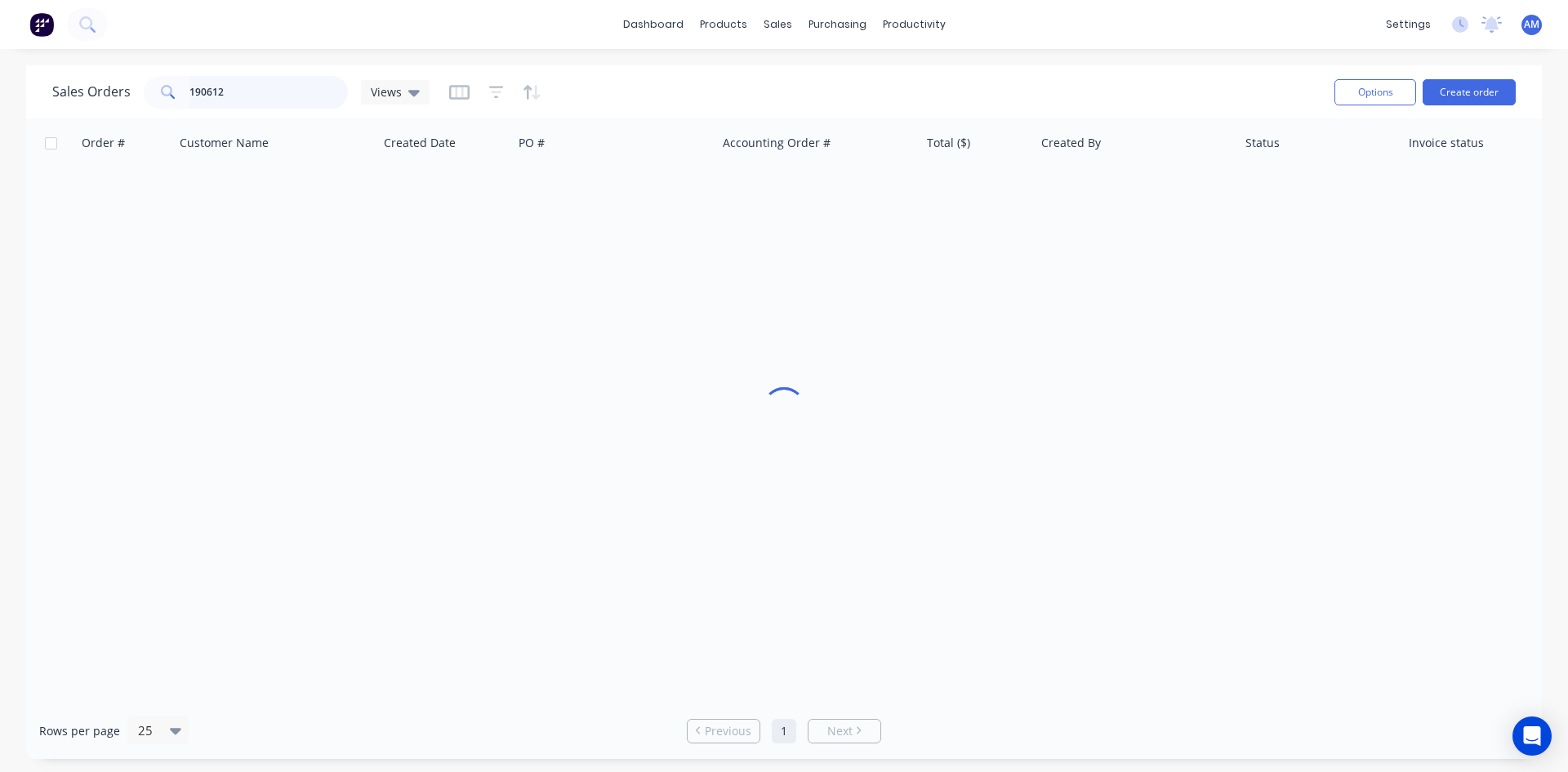
drag, startPoint x: 227, startPoint y: 95, endPoint x: 117, endPoint y: 96, distance: 110.0
click at [117, 96] on div "Sales Orders 190612 Views" at bounding box center [241, 91] width 378 height 33
type input "190748"
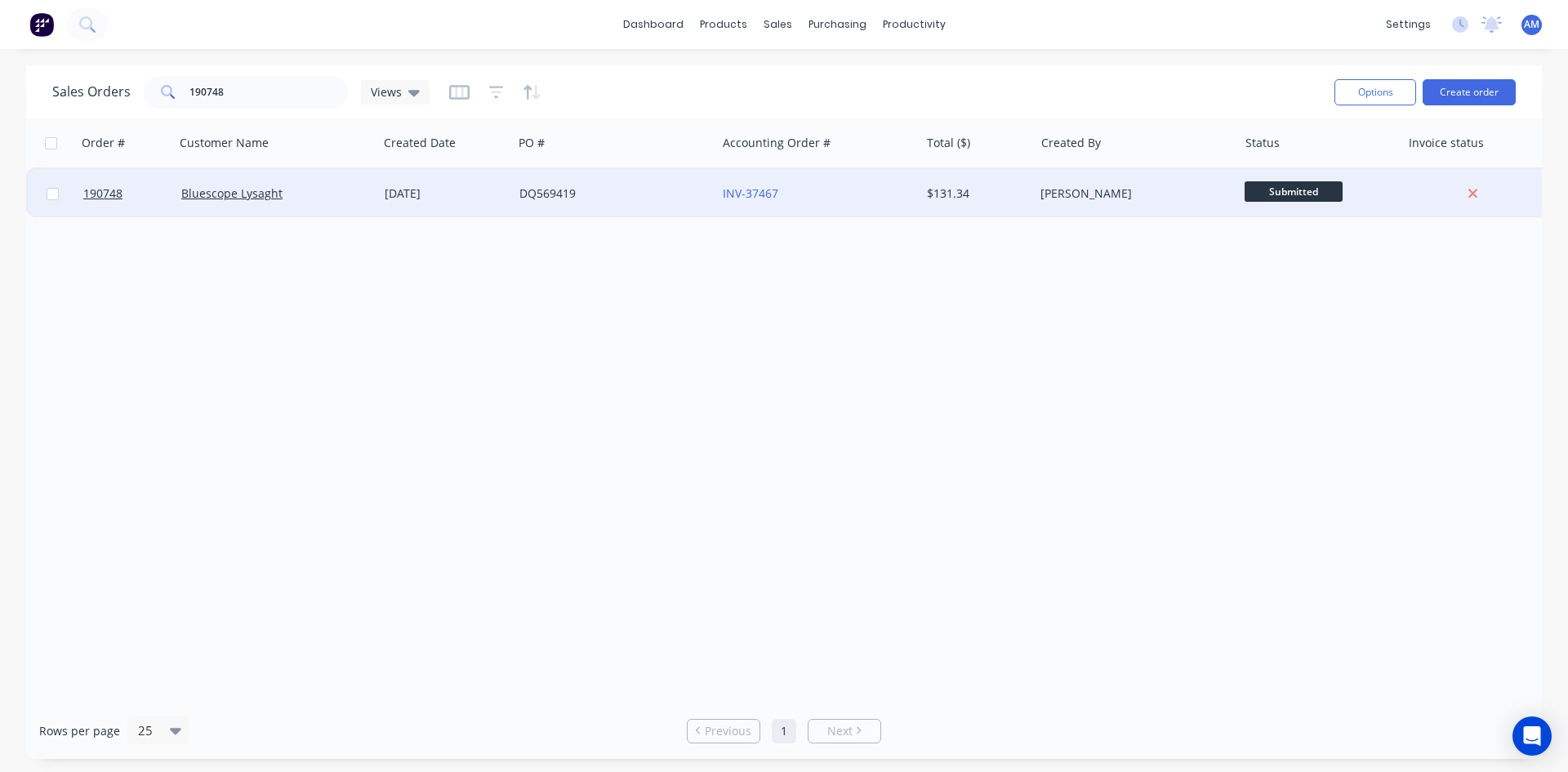
click at [661, 205] on div "DQ569419" at bounding box center [614, 193] width 203 height 49
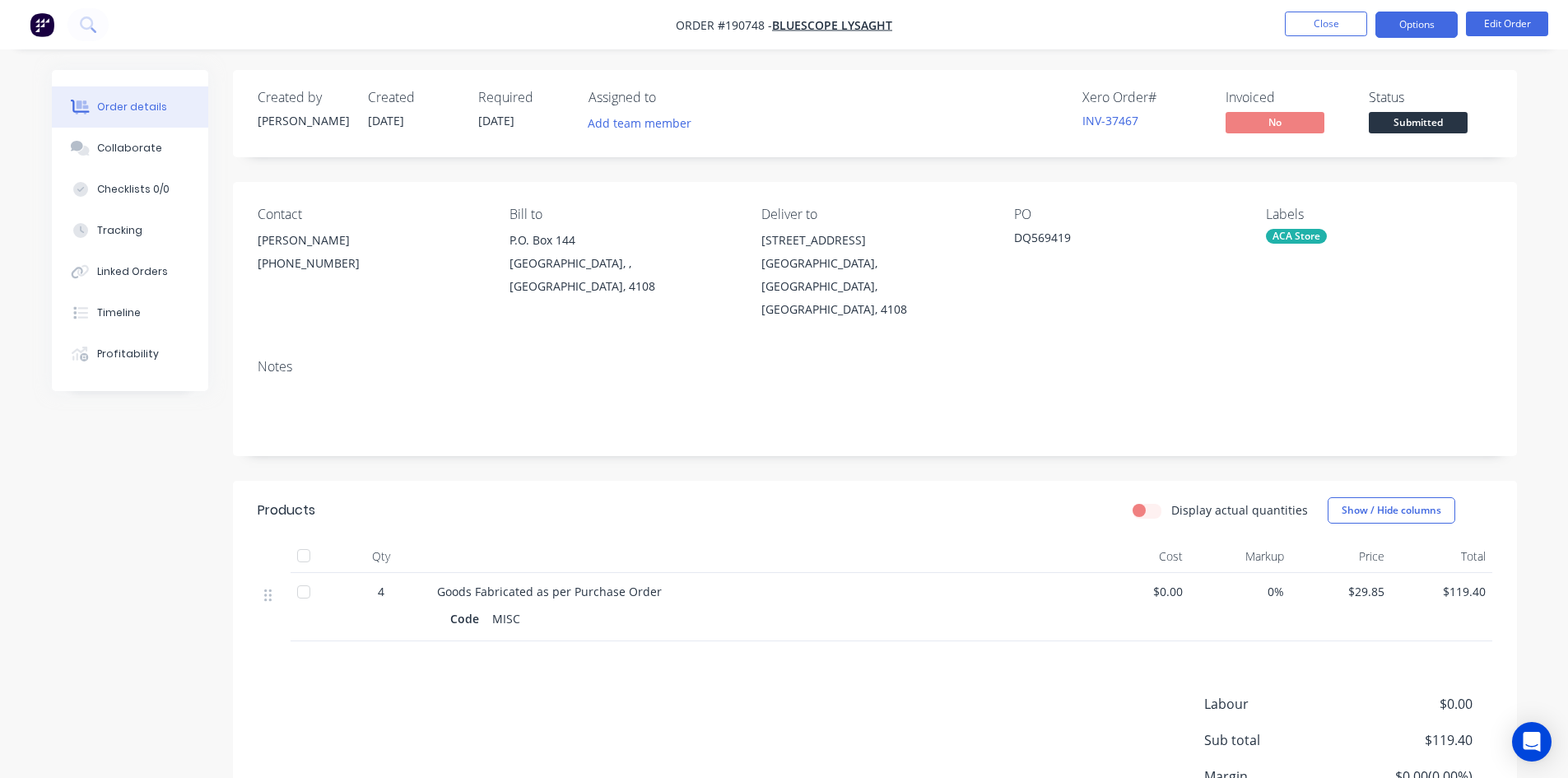
click at [1418, 24] on button "Options" at bounding box center [1417, 24] width 83 height 26
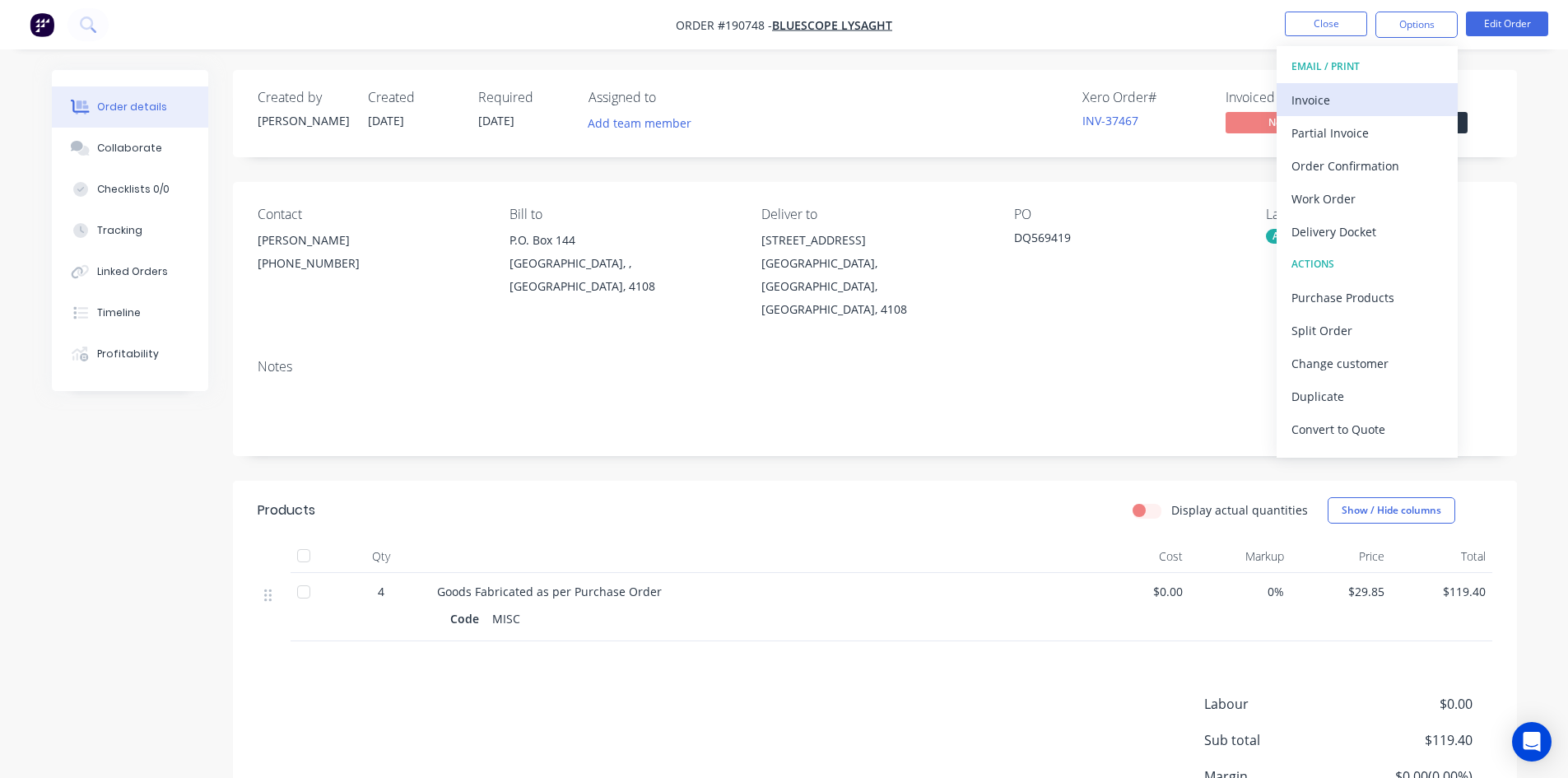
click at [1369, 92] on div "Invoice" at bounding box center [1366, 100] width 151 height 23
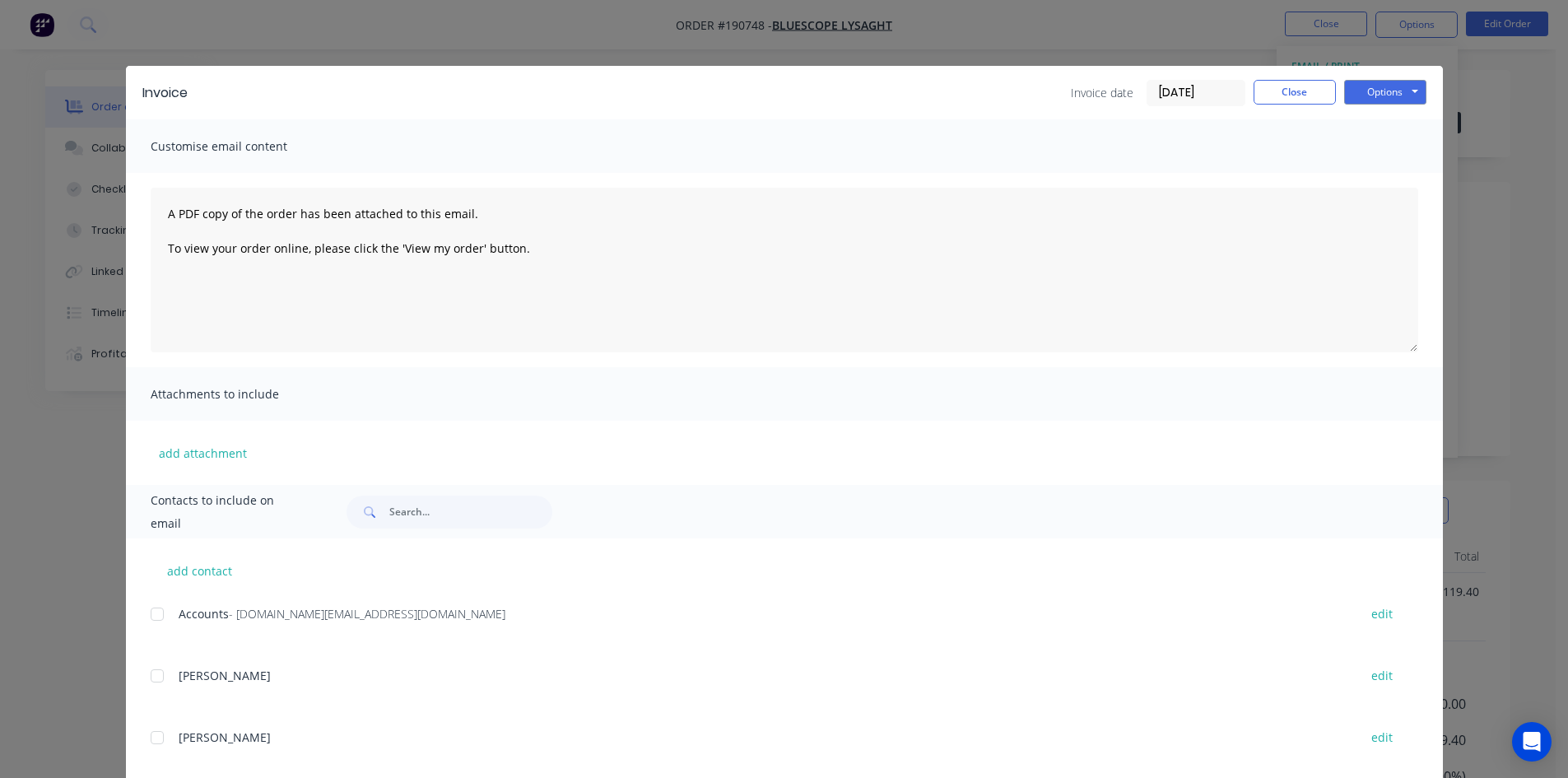
click at [153, 614] on div at bounding box center [157, 614] width 33 height 33
click at [1372, 98] on button "Options" at bounding box center [1385, 92] width 83 height 24
click at [1371, 166] on button "Email" at bounding box center [1396, 176] width 105 height 27
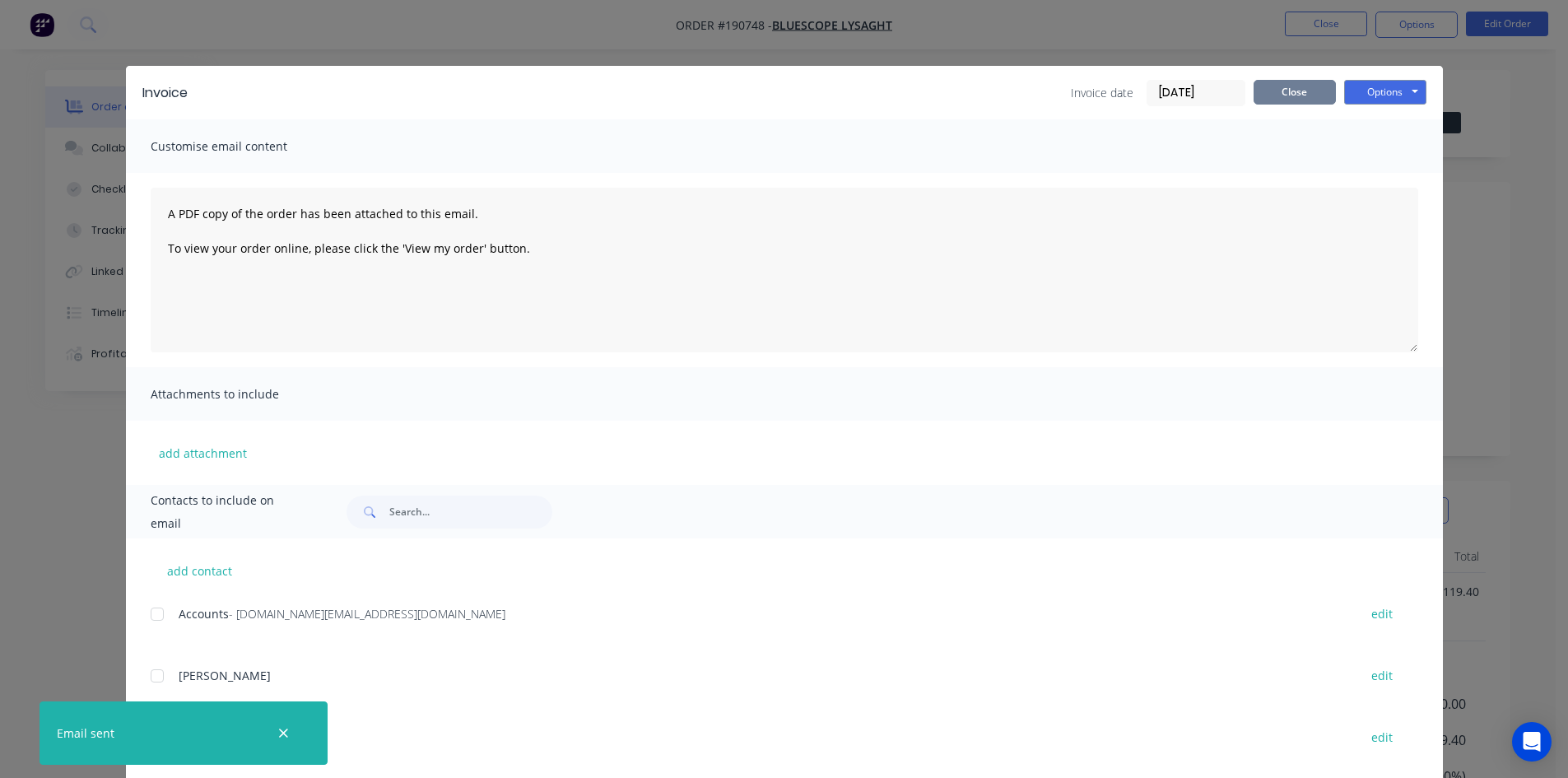
click at [1284, 96] on button "Close" at bounding box center [1295, 92] width 83 height 24
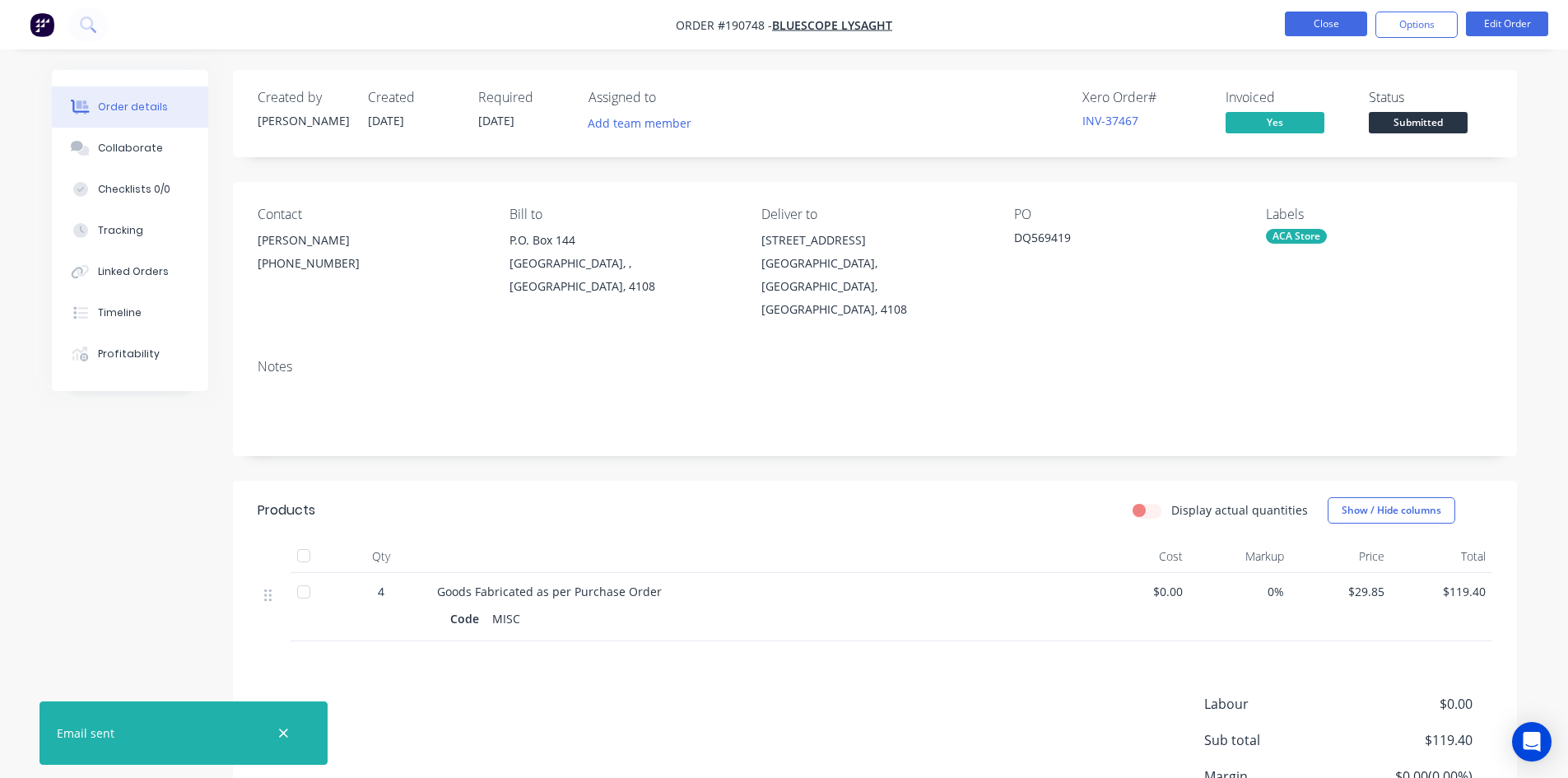
click at [1319, 16] on button "Close" at bounding box center [1326, 23] width 83 height 24
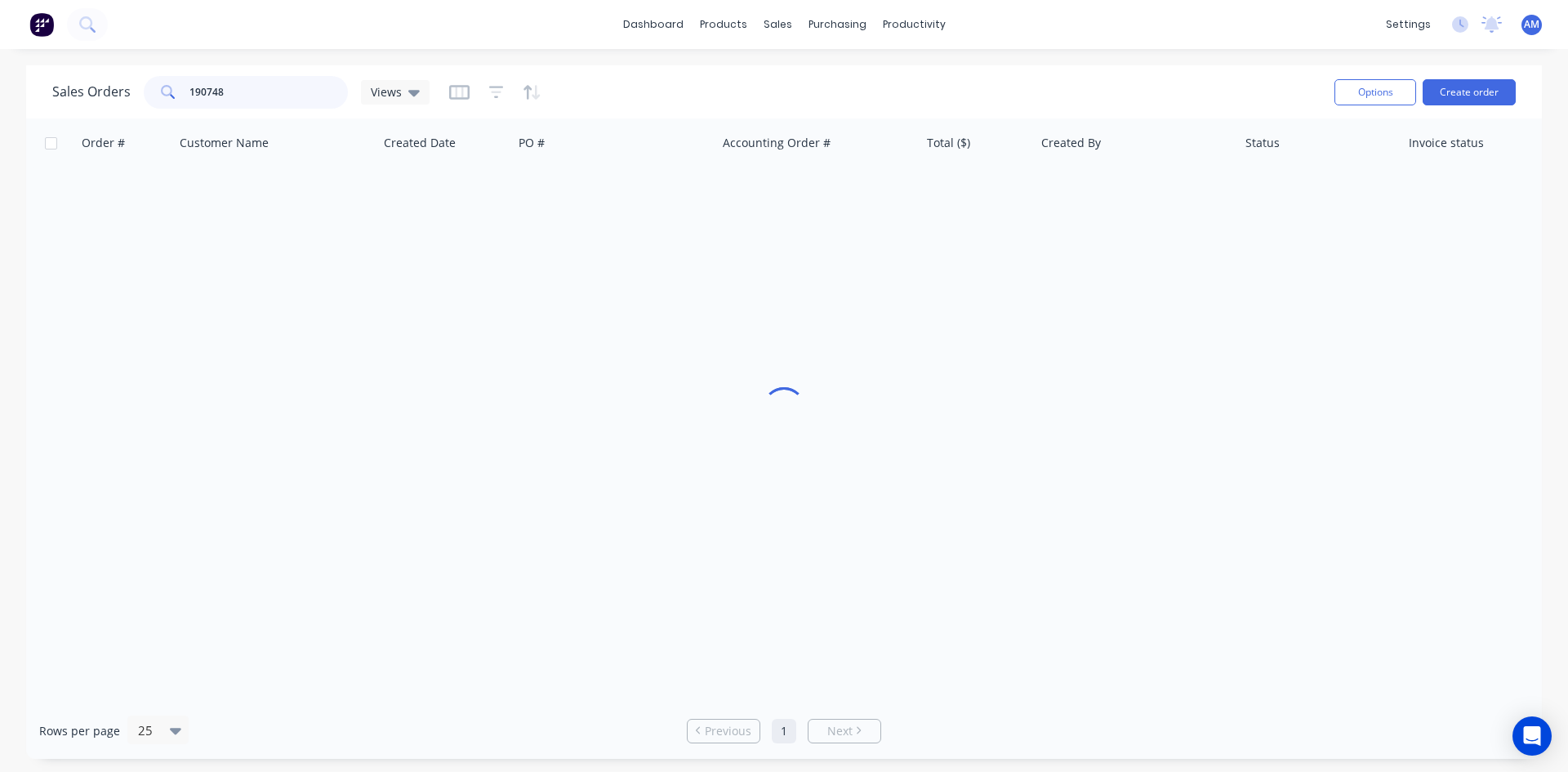
drag, startPoint x: 295, startPoint y: 96, endPoint x: 76, endPoint y: 74, distance: 220.1
click at [76, 74] on div "Sales Orders 190748 Views" at bounding box center [686, 91] width 1269 height 40
type input "190941"
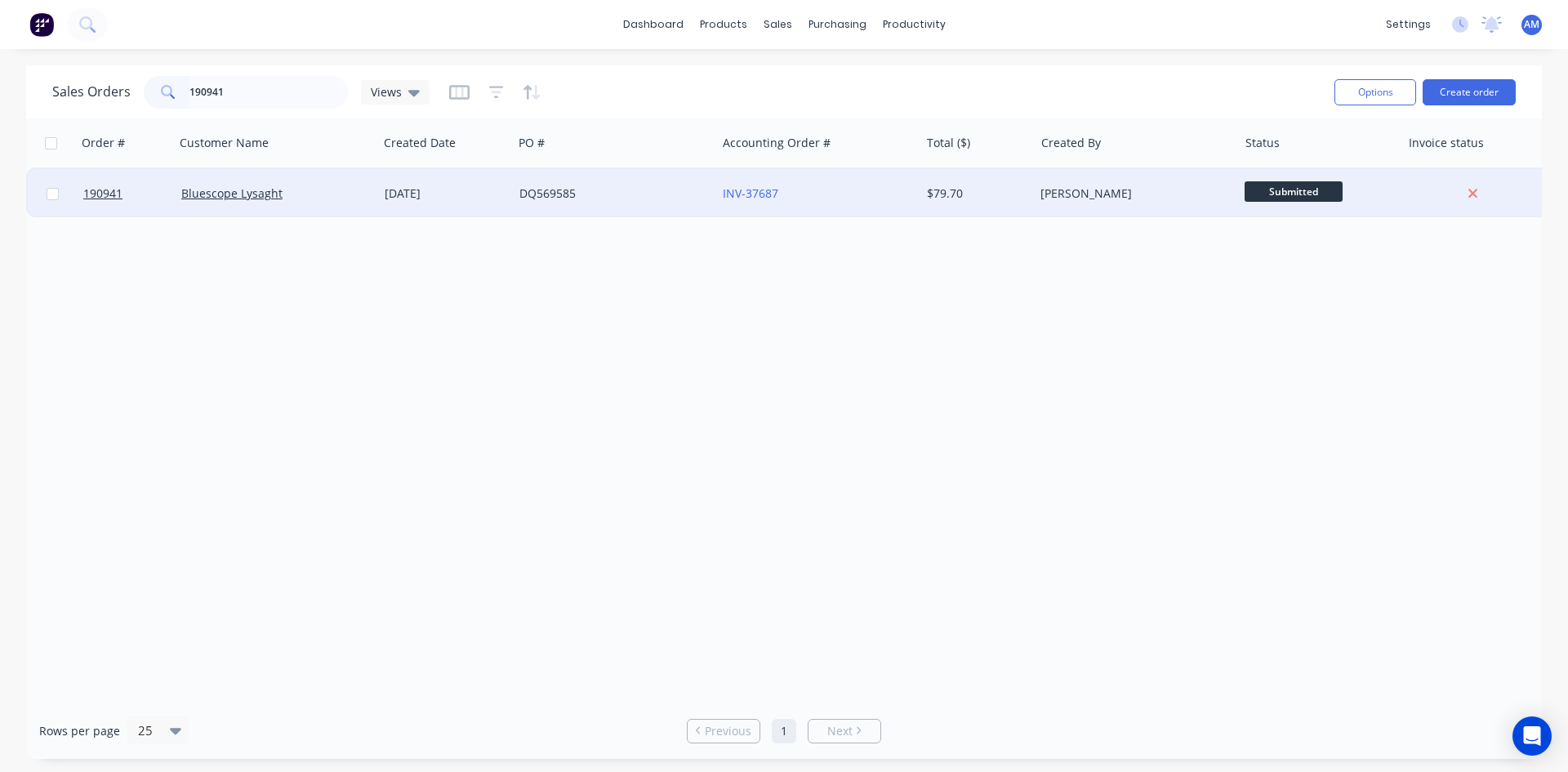
click at [655, 193] on div "DQ569585" at bounding box center [610, 194] width 181 height 17
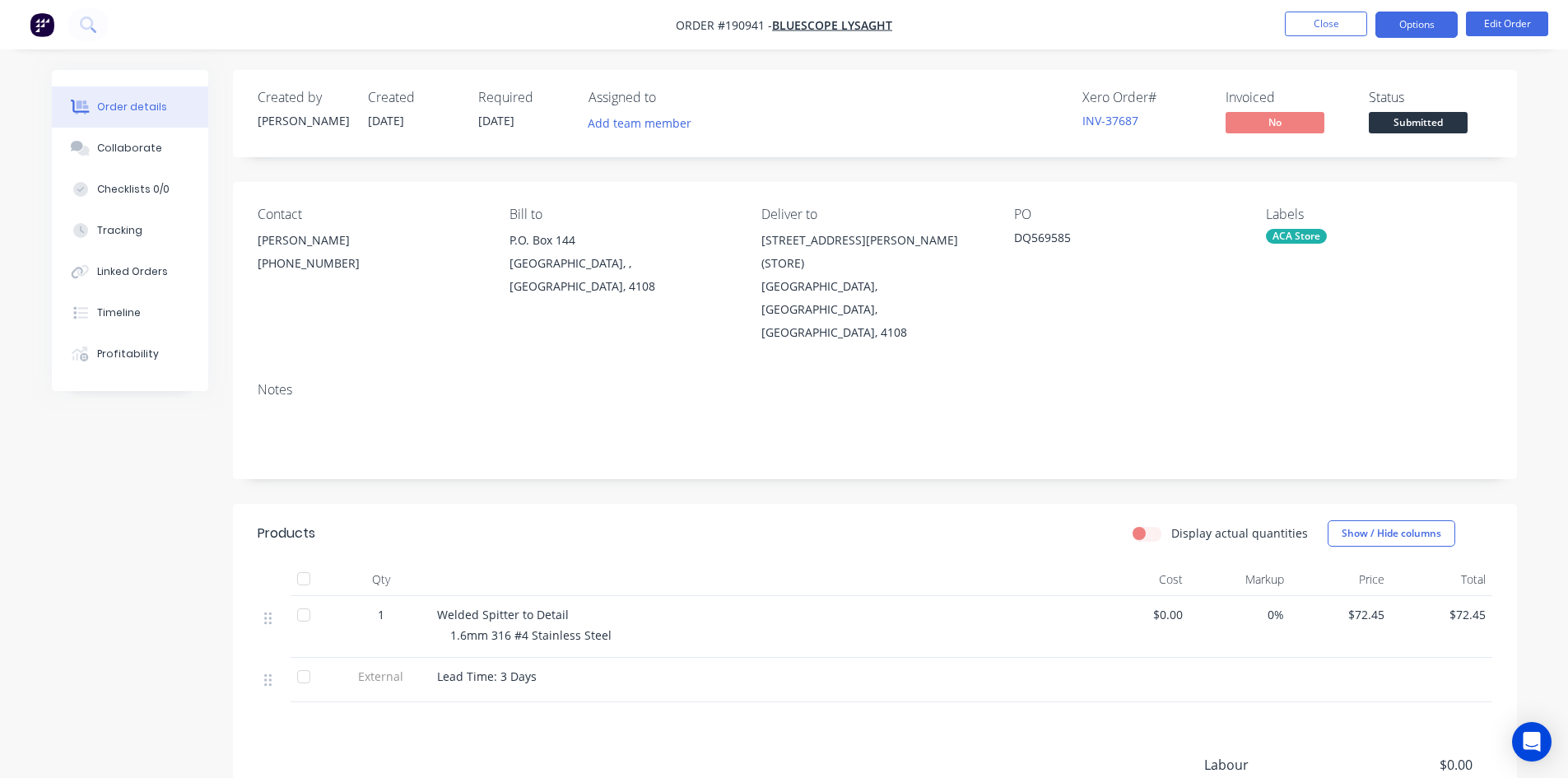
click at [1430, 23] on button "Options" at bounding box center [1417, 24] width 83 height 26
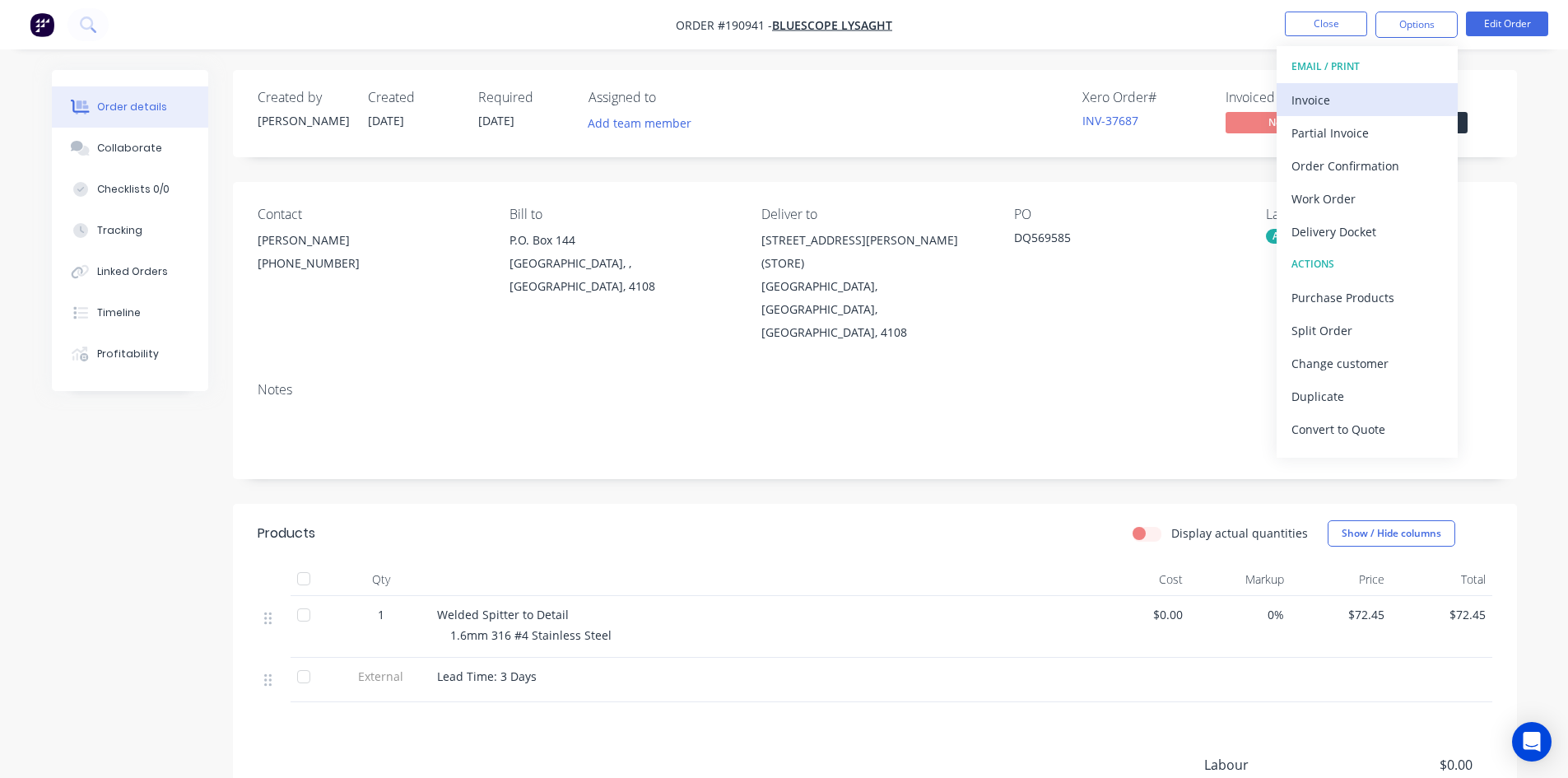
click at [1343, 89] on div "Invoice" at bounding box center [1366, 100] width 151 height 23
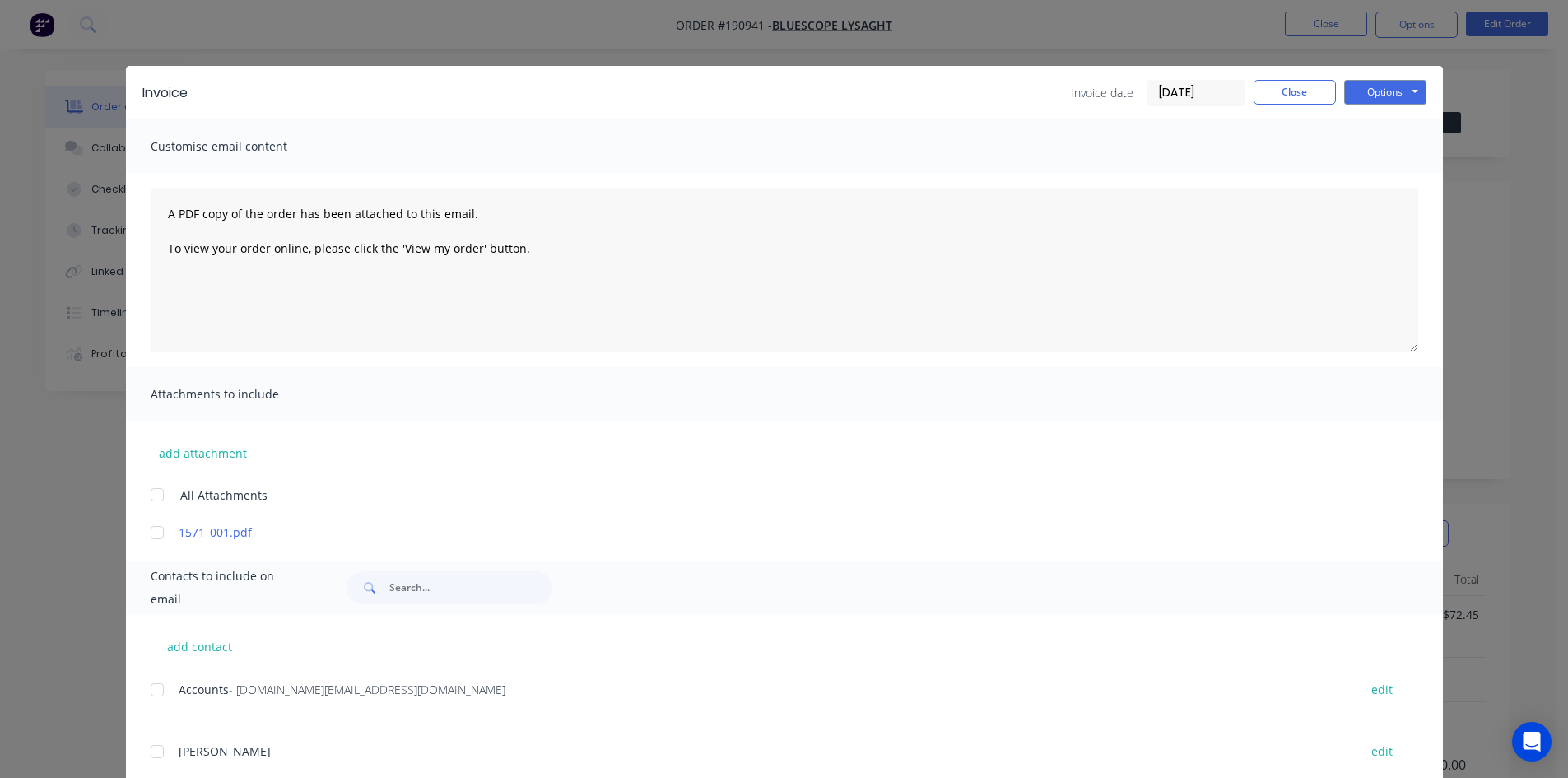
click at [158, 688] on div at bounding box center [157, 689] width 33 height 33
click at [1415, 90] on button "Options" at bounding box center [1385, 92] width 83 height 24
click at [1390, 170] on button "Email" at bounding box center [1396, 176] width 105 height 27
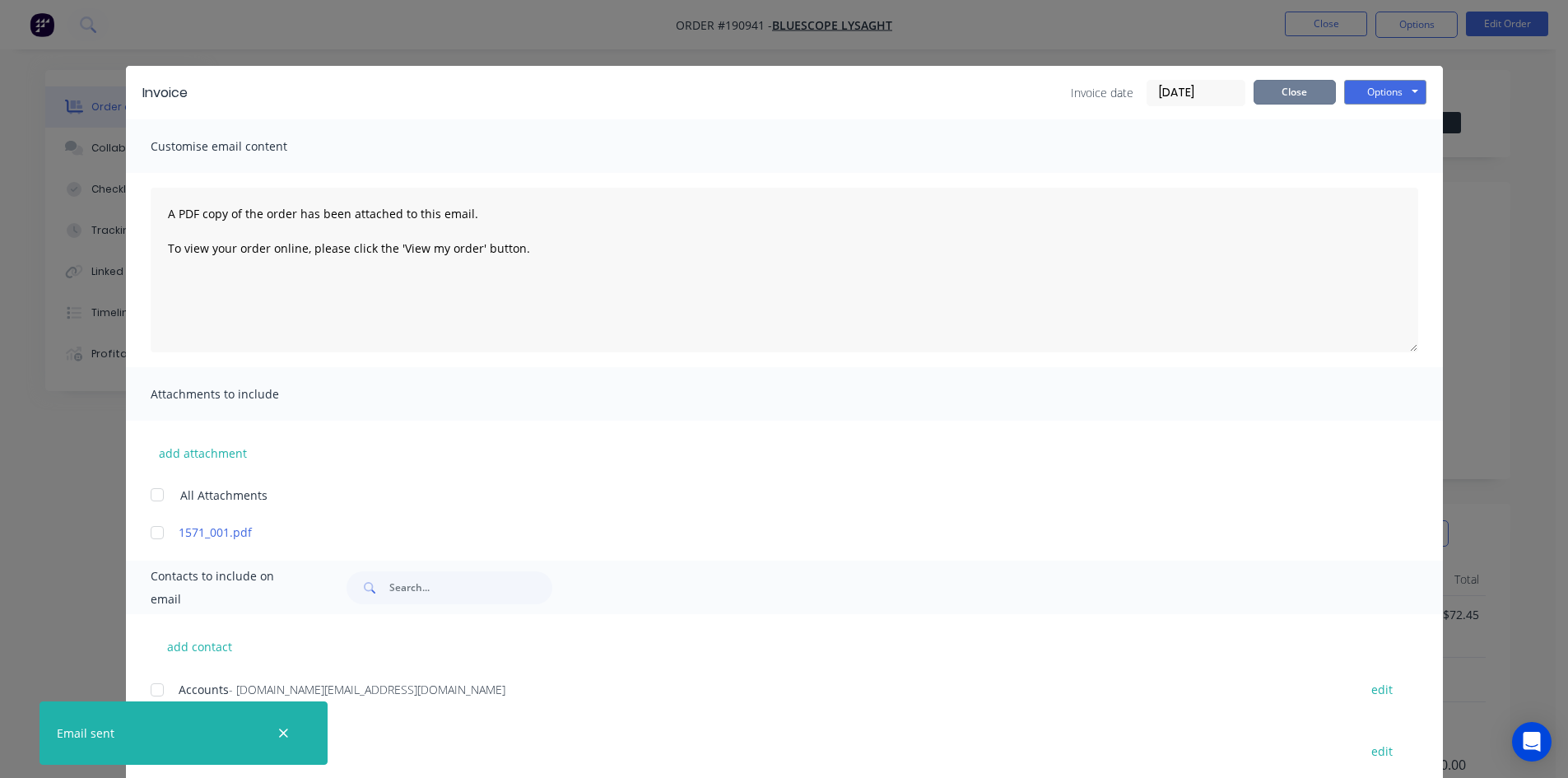
drag, startPoint x: 1285, startPoint y: 91, endPoint x: 1307, endPoint y: 51, distance: 45.7
click at [1285, 90] on button "Close" at bounding box center [1295, 92] width 83 height 24
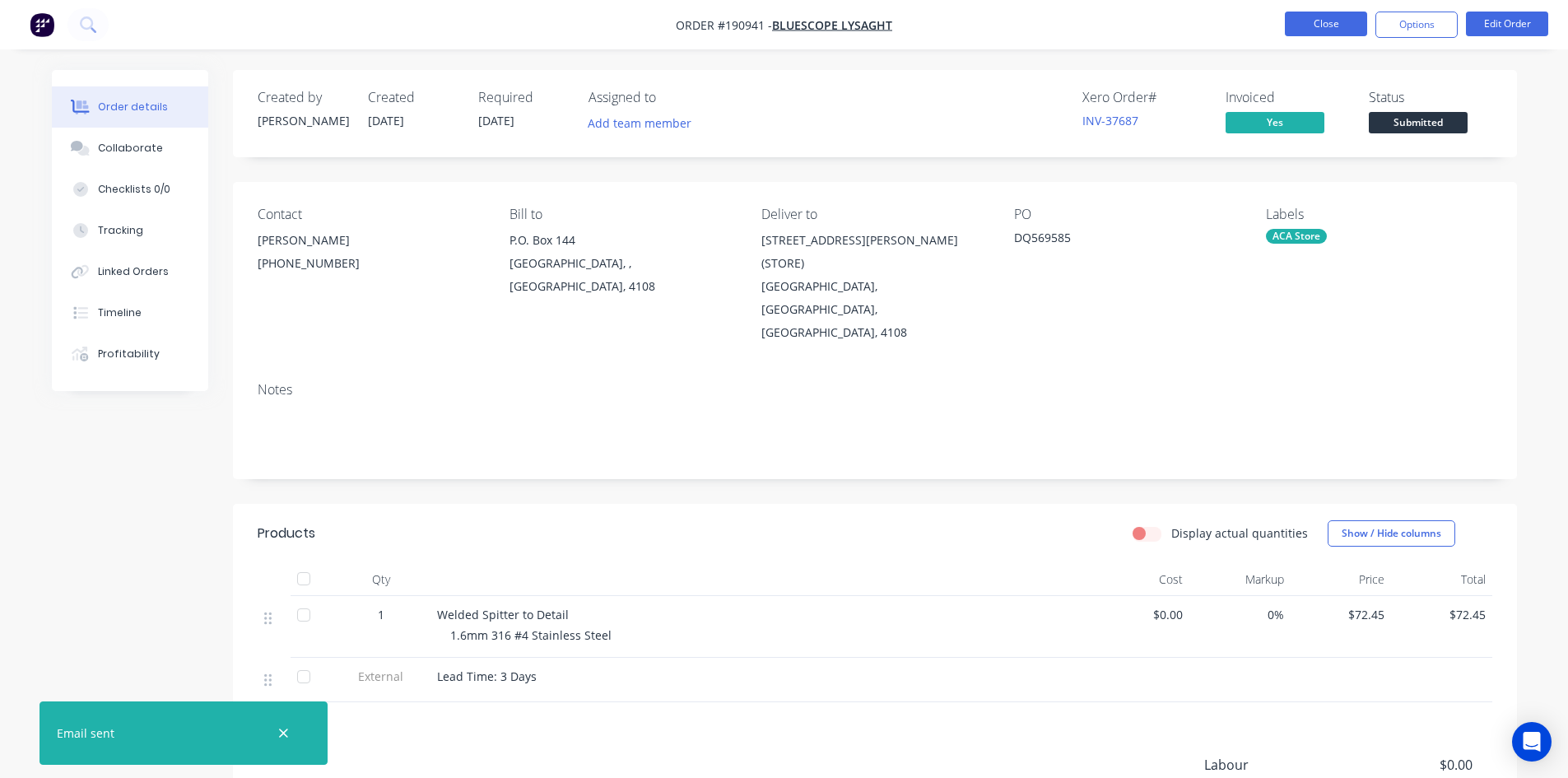
click at [1326, 24] on button "Close" at bounding box center [1326, 23] width 83 height 24
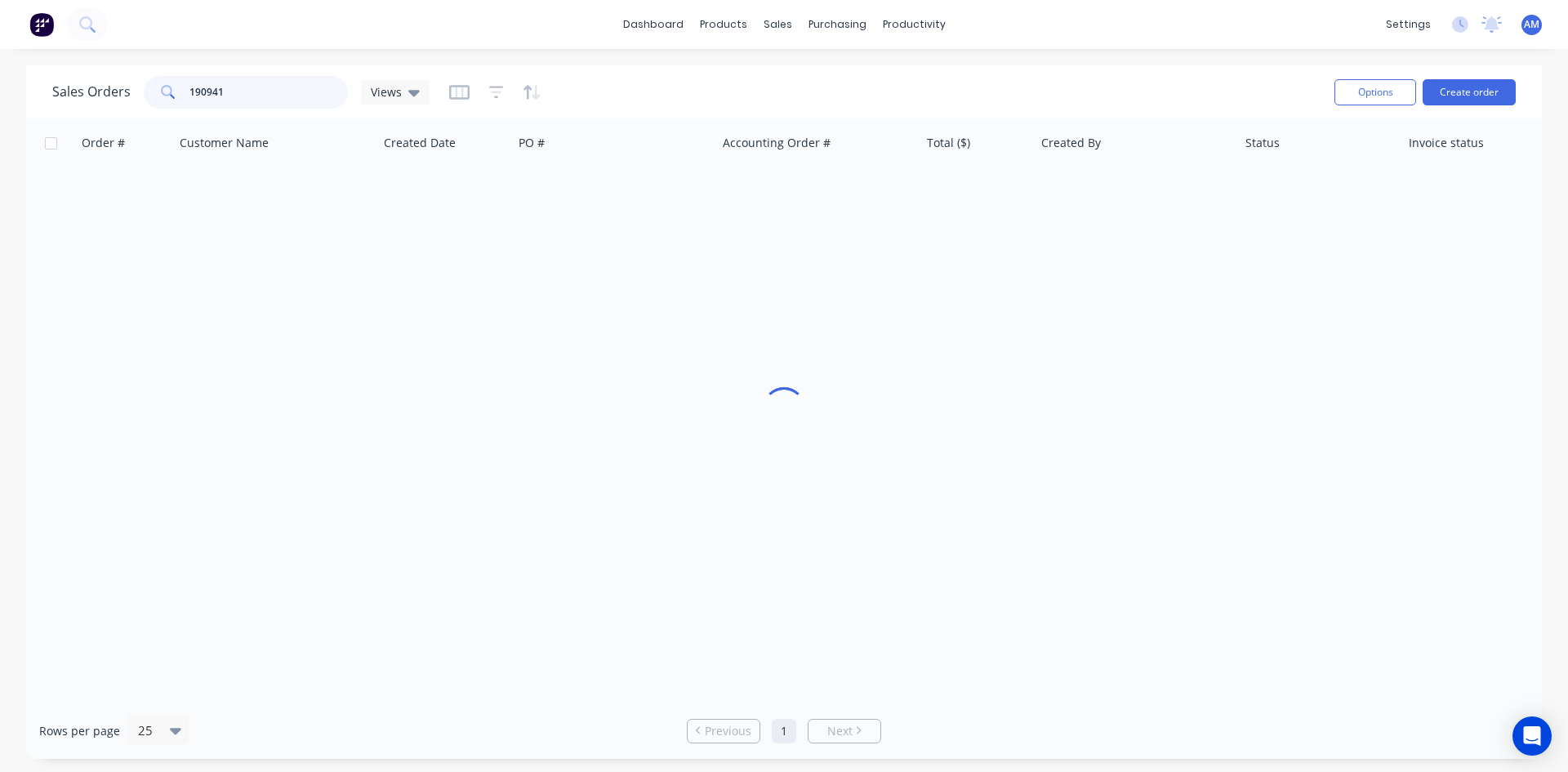
drag, startPoint x: 296, startPoint y: 91, endPoint x: 98, endPoint y: 85, distance: 198.1
click at [98, 85] on div "Sales Orders 190941 Views" at bounding box center [241, 91] width 378 height 33
type input "190390"
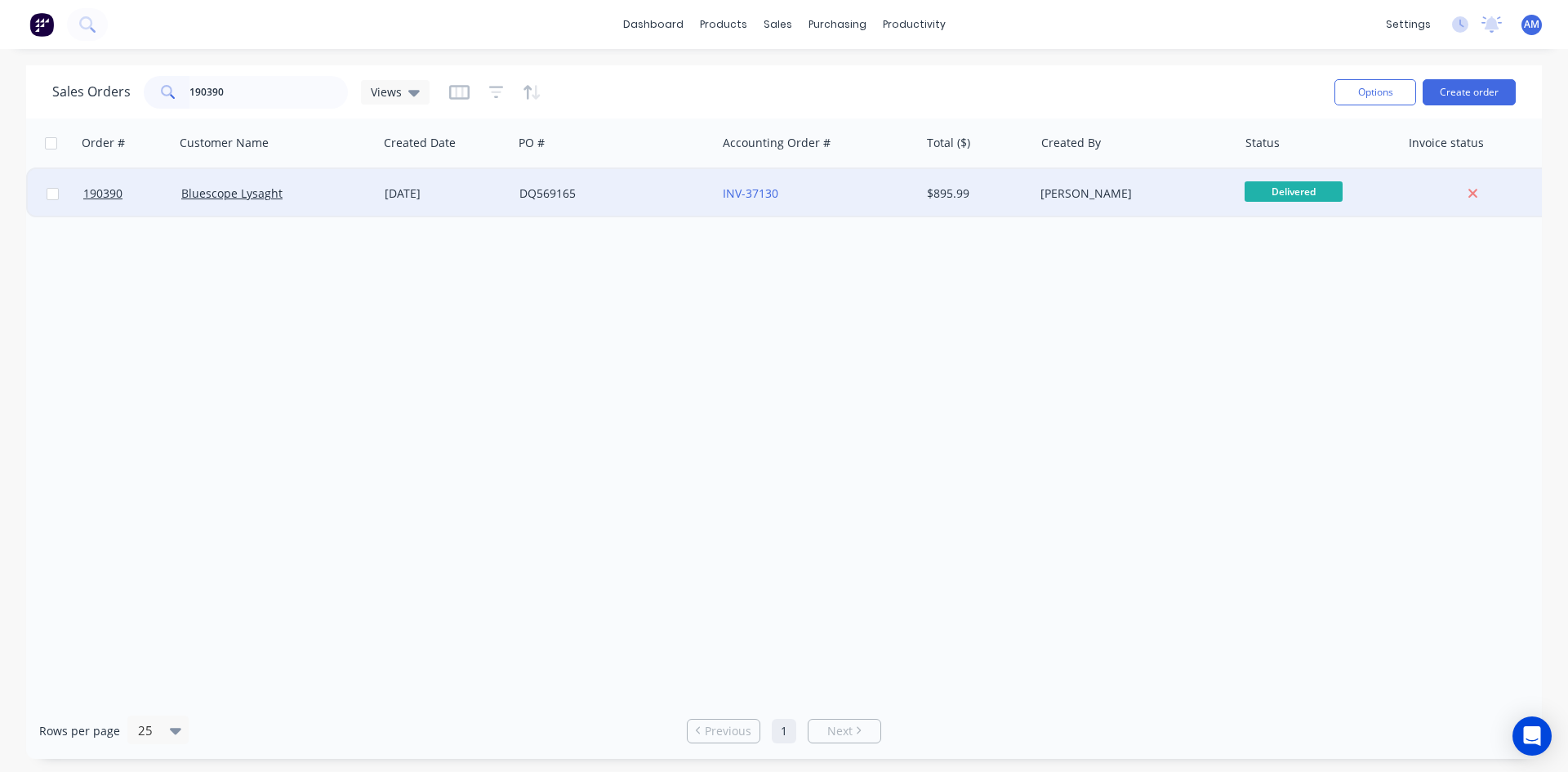
click at [620, 189] on div "DQ569165" at bounding box center [610, 194] width 181 height 17
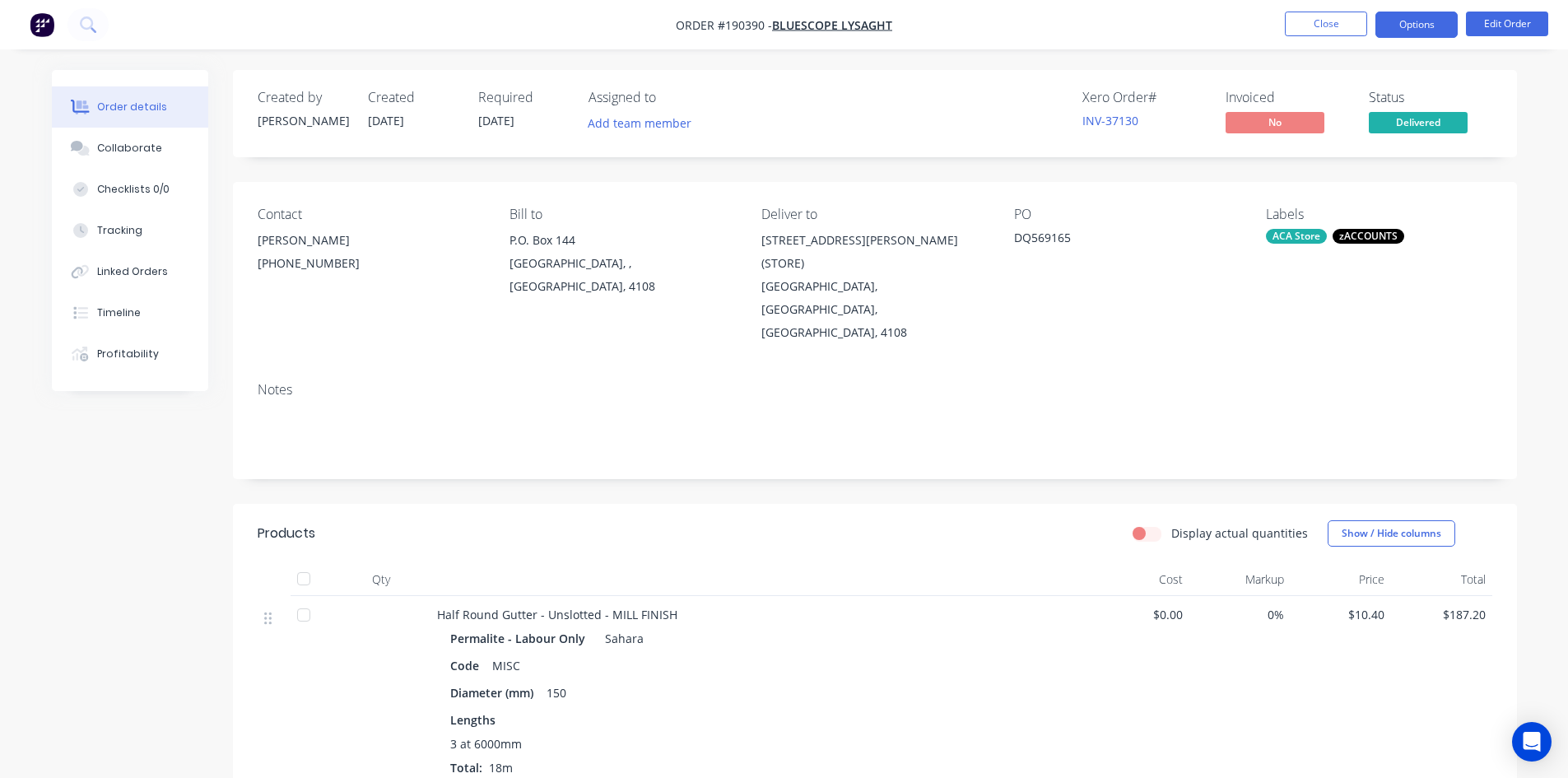
click at [1428, 21] on button "Options" at bounding box center [1417, 24] width 83 height 26
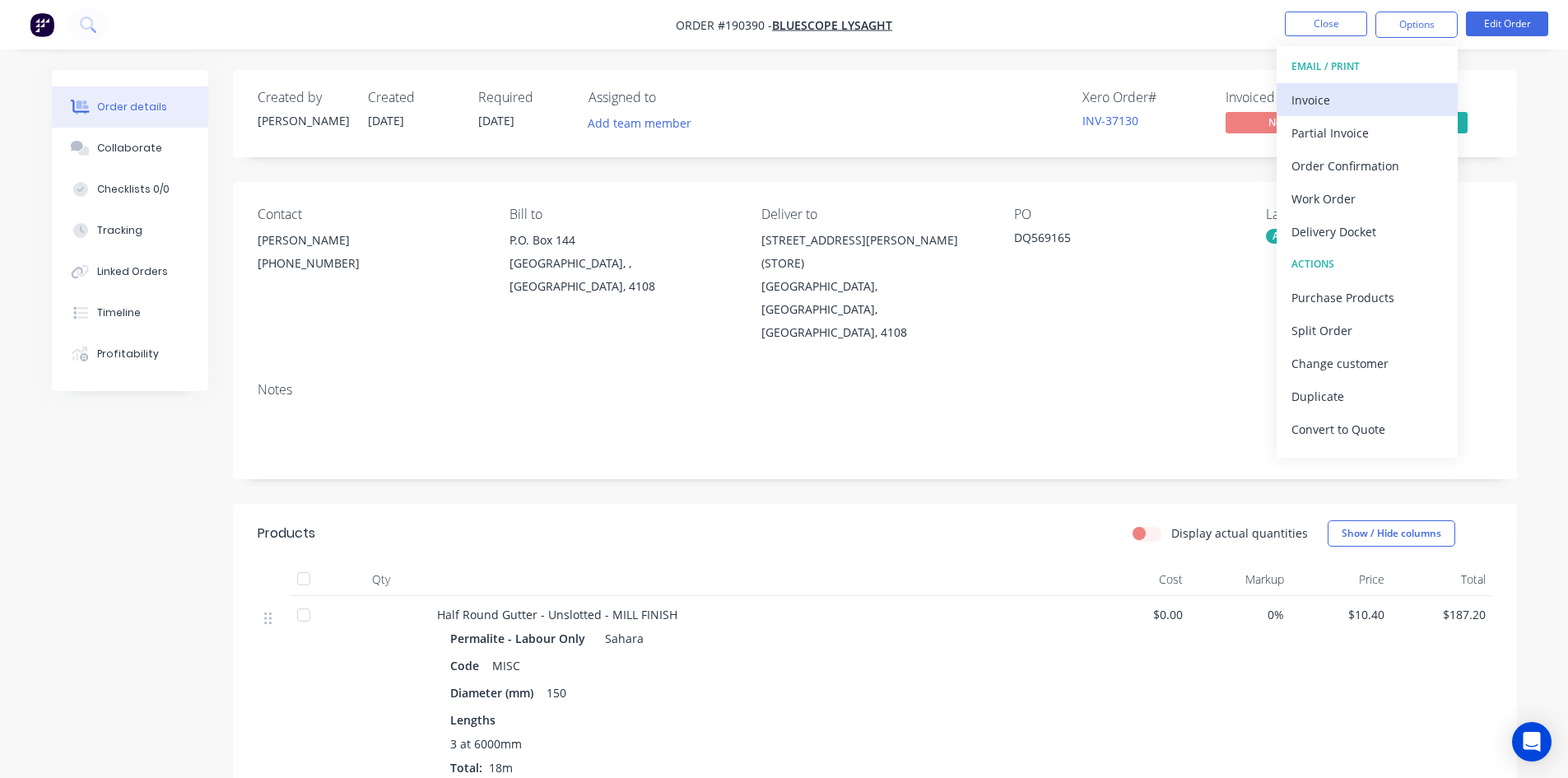
click at [1369, 88] on div "Invoice" at bounding box center [1366, 100] width 151 height 23
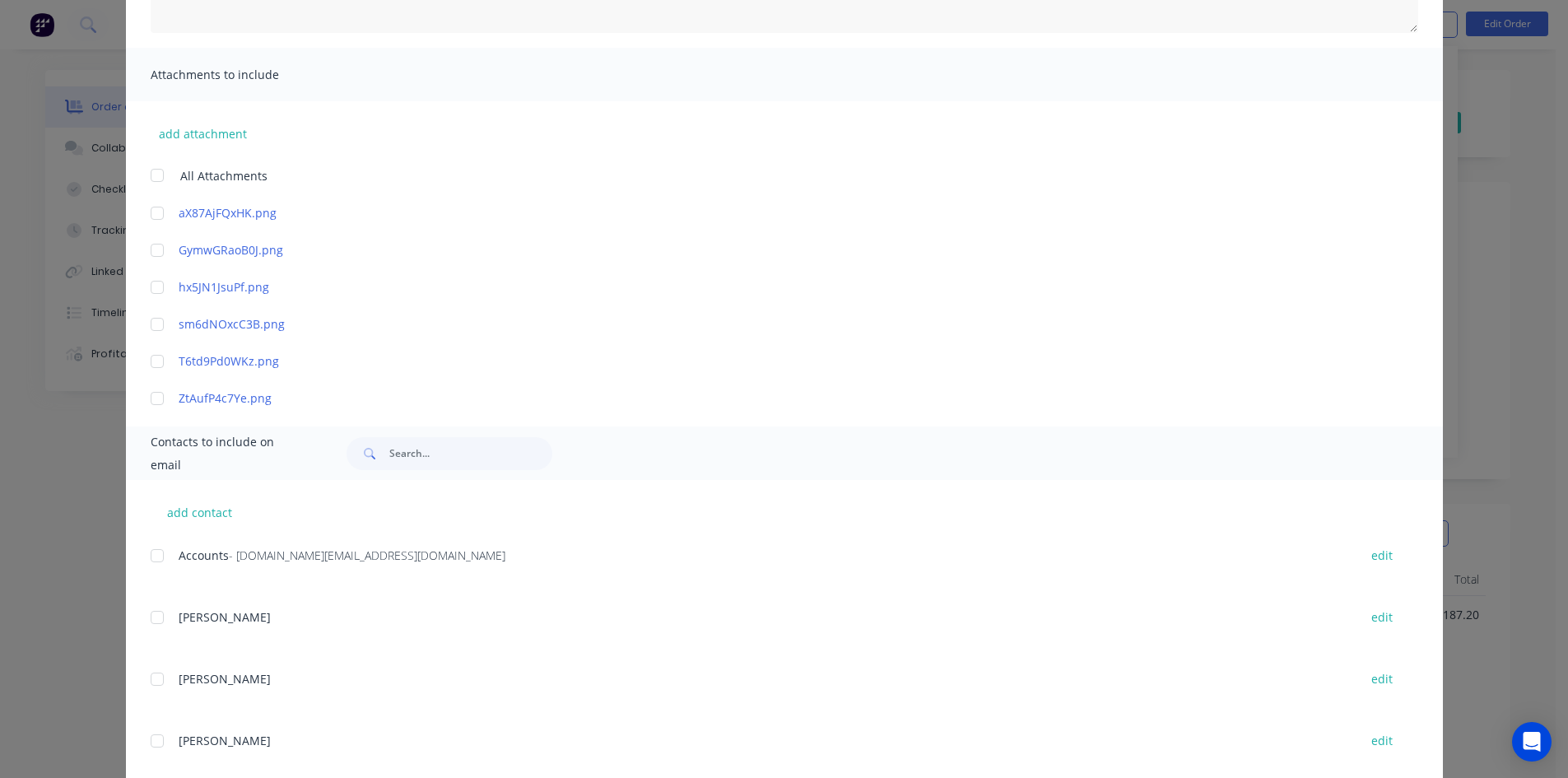
scroll to position [494, 0]
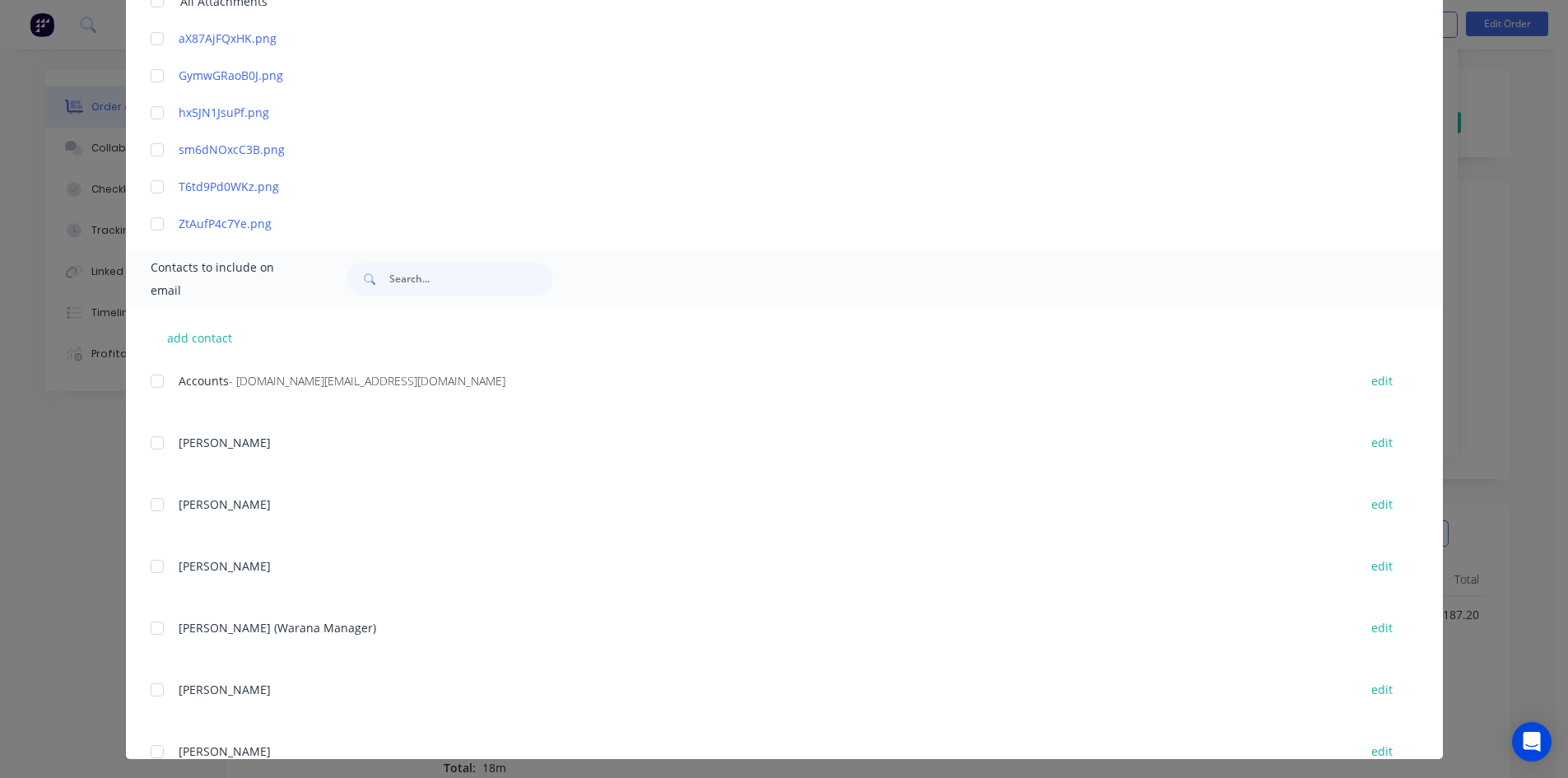
click at [150, 384] on div at bounding box center [157, 381] width 33 height 33
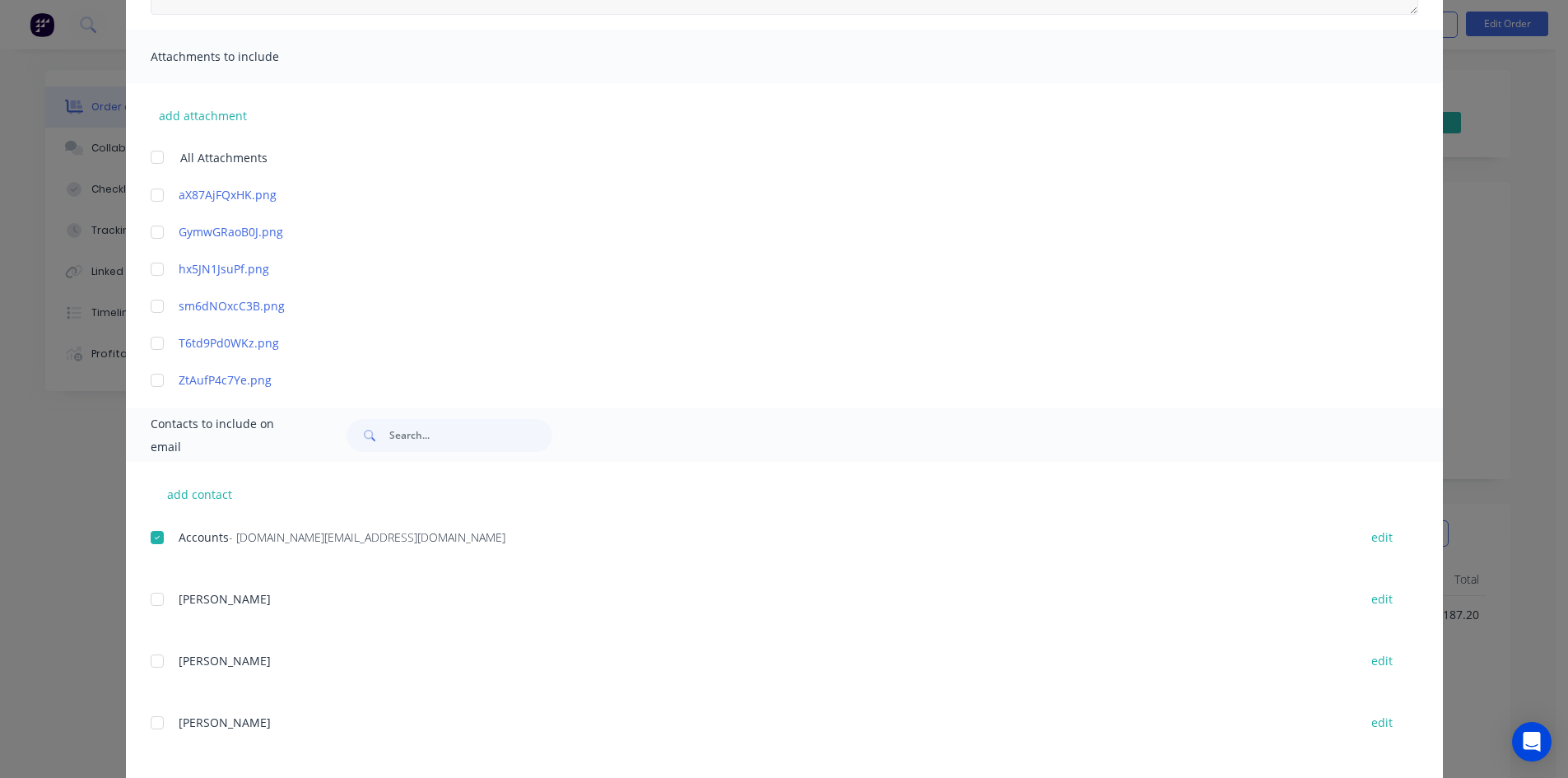
scroll to position [0, 0]
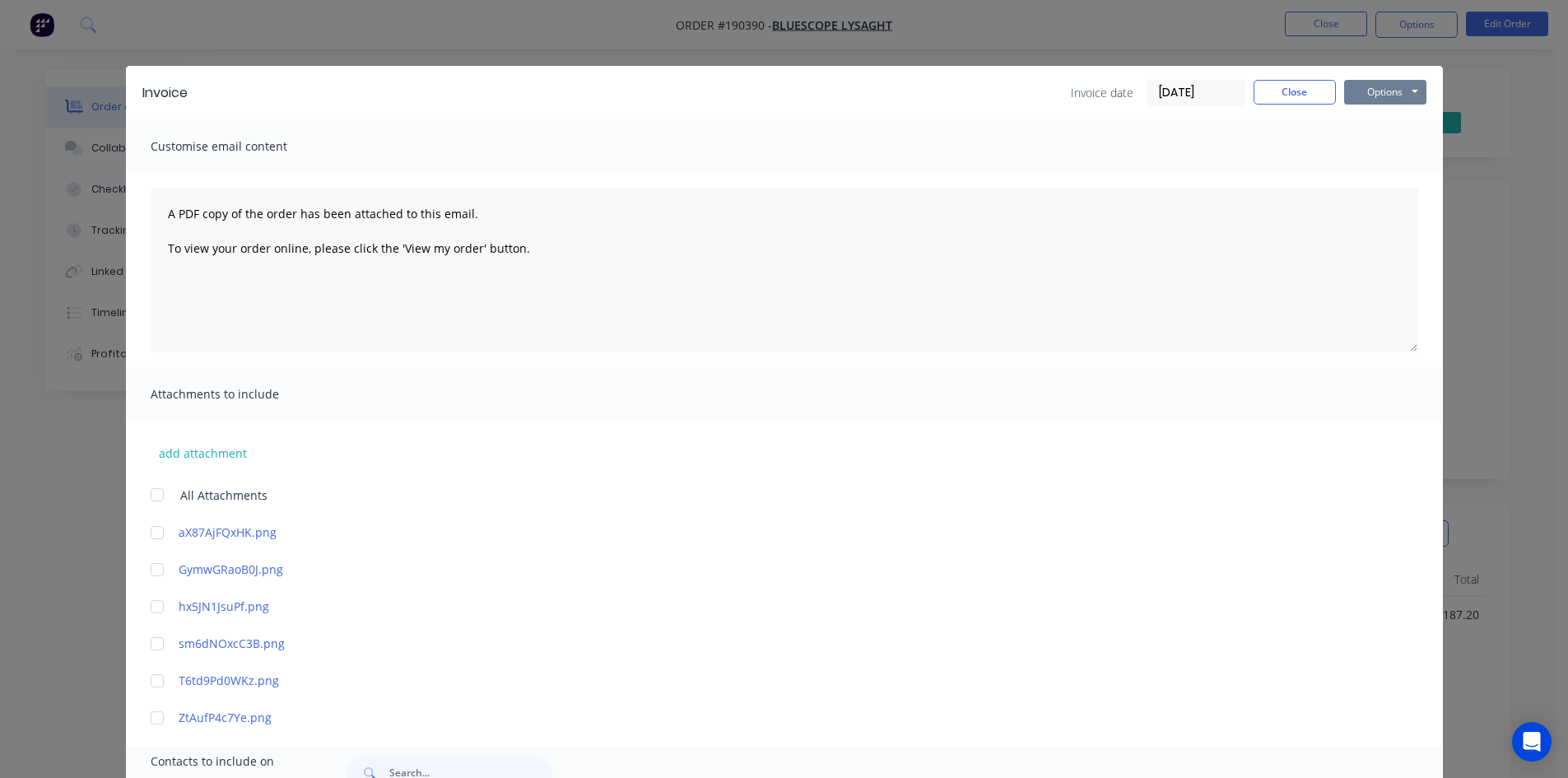
click at [1382, 96] on button "Options" at bounding box center [1385, 92] width 83 height 24
click at [1385, 166] on button "Email" at bounding box center [1396, 176] width 105 height 27
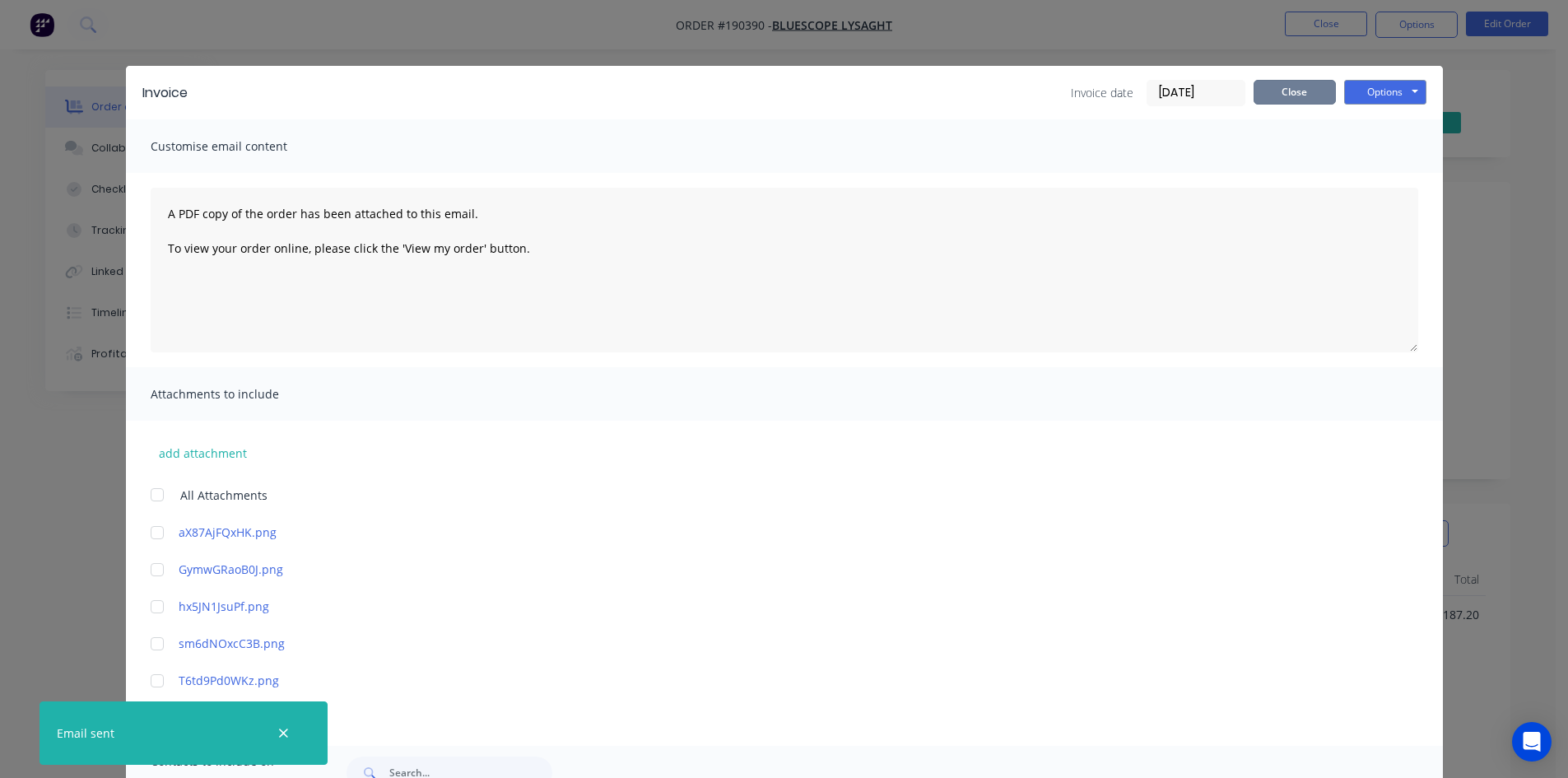
click at [1289, 96] on button "Close" at bounding box center [1295, 92] width 83 height 24
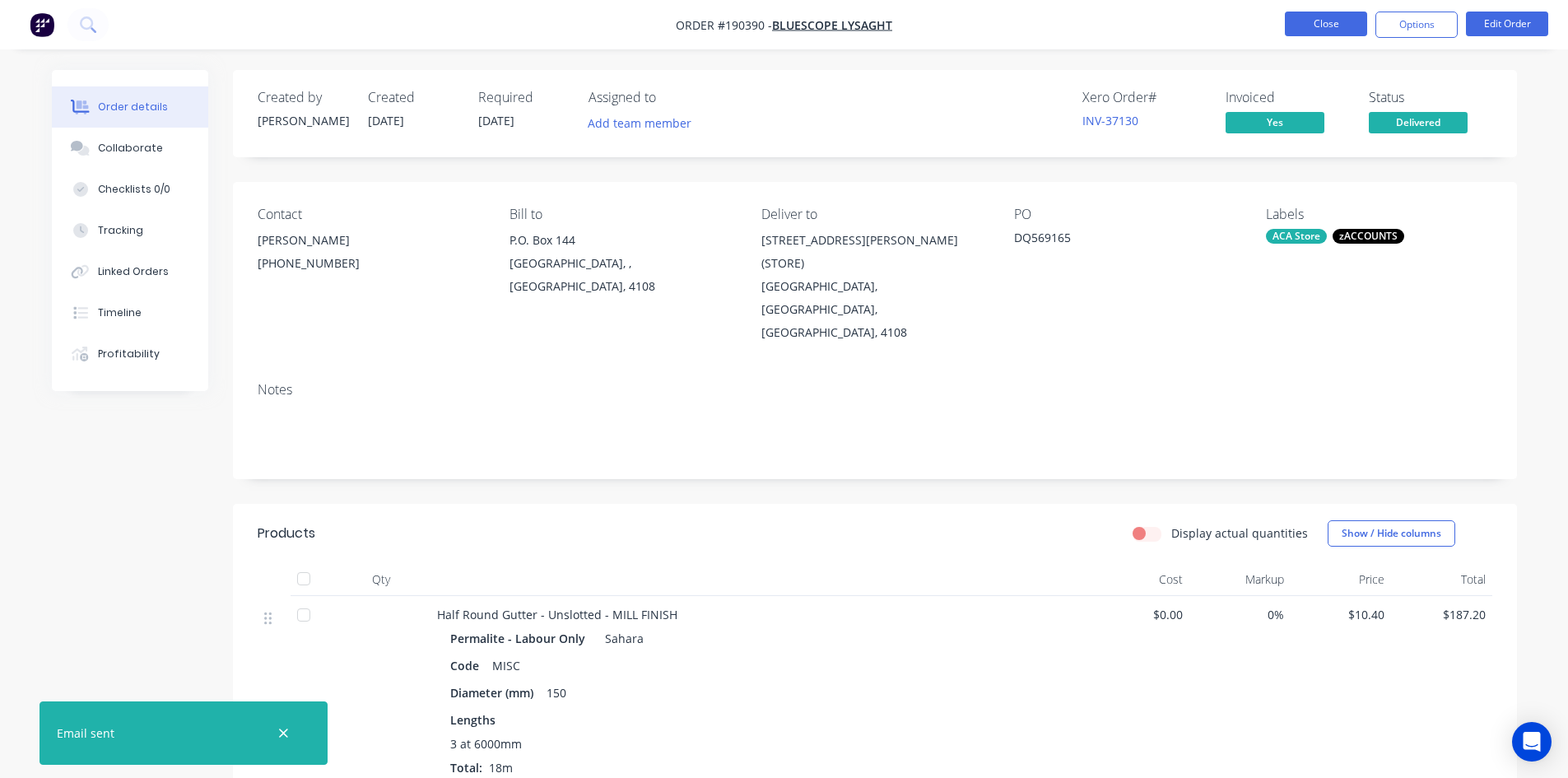
click at [1296, 29] on button "Close" at bounding box center [1326, 23] width 83 height 24
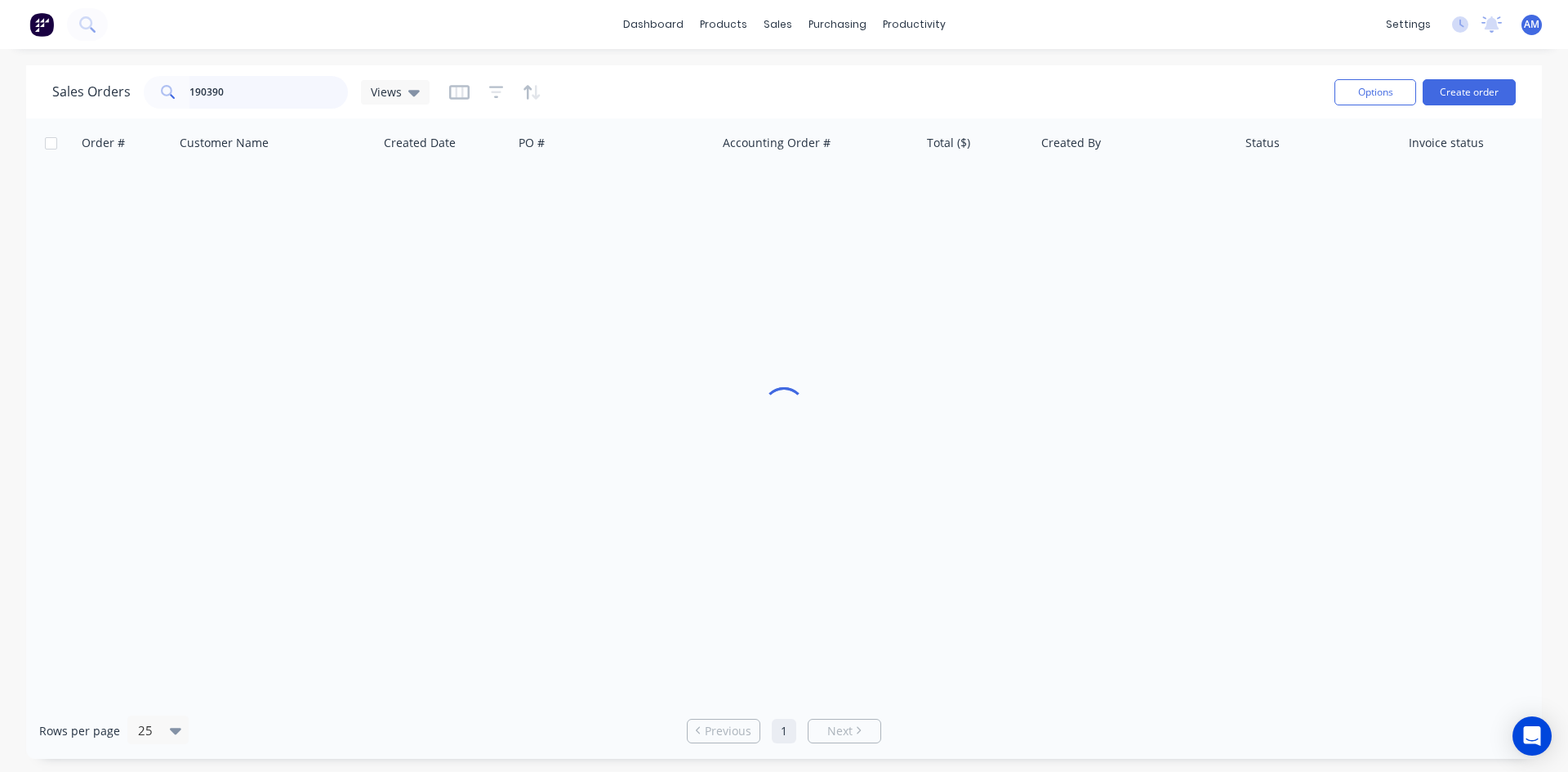
drag, startPoint x: 226, startPoint y: 95, endPoint x: 102, endPoint y: 94, distance: 124.0
click at [102, 94] on div "Sales Orders 190390 Views" at bounding box center [241, 91] width 378 height 33
type input "190430"
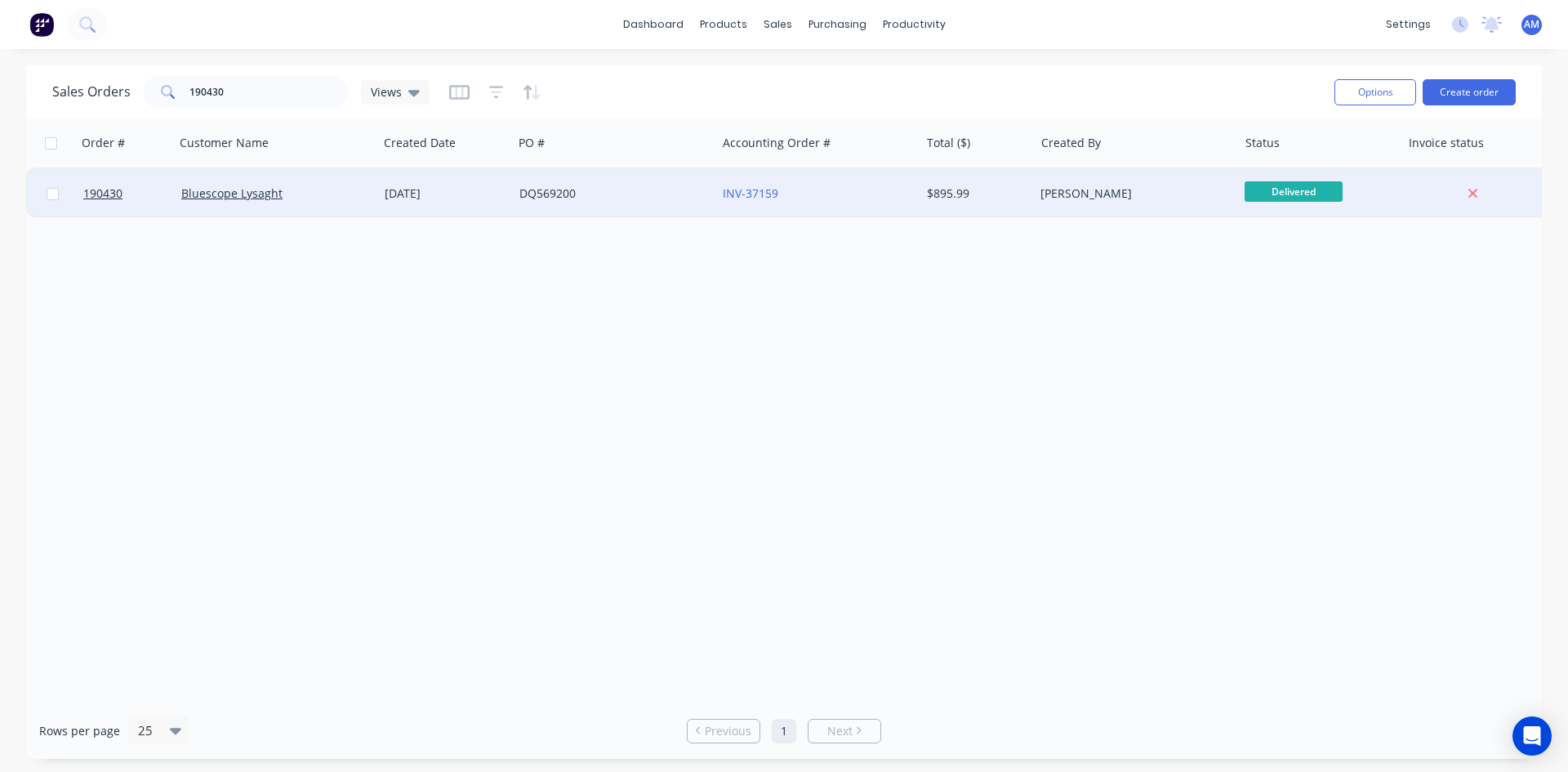
click at [799, 202] on div "INV-37159" at bounding box center [818, 193] width 203 height 49
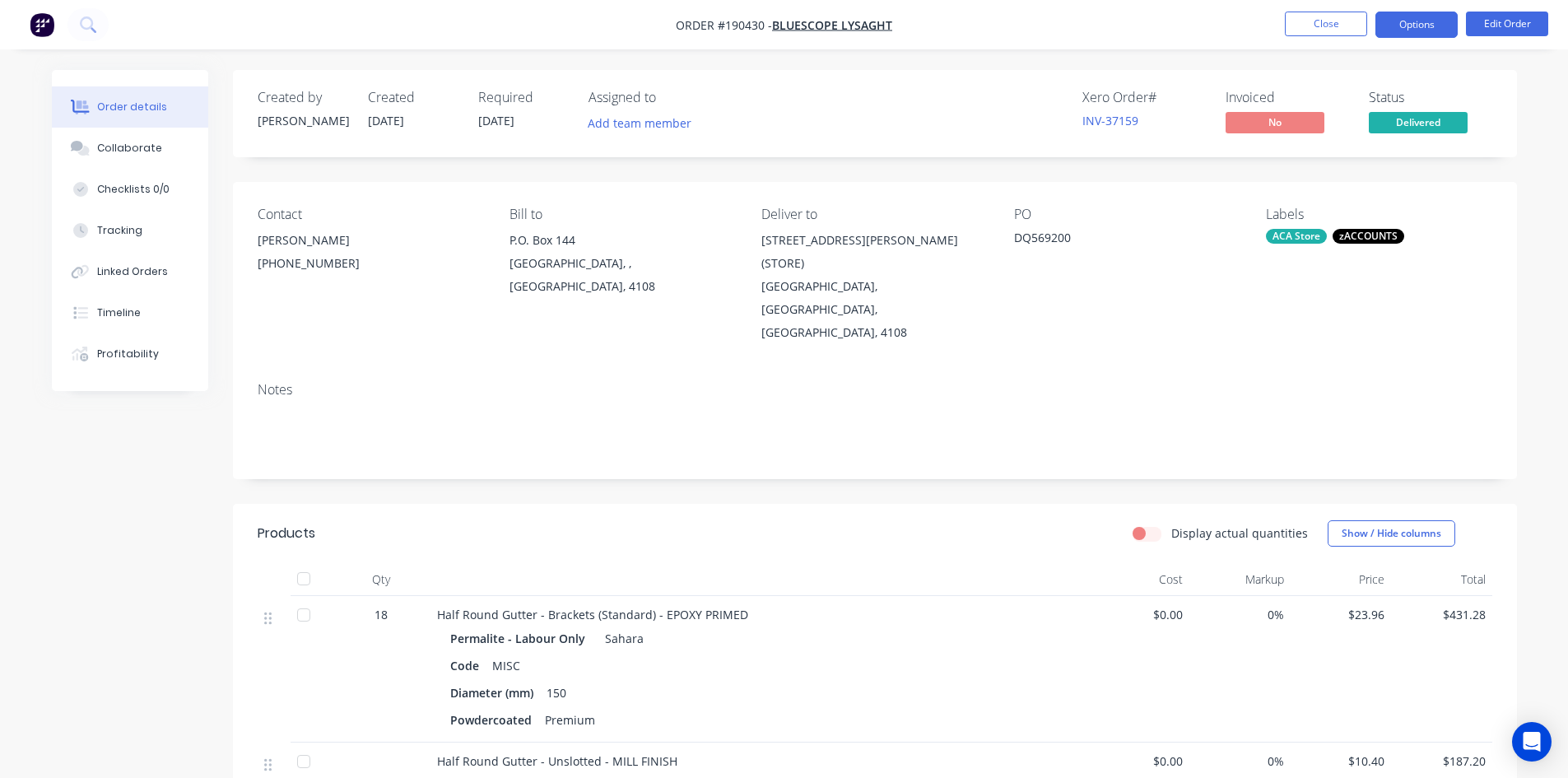
click at [1406, 30] on button "Options" at bounding box center [1417, 24] width 83 height 26
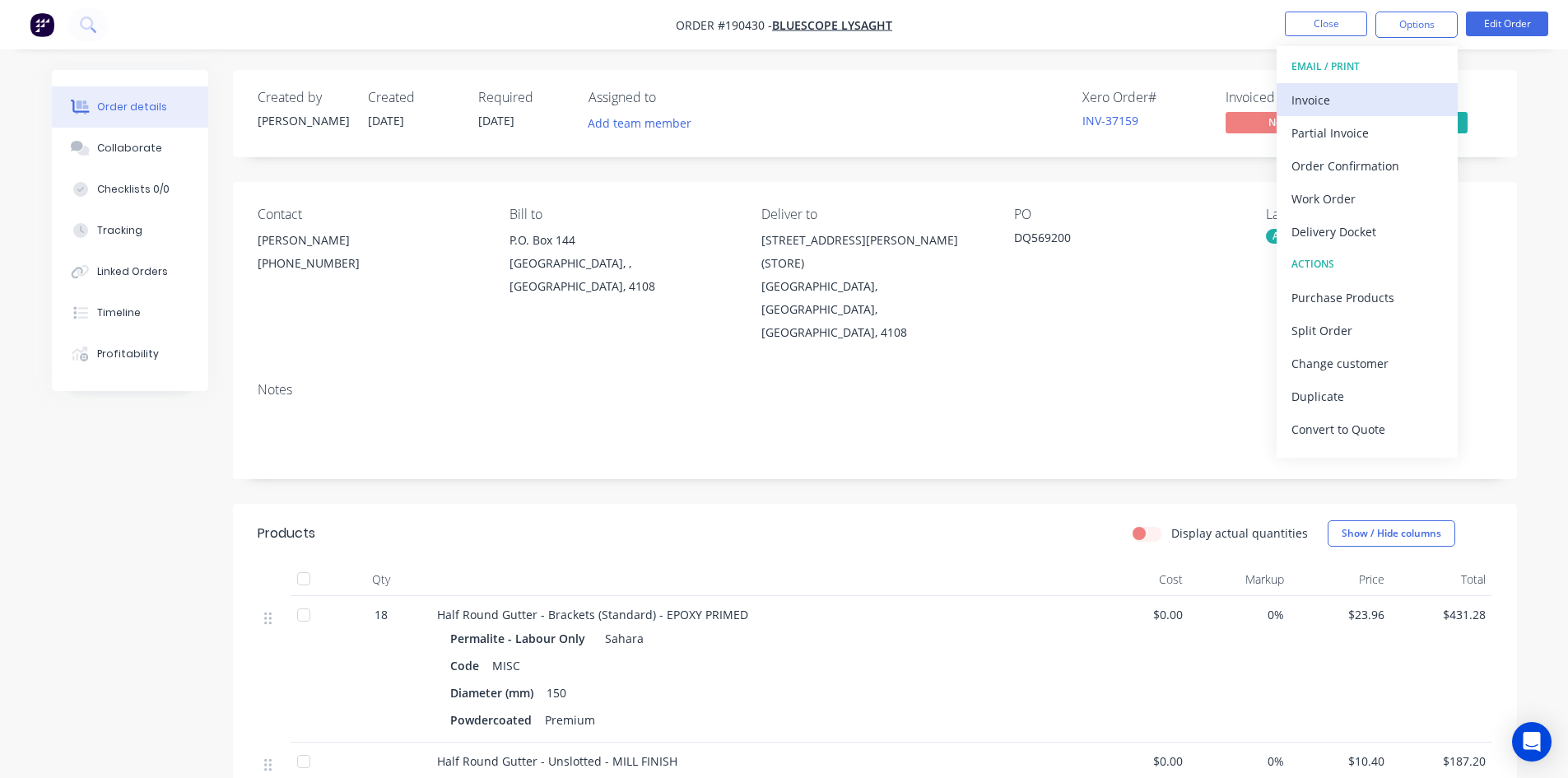
click at [1387, 97] on div "Invoice" at bounding box center [1366, 100] width 151 height 23
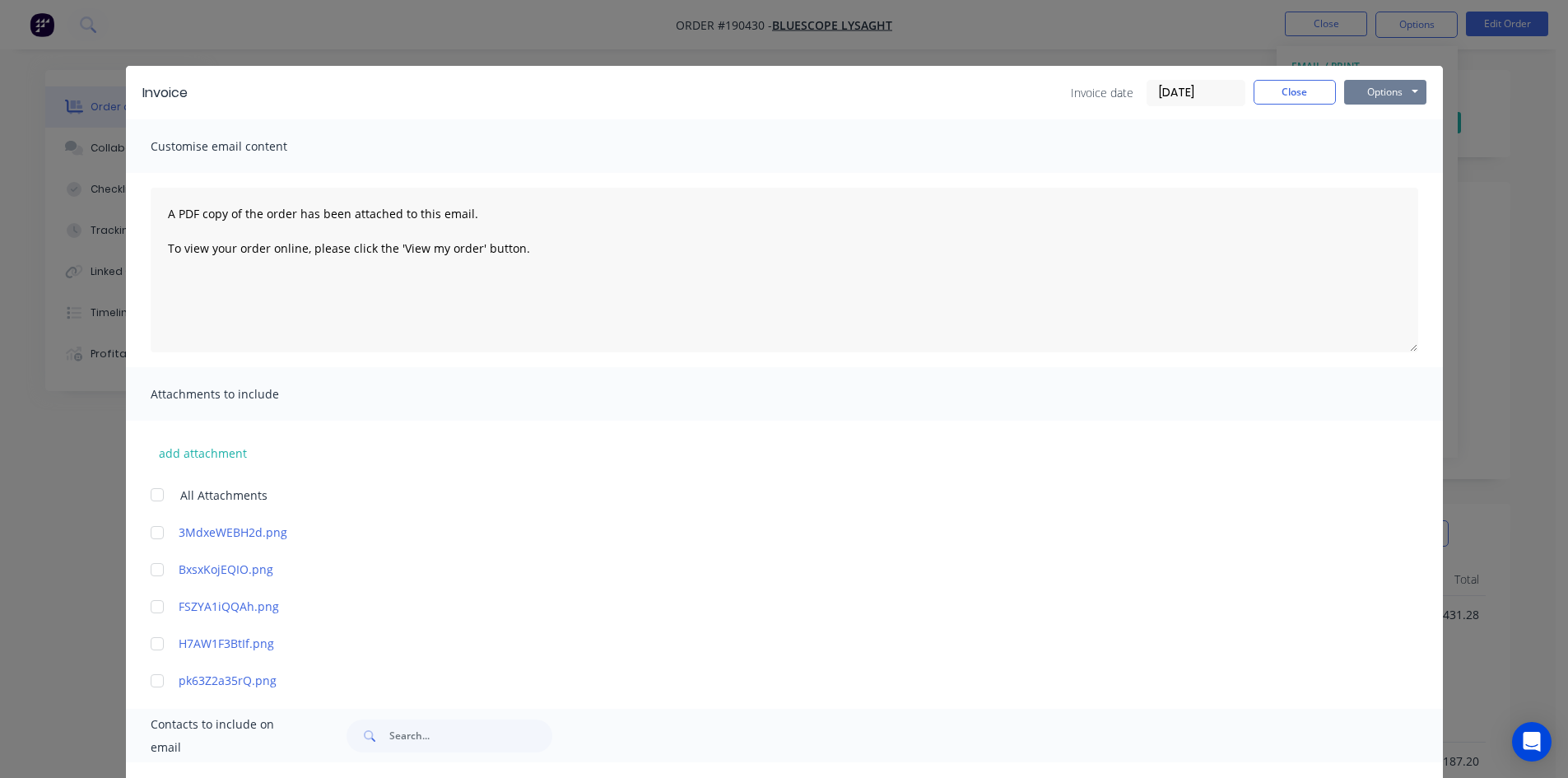
click at [1366, 86] on button "Options" at bounding box center [1385, 92] width 83 height 24
click at [1368, 140] on button "Print" at bounding box center [1396, 148] width 105 height 27
click at [1290, 85] on button "Close" at bounding box center [1295, 92] width 83 height 24
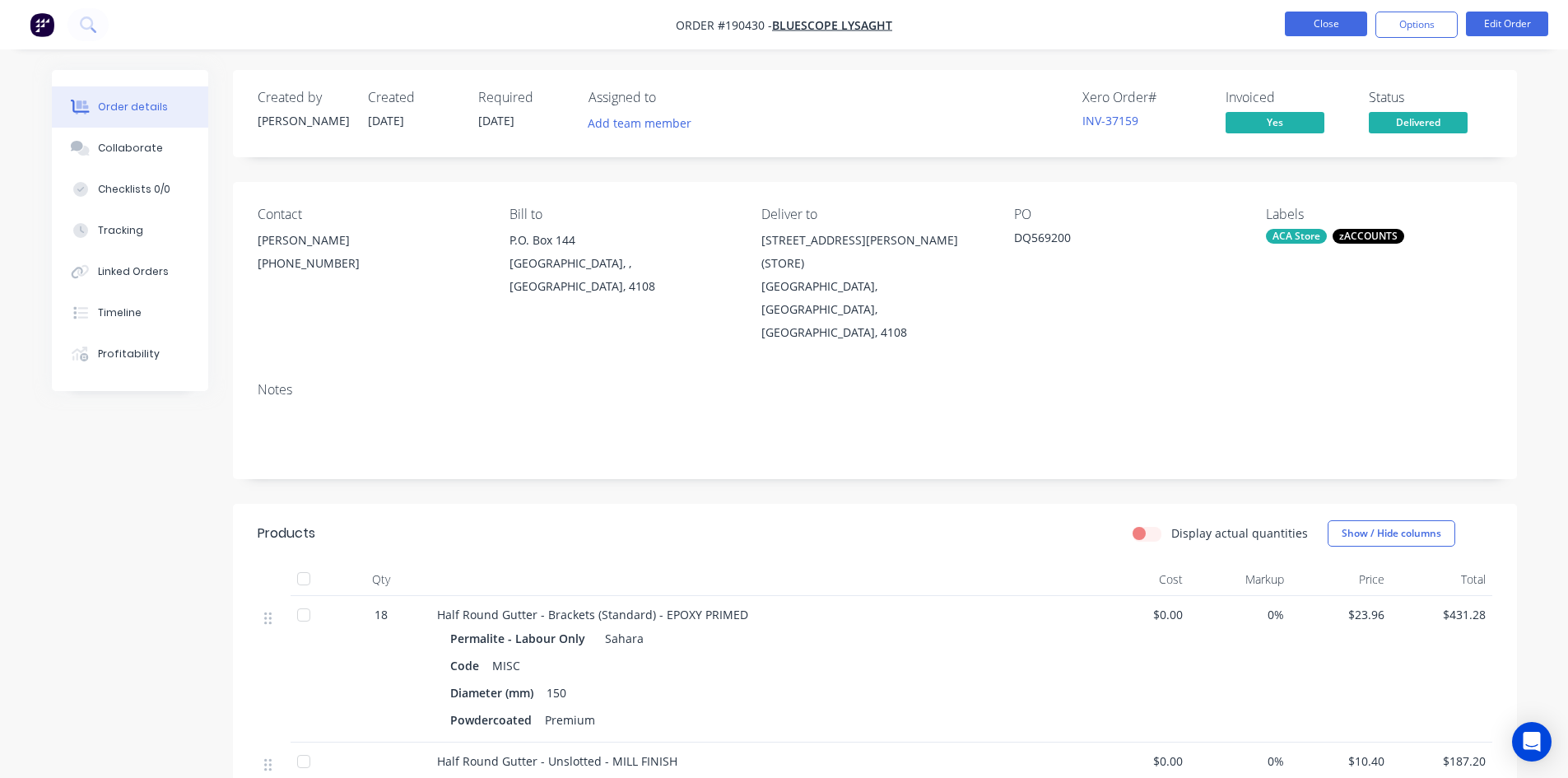
click at [1315, 36] on li "Close" at bounding box center [1326, 24] width 83 height 26
click at [1320, 31] on button "Close" at bounding box center [1326, 23] width 83 height 24
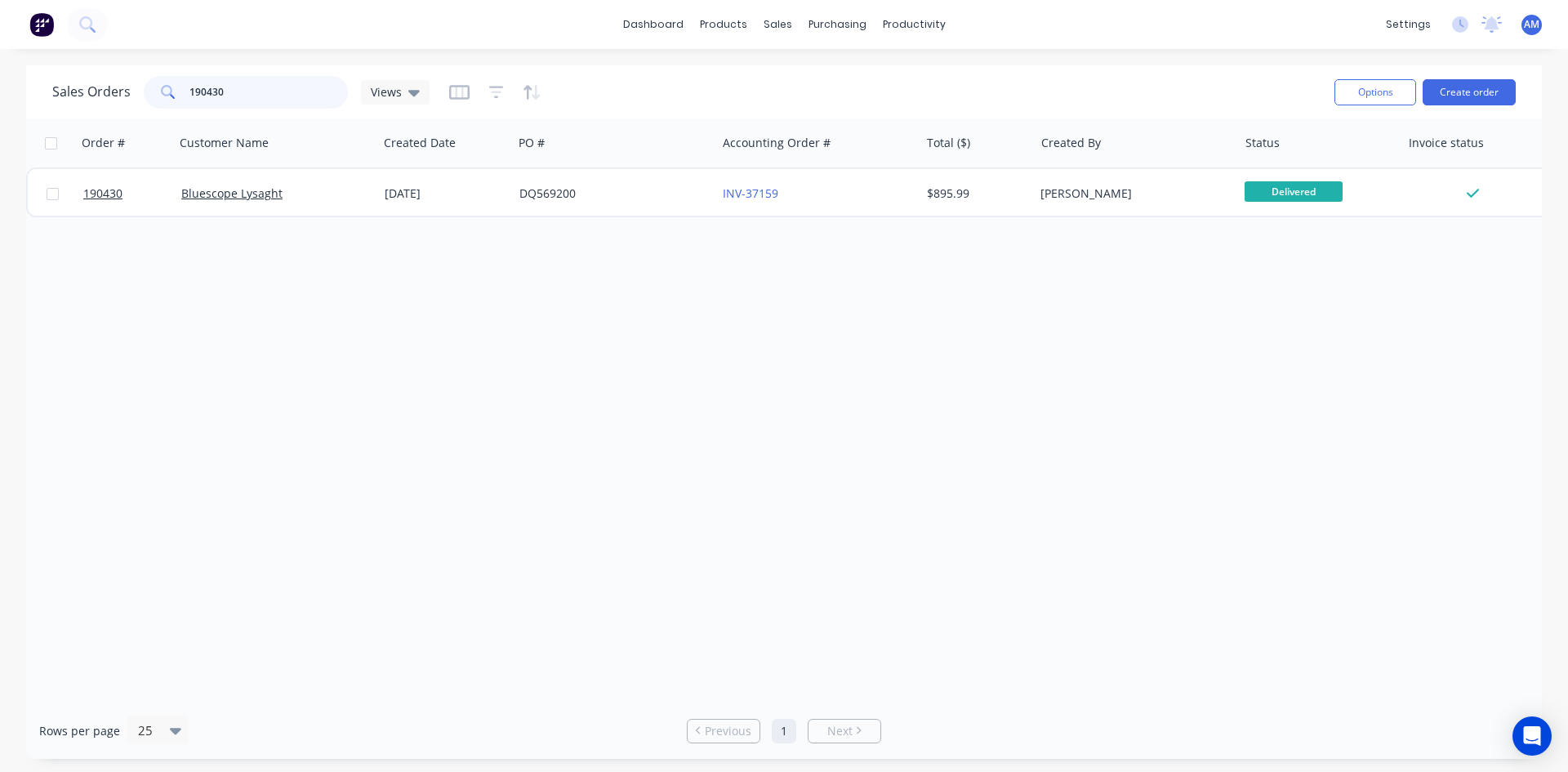
drag, startPoint x: 116, startPoint y: 103, endPoint x: 70, endPoint y: 103, distance: 46.0
click at [70, 103] on div "Sales Orders 190430 Views" at bounding box center [241, 91] width 378 height 33
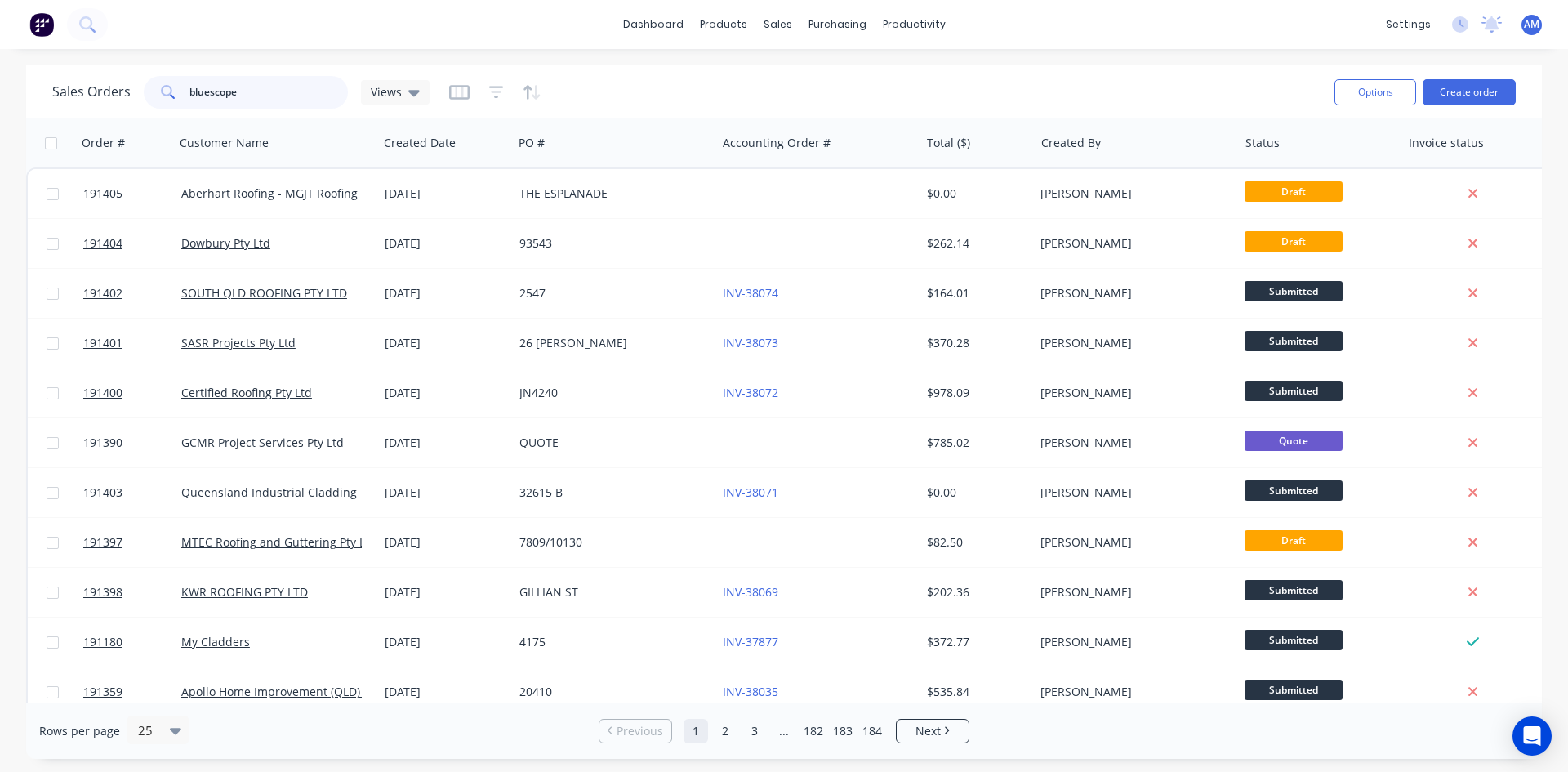
type input "bluescope"
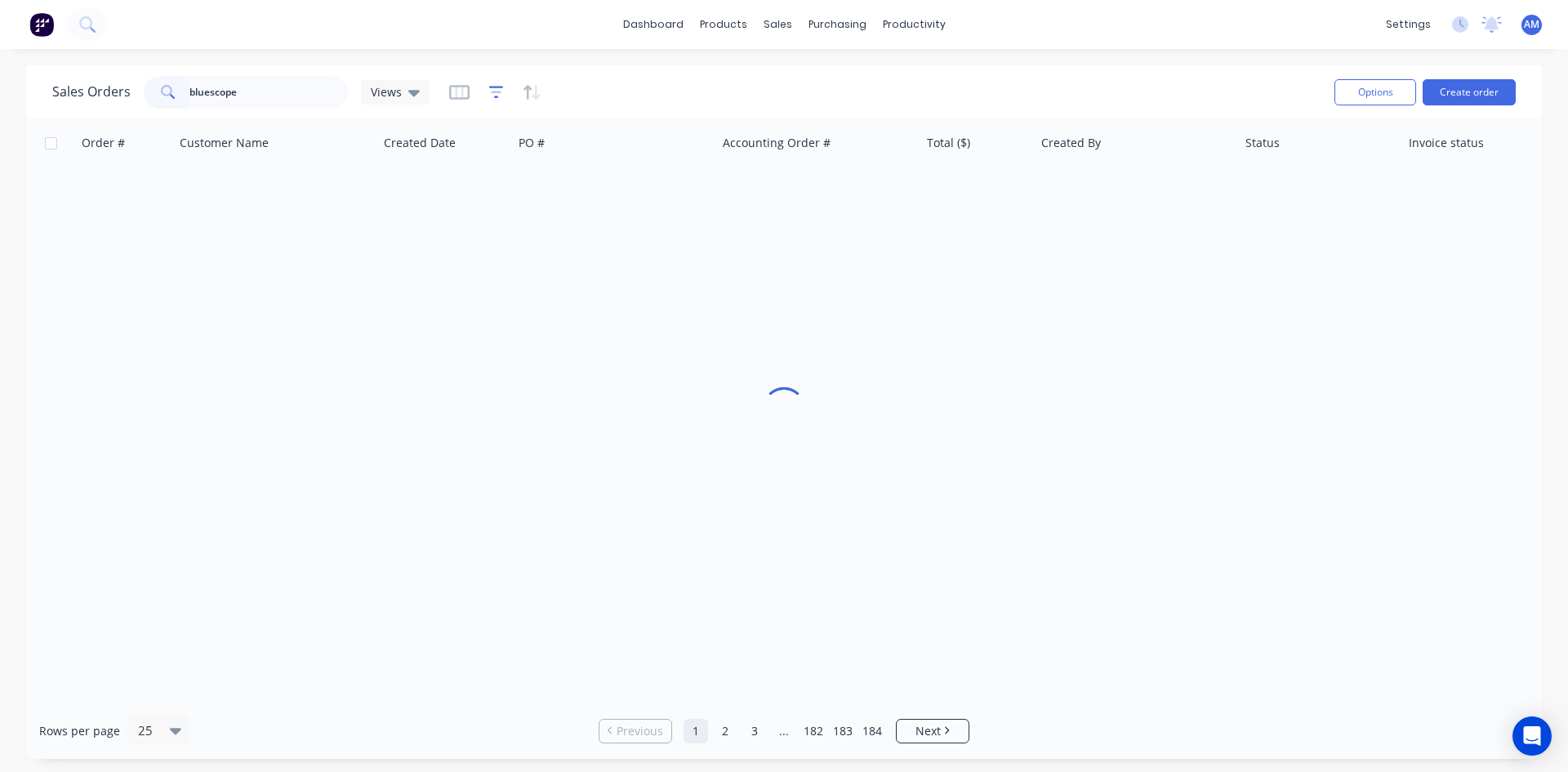
click at [486, 90] on div at bounding box center [495, 92] width 92 height 26
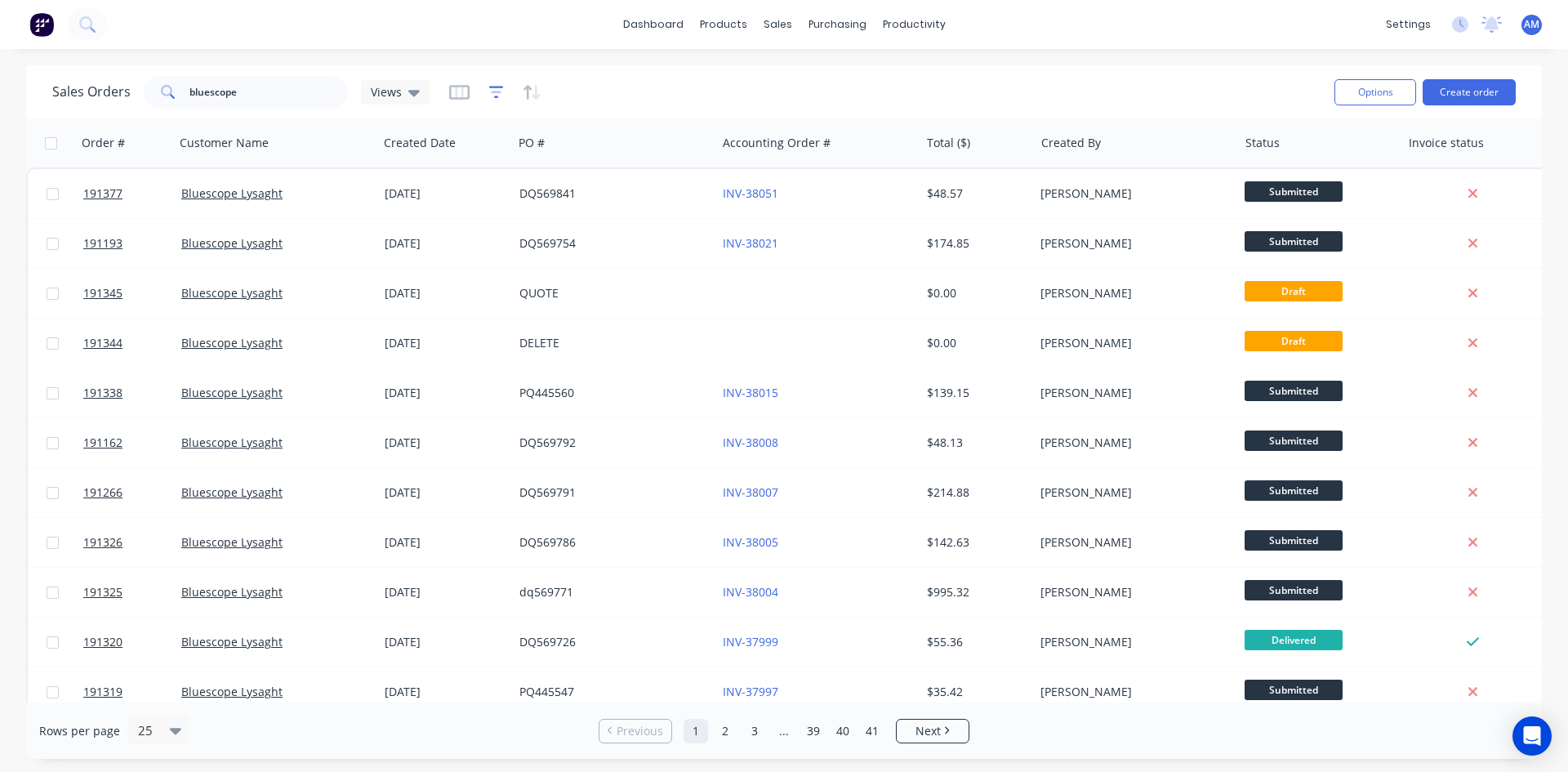
click at [489, 90] on icon "button" at bounding box center [497, 92] width 15 height 17
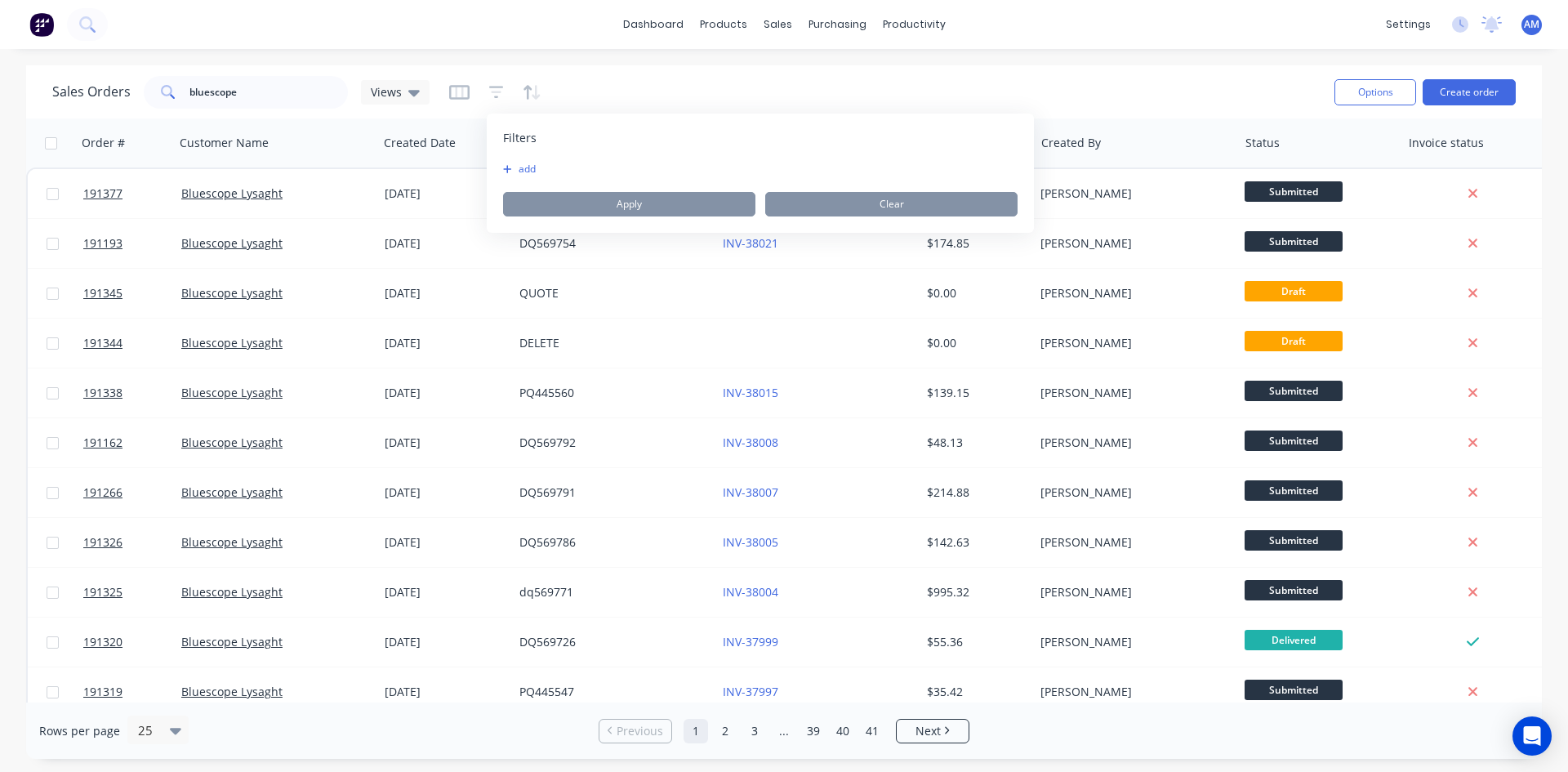
click at [524, 172] on button "add" at bounding box center [524, 169] width 41 height 13
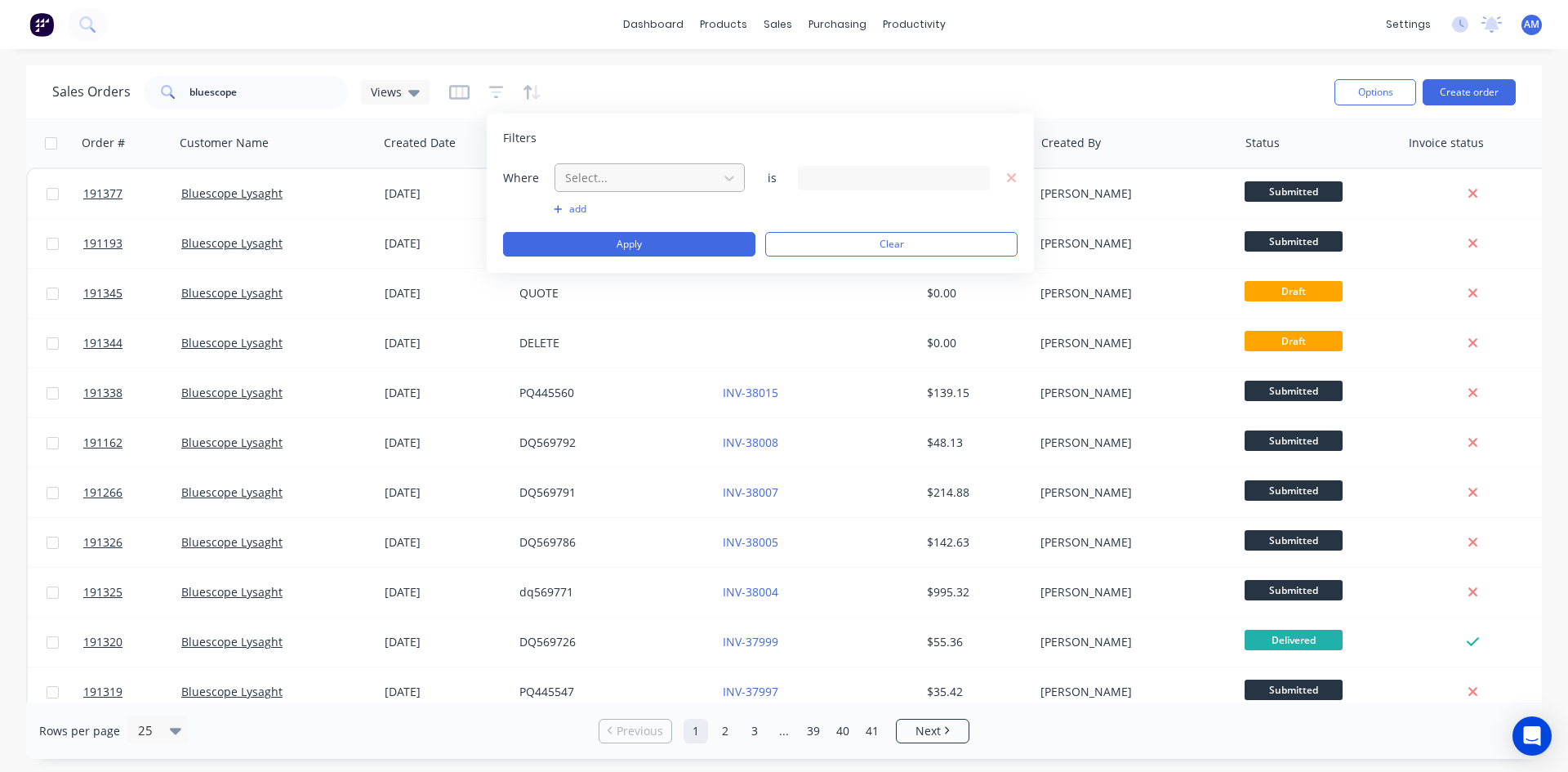
click at [649, 183] on div at bounding box center [636, 178] width 146 height 21
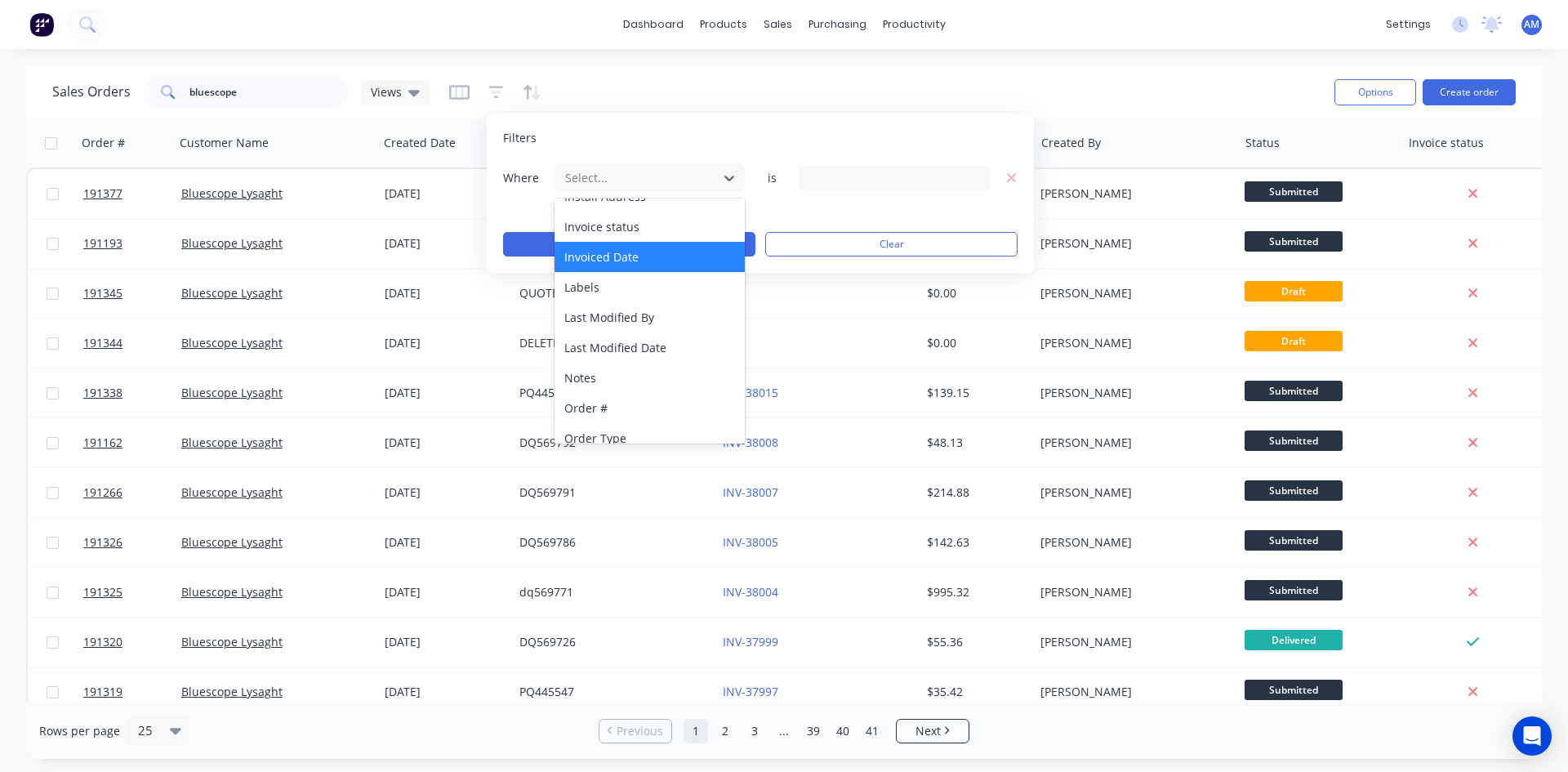
scroll to position [233, 0]
click at [619, 266] on div "Invoice status" at bounding box center [650, 255] width 190 height 30
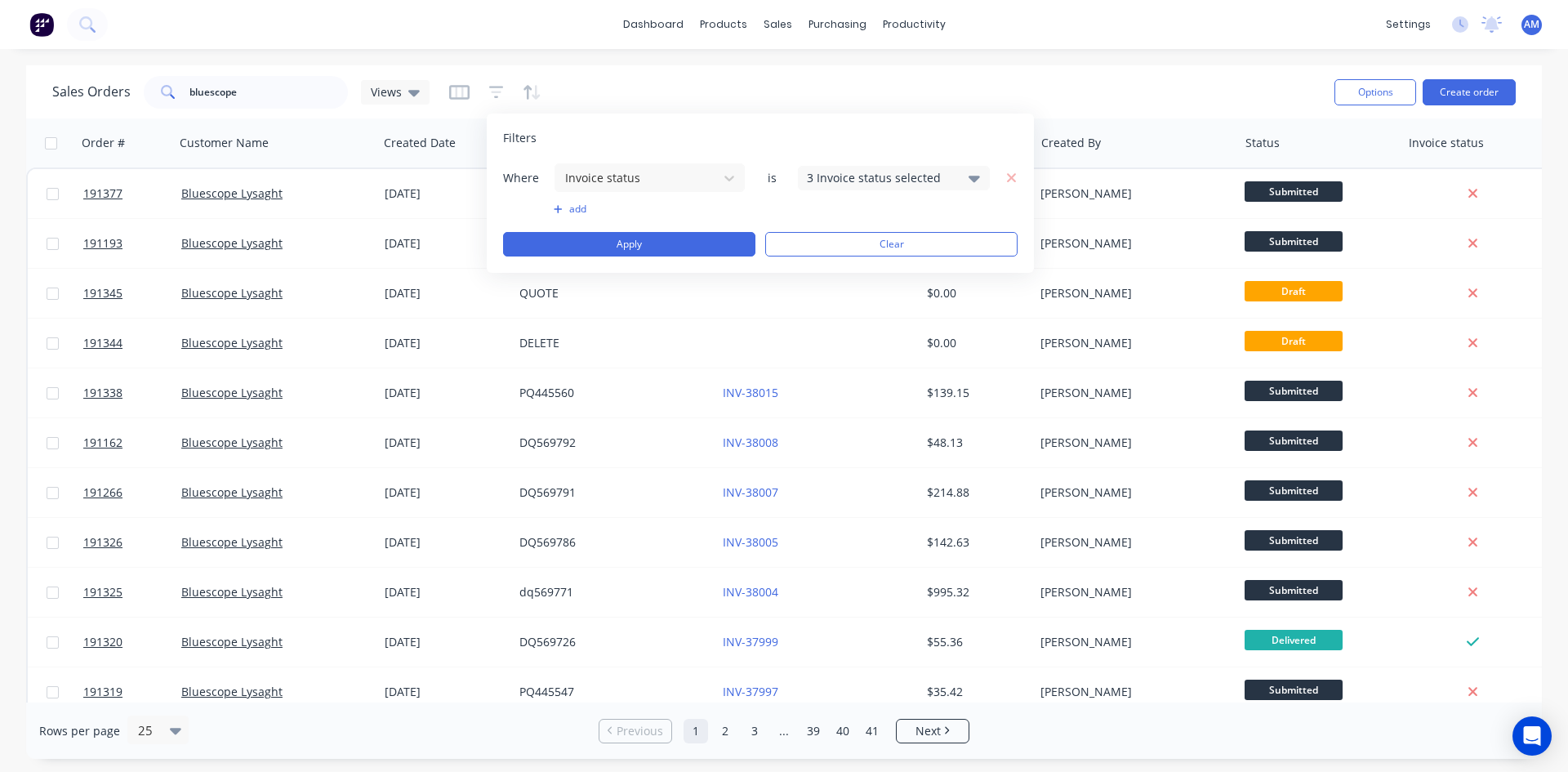
click at [814, 182] on div "3 Invoice status selected" at bounding box center [880, 177] width 148 height 17
click at [871, 269] on div "Not Invoiced" at bounding box center [945, 269] width 196 height 17
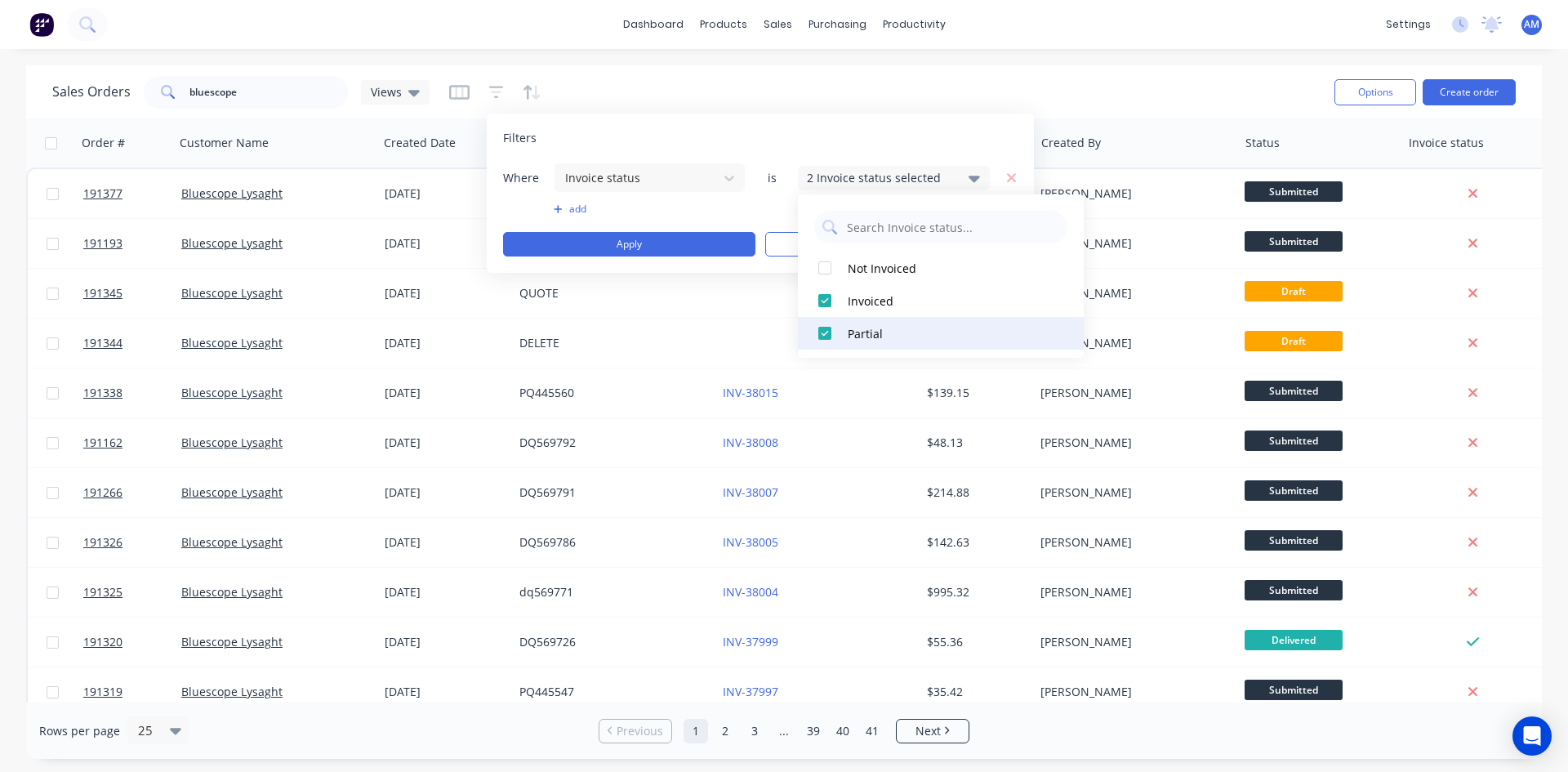
click at [869, 332] on div "Partial" at bounding box center [945, 334] width 196 height 17
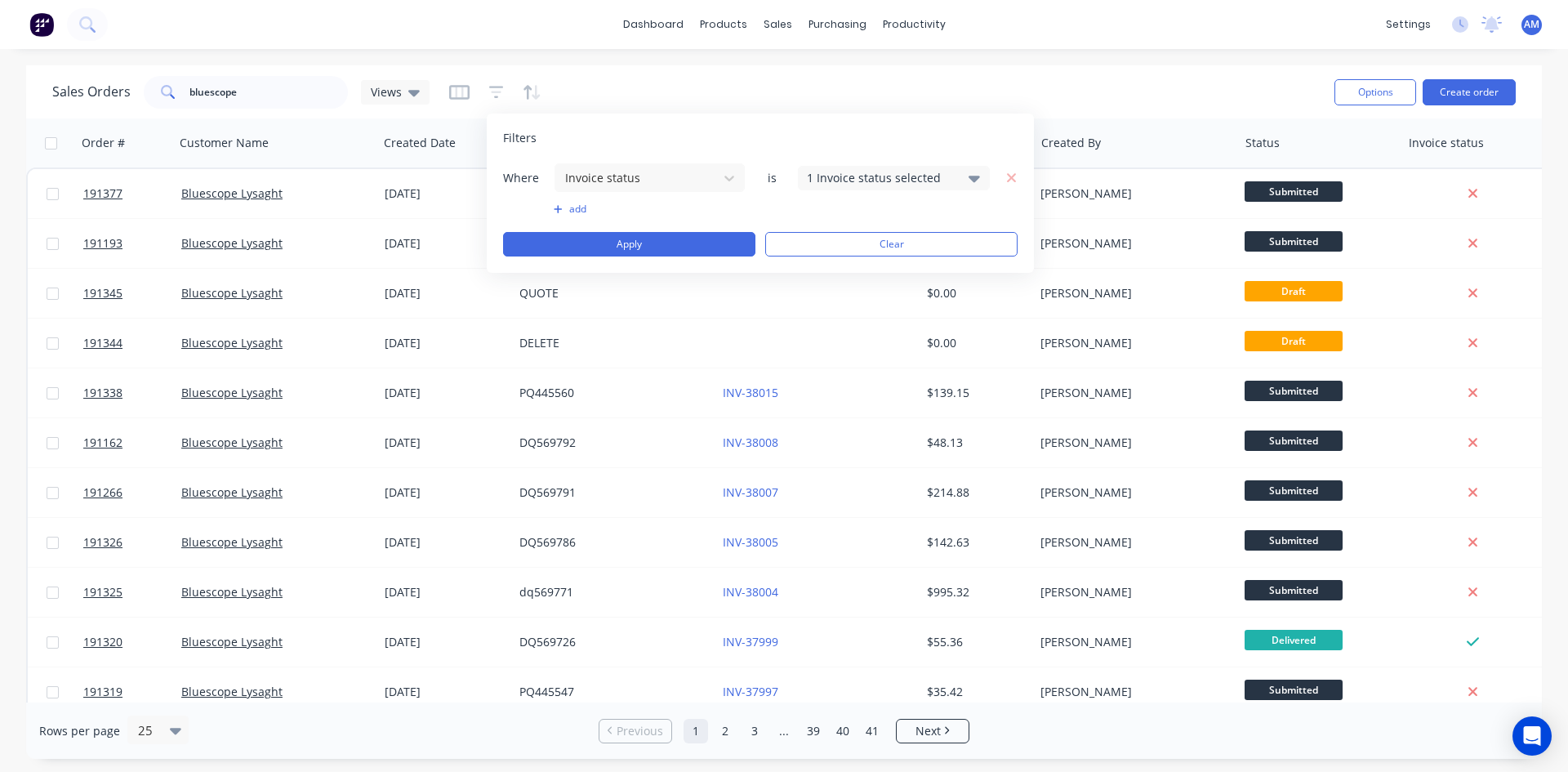
click at [578, 207] on button "add" at bounding box center [650, 209] width 192 height 13
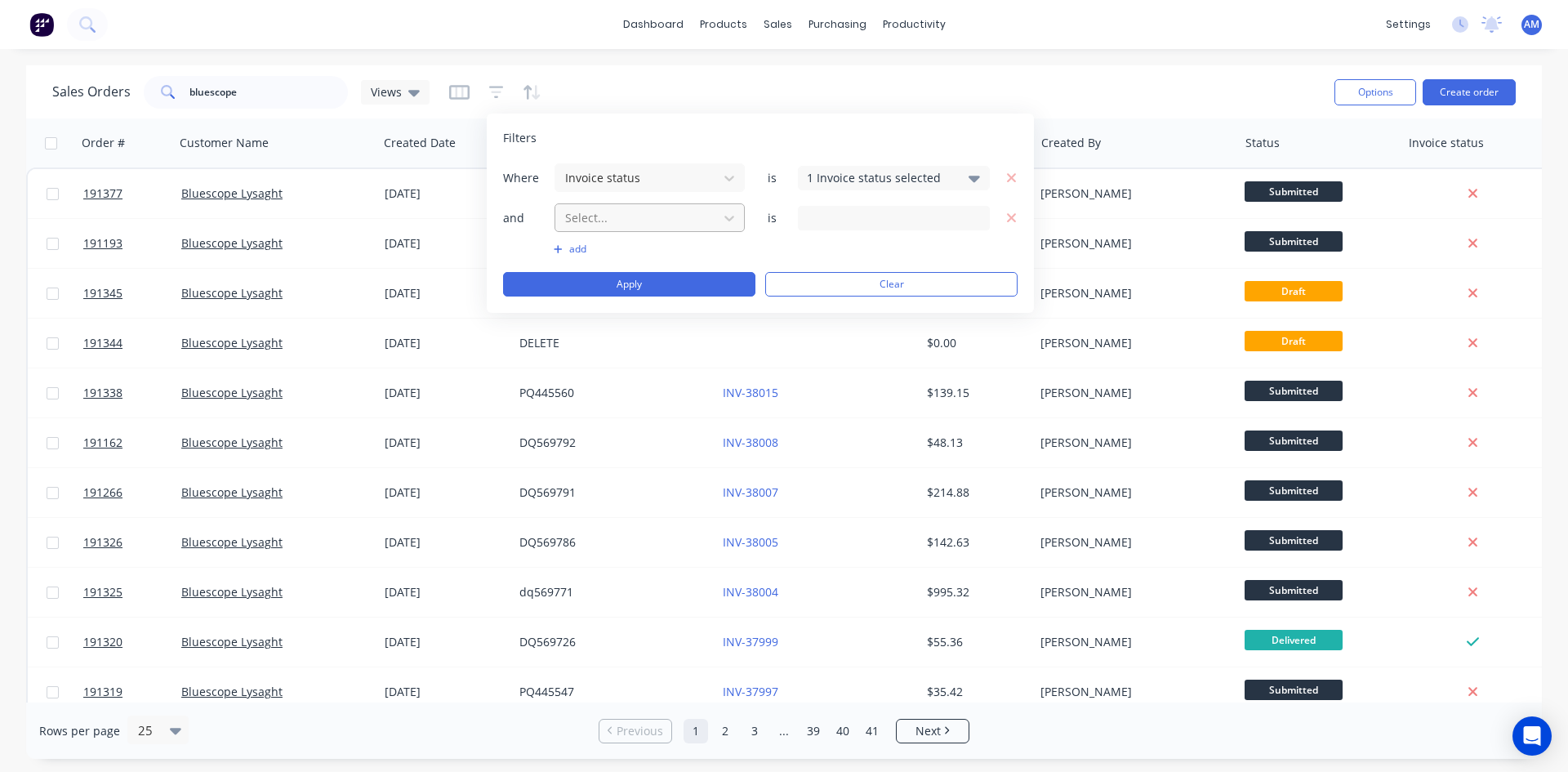
click at [622, 222] on div at bounding box center [636, 217] width 146 height 21
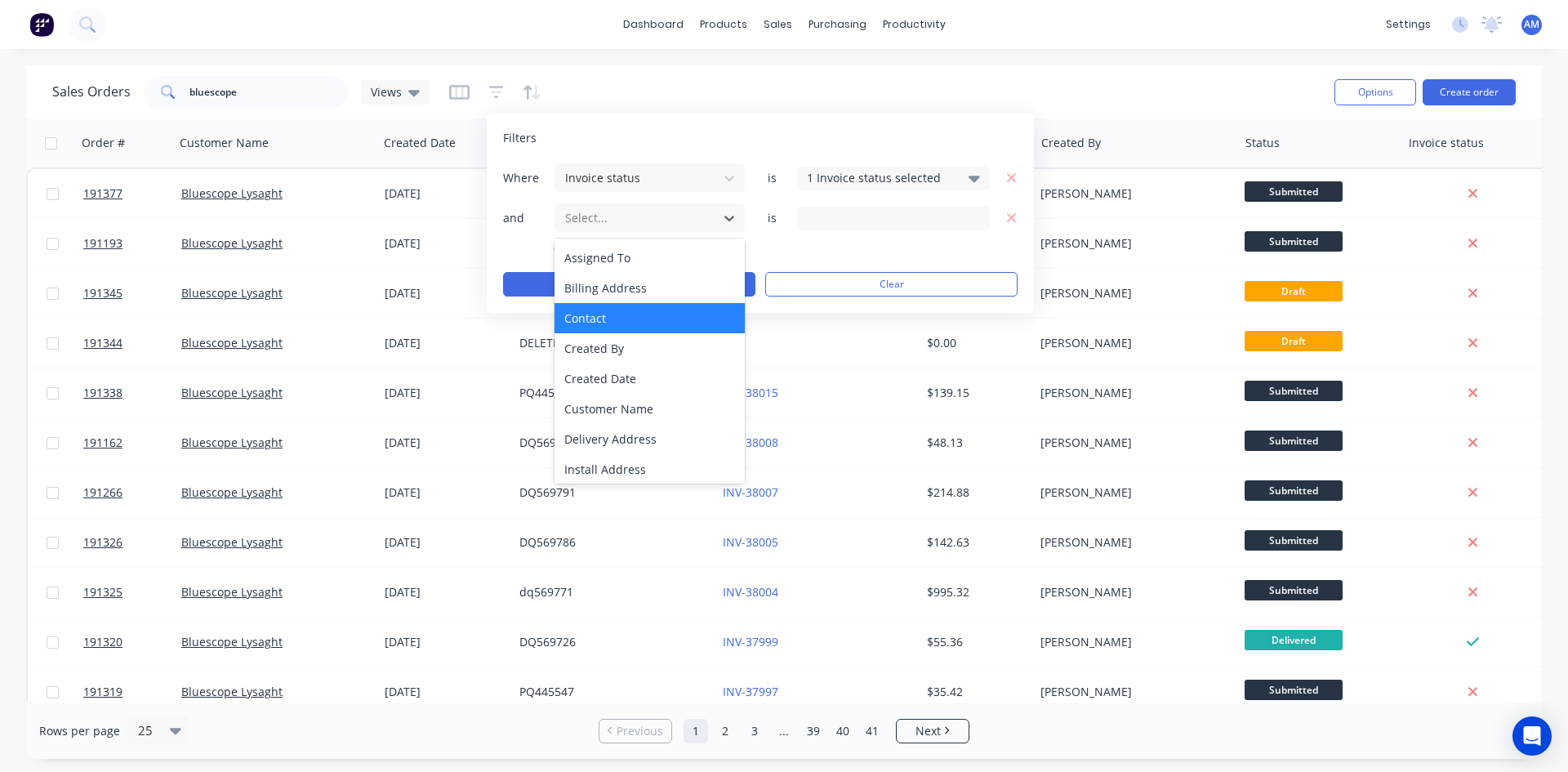
scroll to position [82, 0]
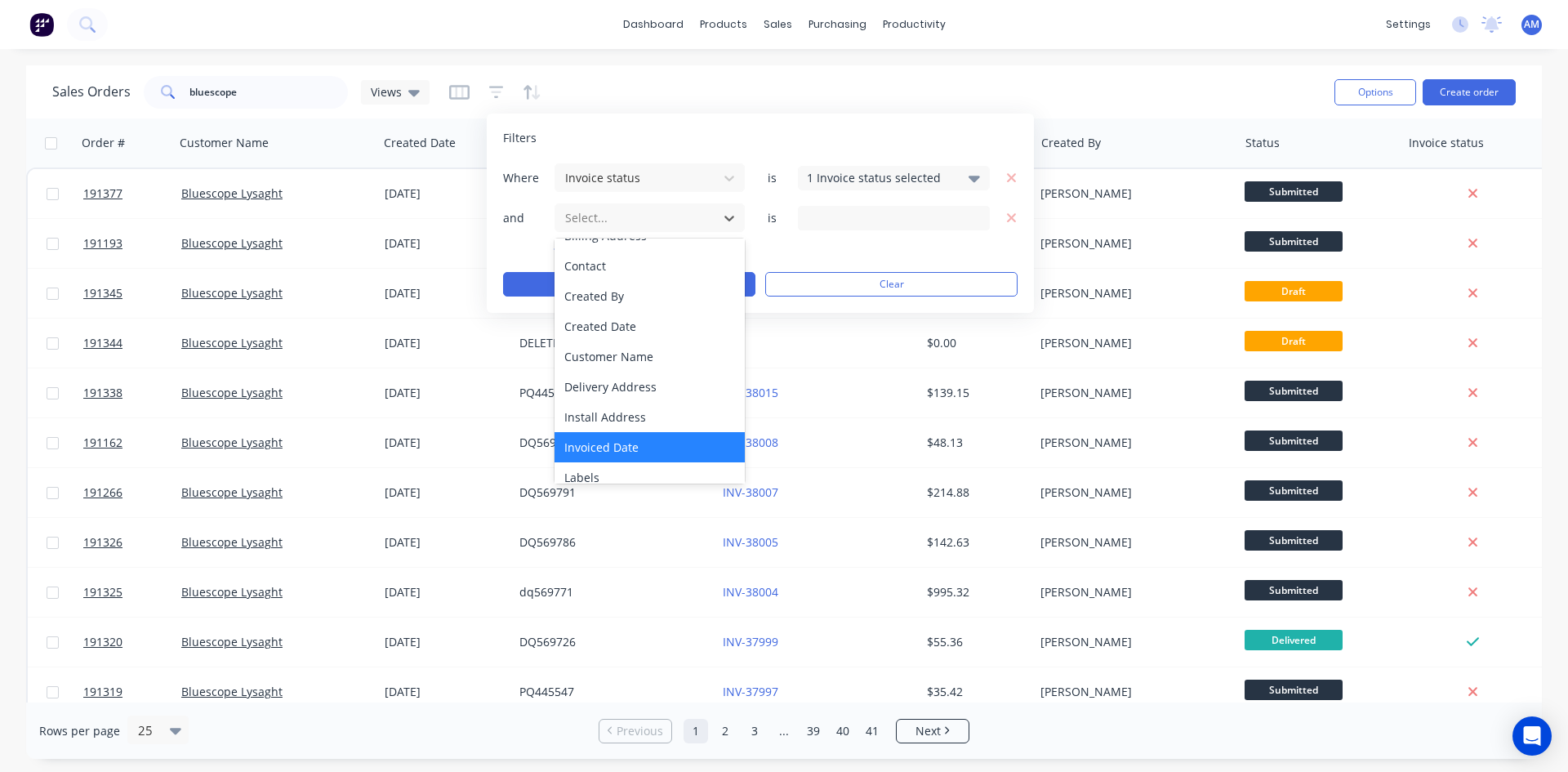
click at [637, 435] on div "Invoiced Date" at bounding box center [650, 447] width 190 height 30
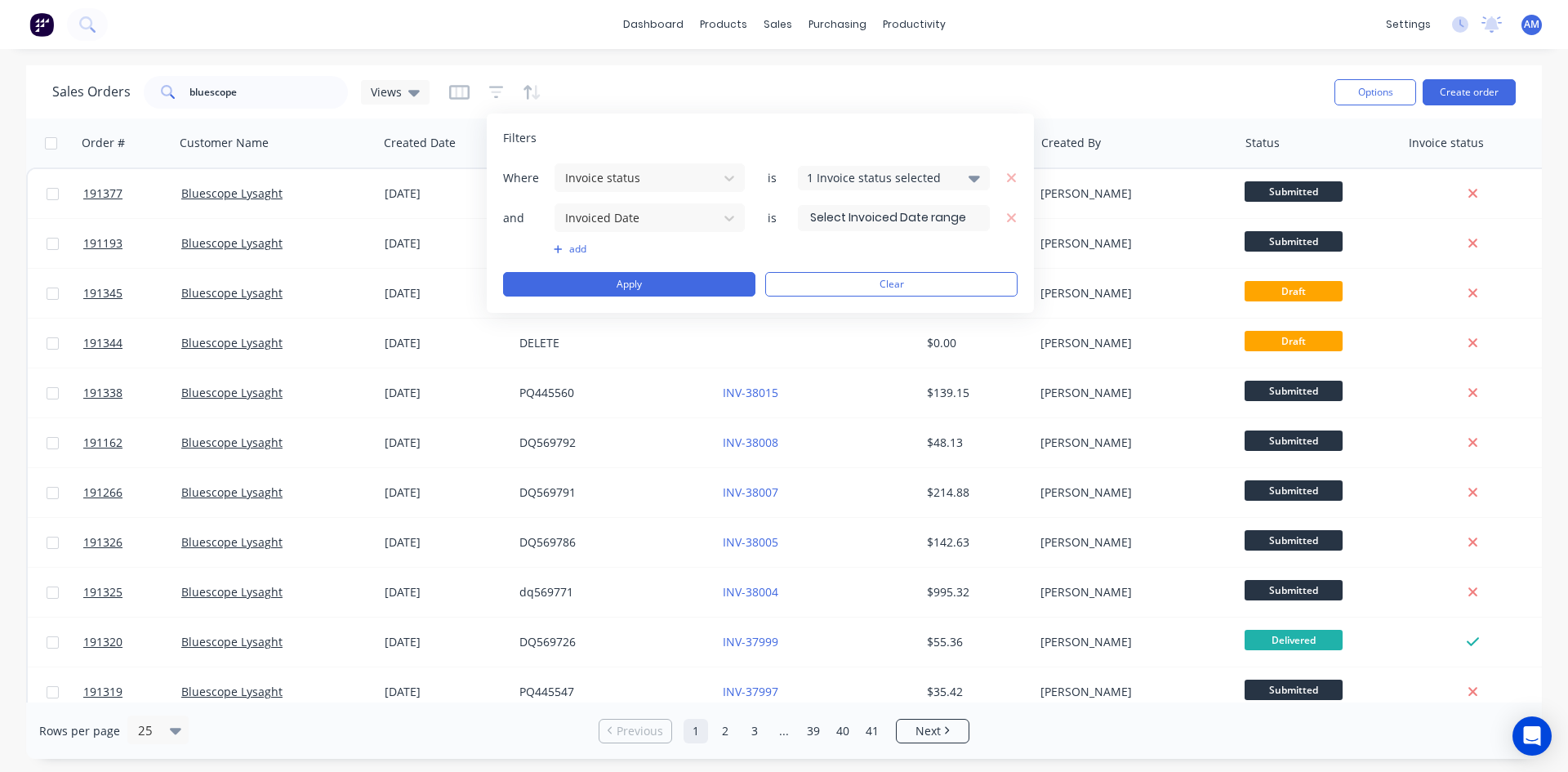
click at [877, 227] on input at bounding box center [894, 218] width 190 height 24
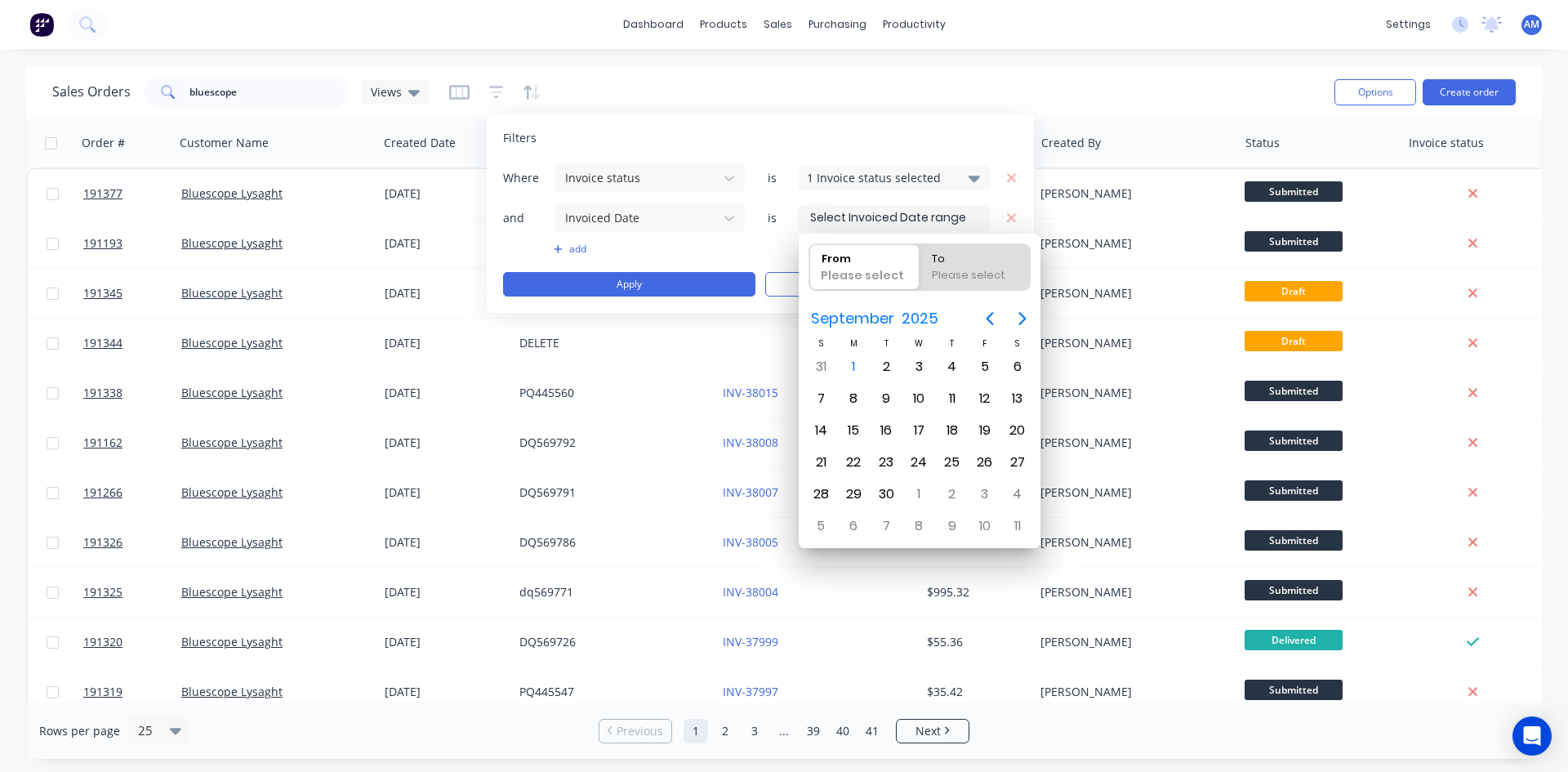
click at [880, 218] on input at bounding box center [894, 218] width 190 height 24
click at [852, 363] on div "1" at bounding box center [853, 366] width 24 height 24
type input "01/09/25"
radio input "false"
radio input "true"
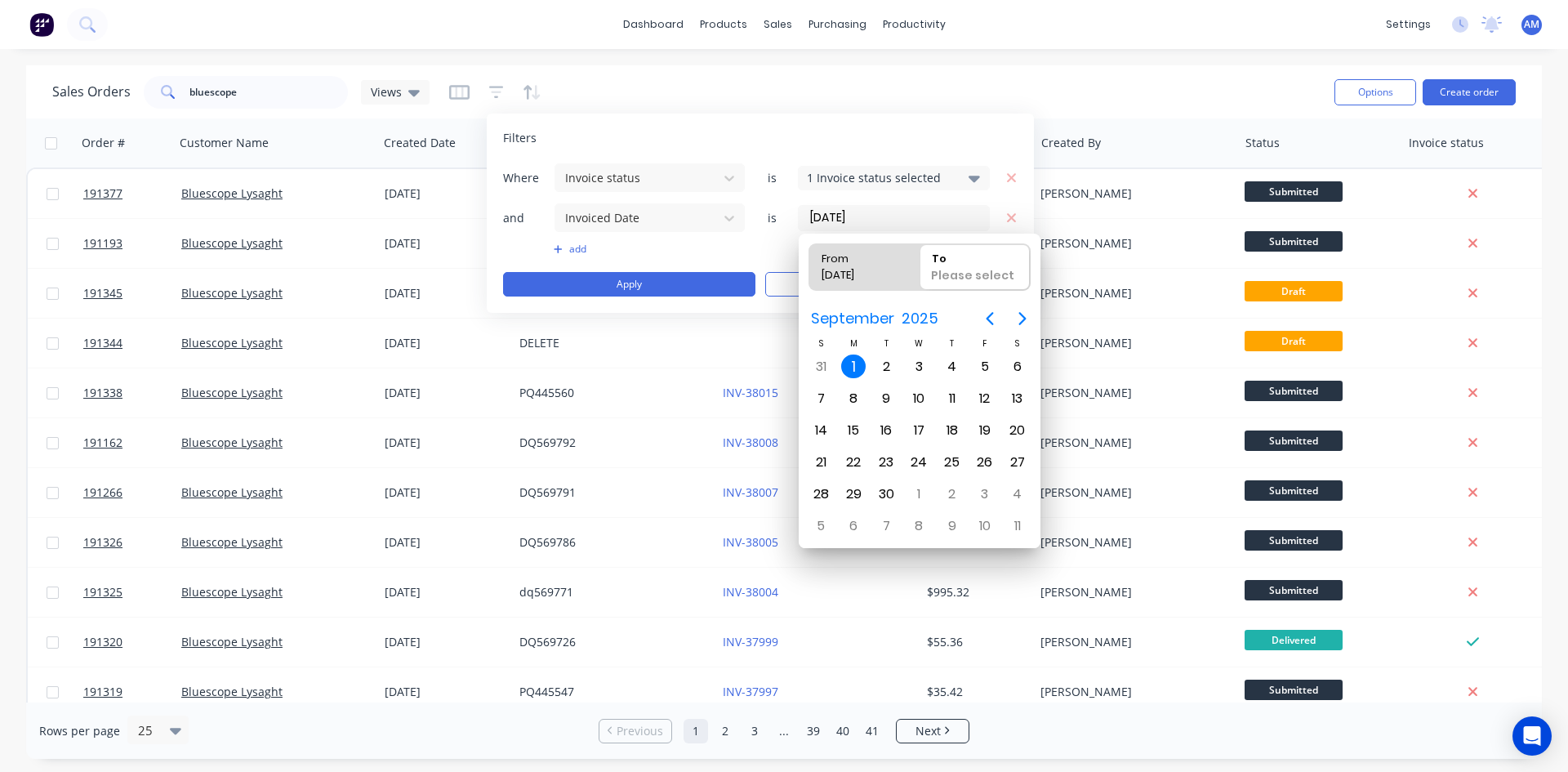
click at [852, 363] on div "1" at bounding box center [853, 366] width 24 height 24
type input "01/09/25 - 01/09/25"
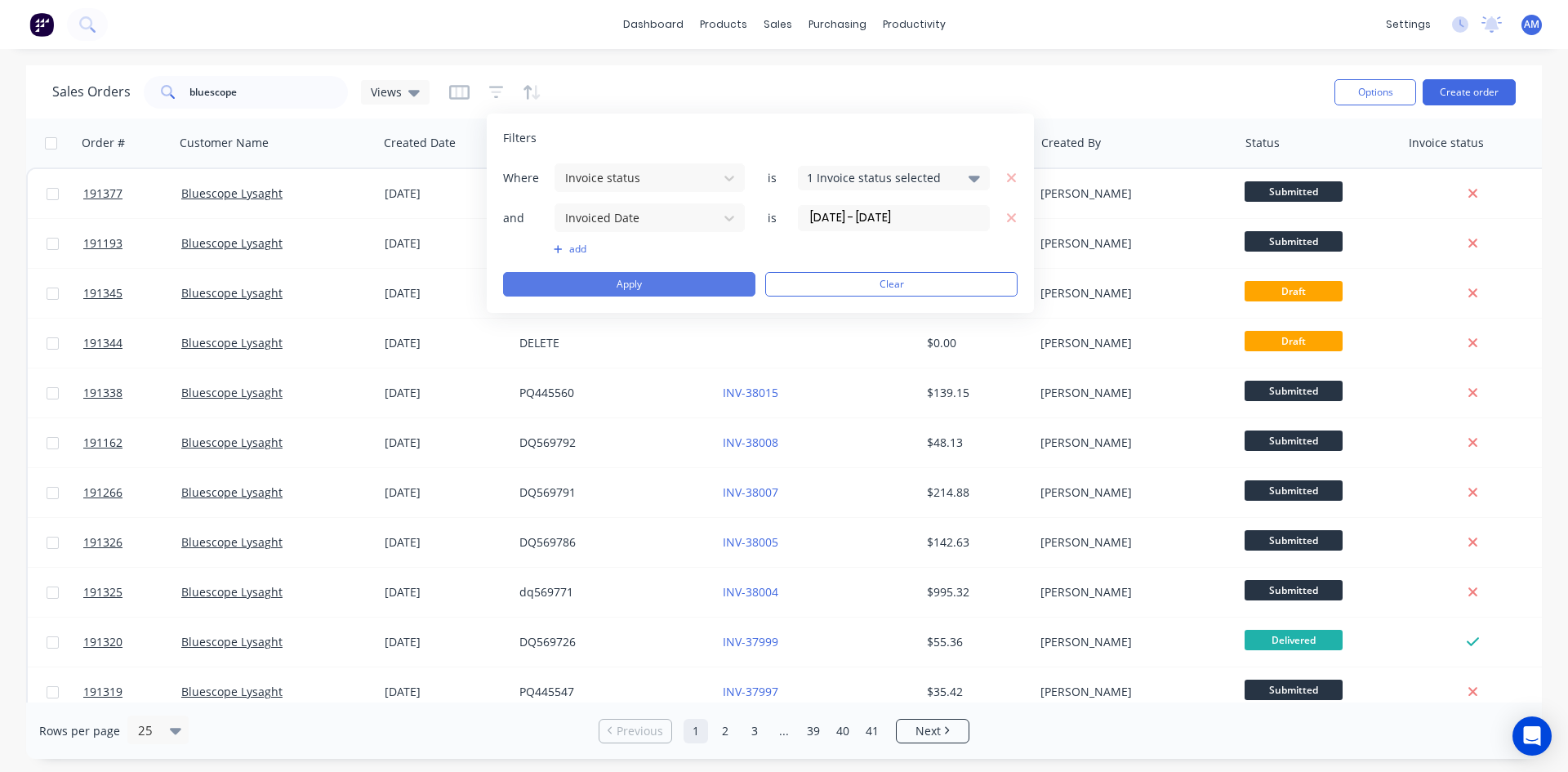
click at [616, 278] on button "Apply" at bounding box center [629, 284] width 253 height 24
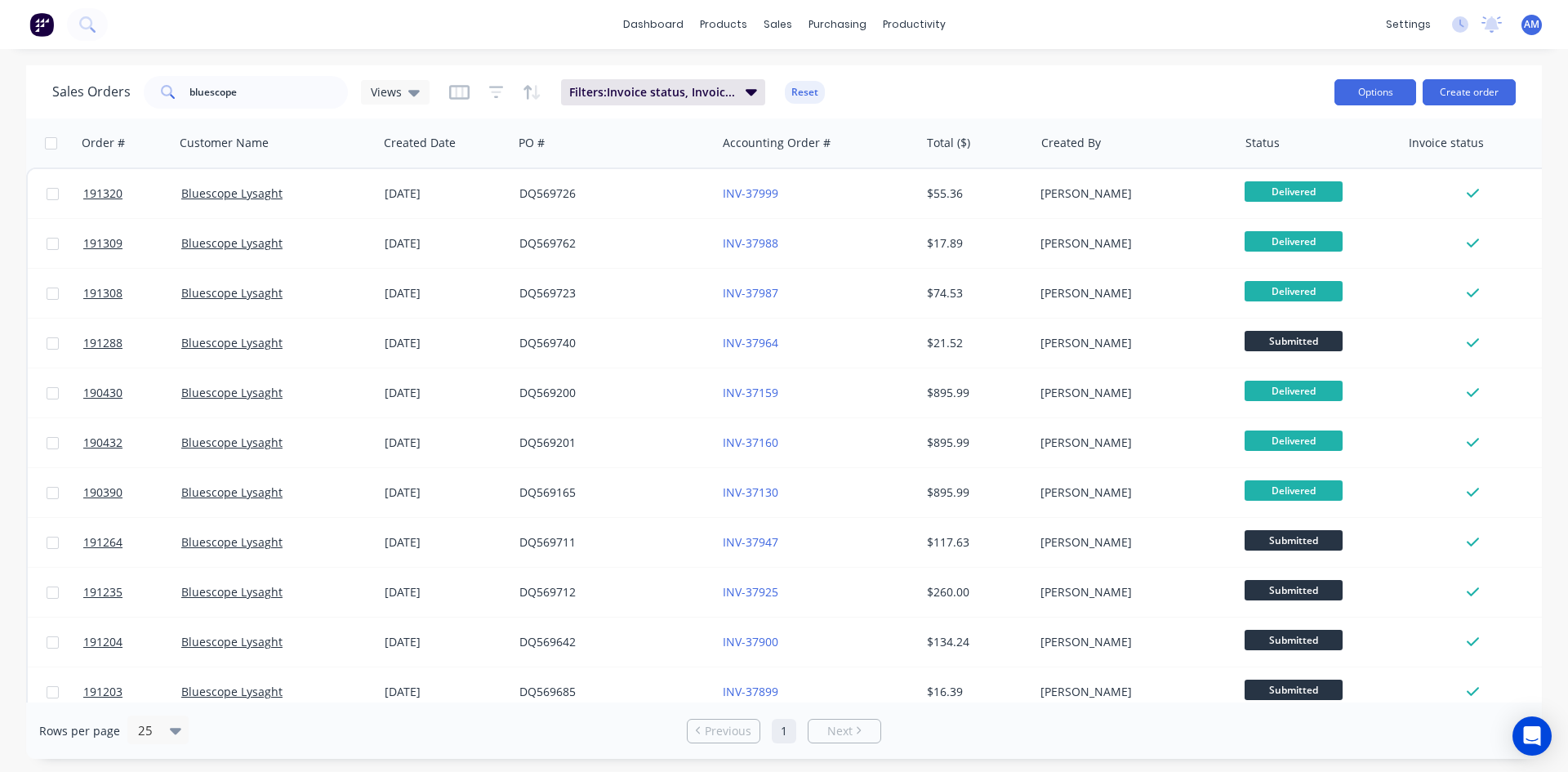
click at [1369, 103] on button "Options" at bounding box center [1375, 92] width 82 height 26
click at [1308, 199] on div "Export" at bounding box center [1326, 199] width 150 height 23
click at [788, 90] on button "Reset" at bounding box center [805, 92] width 40 height 23
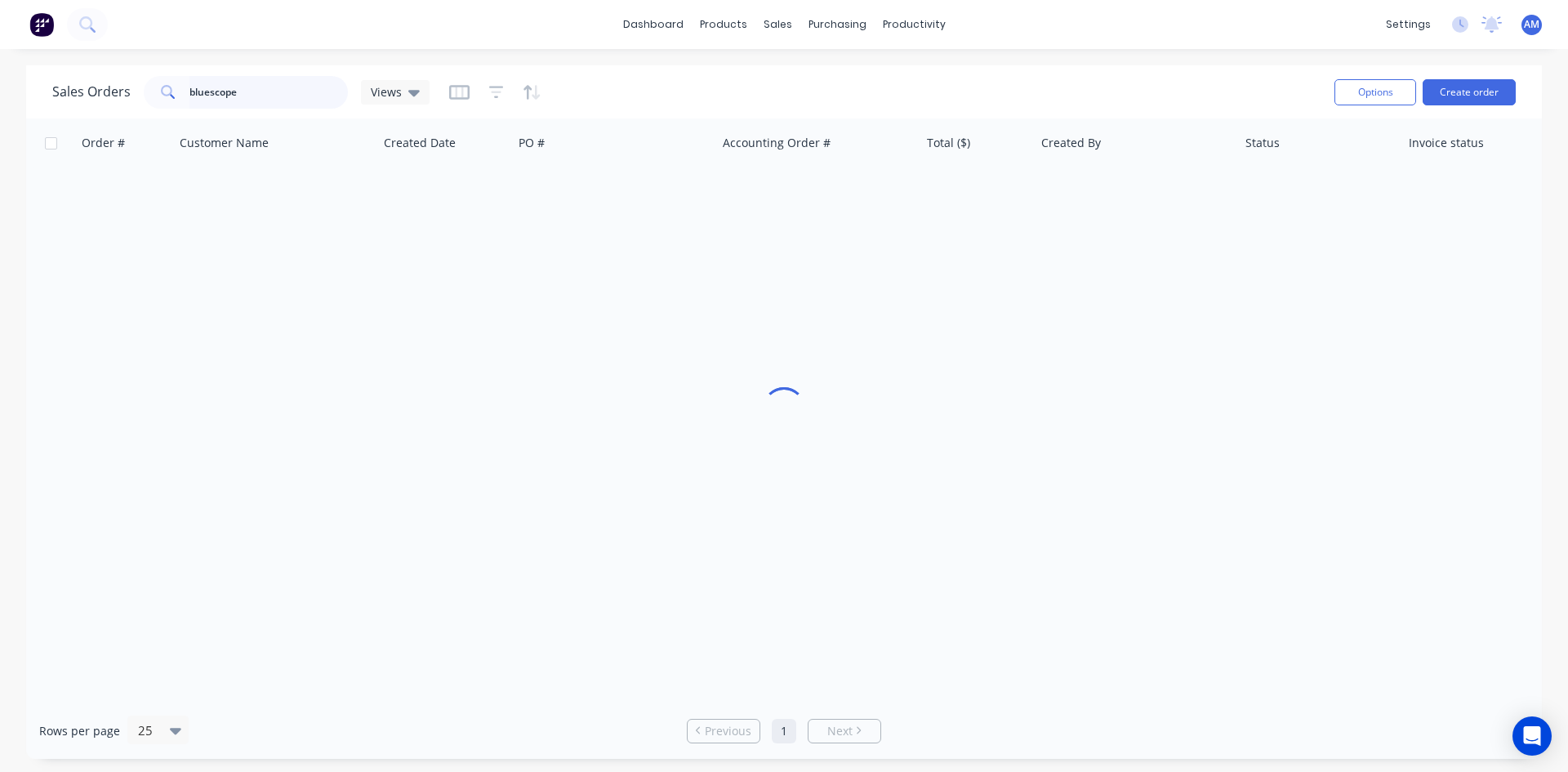
drag, startPoint x: 284, startPoint y: 89, endPoint x: 42, endPoint y: 92, distance: 242.0
click at [43, 92] on div "Sales Orders bluescope Views Options Create order" at bounding box center [784, 91] width 1516 height 53
